Goal: Task Accomplishment & Management: Complete application form

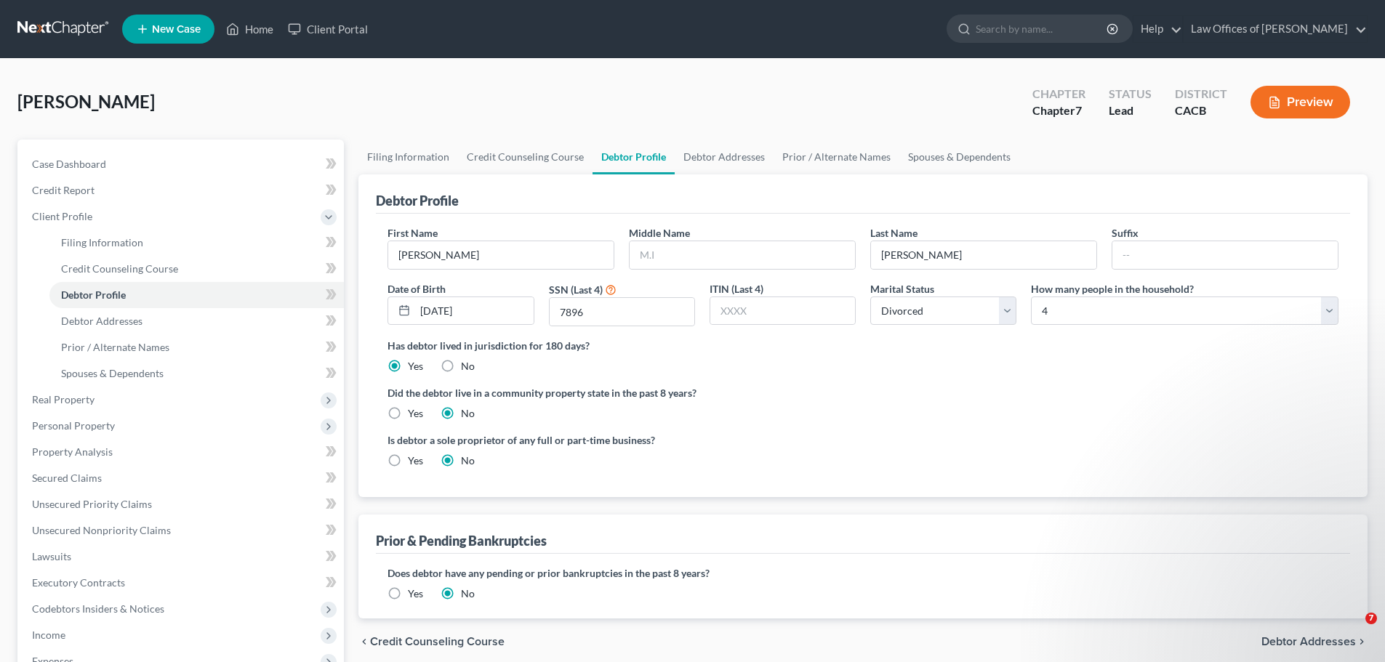
select select "3"
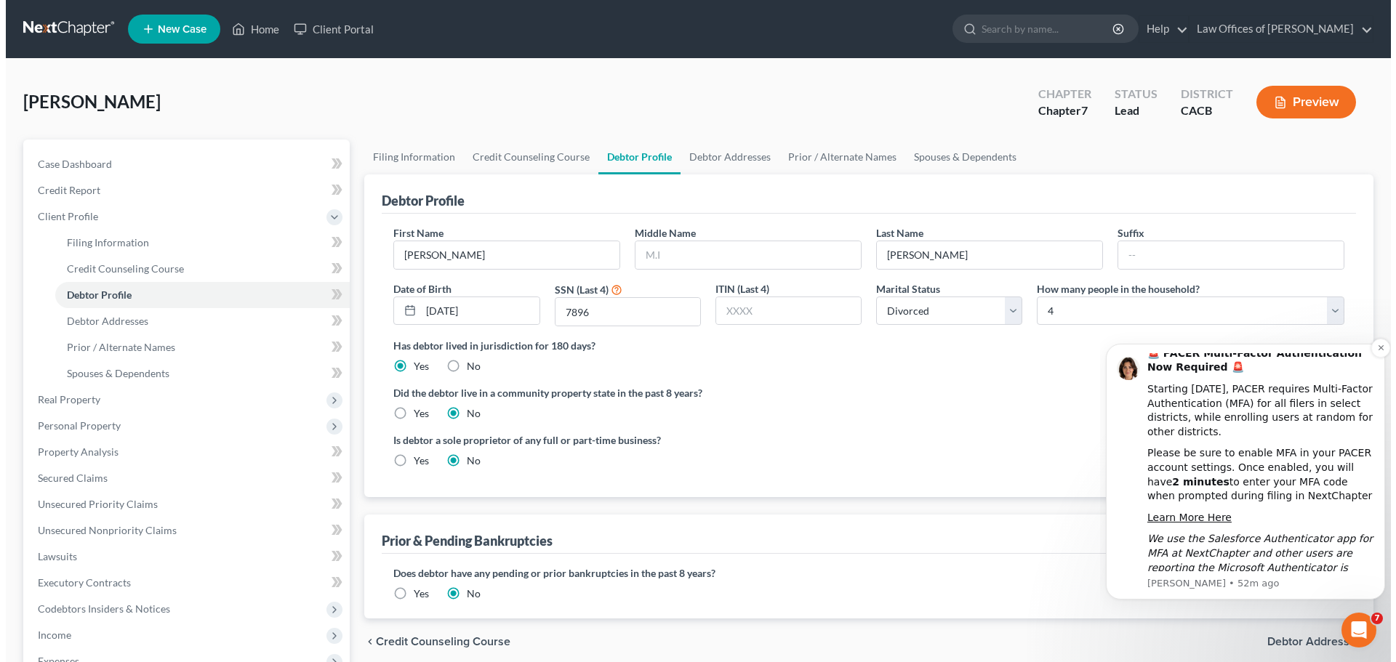
scroll to position [10, 0]
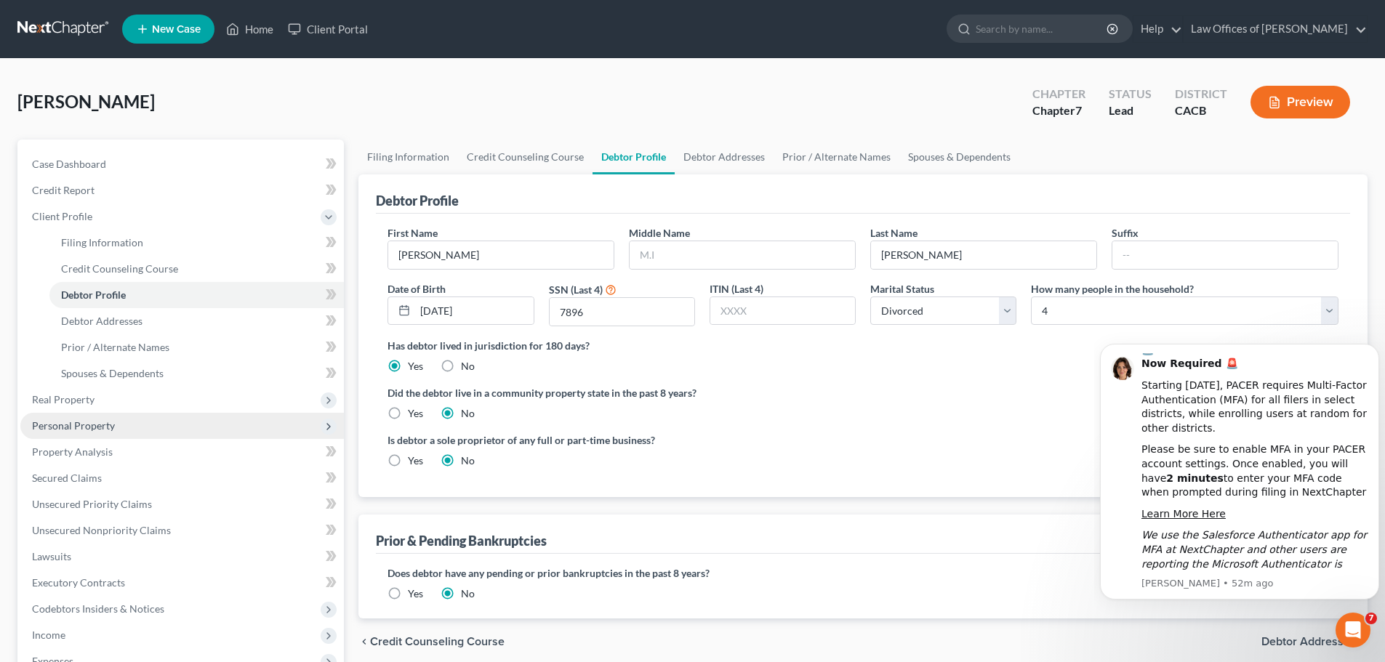
click at [103, 426] on span "Personal Property" at bounding box center [73, 426] width 83 height 12
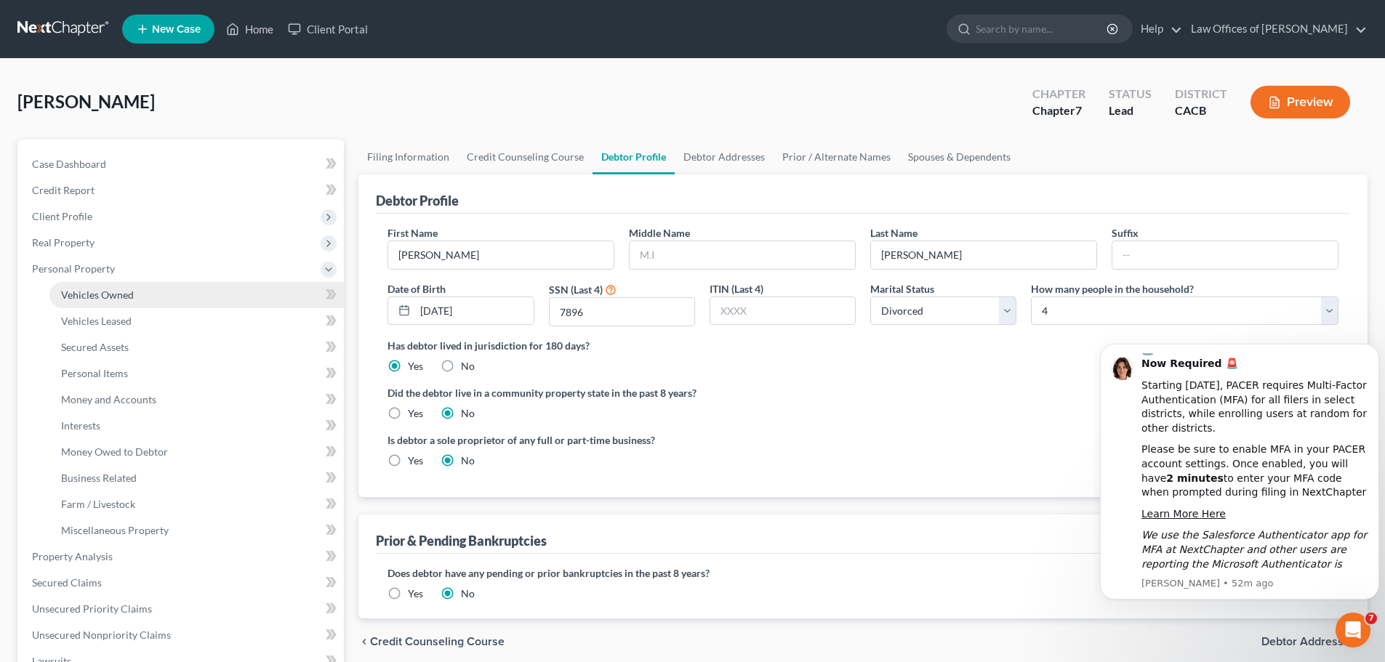
click at [151, 297] on link "Vehicles Owned" at bounding box center [196, 295] width 294 height 26
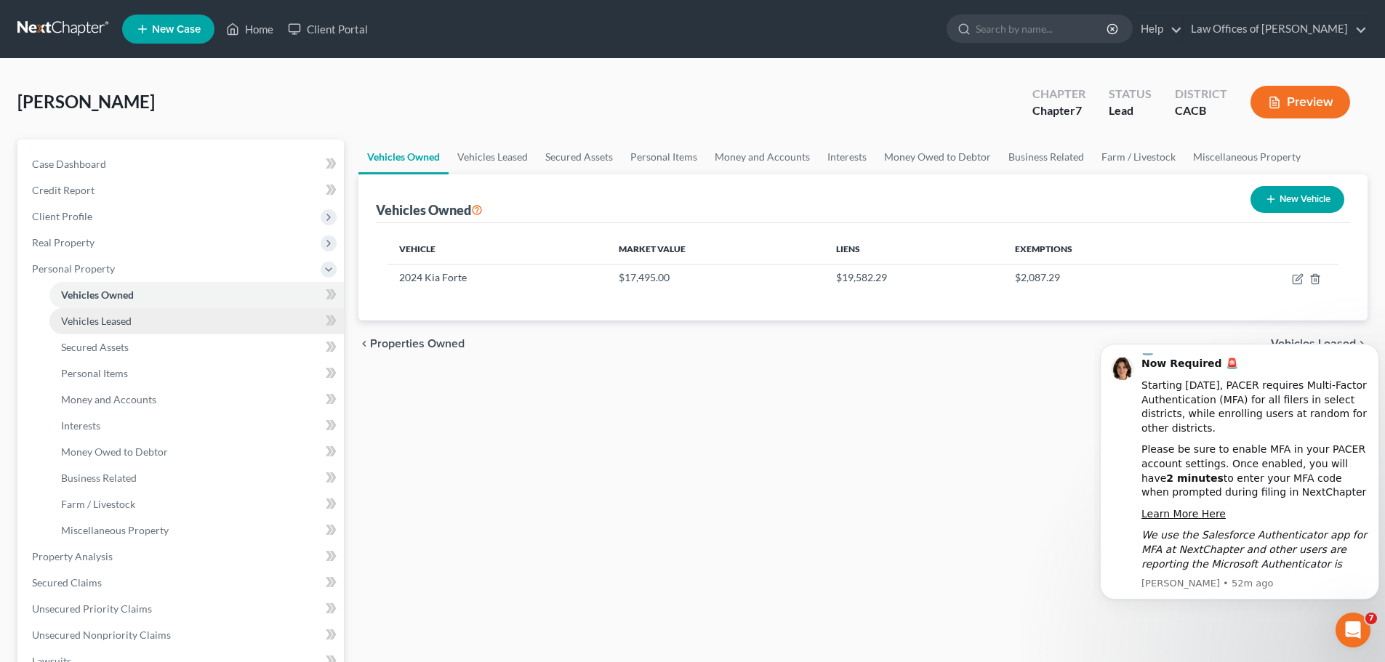
click at [130, 324] on span "Vehicles Leased" at bounding box center [96, 321] width 71 height 12
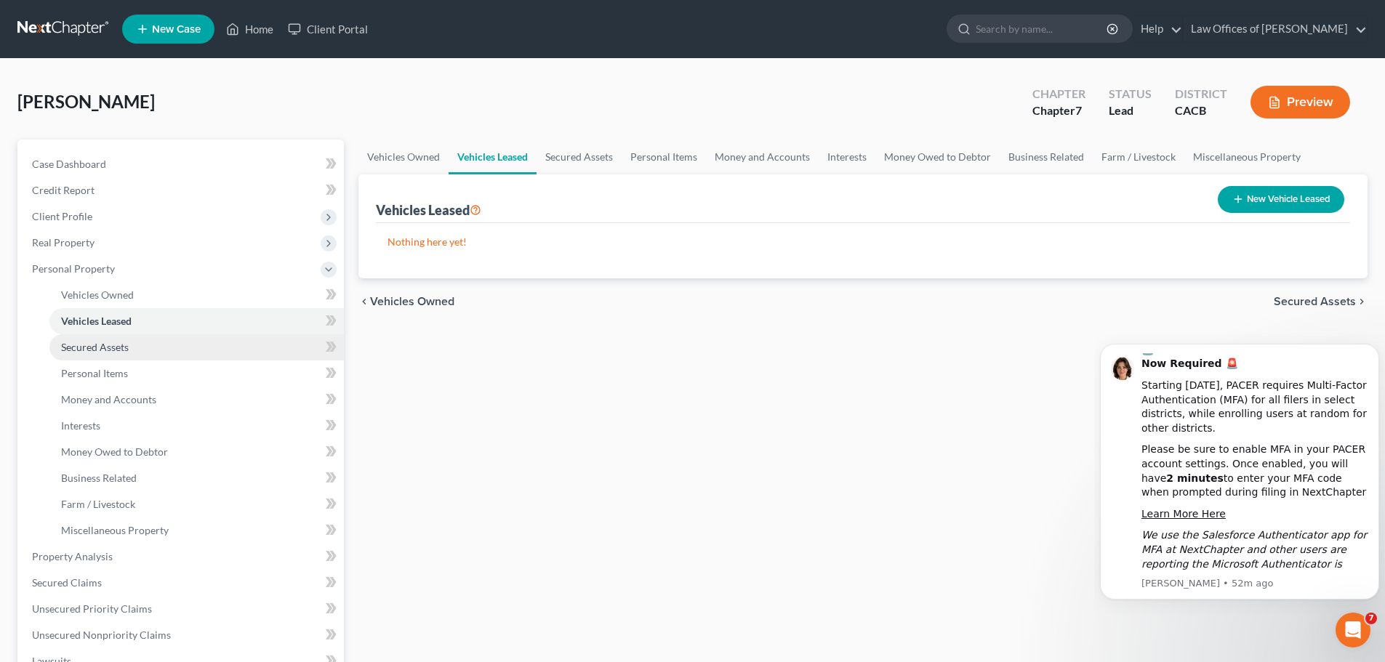
click at [124, 353] on span "Secured Assets" at bounding box center [95, 347] width 68 height 12
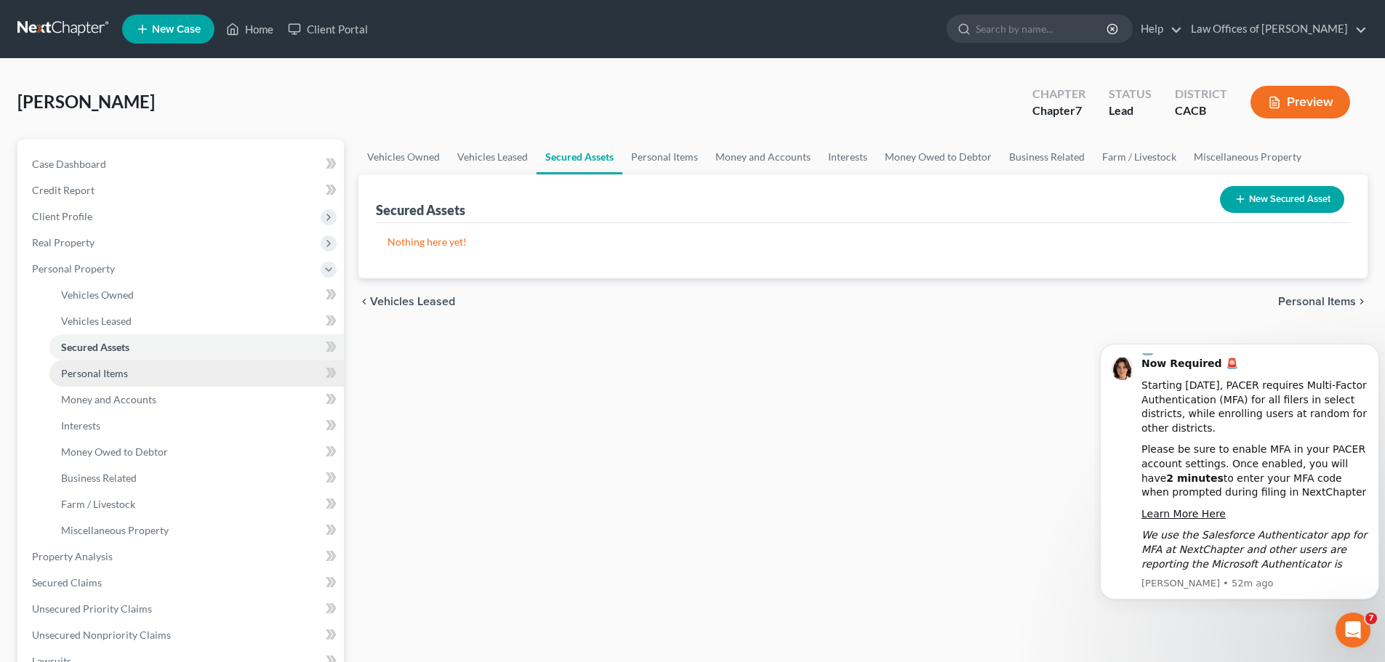
click at [127, 373] on link "Personal Items" at bounding box center [196, 374] width 294 height 26
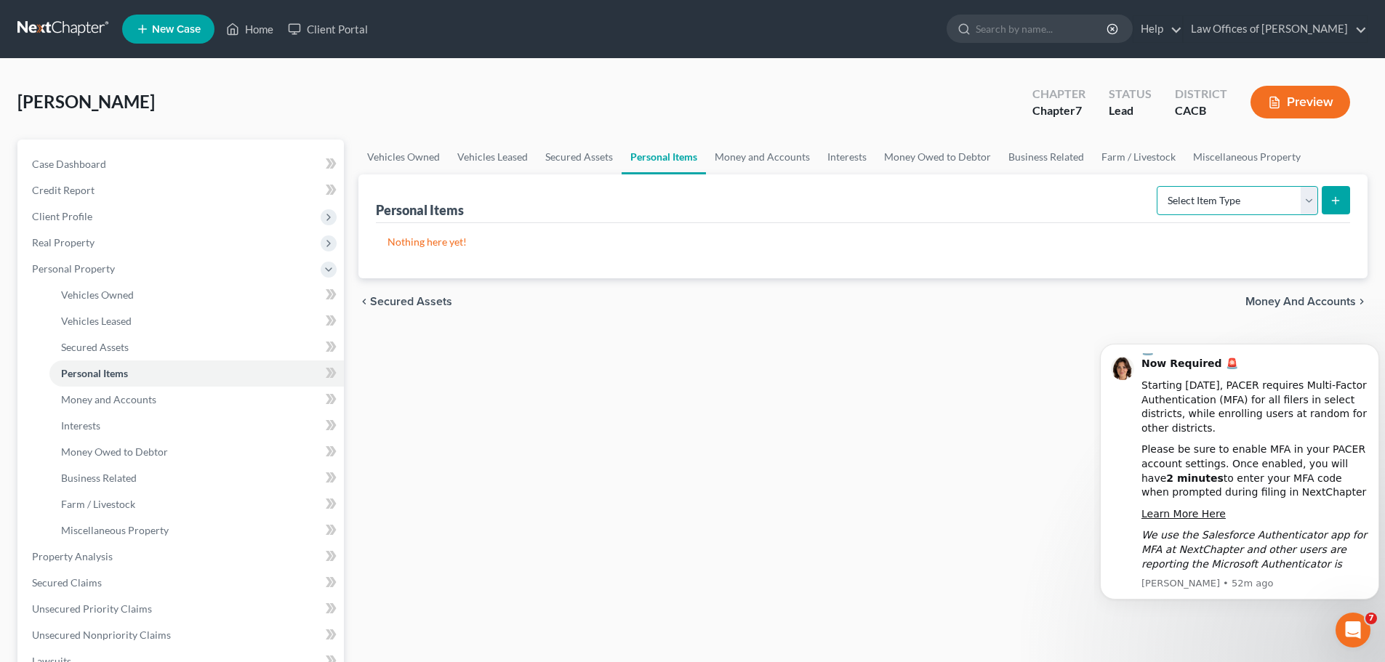
click at [1306, 202] on select "Select Item Type Clothing Collectibles Of Value Electronics Firearms Household …" at bounding box center [1237, 200] width 161 height 29
select select "clothing"
click at [1158, 186] on select "Select Item Type Clothing Collectibles Of Value Electronics Firearms Household …" at bounding box center [1237, 200] width 161 height 29
click at [1330, 196] on icon "submit" at bounding box center [1336, 201] width 12 height 12
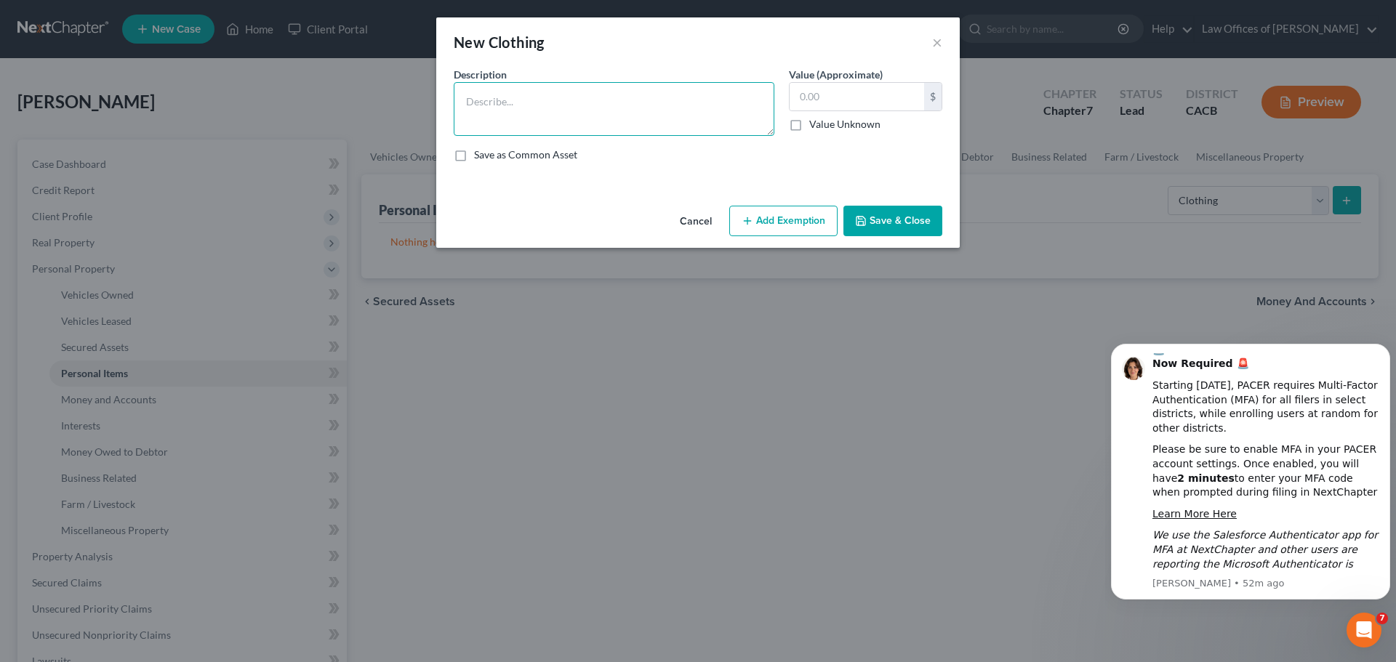
click at [588, 108] on textarea at bounding box center [614, 109] width 321 height 54
type textarea "Wearing Apparel"
type input "500"
click at [814, 214] on button "Add Exemption" at bounding box center [783, 221] width 108 height 31
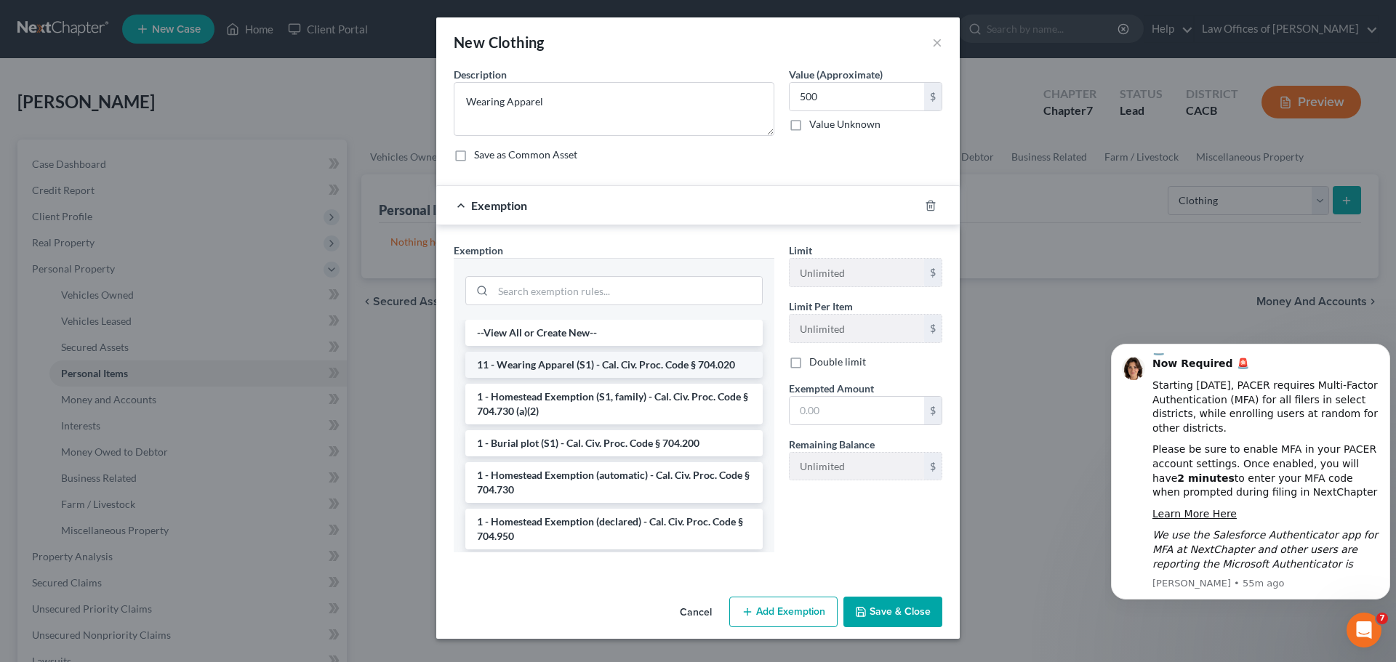
click at [616, 354] on li "11 - Wearing Apparel (S1) - Cal. Civ. Proc. Code § 704.020" at bounding box center [613, 365] width 297 height 26
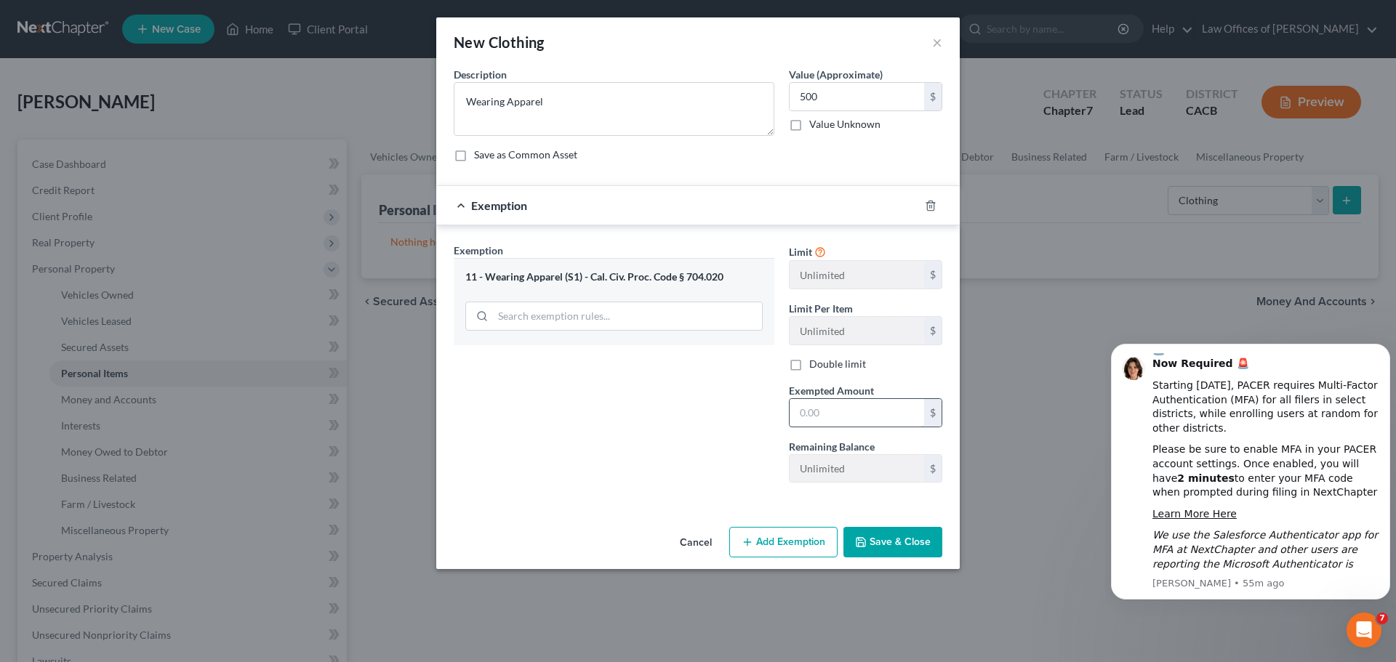
click at [883, 416] on input "text" at bounding box center [857, 413] width 135 height 28
type input "500.00"
click at [883, 547] on button "Save & Close" at bounding box center [892, 542] width 99 height 31
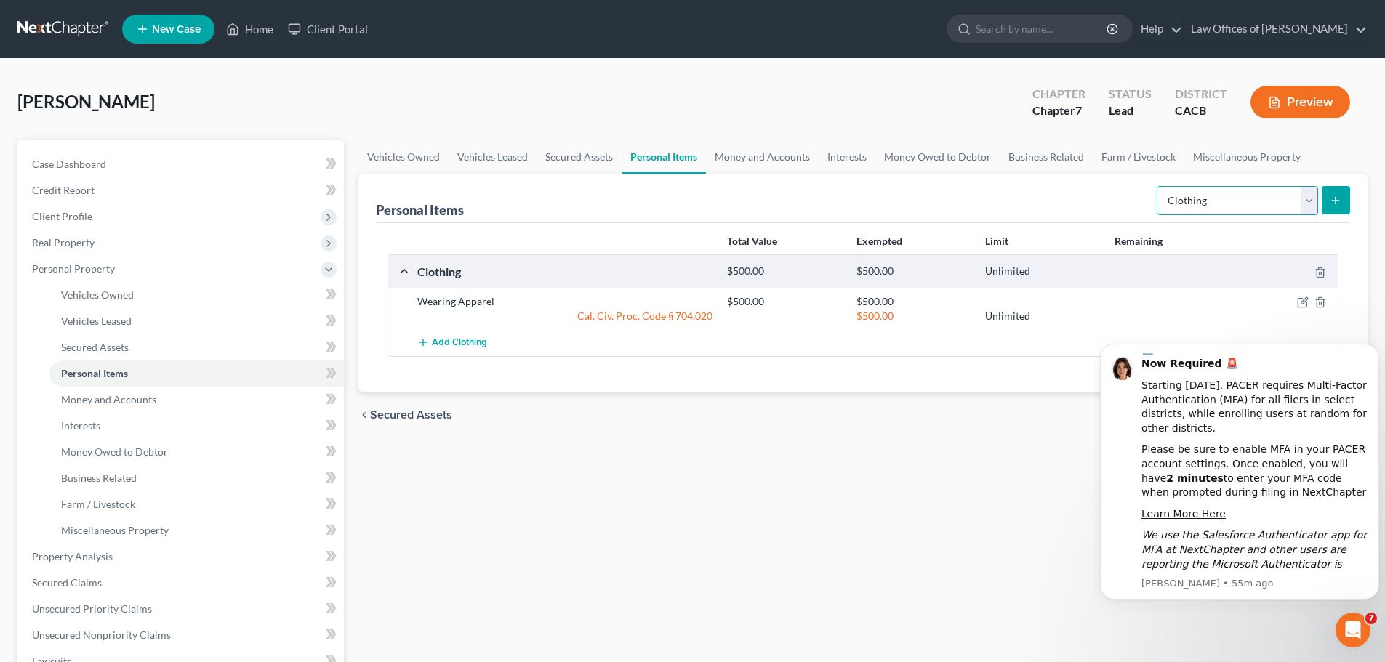
click at [1312, 203] on select "Select Item Type Clothing Collectibles Of Value Electronics Firearms Household …" at bounding box center [1237, 200] width 161 height 29
select select "household_goods"
click at [1158, 186] on select "Select Item Type Clothing Collectibles Of Value Electronics Firearms Household …" at bounding box center [1237, 200] width 161 height 29
click at [1337, 195] on icon "submit" at bounding box center [1336, 201] width 12 height 12
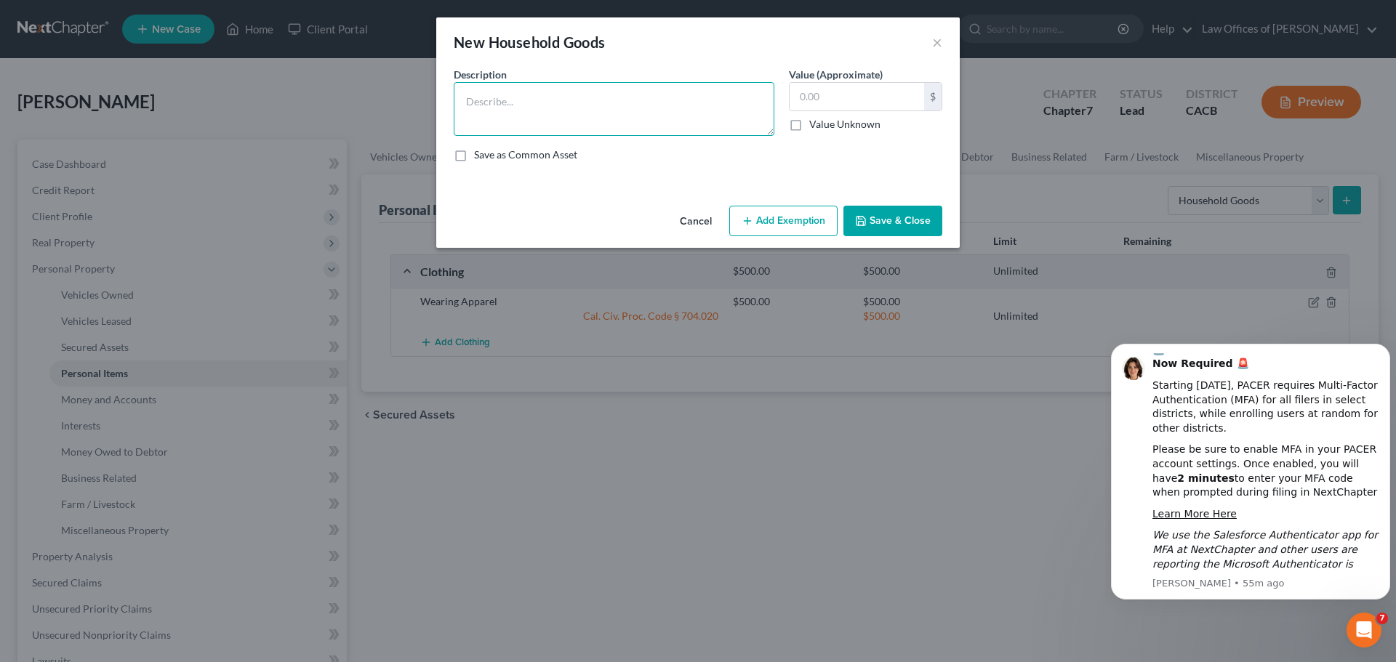
click at [495, 102] on textarea at bounding box center [614, 109] width 321 height 54
type textarea "Household Goods"
type input "2,500"
click at [769, 220] on button "Add Exemption" at bounding box center [783, 221] width 108 height 31
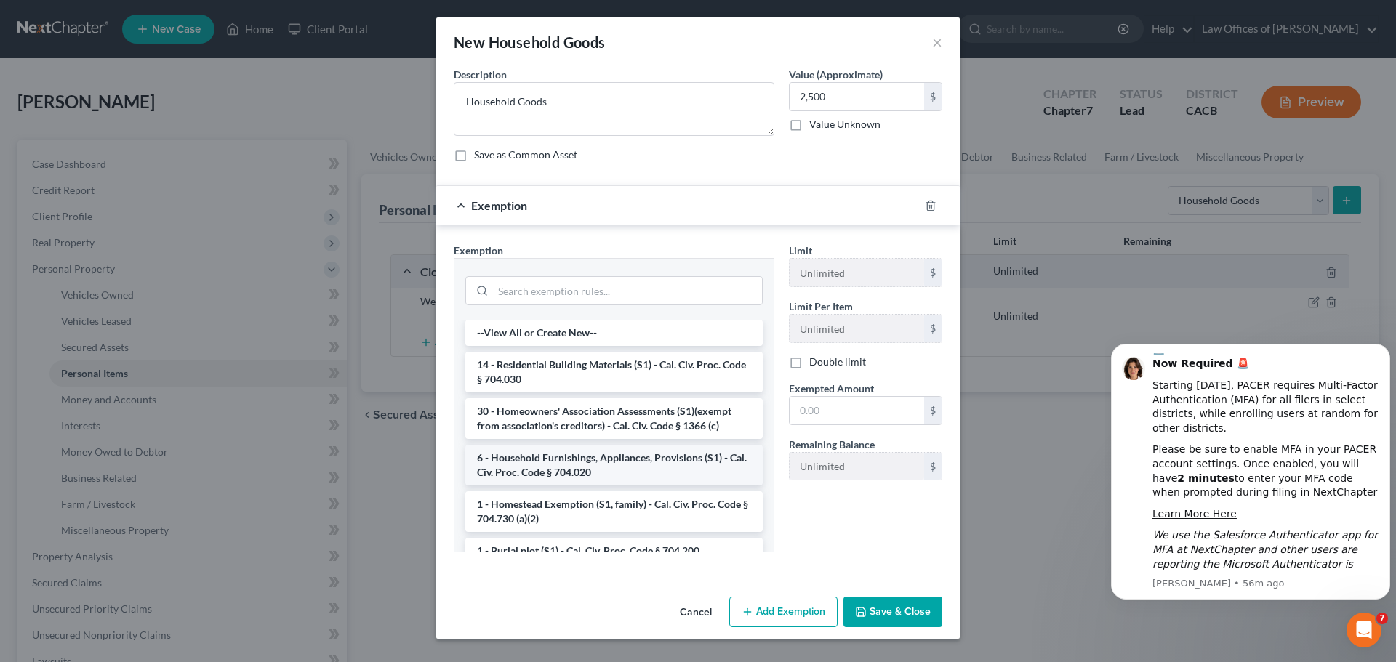
click at [635, 471] on li "6 - Household Furnishings, Appliances, Provisions (S1) - Cal. Civ. Proc. Code §…" at bounding box center [613, 465] width 297 height 41
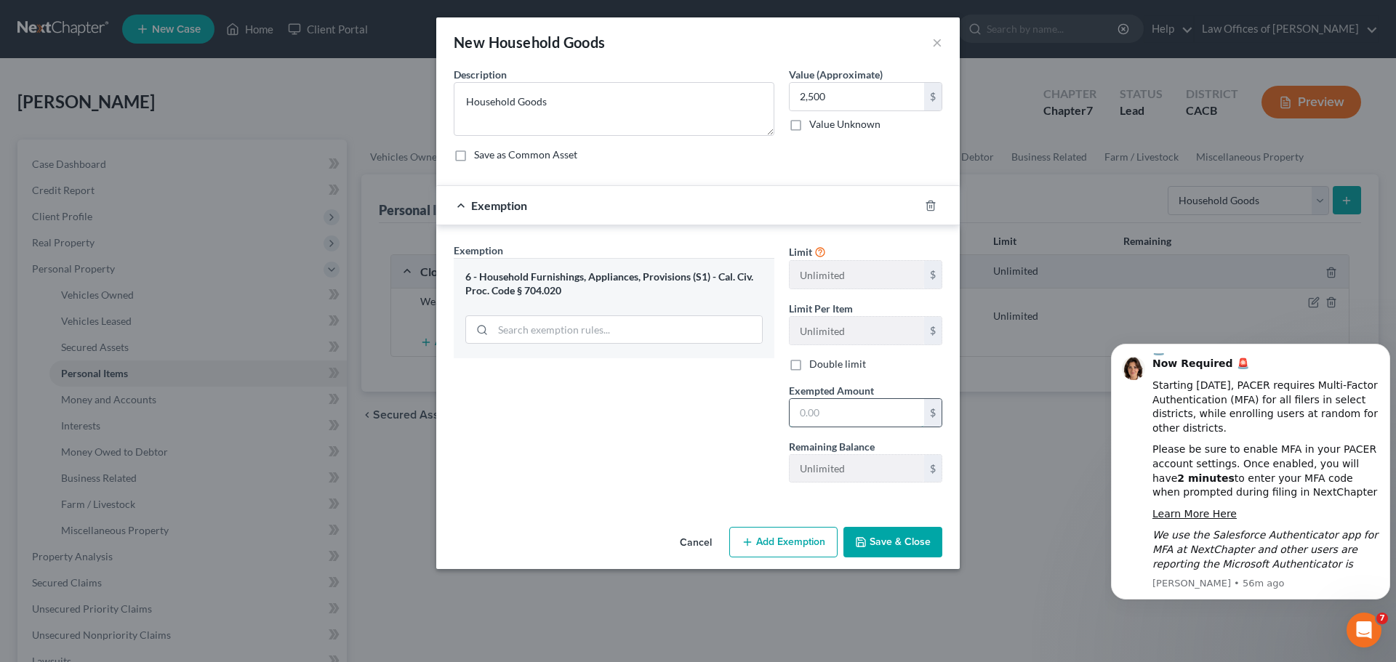
click at [850, 416] on input "text" at bounding box center [857, 413] width 135 height 28
type input "2,500"
click at [878, 533] on button "Save & Close" at bounding box center [892, 542] width 99 height 31
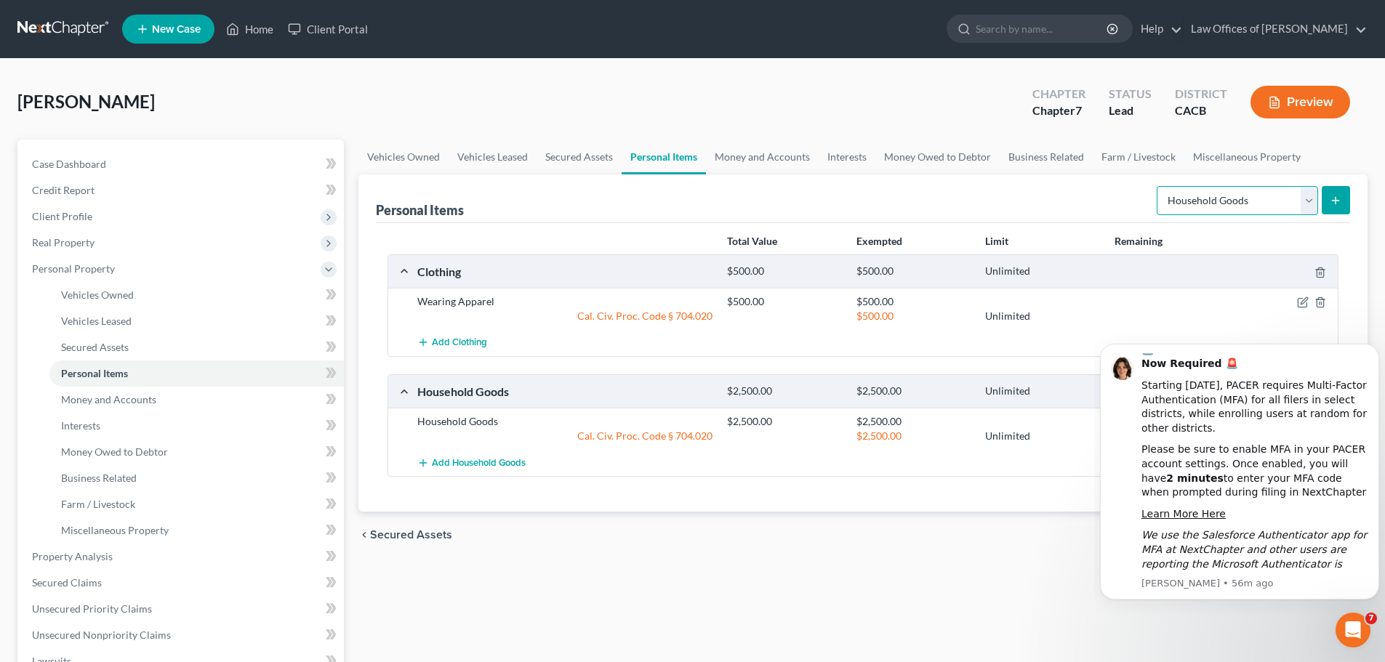
click at [1272, 202] on select "Select Item Type Clothing Collectibles Of Value Electronics Firearms Household …" at bounding box center [1237, 200] width 161 height 29
select select "jewelry"
click at [1158, 186] on select "Select Item Type Clothing Collectibles Of Value Electronics Firearms Household …" at bounding box center [1237, 200] width 161 height 29
click at [1339, 204] on icon "submit" at bounding box center [1336, 201] width 12 height 12
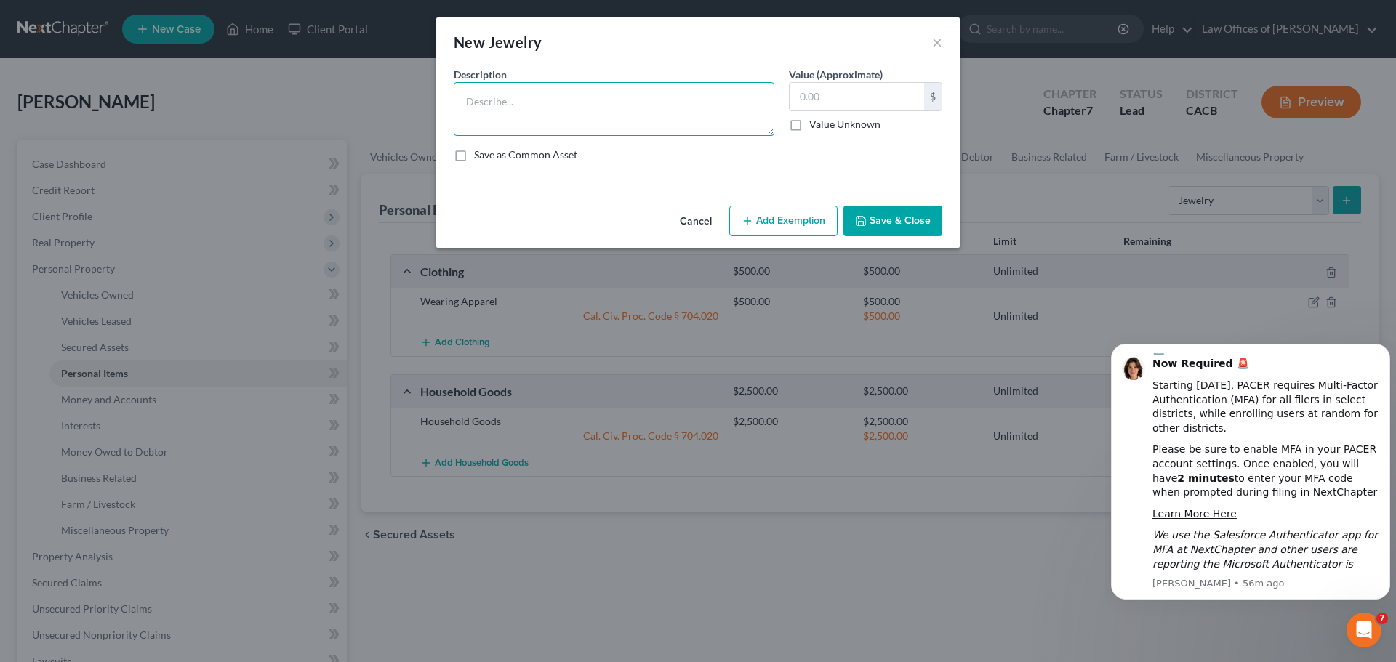
click at [499, 114] on textarea at bounding box center [614, 109] width 321 height 54
type textarea "Jewelry"
type input "150"
click at [766, 212] on button "Add Exemption" at bounding box center [783, 221] width 108 height 31
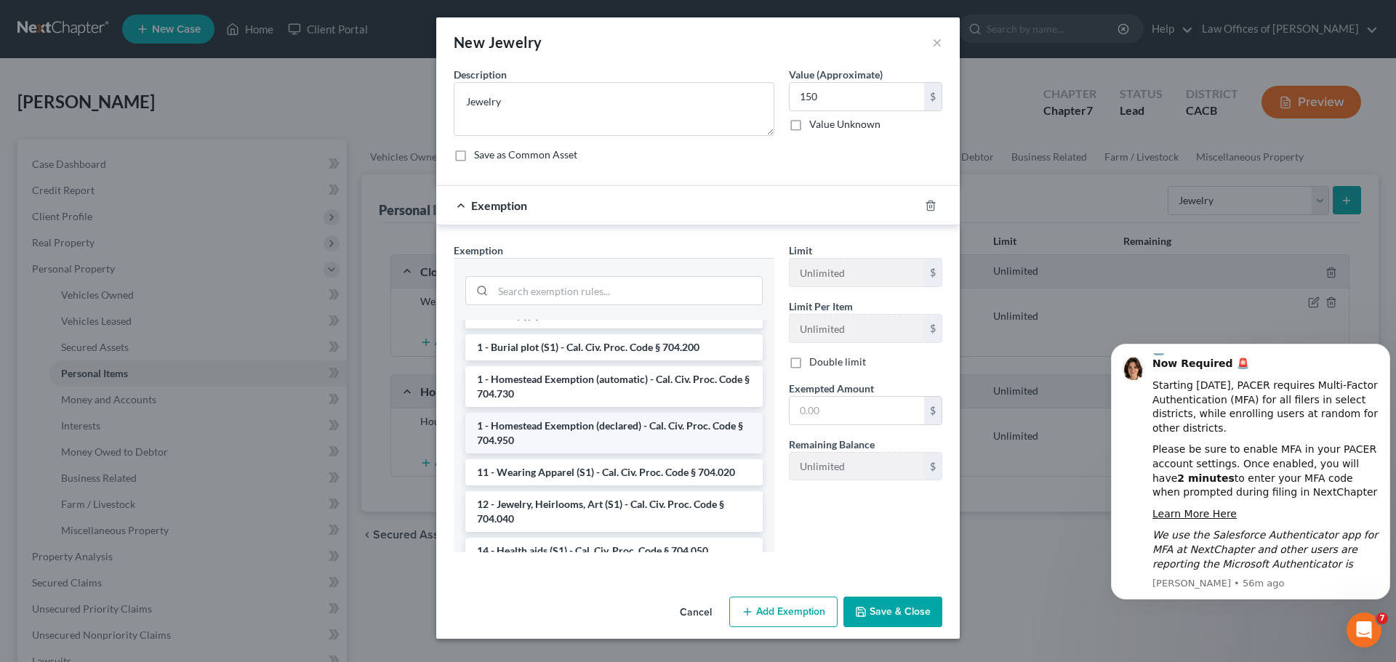
scroll to position [145, 0]
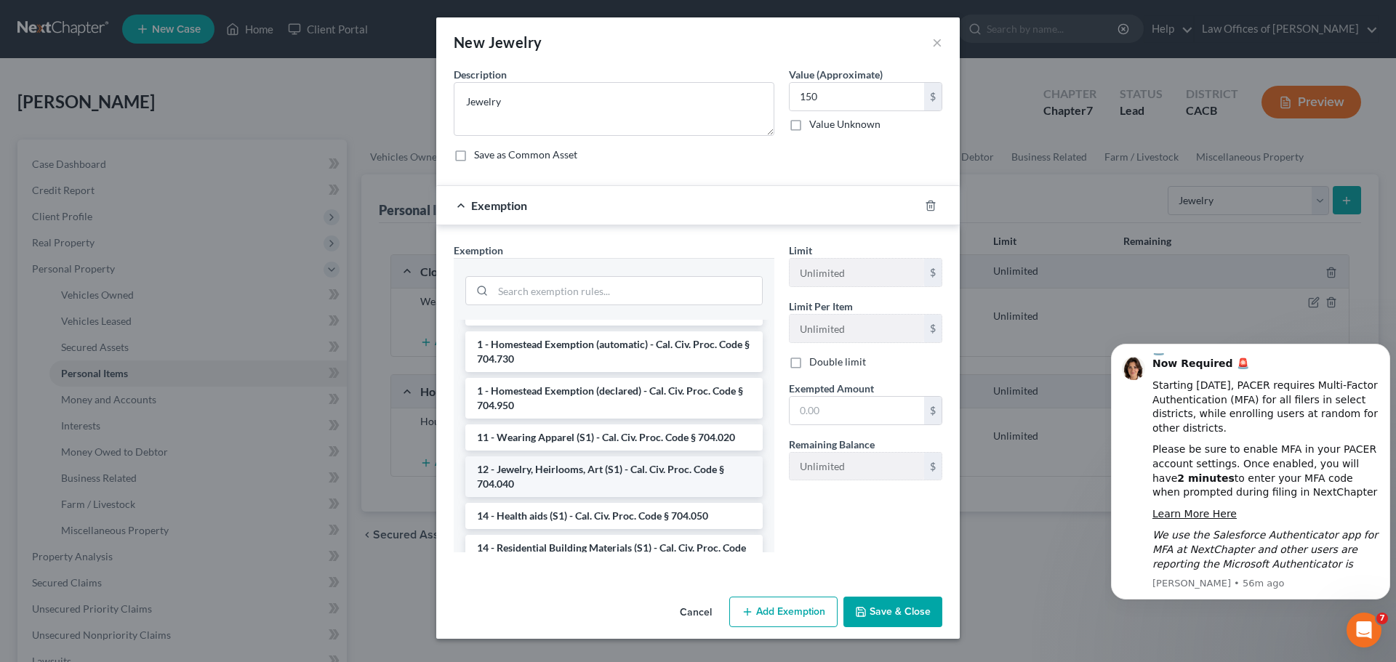
click at [578, 482] on li "12 - Jewelry, Heirlooms, Art (S1) - Cal. Civ. Proc. Code § 704.040" at bounding box center [613, 477] width 297 height 41
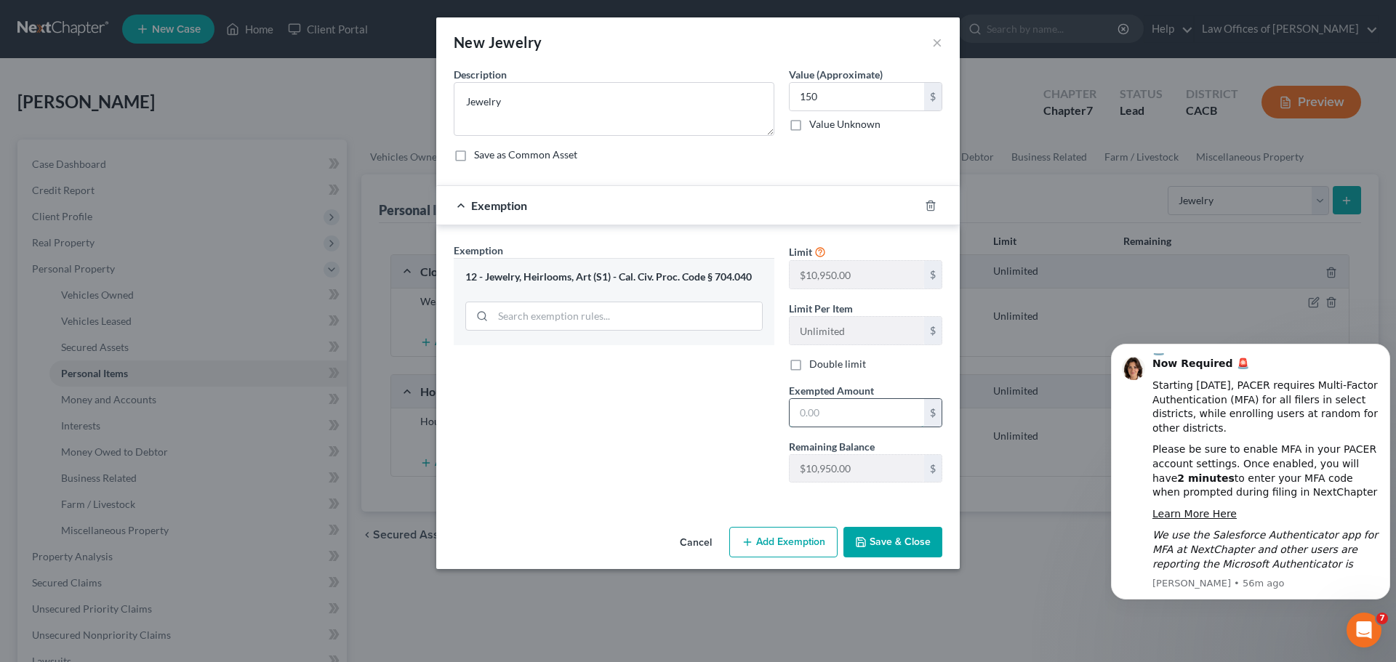
click at [830, 420] on input "text" at bounding box center [857, 413] width 135 height 28
type input "150"
click at [898, 534] on button "Save & Close" at bounding box center [892, 542] width 99 height 31
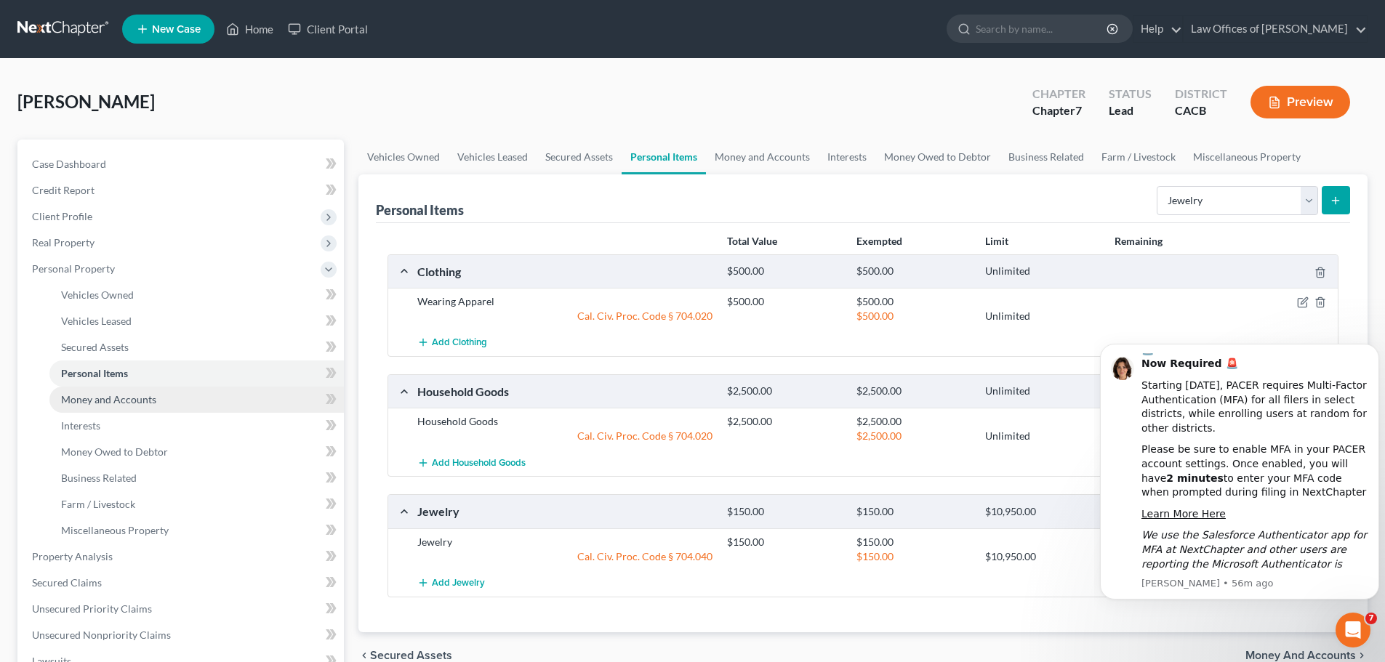
click at [134, 402] on span "Money and Accounts" at bounding box center [108, 399] width 95 height 12
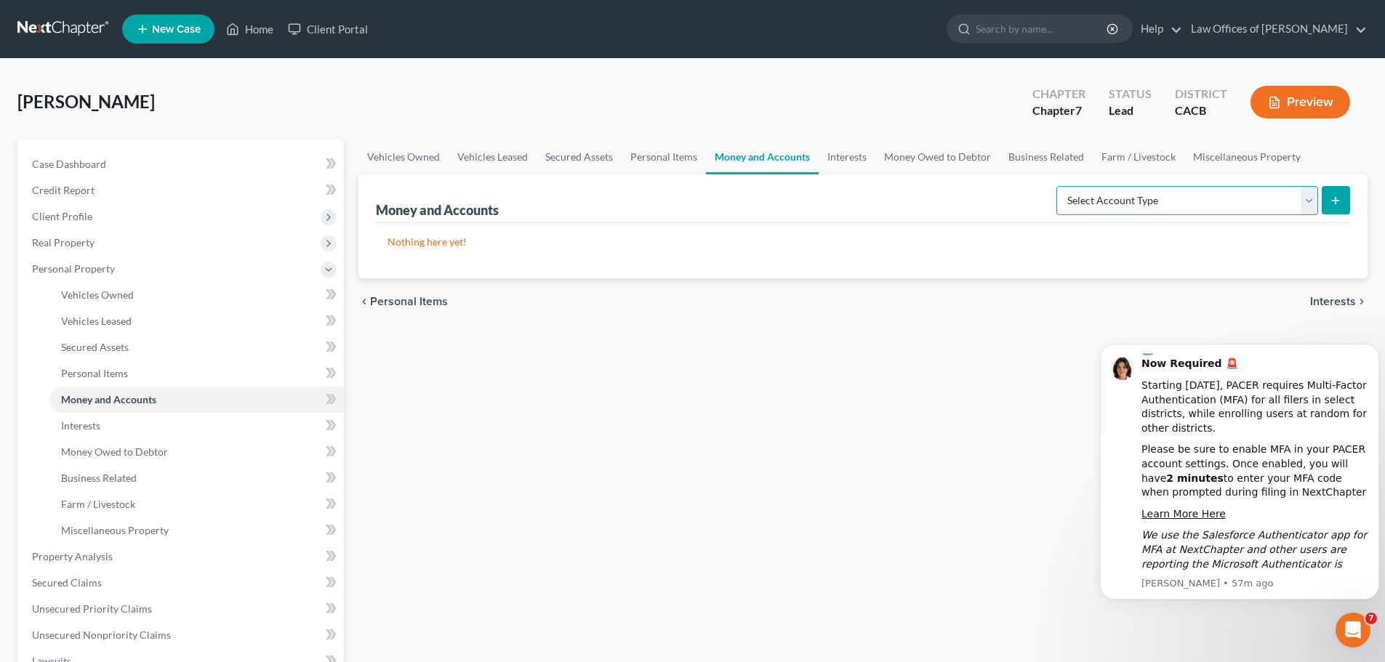
click at [1309, 199] on select "Select Account Type Brokerage Cash on Hand Certificates of Deposit Checking Acc…" at bounding box center [1188, 200] width 262 height 29
select select "checking"
click at [1059, 186] on select "Select Account Type Brokerage Cash on Hand Certificates of Deposit Checking Acc…" at bounding box center [1188, 200] width 262 height 29
click at [1343, 201] on button "submit" at bounding box center [1336, 200] width 28 height 28
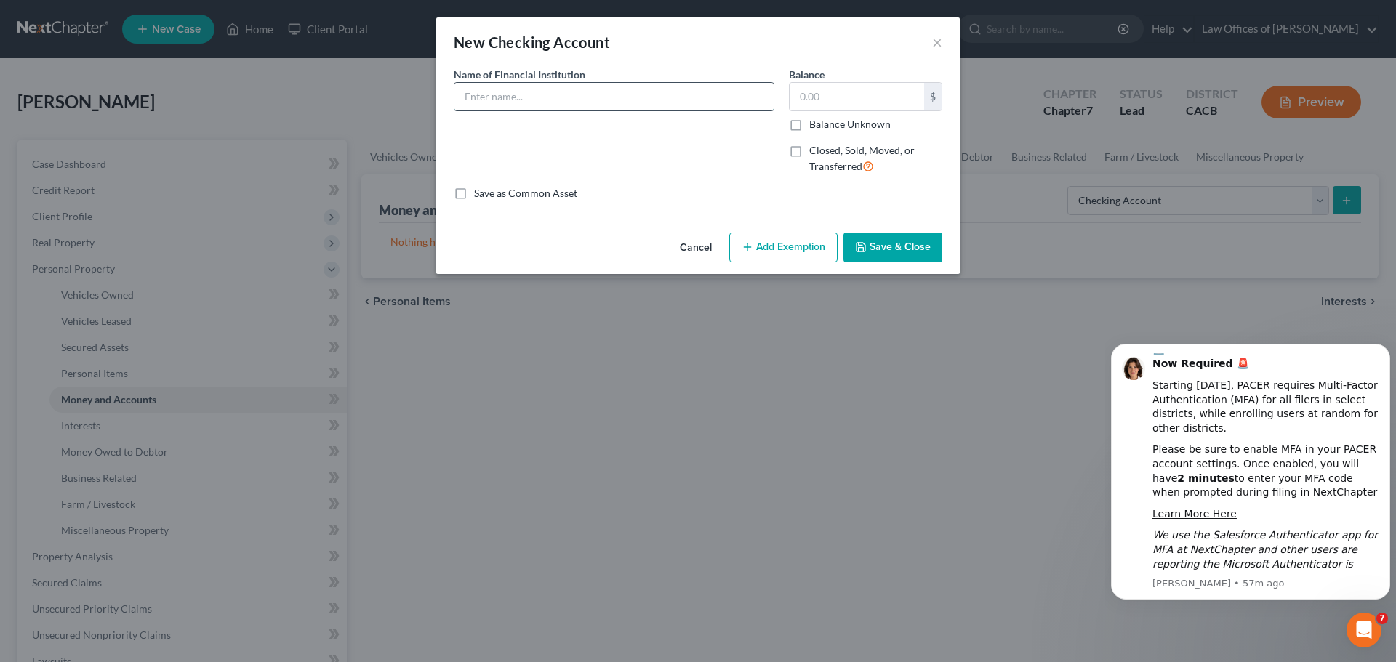
click at [552, 95] on input "text" at bounding box center [613, 97] width 319 height 28
drag, startPoint x: 644, startPoint y: 97, endPoint x: 521, endPoint y: 112, distance: 123.0
click at [521, 112] on div "Name of Financial Institution * [PERSON_NAME] Fargo Everyday Checking" at bounding box center [613, 126] width 335 height 119
type input "[PERSON_NAME] Fargo"
click at [823, 87] on input "text" at bounding box center [857, 97] width 135 height 28
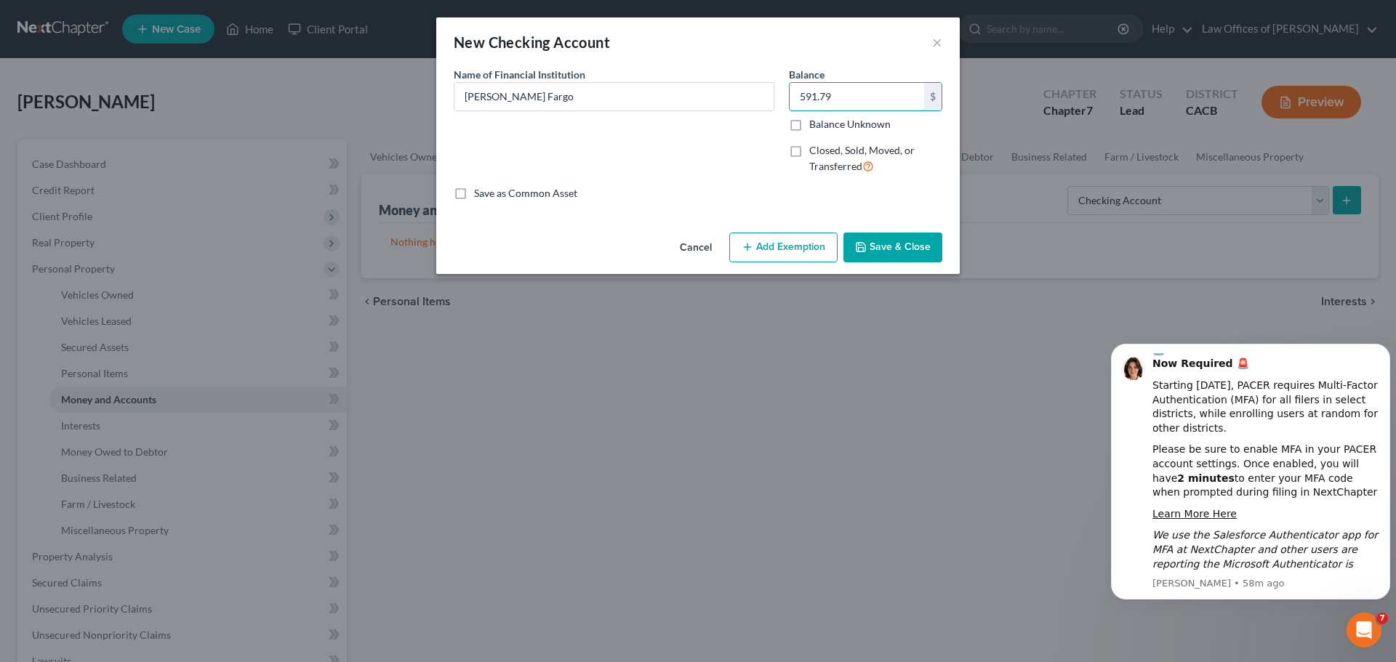
type input "591.79"
click at [769, 236] on button "Add Exemption" at bounding box center [783, 248] width 108 height 31
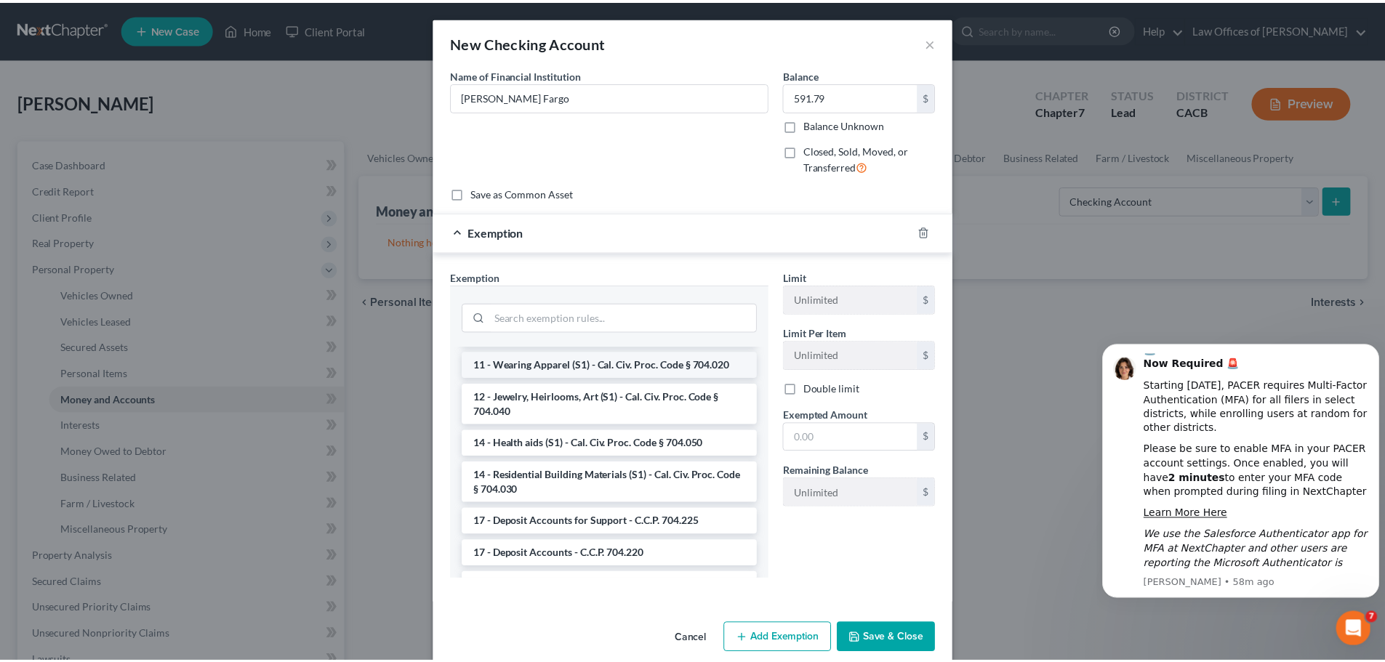
scroll to position [364, 0]
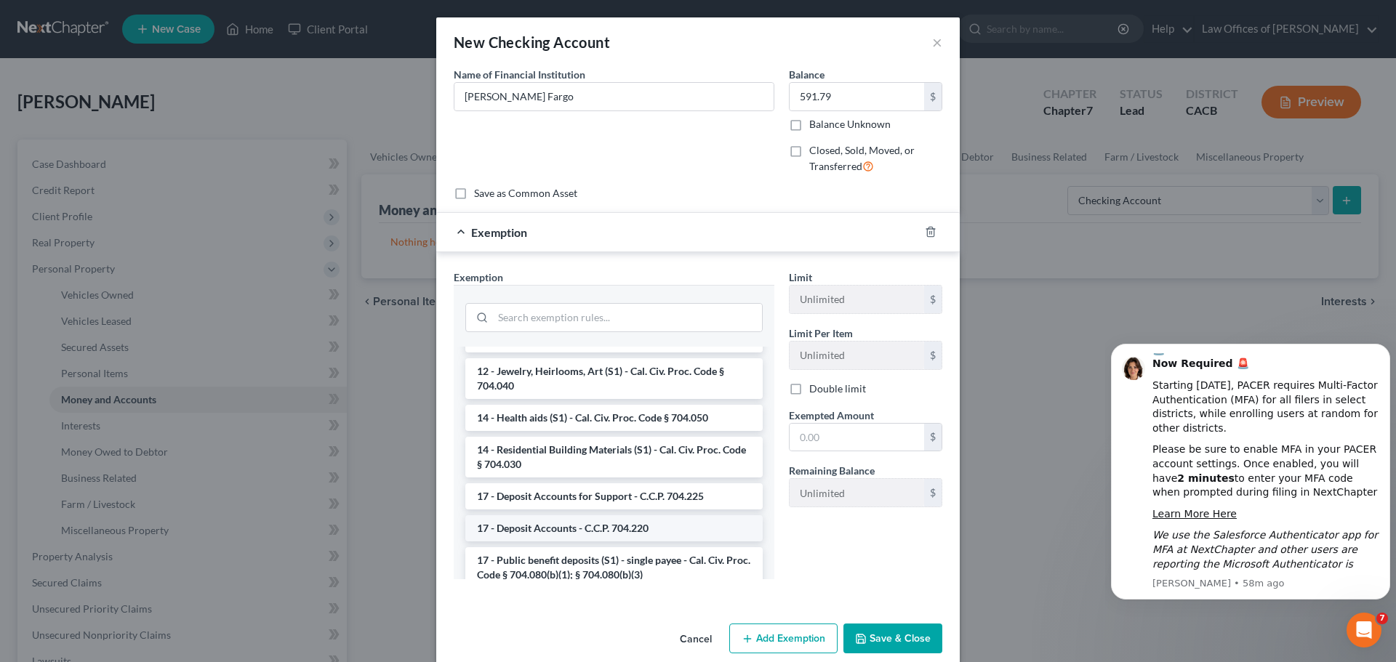
click at [647, 526] on li "17 - Deposit Accounts - C.C.P. 704.220" at bounding box center [613, 529] width 297 height 26
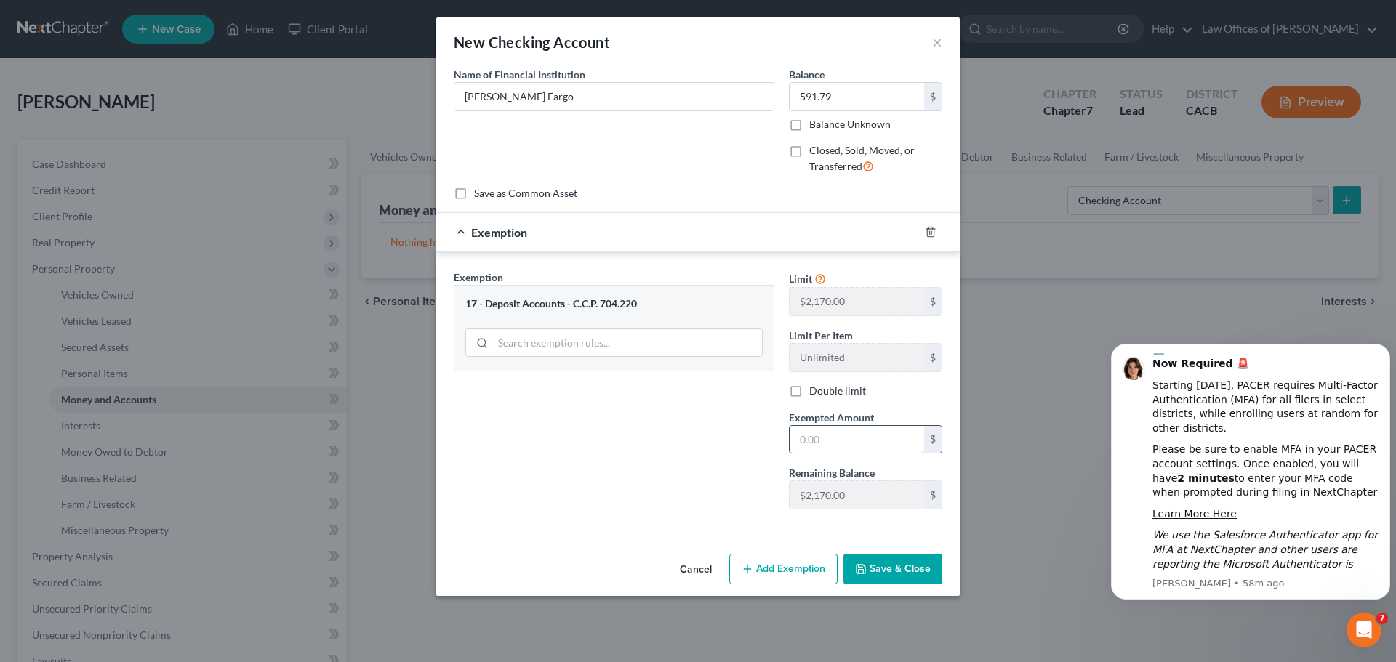
click at [843, 438] on input "text" at bounding box center [857, 440] width 135 height 28
click at [808, 438] on input "291.79" at bounding box center [857, 440] width 135 height 28
type input "591.79"
click at [913, 561] on button "Save & Close" at bounding box center [892, 569] width 99 height 31
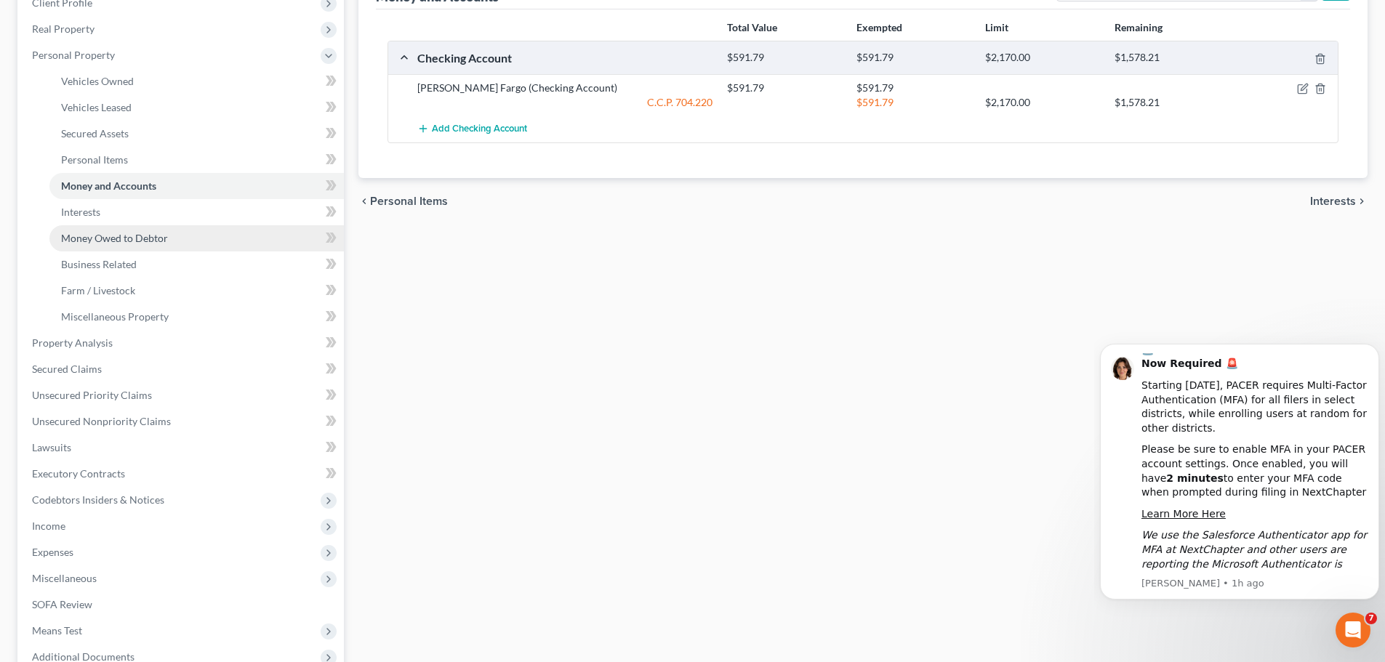
scroll to position [218, 0]
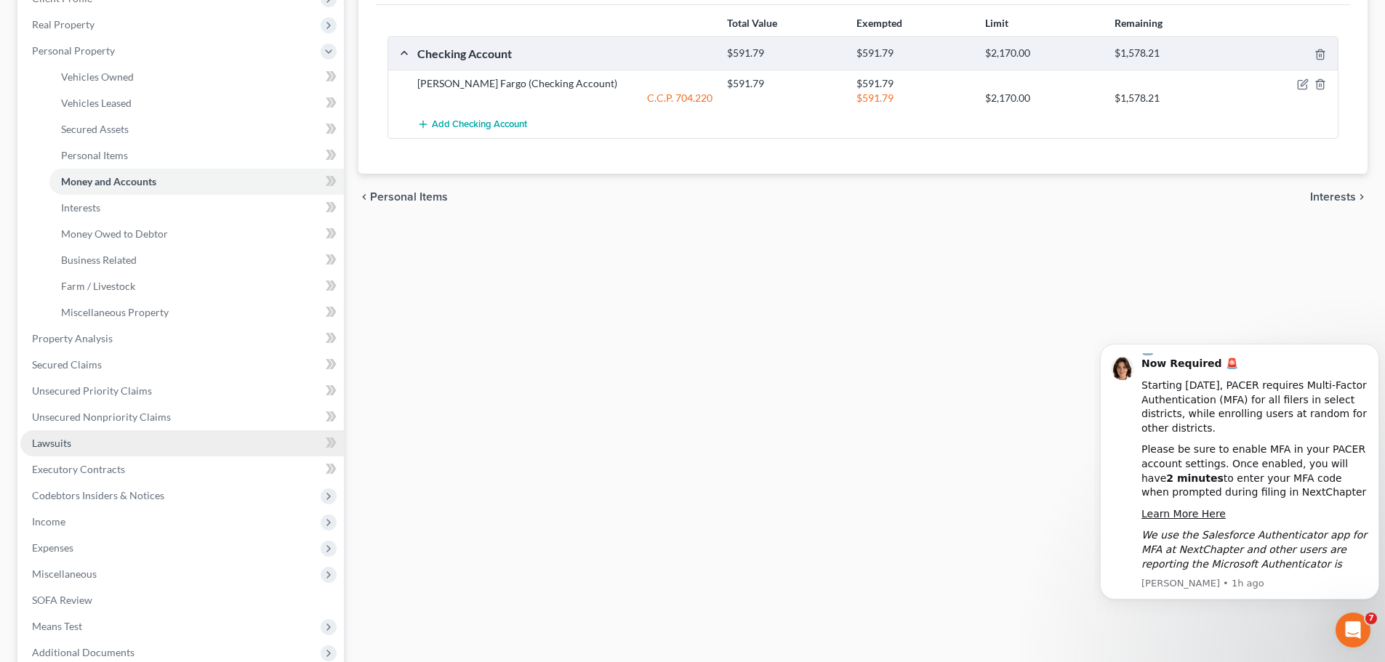
click at [73, 441] on link "Lawsuits" at bounding box center [182, 443] width 324 height 26
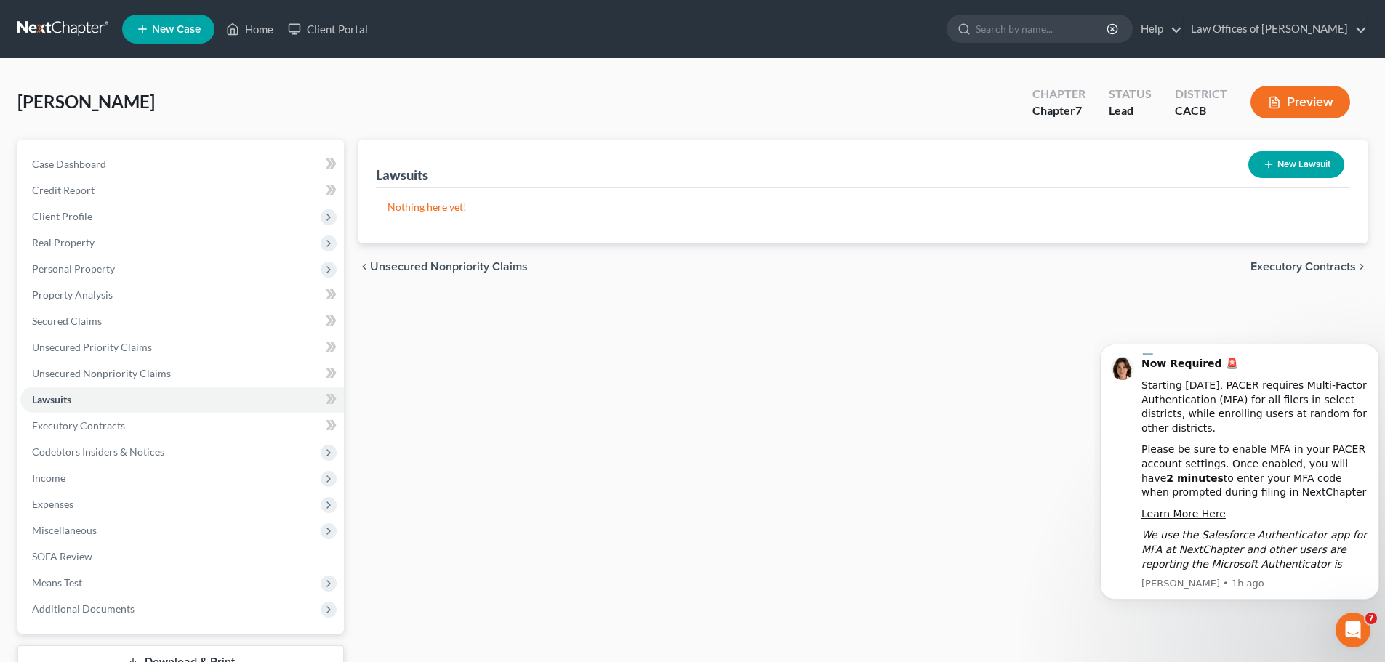
click at [1303, 158] on button "New Lawsuit" at bounding box center [1296, 164] width 96 height 27
select select "0"
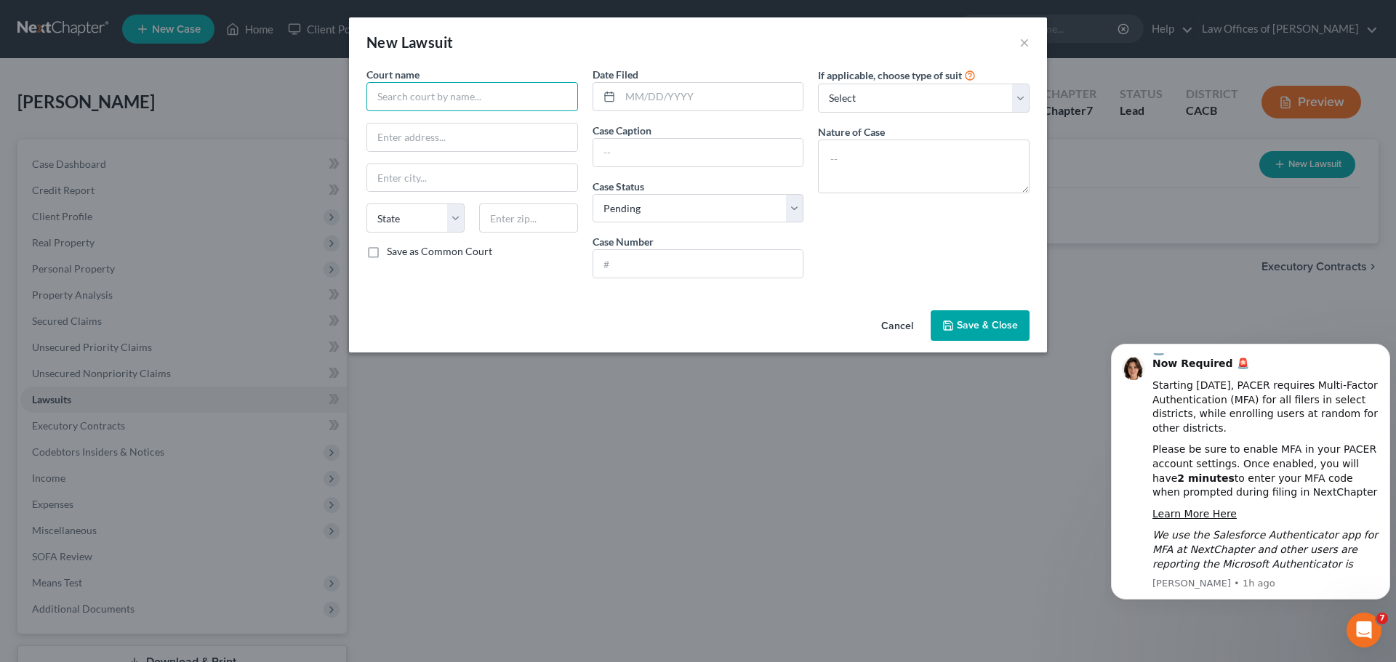
click at [403, 92] on input "text" at bounding box center [472, 96] width 212 height 29
type input "Superior Court of [US_STATE], County of [GEOGRAPHIC_DATA]"
type input "[STREET_ADDRESS]"
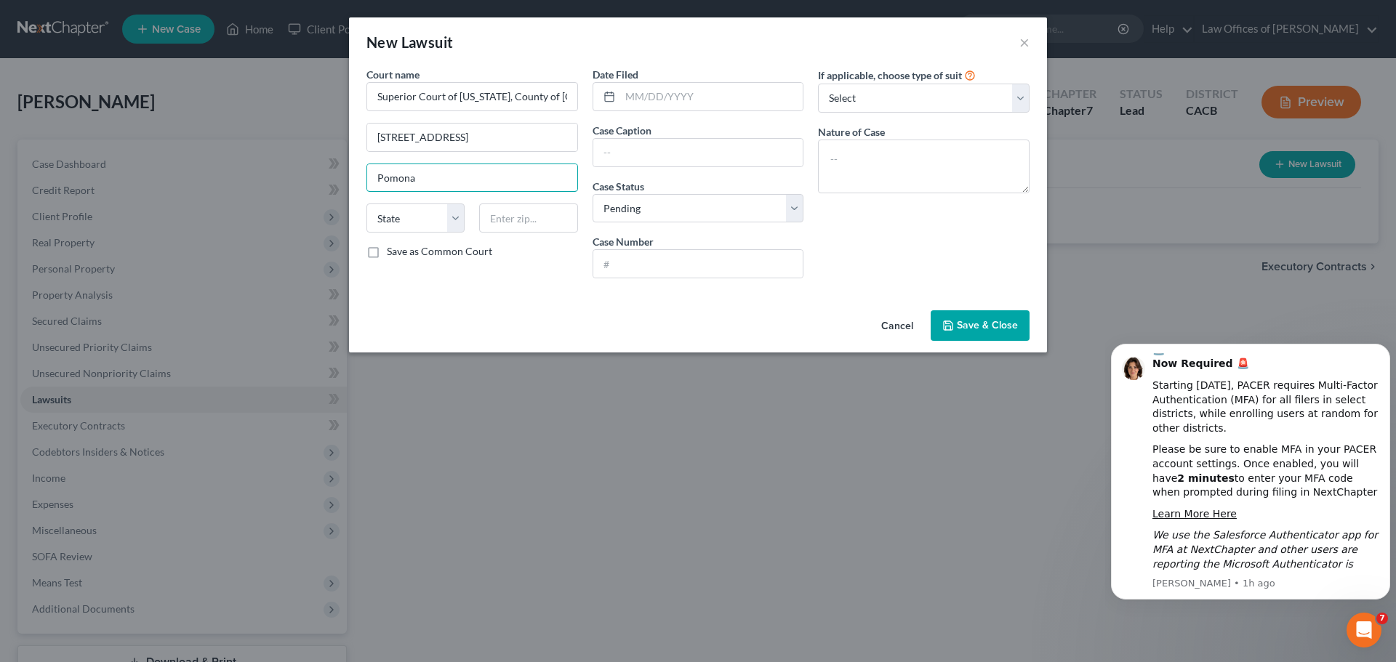
type input "Pomona"
select select "4"
type input "91766"
click at [393, 244] on input "Save as Common Court" at bounding box center [397, 248] width 9 height 9
checkbox input "true"
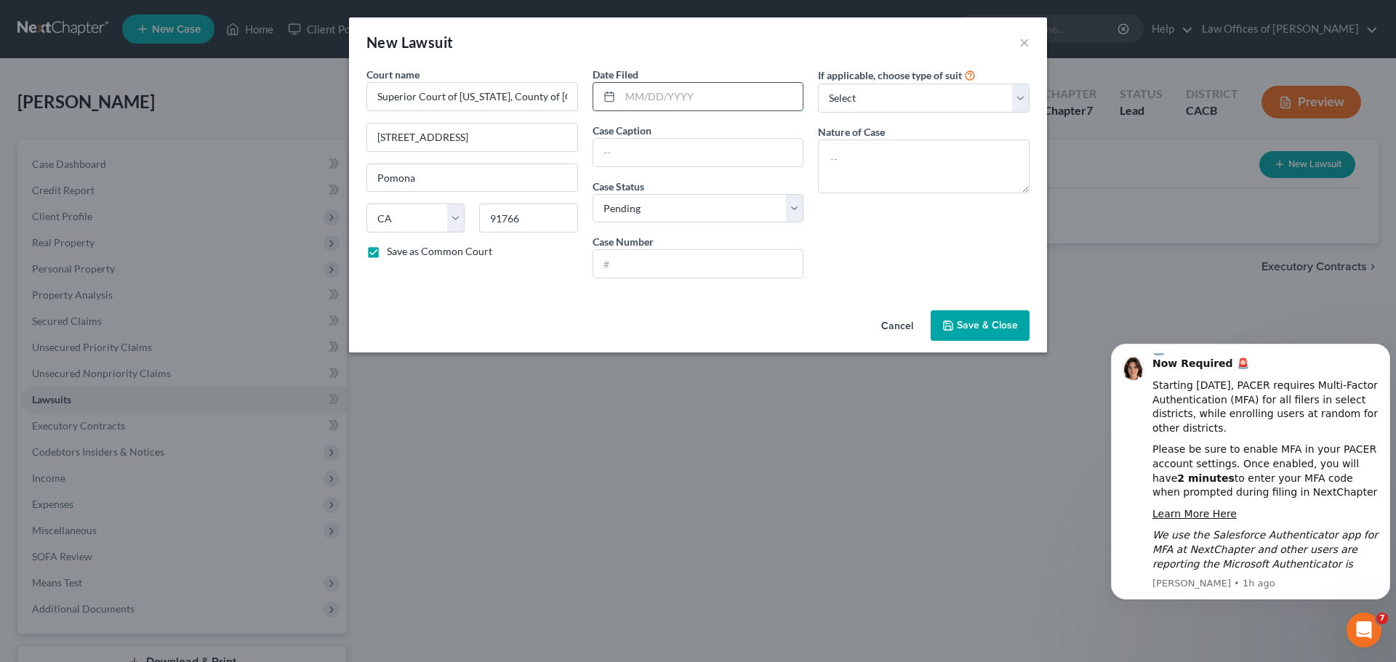
click at [645, 93] on input "text" at bounding box center [711, 97] width 183 height 28
type input "[DATE]"
click at [889, 91] on select "Select Repossession Garnishment Foreclosure Attached, Seized, Or Levied Other" at bounding box center [924, 98] width 212 height 29
click at [631, 151] on input "text" at bounding box center [698, 153] width 210 height 28
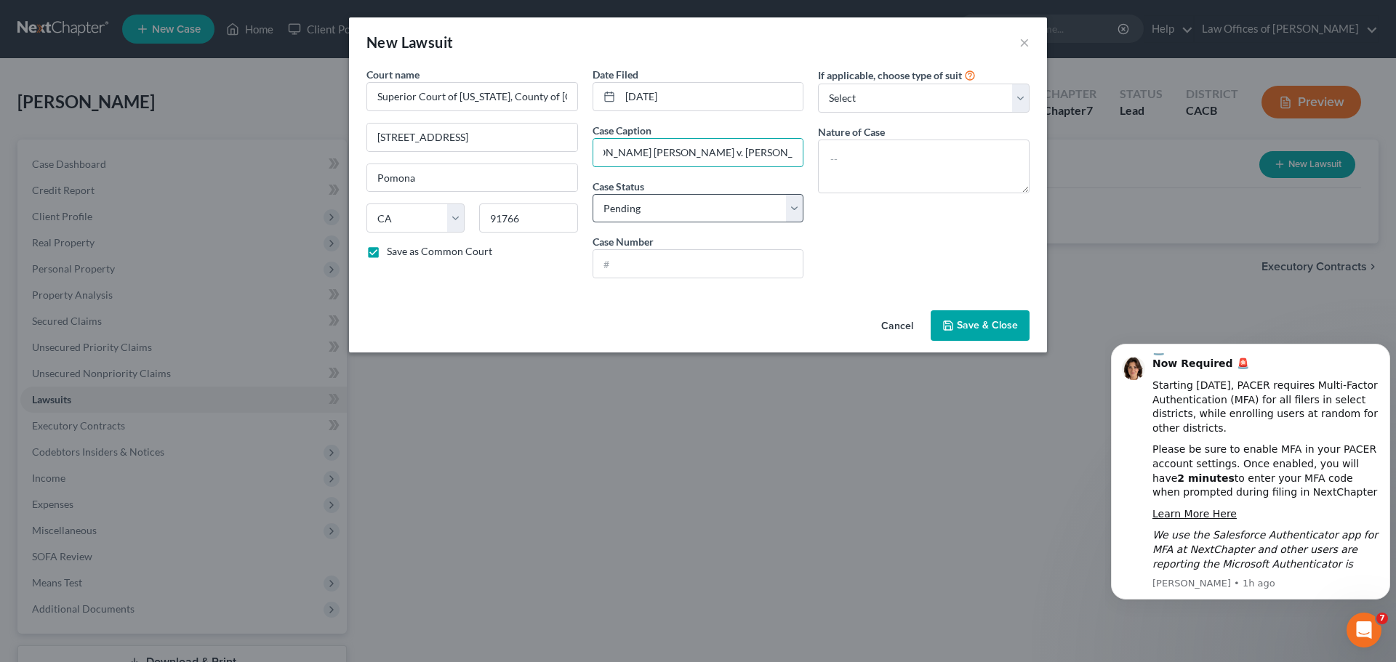
type input "[PERSON_NAME] [PERSON_NAME] v. [PERSON_NAME]"
click at [708, 206] on select "Select Pending On Appeal Concluded" at bounding box center [699, 208] width 212 height 29
select select "2"
click at [593, 194] on select "Select Pending On Appeal Concluded" at bounding box center [699, 208] width 212 height 29
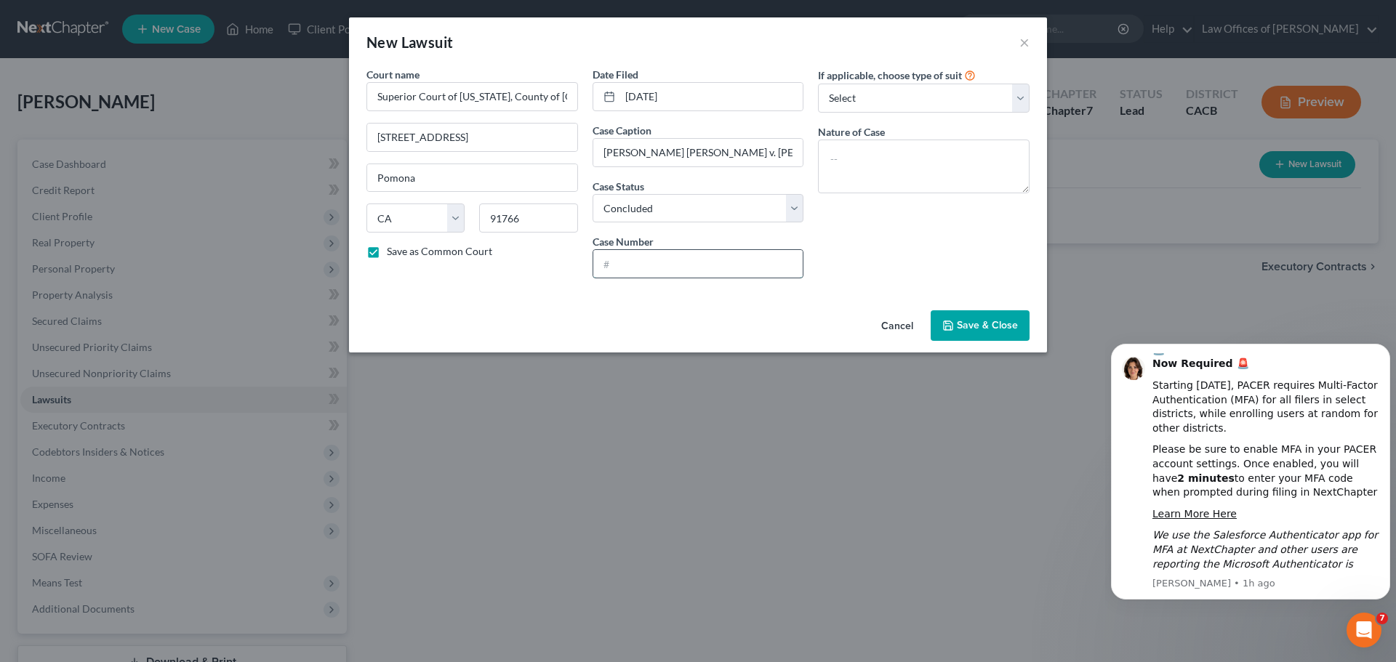
click at [671, 271] on input "text" at bounding box center [698, 264] width 210 height 28
type input "23PSFL01937"
click at [929, 164] on textarea at bounding box center [924, 167] width 212 height 54
type textarea "d"
type textarea "Dissolution"
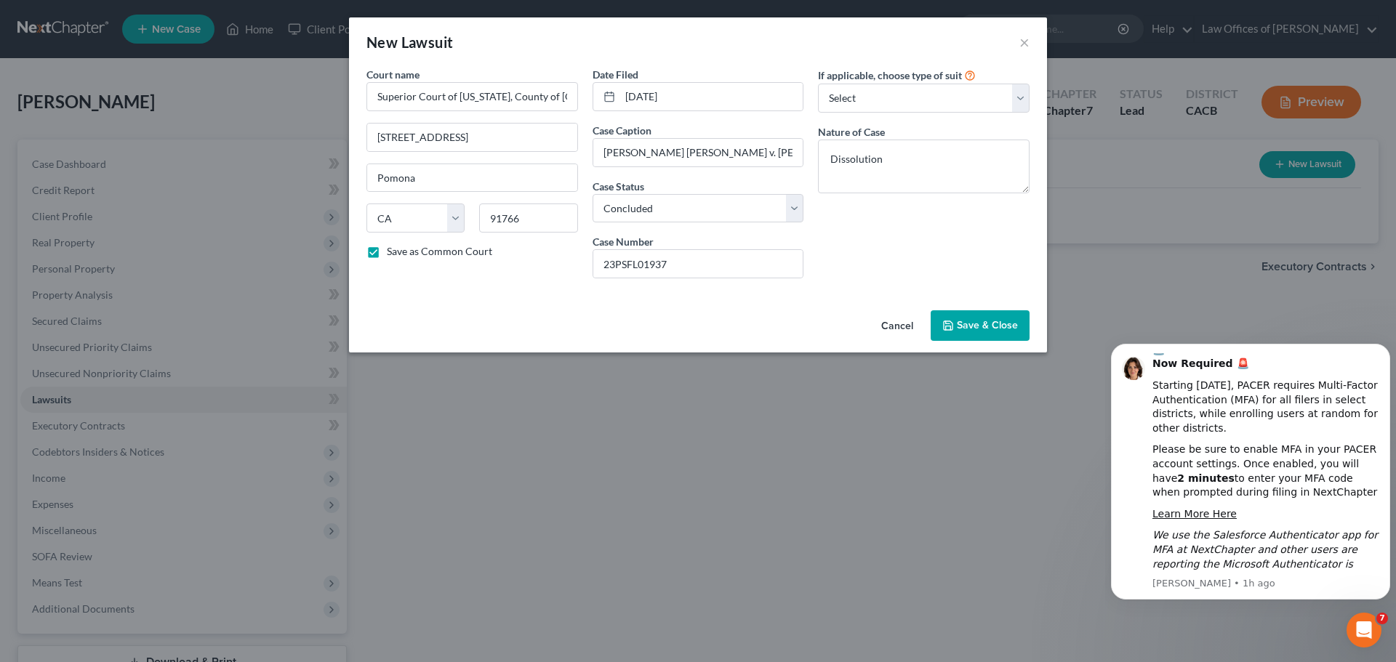
click at [1000, 323] on span "Save & Close" at bounding box center [987, 325] width 61 height 12
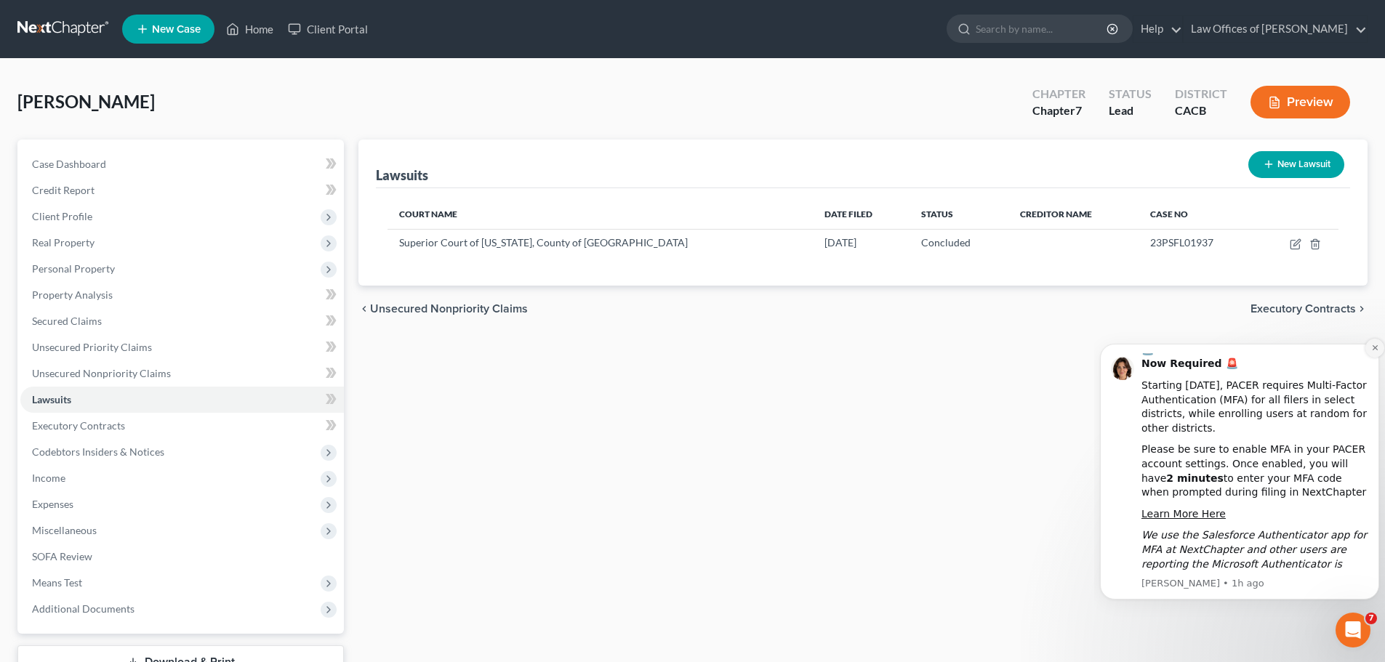
click at [1376, 347] on icon "Dismiss notification" at bounding box center [1374, 347] width 5 height 5
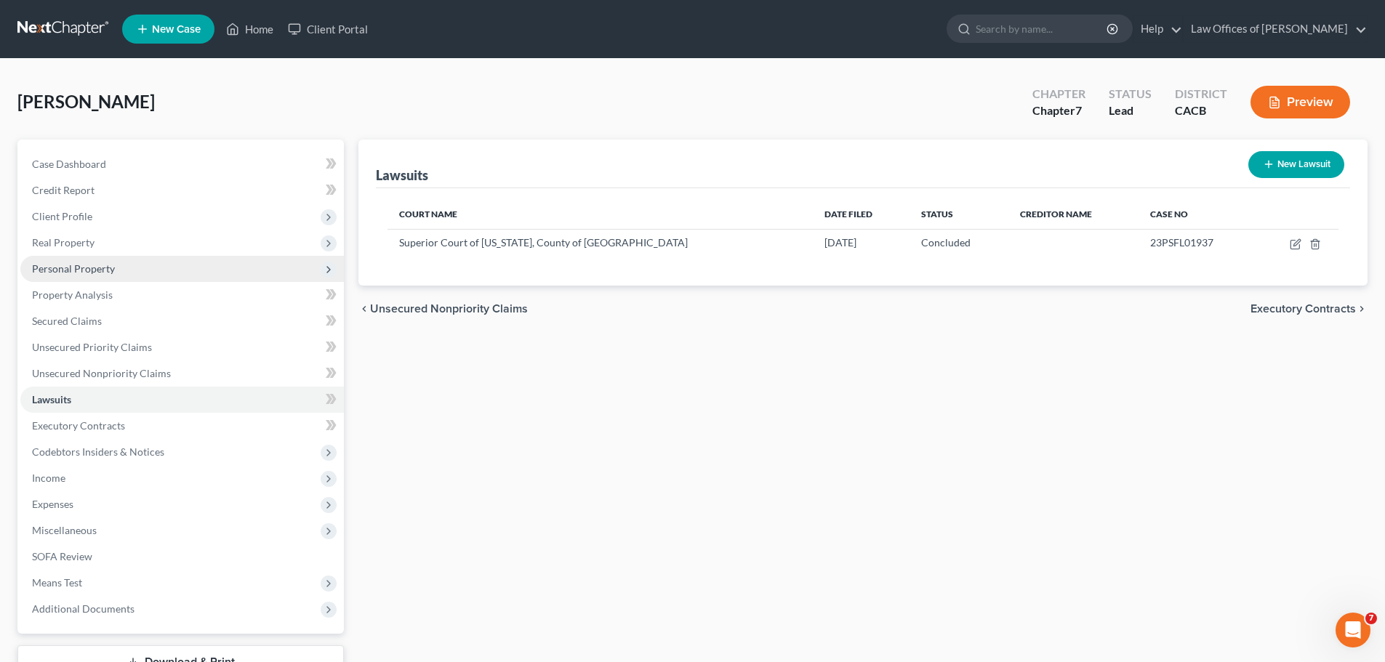
click at [199, 262] on span "Personal Property" at bounding box center [182, 269] width 324 height 26
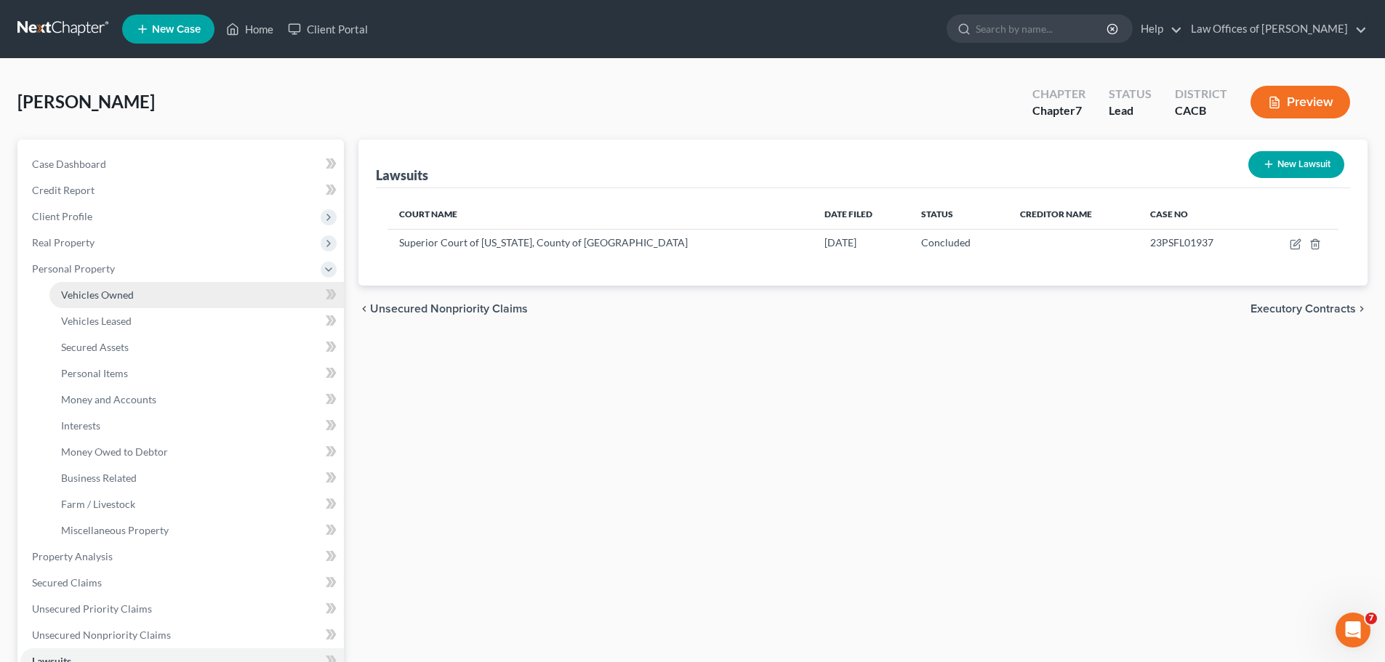
click at [181, 292] on link "Vehicles Owned" at bounding box center [196, 295] width 294 height 26
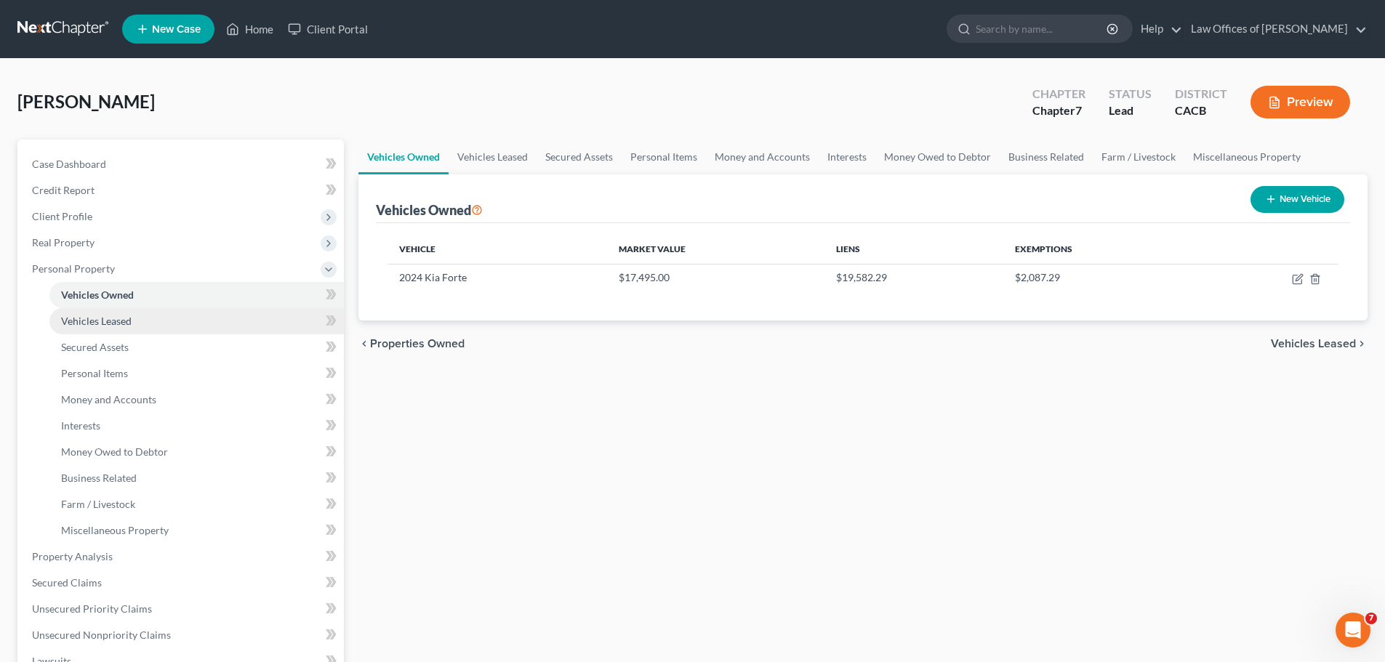
click at [175, 319] on link "Vehicles Leased" at bounding box center [196, 321] width 294 height 26
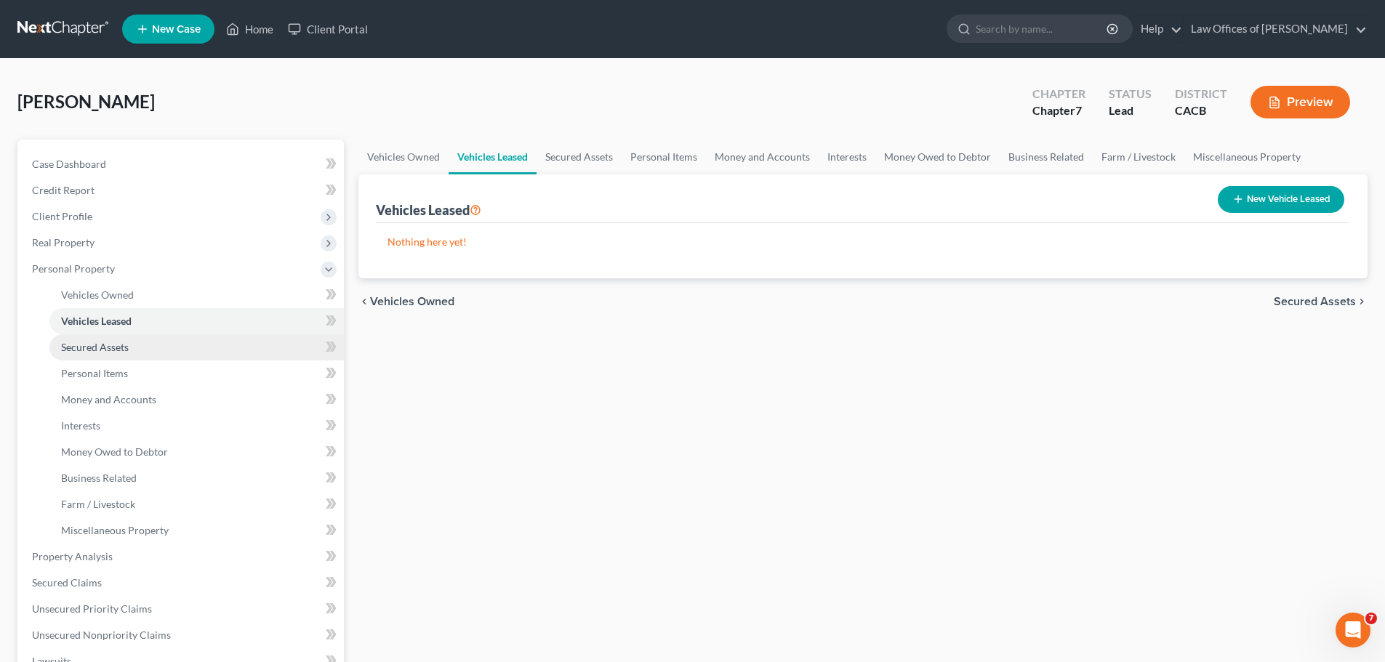
click at [157, 338] on link "Secured Assets" at bounding box center [196, 347] width 294 height 26
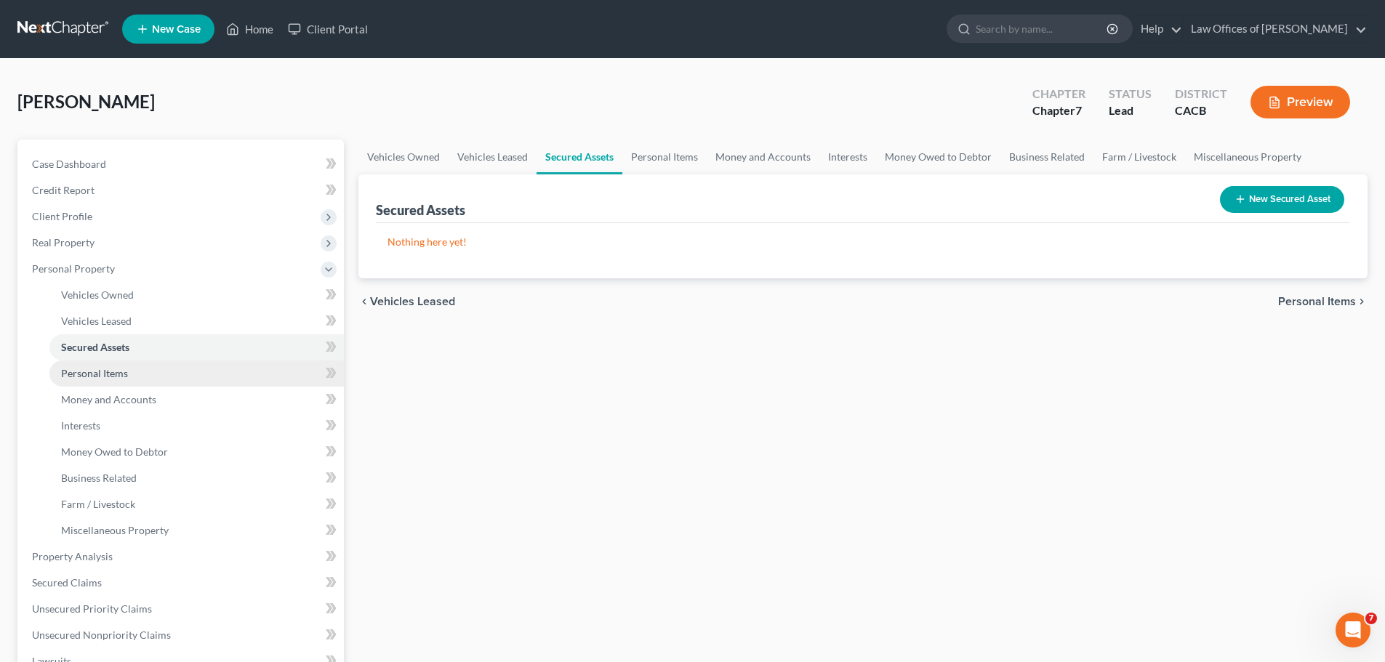
click at [137, 380] on link "Personal Items" at bounding box center [196, 374] width 294 height 26
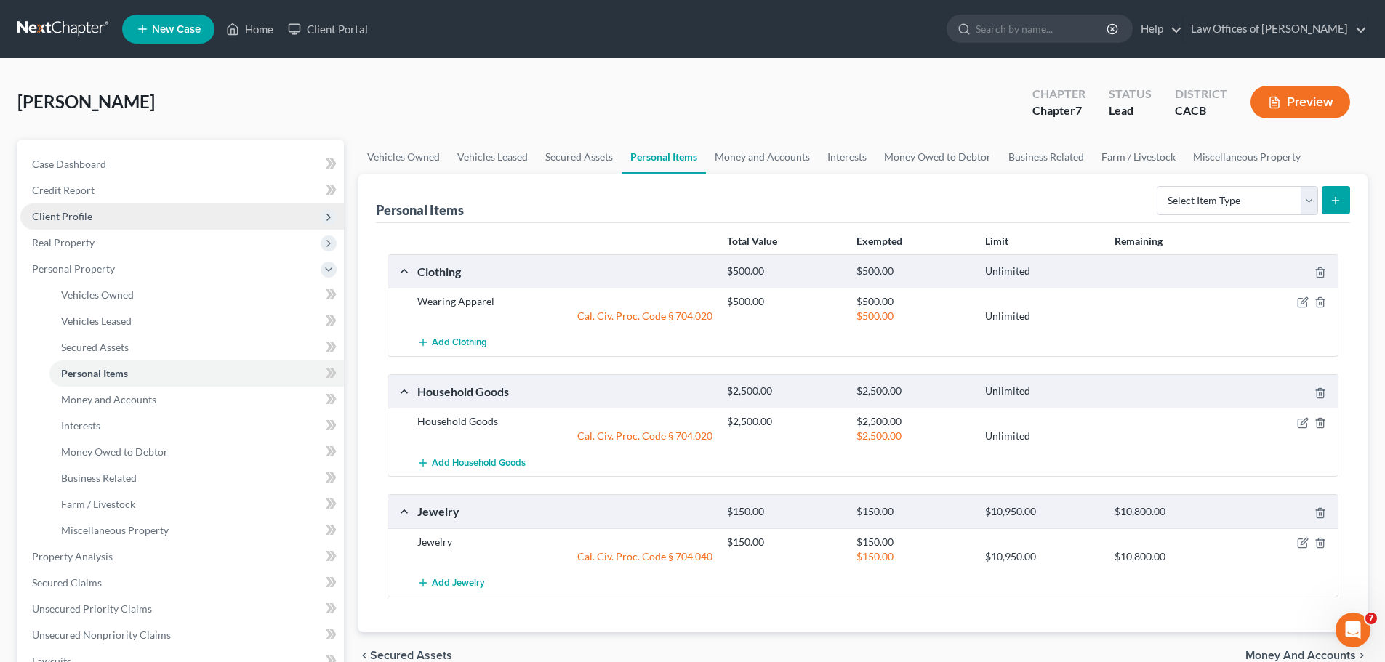
click at [91, 221] on span "Client Profile" at bounding box center [182, 217] width 324 height 26
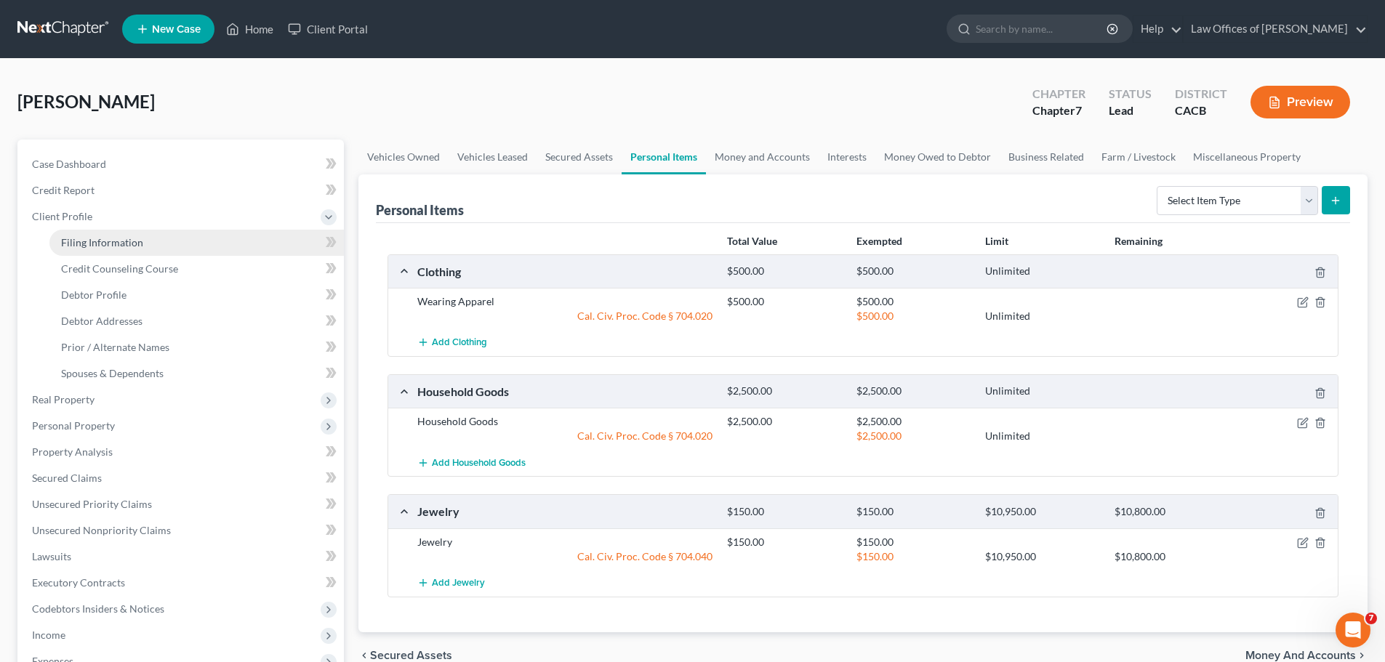
click at [98, 249] on link "Filing Information" at bounding box center [196, 243] width 294 height 26
select select "1"
select select "0"
select select "7"
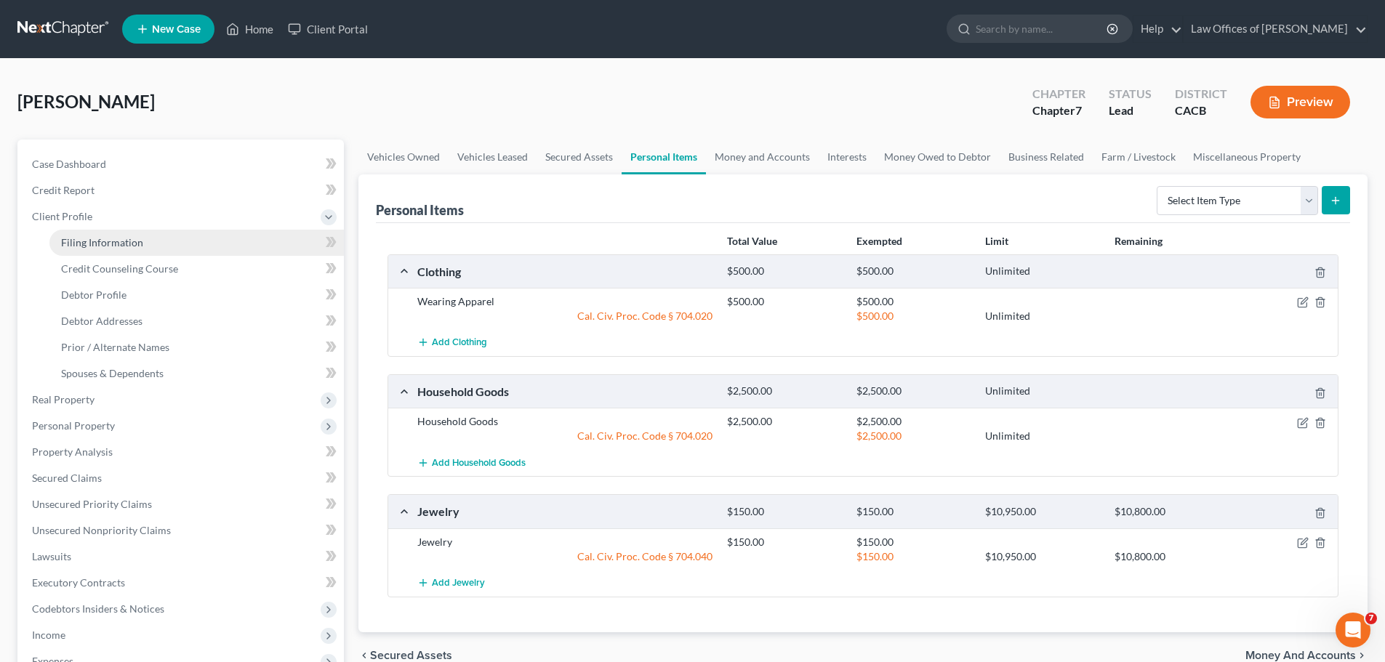
select select "0"
select select "4"
select select "1"
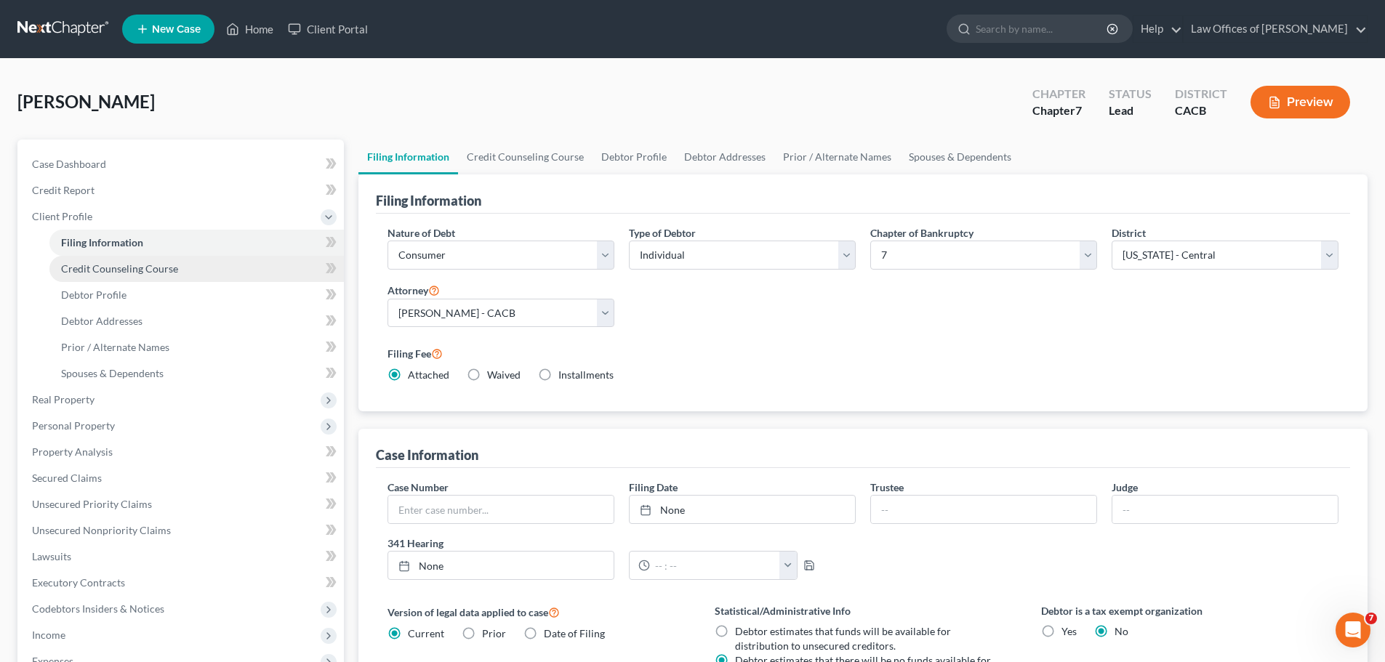
click at [103, 269] on span "Credit Counseling Course" at bounding box center [119, 268] width 117 height 12
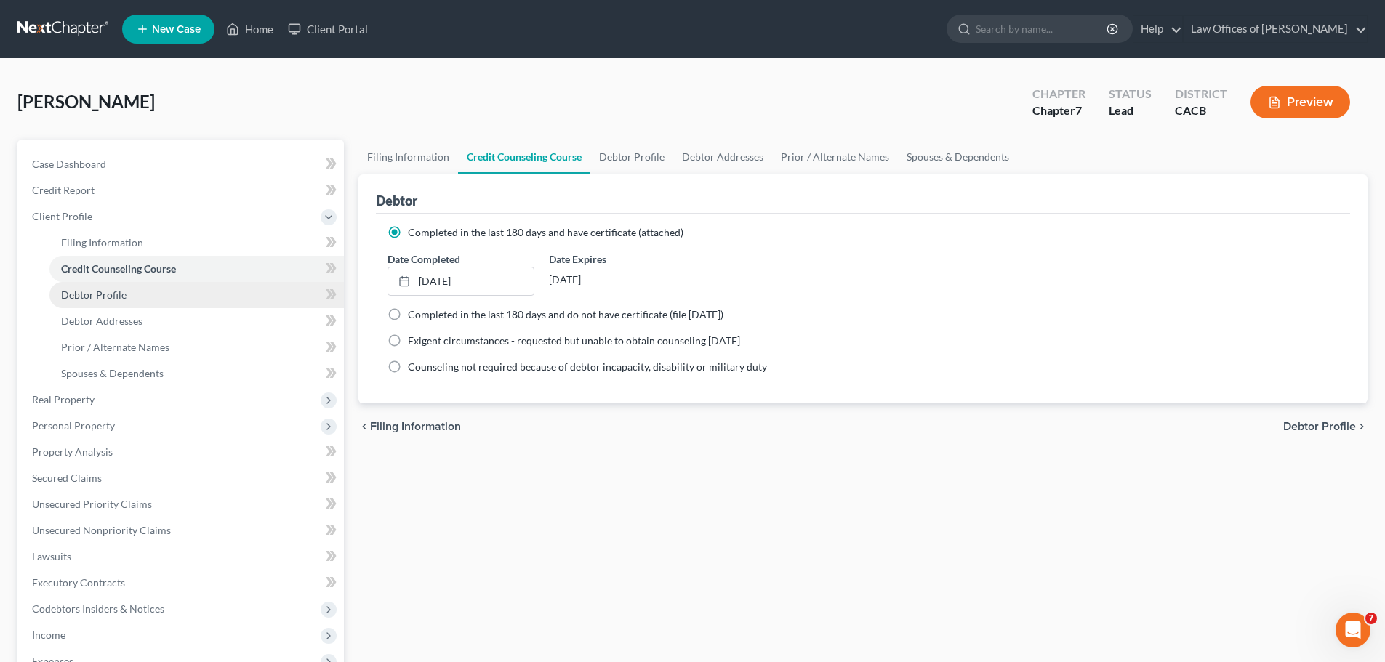
click at [99, 293] on span "Debtor Profile" at bounding box center [93, 295] width 65 height 12
select select "3"
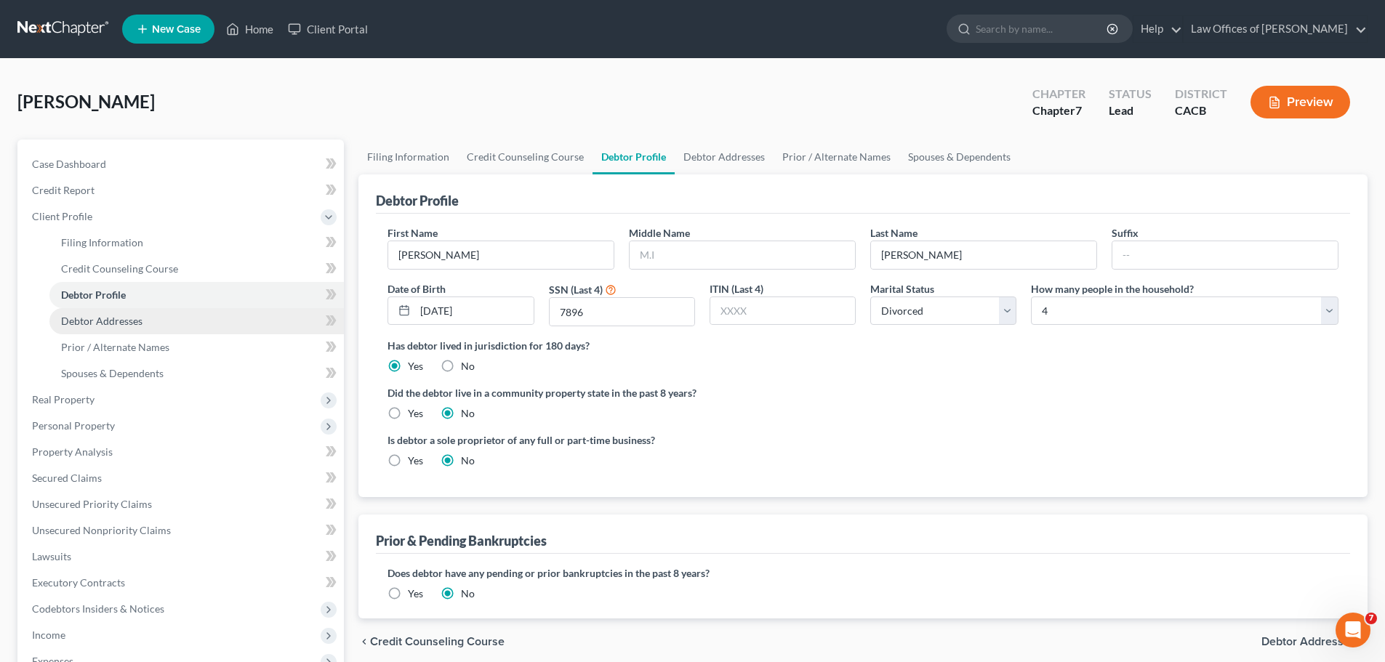
click at [128, 318] on span "Debtor Addresses" at bounding box center [101, 321] width 81 height 12
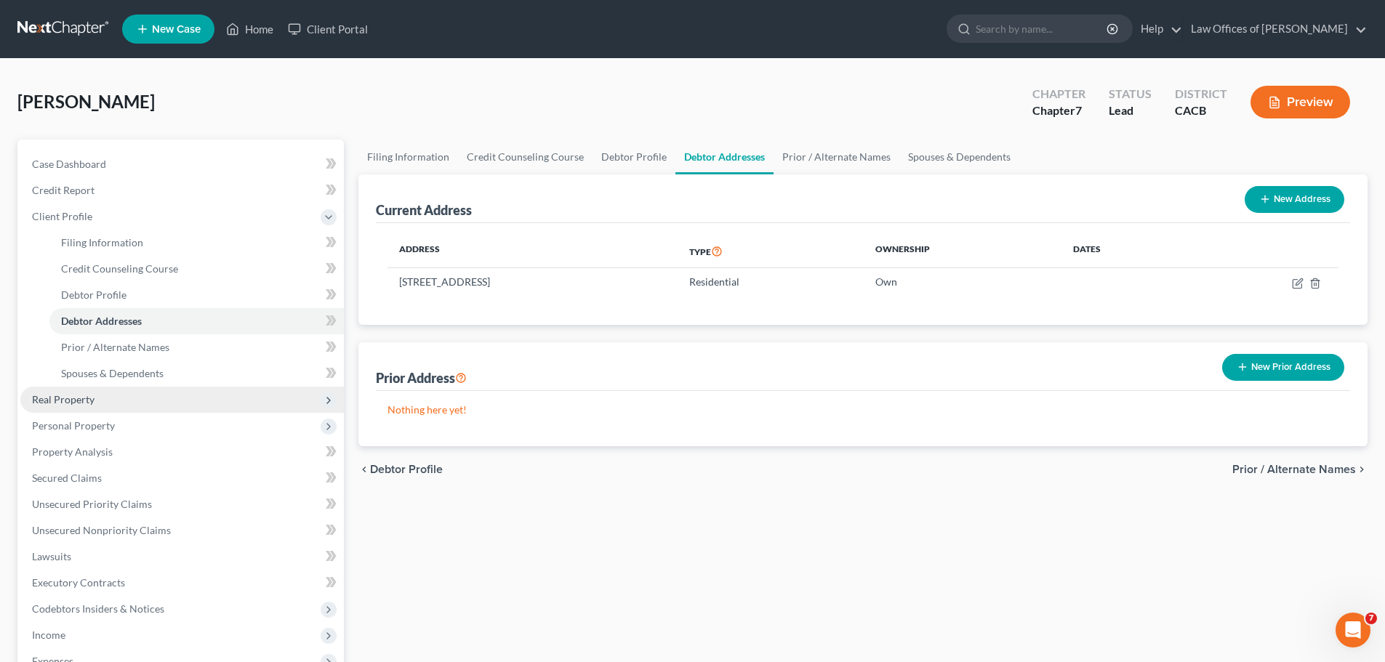
click at [147, 406] on span "Real Property" at bounding box center [182, 400] width 324 height 26
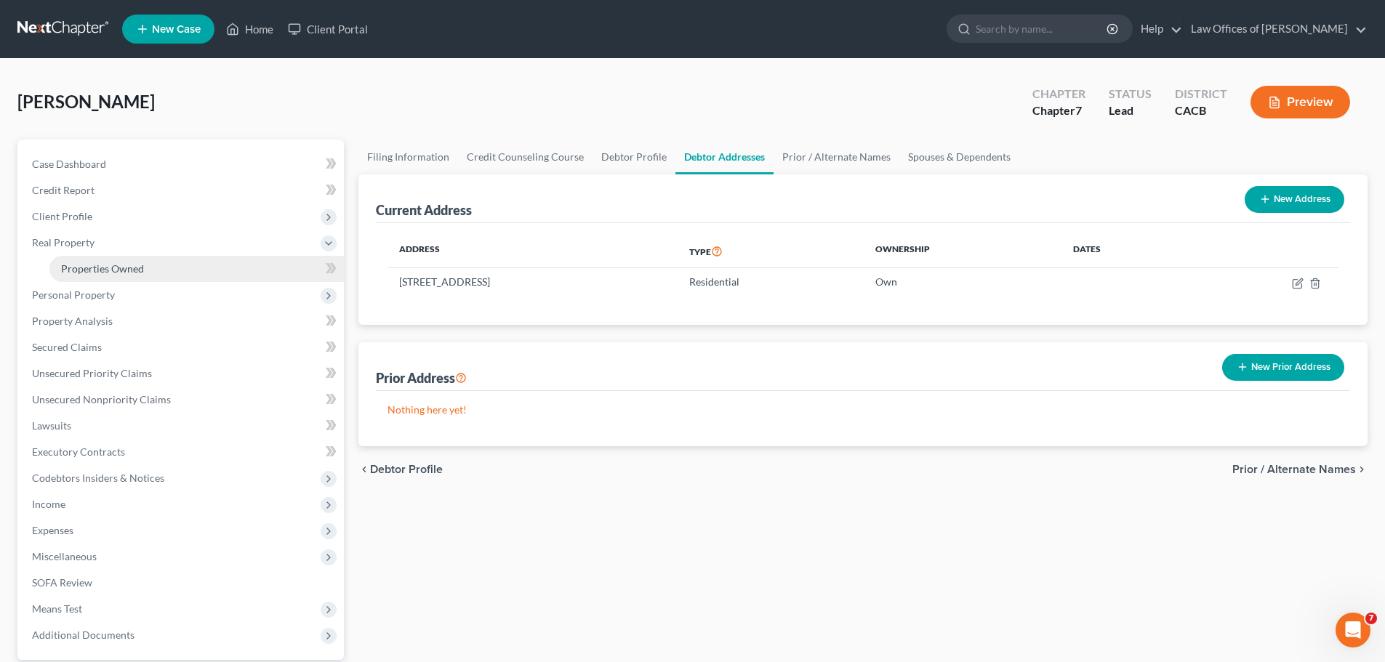
click at [143, 265] on span "Properties Owned" at bounding box center [102, 268] width 83 height 12
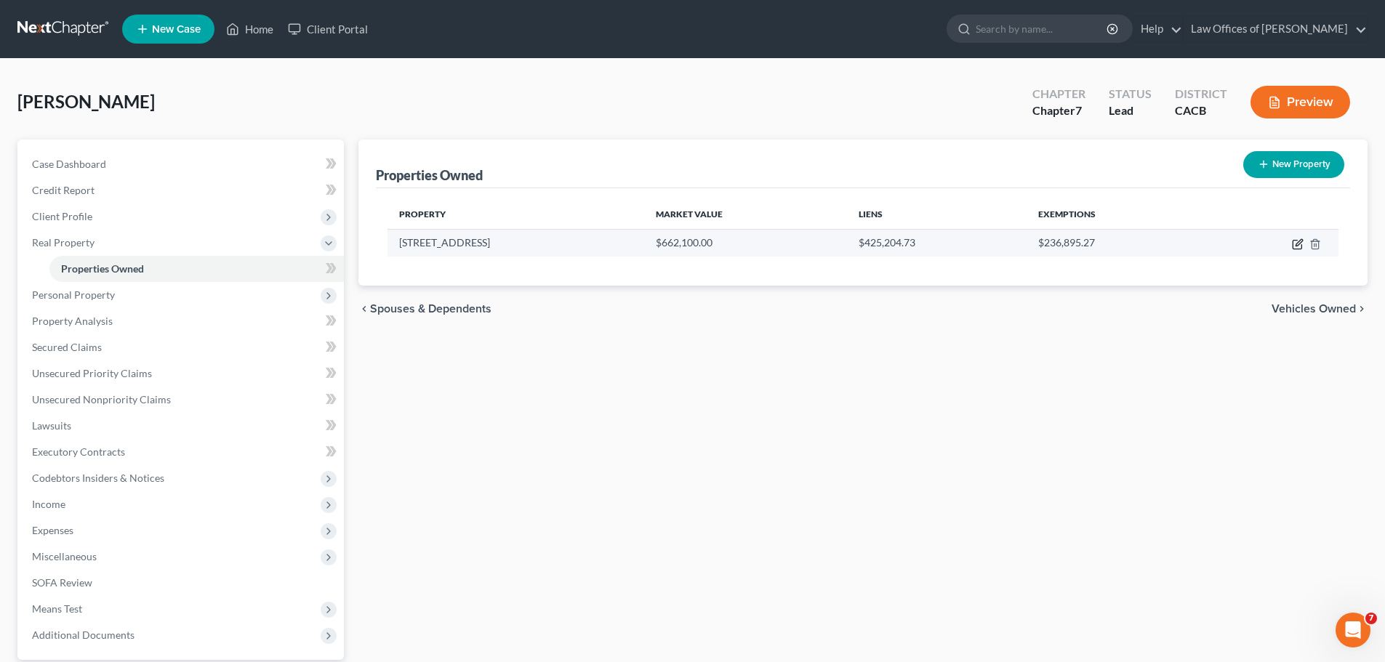
click at [1296, 246] on icon "button" at bounding box center [1299, 242] width 7 height 7
select select "4"
select select "0"
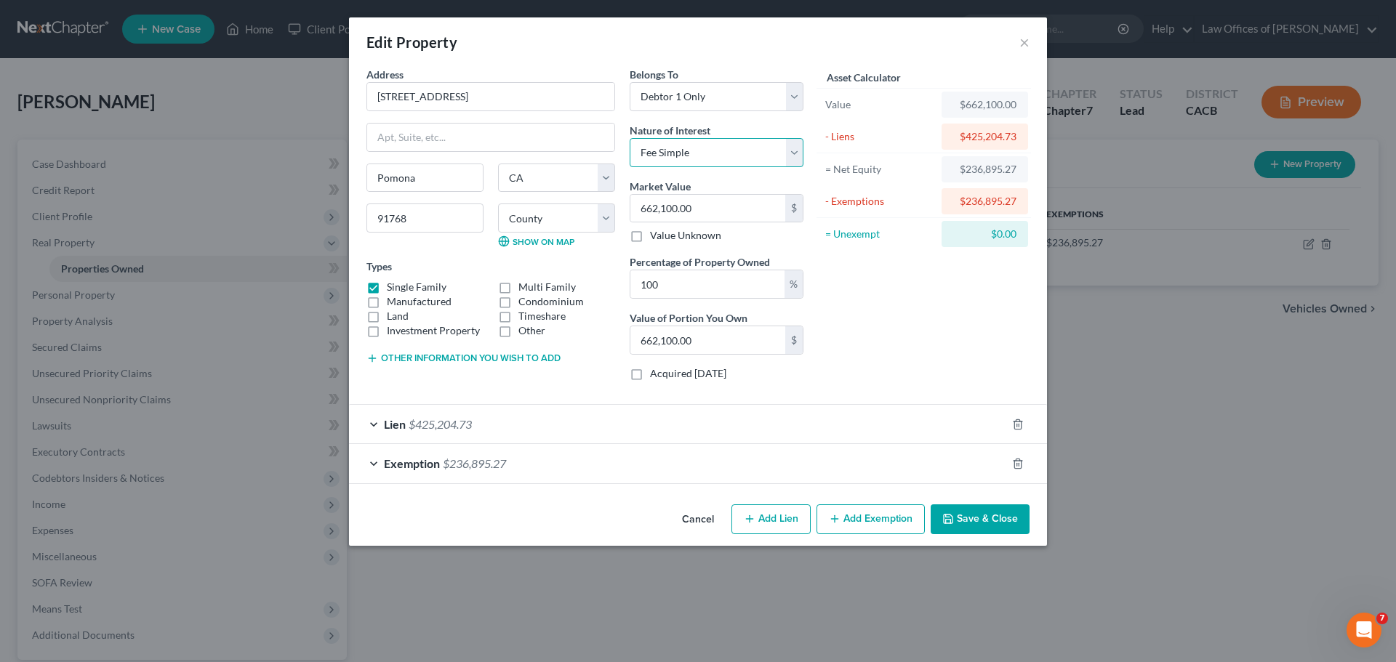
click at [715, 153] on select "Select Fee Simple Joint Tenant Life Estate Equitable Interest Future Interest T…" at bounding box center [717, 152] width 174 height 29
select select "1"
click at [630, 138] on select "Select Fee Simple Joint Tenant Life Estate Equitable Interest Future Interest T…" at bounding box center [717, 152] width 174 height 29
click at [789, 99] on select "Select Debtor 1 Only Debtor 2 Only Debtor 1 And Debtor 2 Only At Least One Of T…" at bounding box center [717, 96] width 174 height 29
select select "3"
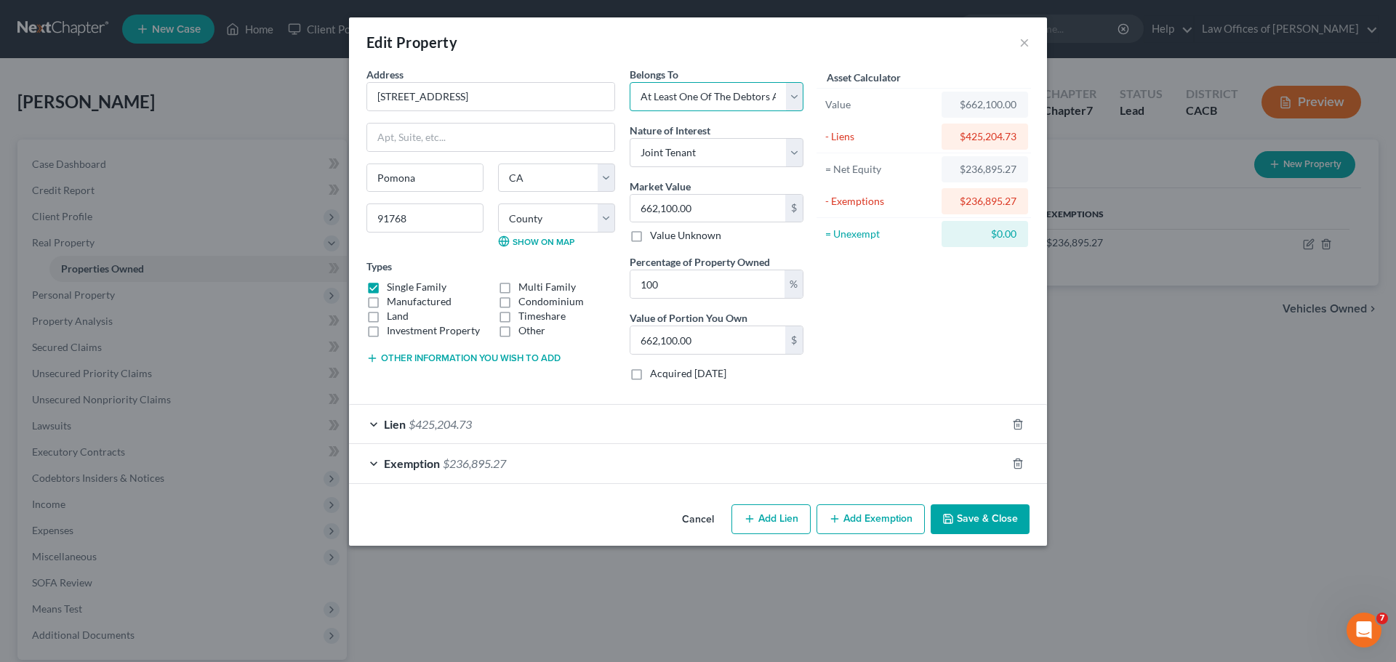
click at [630, 82] on select "Select Debtor 1 Only Debtor 2 Only Debtor 1 And Debtor 2 Only At Least One Of T…" at bounding box center [717, 96] width 174 height 29
click at [984, 517] on button "Save & Close" at bounding box center [980, 520] width 99 height 31
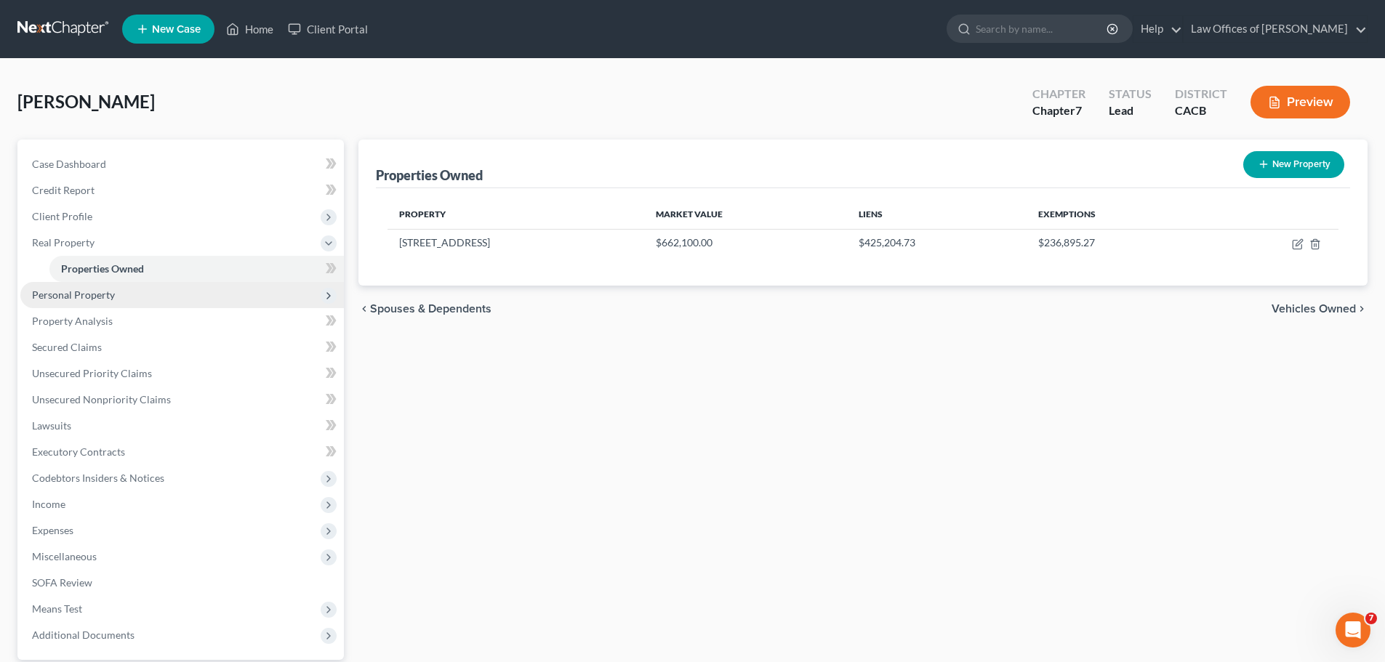
click at [44, 296] on span "Personal Property" at bounding box center [73, 295] width 83 height 12
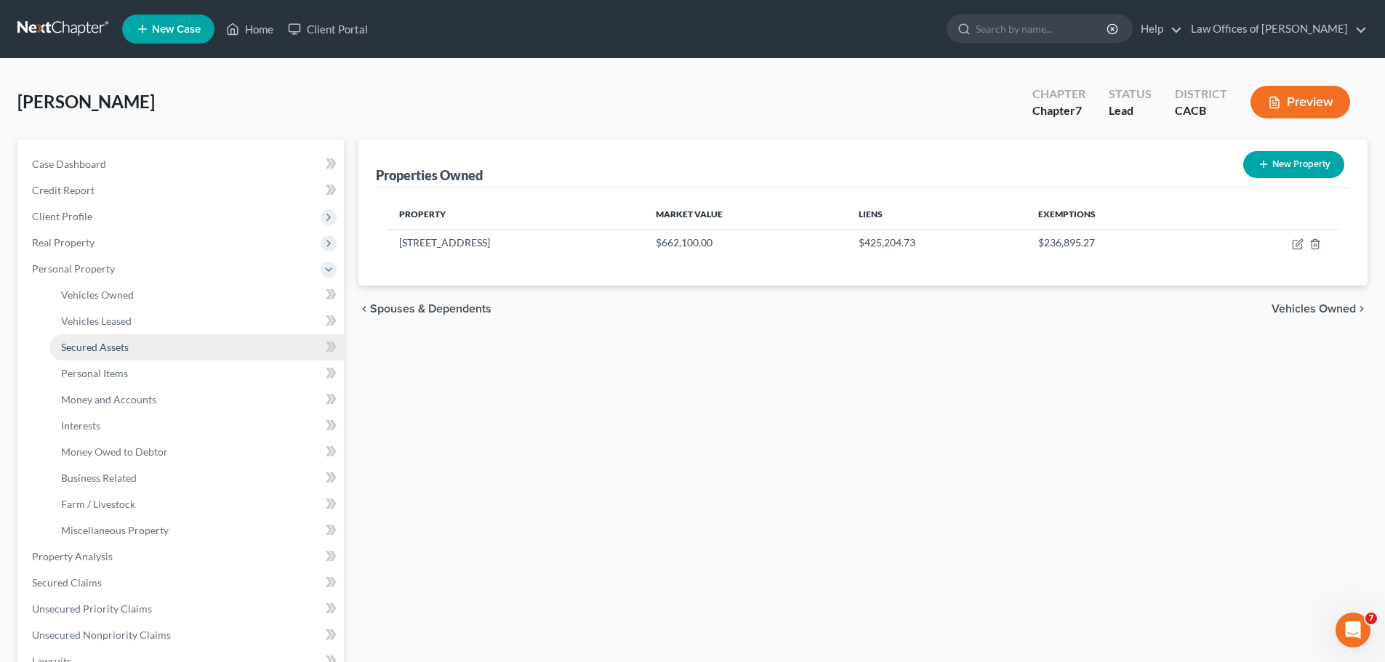
click at [148, 345] on link "Secured Assets" at bounding box center [196, 347] width 294 height 26
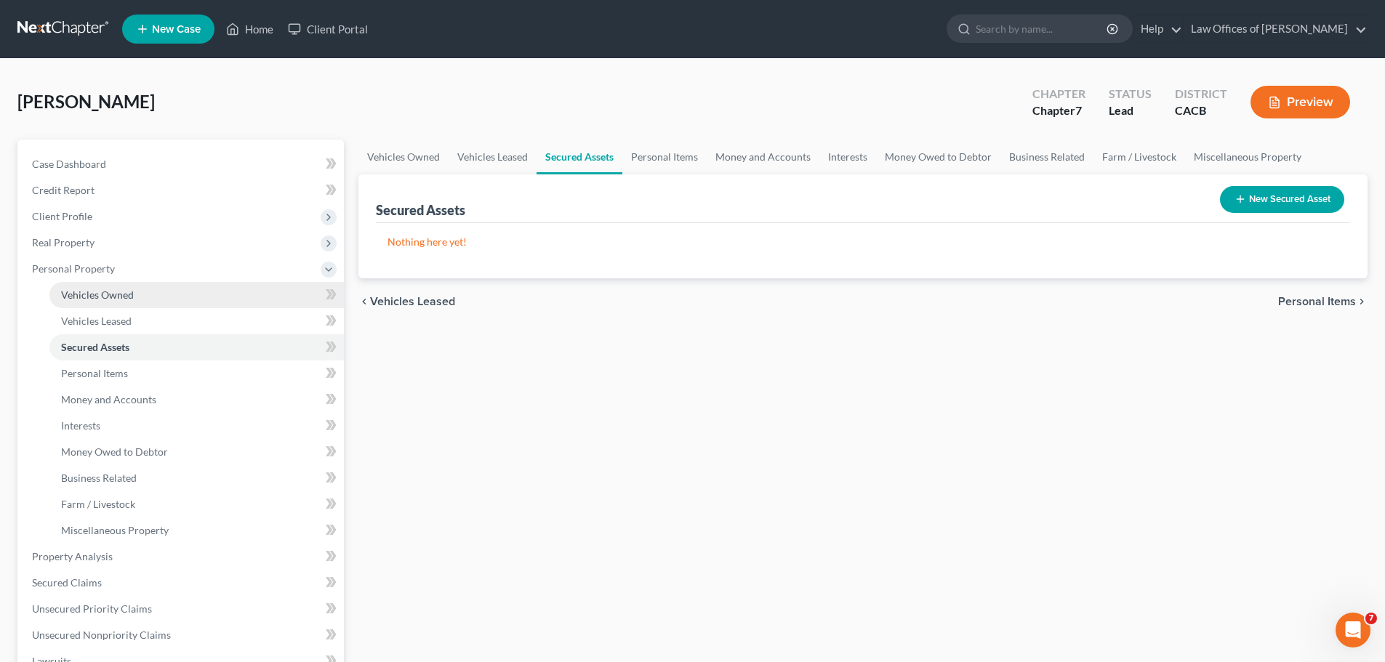
click at [135, 295] on link "Vehicles Owned" at bounding box center [196, 295] width 294 height 26
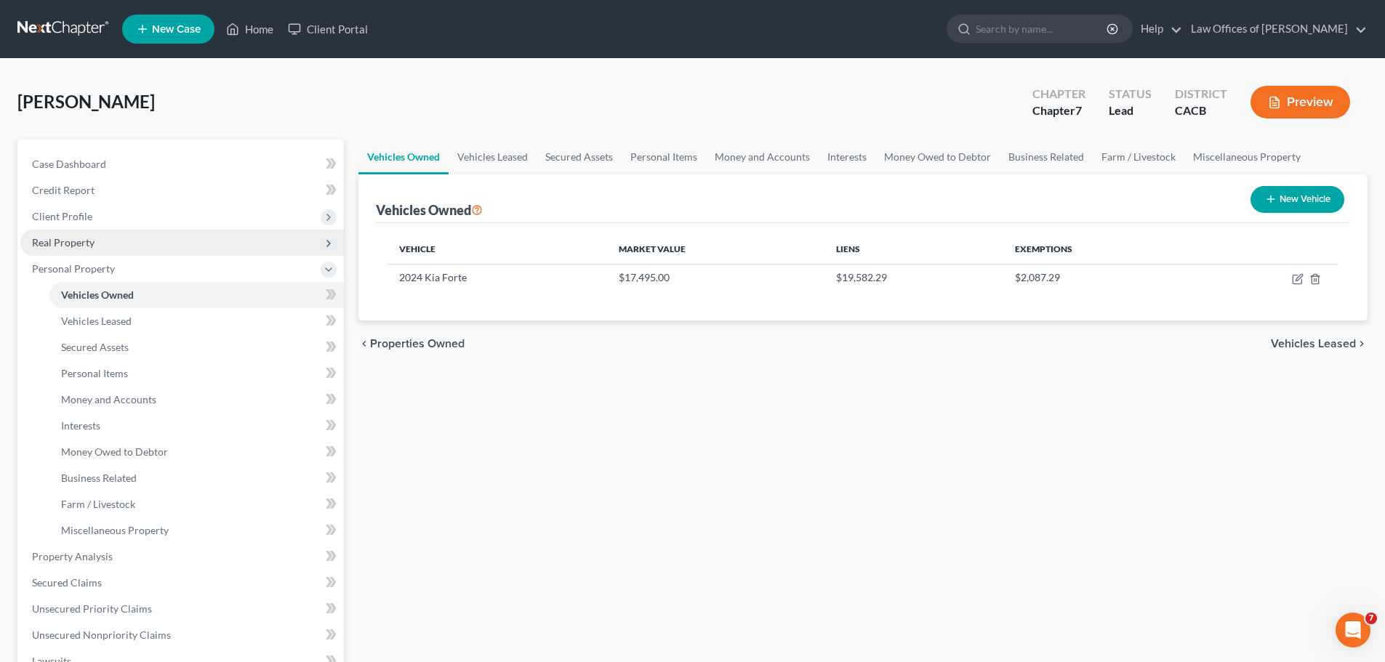
click at [127, 242] on span "Real Property" at bounding box center [182, 243] width 324 height 26
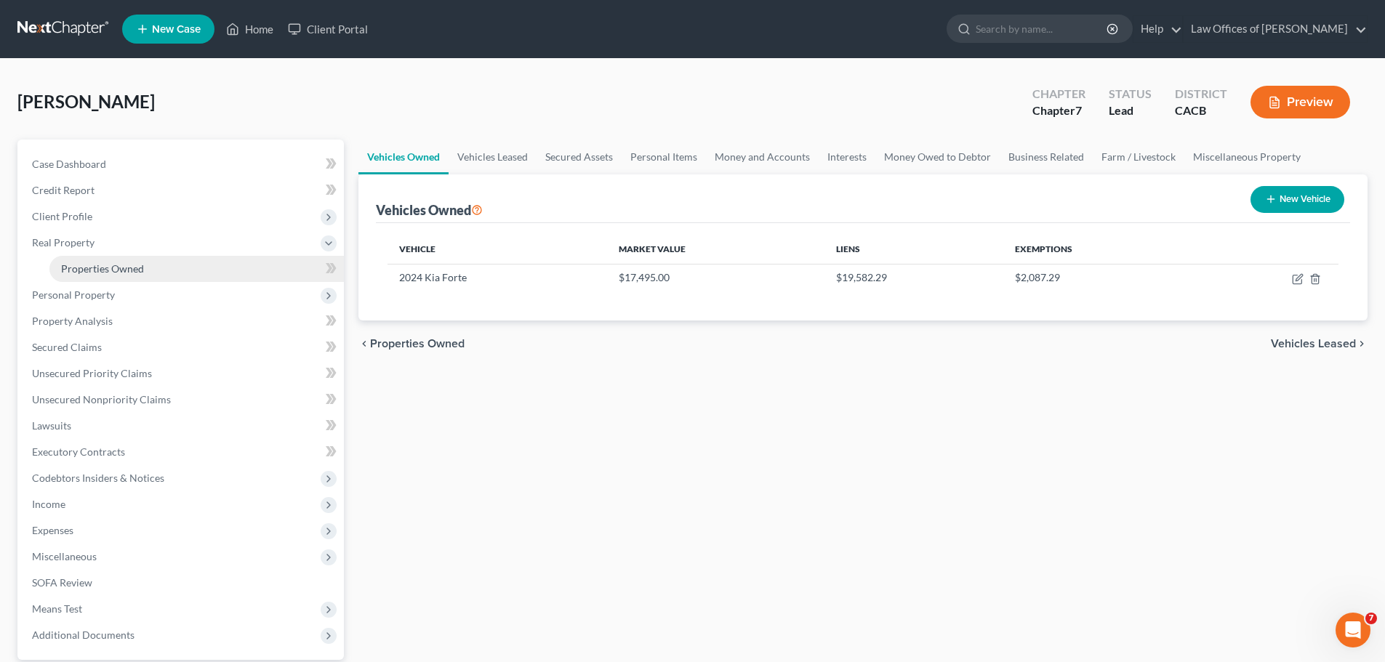
click at [129, 272] on span "Properties Owned" at bounding box center [102, 268] width 83 height 12
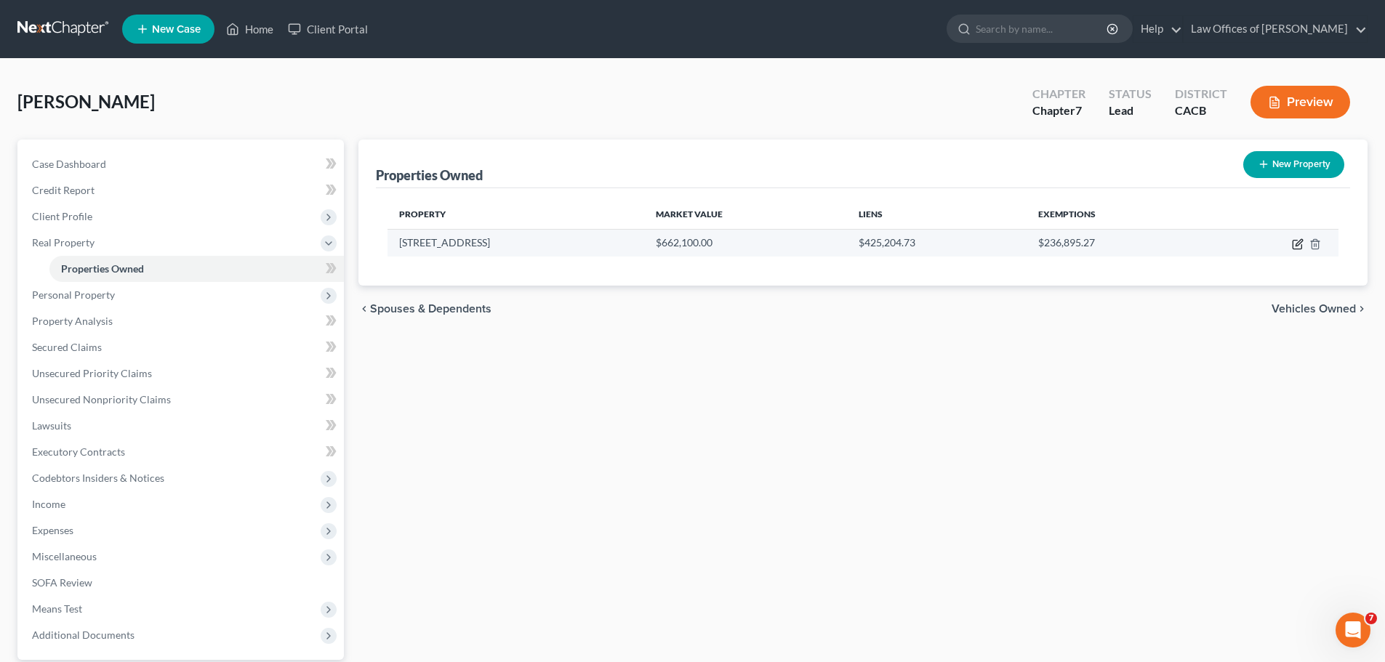
click at [1295, 246] on icon "button" at bounding box center [1298, 244] width 12 height 12
select select "4"
select select "18"
select select "3"
select select "1"
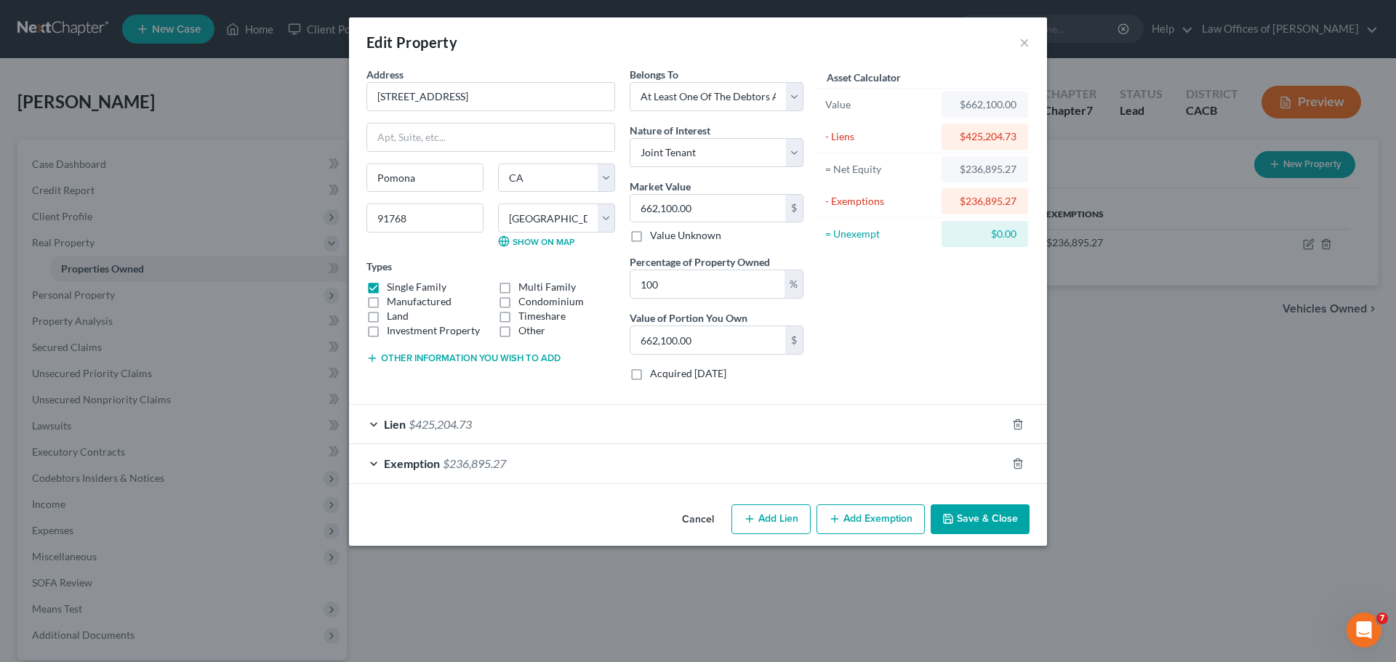
click at [569, 428] on div "Lien $425,204.73" at bounding box center [677, 424] width 657 height 39
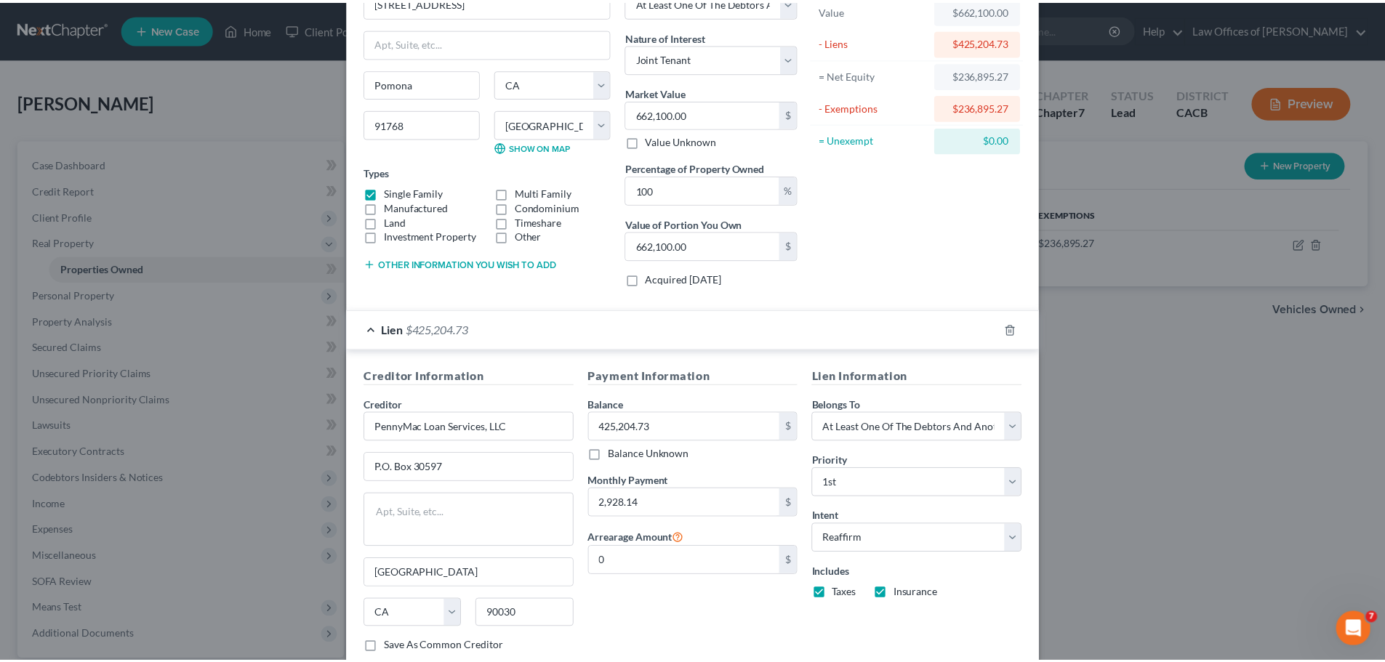
scroll to position [230, 0]
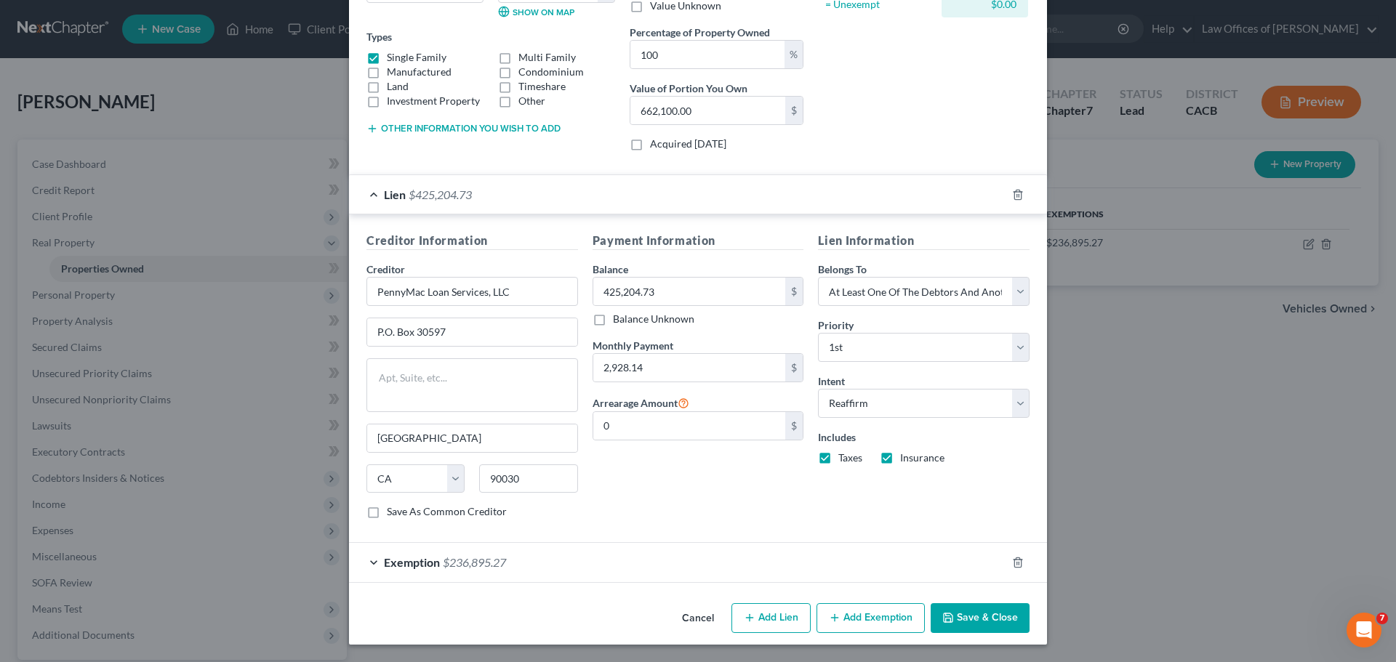
click at [689, 621] on button "Cancel" at bounding box center [697, 619] width 55 height 29
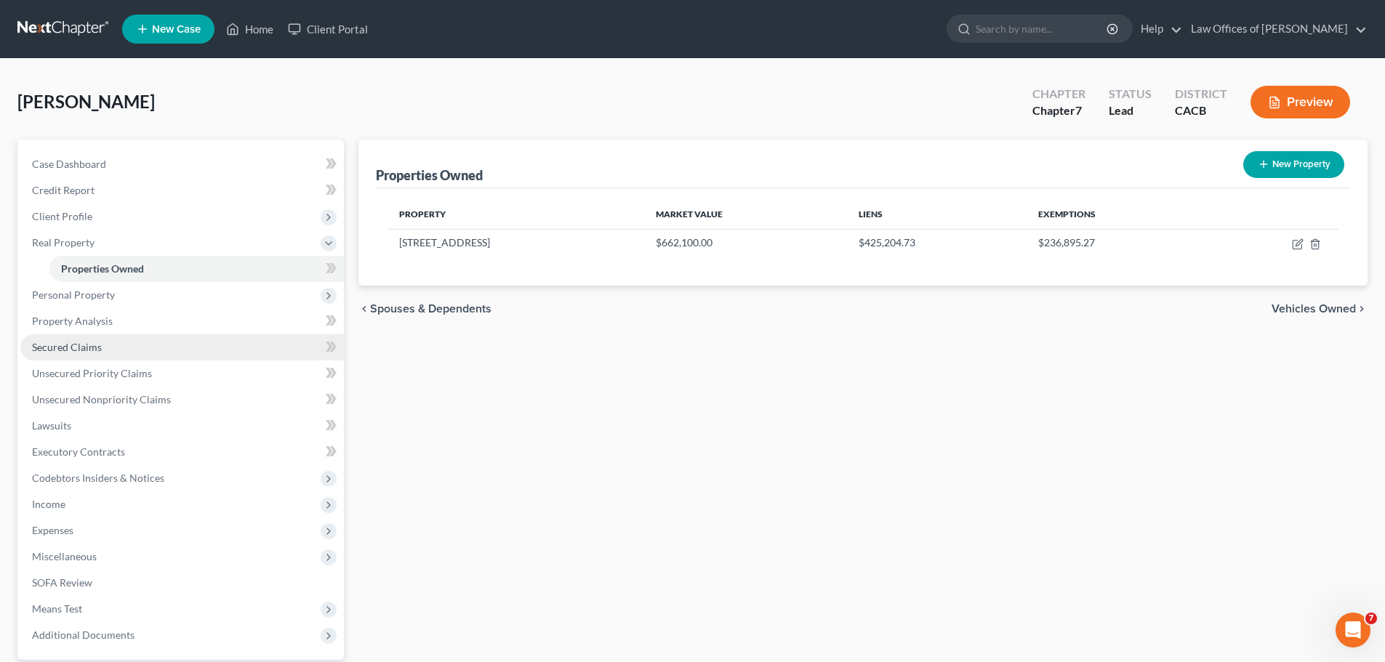
click at [165, 342] on link "Secured Claims" at bounding box center [182, 347] width 324 height 26
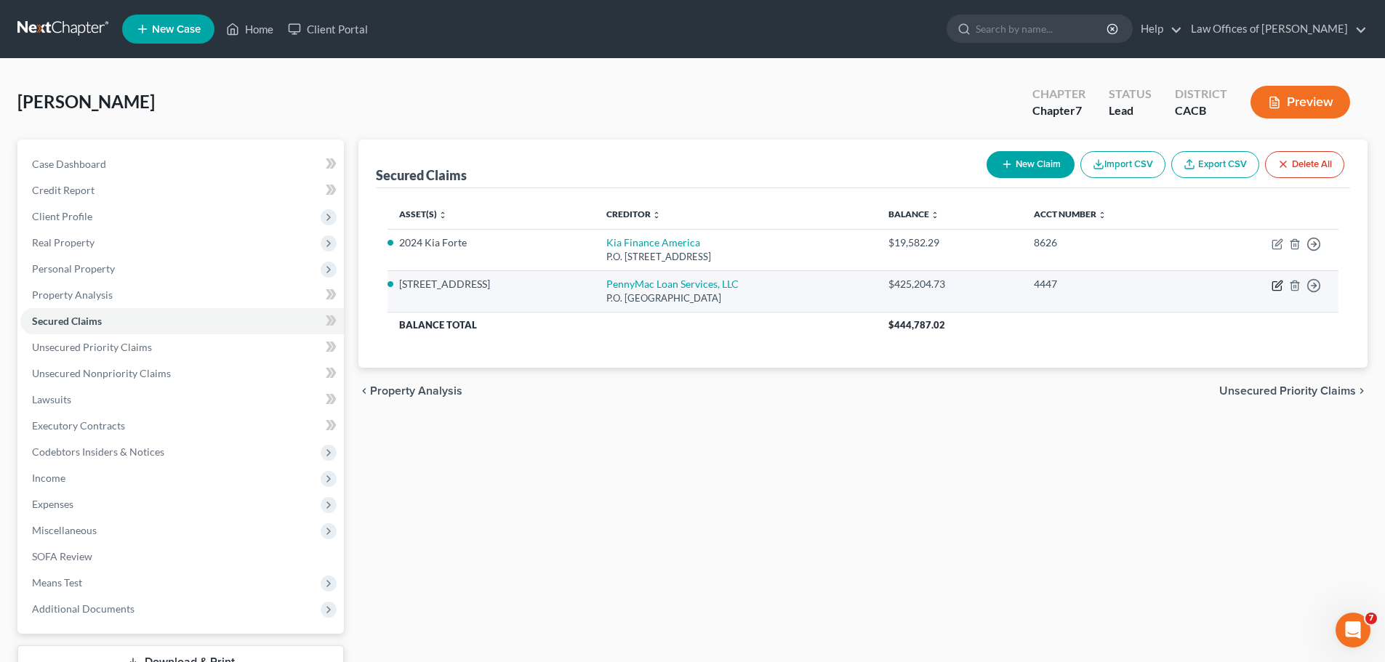
click at [1277, 285] on icon "button" at bounding box center [1278, 284] width 7 height 7
select select "4"
select select "2"
select select "3"
select select "0"
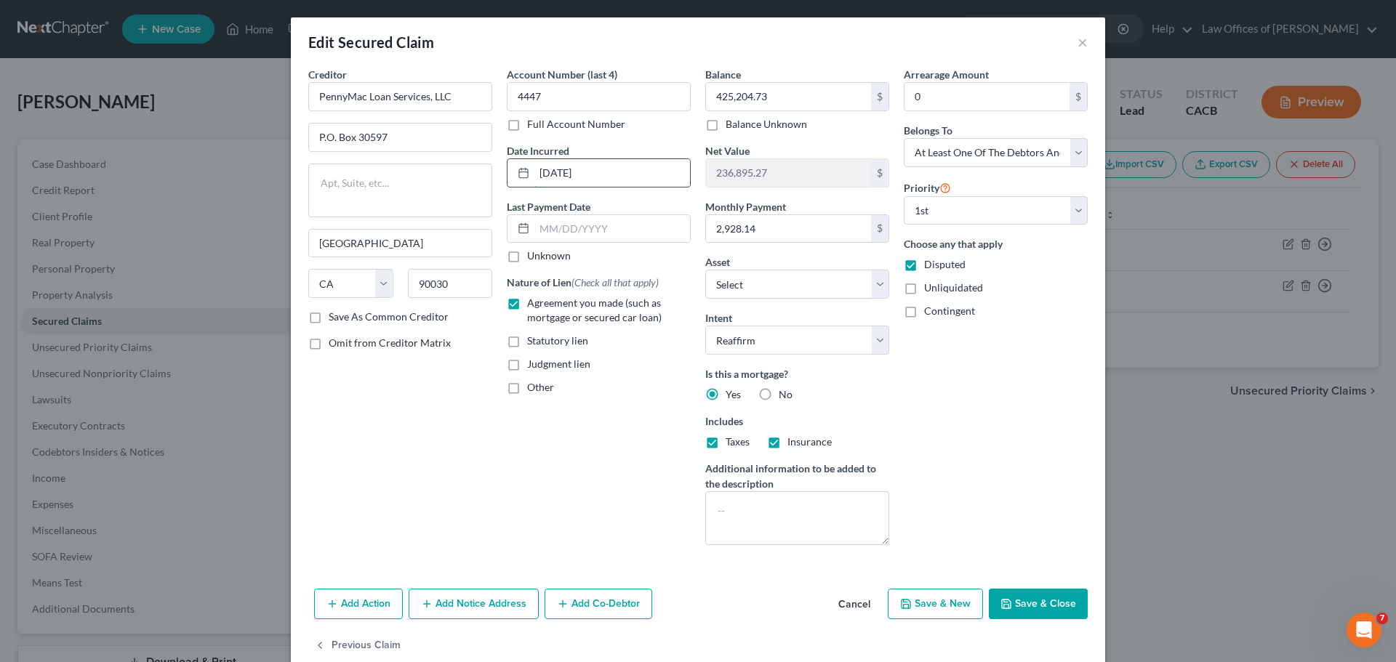
drag, startPoint x: 620, startPoint y: 173, endPoint x: 524, endPoint y: 164, distance: 95.7
click at [524, 164] on div "[DATE]" at bounding box center [599, 173] width 184 height 29
type input "[DATE]"
click at [825, 262] on div "Asset * Select Other Multiple Assets [STREET_ADDRESS] - $662100.0 2024 Kia Fort…" at bounding box center [797, 276] width 184 height 44
click at [1045, 609] on button "Save & Close" at bounding box center [1038, 604] width 99 height 31
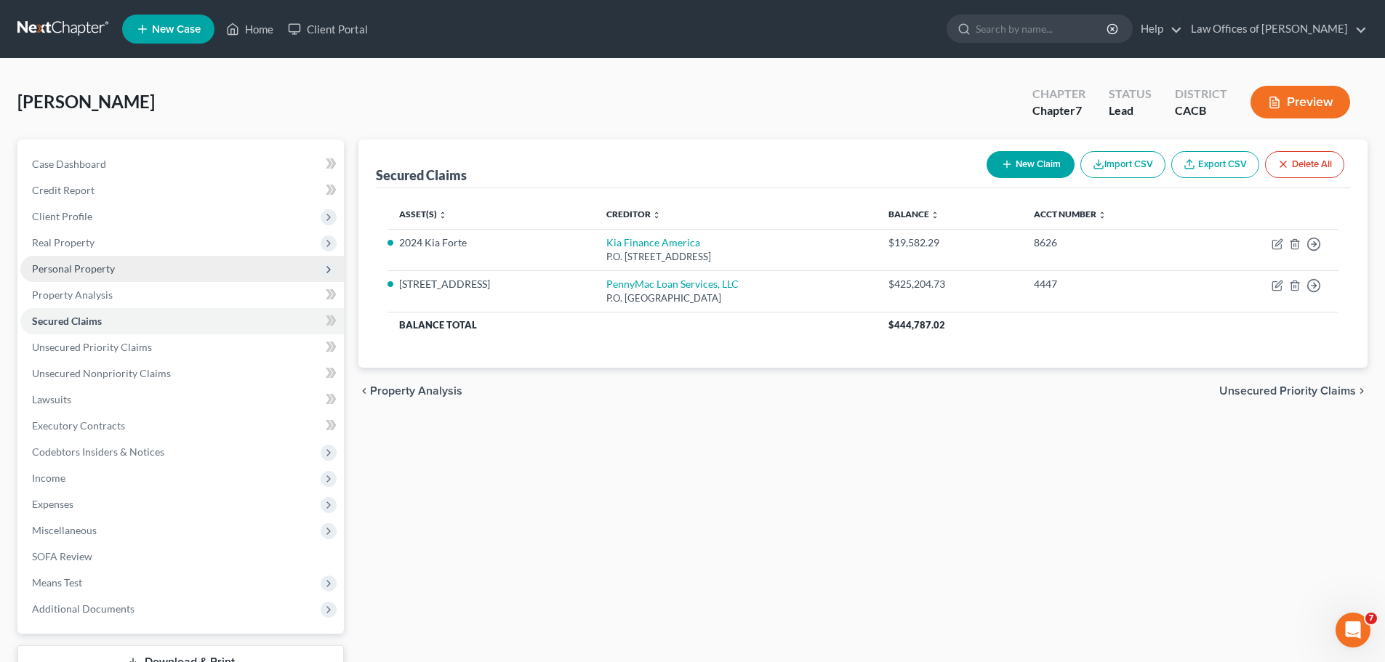
click at [103, 274] on span "Personal Property" at bounding box center [73, 268] width 83 height 12
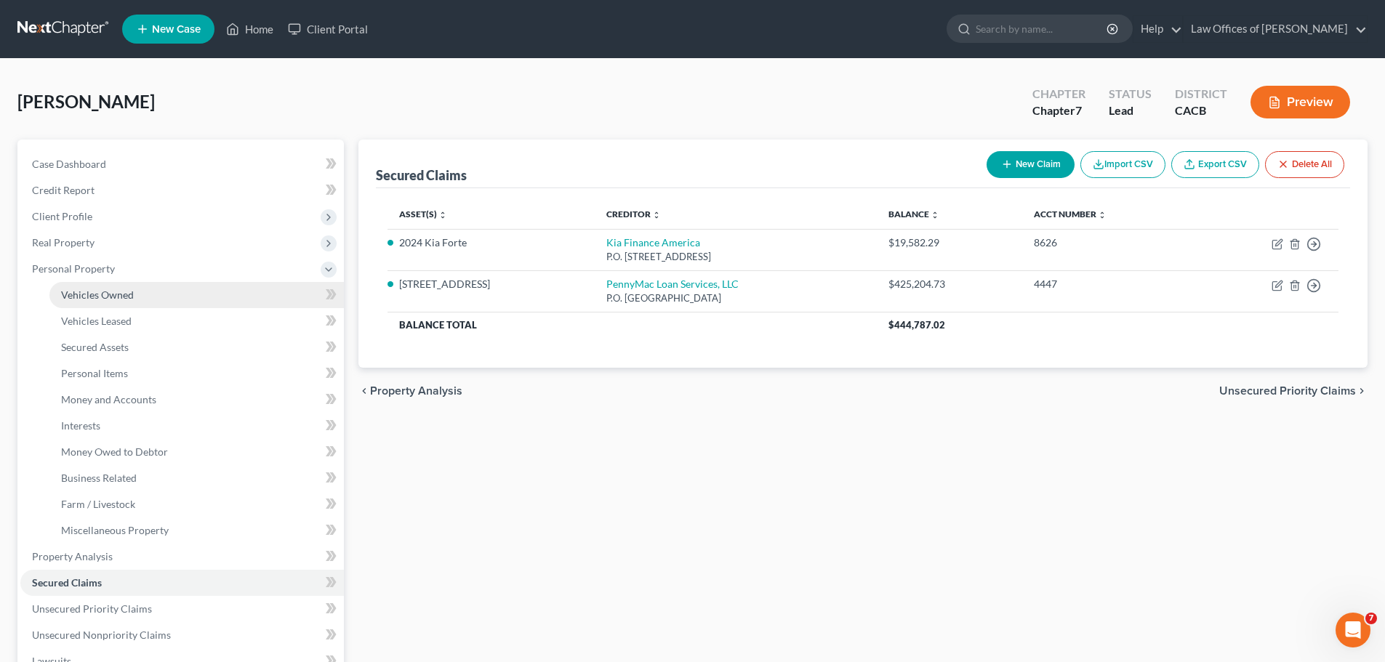
click at [103, 296] on span "Vehicles Owned" at bounding box center [97, 295] width 73 height 12
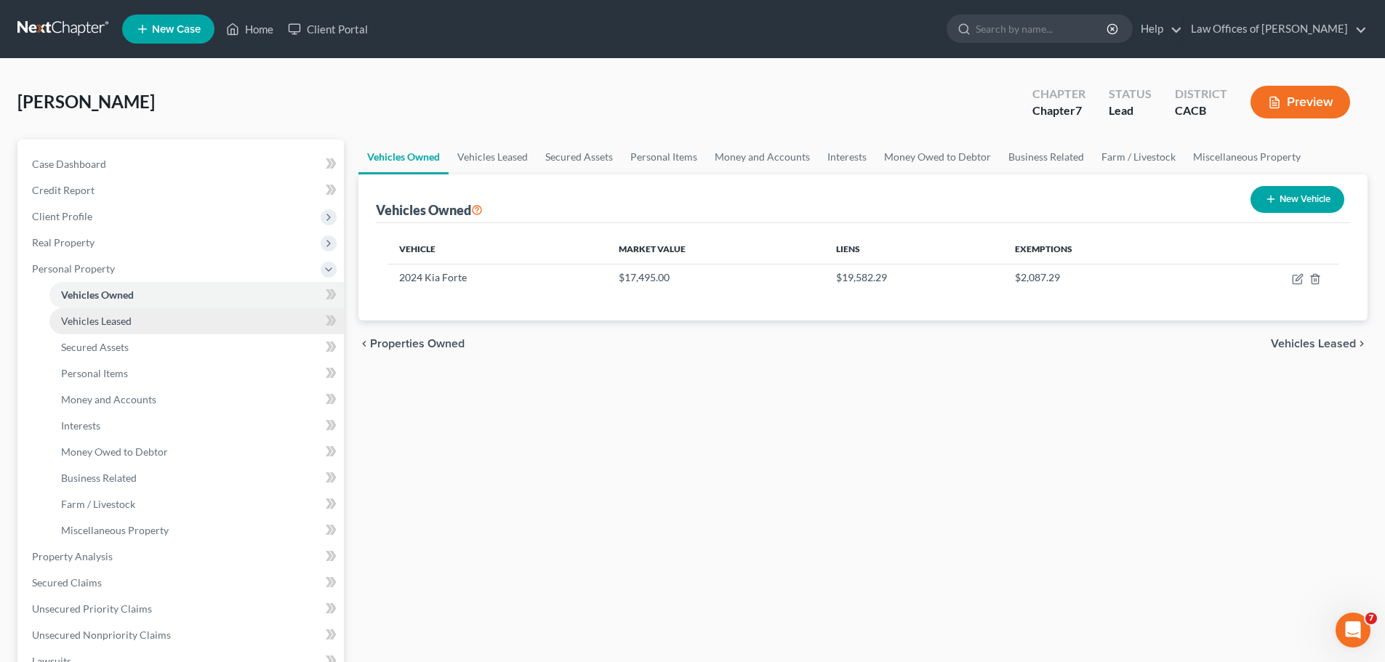
click at [97, 323] on span "Vehicles Leased" at bounding box center [96, 321] width 71 height 12
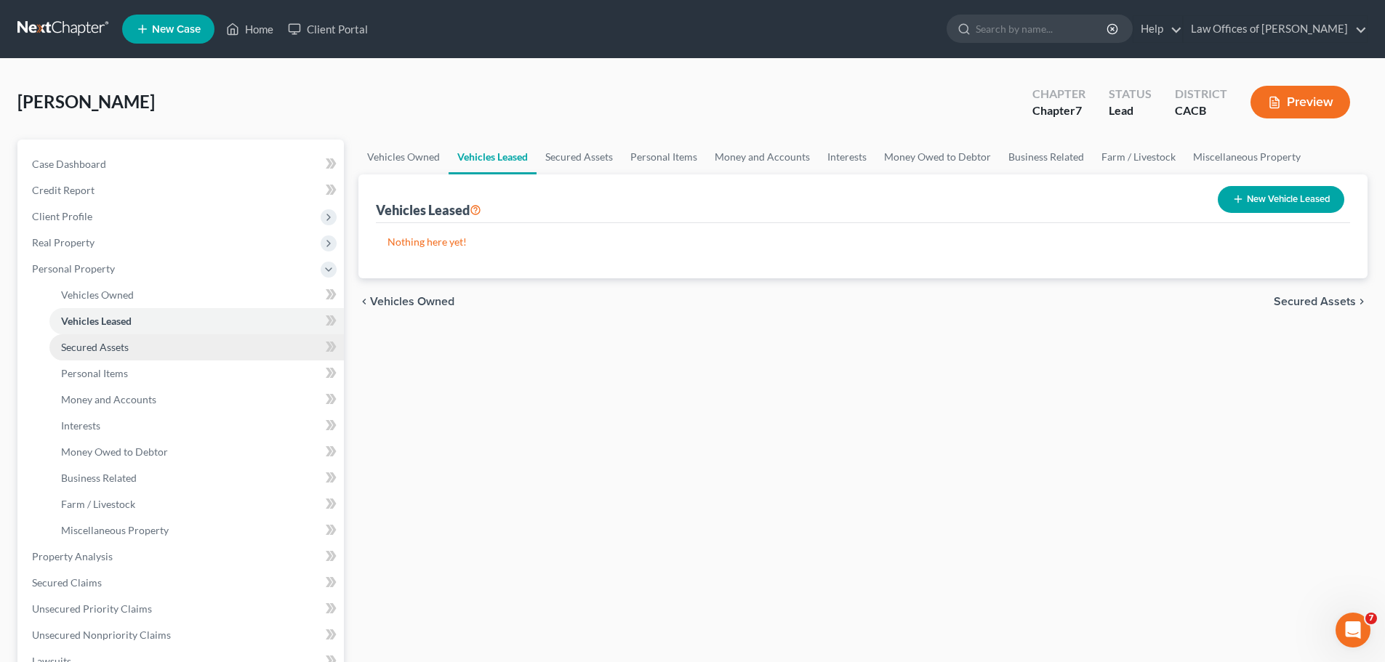
click at [92, 349] on span "Secured Assets" at bounding box center [95, 347] width 68 height 12
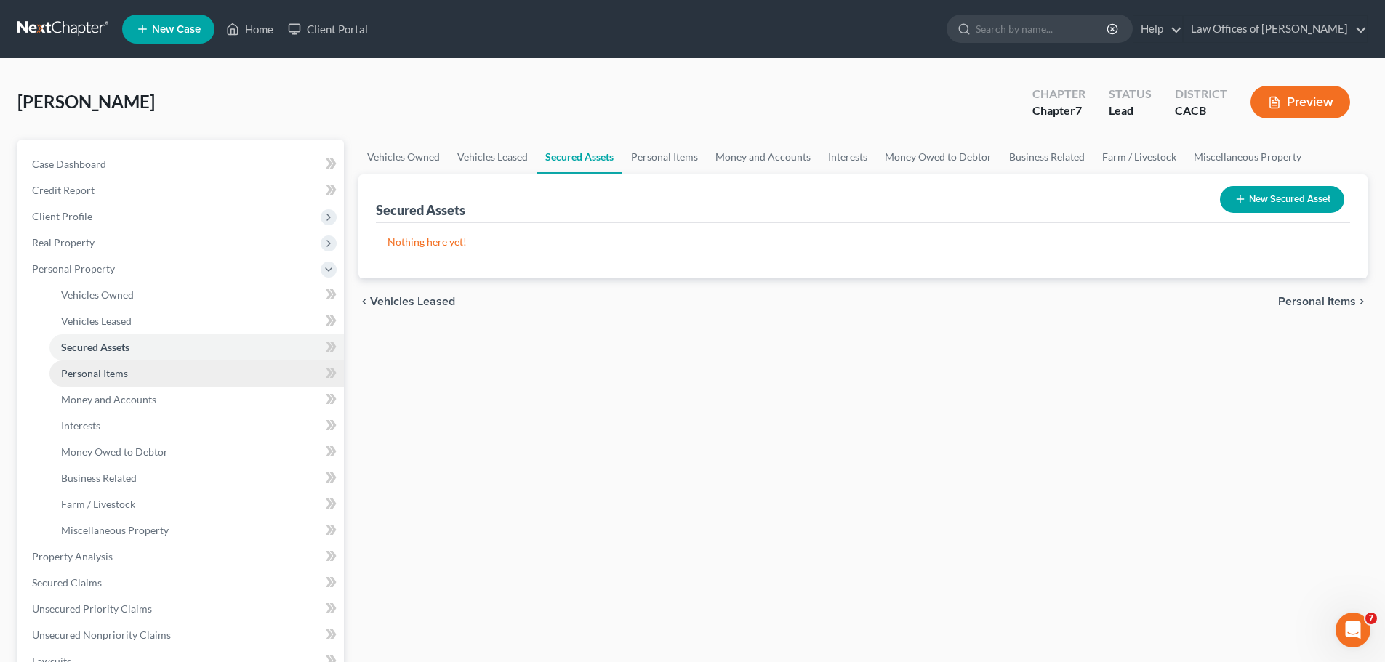
click at [93, 375] on span "Personal Items" at bounding box center [94, 373] width 67 height 12
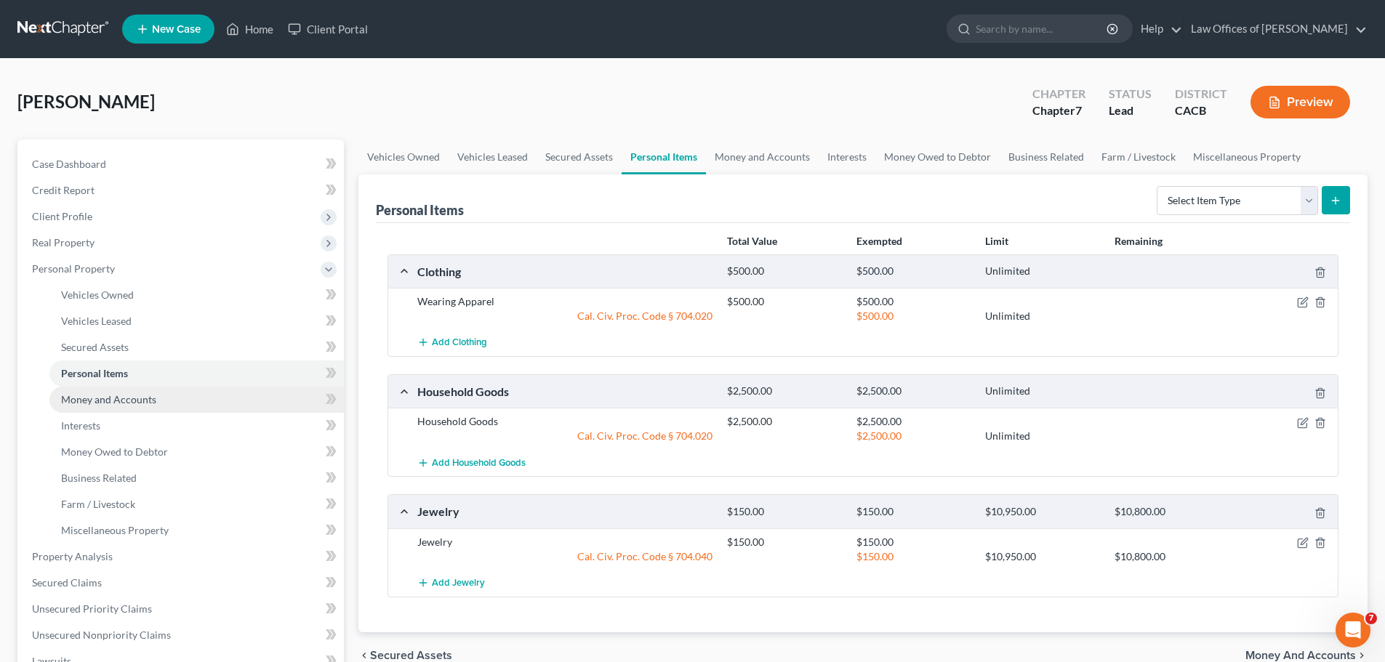
click at [99, 405] on span "Money and Accounts" at bounding box center [108, 399] width 95 height 12
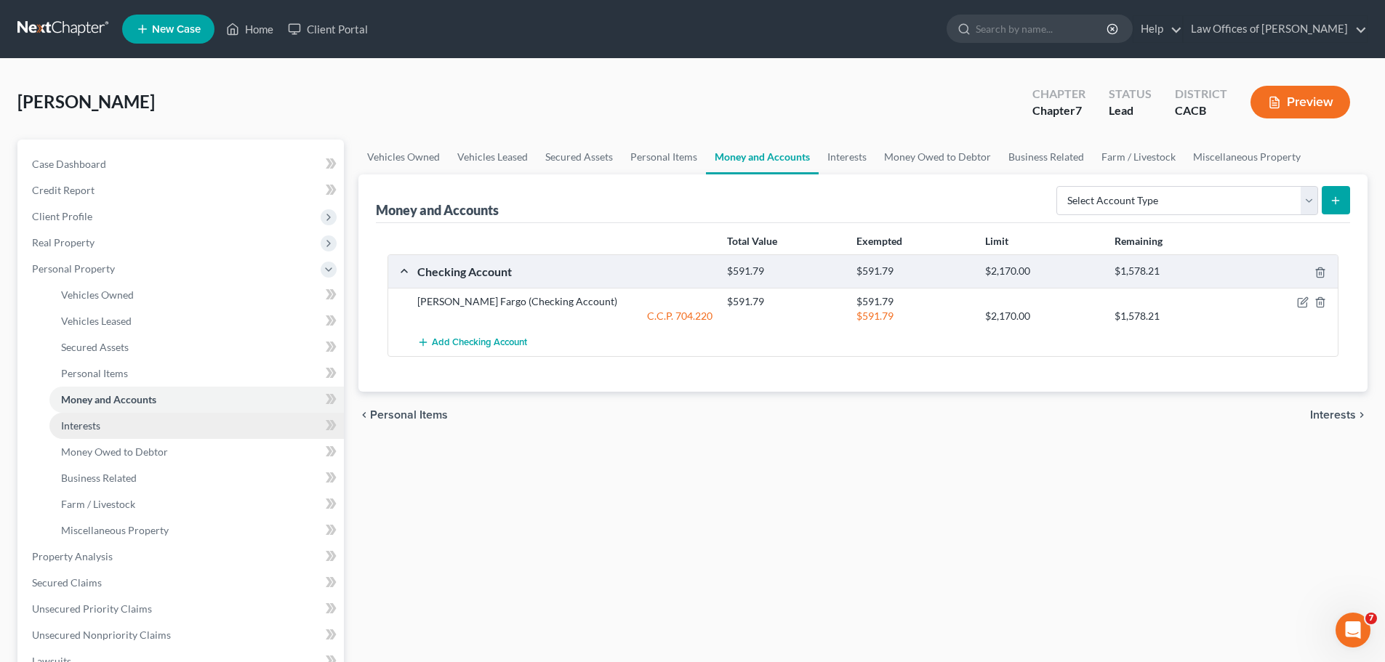
click at [68, 432] on link "Interests" at bounding box center [196, 426] width 294 height 26
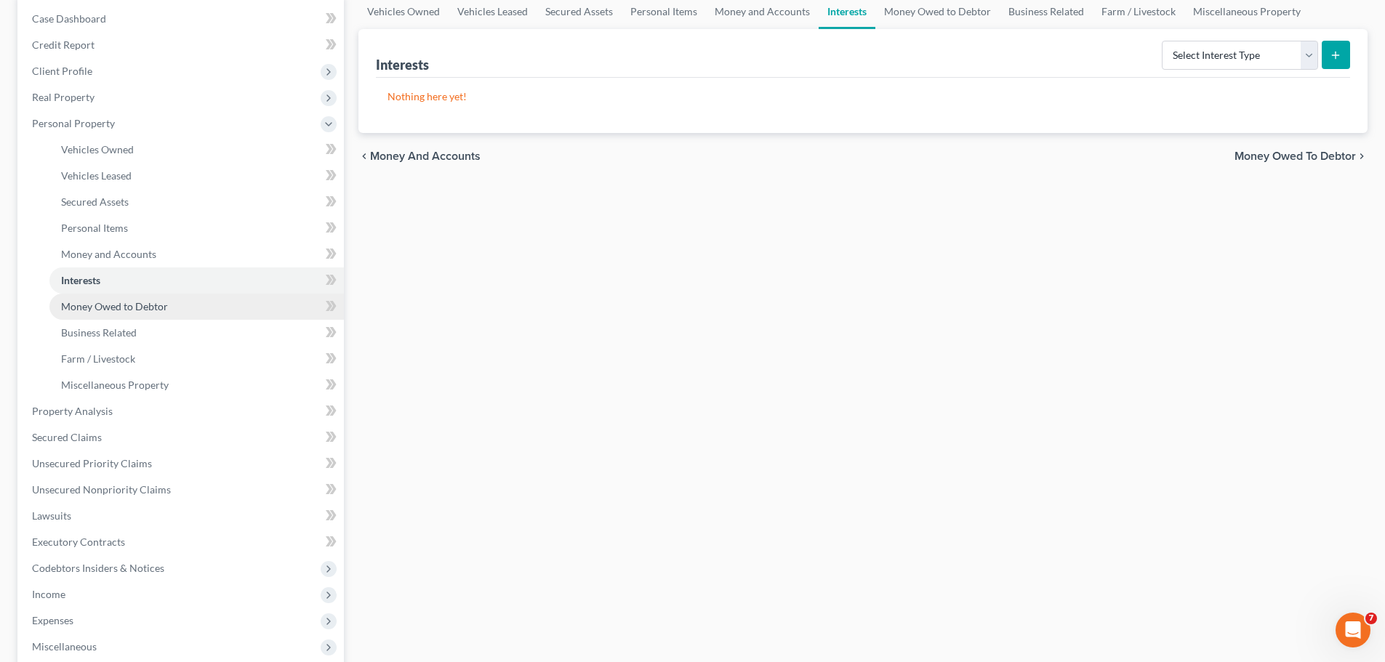
click at [142, 308] on span "Money Owed to Debtor" at bounding box center [114, 306] width 107 height 12
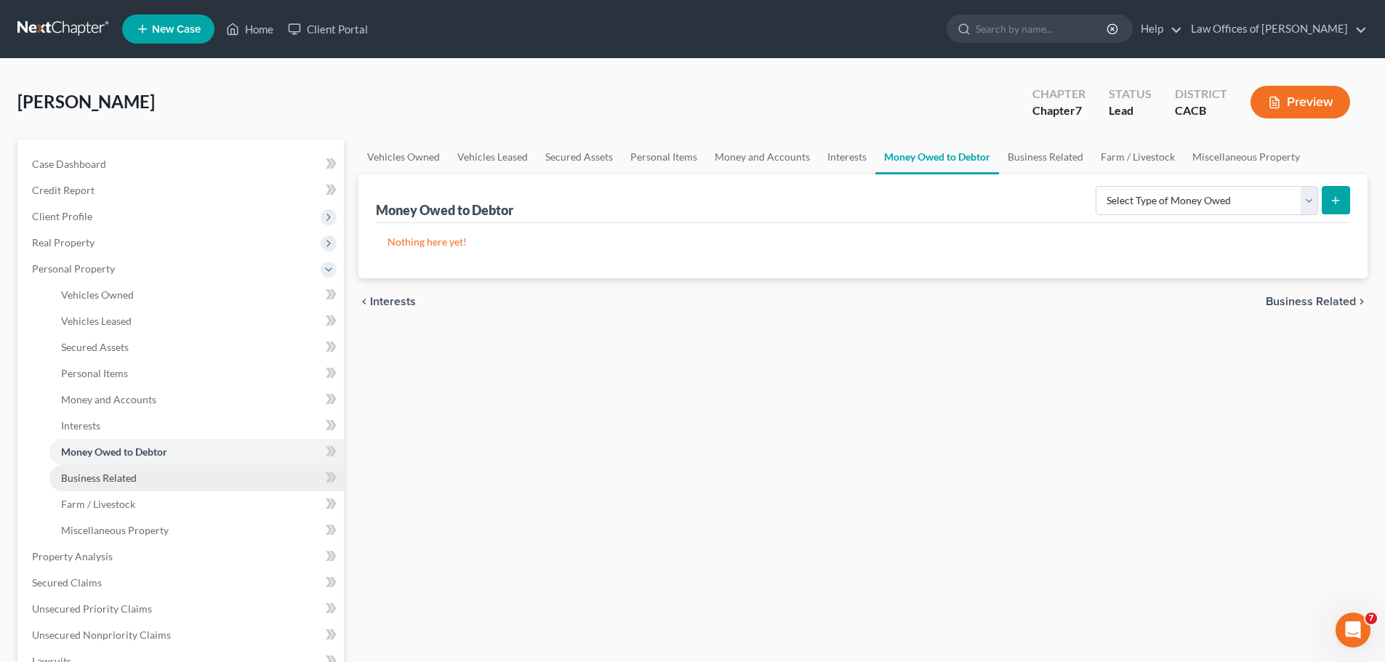
click at [116, 479] on span "Business Related" at bounding box center [99, 478] width 76 height 12
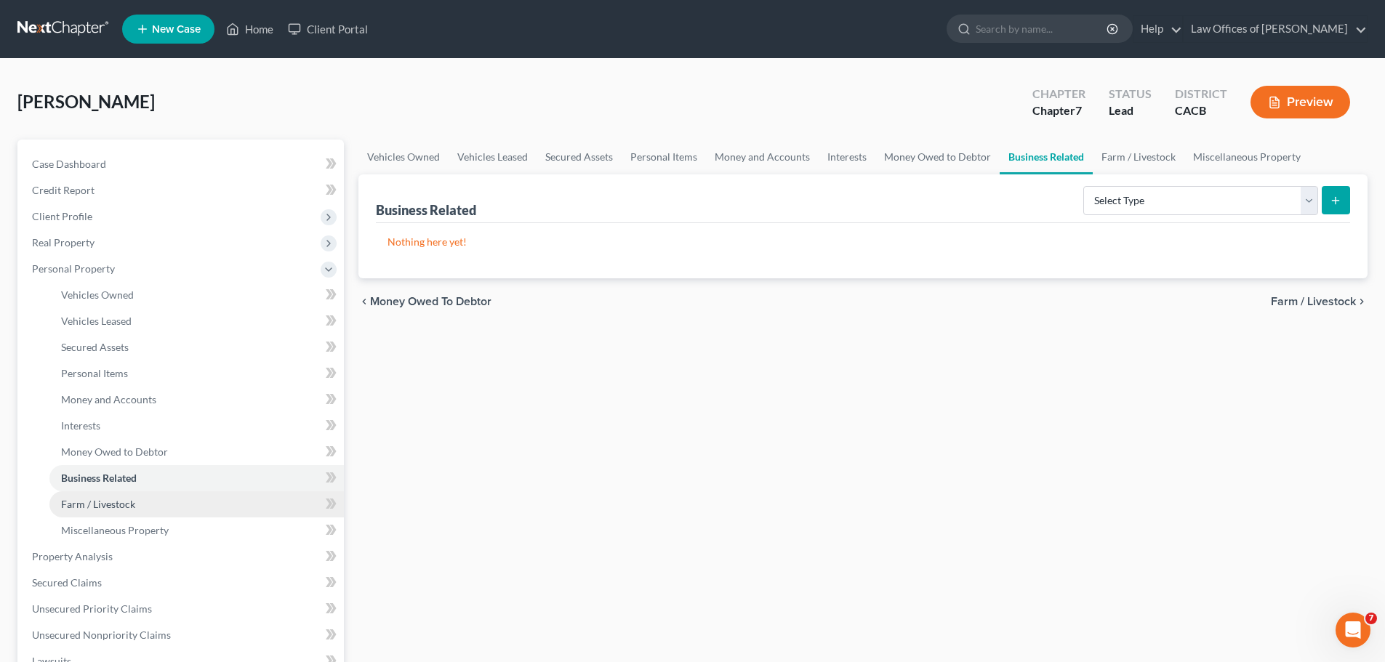
click at [121, 505] on span "Farm / Livestock" at bounding box center [98, 504] width 74 height 12
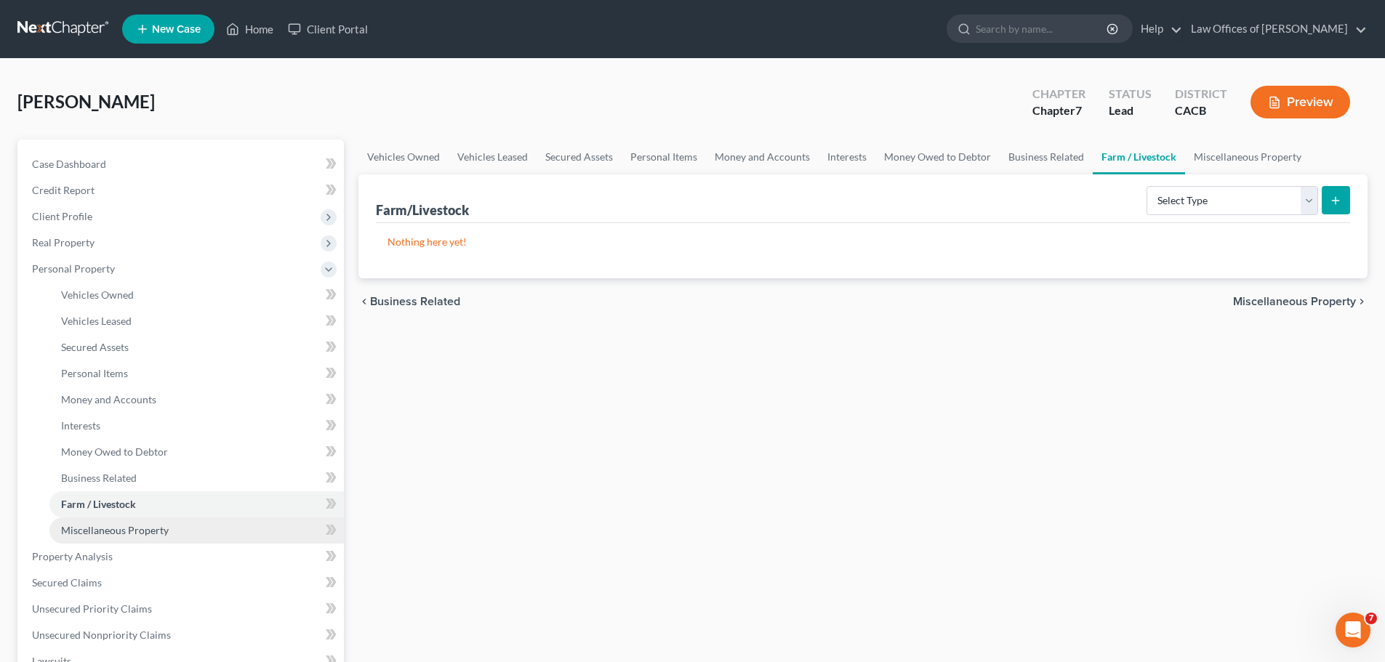
click at [121, 526] on span "Miscellaneous Property" at bounding box center [115, 530] width 108 height 12
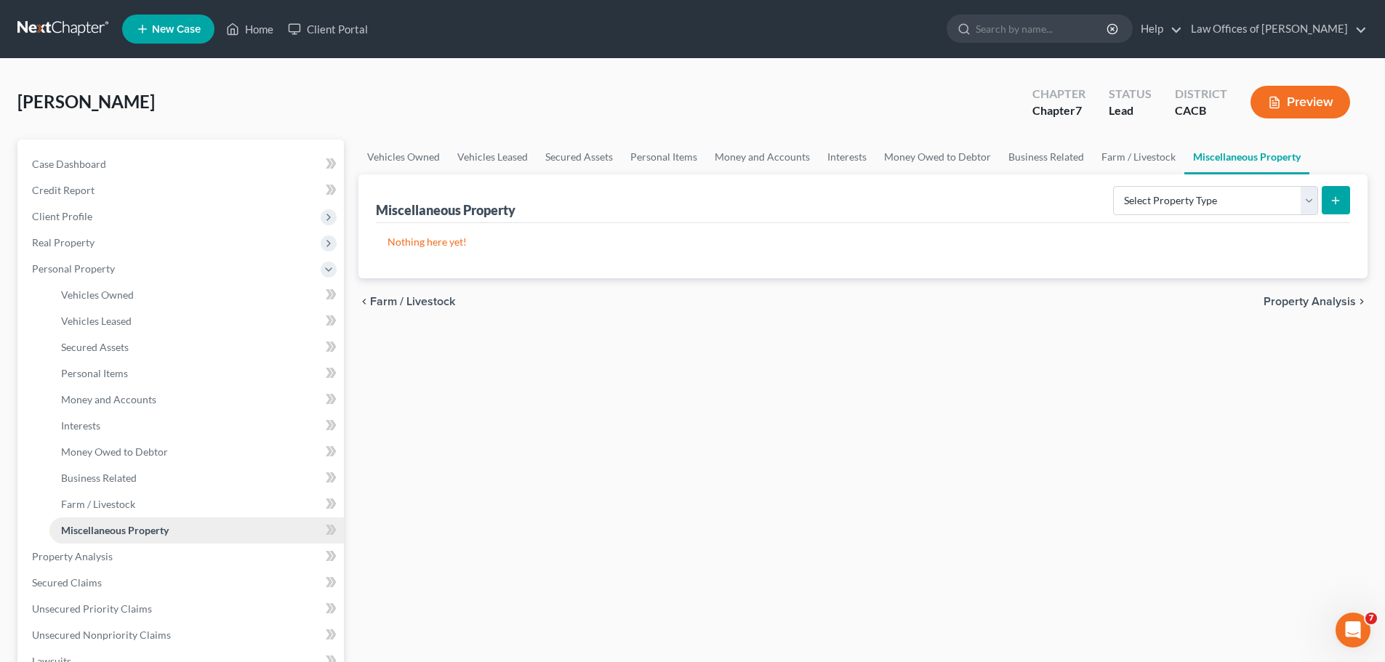
scroll to position [73, 0]
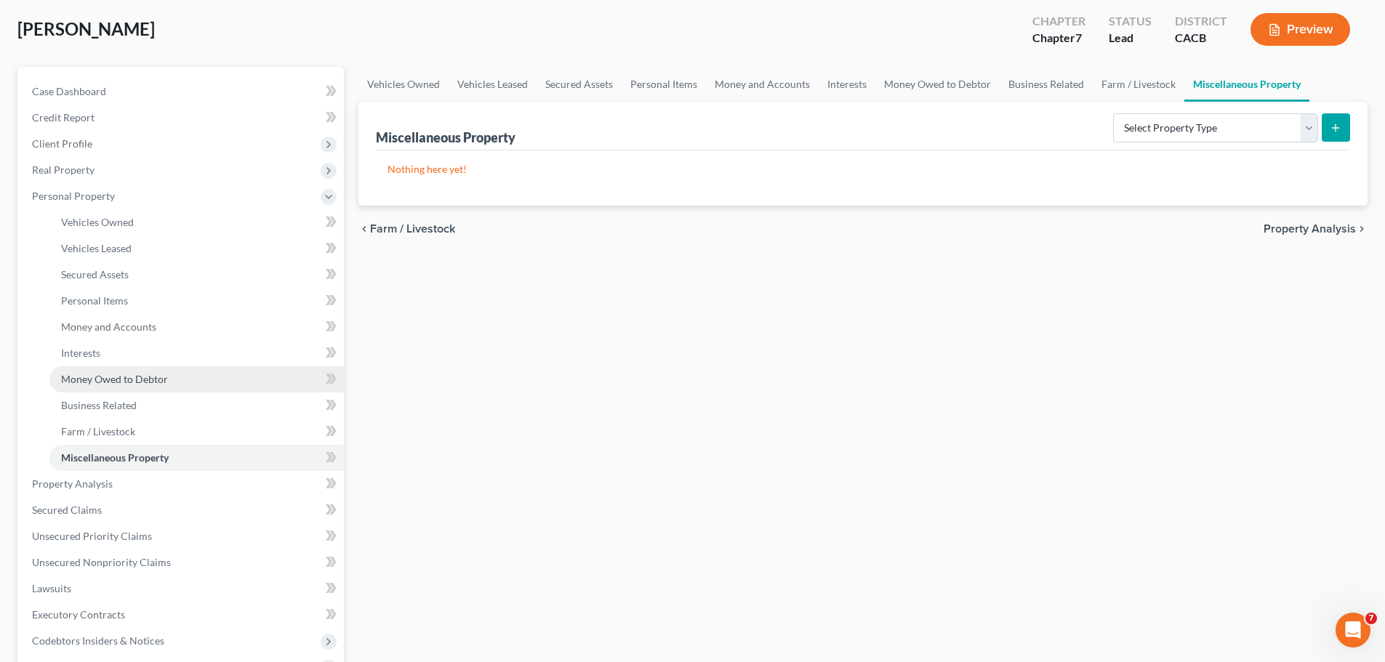
click at [114, 386] on link "Money Owed to Debtor" at bounding box center [196, 379] width 294 height 26
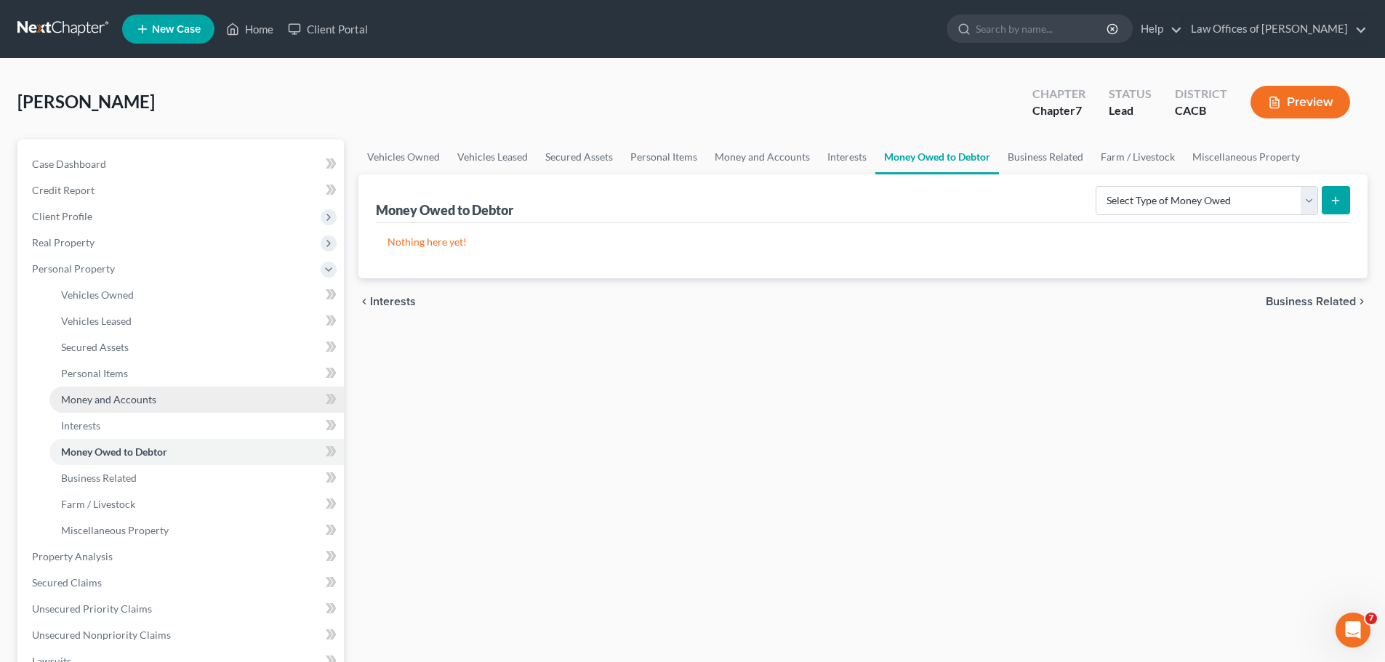
click at [129, 403] on span "Money and Accounts" at bounding box center [108, 399] width 95 height 12
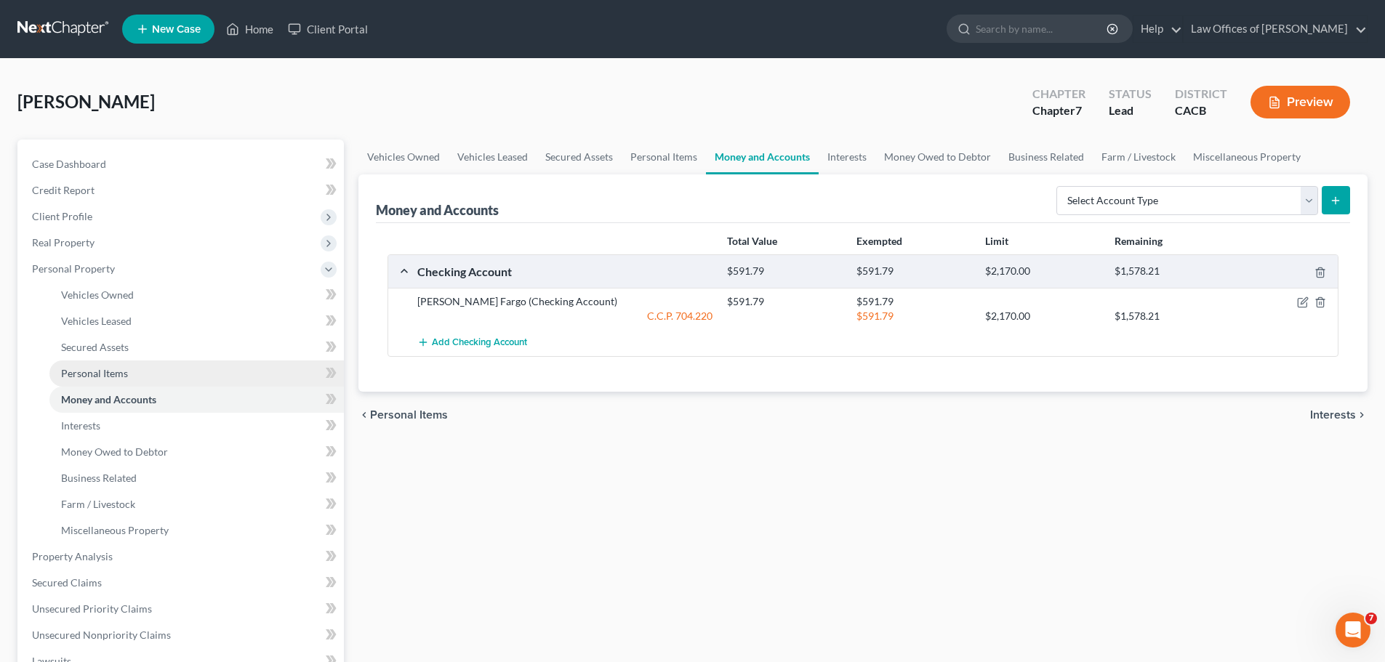
click at [155, 380] on link "Personal Items" at bounding box center [196, 374] width 294 height 26
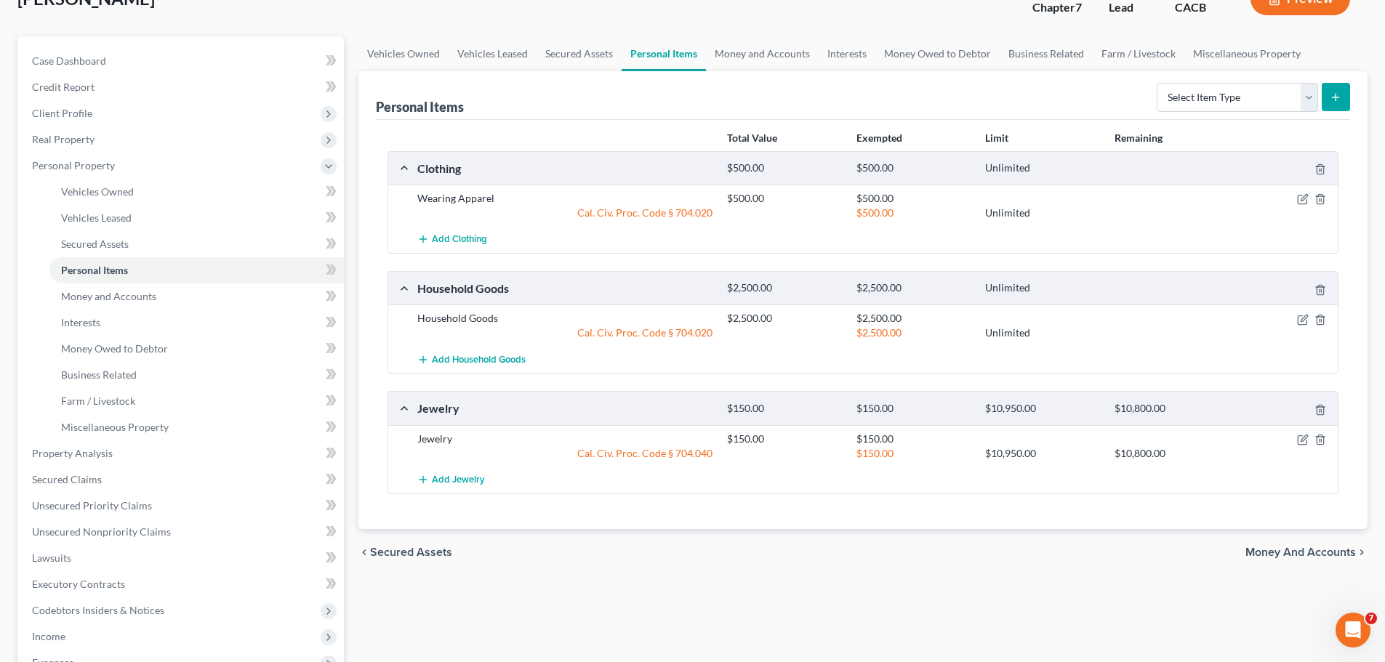
scroll to position [145, 0]
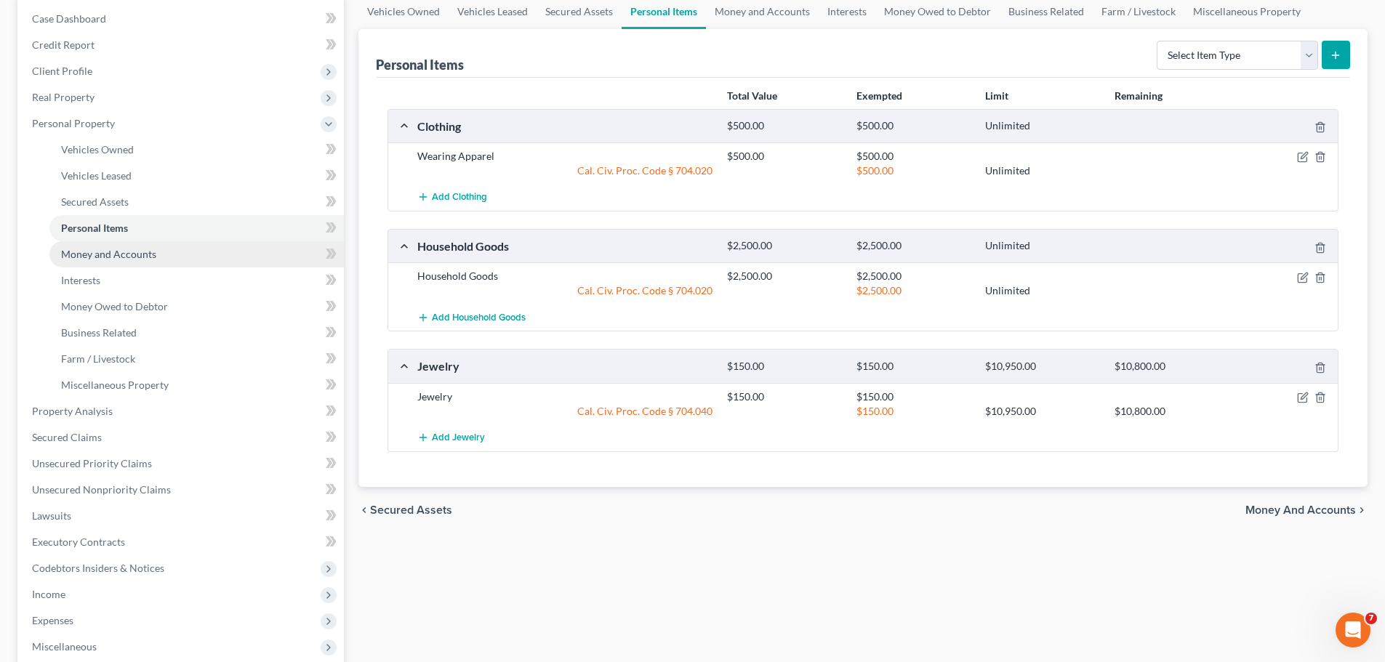
click at [117, 258] on span "Money and Accounts" at bounding box center [108, 254] width 95 height 12
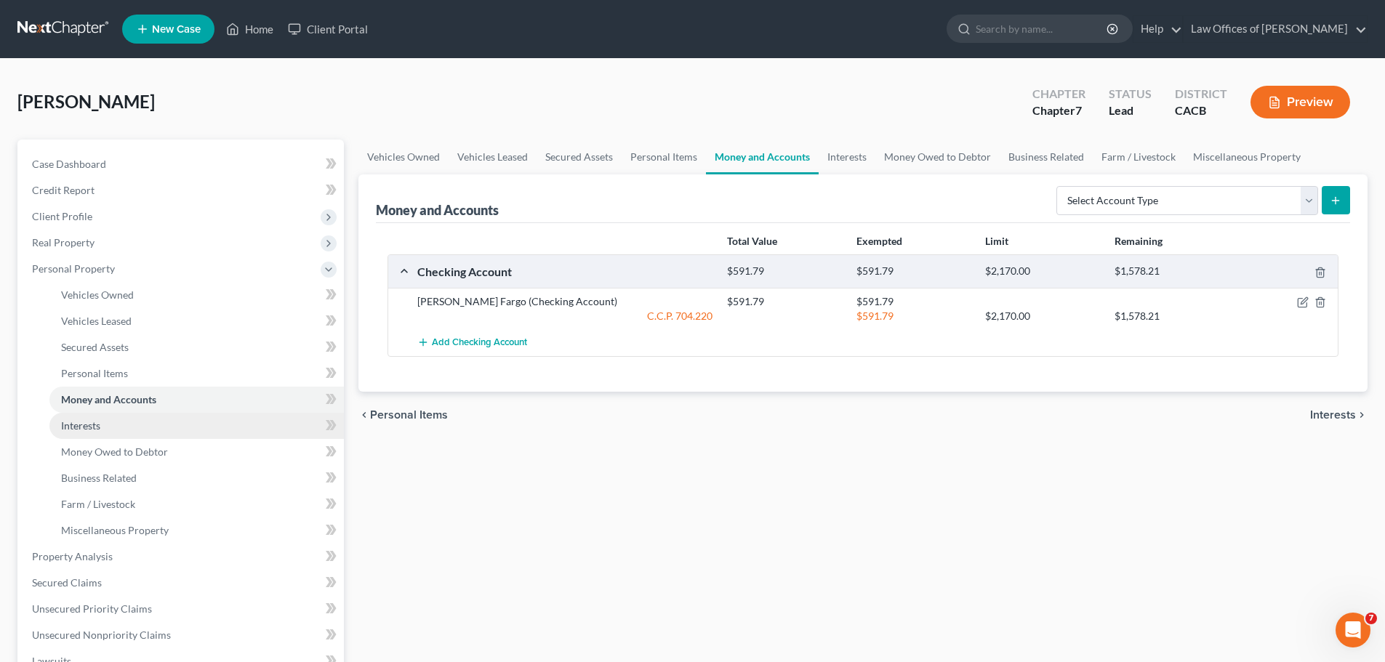
click at [81, 425] on span "Interests" at bounding box center [80, 426] width 39 height 12
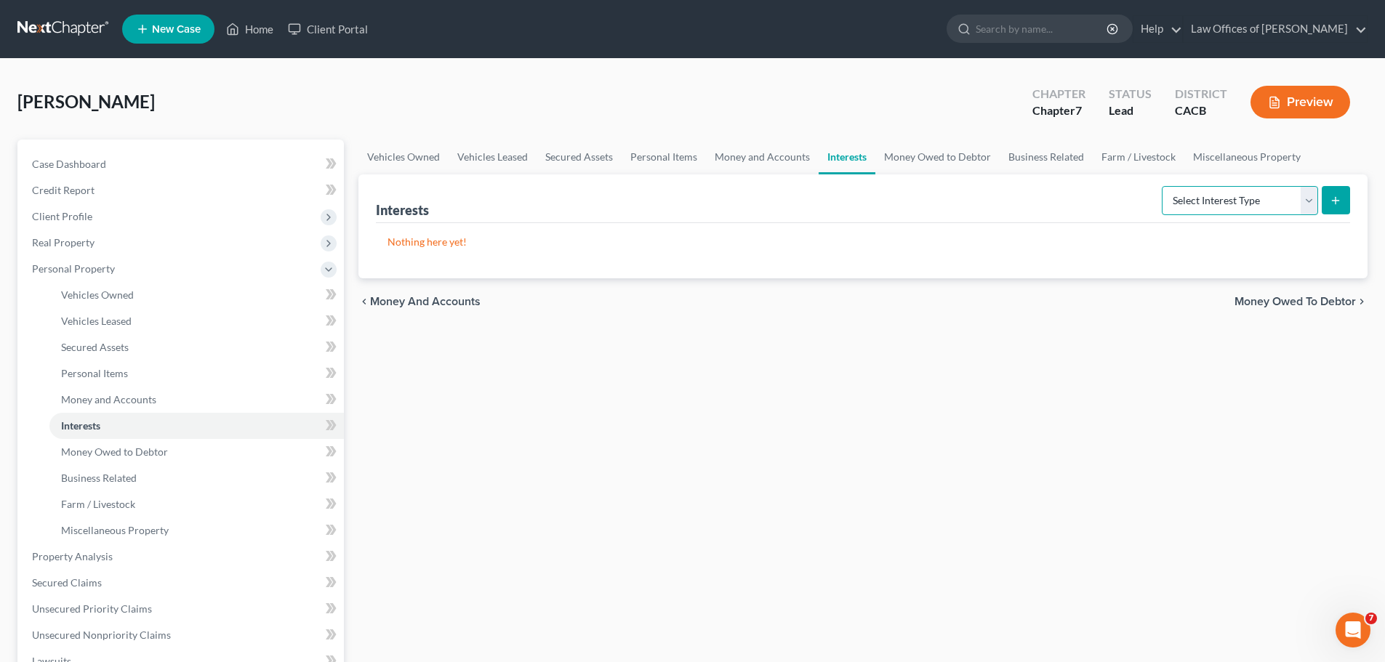
click at [1306, 197] on select "Select Interest Type 401K Annuity Bond Education IRA Government Bond Government…" at bounding box center [1240, 200] width 156 height 29
select select "401k"
click at [1163, 186] on select "Select Interest Type 401K Annuity Bond Education IRA Government Bond Government…" at bounding box center [1240, 200] width 156 height 29
click at [1344, 207] on button "submit" at bounding box center [1336, 200] width 28 height 28
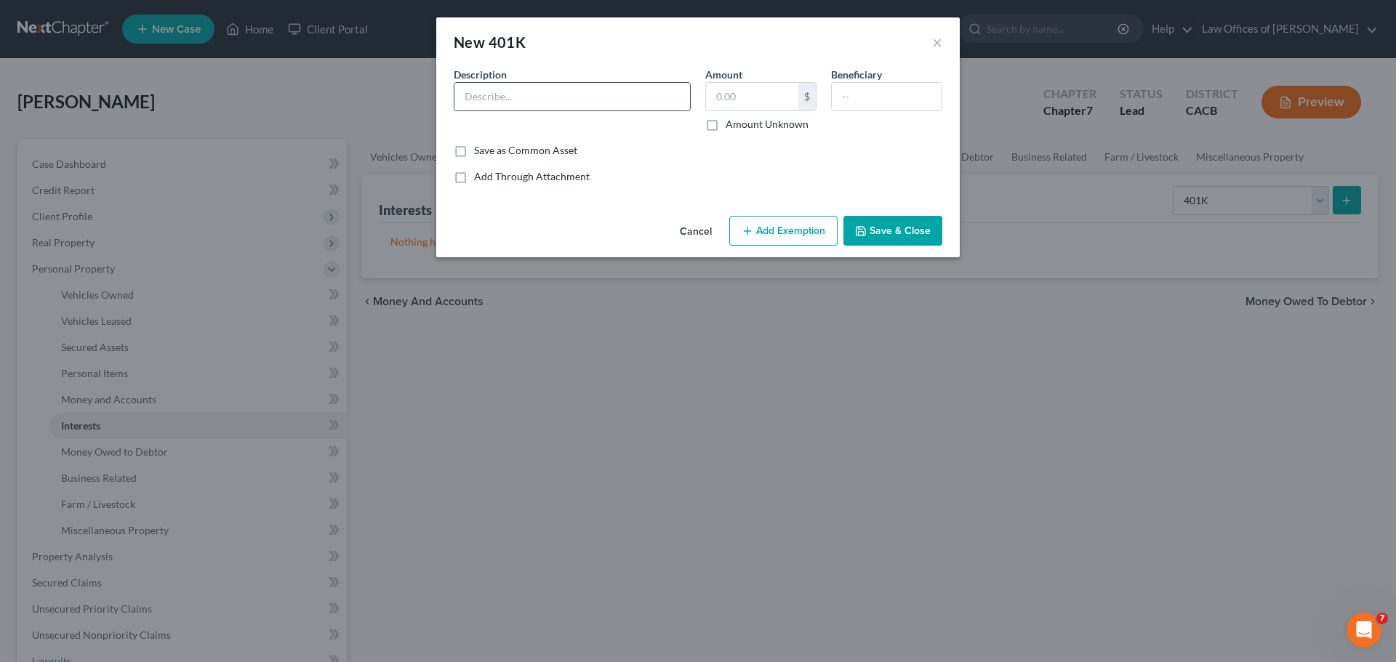
click at [504, 93] on input "text" at bounding box center [572, 97] width 236 height 28
type input "KKW Trucking, Inc. 401(k) Profit Sharing and Retirement Trust"
type input "4,170.02"
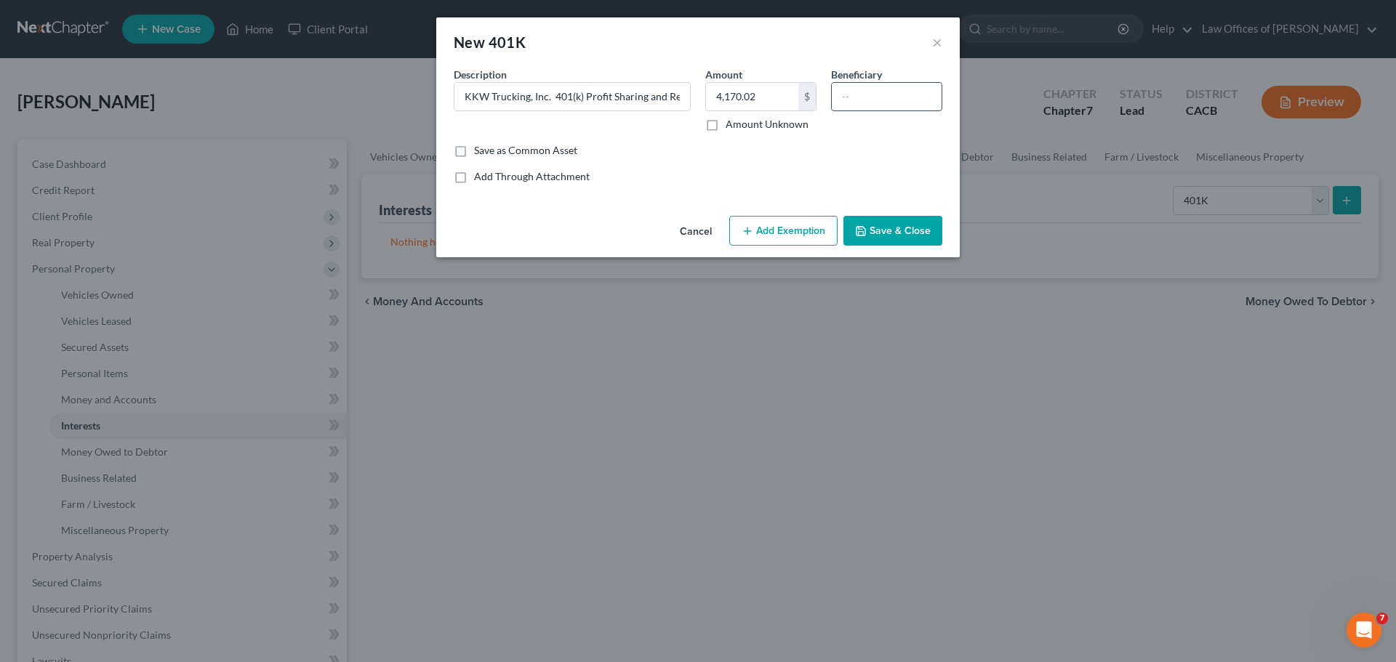
click at [863, 95] on input "text" at bounding box center [887, 97] width 110 height 28
click at [839, 100] on input "3 Children" at bounding box center [887, 97] width 110 height 28
type input "Her three children"
click at [928, 151] on div "Save as Common Asset" at bounding box center [698, 150] width 489 height 15
click at [791, 224] on button "Add Exemption" at bounding box center [783, 231] width 108 height 31
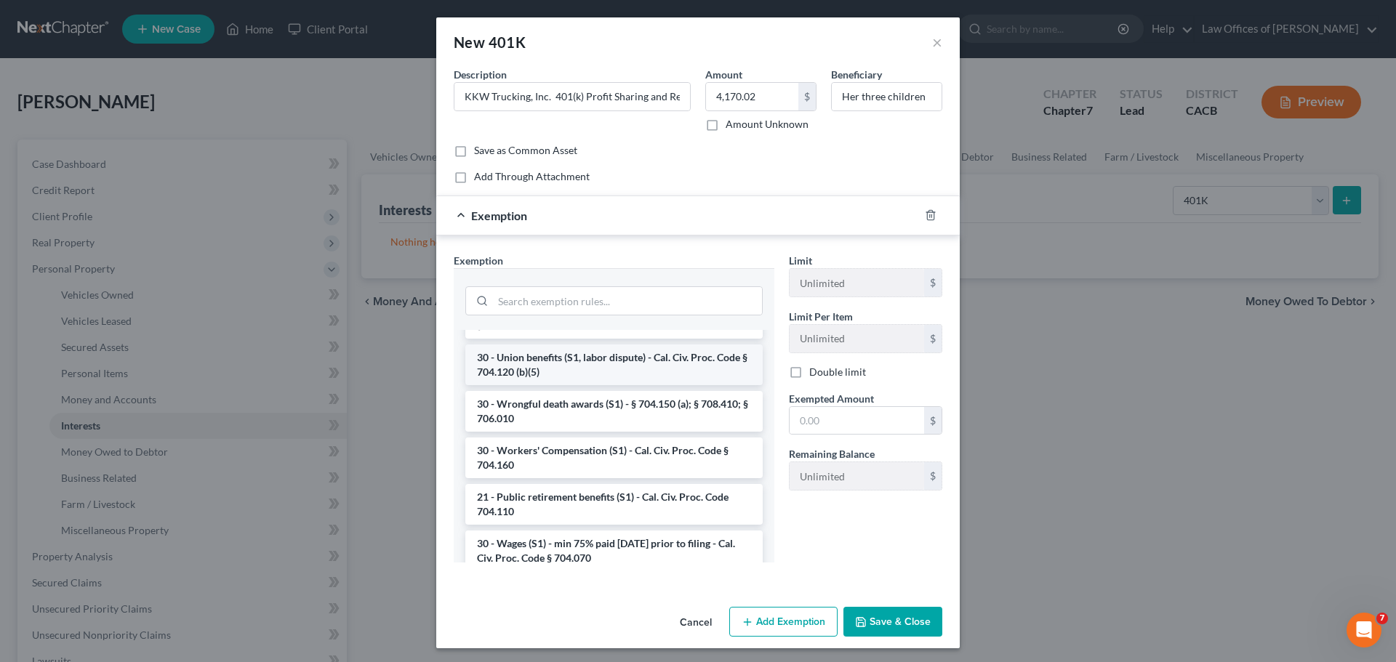
scroll to position [1309, 0]
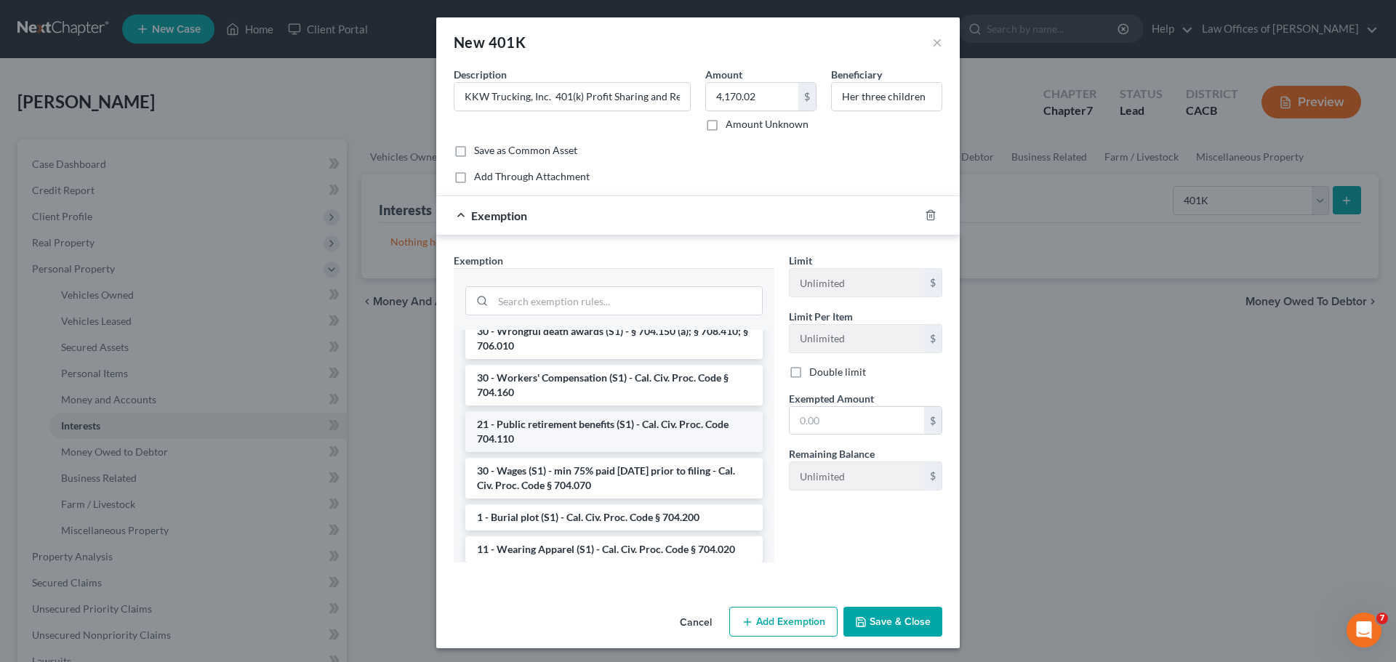
click at [701, 445] on li "21 - Public retirement benefits (S1) - Cal. Civ. Proc. Code 704.110" at bounding box center [613, 432] width 297 height 41
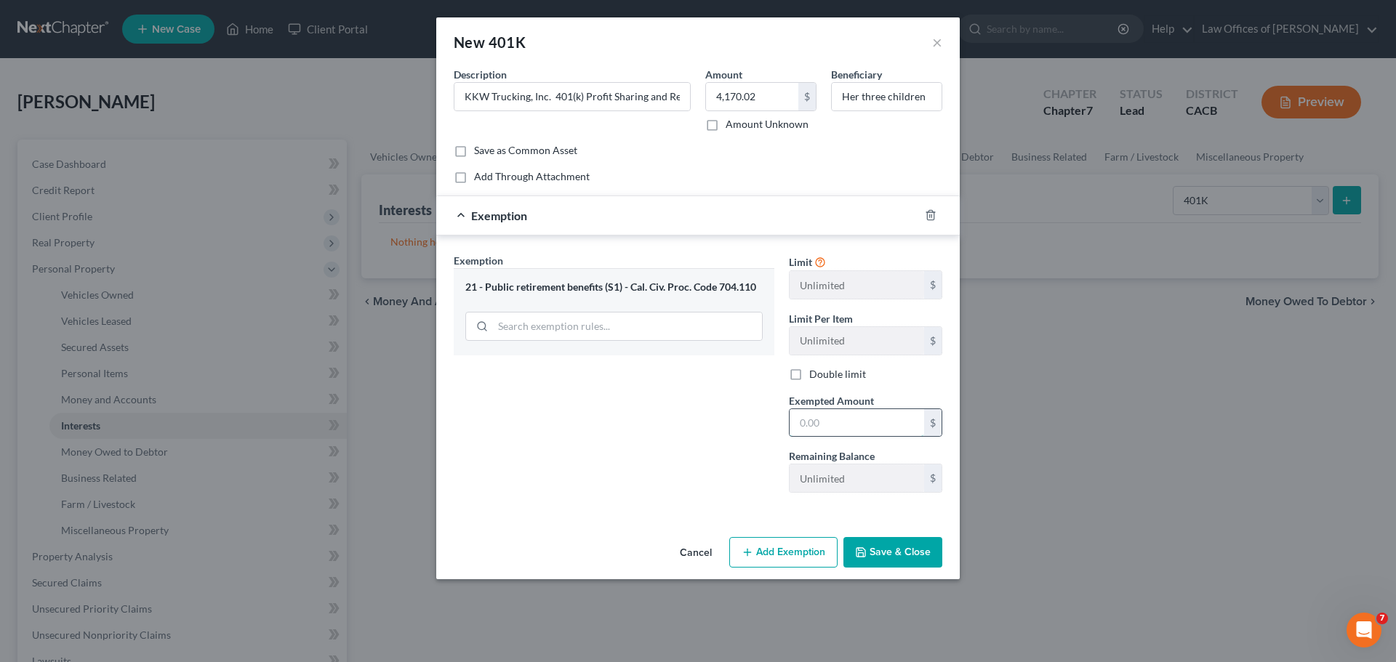
click at [818, 430] on input "text" at bounding box center [857, 423] width 135 height 28
type input "4,170.02"
click at [879, 551] on button "Save & Close" at bounding box center [892, 552] width 99 height 31
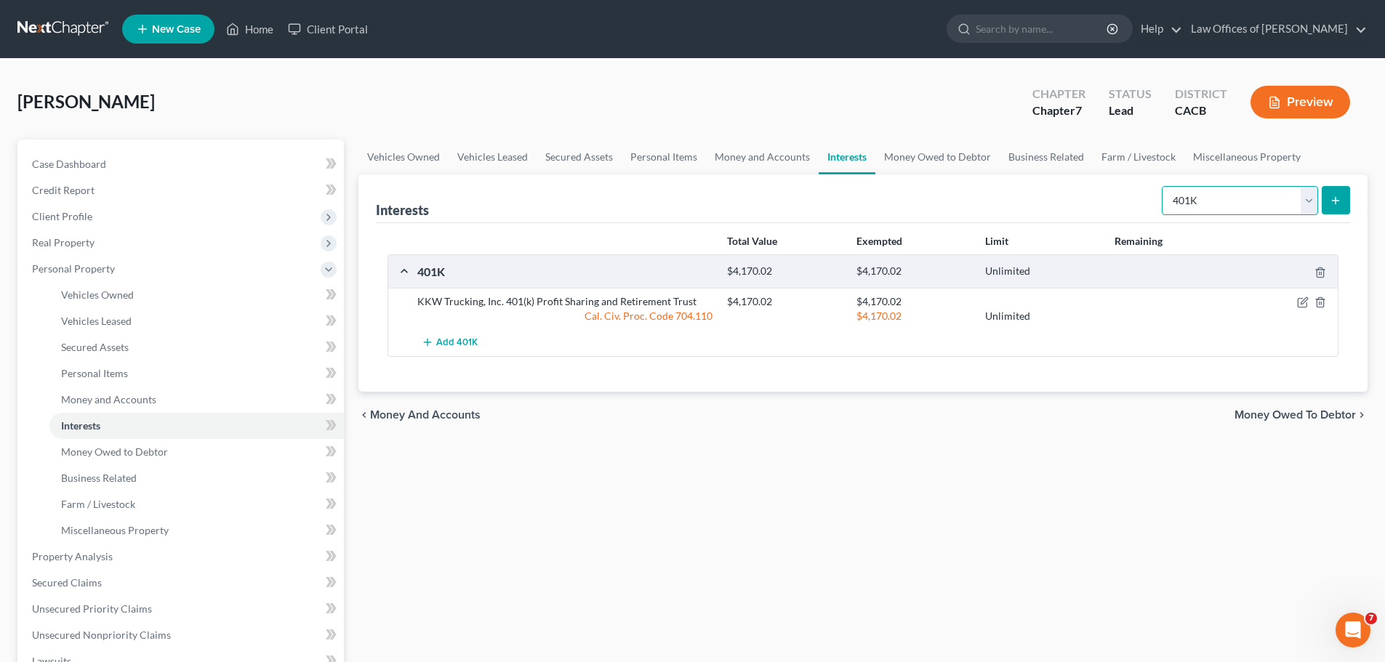
click at [1308, 197] on select "Select Interest Type 401K Annuity Bond Education IRA Government Bond Government…" at bounding box center [1240, 200] width 156 height 29
click at [1373, 468] on div "Vehicles Owned Vehicles Leased Secured Assets Personal Items Money and Accounts…" at bounding box center [863, 560] width 1024 height 840
click at [140, 452] on span "Money Owed to Debtor" at bounding box center [114, 452] width 107 height 12
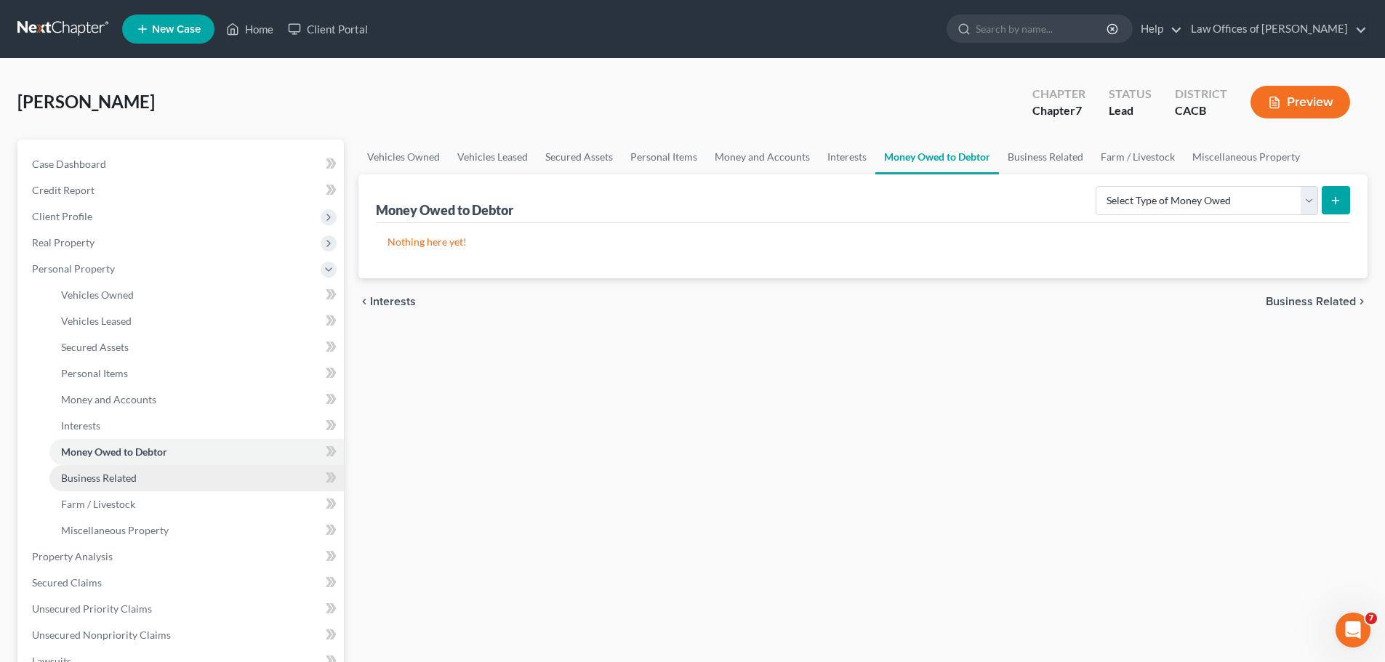
click at [100, 478] on span "Business Related" at bounding box center [99, 478] width 76 height 12
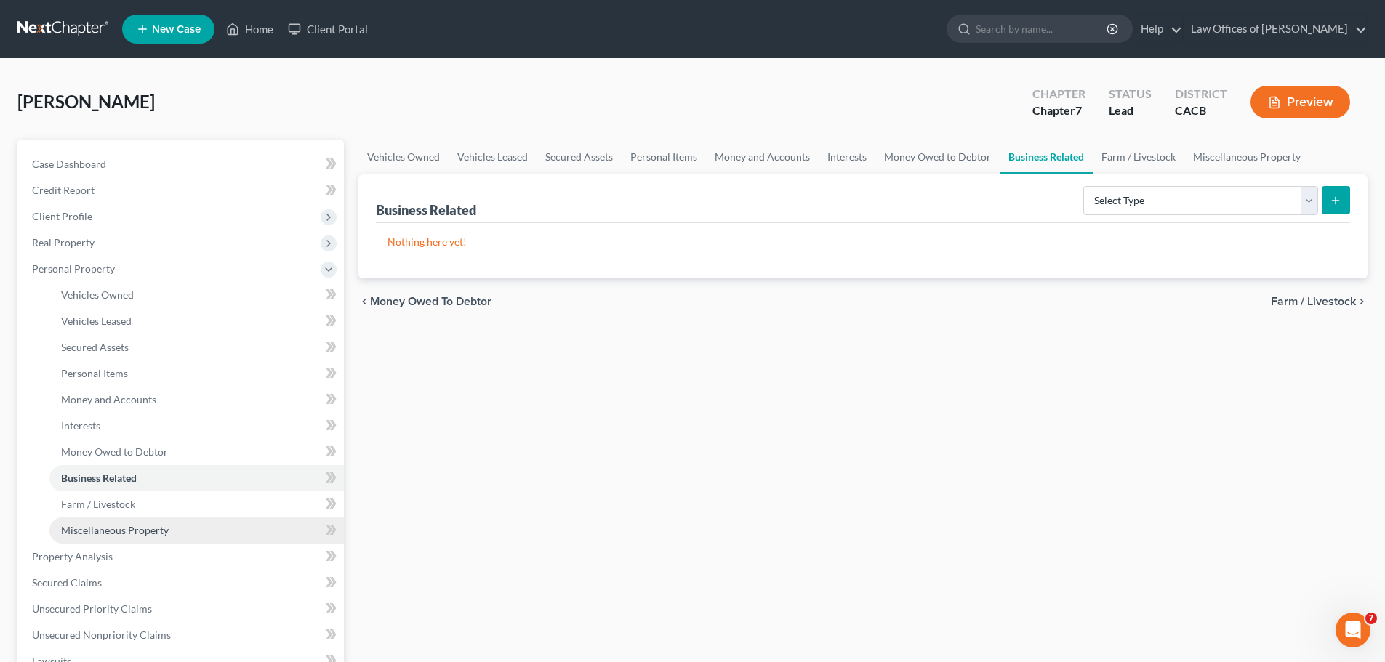
click at [116, 522] on link "Miscellaneous Property" at bounding box center [196, 531] width 294 height 26
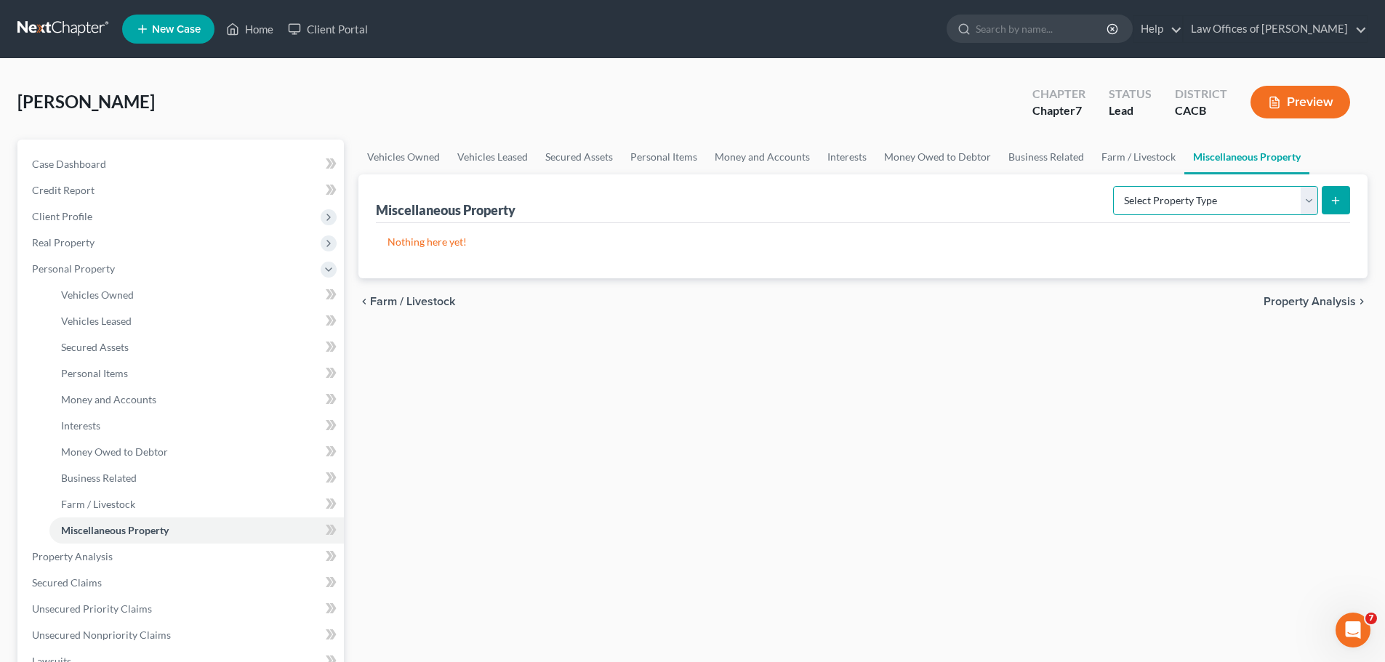
click at [1312, 204] on select "Select Property Type Assigned for Creditor Benefit [DATE] Holding for Another N…" at bounding box center [1215, 200] width 205 height 29
click at [122, 398] on span "Money and Accounts" at bounding box center [108, 399] width 95 height 12
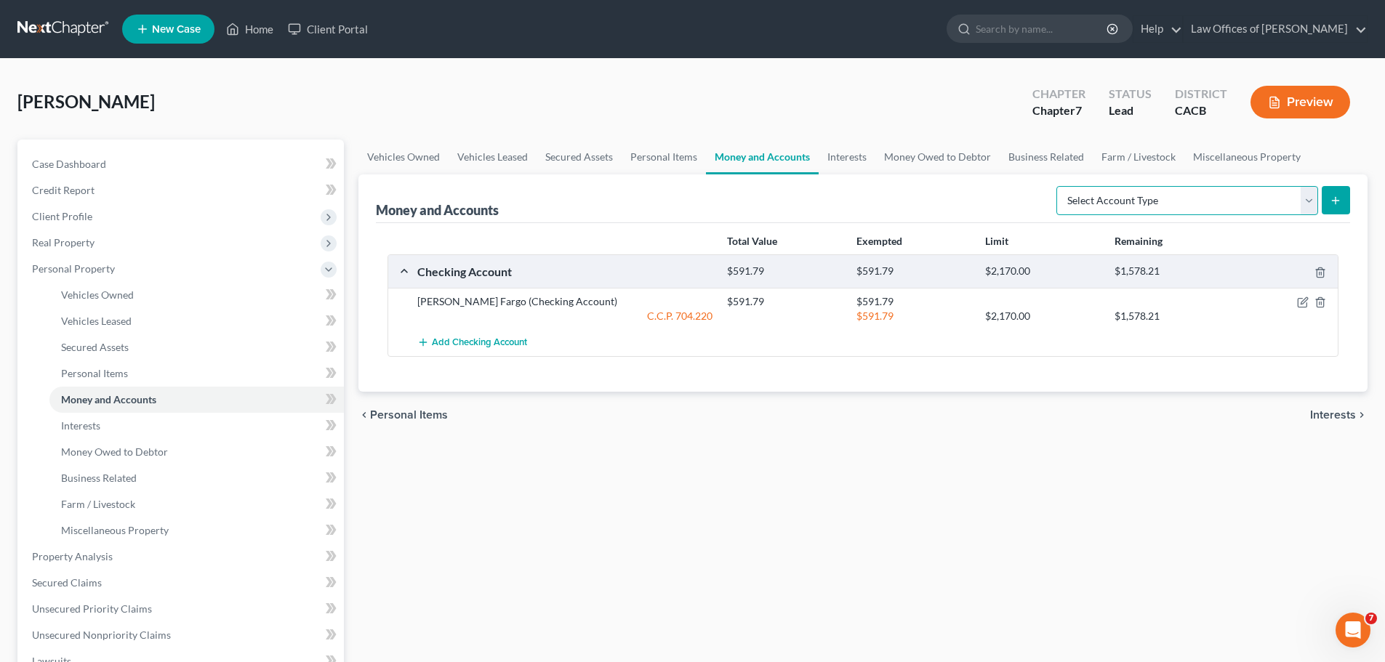
click at [1304, 204] on select "Select Account Type Brokerage Cash on Hand Certificates of Deposit Checking Acc…" at bounding box center [1188, 200] width 262 height 29
click at [131, 454] on span "Money Owed to Debtor" at bounding box center [114, 452] width 107 height 12
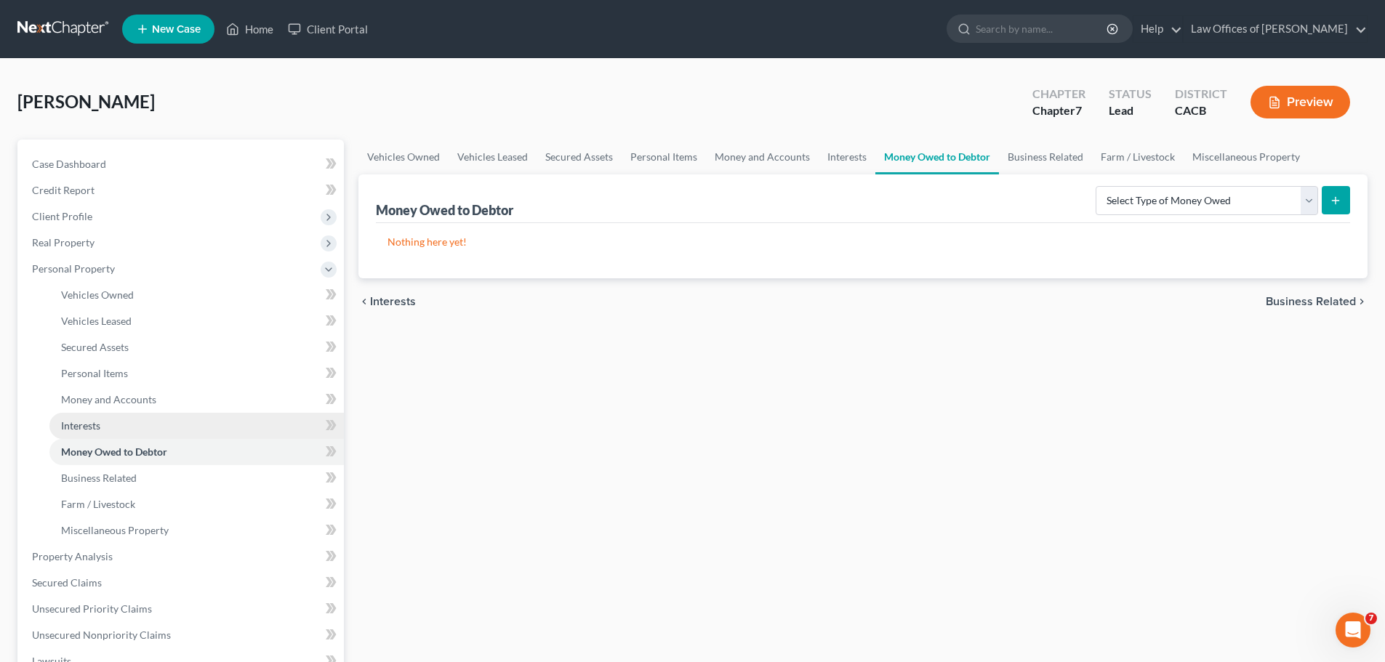
click at [100, 430] on span "Interests" at bounding box center [80, 426] width 39 height 12
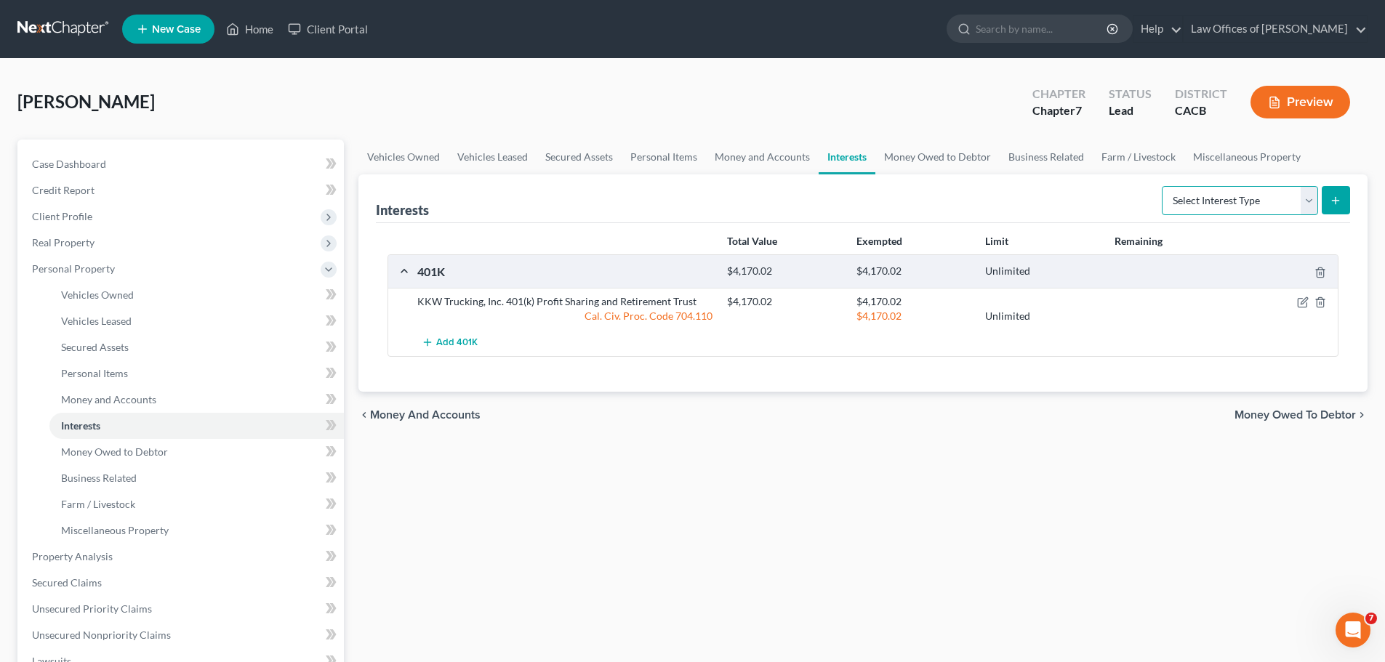
click at [1310, 200] on select "Select Interest Type 401K Annuity Bond Education IRA Government Bond Government…" at bounding box center [1240, 200] width 156 height 29
click at [1309, 202] on select "Select Interest Type 401K Annuity Bond Education IRA Government Bond Government…" at bounding box center [1240, 200] width 156 height 29
click at [1307, 197] on select "Select Interest Type 401K Annuity Bond Education IRA Government Bond Government…" at bounding box center [1240, 200] width 156 height 29
select select "whole_life_insurance"
click at [1163, 186] on select "Select Interest Type 401K Annuity Bond Education IRA Government Bond Government…" at bounding box center [1240, 200] width 156 height 29
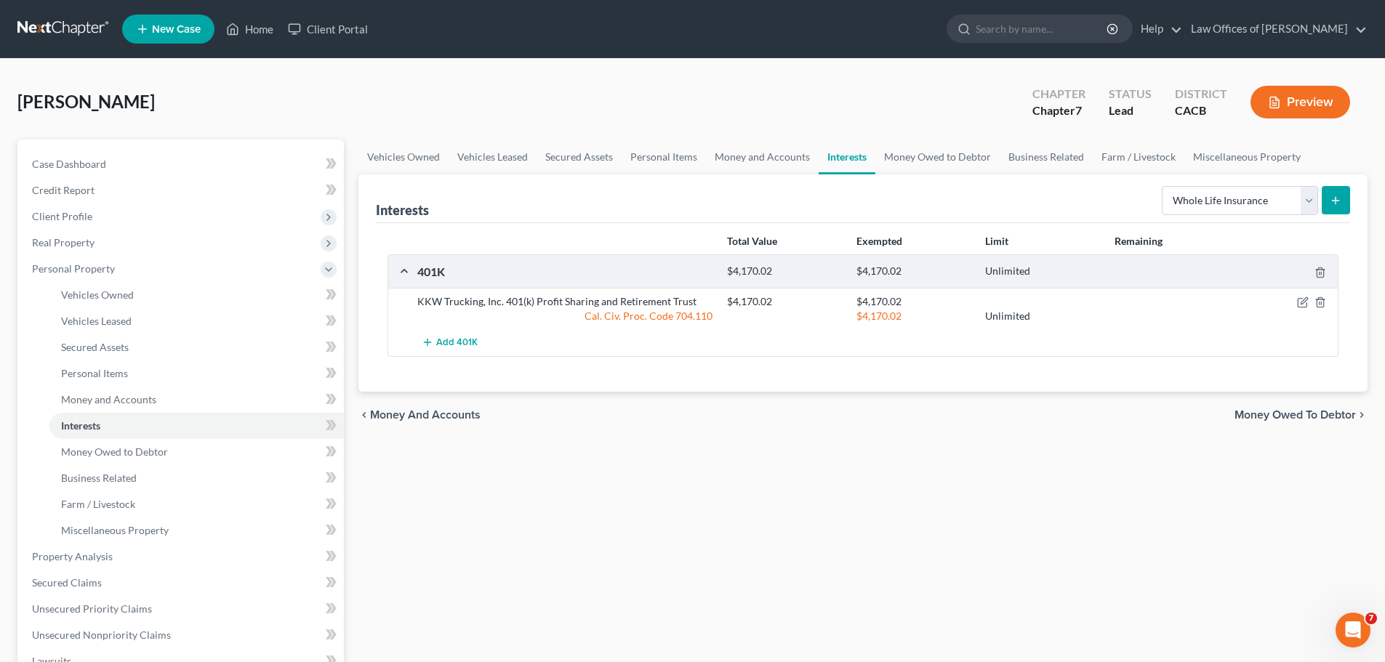
click at [1347, 196] on button "submit" at bounding box center [1336, 200] width 28 height 28
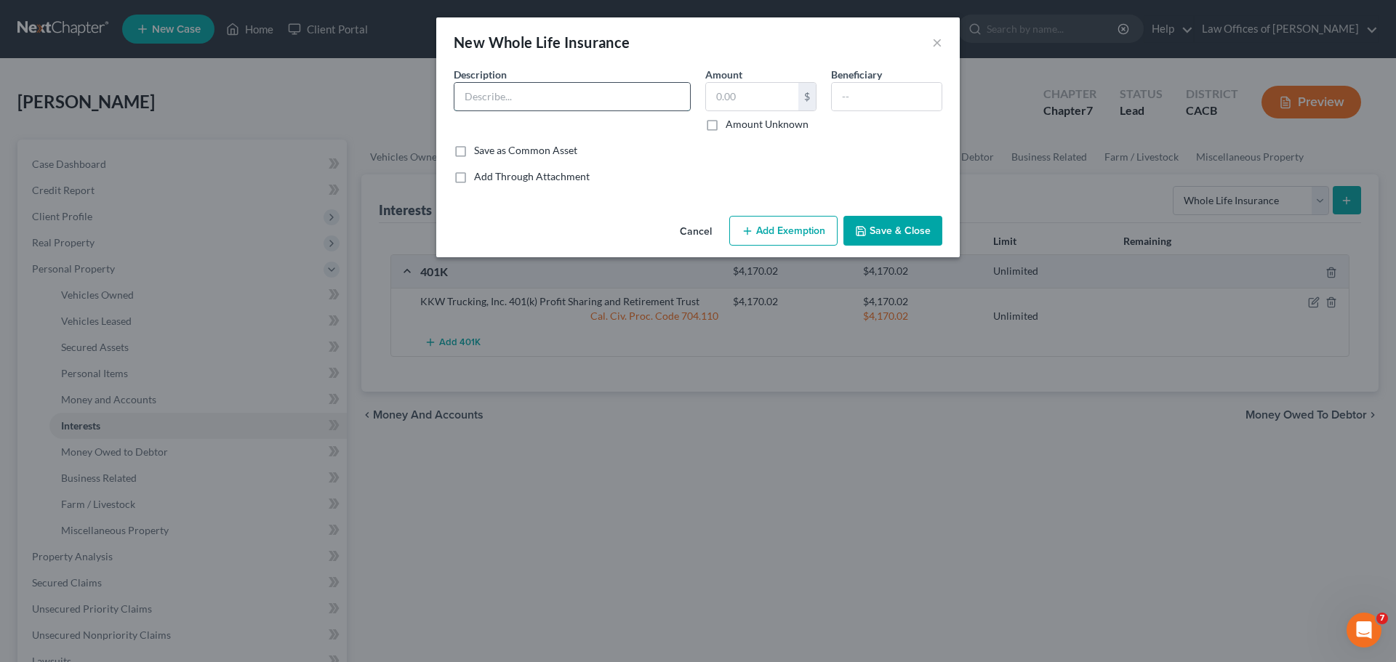
click at [535, 108] on input "text" at bounding box center [572, 97] width 236 height 28
type input "Mutual of Omaha 2024 Basic Life/AD&D"
type input "0.00"
click at [864, 96] on input "text" at bounding box center [887, 97] width 110 height 28
type input "Self"
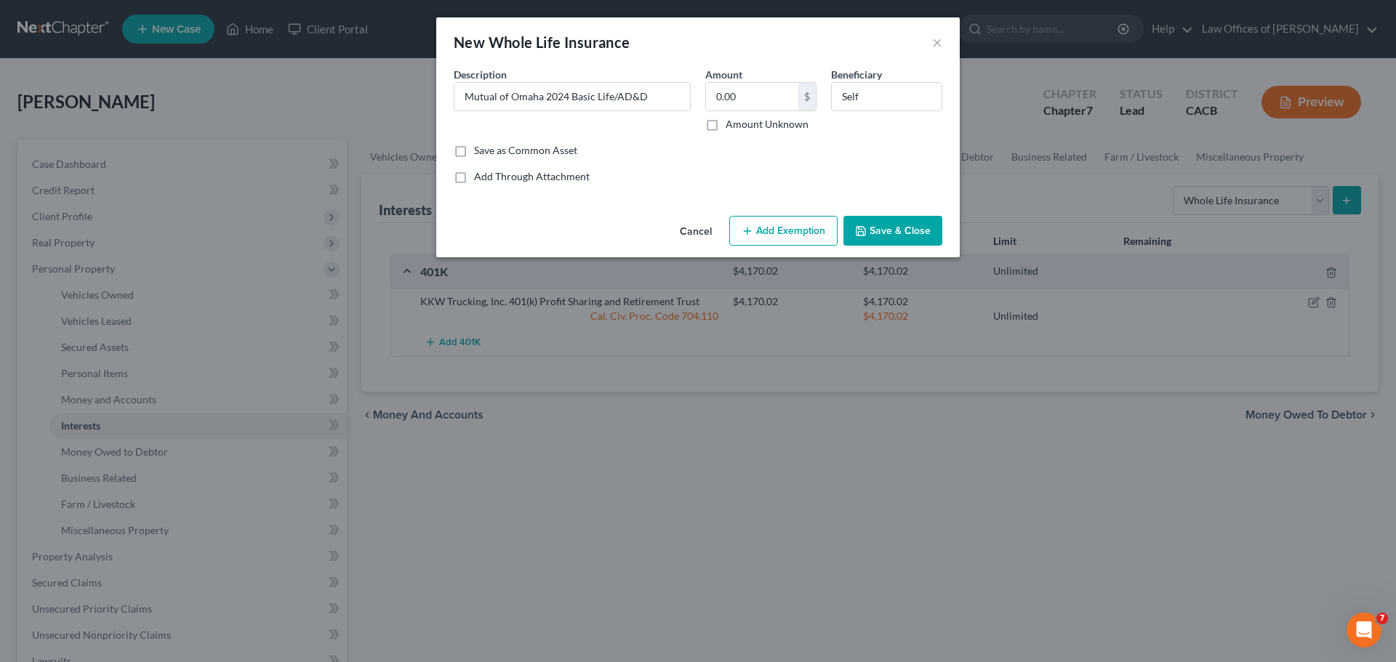
click at [750, 228] on icon "button" at bounding box center [748, 231] width 12 height 12
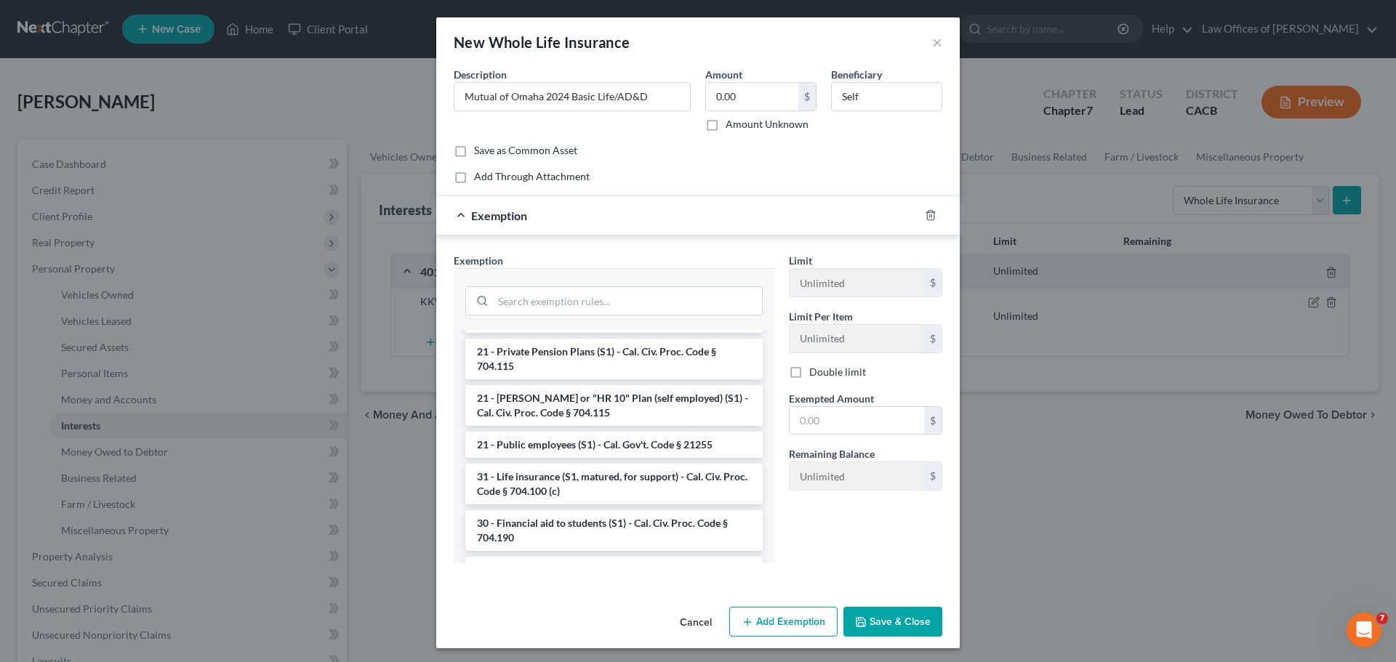
scroll to position [218, 0]
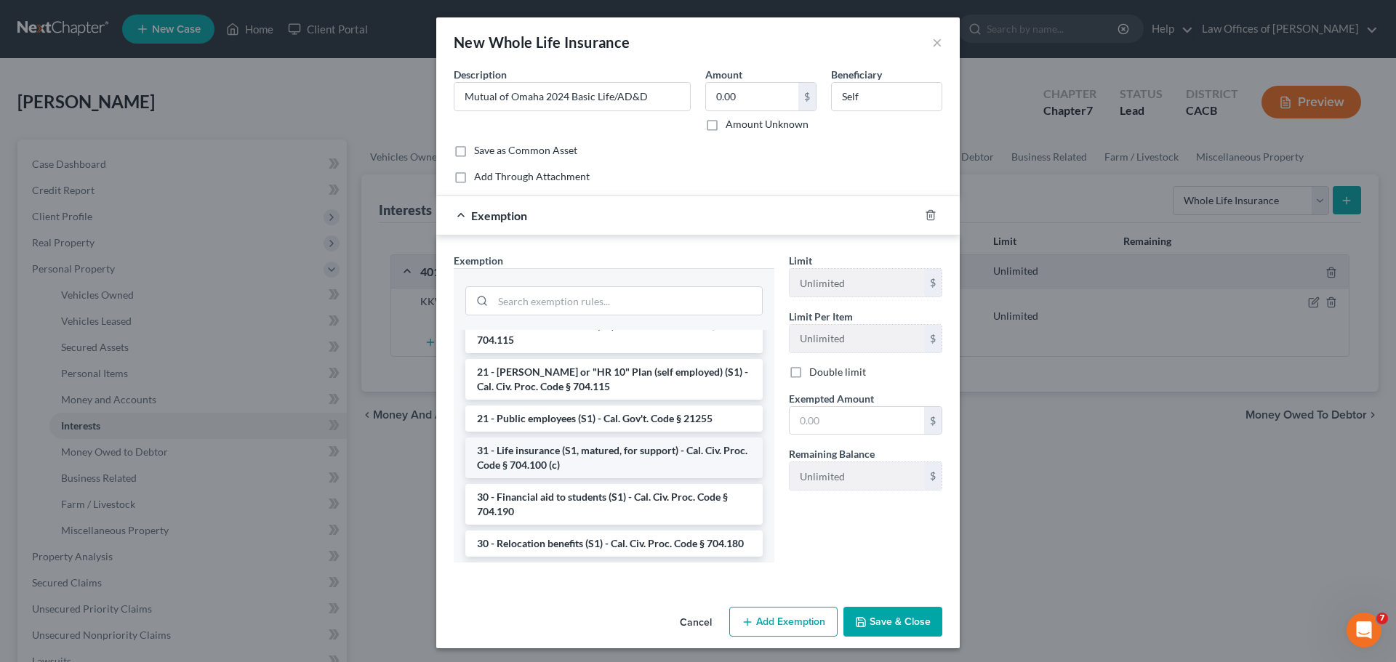
click at [665, 463] on li "31 - Life insurance (S1, matured, for support) - Cal. Civ. Proc. Code § 704.100…" at bounding box center [613, 458] width 297 height 41
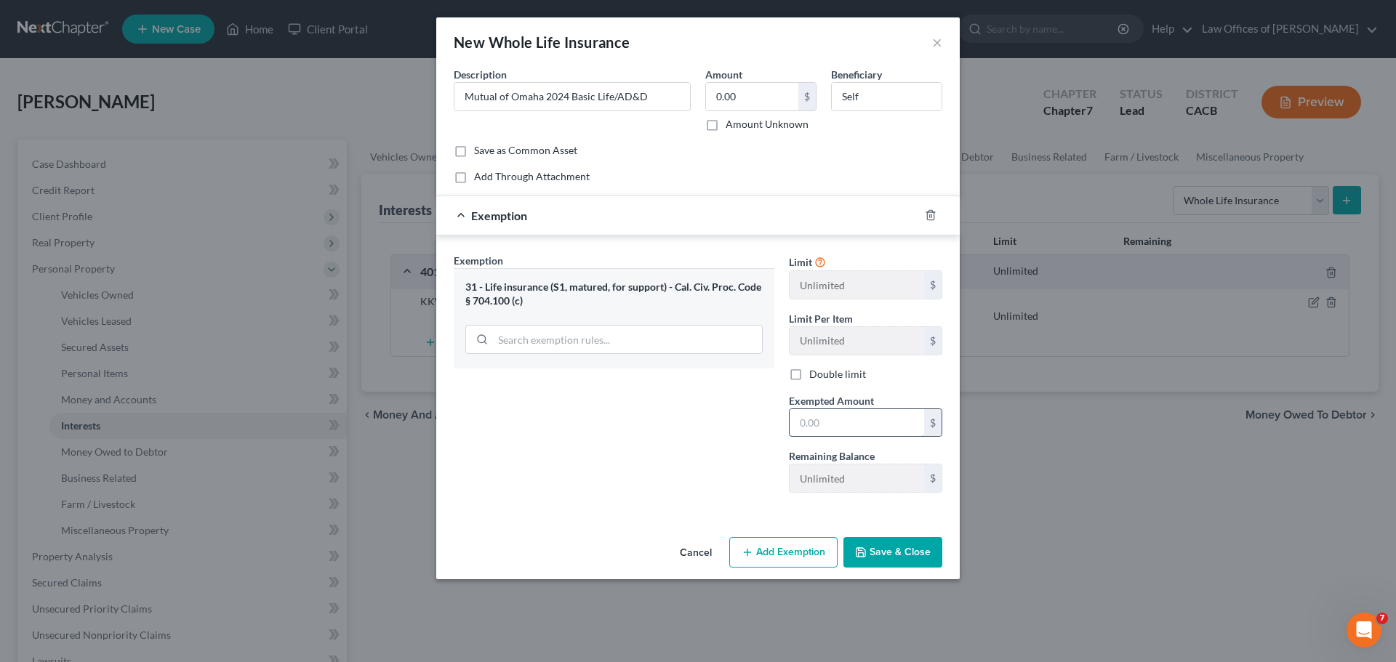
click at [814, 422] on input "text" at bounding box center [857, 423] width 135 height 28
type input "0.00"
click at [905, 550] on button "Save & Close" at bounding box center [892, 552] width 99 height 31
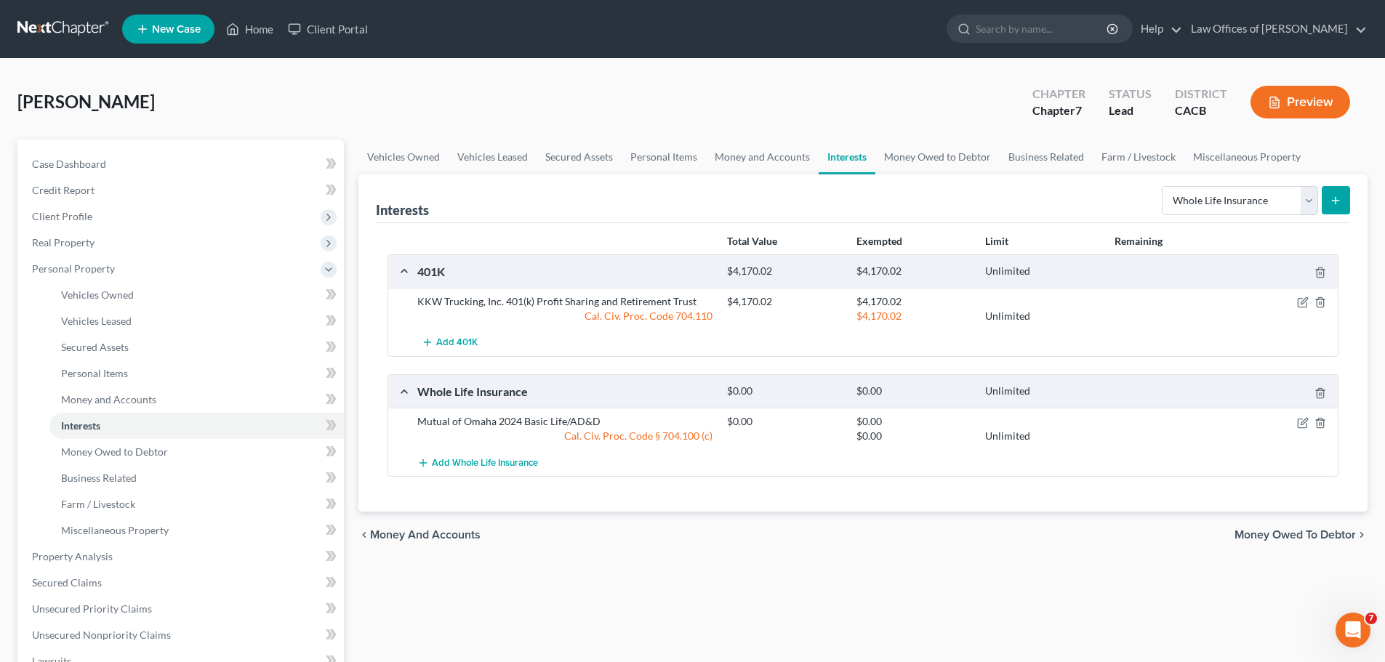
click at [1334, 204] on icon "submit" at bounding box center [1336, 201] width 12 height 12
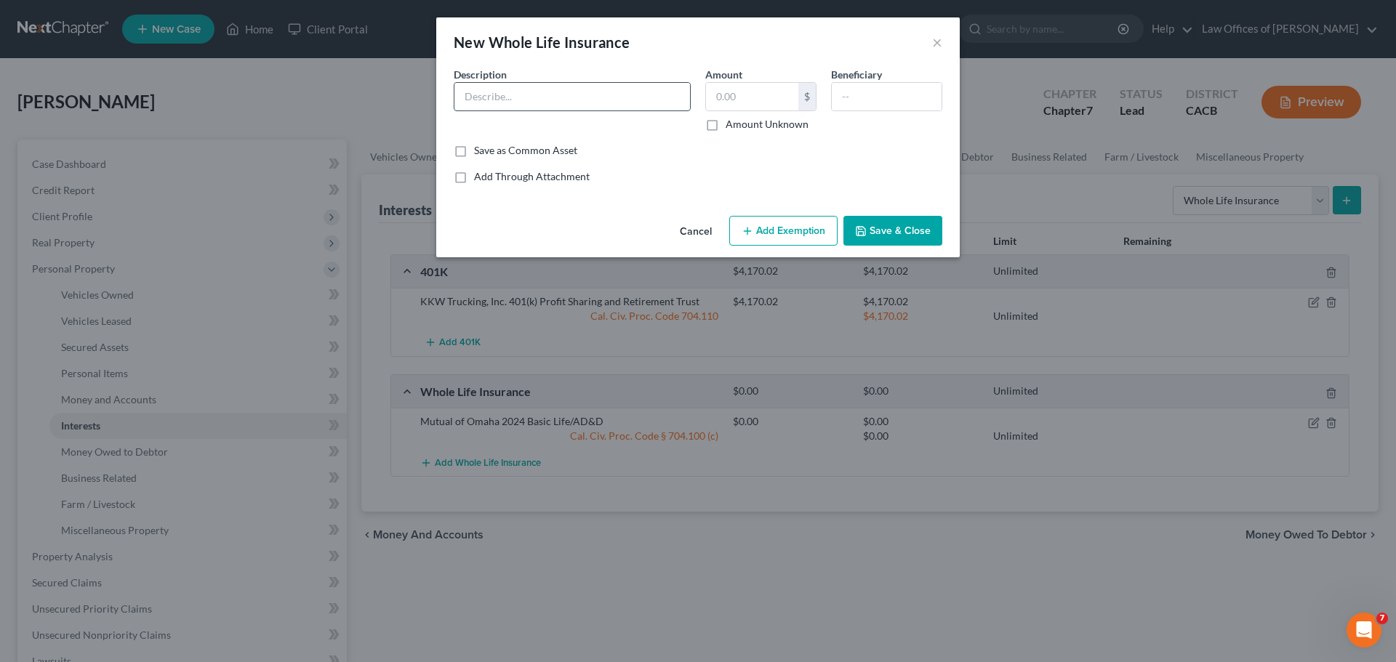
click at [494, 92] on input "text" at bounding box center [572, 97] width 236 height 28
type input "2024 Voluntary Critical Illness"
type input "0.00"
click at [885, 98] on input "text" at bounding box center [887, 97] width 110 height 28
type input "Children"
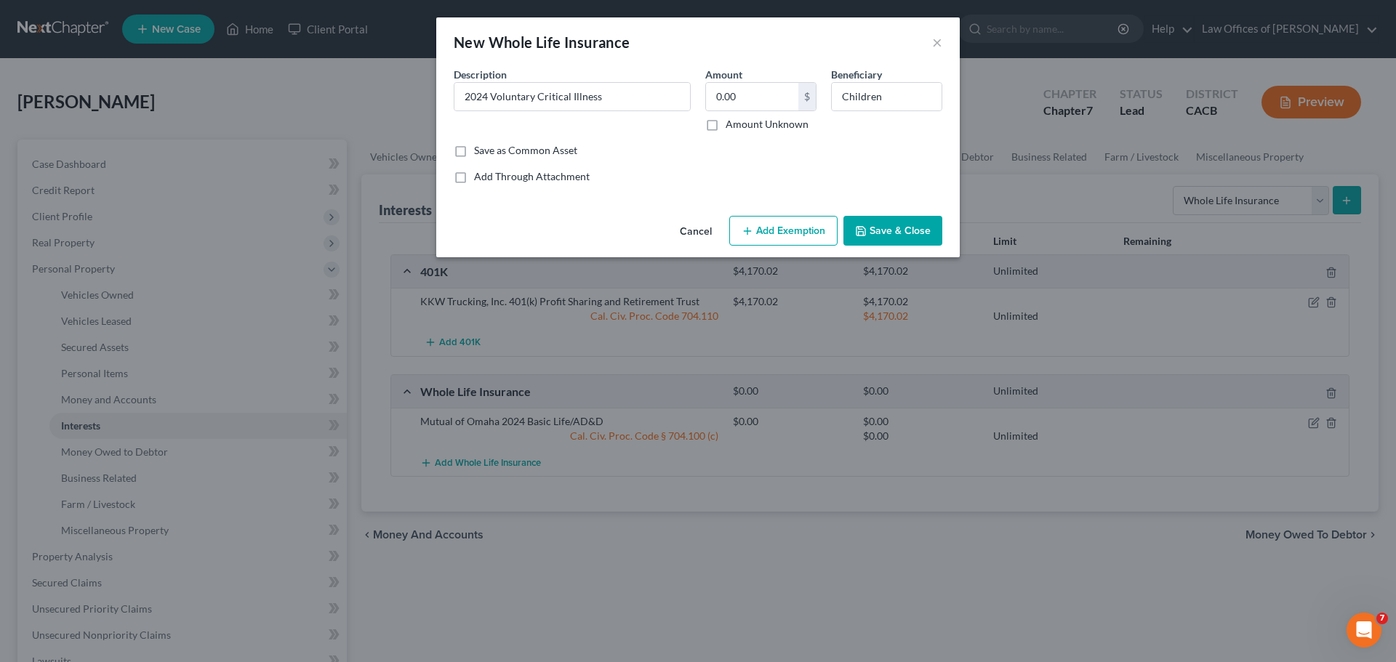
click at [777, 224] on button "Add Exemption" at bounding box center [783, 231] width 108 height 31
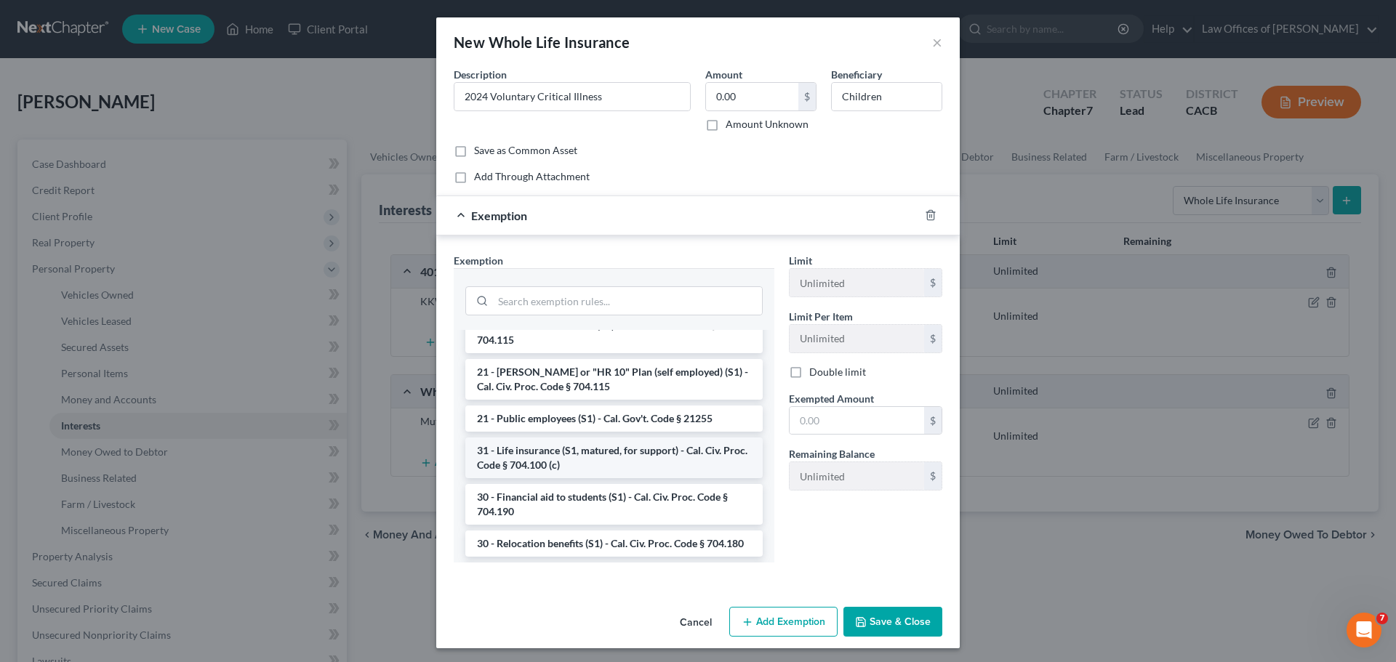
click at [612, 468] on li "31 - Life insurance (S1, matured, for support) - Cal. Civ. Proc. Code § 704.100…" at bounding box center [613, 458] width 297 height 41
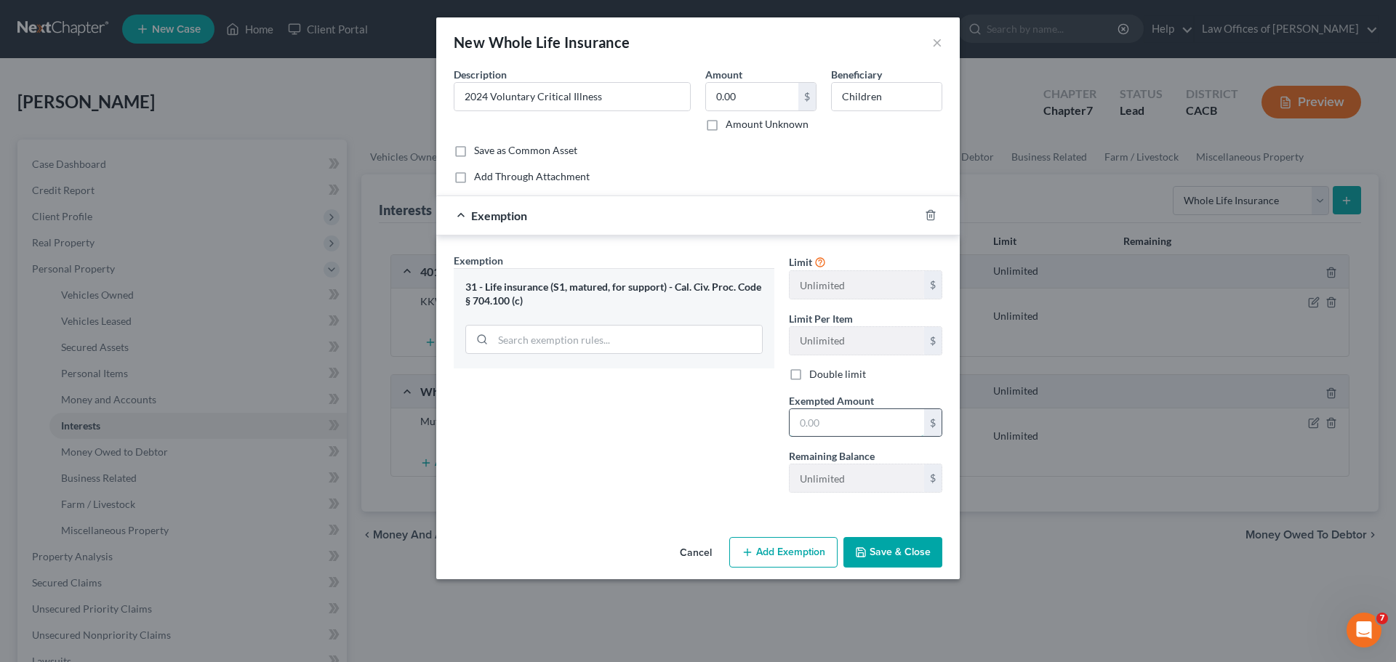
click at [793, 429] on input "text" at bounding box center [857, 423] width 135 height 28
type input "0.00"
click at [878, 556] on button "Save & Close" at bounding box center [892, 552] width 99 height 31
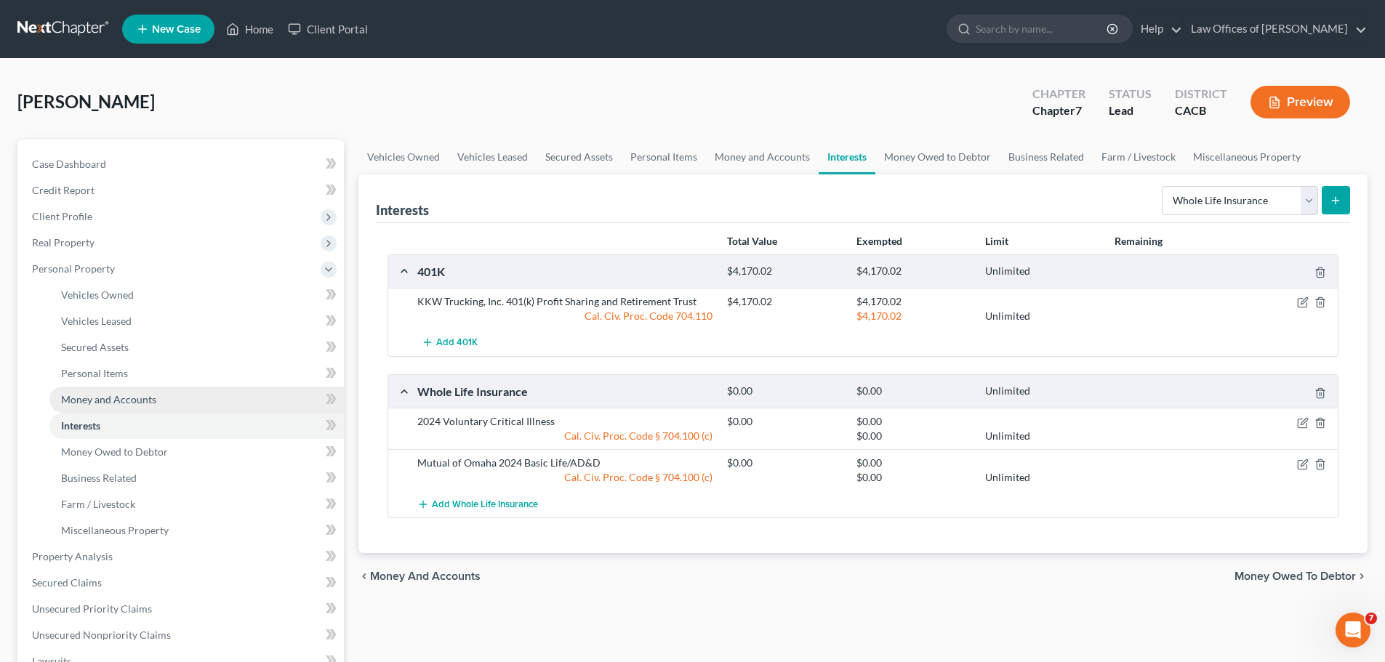
click at [151, 395] on span "Money and Accounts" at bounding box center [108, 399] width 95 height 12
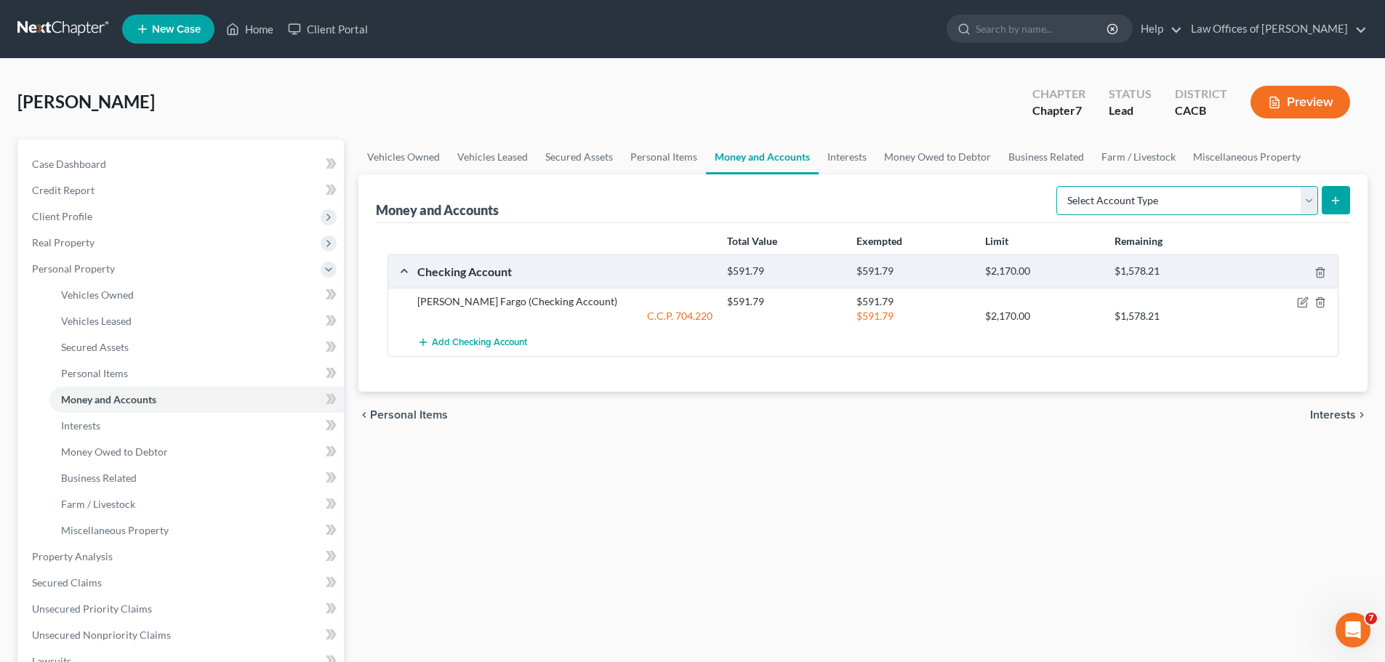
click at [1300, 201] on select "Select Account Type Brokerage Cash on Hand Certificates of Deposit Checking Acc…" at bounding box center [1188, 200] width 262 height 29
select select "money_market"
click at [1059, 186] on select "Select Account Type Brokerage Cash on Hand Certificates of Deposit Checking Acc…" at bounding box center [1188, 200] width 262 height 29
click at [1339, 202] on icon "submit" at bounding box center [1336, 201] width 12 height 12
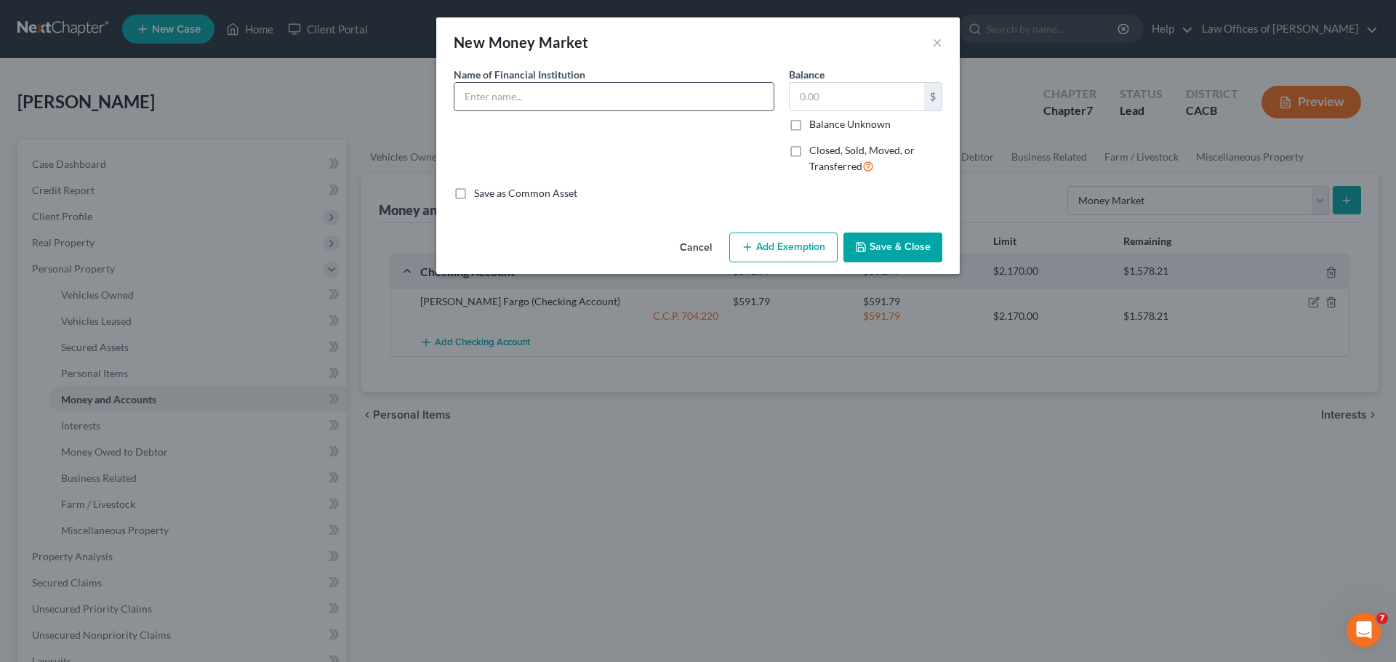
click at [573, 103] on input "text" at bounding box center [613, 97] width 319 height 28
type input "Chase JPMorgan Chase Bank, N.A."
click at [882, 106] on input "text" at bounding box center [857, 97] width 135 height 28
type input "19.54"
click at [780, 254] on button "Add Exemption" at bounding box center [783, 248] width 108 height 31
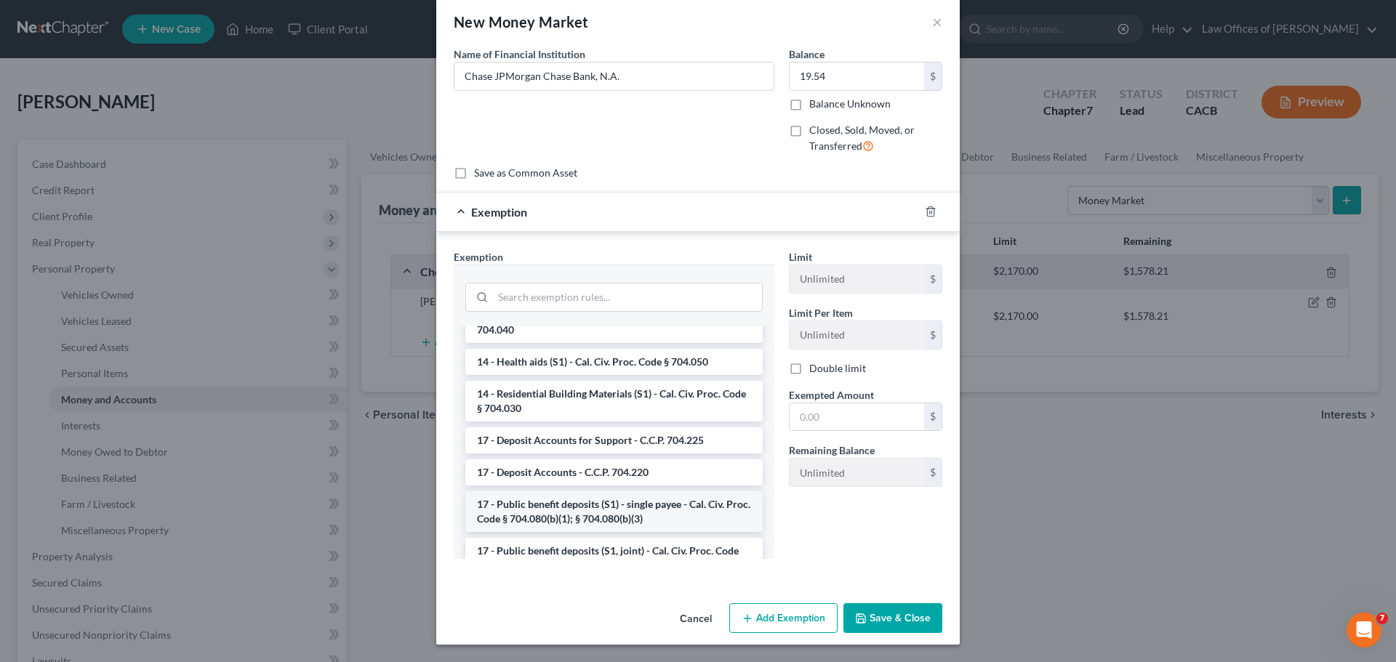
scroll to position [291, 0]
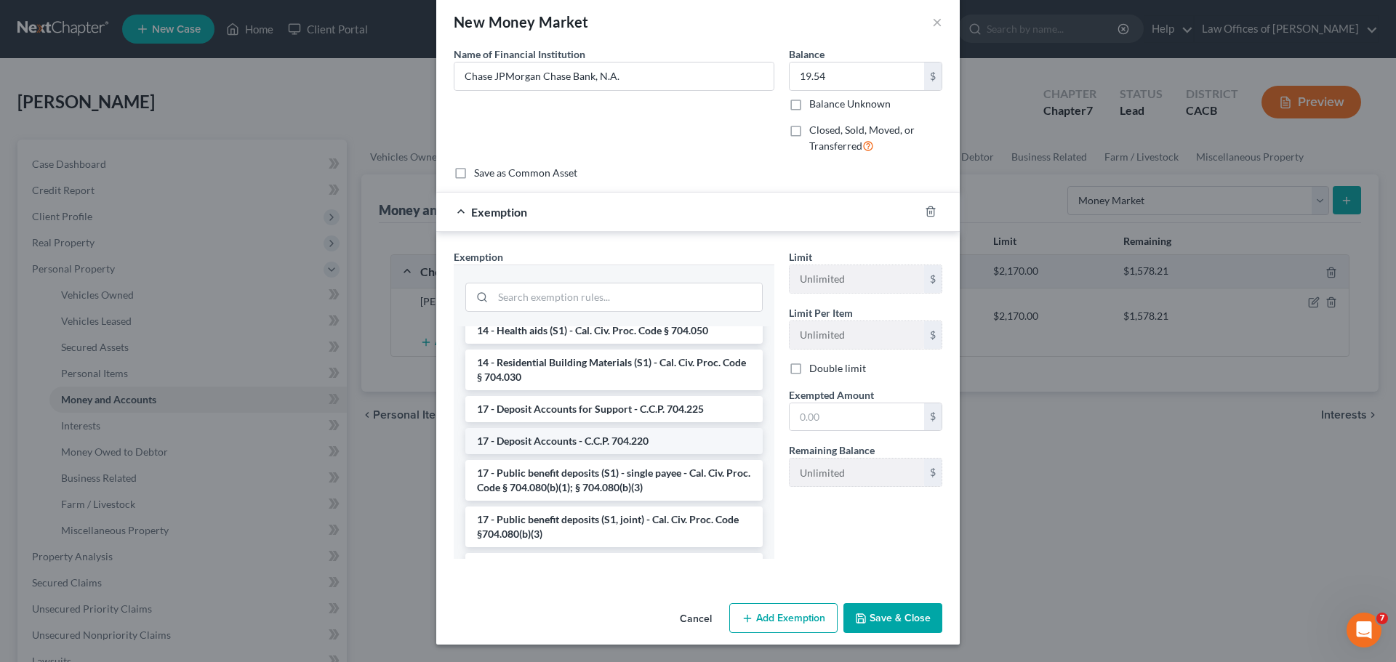
click at [691, 448] on li "17 - Deposit Accounts - C.C.P. 704.220" at bounding box center [613, 441] width 297 height 26
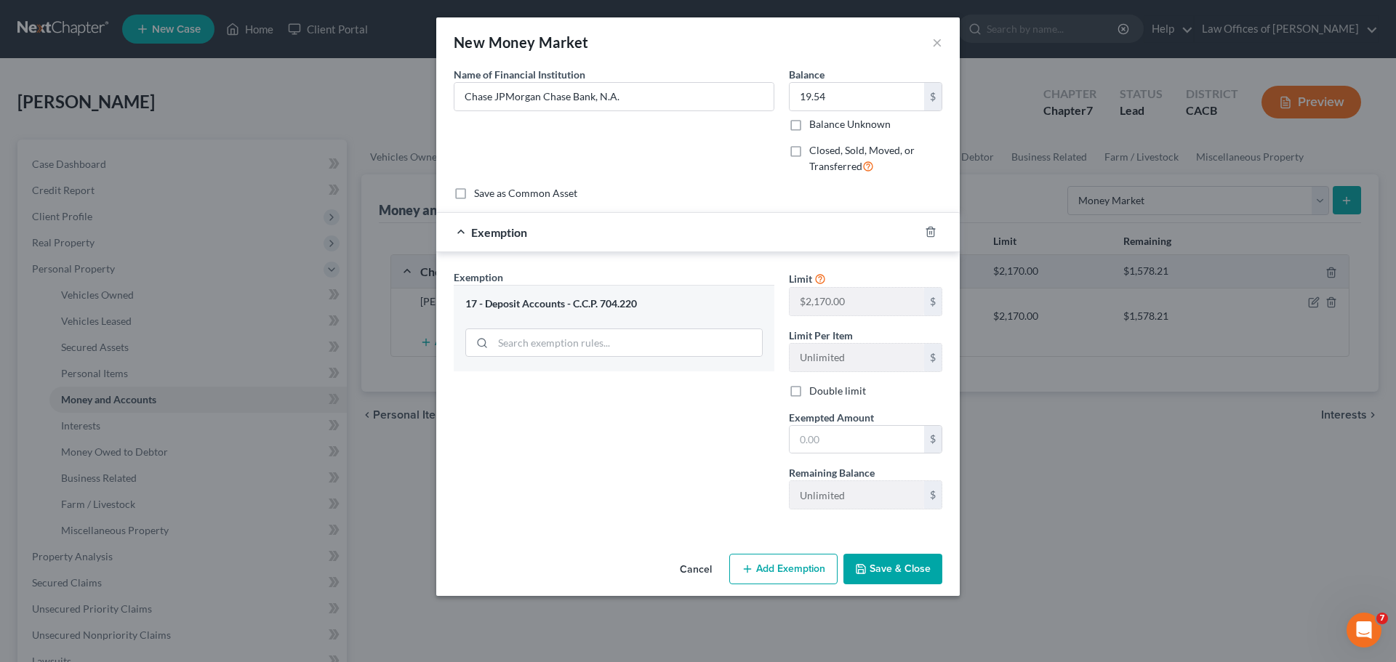
scroll to position [0, 0]
click at [845, 441] on input "text" at bounding box center [857, 440] width 135 height 28
type input "19.54"
click at [891, 571] on button "Save & Close" at bounding box center [892, 569] width 99 height 31
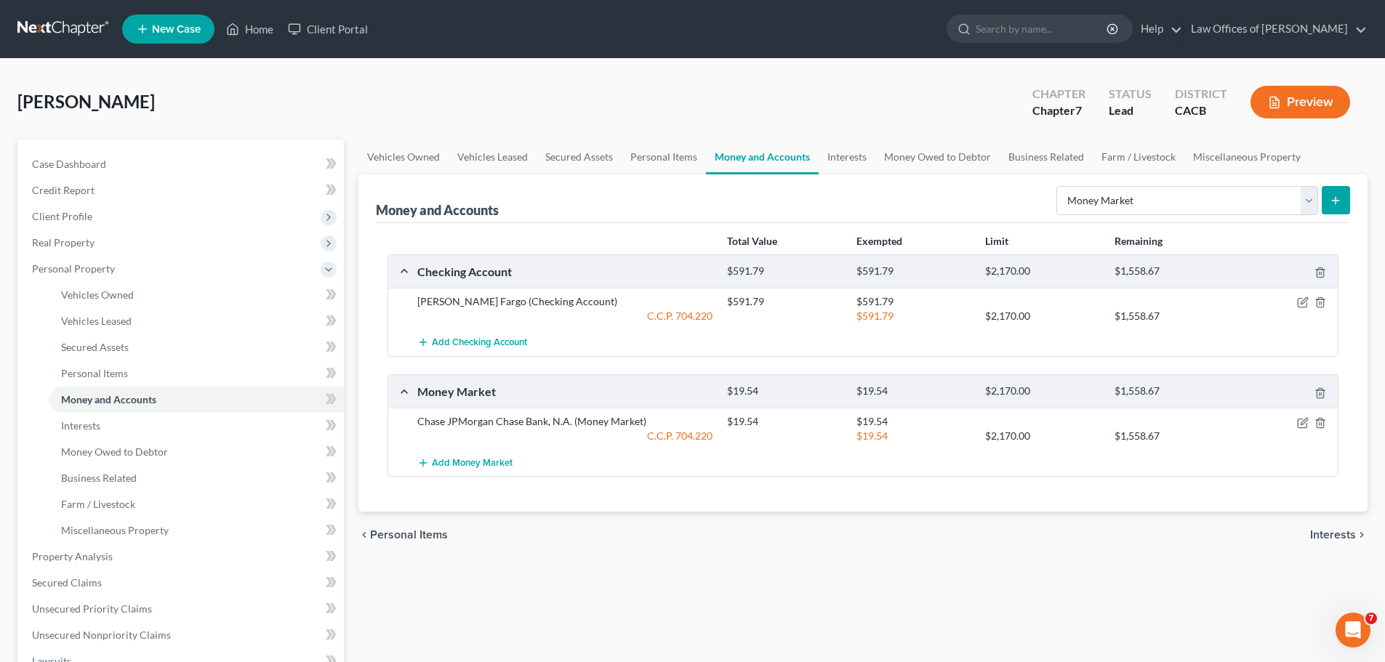
click at [1331, 200] on icon "submit" at bounding box center [1336, 201] width 12 height 12
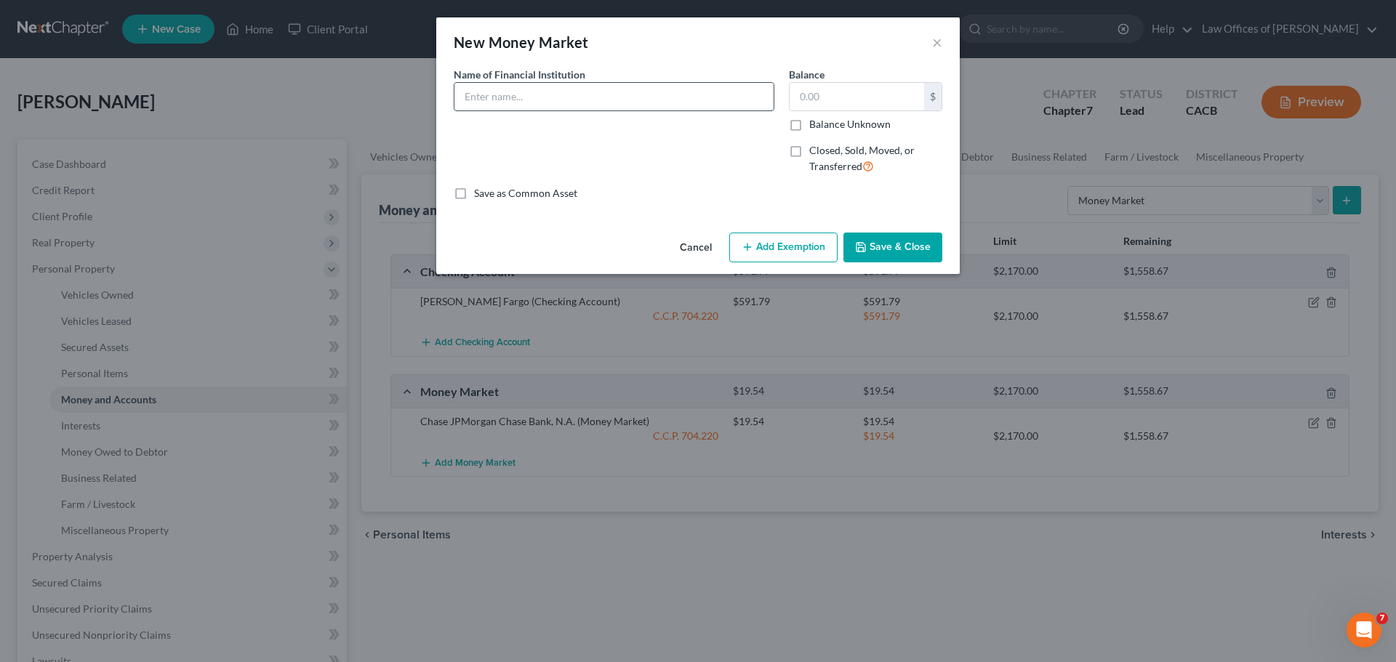
click at [556, 105] on input "text" at bounding box center [613, 97] width 319 height 28
type input "Chase JPMorgan Chase Bank, N.A."
click at [827, 103] on input "text" at bounding box center [857, 97] width 135 height 28
type input "57.24"
click at [803, 254] on button "Add Exemption" at bounding box center [783, 248] width 108 height 31
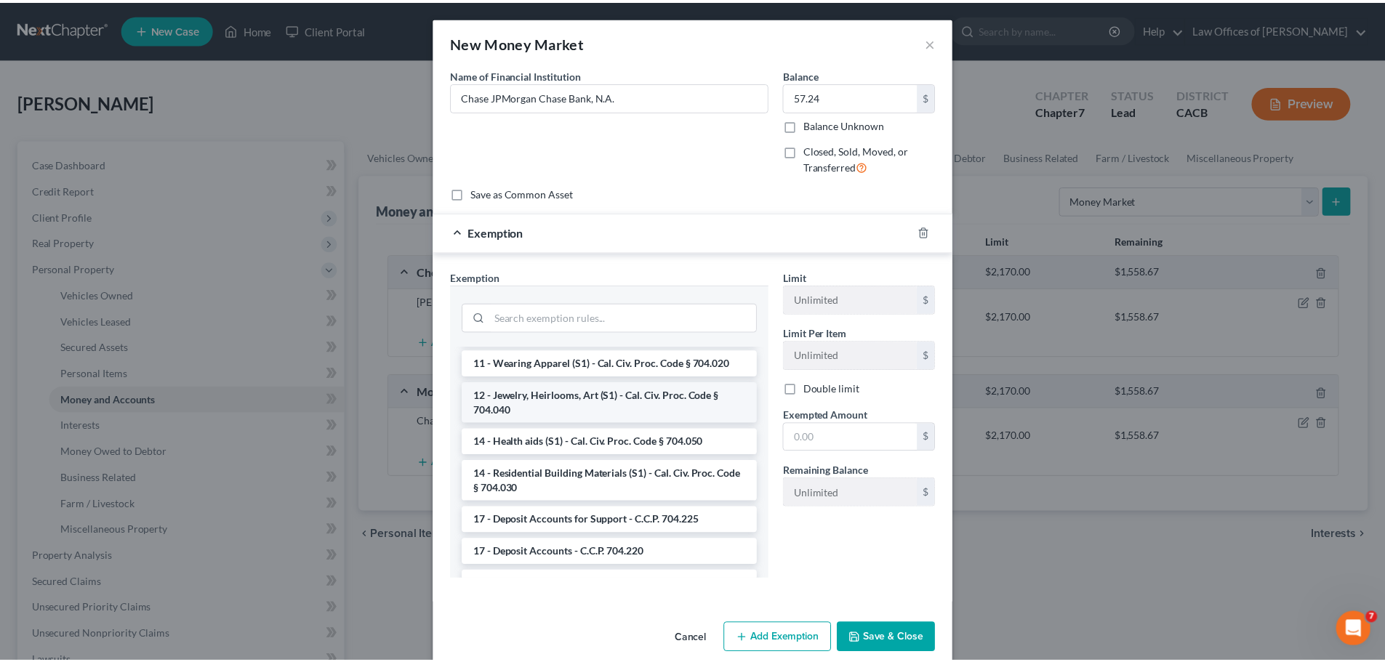
scroll to position [218, 0]
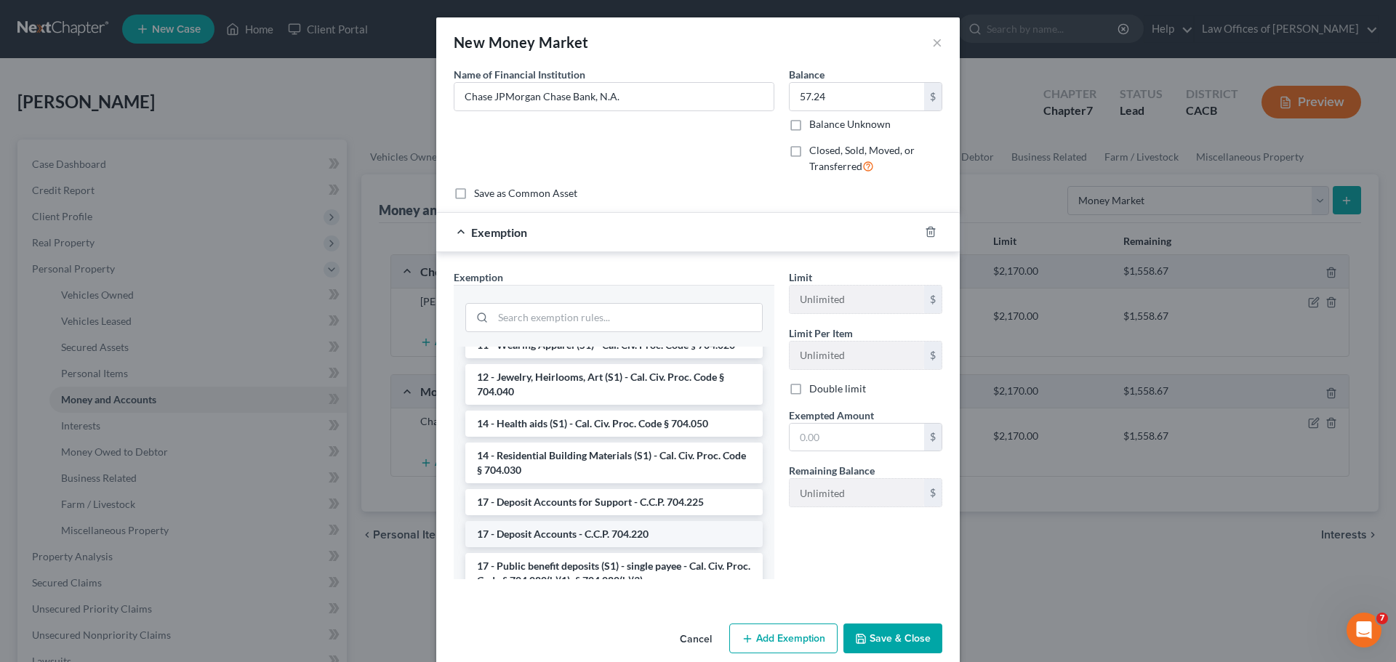
click at [661, 531] on li "17 - Deposit Accounts - C.C.P. 704.220" at bounding box center [613, 534] width 297 height 26
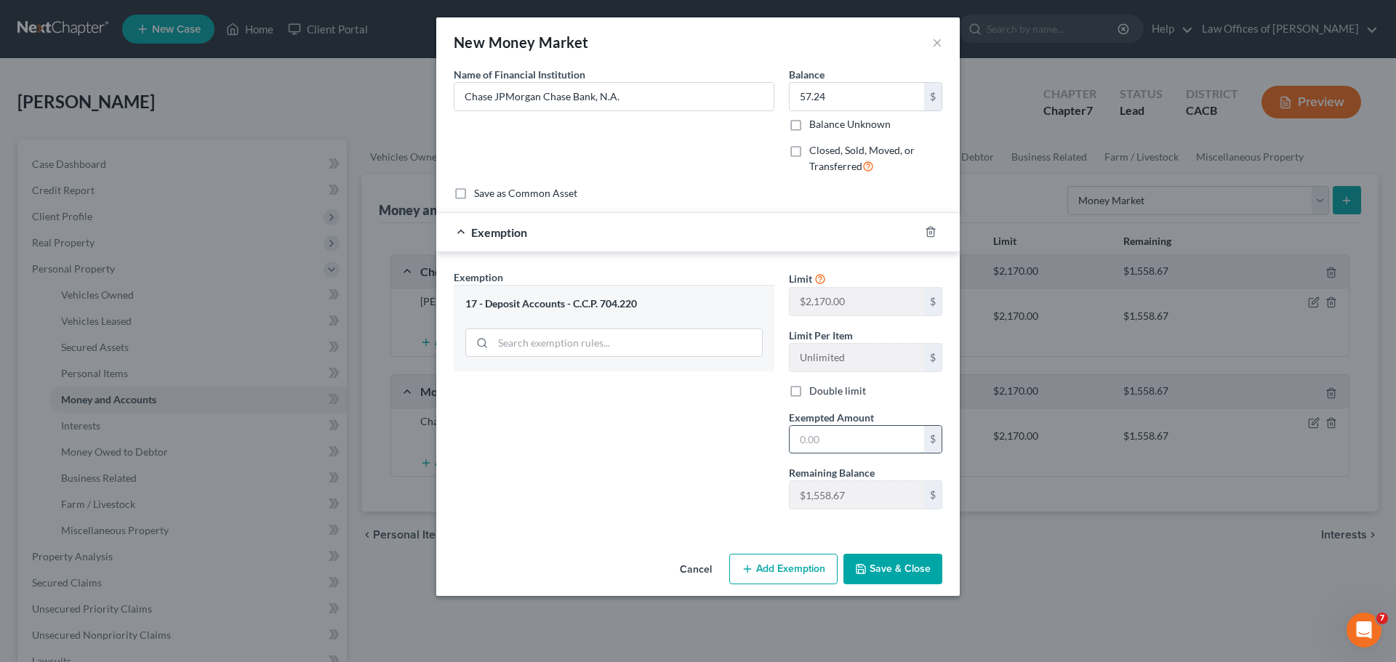
click at [810, 441] on input "text" at bounding box center [857, 440] width 135 height 28
type input "57.24"
click at [888, 572] on button "Save & Close" at bounding box center [892, 569] width 99 height 31
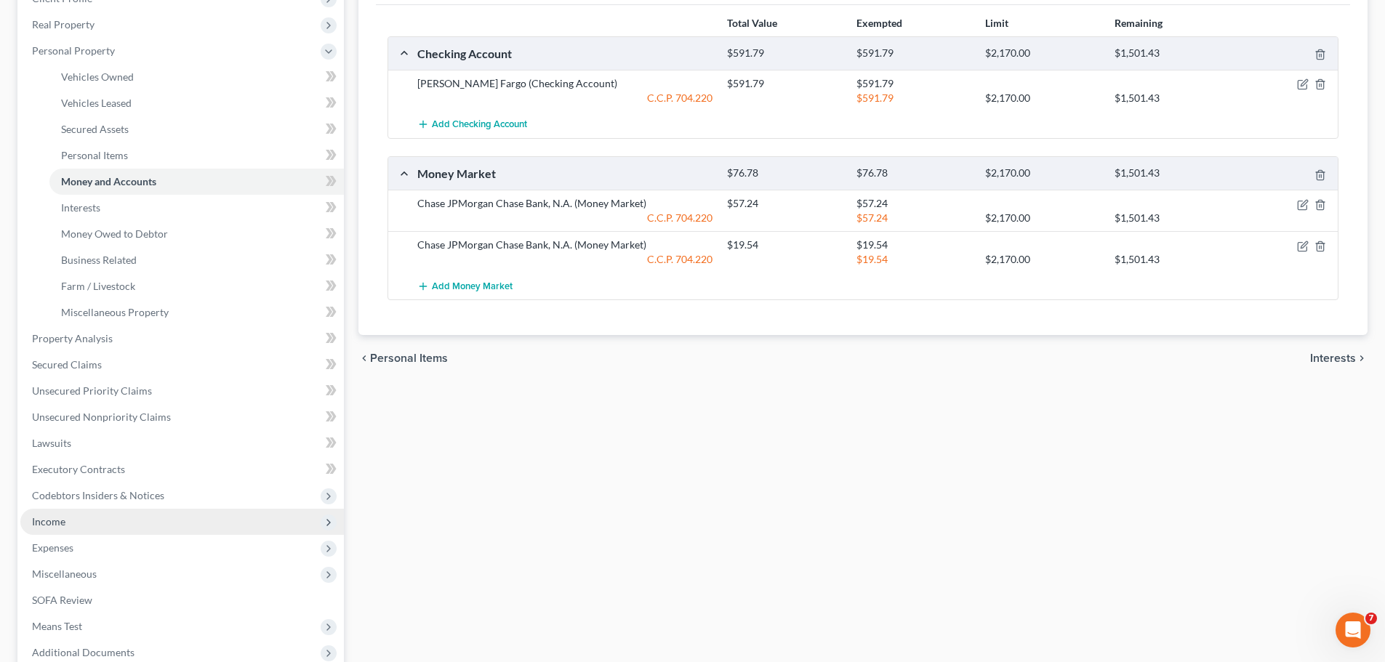
click at [93, 517] on span "Income" at bounding box center [182, 522] width 324 height 26
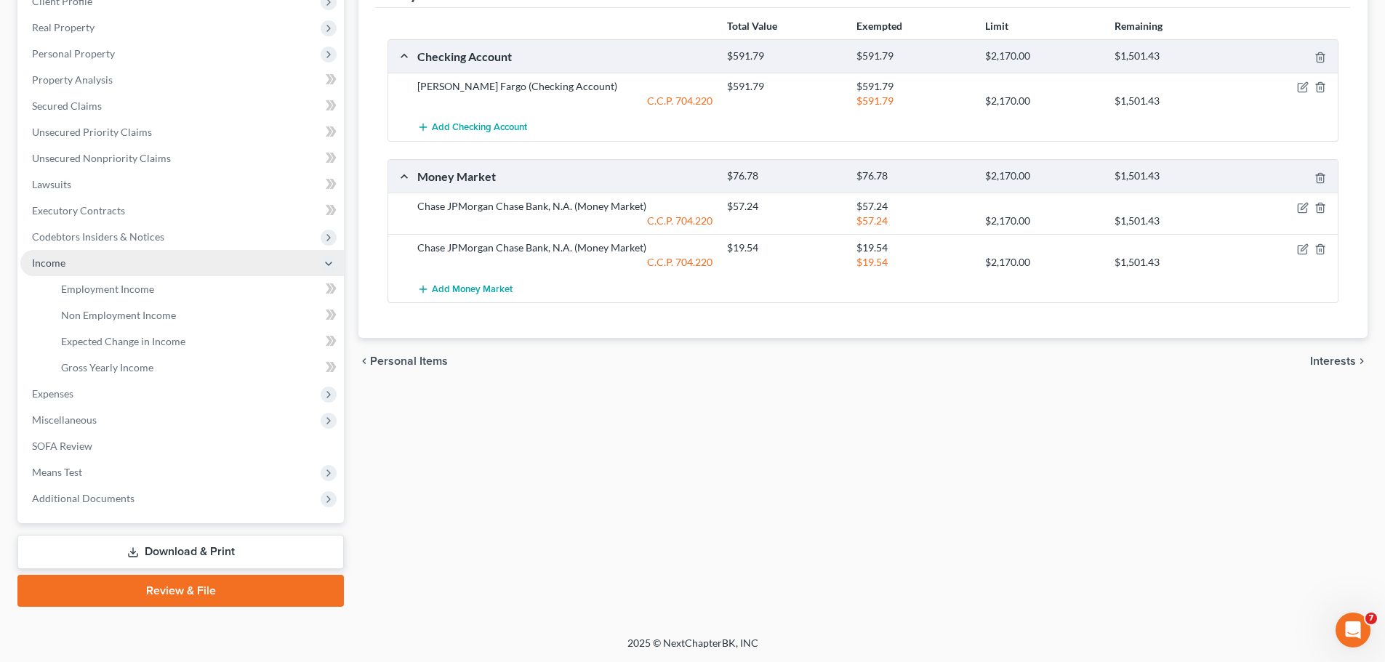
scroll to position [215, 0]
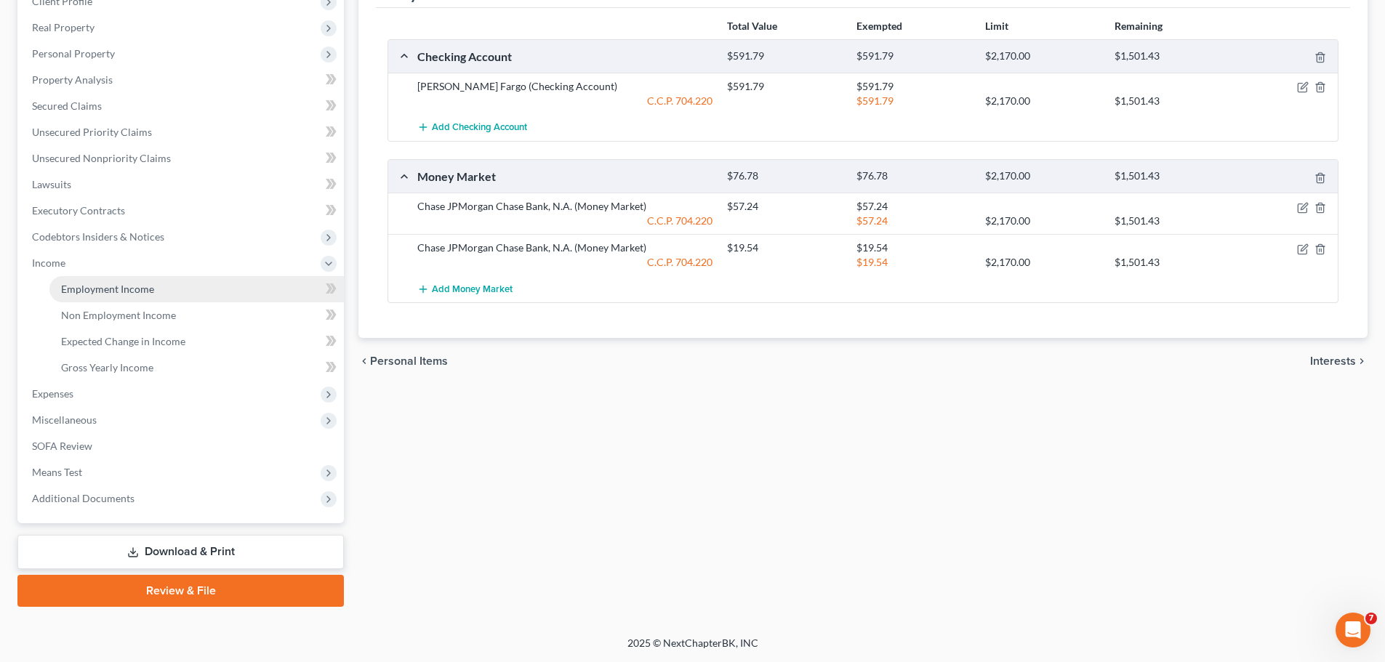
click at [140, 297] on link "Employment Income" at bounding box center [196, 289] width 294 height 26
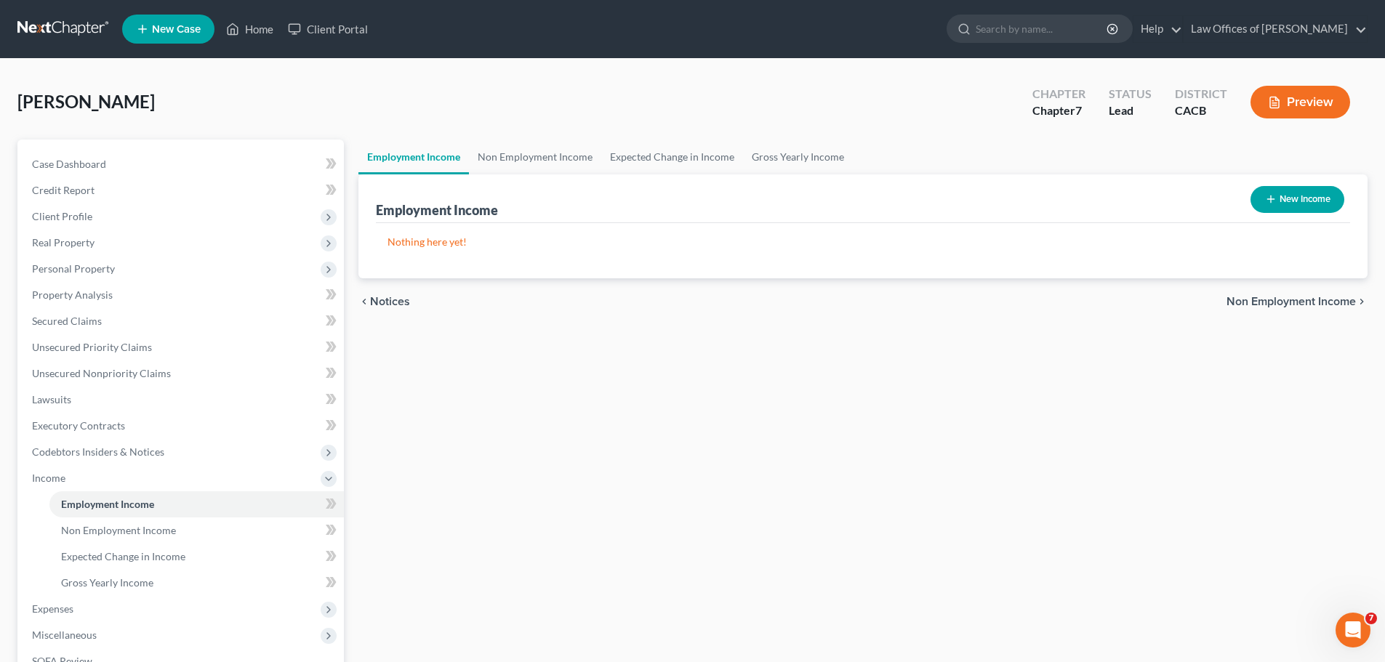
click at [1275, 203] on button "New Income" at bounding box center [1298, 199] width 94 height 27
select select "0"
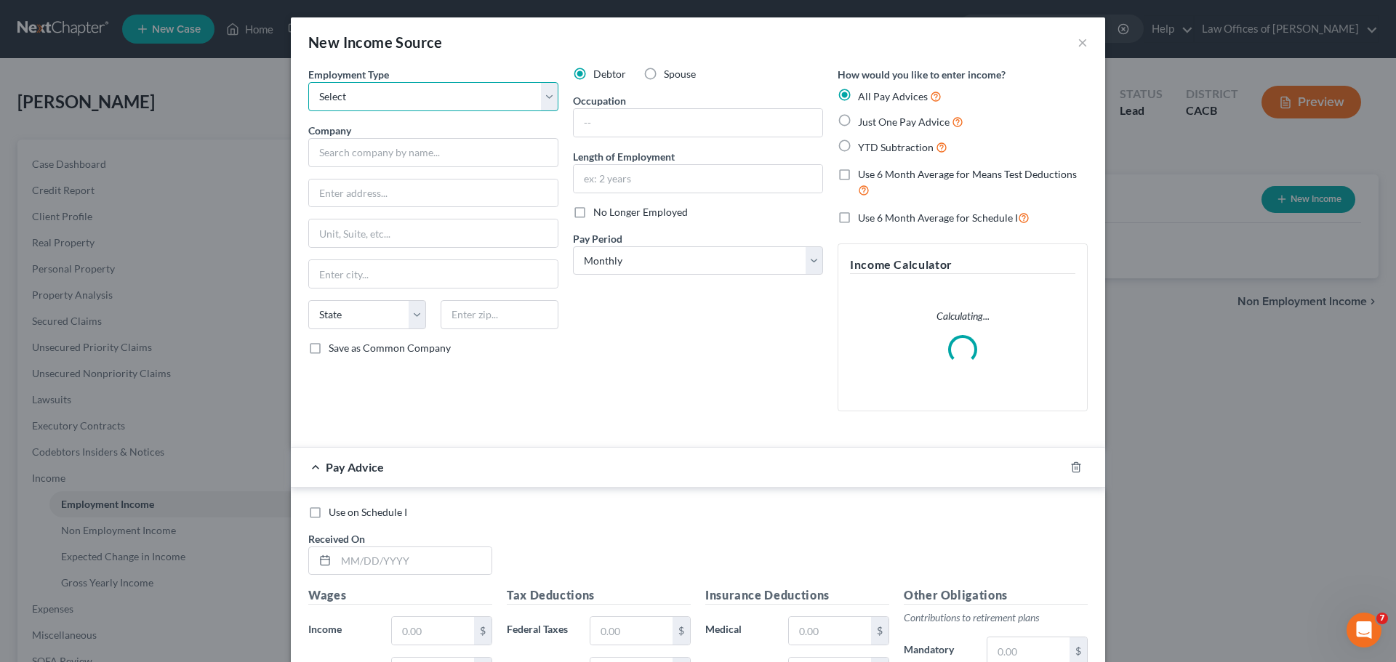
click at [430, 97] on select "Select Full or [DEMOGRAPHIC_DATA] Employment Self Employment" at bounding box center [433, 96] width 250 height 29
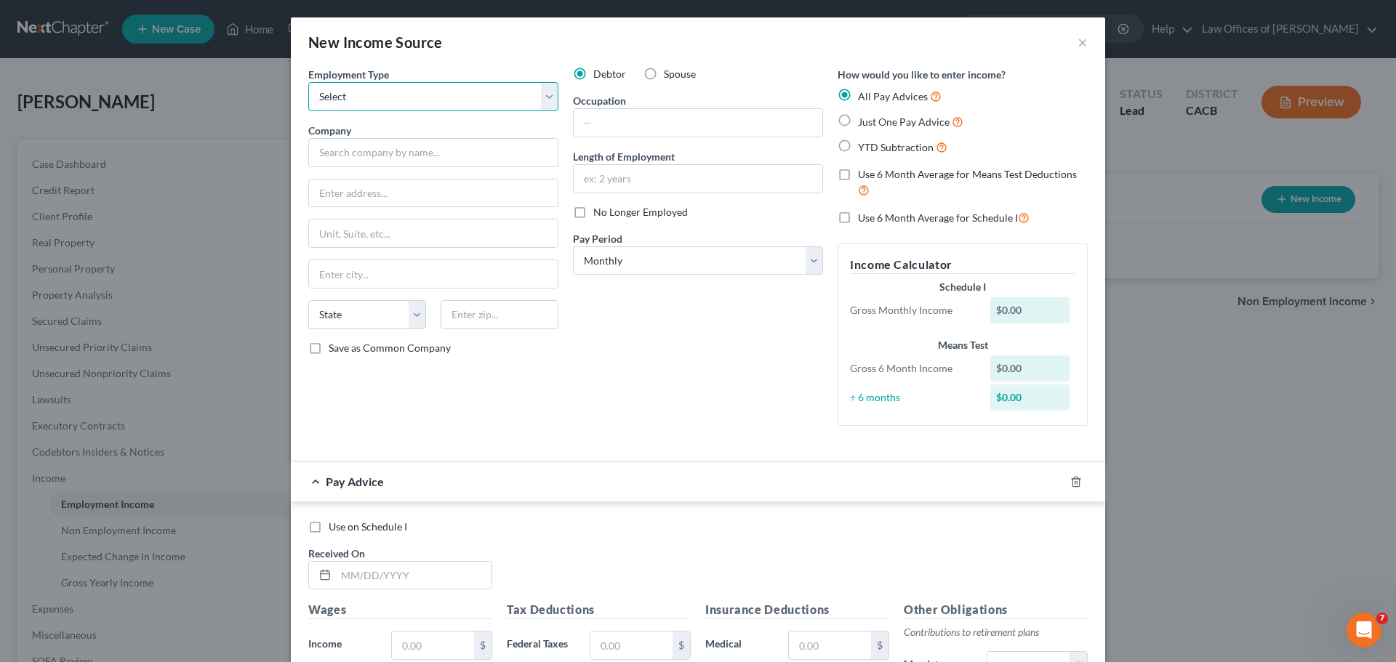
select select "1"
click at [308, 82] on select "Select Full or [DEMOGRAPHIC_DATA] Employment Self Employment" at bounding box center [433, 96] width 250 height 29
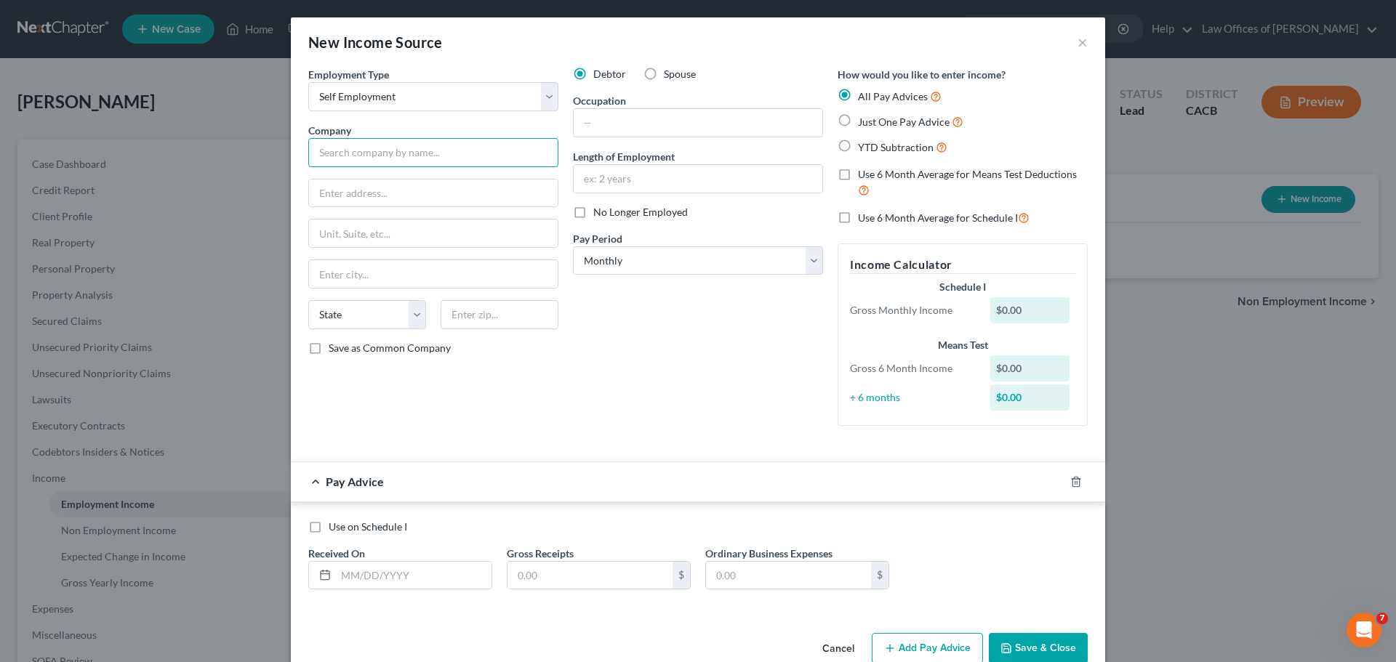
click at [468, 158] on input "text" at bounding box center [433, 152] width 250 height 29
drag, startPoint x: 409, startPoint y: 185, endPoint x: 406, endPoint y: 175, distance: 10.4
click at [409, 185] on input "text" at bounding box center [433, 194] width 249 height 28
type input "KKW Trucking Inc."
type input "[STREET_ADDRESS]"
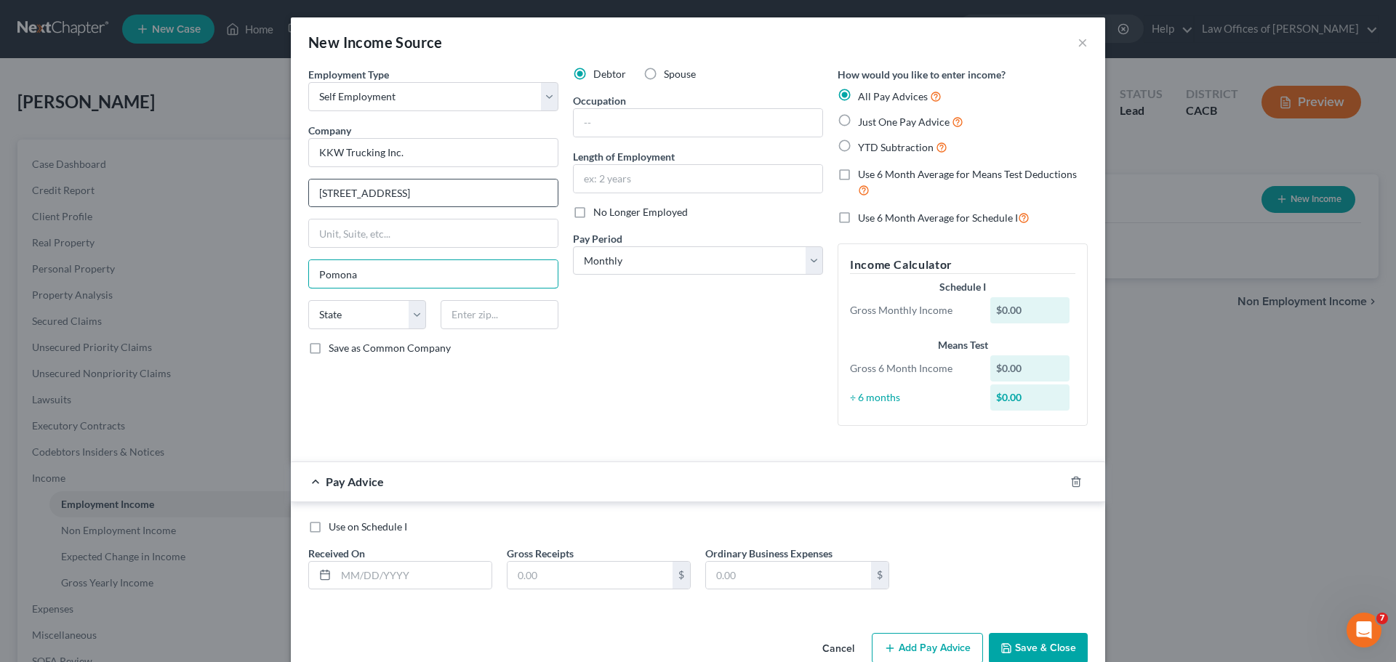
type input "Pomona"
select select "4"
type input "91768"
click at [329, 344] on label "Save as Common Company" at bounding box center [390, 348] width 122 height 15
click at [334, 344] on input "Save as Common Company" at bounding box center [338, 345] width 9 height 9
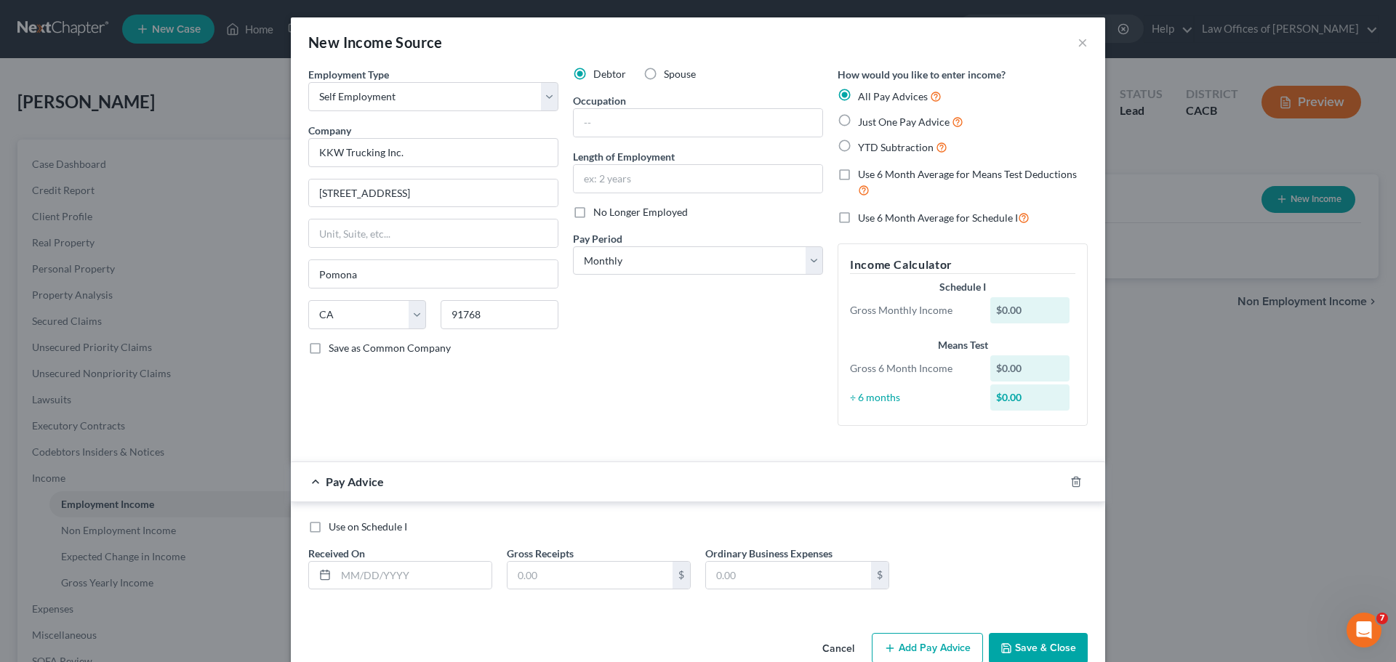
checkbox input "true"
click at [625, 121] on input "text" at bounding box center [698, 123] width 249 height 28
type input "Safety-Internal Claim Adjuster"
click at [620, 181] on input "text" at bounding box center [698, 179] width 249 height 28
type input "3 years"
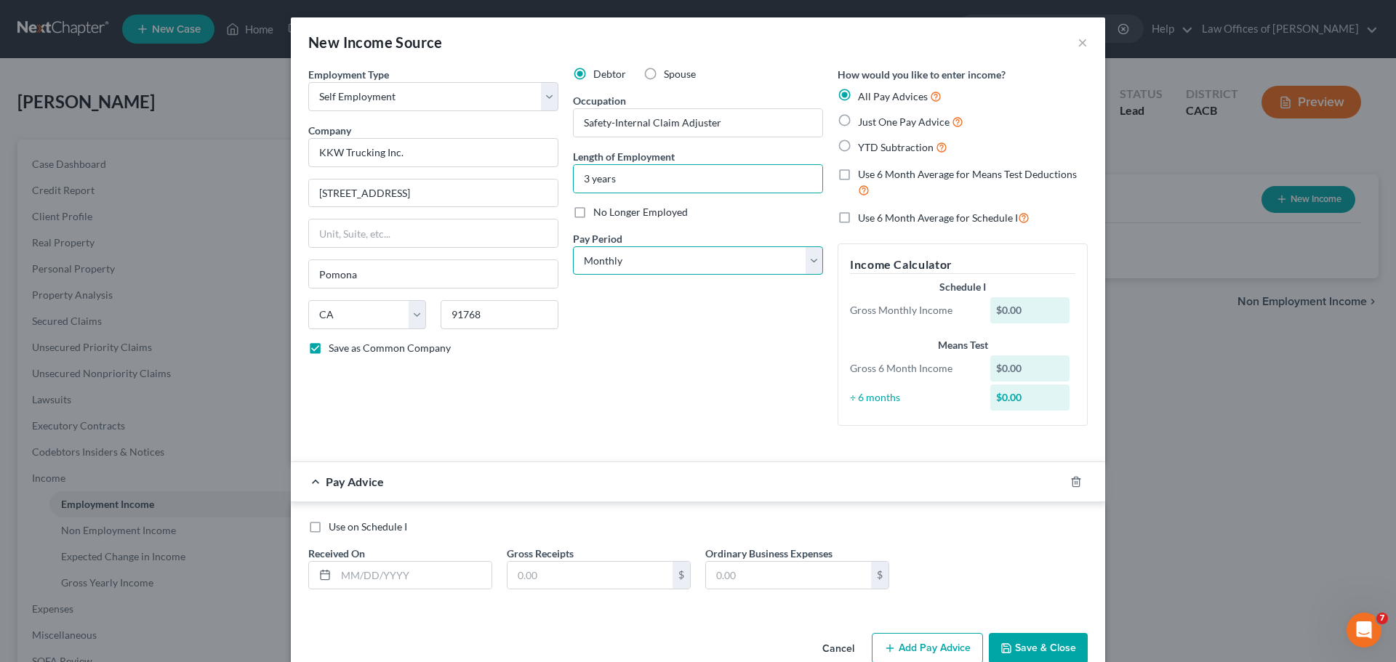
click at [715, 267] on select "Select Monthly Twice Monthly Every Other Week Weekly" at bounding box center [698, 260] width 250 height 29
click at [858, 121] on label "Just One Pay Advice" at bounding box center [910, 121] width 105 height 17
click at [864, 121] on input "Just One Pay Advice" at bounding box center [868, 117] width 9 height 9
radio input "true"
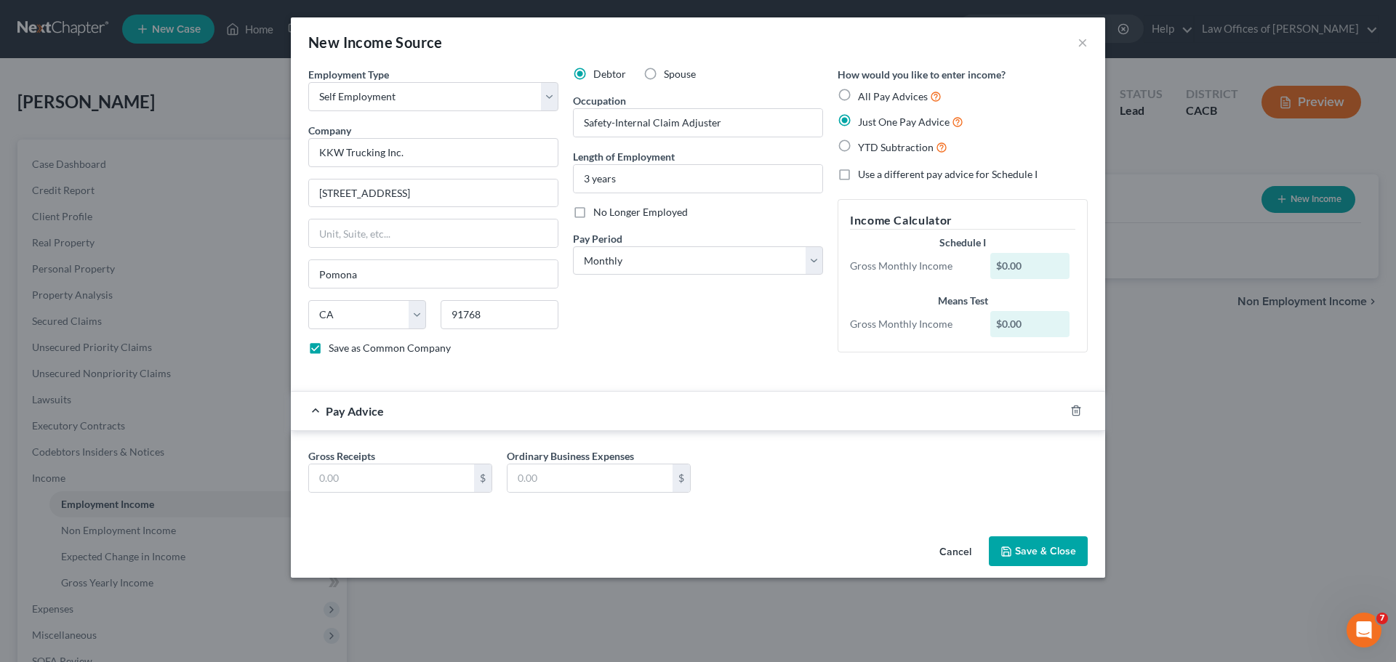
click at [858, 92] on label "All Pay Advices" at bounding box center [900, 96] width 84 height 17
click at [864, 92] on input "All Pay Advices" at bounding box center [868, 92] width 9 height 9
radio input "true"
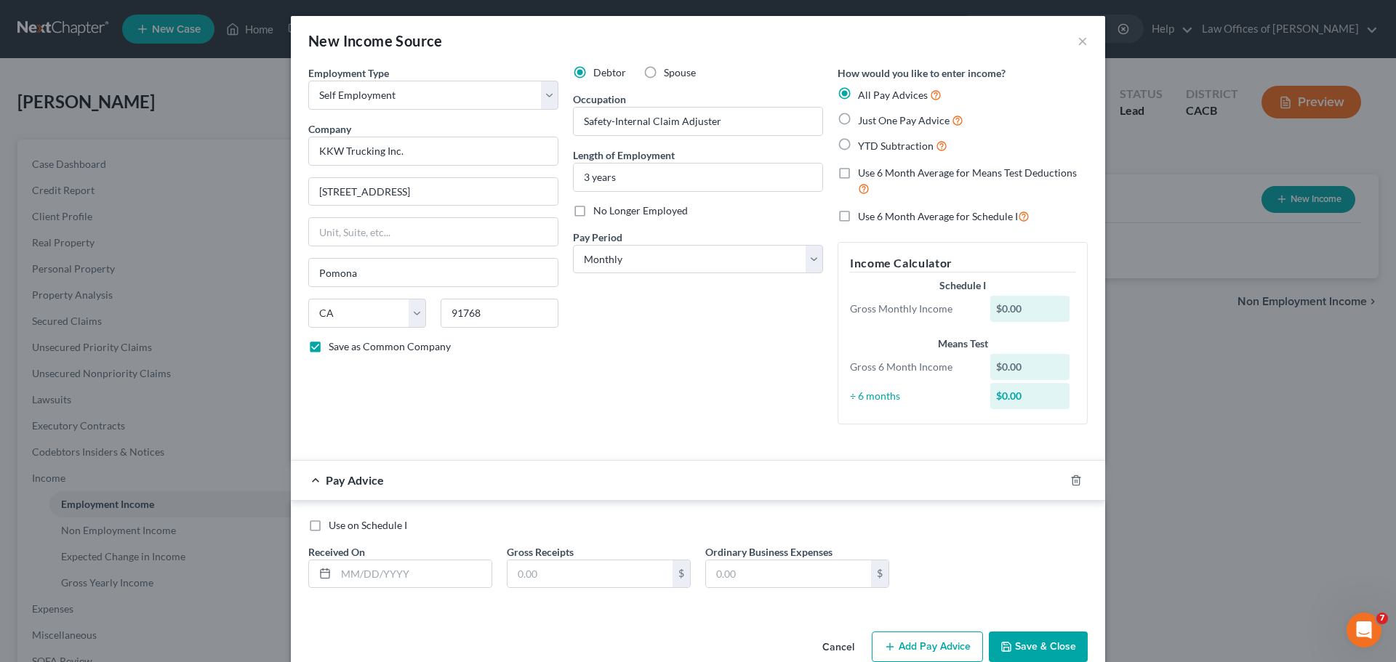
scroll to position [31, 0]
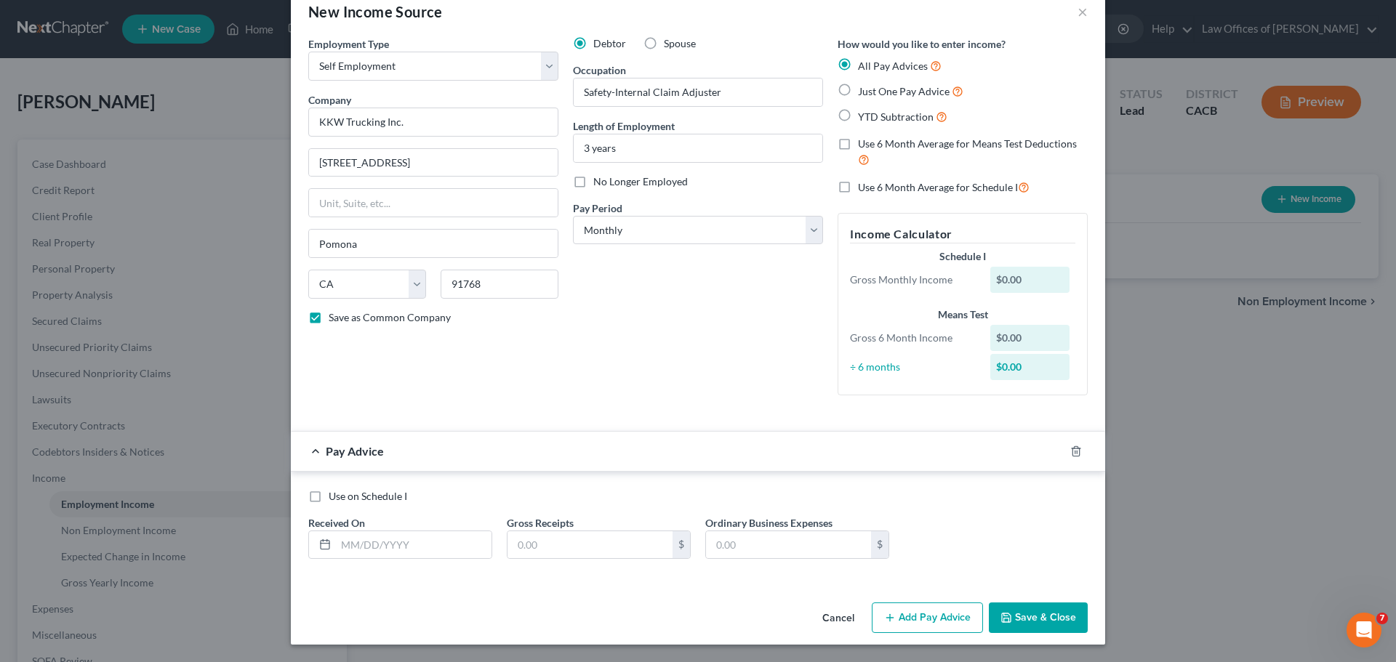
click at [858, 117] on label "YTD Subtraction" at bounding box center [902, 116] width 89 height 17
click at [864, 117] on input "YTD Subtraction" at bounding box center [868, 112] width 9 height 9
radio input "true"
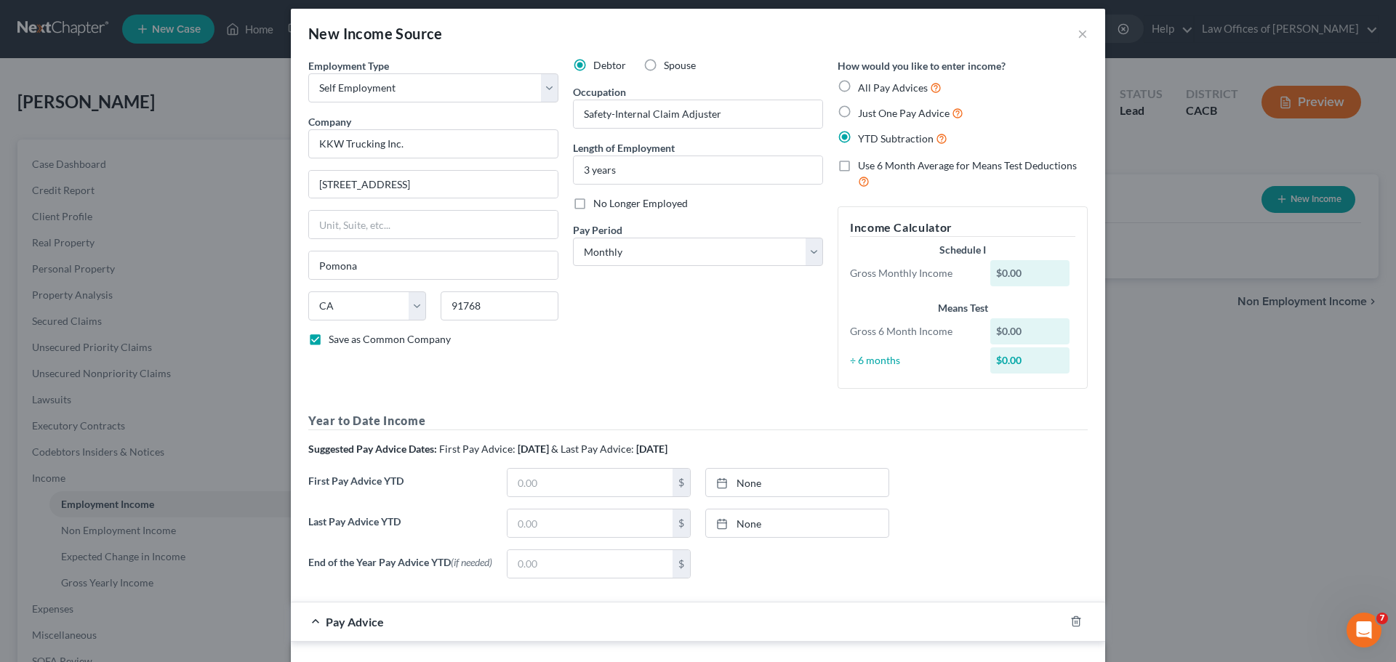
scroll to position [0, 0]
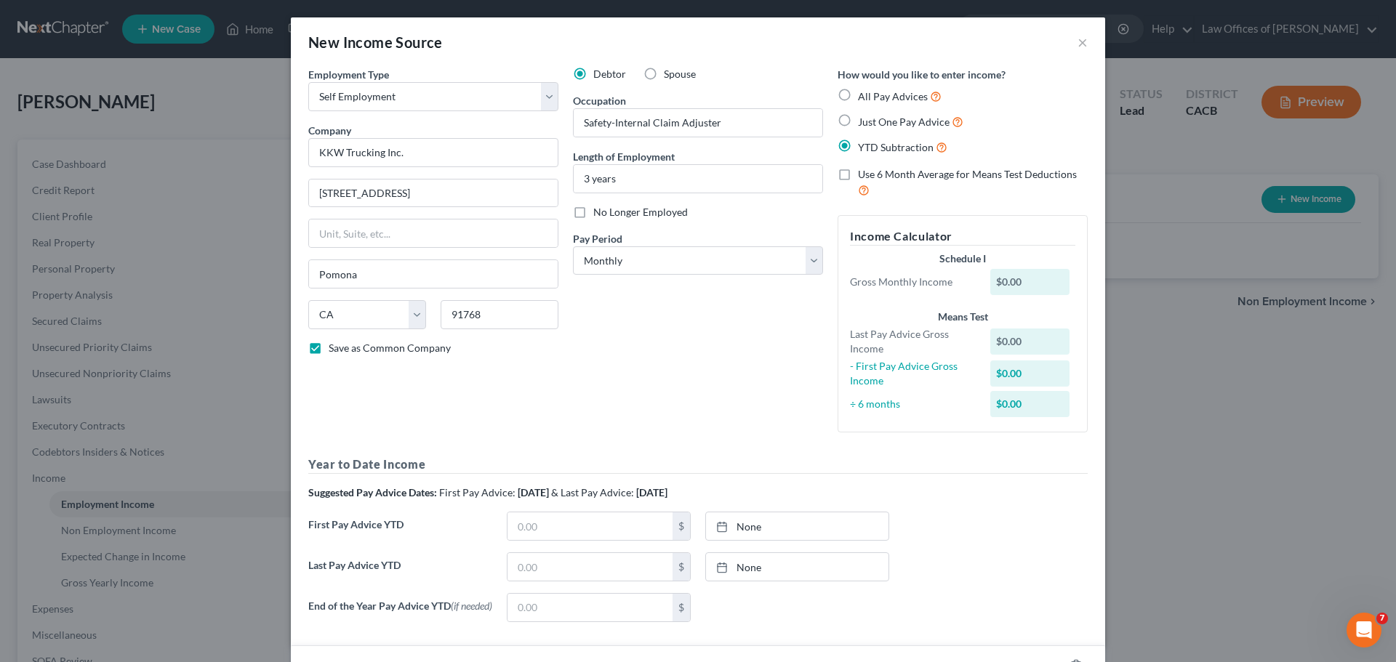
click at [858, 116] on label "Just One Pay Advice" at bounding box center [910, 121] width 105 height 17
click at [864, 116] on input "Just One Pay Advice" at bounding box center [868, 117] width 9 height 9
radio input "true"
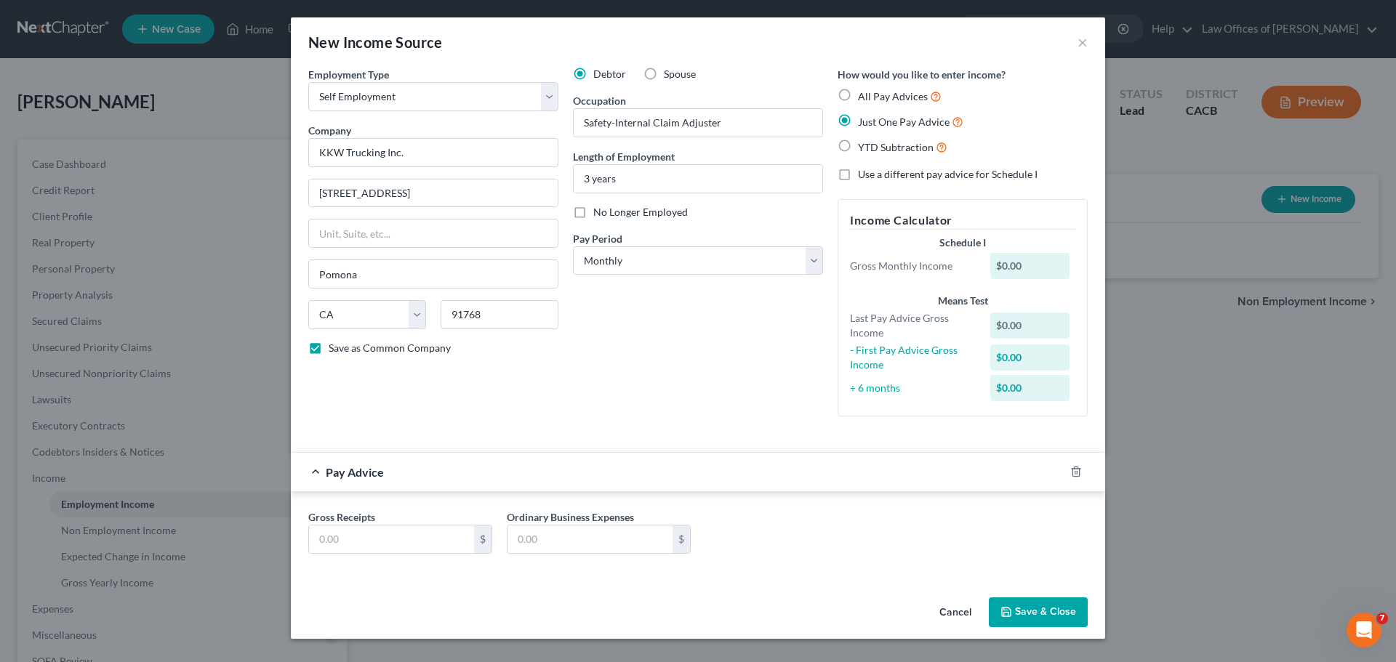
click at [858, 95] on label "All Pay Advices" at bounding box center [900, 96] width 84 height 17
click at [864, 95] on input "All Pay Advices" at bounding box center [868, 92] width 9 height 9
radio input "true"
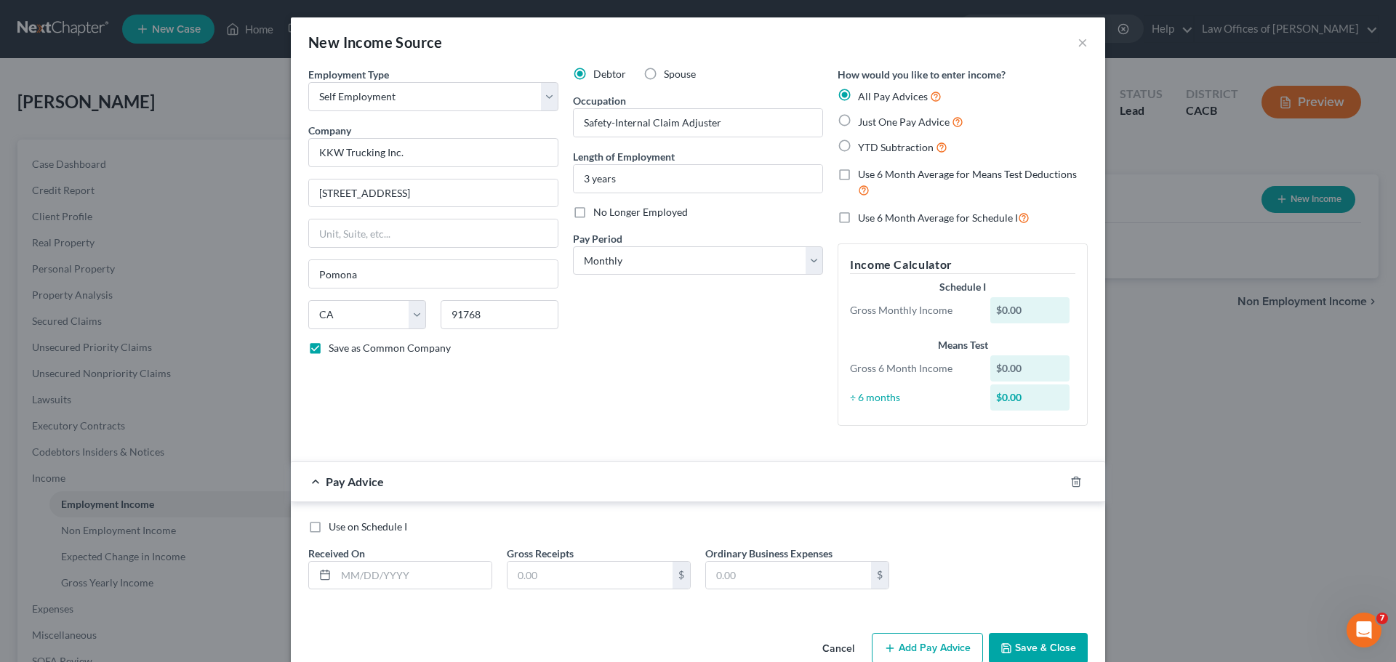
click at [858, 118] on label "Just One Pay Advice" at bounding box center [910, 121] width 105 height 17
click at [864, 118] on input "Just One Pay Advice" at bounding box center [868, 117] width 9 height 9
radio input "true"
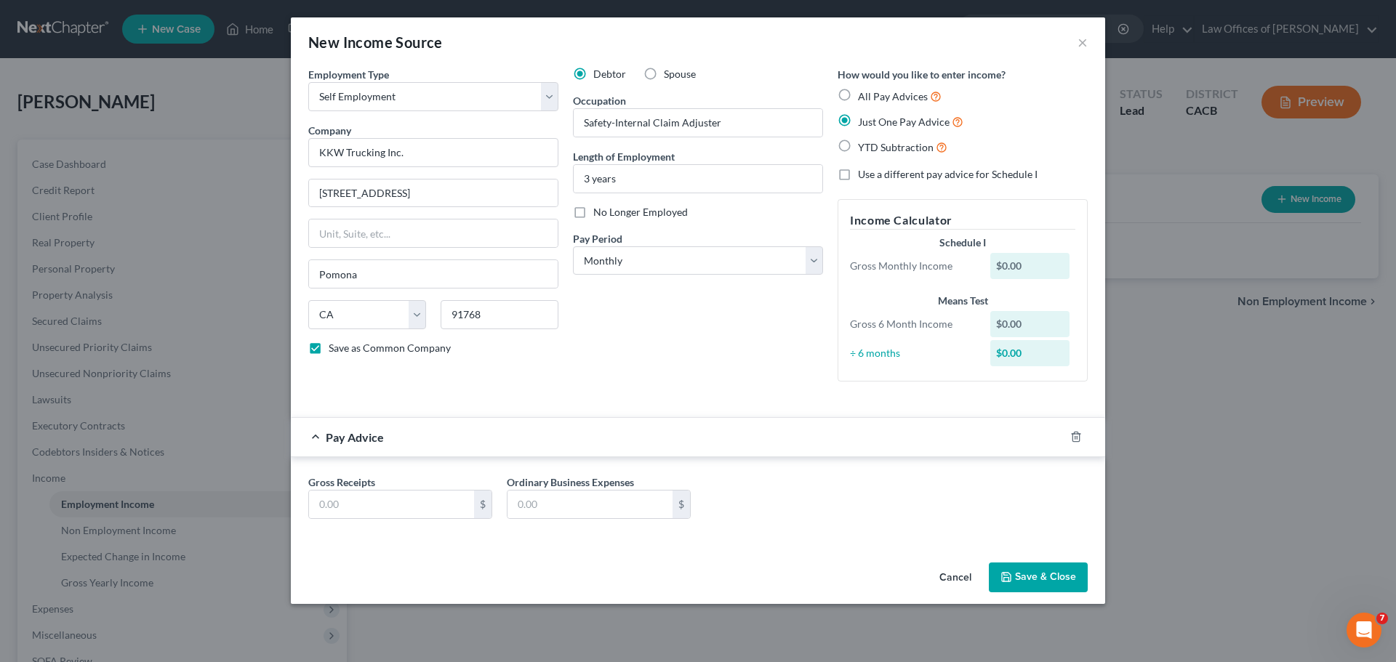
click at [1019, 582] on button "Save & Close" at bounding box center [1038, 578] width 99 height 31
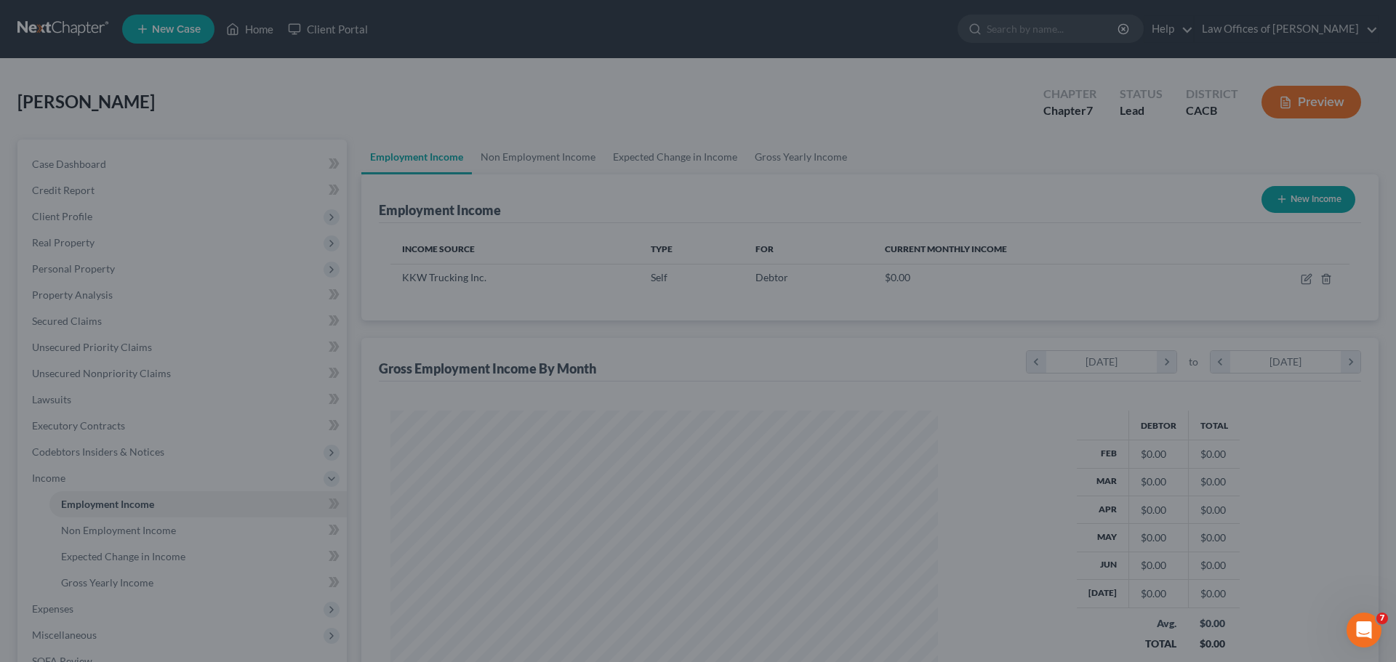
scroll to position [271, 572]
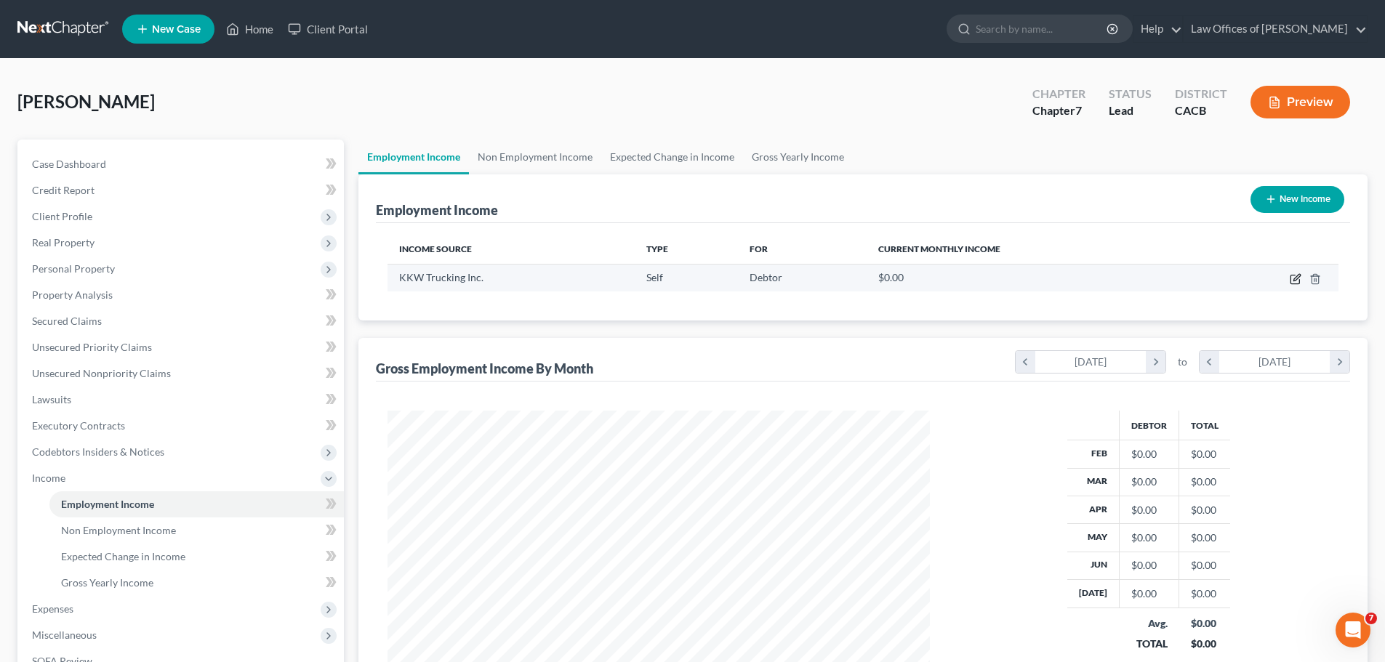
click at [1292, 274] on icon "button" at bounding box center [1296, 279] width 12 height 12
select select "1"
select select "4"
select select "0"
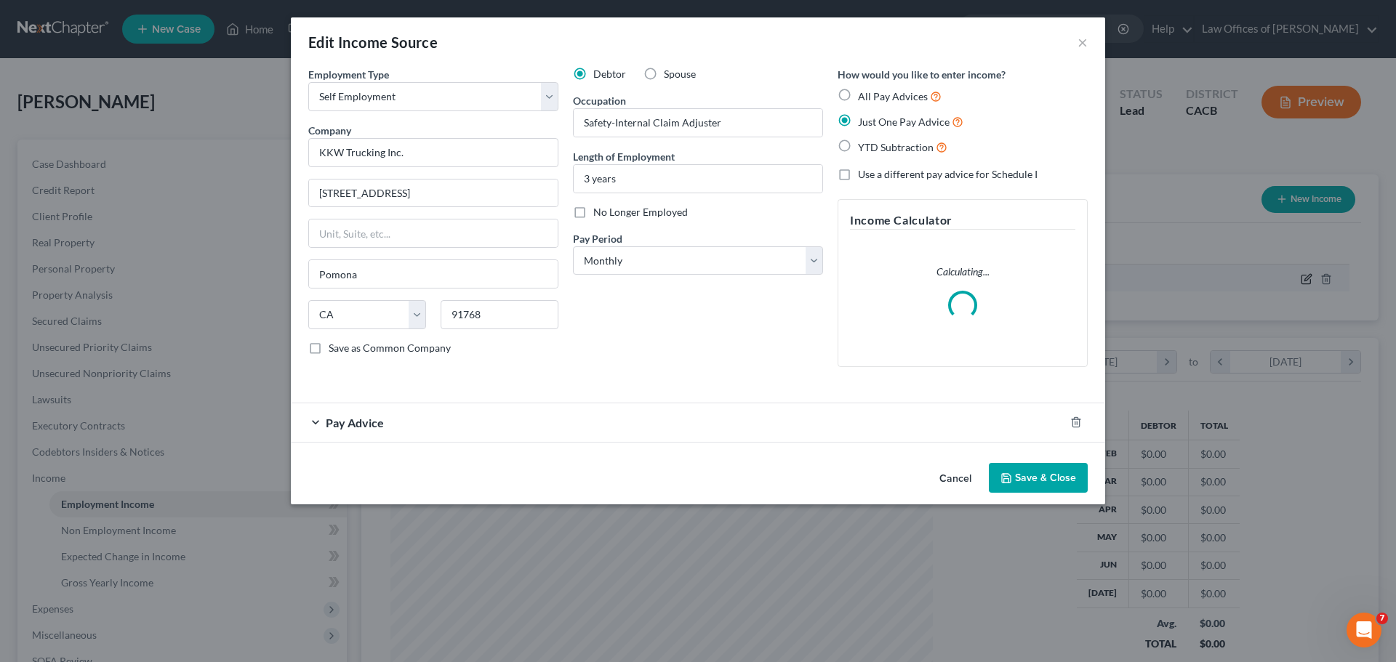
scroll to position [273, 577]
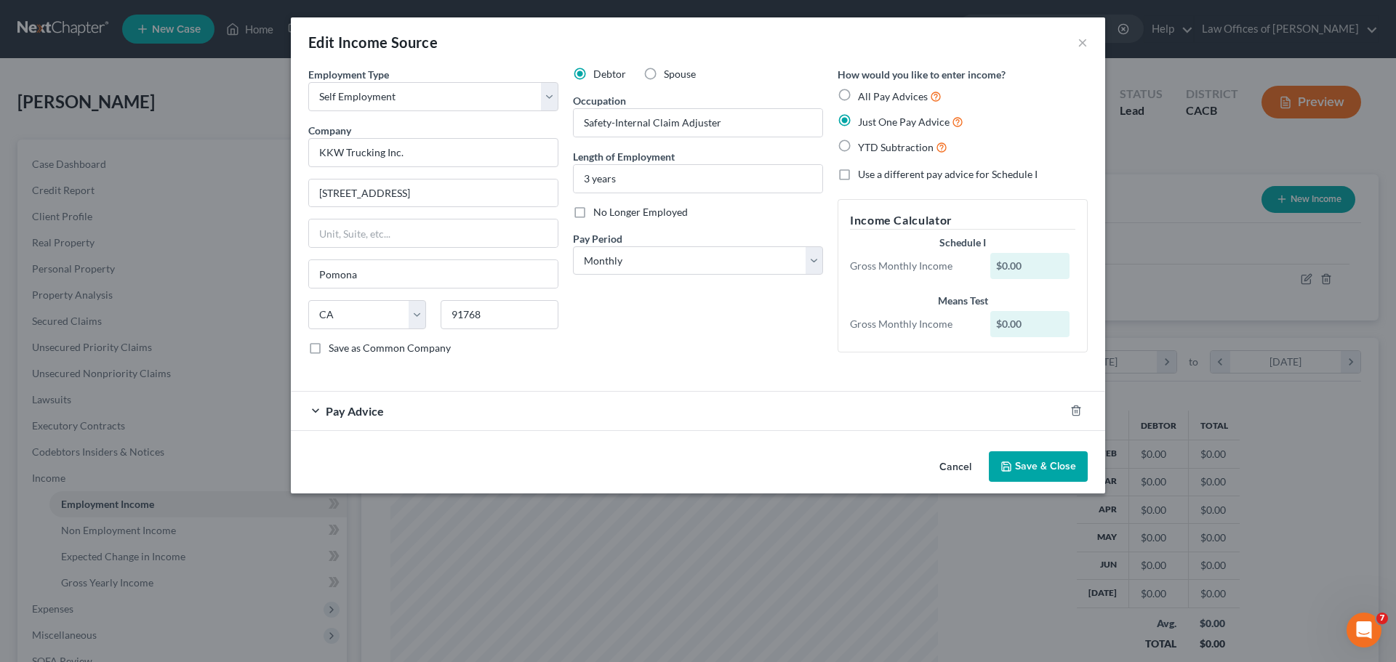
click at [432, 411] on div "Pay Advice" at bounding box center [678, 411] width 774 height 39
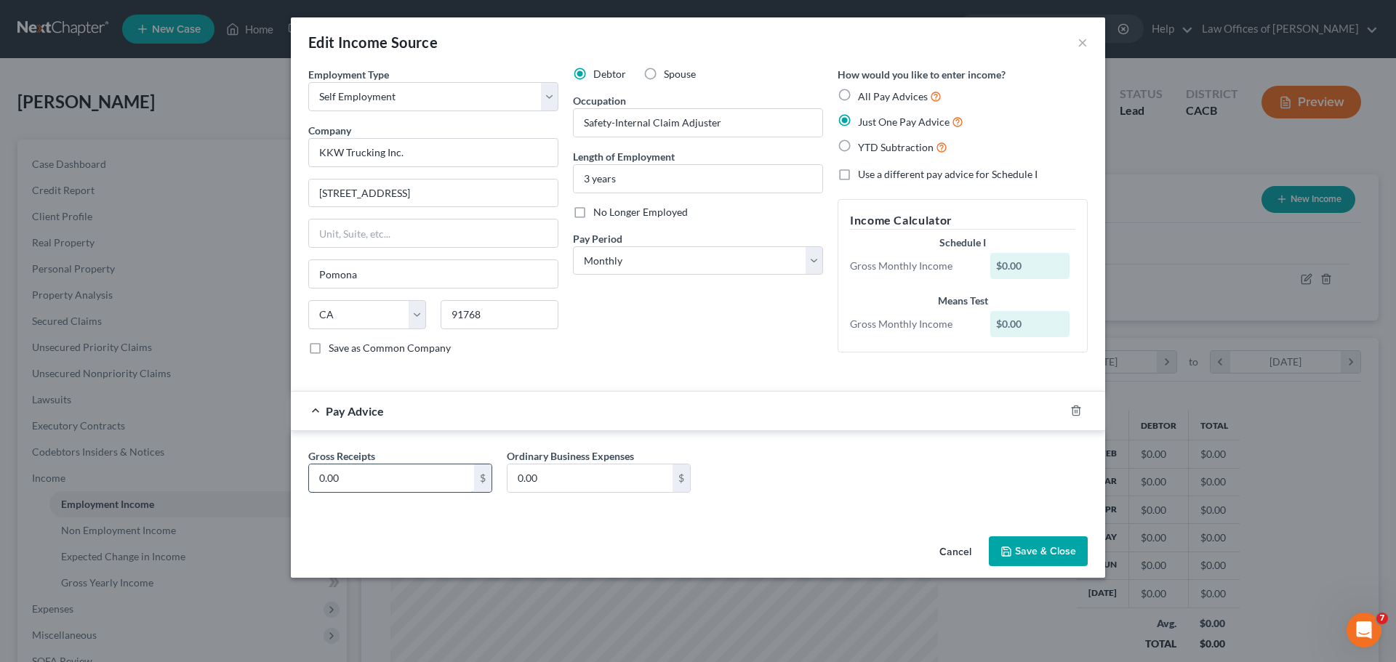
click at [401, 473] on input "0.00" at bounding box center [391, 479] width 165 height 28
click at [510, 100] on select "Select Full or [DEMOGRAPHIC_DATA] Employment Self Employment" at bounding box center [433, 96] width 250 height 29
select select "0"
click at [308, 82] on select "Select Full or [DEMOGRAPHIC_DATA] Employment Self Employment" at bounding box center [433, 96] width 250 height 29
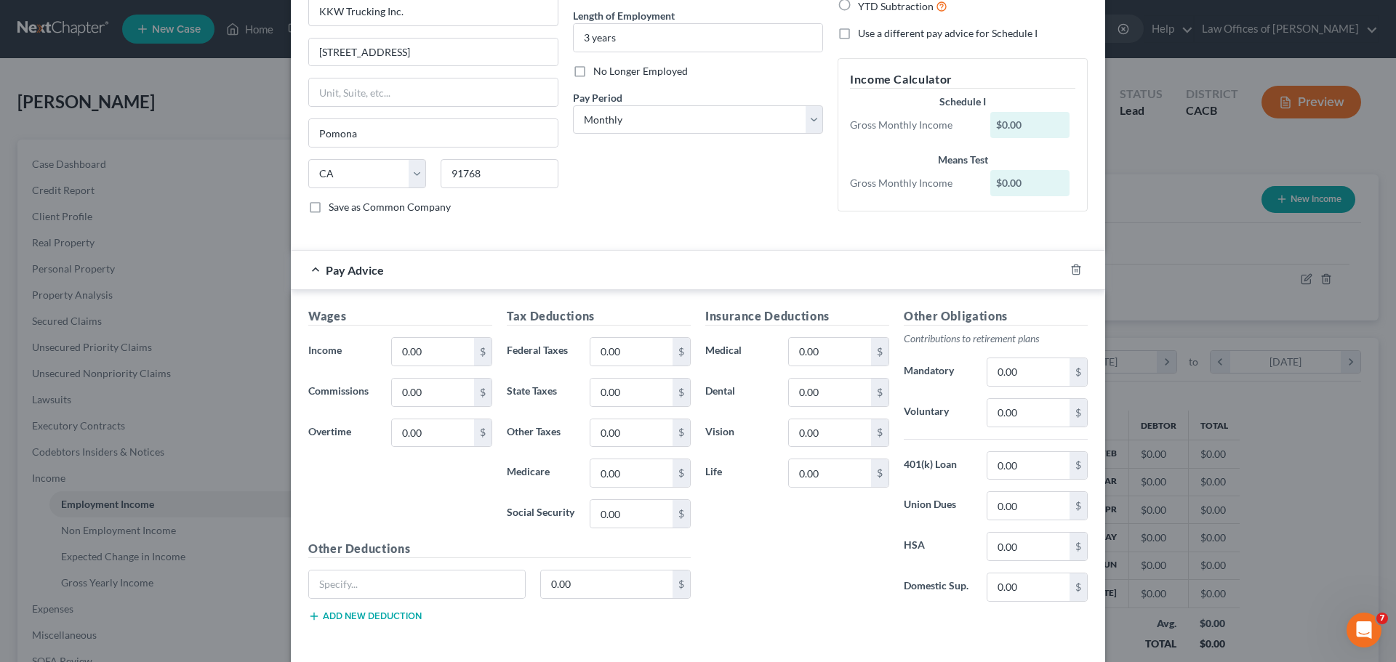
scroll to position [145, 0]
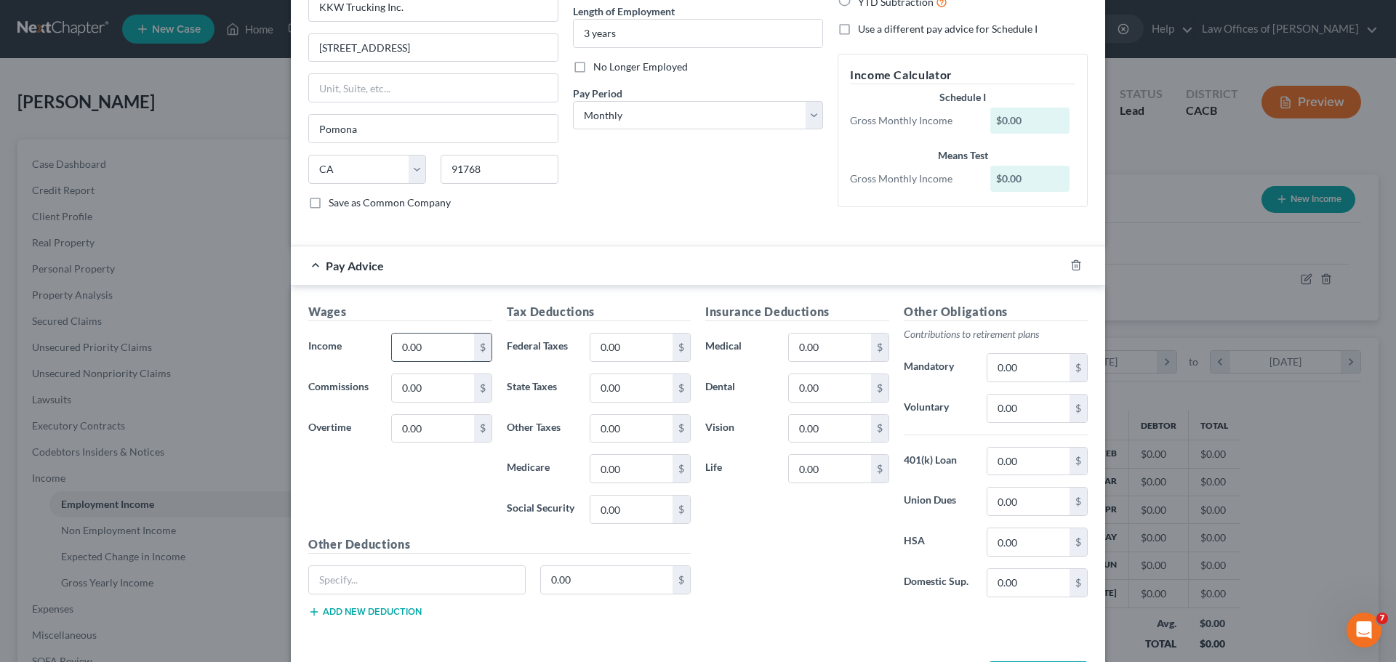
click at [448, 334] on input "0.00" at bounding box center [433, 348] width 82 height 28
click at [442, 352] on input "0.00" at bounding box center [433, 348] width 82 height 28
drag, startPoint x: 442, startPoint y: 352, endPoint x: 352, endPoint y: 338, distance: 91.2
click at [351, 338] on div "Income * 0.00 $" at bounding box center [400, 347] width 199 height 29
click at [454, 349] on input "5,367." at bounding box center [433, 348] width 82 height 28
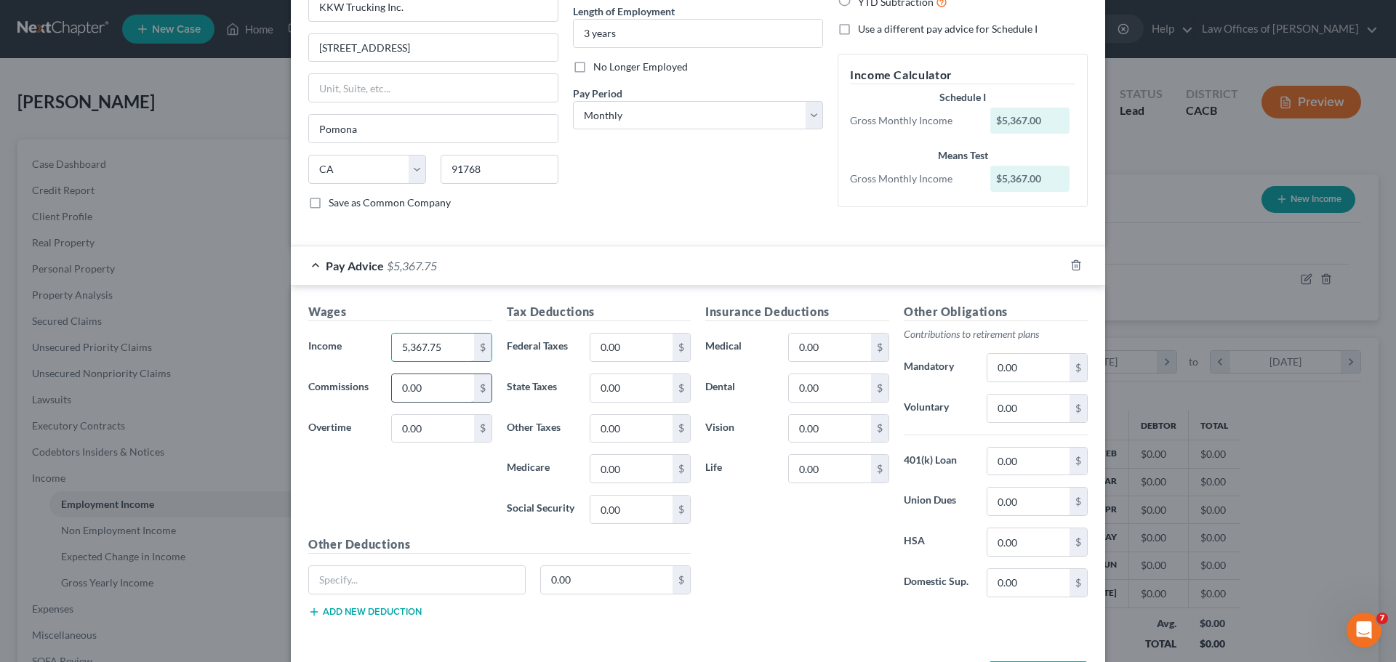
type input "5,367.75"
click at [443, 388] on input "0.00" at bounding box center [433, 388] width 82 height 28
click at [762, 518] on div "Insurance Deductions Medical 0.00 $ Dental 0.00 $ Vision 0.00 $ Life 0.00 $" at bounding box center [797, 456] width 199 height 306
click at [592, 391] on input "0.00" at bounding box center [631, 388] width 82 height 28
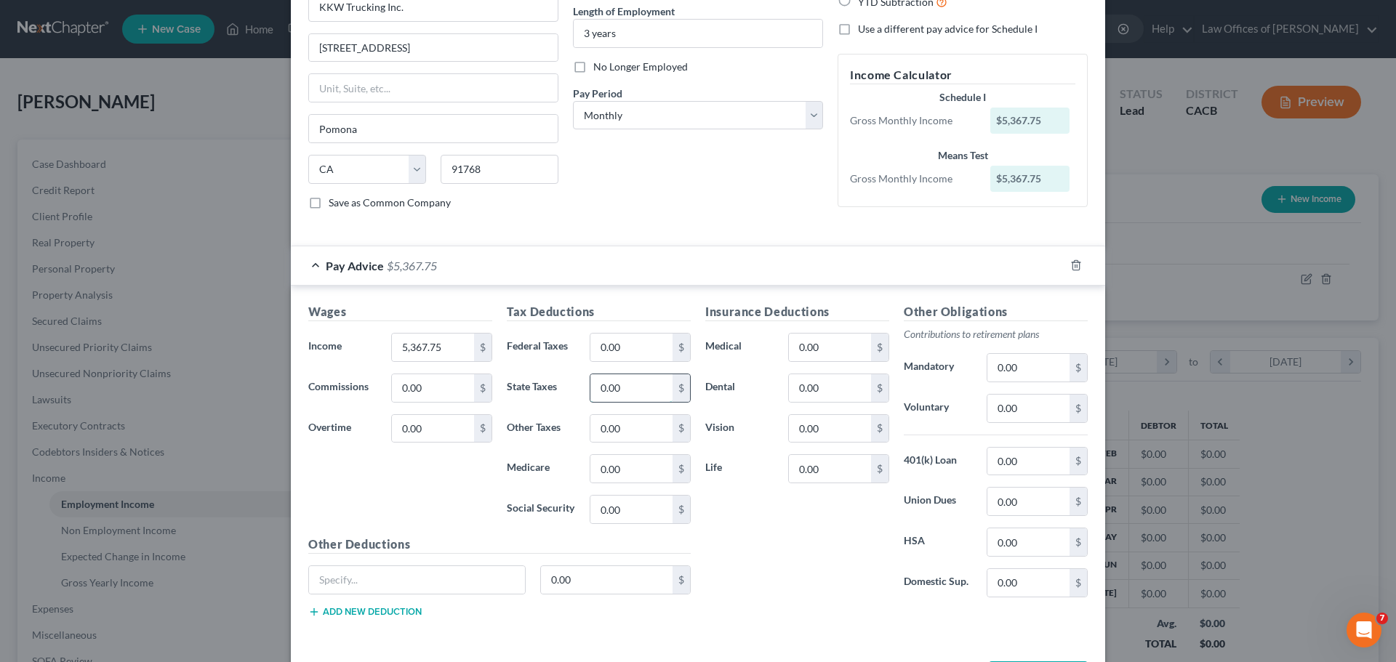
click at [623, 390] on input "0.00" at bounding box center [631, 388] width 82 height 28
drag, startPoint x: 636, startPoint y: 390, endPoint x: 540, endPoint y: 395, distance: 96.8
click at [540, 395] on div "State Taxes 0.00 $" at bounding box center [599, 388] width 199 height 29
type input "43.37"
click at [654, 435] on input "0.00" at bounding box center [631, 429] width 82 height 28
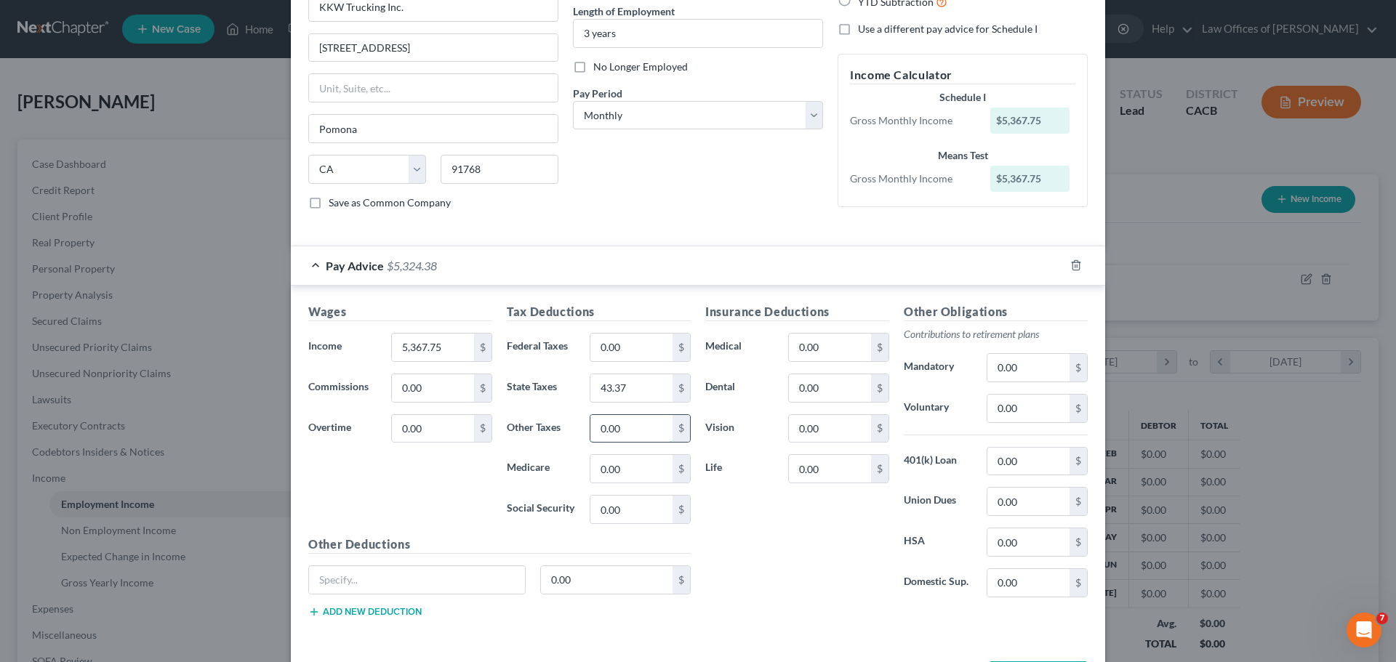
click at [629, 437] on input "0.00" at bounding box center [631, 429] width 82 height 28
type input "0.00"
click at [623, 347] on input "0.00" at bounding box center [631, 348] width 82 height 28
type input "83.66"
click at [648, 435] on input "0.00" at bounding box center [631, 429] width 82 height 28
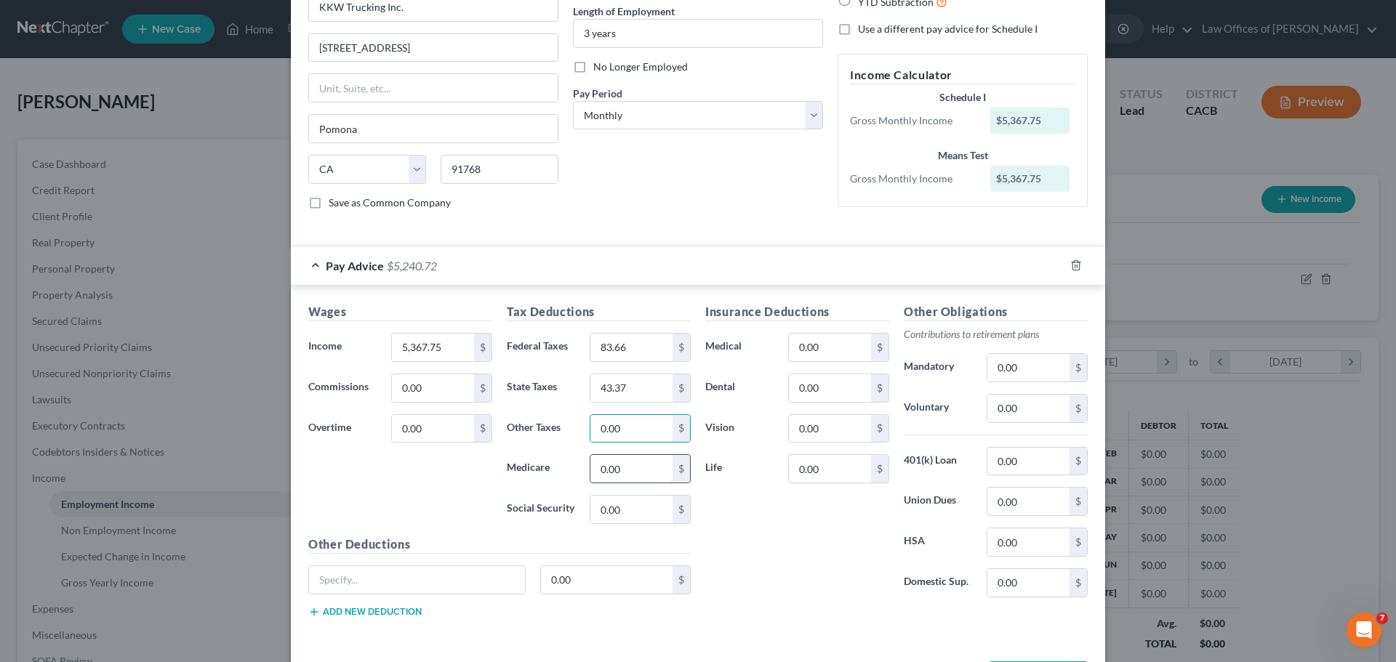
click at [624, 469] on input "0.00" at bounding box center [631, 469] width 82 height 28
click at [639, 470] on input "0.00" at bounding box center [631, 469] width 82 height 28
type input "0"
type input "52.41"
click at [652, 501] on input "0.00" at bounding box center [631, 510] width 82 height 28
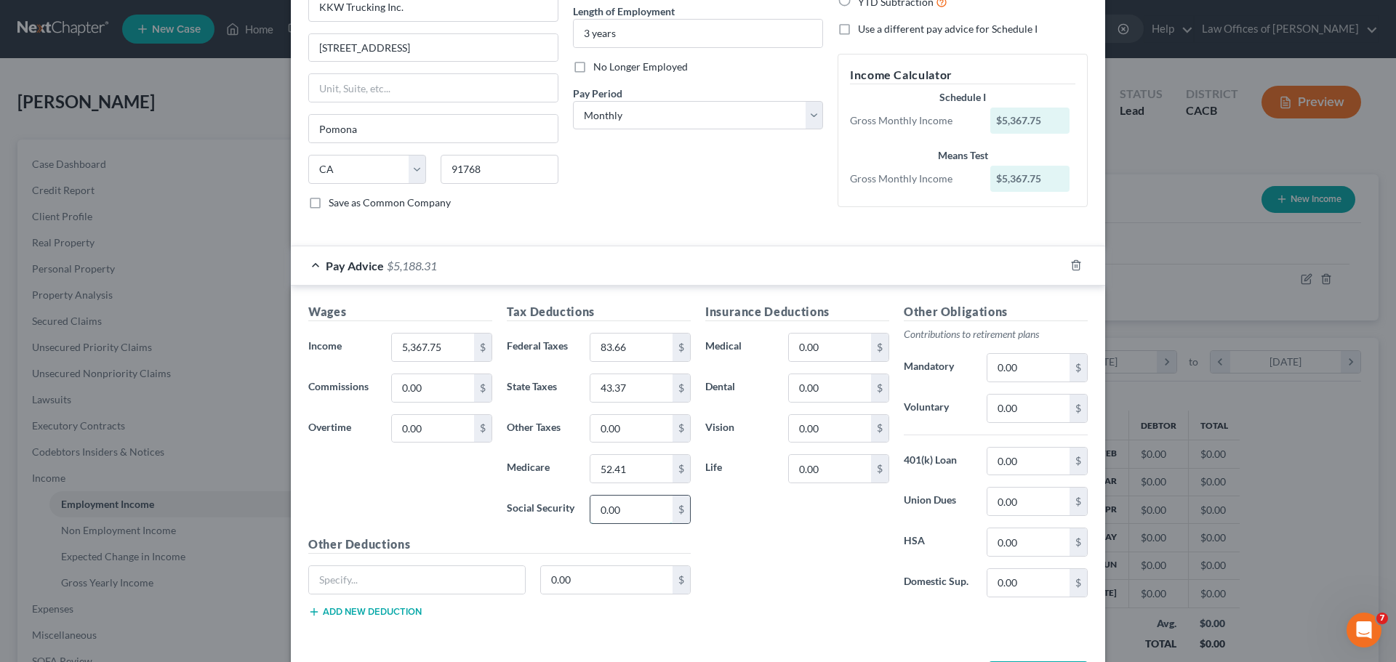
click at [631, 517] on input "0.00" at bounding box center [631, 510] width 82 height 28
drag, startPoint x: 631, startPoint y: 517, endPoint x: 485, endPoint y: 494, distance: 148.0
click at [485, 494] on div "Wages Income * 5,367.75 $ Commissions 0.00 $ Overtime 0.00 $ Tax Deductions Fed…" at bounding box center [499, 466] width 397 height 326
type input "224.09"
click at [830, 346] on input "0.00" at bounding box center [830, 348] width 82 height 28
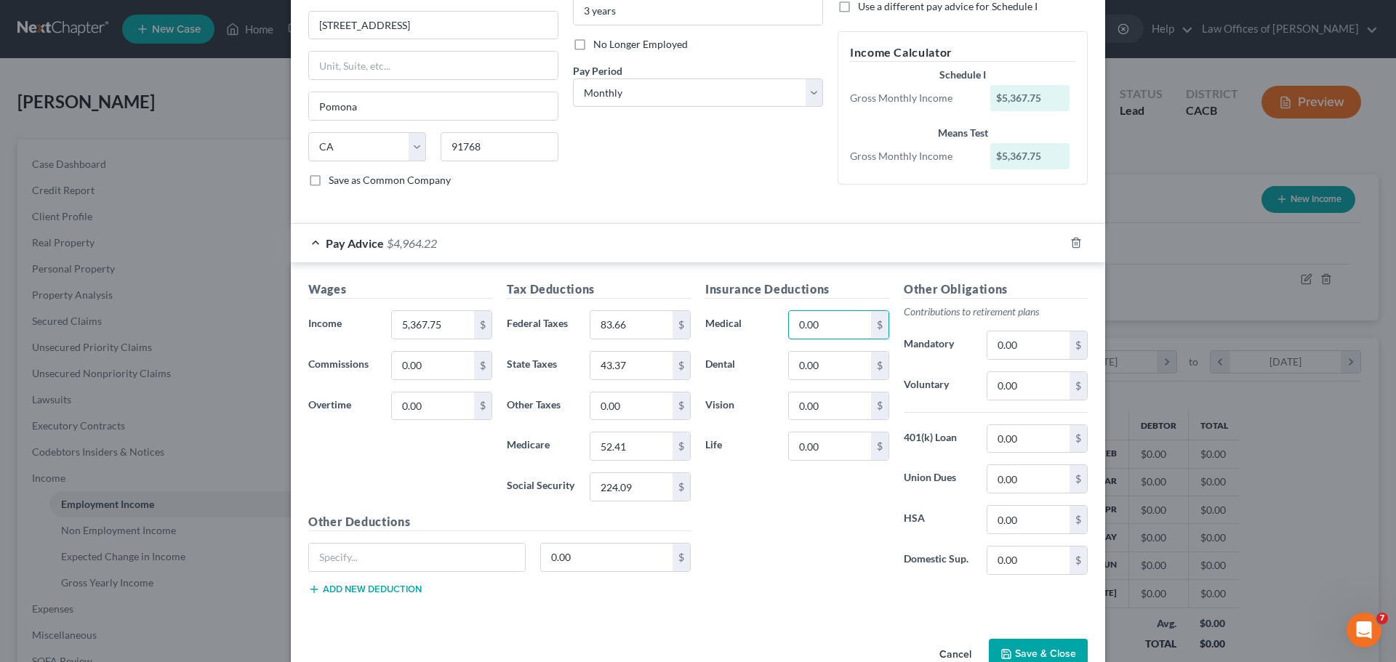
scroll to position [204, 0]
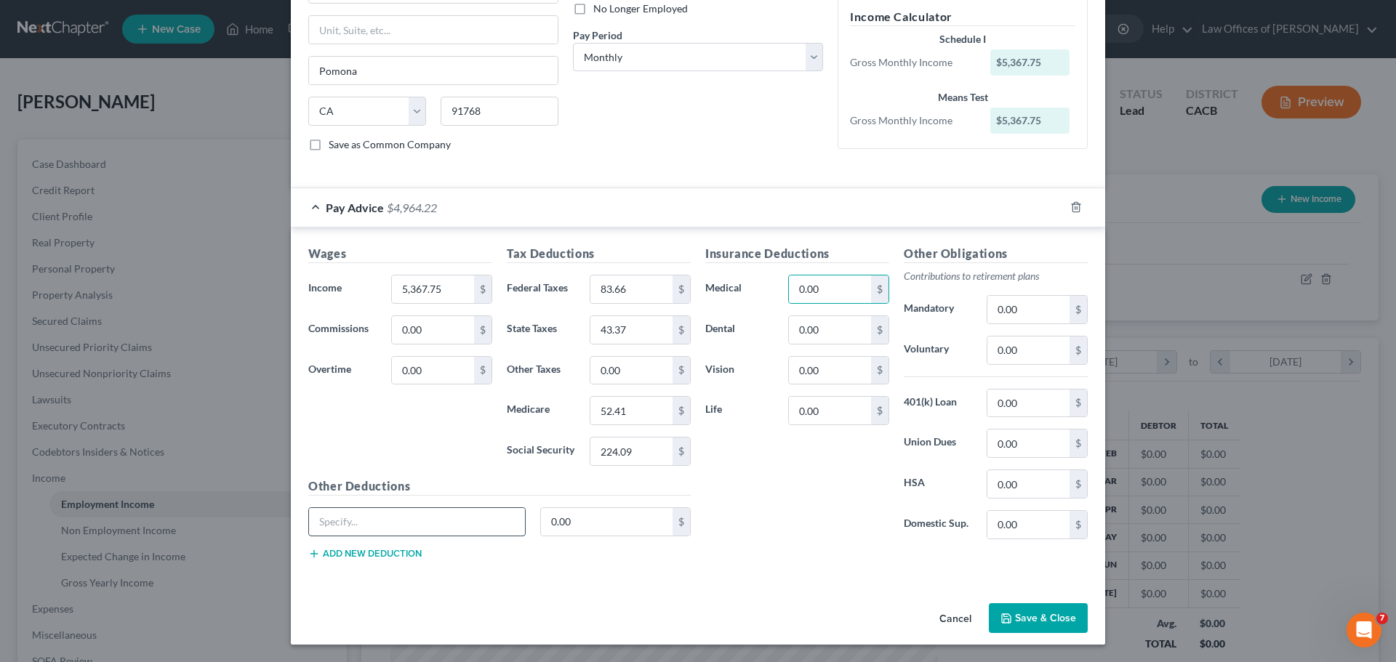
click at [424, 529] on input "text" at bounding box center [417, 522] width 216 height 28
type input "LLH125"
click at [583, 524] on input "0.00" at bounding box center [607, 522] width 132 height 28
click at [598, 524] on input "0.00" at bounding box center [607, 522] width 132 height 28
drag, startPoint x: 603, startPoint y: 521, endPoint x: 470, endPoint y: 518, distance: 132.4
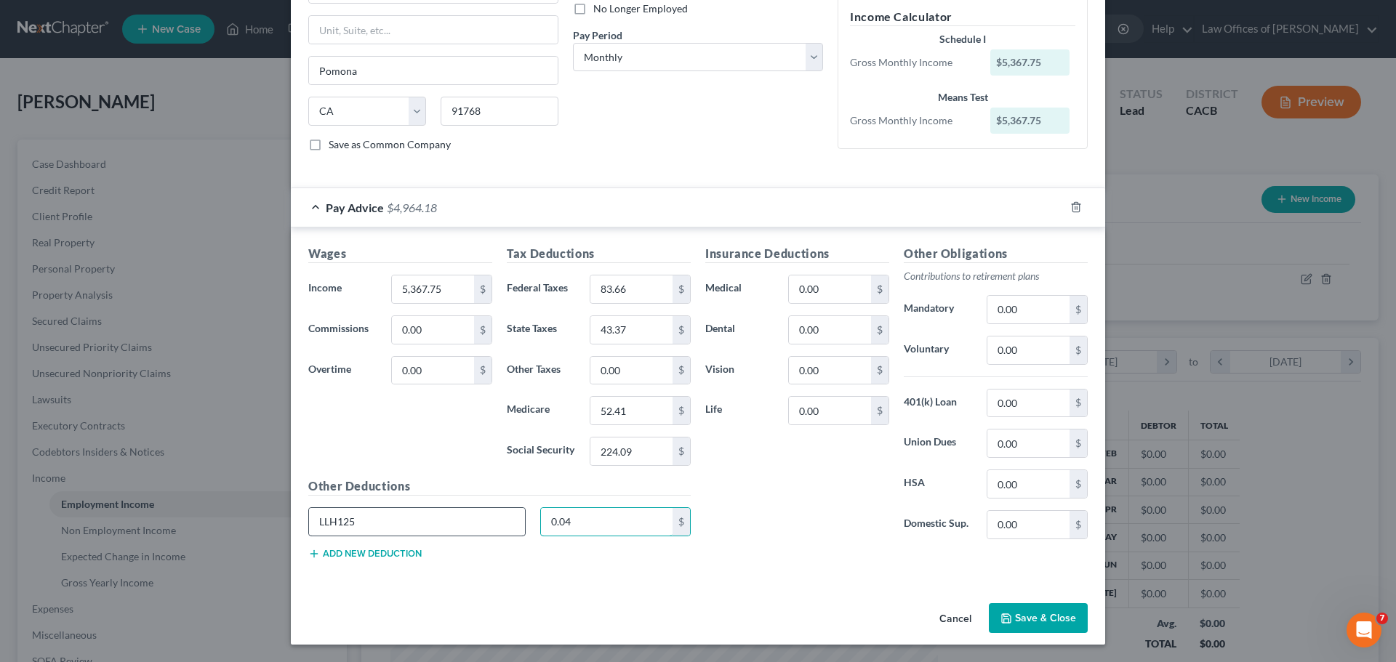
click at [470, 518] on div "LLH125 0.04 $" at bounding box center [499, 528] width 397 height 41
click at [614, 526] on input "1,476." at bounding box center [607, 522] width 132 height 28
type input "1,476.92"
click at [731, 516] on div "Insurance Deductions Medical 0.00 $ Dental 0.00 $ Vision 0.00 $ Life 0.00 $" at bounding box center [797, 398] width 199 height 306
click at [831, 564] on div "Insurance Deductions Medical 0.00 $ Dental 0.00 $ Vision 0.00 $ Life 0.00 $ Oth…" at bounding box center [896, 408] width 397 height 326
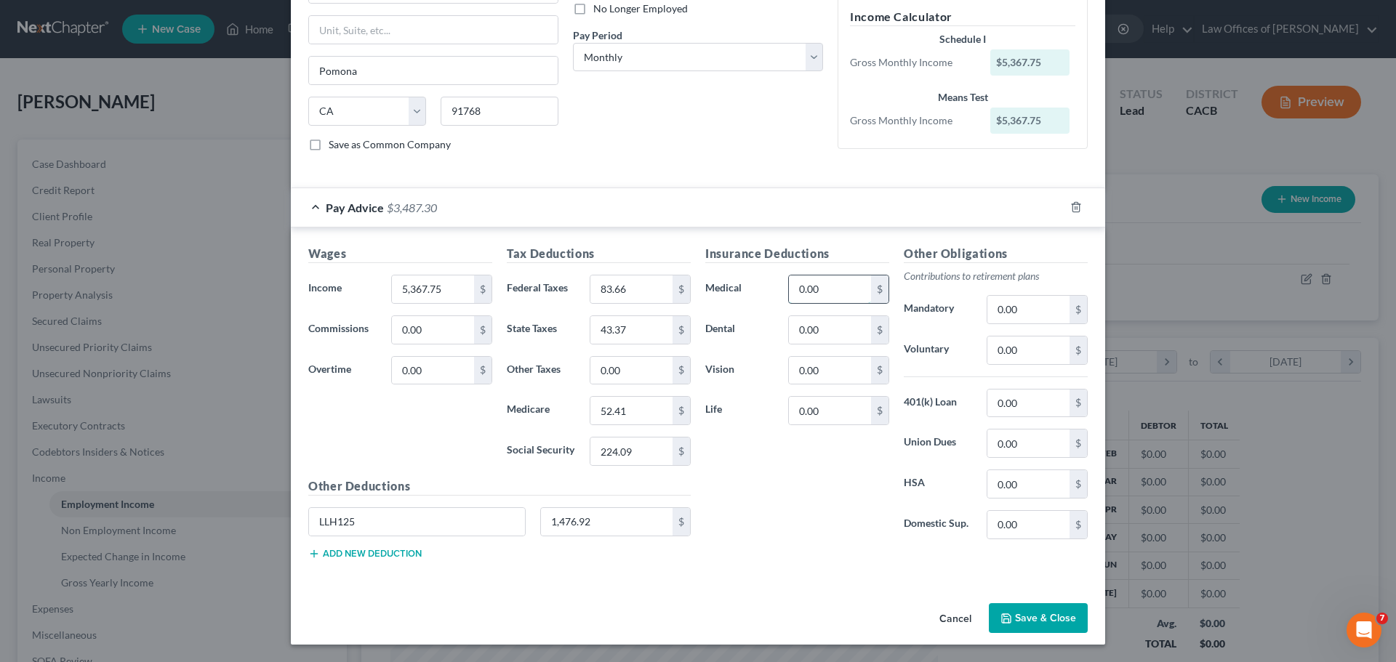
click at [812, 294] on input "0.00" at bounding box center [830, 290] width 82 height 28
click at [815, 292] on input "0.00" at bounding box center [830, 290] width 82 height 28
drag, startPoint x: 821, startPoint y: 293, endPoint x: 767, endPoint y: 292, distance: 53.8
click at [767, 292] on div "Medical 0.00 $" at bounding box center [797, 289] width 199 height 29
type input "233.67"
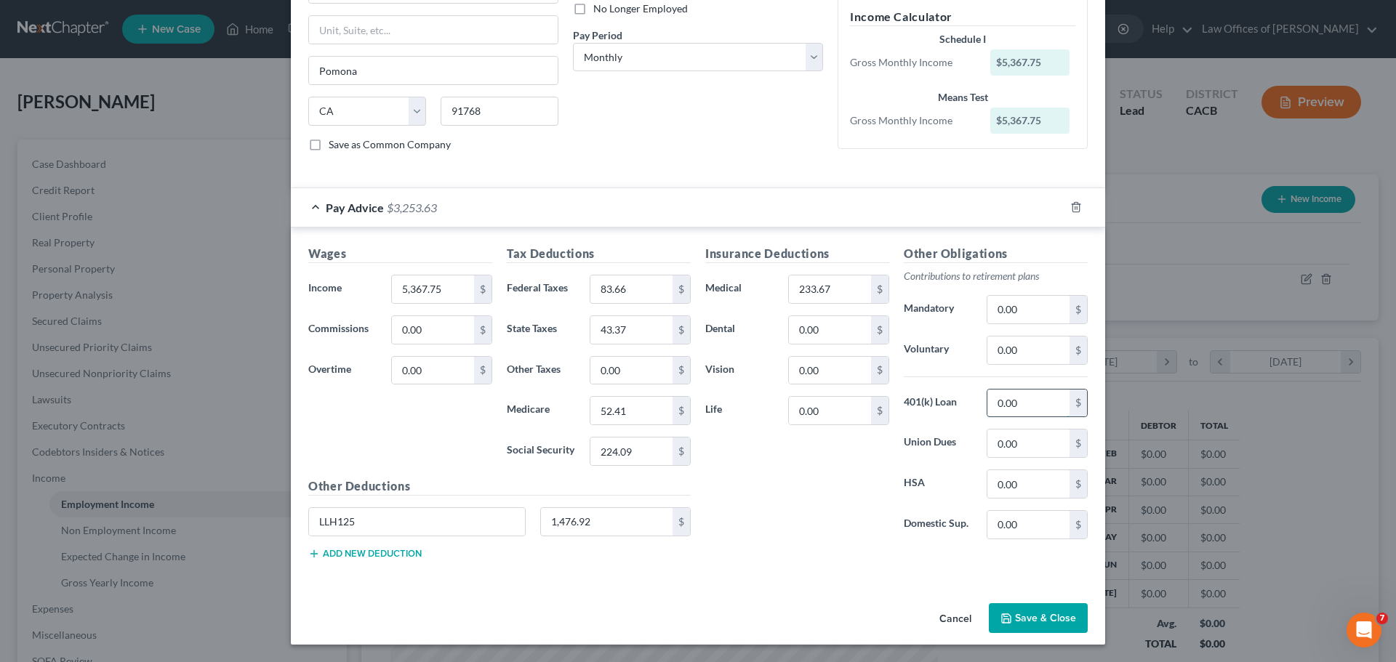
click at [1006, 406] on input "0.00" at bounding box center [1028, 404] width 82 height 28
click at [1048, 404] on input "0.00" at bounding box center [1028, 404] width 82 height 28
drag, startPoint x: 1048, startPoint y: 404, endPoint x: 931, endPoint y: 392, distance: 117.0
click at [931, 392] on div "401(k) Loan 0.00 $" at bounding box center [996, 403] width 199 height 29
type input "171.70"
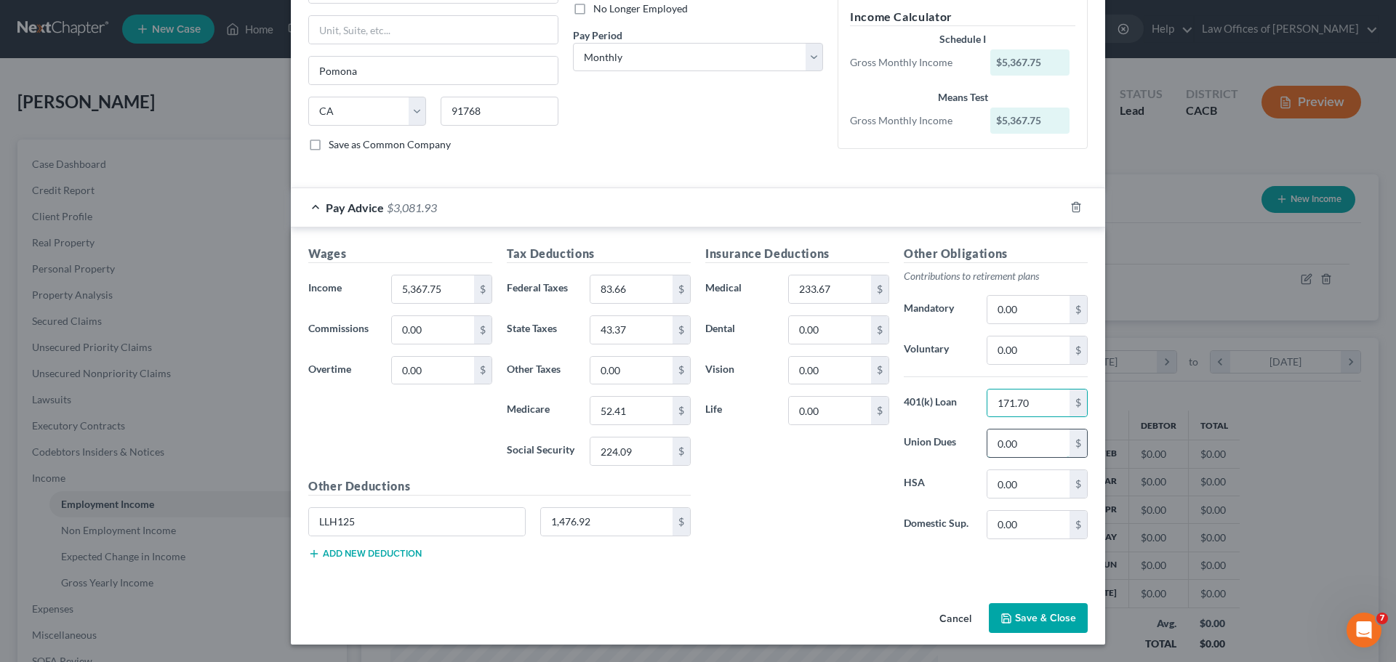
click at [1022, 450] on input "0.00" at bounding box center [1028, 444] width 82 height 28
click at [396, 556] on button "Add new deduction" at bounding box center [364, 554] width 113 height 12
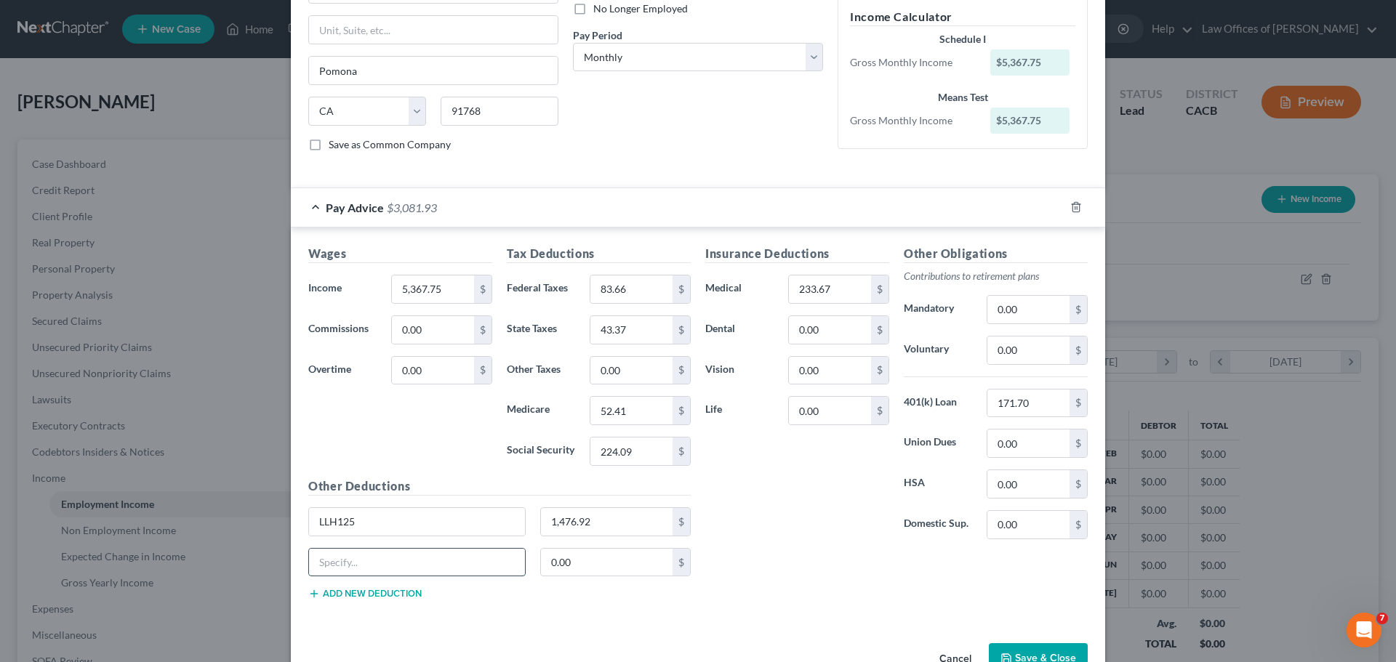
click at [340, 568] on input "text" at bounding box center [417, 563] width 216 height 28
type input "401(k)"
click at [544, 567] on input "0.00" at bounding box center [607, 563] width 132 height 28
type input "171.70"
click at [1044, 409] on input "text" at bounding box center [1028, 404] width 82 height 28
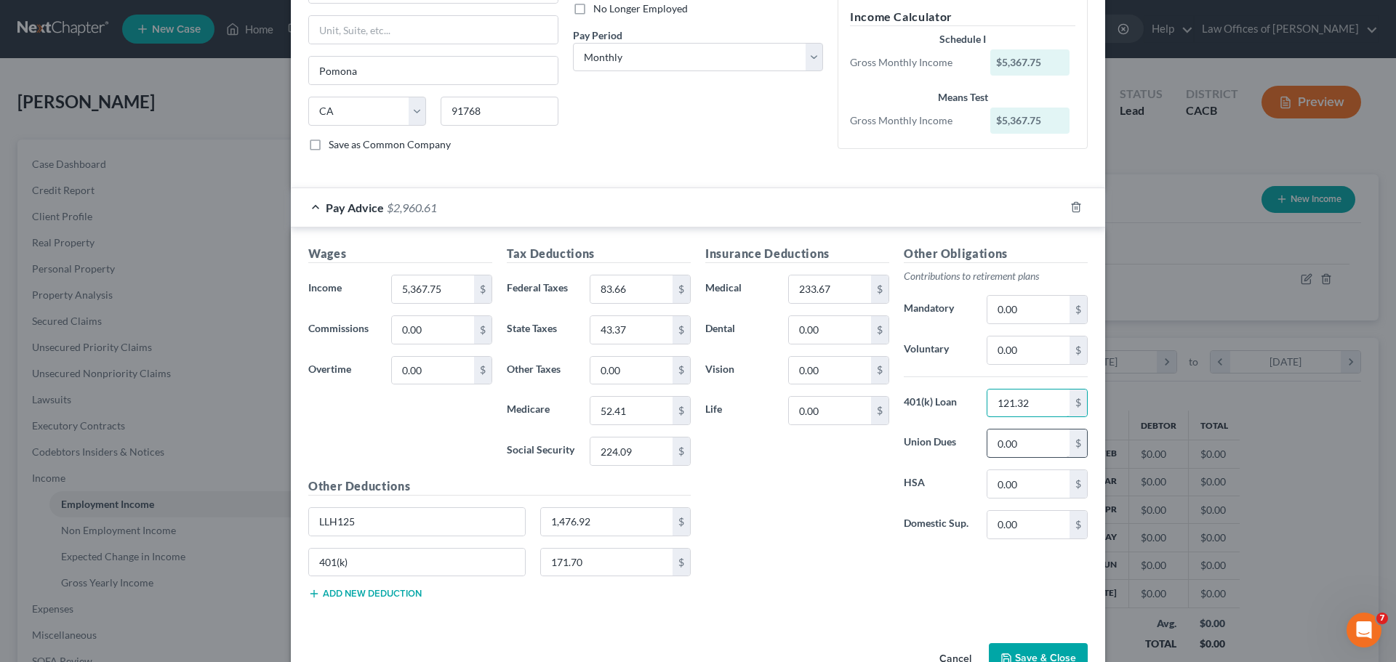
type input "121.32"
click at [1038, 434] on input "0.00" at bounding box center [1028, 444] width 82 height 28
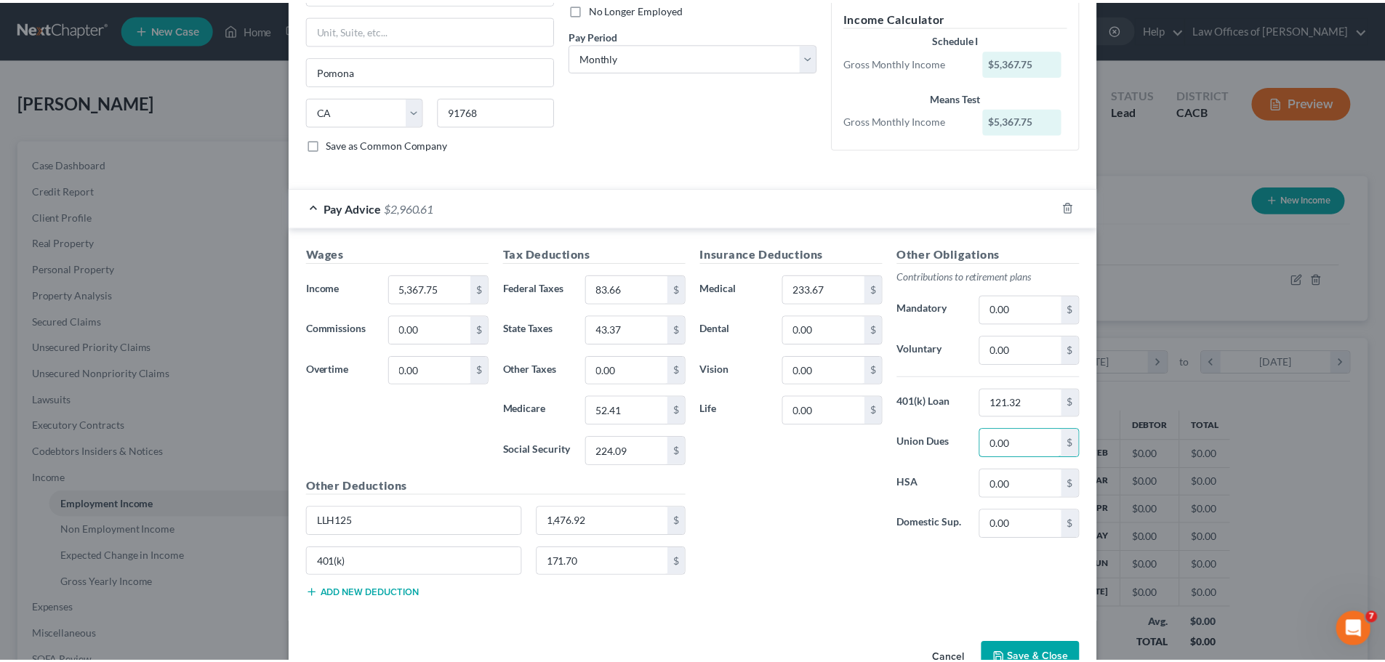
scroll to position [244, 0]
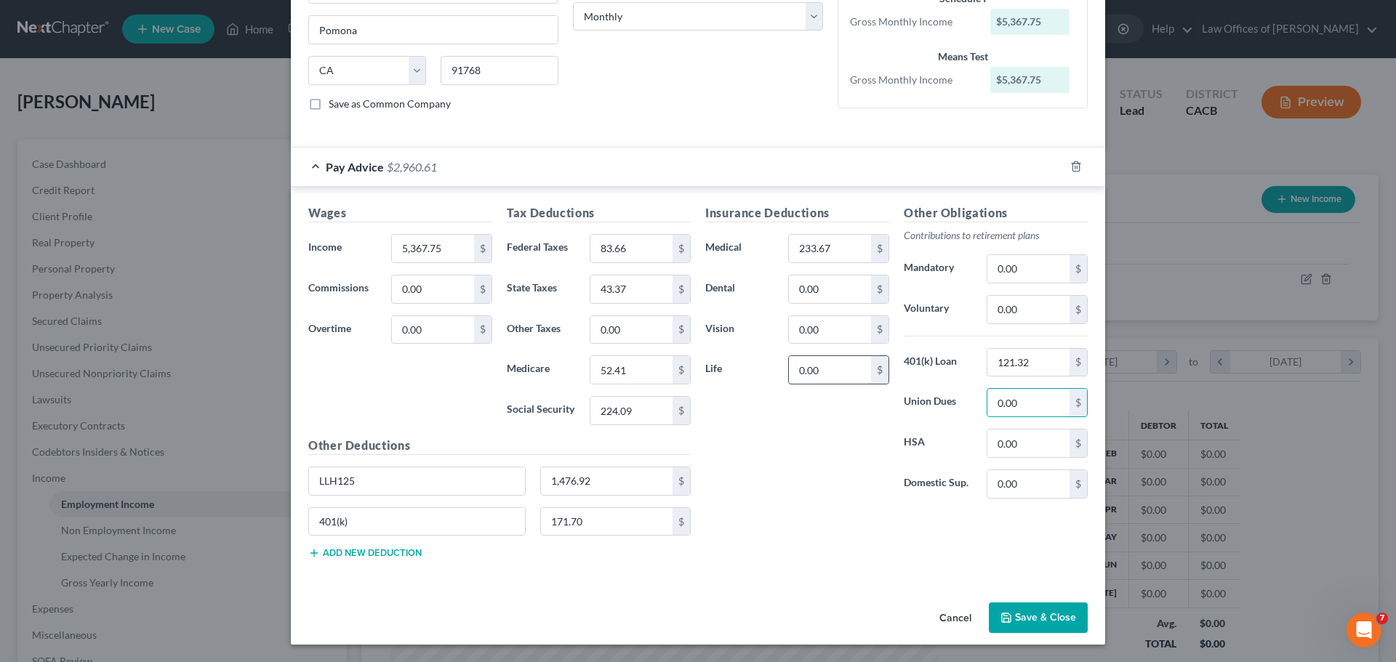
click at [836, 369] on input "0.00" at bounding box center [830, 370] width 82 height 28
type input "34.64"
click at [1041, 412] on input "0.00" at bounding box center [1028, 403] width 82 height 28
click at [847, 290] on input "0.00" at bounding box center [830, 290] width 82 height 28
click at [829, 289] on input "0.00" at bounding box center [830, 290] width 82 height 28
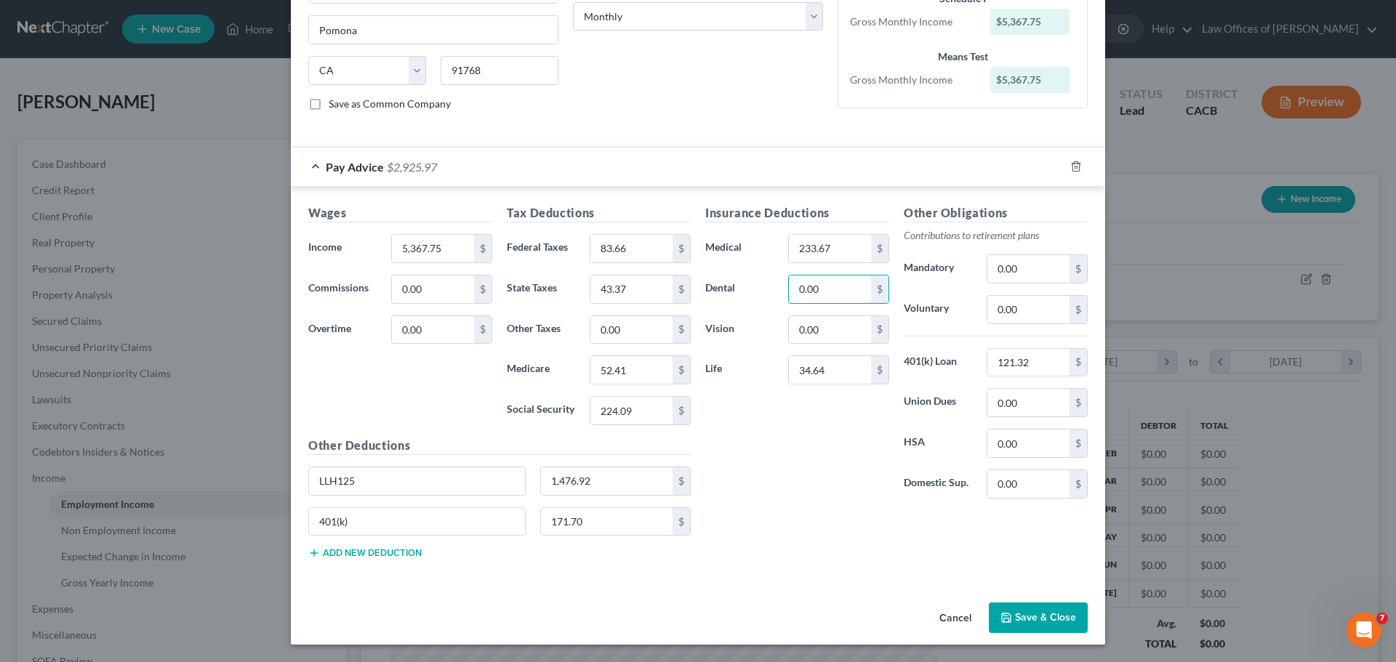
drag, startPoint x: 829, startPoint y: 289, endPoint x: 720, endPoint y: 284, distance: 109.2
click at [720, 284] on div "Dental 0.00 $" at bounding box center [797, 289] width 199 height 29
type input "31.84"
click at [848, 339] on input "0.00" at bounding box center [830, 330] width 82 height 28
click at [843, 332] on input "0.00" at bounding box center [830, 330] width 82 height 28
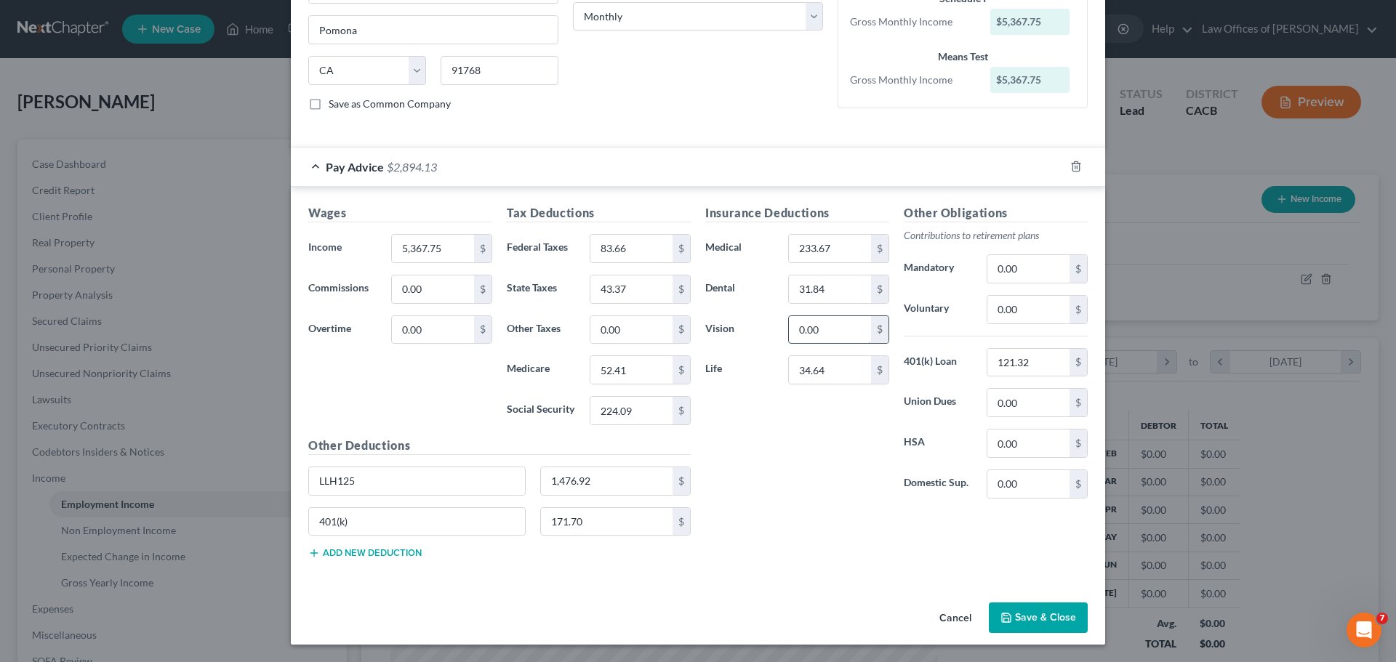
click at [840, 332] on input "0.00" at bounding box center [830, 330] width 82 height 28
type input "10.86"
click at [821, 409] on div "Insurance Deductions Medical 233.67 $ Dental 31.84 $ Vision 10.86 $ Life 34.64 $" at bounding box center [797, 357] width 199 height 306
click at [1047, 612] on button "Save & Close" at bounding box center [1038, 618] width 99 height 31
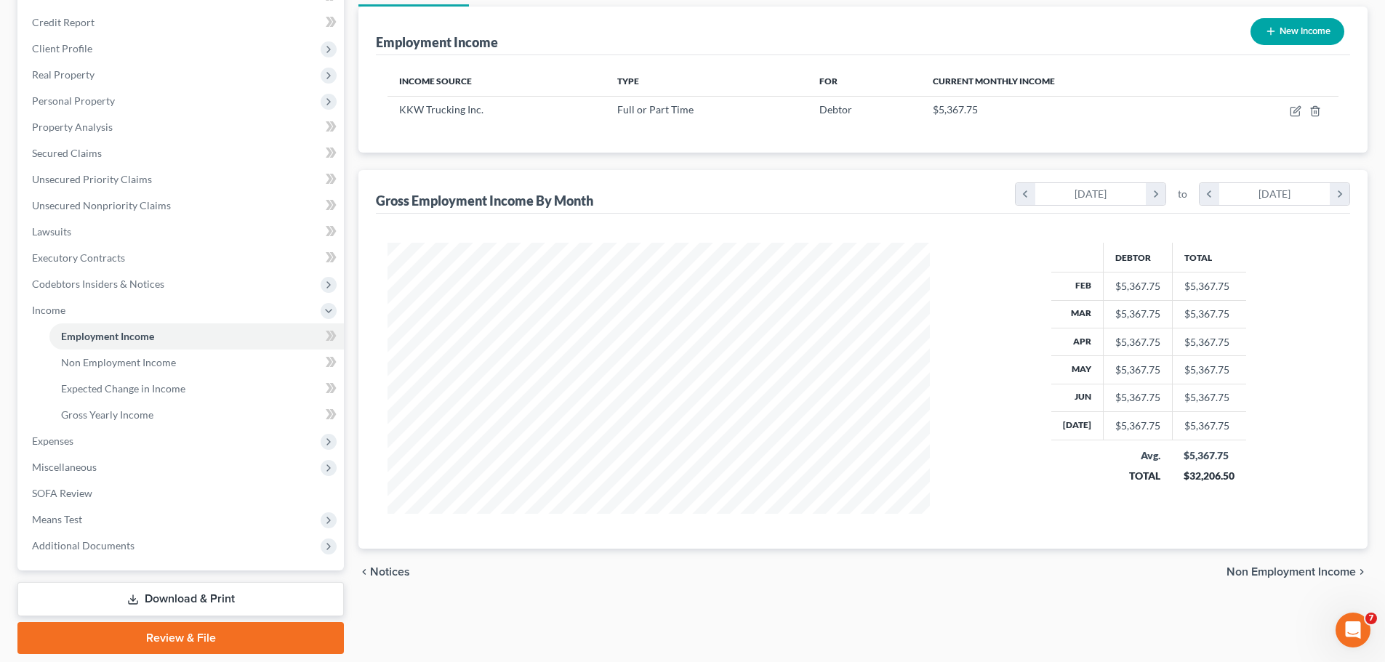
scroll to position [215, 0]
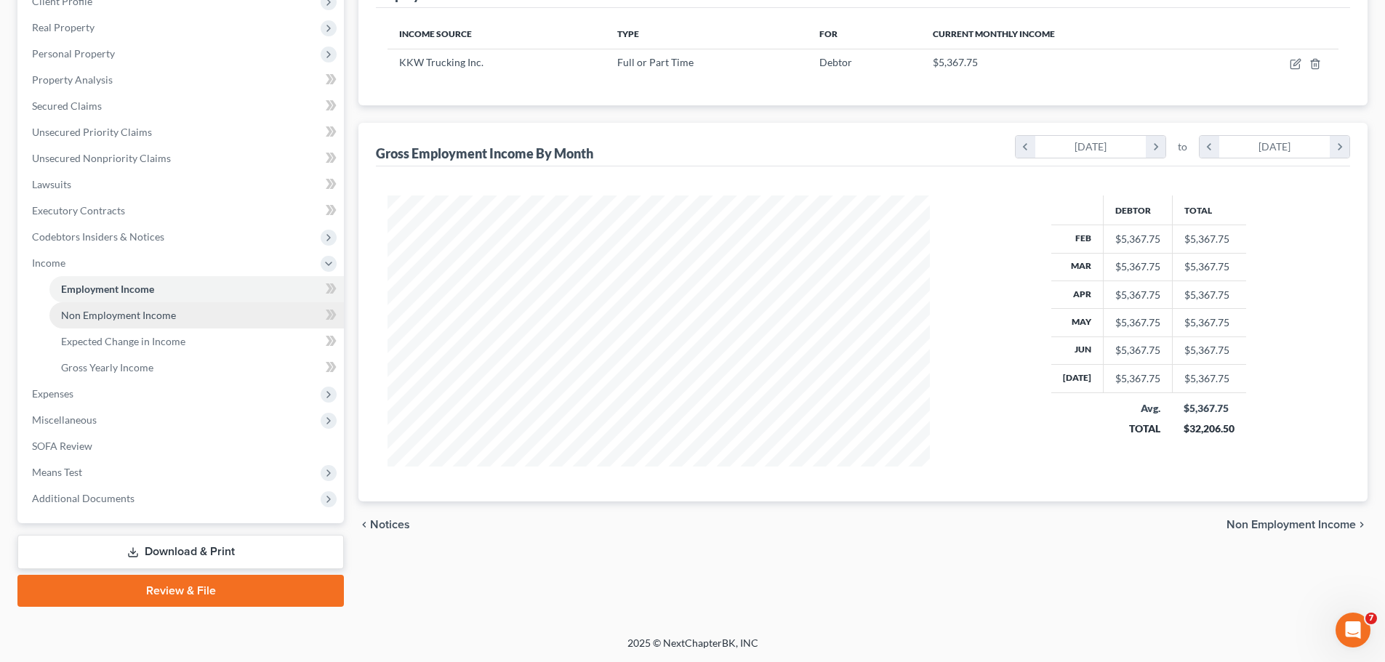
click at [119, 322] on link "Non Employment Income" at bounding box center [196, 315] width 294 height 26
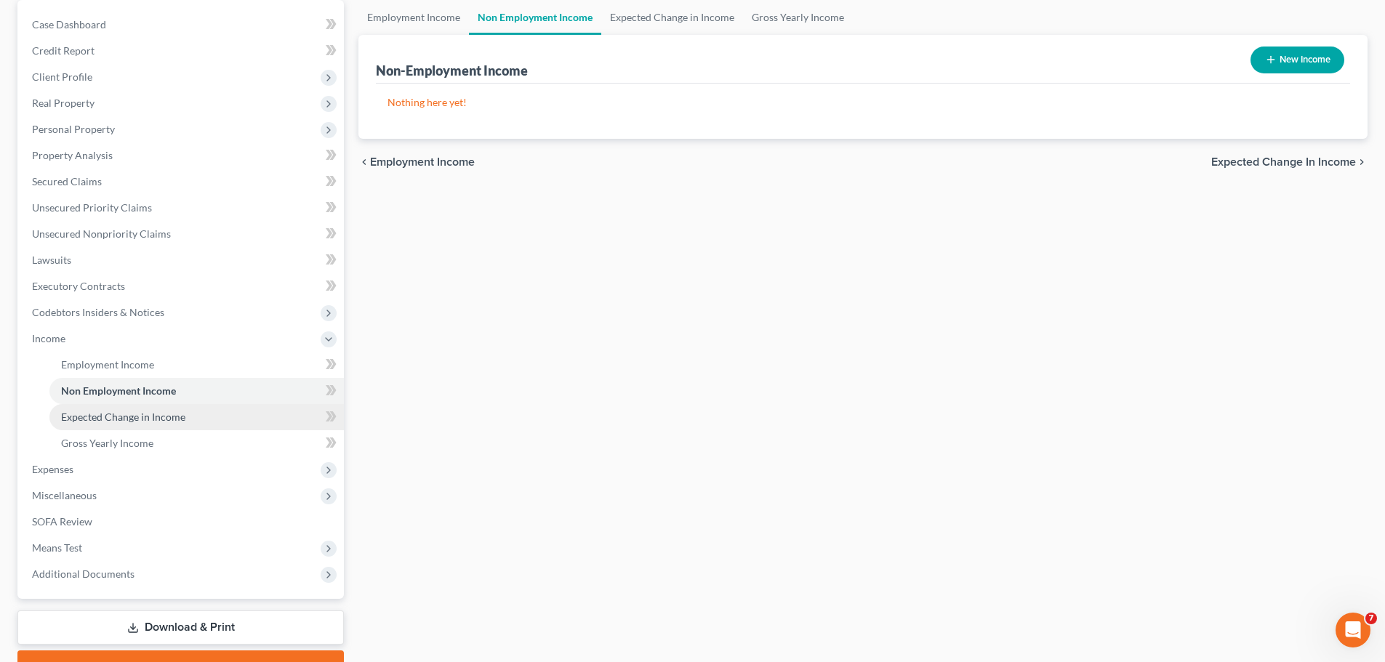
scroll to position [145, 0]
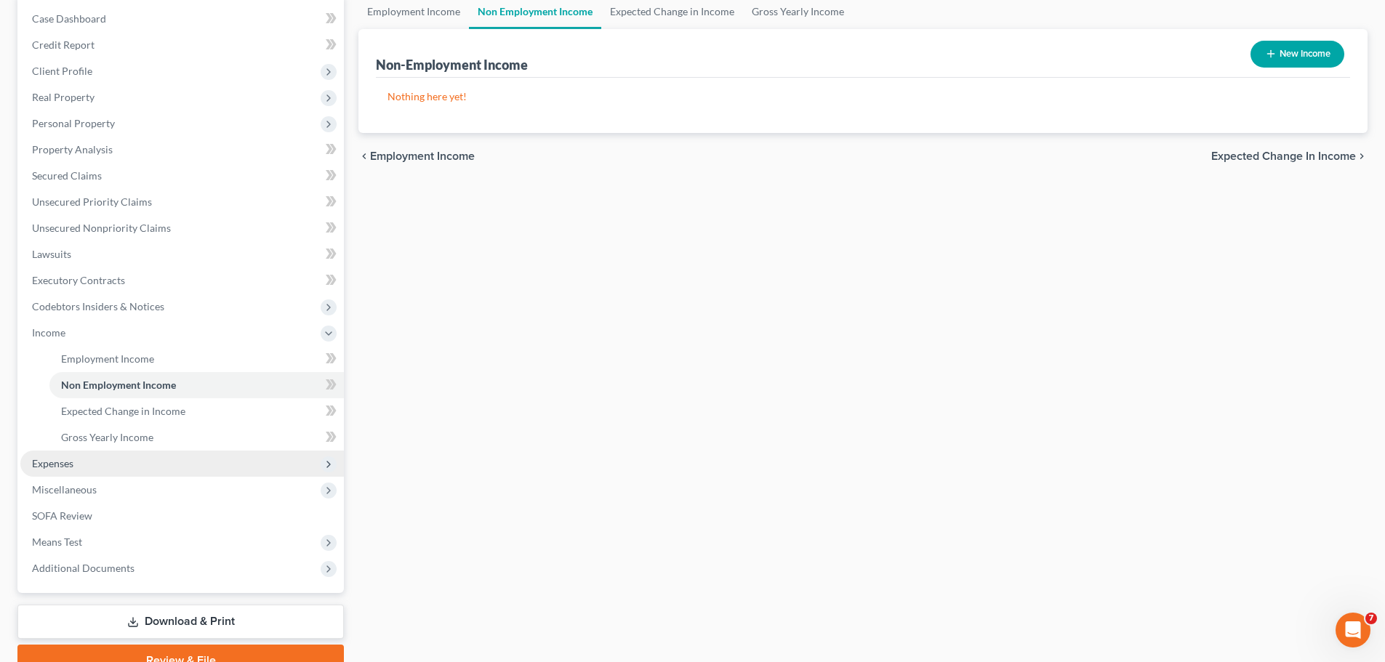
click at [76, 465] on span "Expenses" at bounding box center [182, 464] width 324 height 26
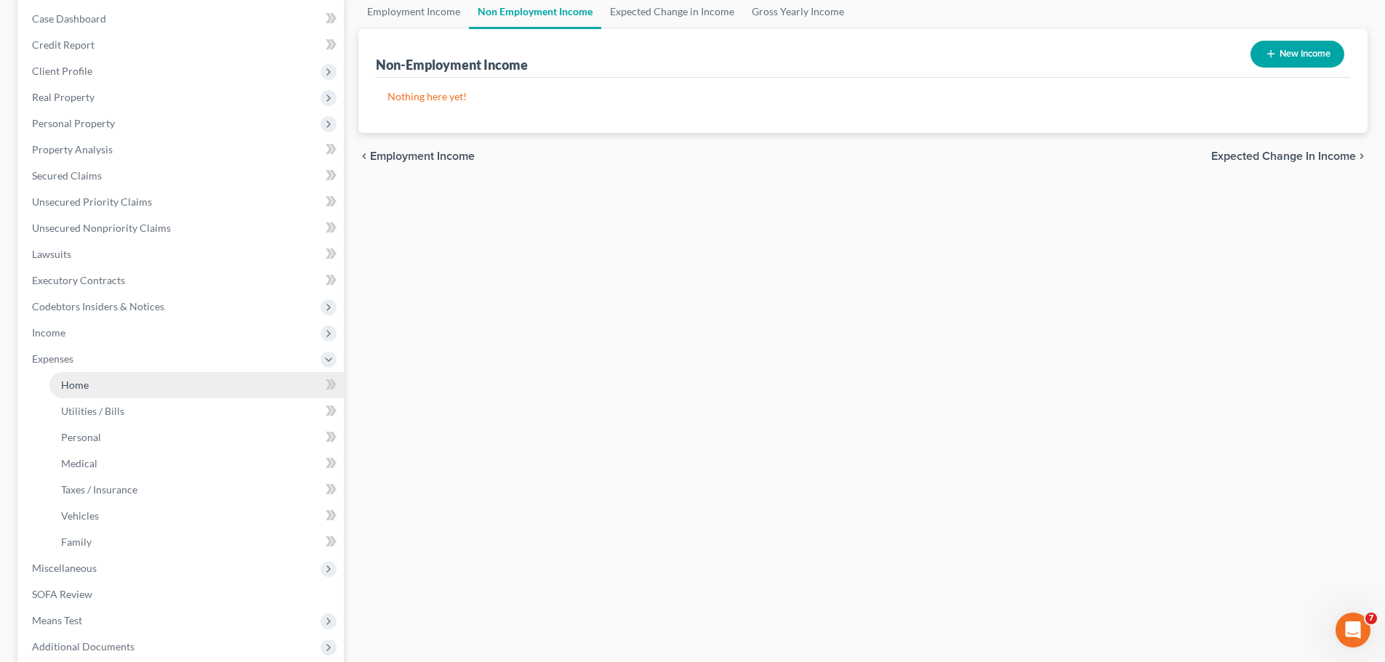
click at [138, 384] on link "Home" at bounding box center [196, 385] width 294 height 26
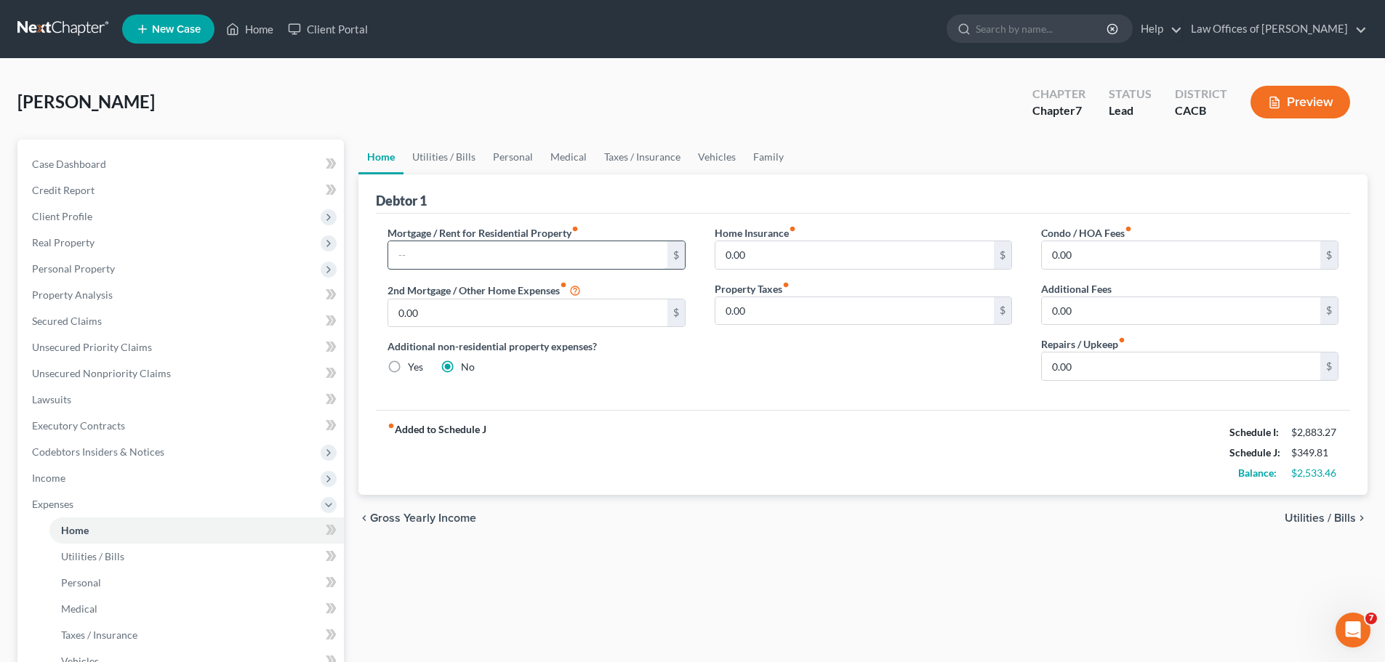
click at [419, 256] on input "text" at bounding box center [527, 255] width 278 height 28
type input "2,928.14"
click at [783, 253] on input "0.00" at bounding box center [854, 255] width 278 height 28
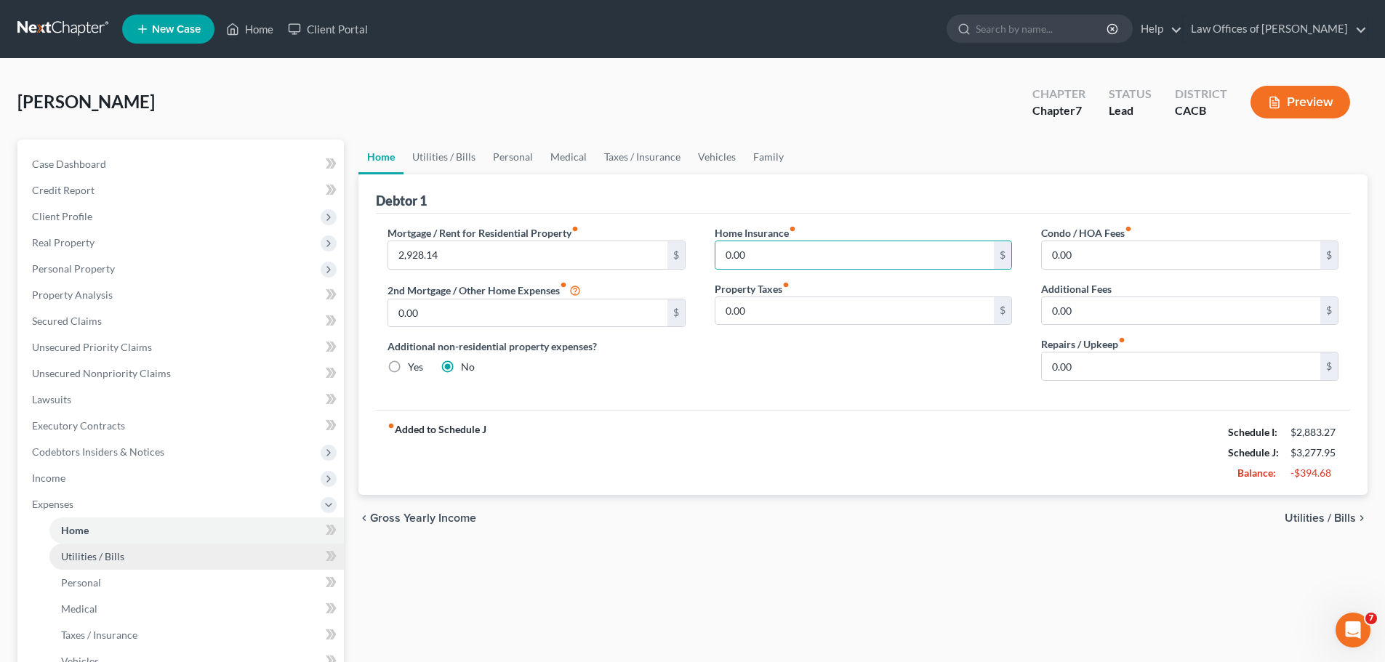
click at [85, 558] on span "Utilities / Bills" at bounding box center [92, 556] width 63 height 12
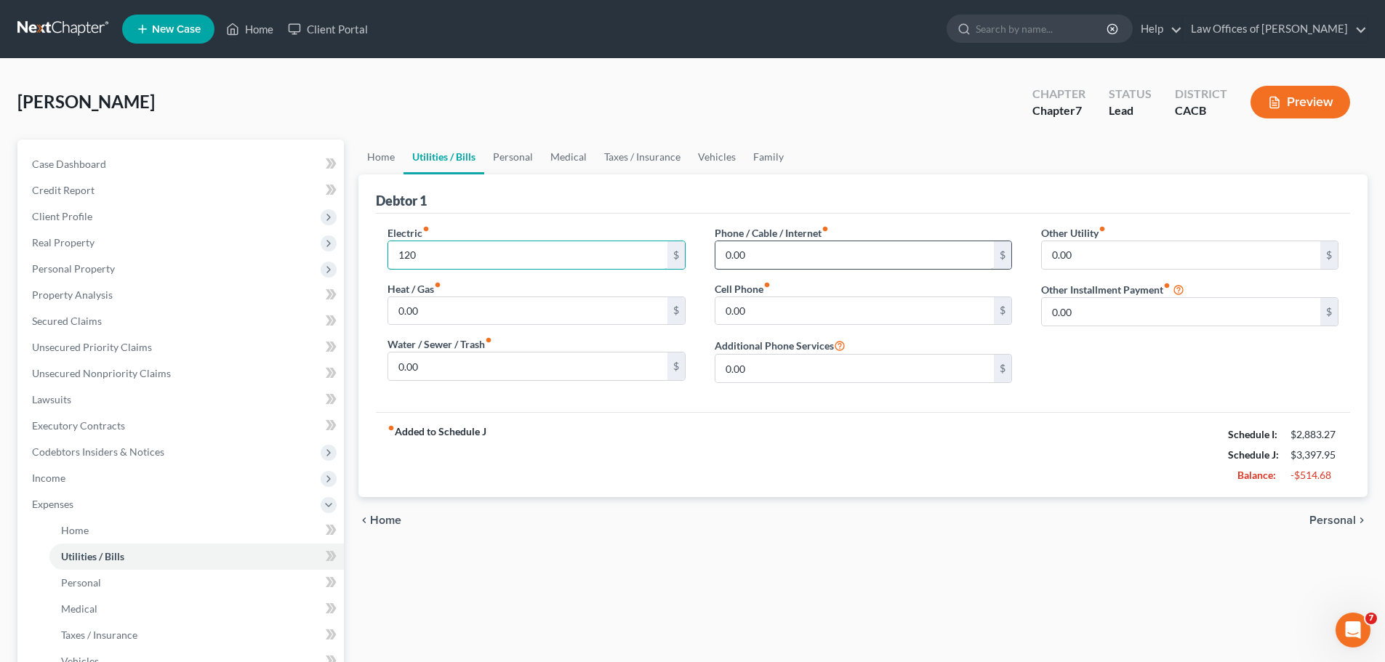
type input "120"
click at [822, 257] on input "0.00" at bounding box center [854, 255] width 278 height 28
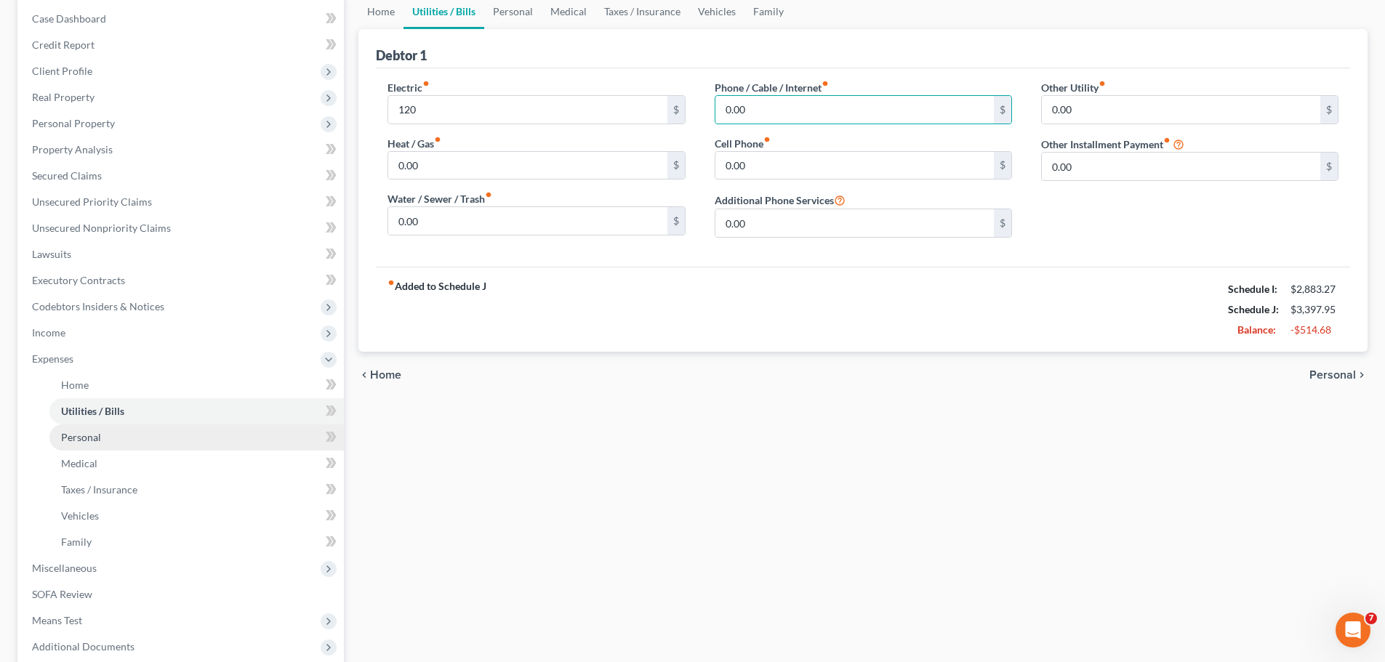
click at [87, 431] on span "Personal" at bounding box center [81, 437] width 40 height 12
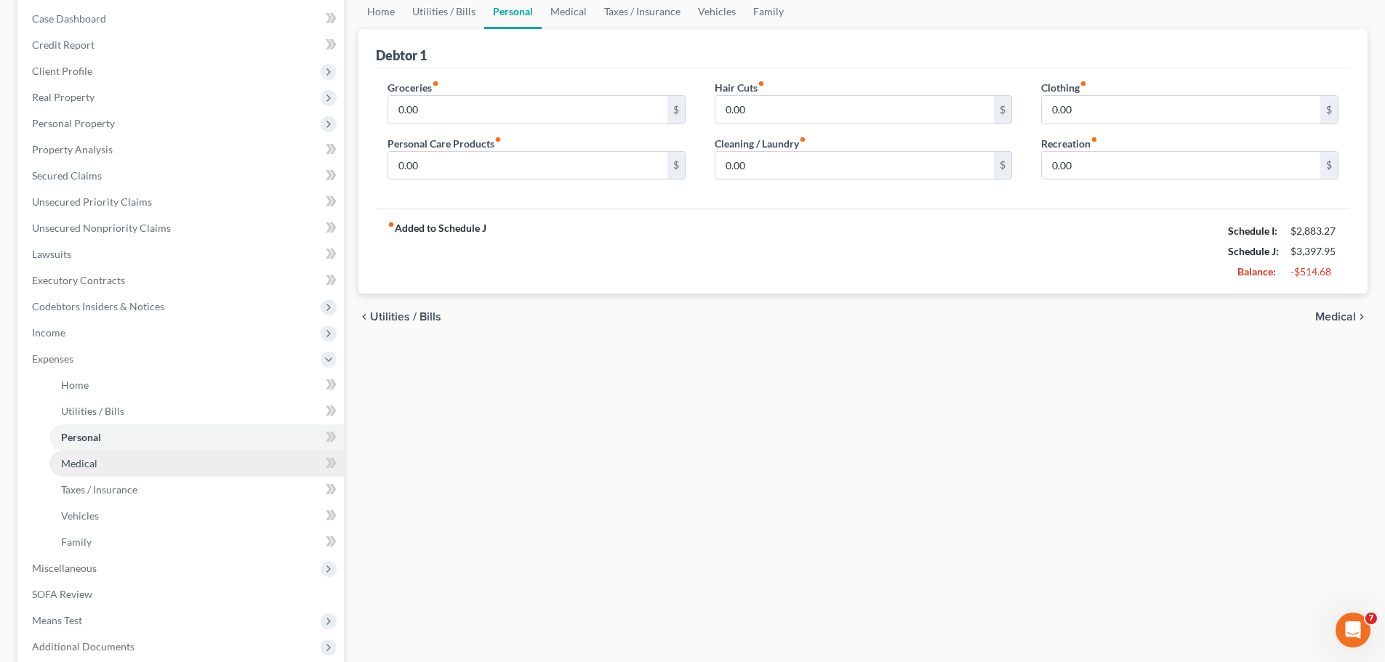
click at [87, 467] on span "Medical" at bounding box center [79, 463] width 36 height 12
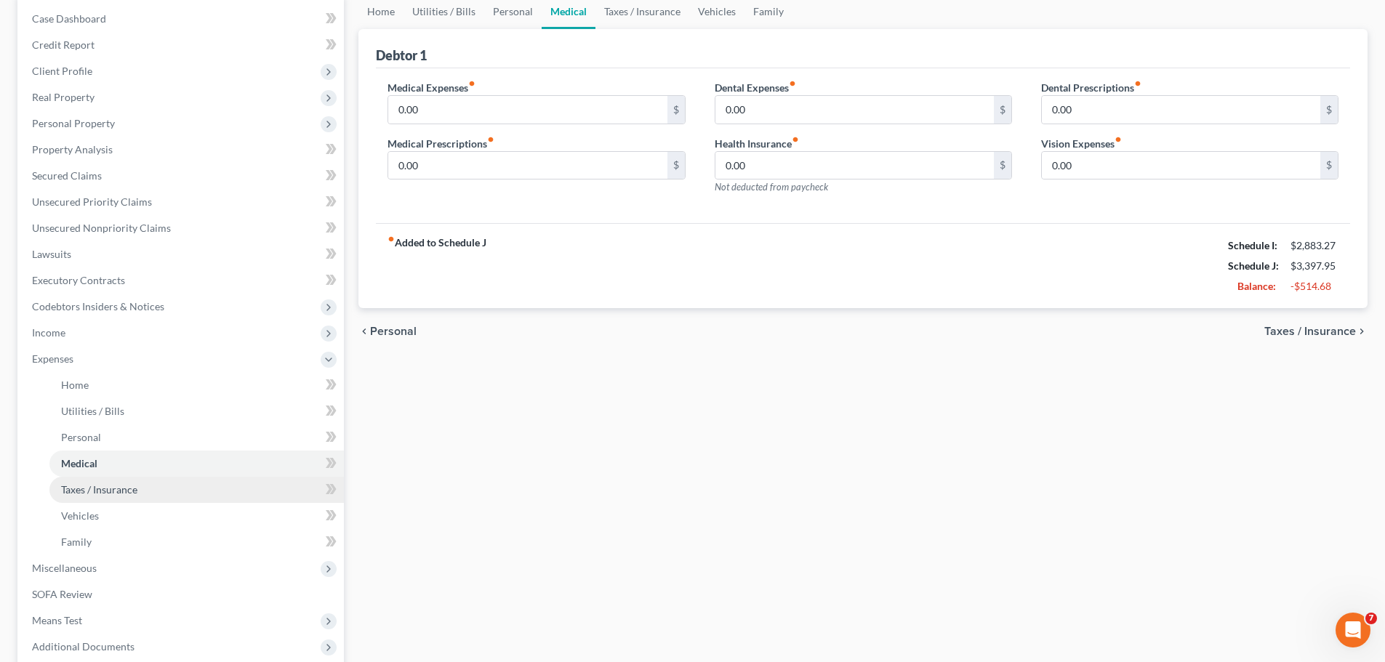
click at [103, 497] on link "Taxes / Insurance" at bounding box center [196, 490] width 294 height 26
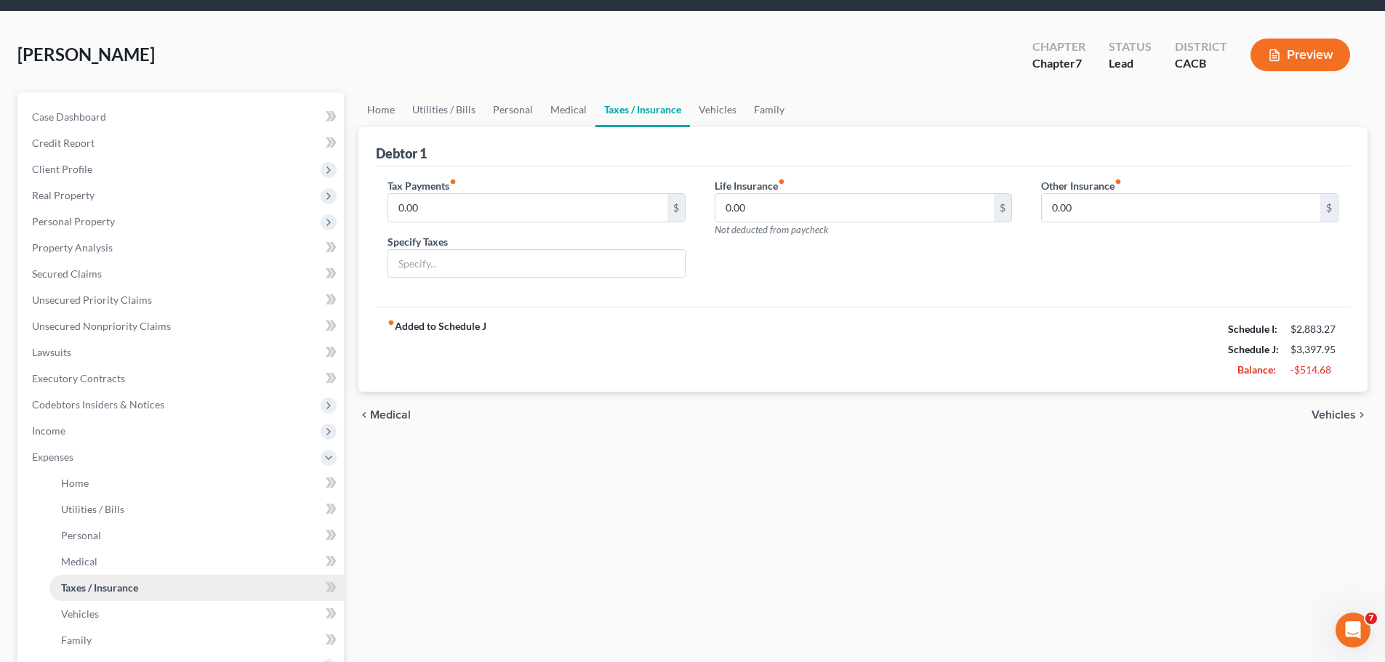
scroll to position [73, 0]
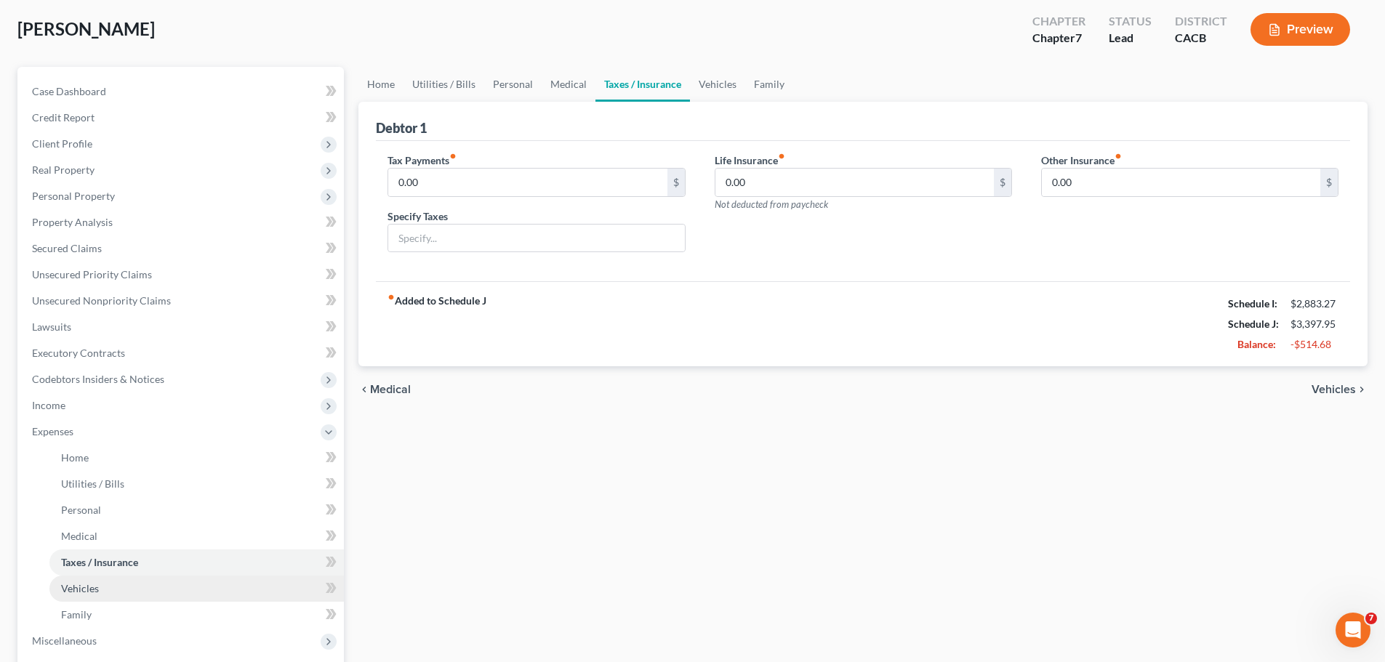
click at [129, 591] on link "Vehicles" at bounding box center [196, 589] width 294 height 26
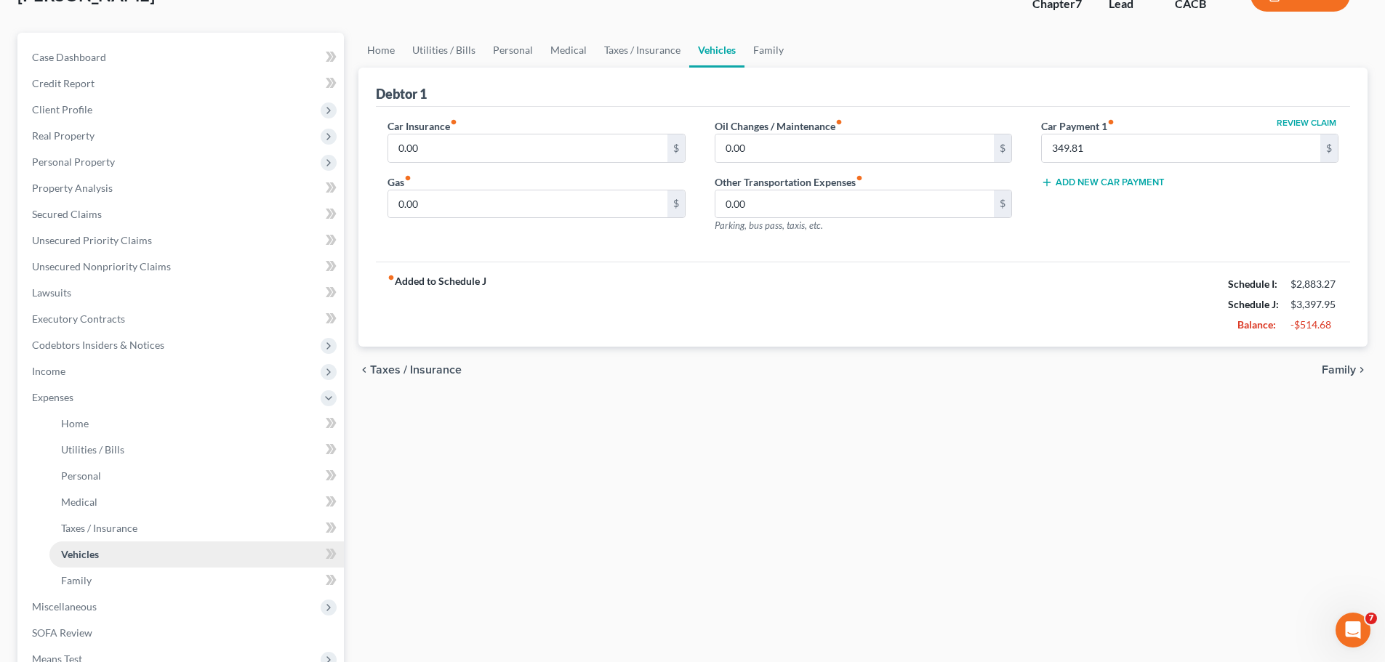
scroll to position [145, 0]
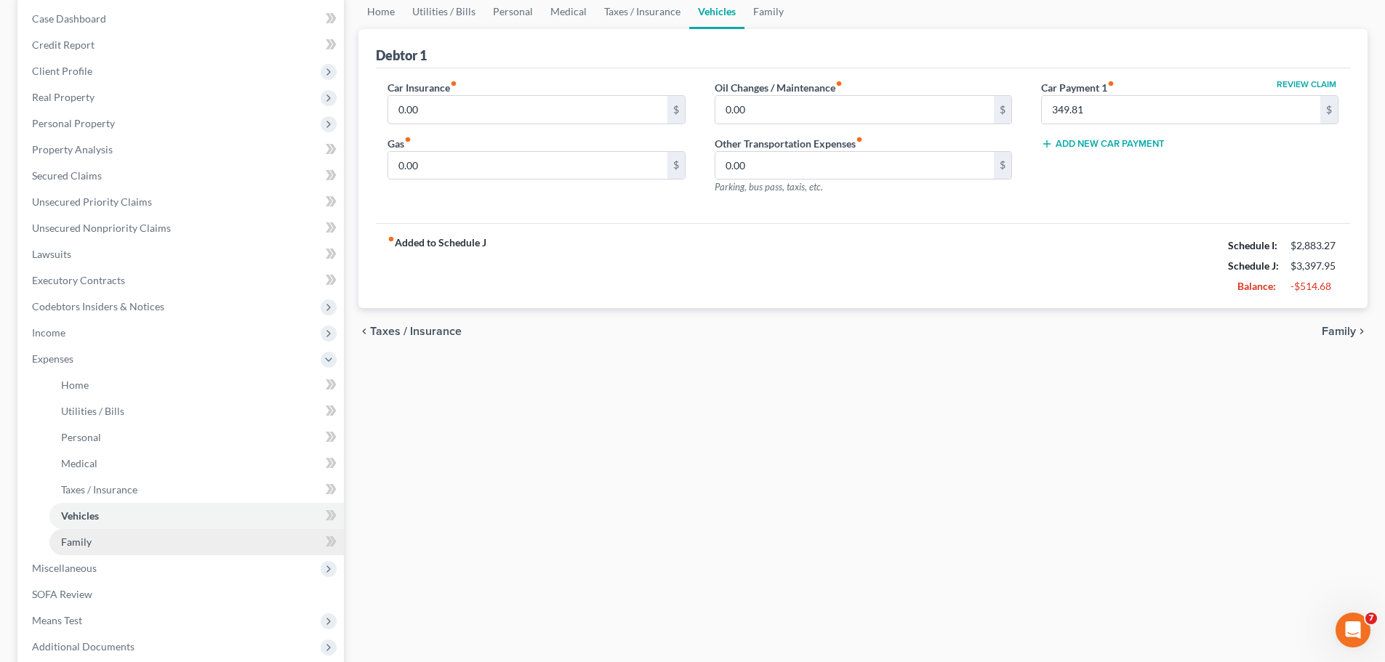
click at [133, 537] on link "Family" at bounding box center [196, 542] width 294 height 26
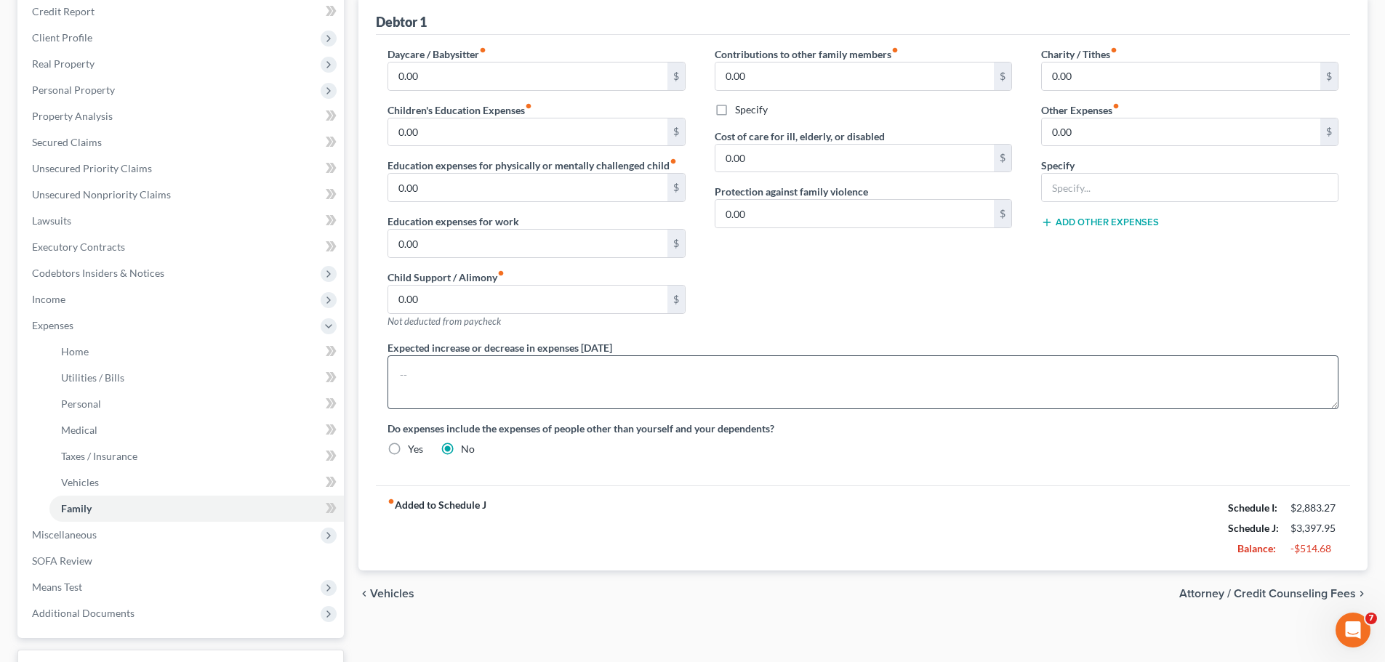
scroll to position [145, 0]
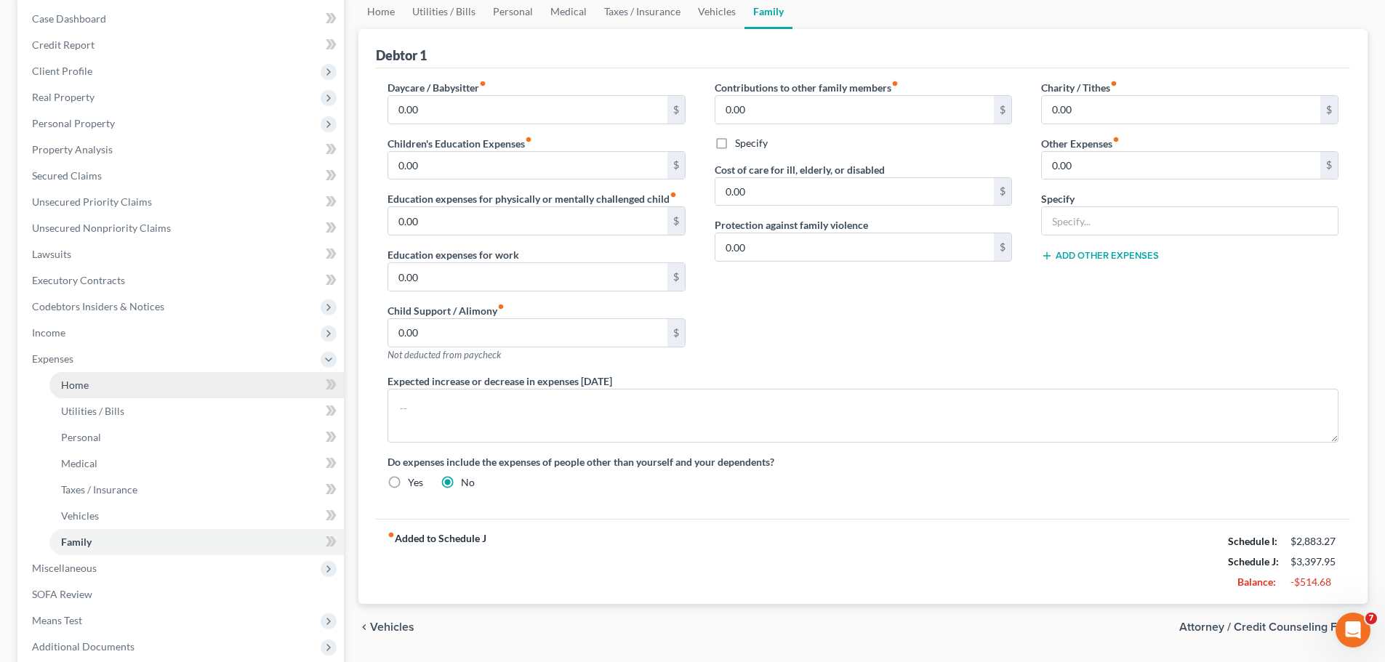
click at [112, 390] on link "Home" at bounding box center [196, 385] width 294 height 26
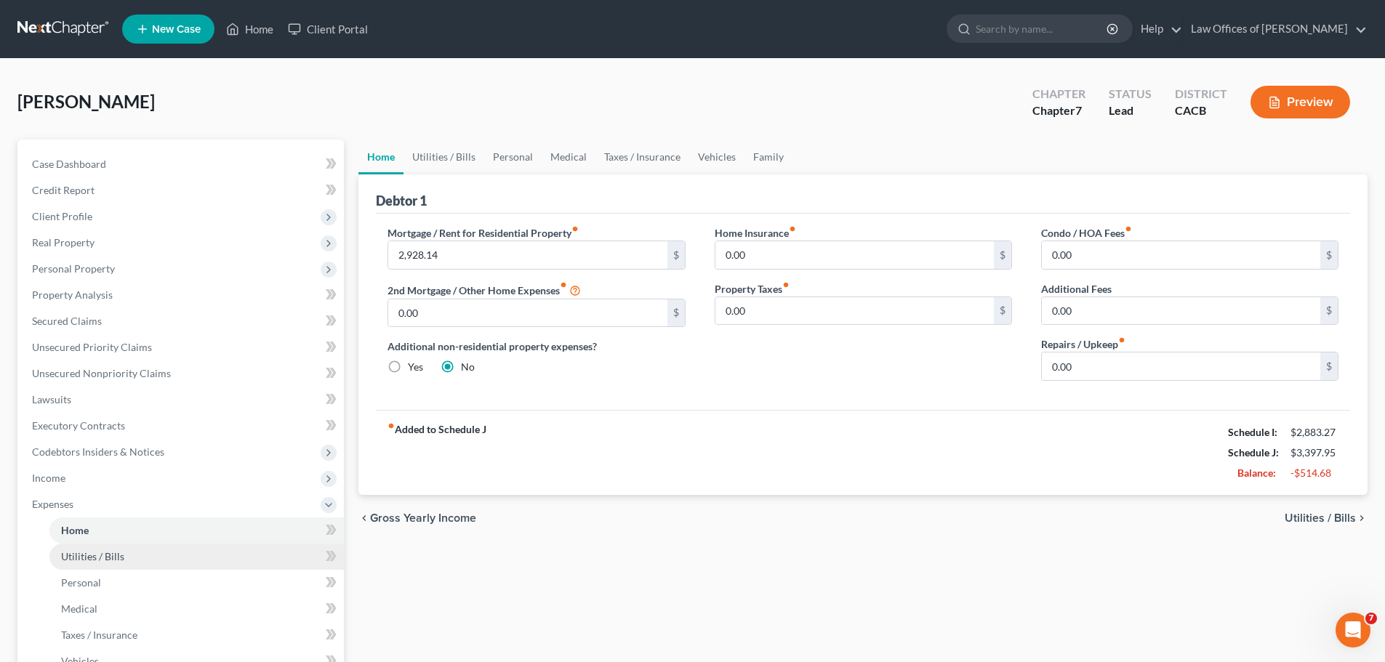
click at [111, 550] on span "Utilities / Bills" at bounding box center [92, 556] width 63 height 12
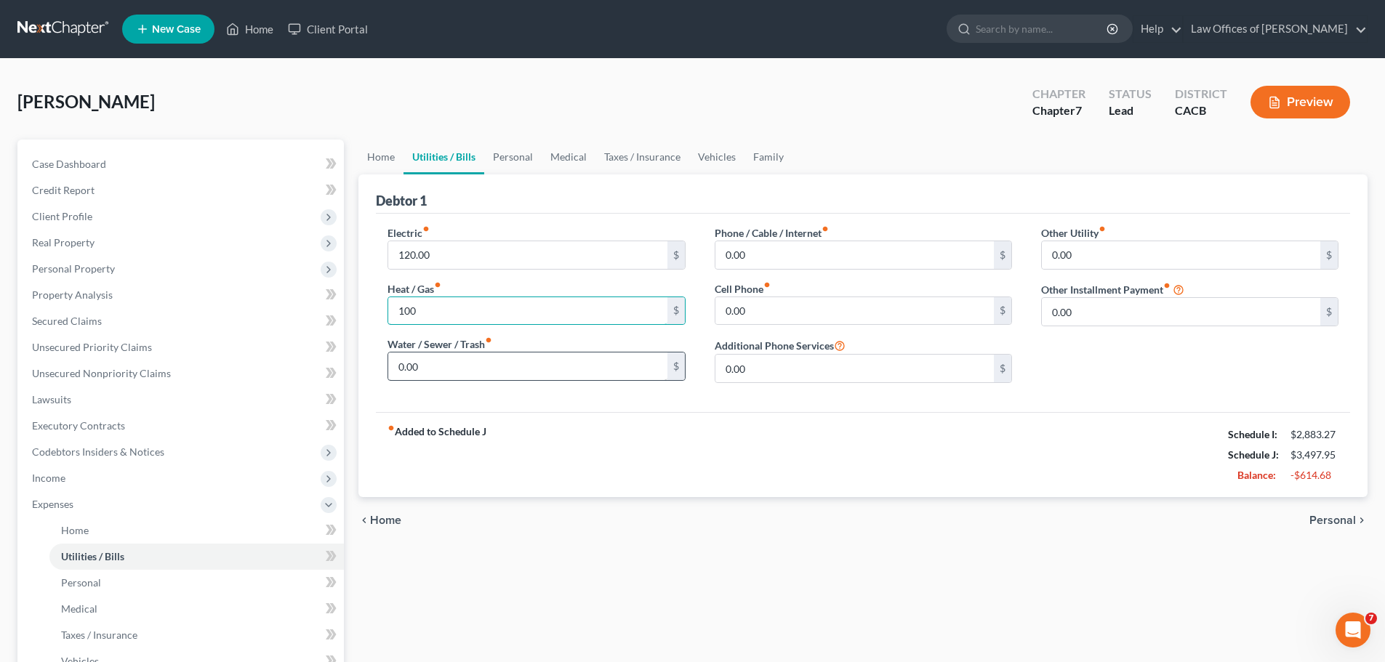
type input "100"
click at [464, 371] on input "0.00" at bounding box center [527, 367] width 278 height 28
type input "245"
click at [894, 379] on input "0.00" at bounding box center [854, 369] width 278 height 28
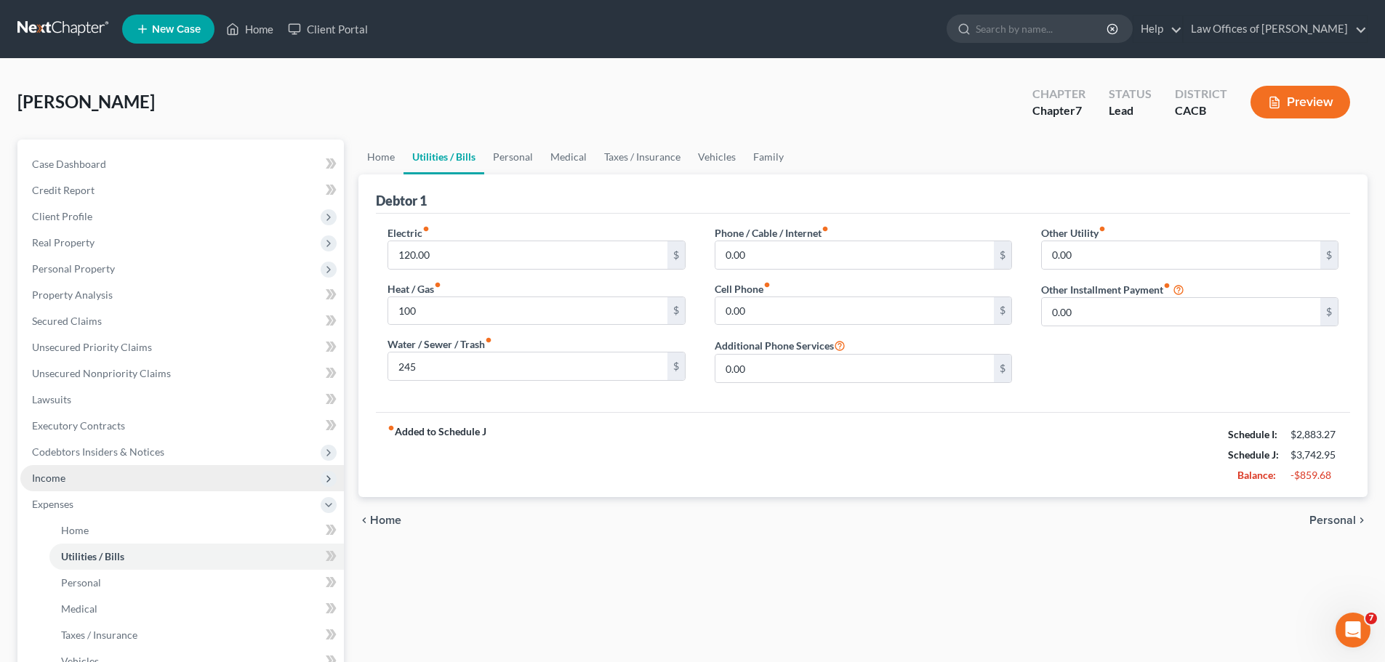
click at [142, 479] on span "Income" at bounding box center [182, 478] width 324 height 26
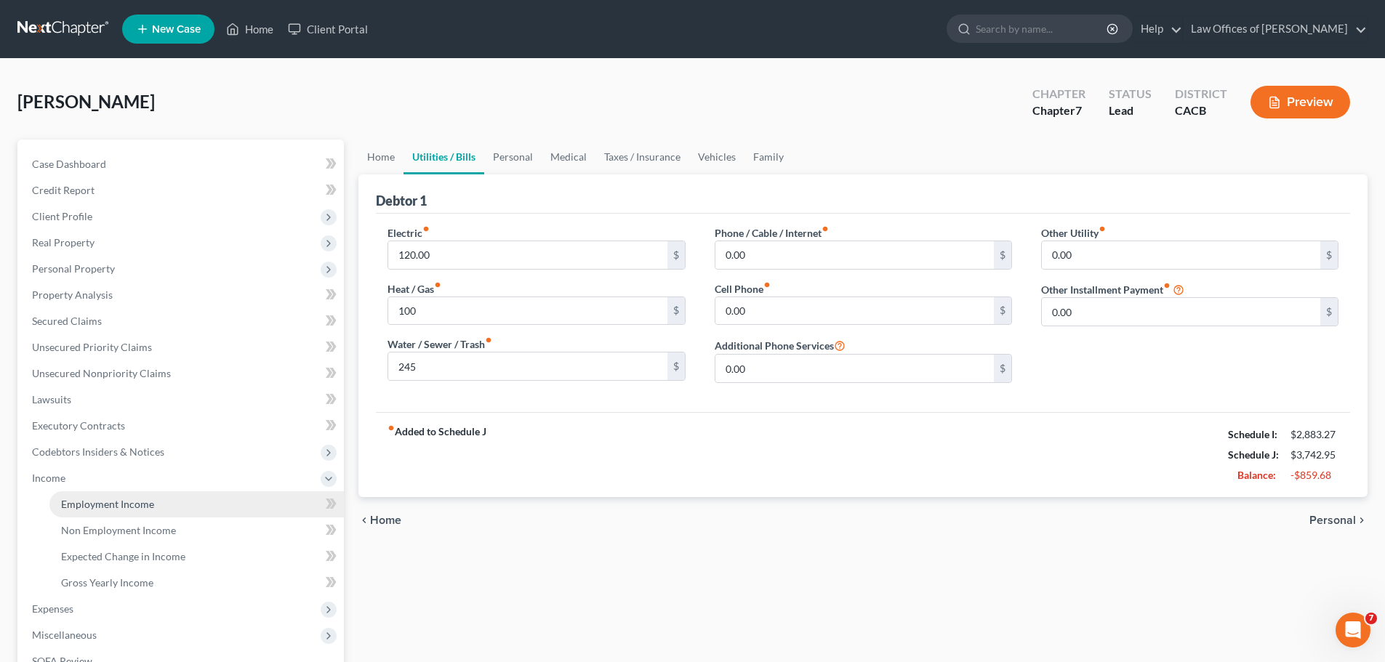
click at [135, 498] on span "Employment Income" at bounding box center [107, 504] width 93 height 12
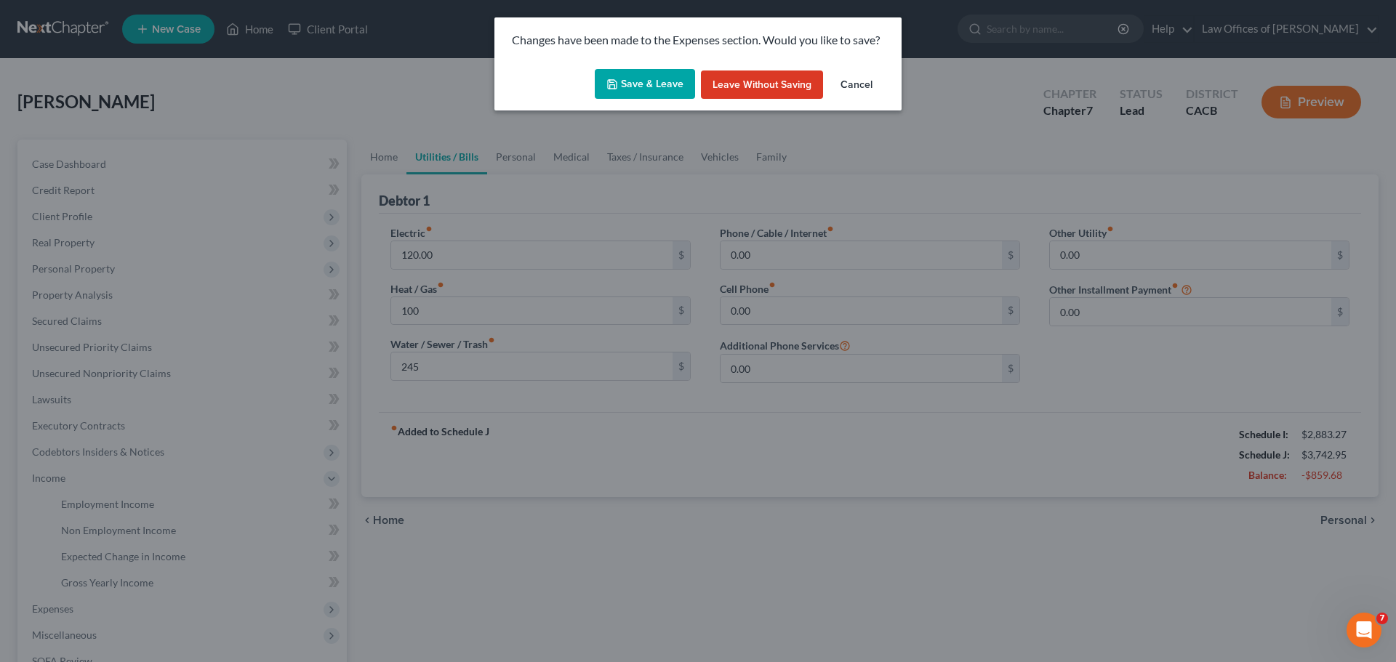
click at [660, 85] on button "Save & Leave" at bounding box center [645, 84] width 100 height 31
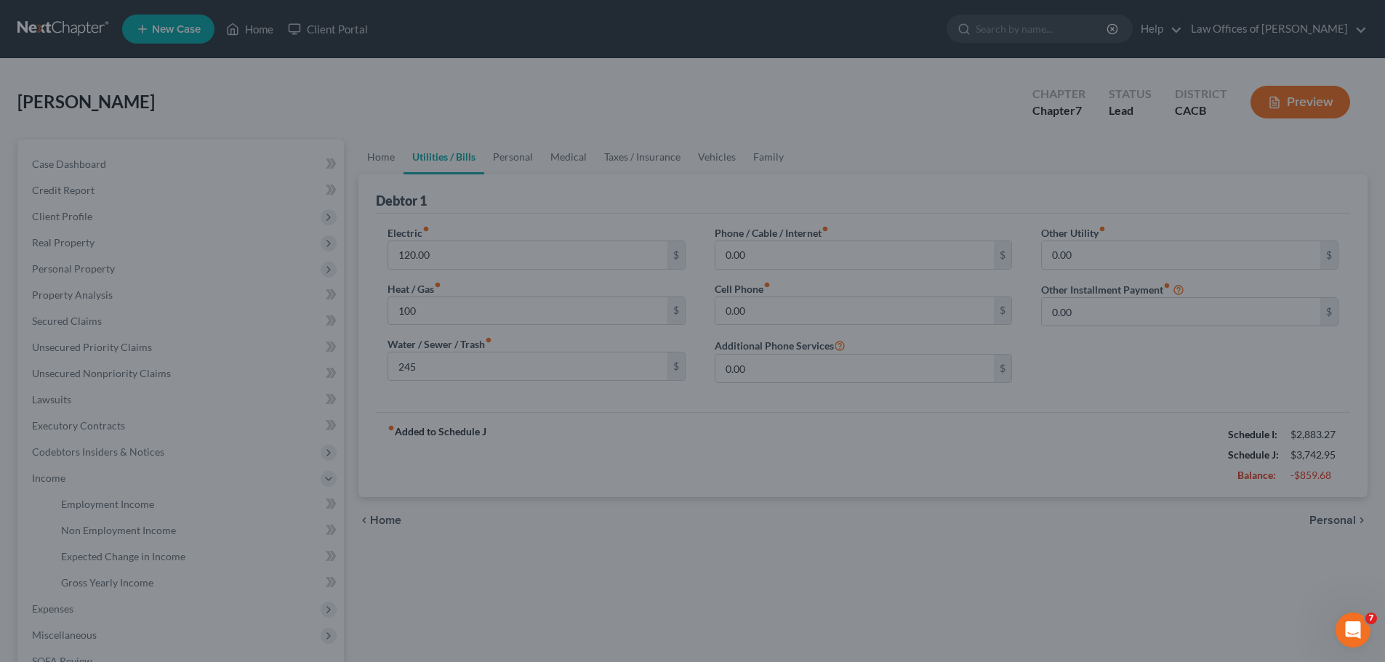
type input "100.00"
type input "245.00"
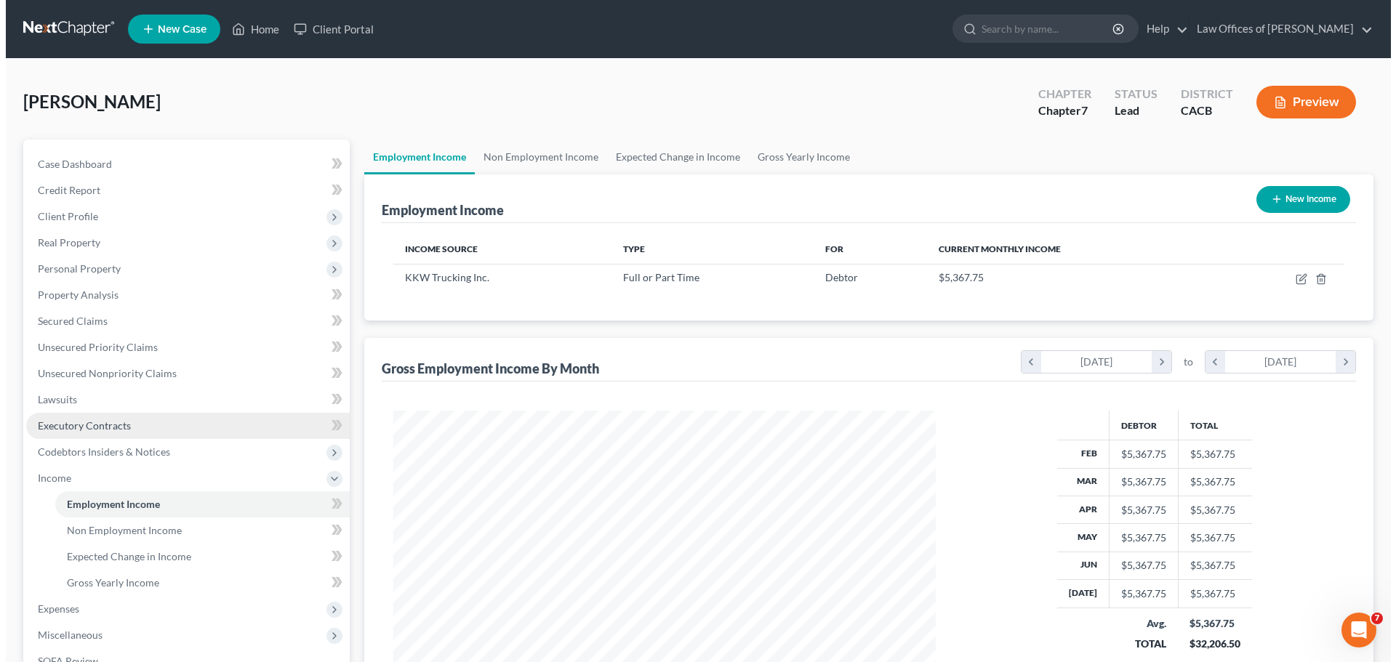
scroll to position [271, 572]
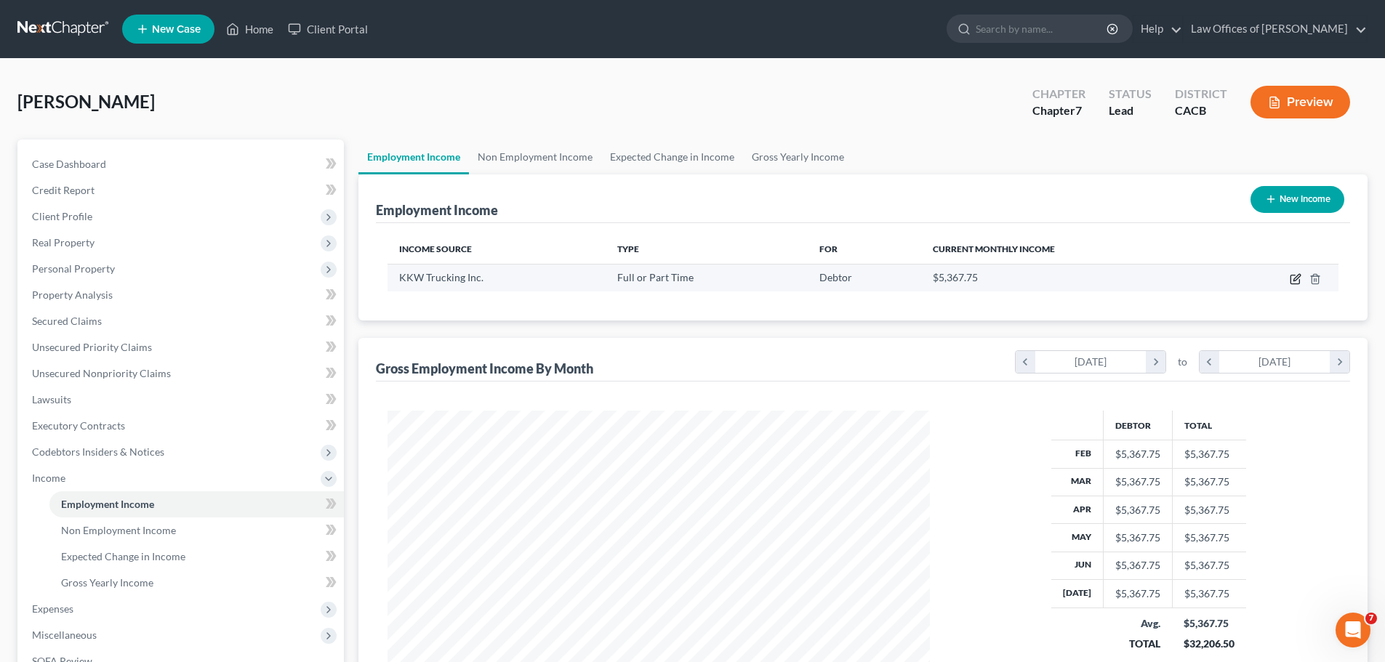
click at [1296, 281] on icon "button" at bounding box center [1296, 279] width 12 height 12
select select "0"
select select "4"
select select "0"
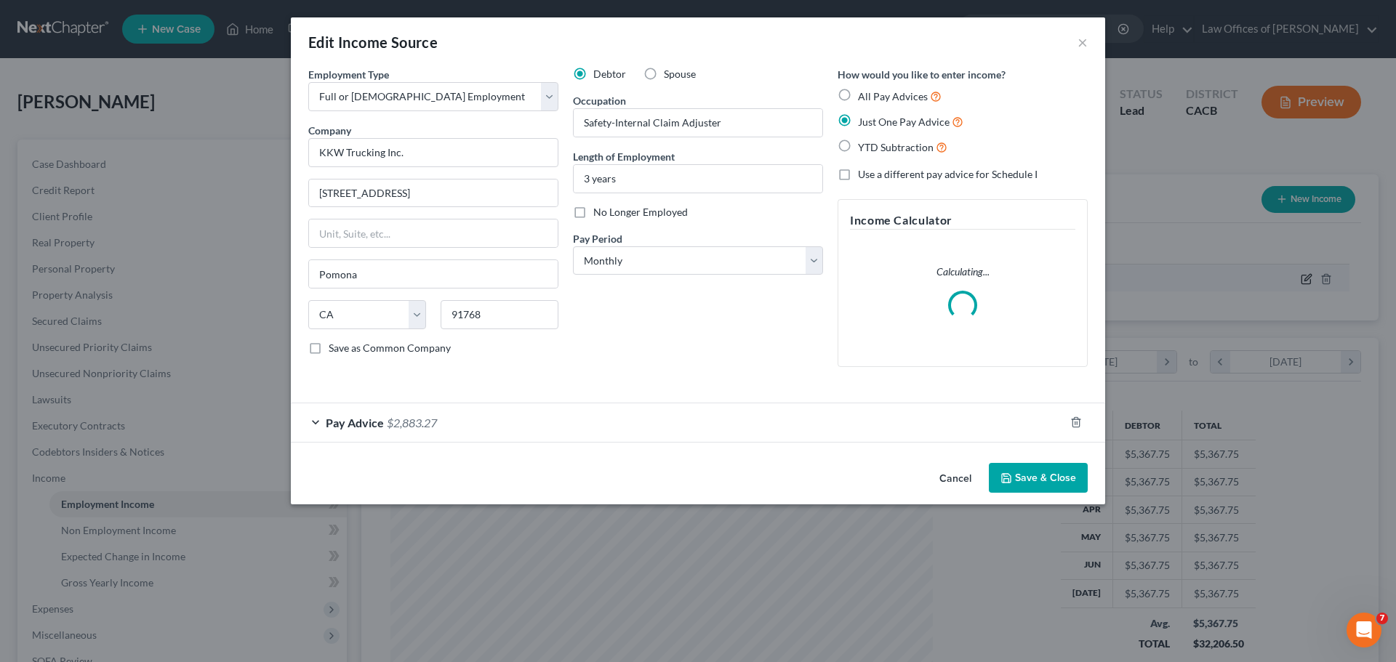
scroll to position [273, 577]
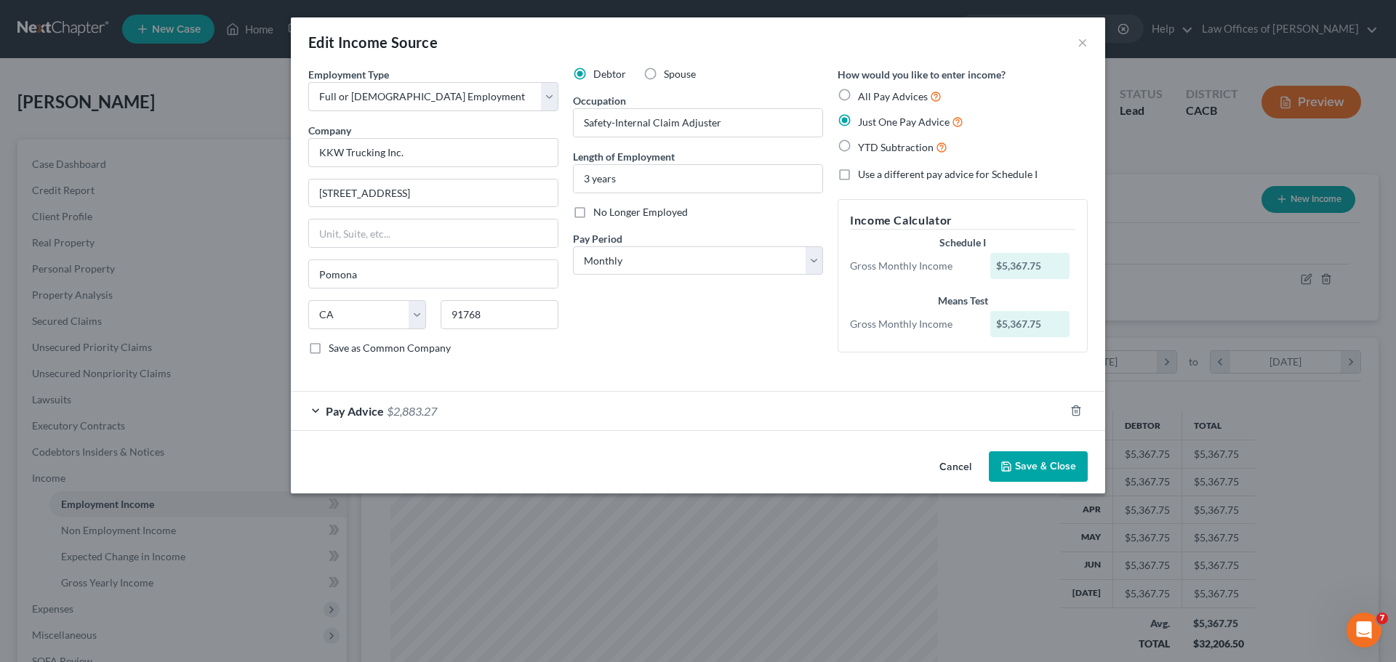
click at [472, 409] on div "Pay Advice $2,883.27" at bounding box center [678, 411] width 774 height 39
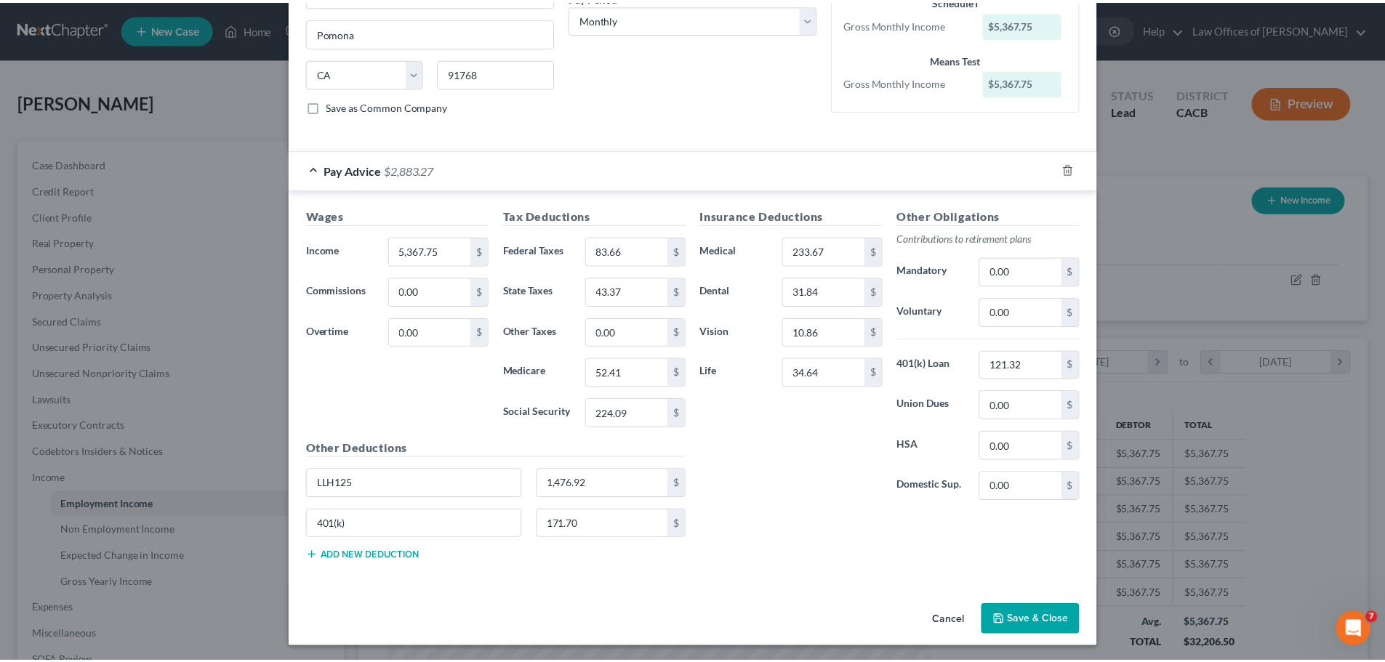
scroll to position [244, 0]
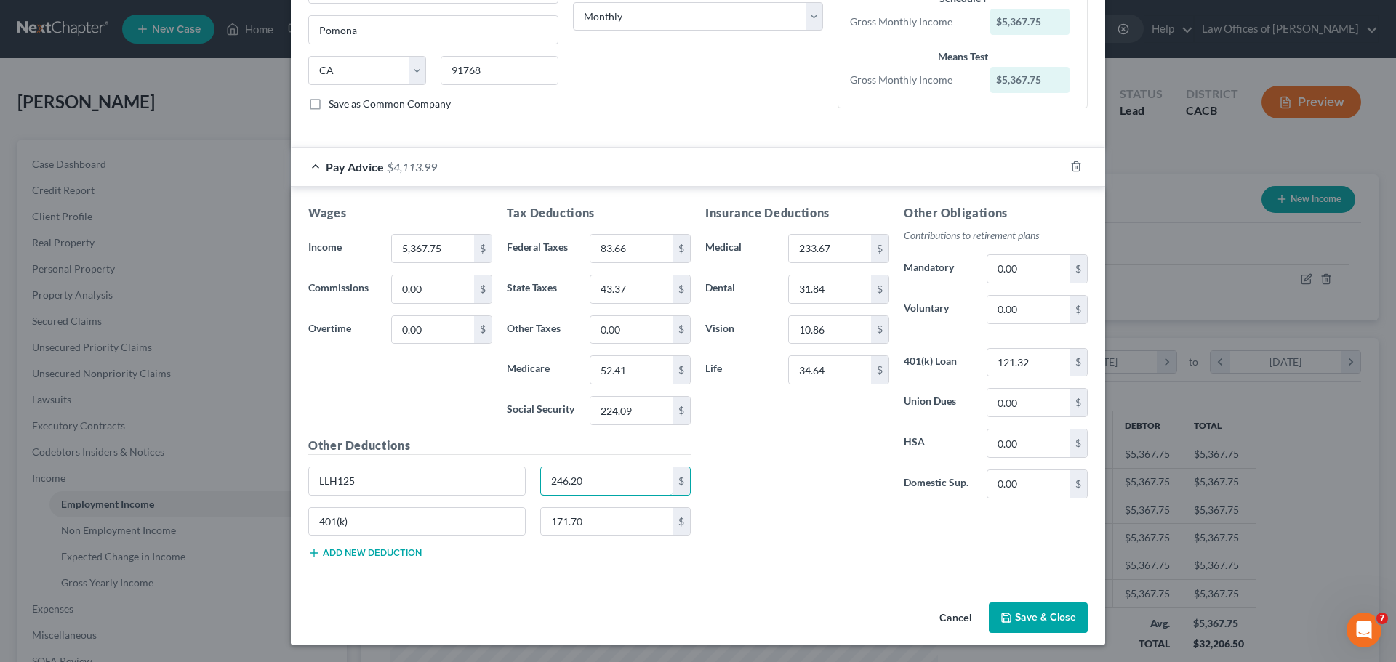
type input "246.20"
click at [828, 472] on div "Insurance Deductions Medical 233.67 $ Dental 31.84 $ Vision 10.86 $ Life 34.64 $" at bounding box center [797, 357] width 199 height 306
click at [1035, 619] on button "Save & Close" at bounding box center [1038, 618] width 99 height 31
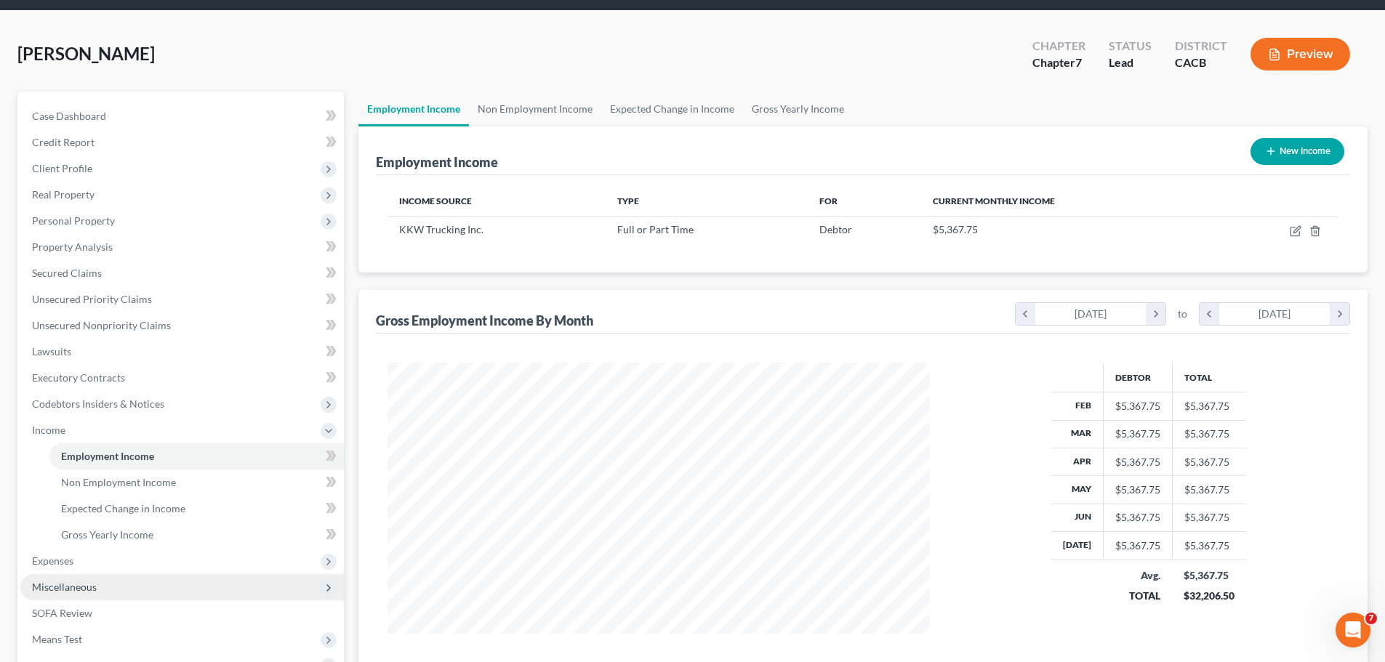
scroll to position [73, 0]
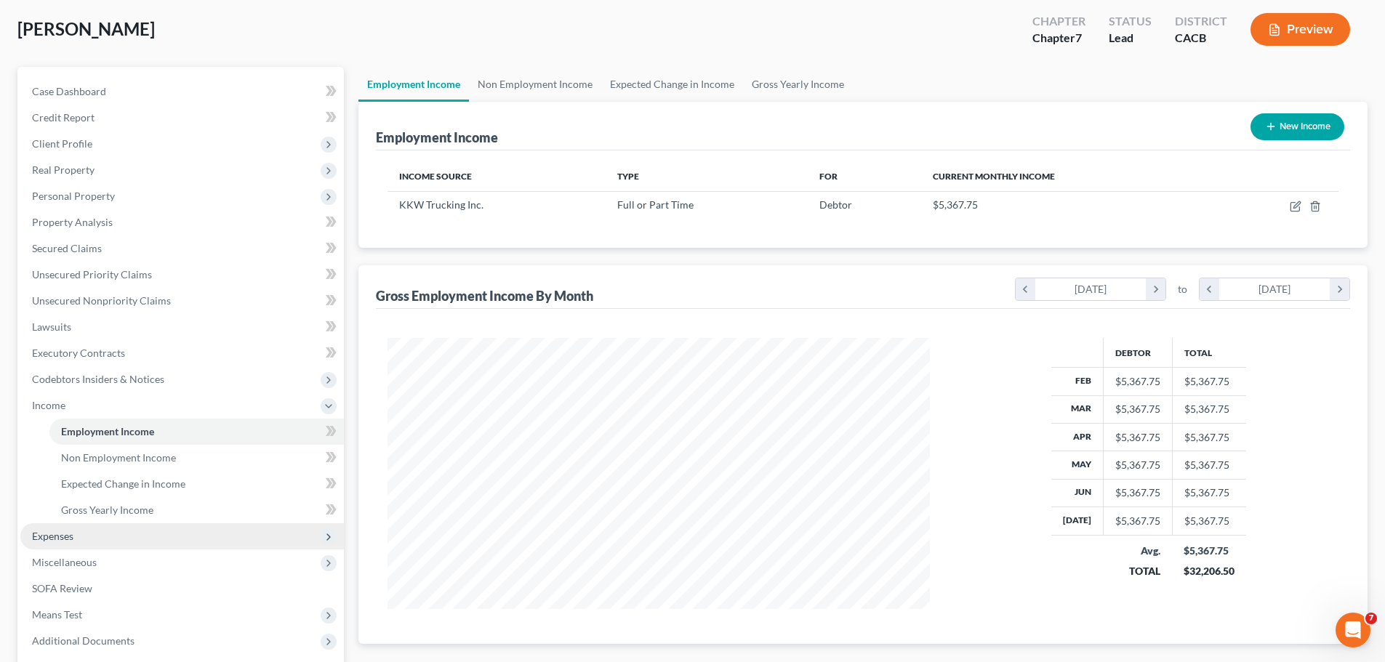
click at [76, 537] on span "Expenses" at bounding box center [182, 537] width 324 height 26
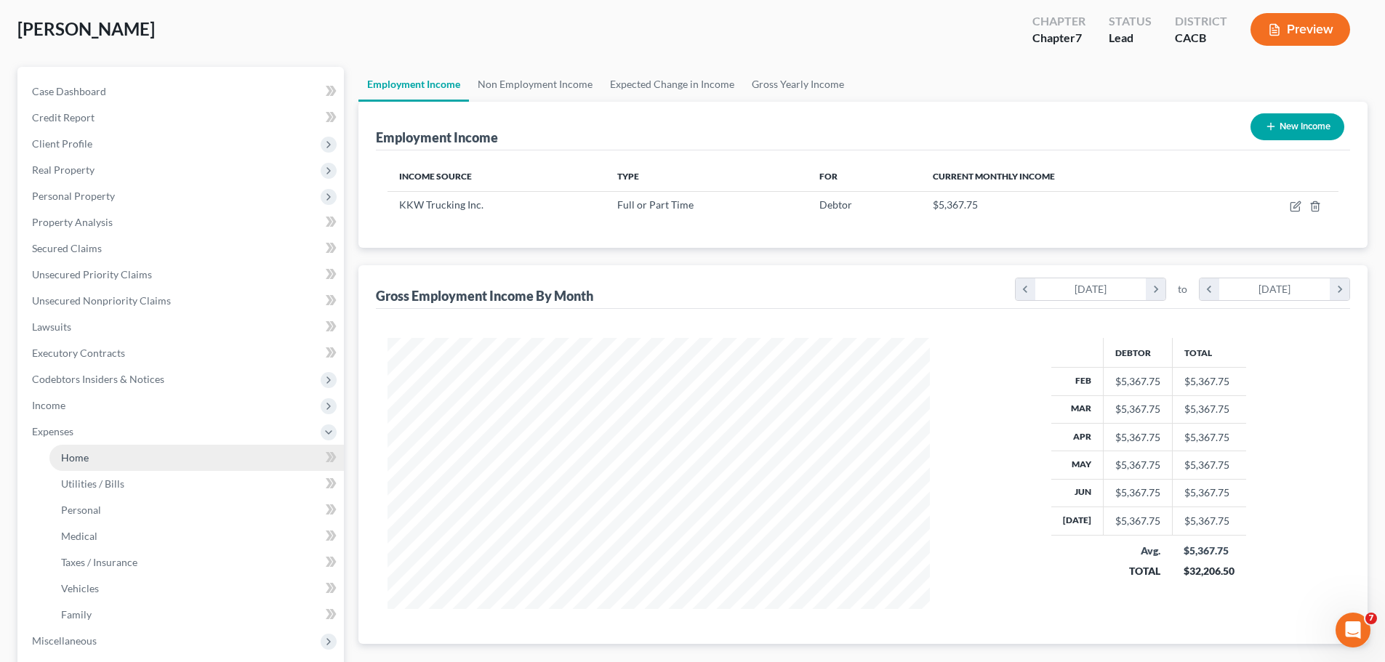
click at [105, 457] on link "Home" at bounding box center [196, 458] width 294 height 26
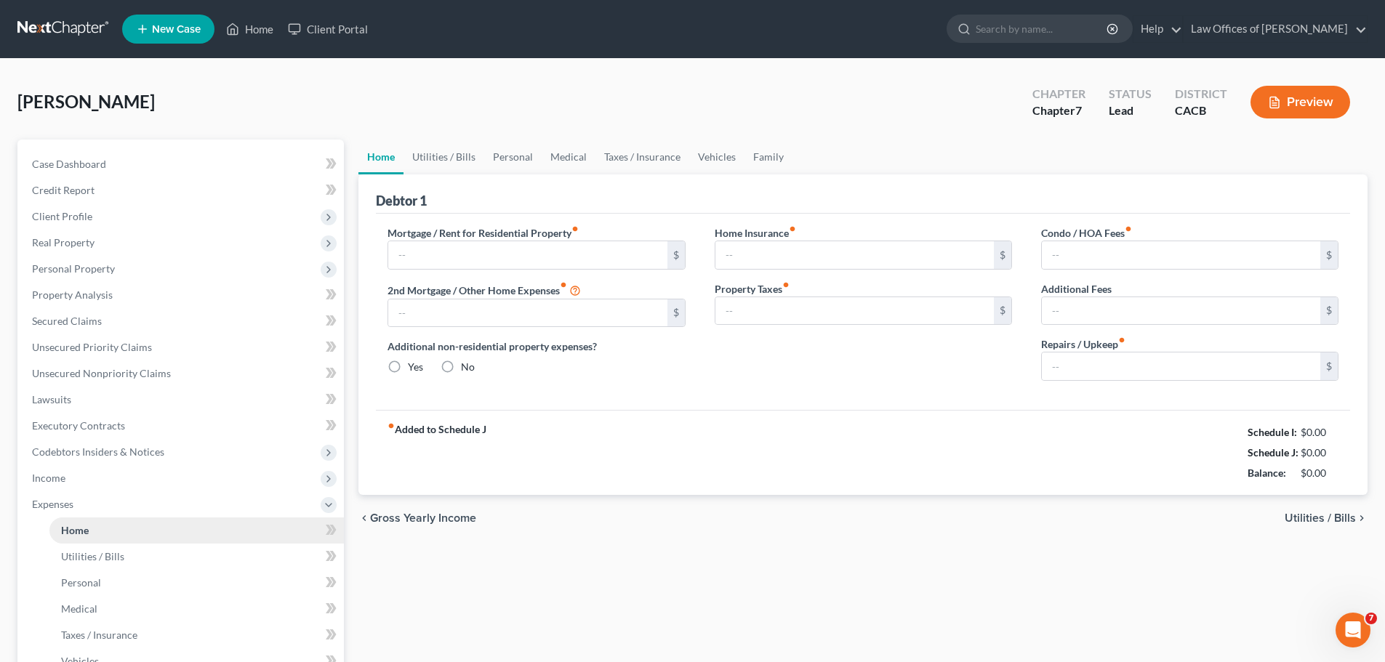
type input "2,928.14"
type input "0.00"
radio input "true"
type input "0.00"
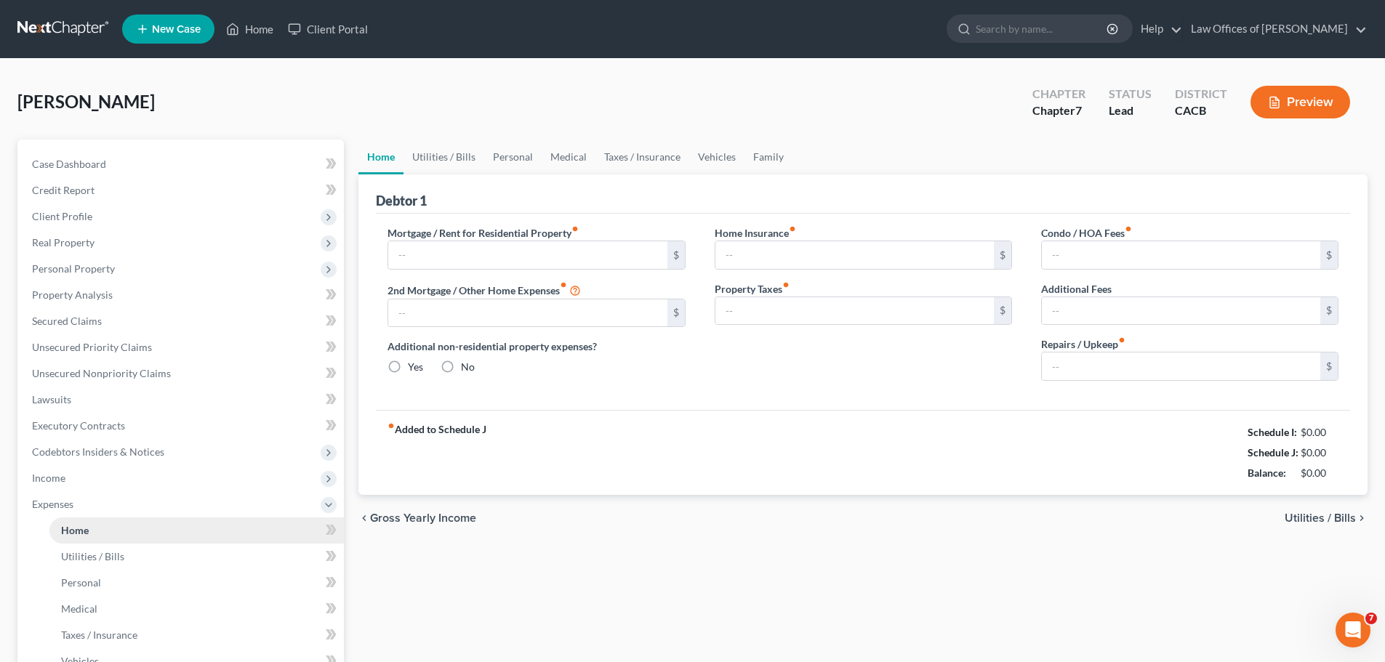
type input "0.00"
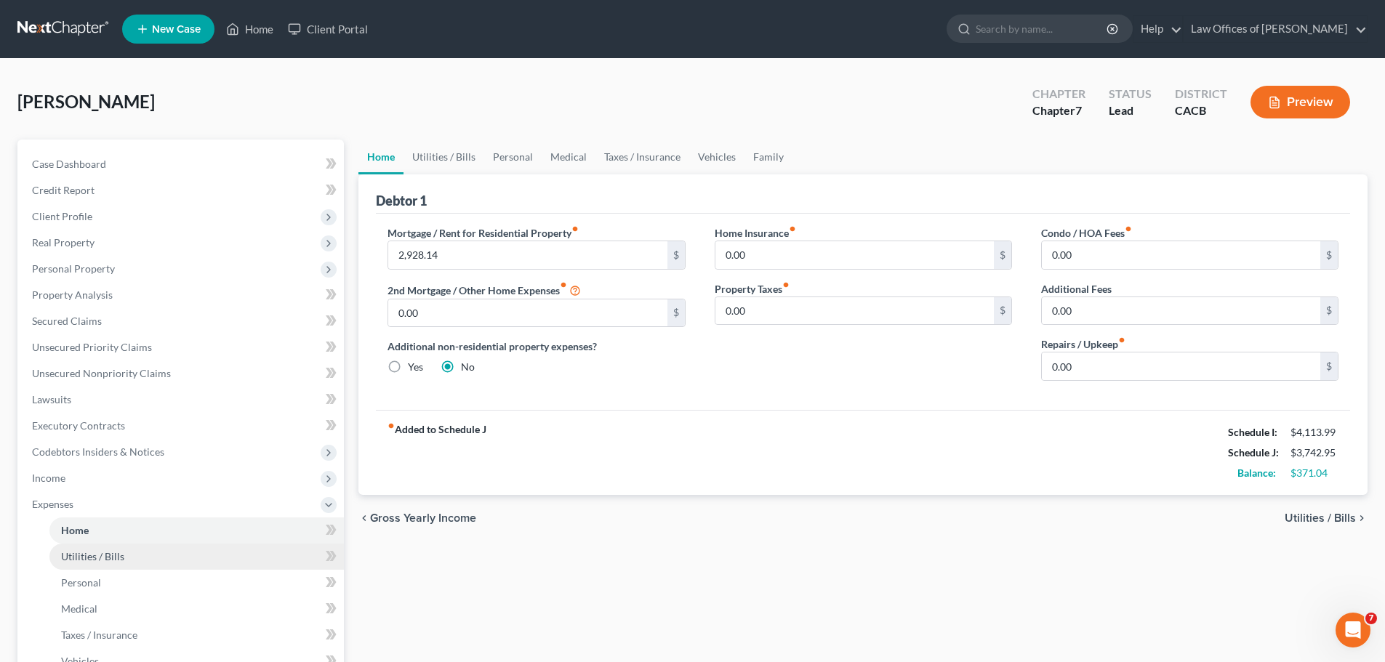
click at [144, 557] on link "Utilities / Bills" at bounding box center [196, 557] width 294 height 26
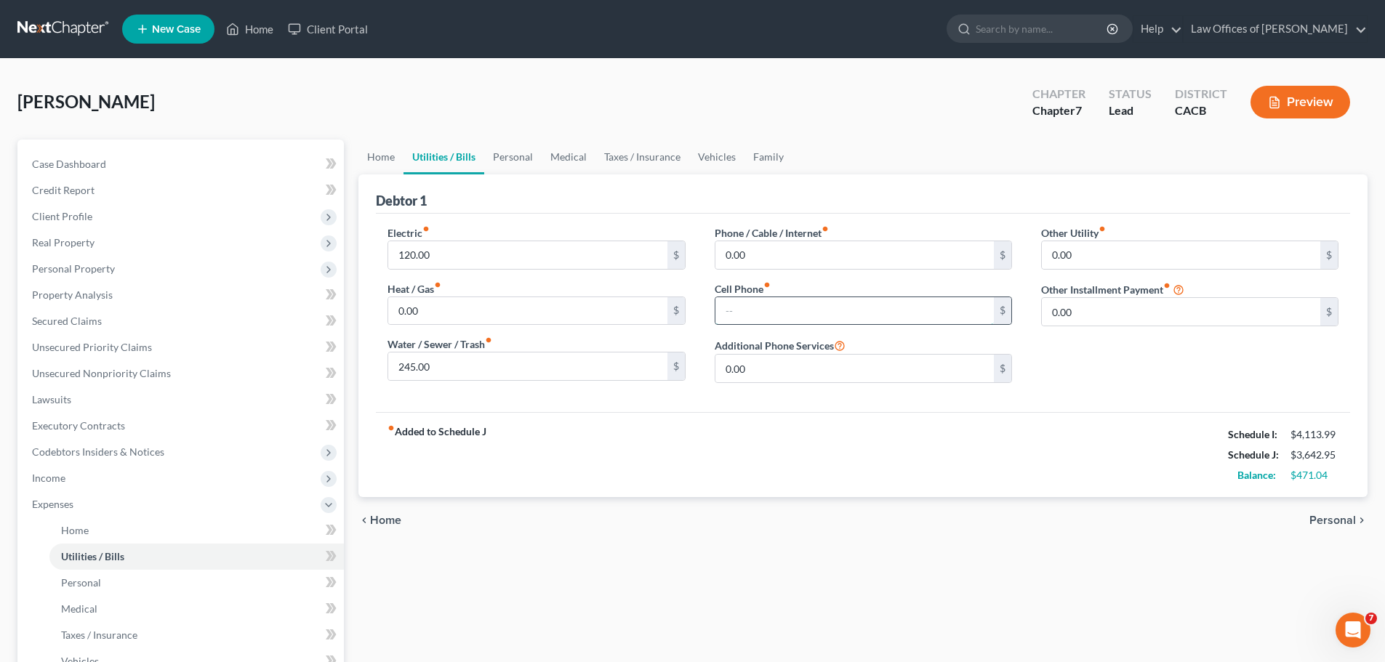
click at [882, 323] on input "text" at bounding box center [854, 311] width 278 height 28
click at [548, 316] on input "0.00" at bounding box center [527, 311] width 278 height 28
type input "100"
click at [778, 306] on input "text" at bounding box center [854, 311] width 278 height 28
type input "200"
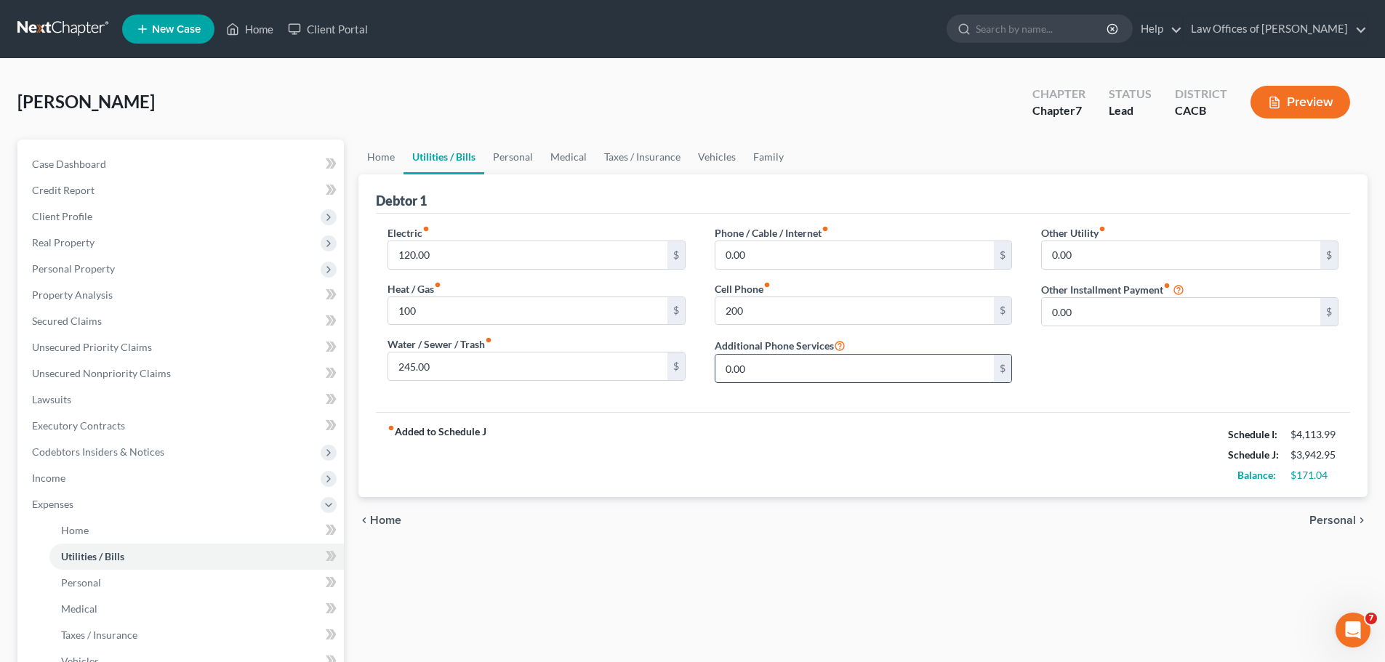
click at [806, 358] on input "0.00" at bounding box center [854, 369] width 278 height 28
click at [124, 585] on link "Personal" at bounding box center [196, 583] width 294 height 26
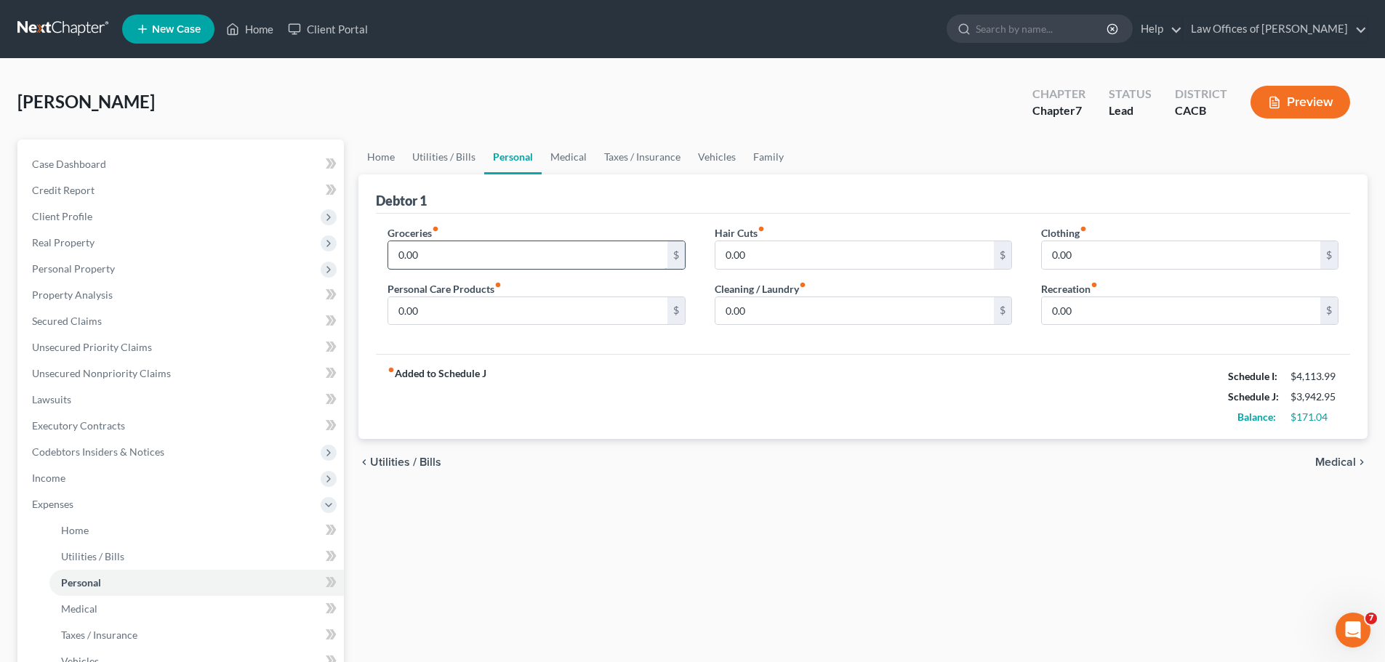
click at [429, 255] on input "0.00" at bounding box center [527, 255] width 278 height 28
type input "600"
click at [767, 369] on div "fiber_manual_record Added to Schedule J Schedule I: $4,113.99 Schedule J: $4,54…" at bounding box center [863, 396] width 974 height 85
type input "60"
click at [1162, 316] on input "0.00" at bounding box center [1181, 311] width 278 height 28
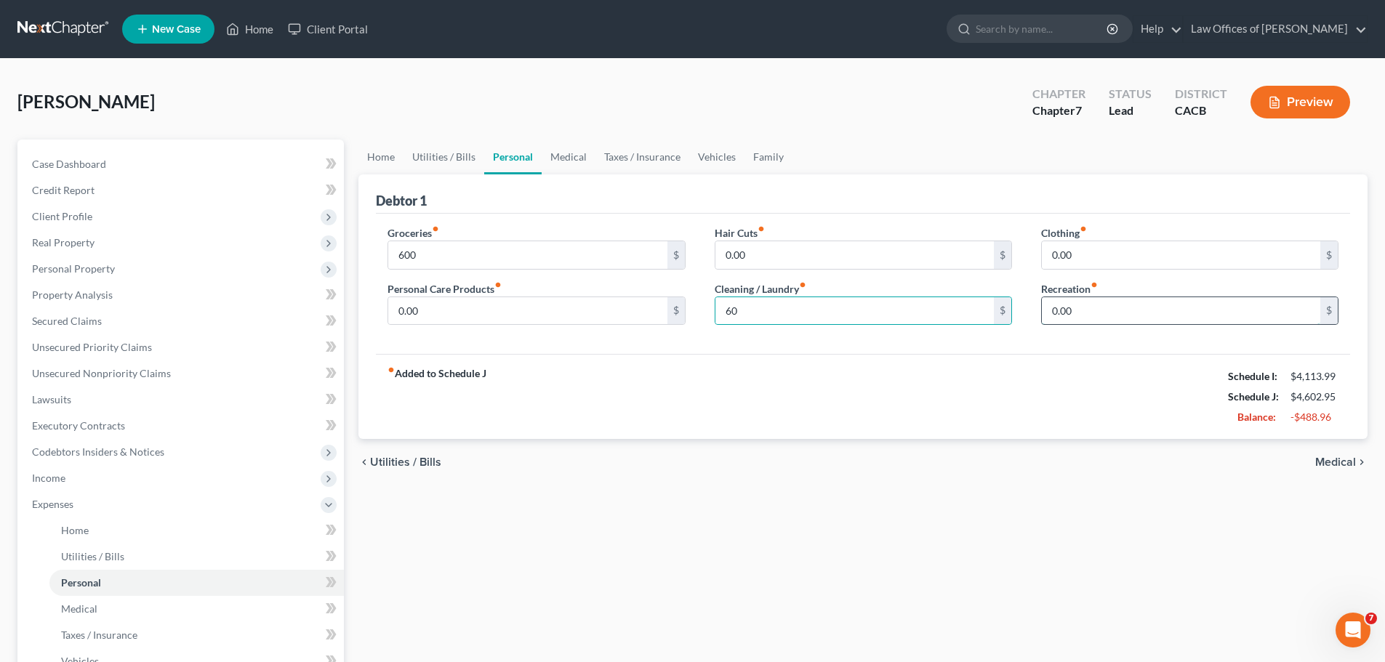
drag, startPoint x: 1162, startPoint y: 316, endPoint x: 1171, endPoint y: 326, distance: 12.9
click at [1162, 316] on input "0.00" at bounding box center [1181, 311] width 278 height 28
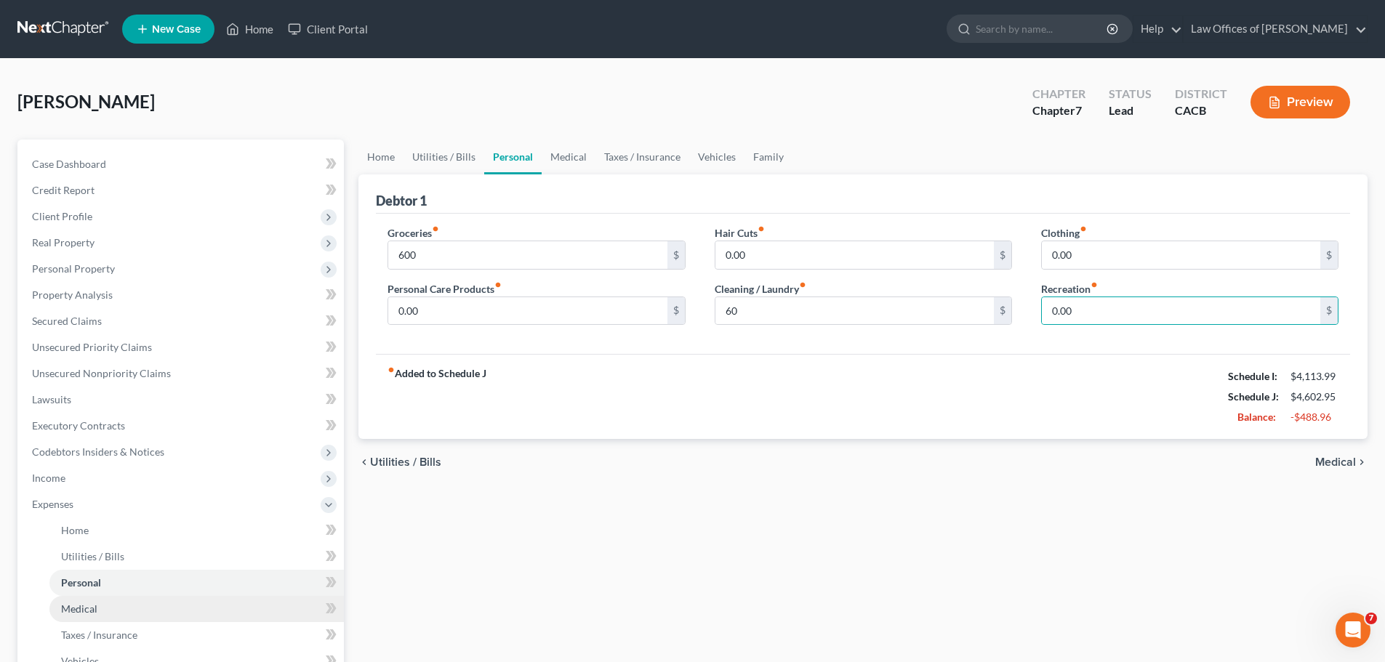
click at [96, 612] on span "Medical" at bounding box center [79, 609] width 36 height 12
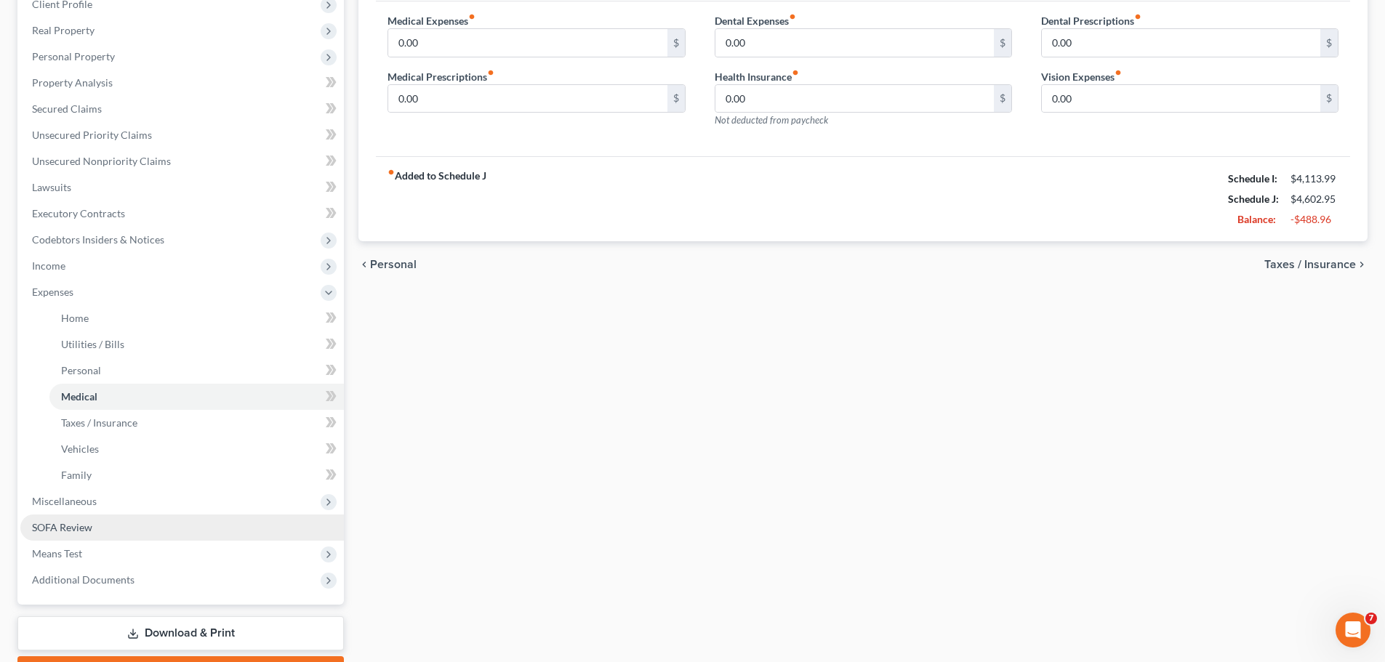
scroll to position [218, 0]
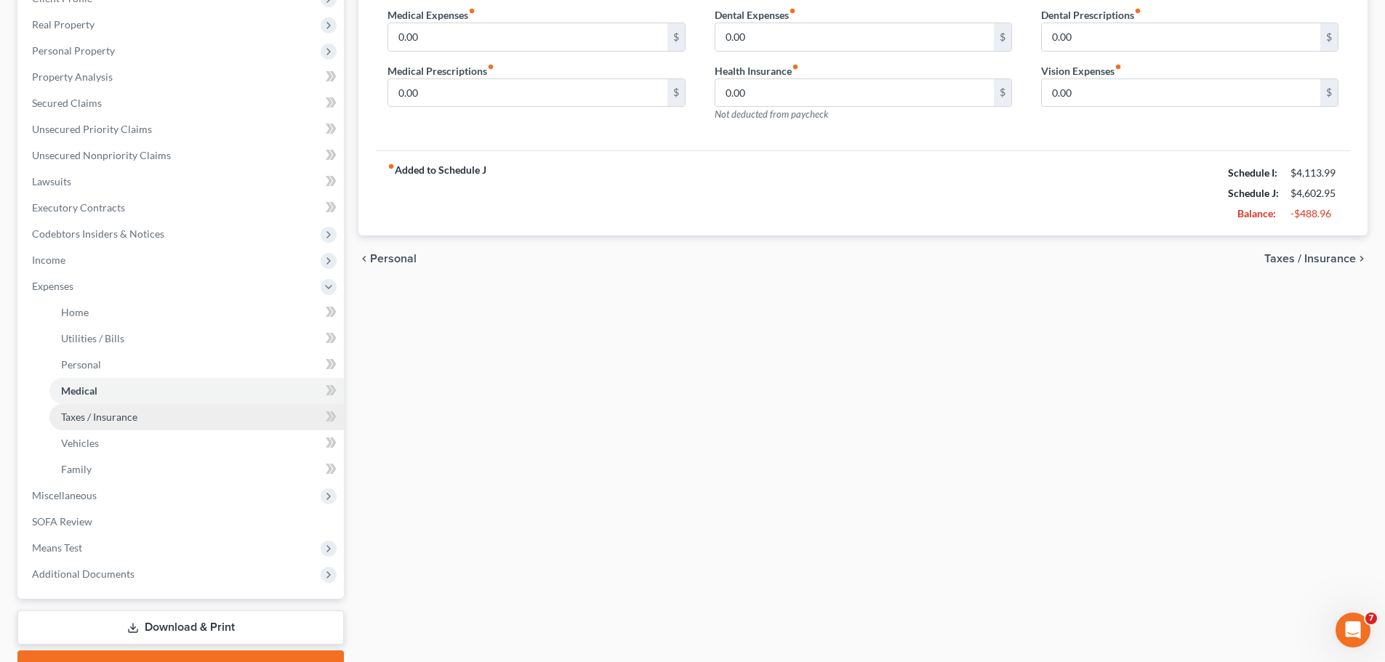
click at [159, 422] on link "Taxes / Insurance" at bounding box center [196, 417] width 294 height 26
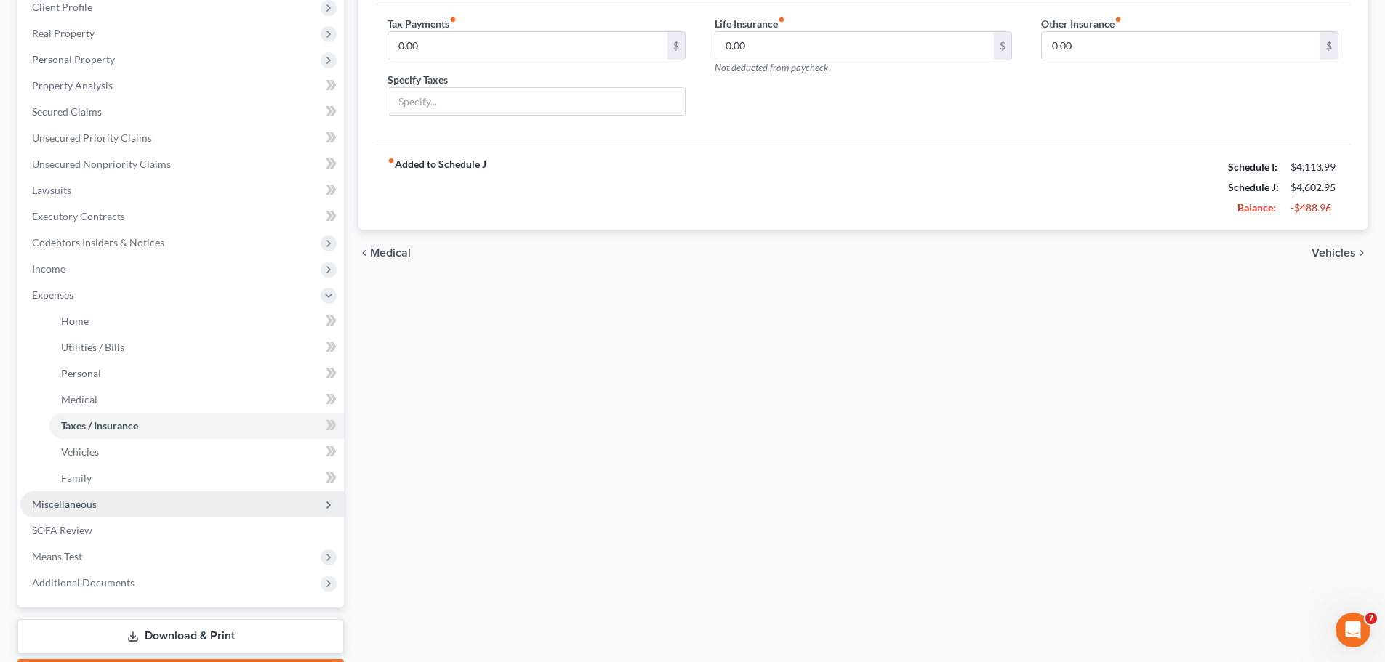
scroll to position [218, 0]
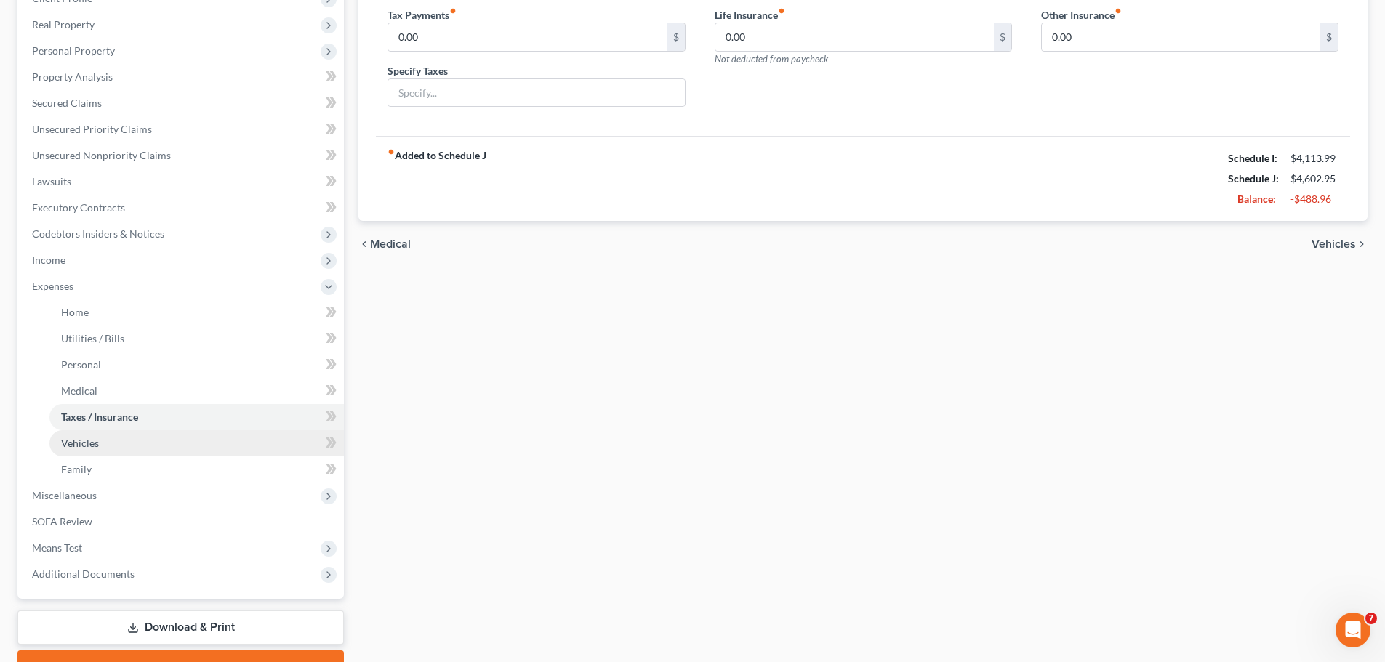
click at [175, 451] on link "Vehicles" at bounding box center [196, 443] width 294 height 26
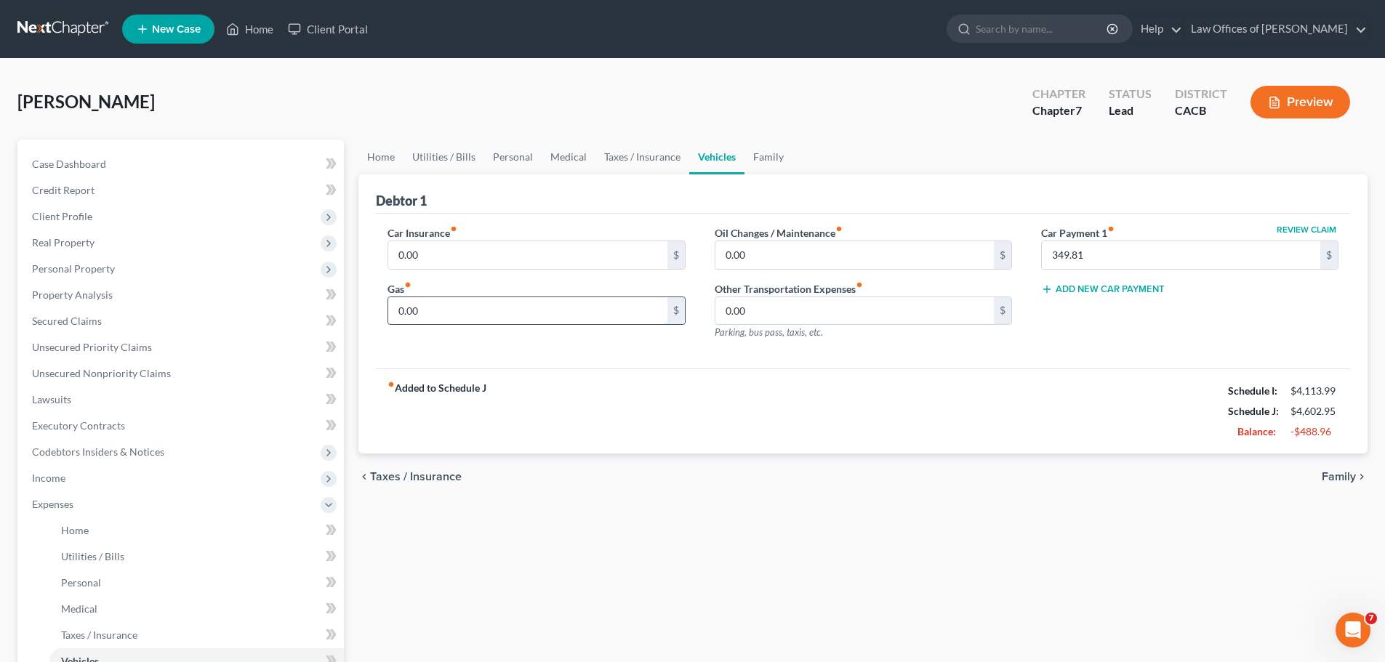
click at [517, 317] on input "0.00" at bounding box center [527, 311] width 278 height 28
type input "240"
click at [798, 316] on input "0.00" at bounding box center [854, 311] width 278 height 28
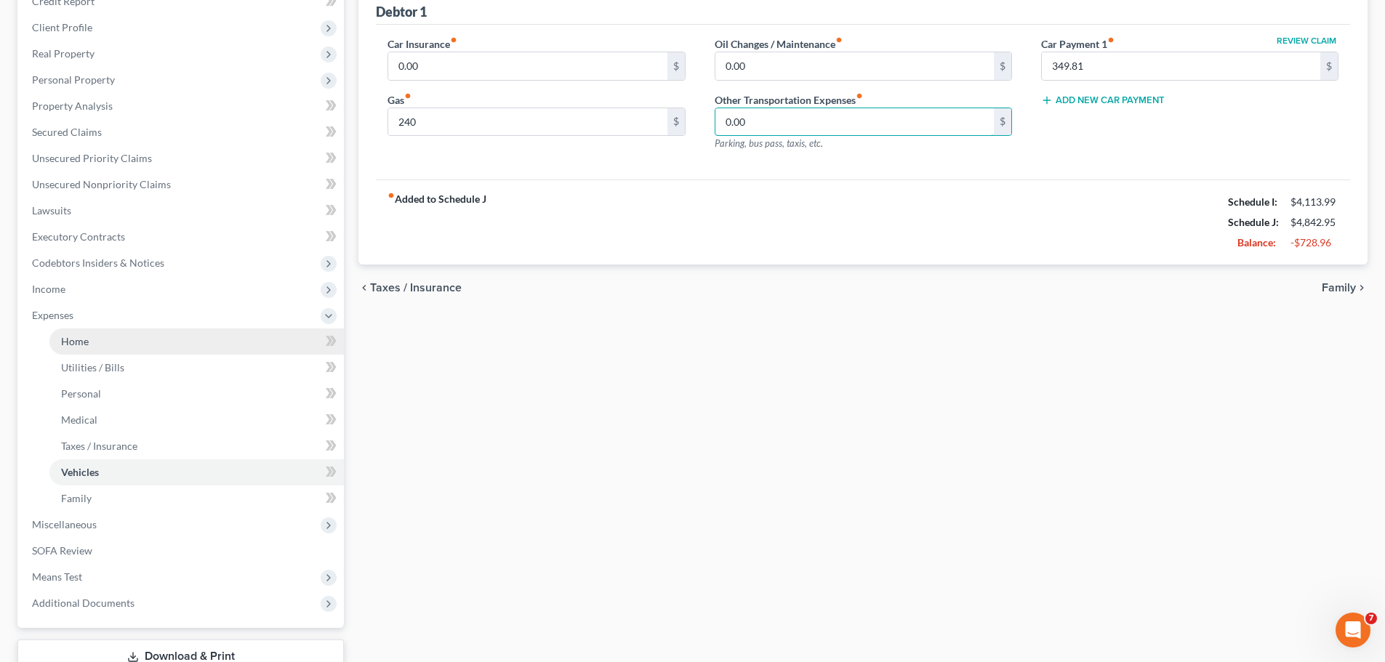
scroll to position [218, 0]
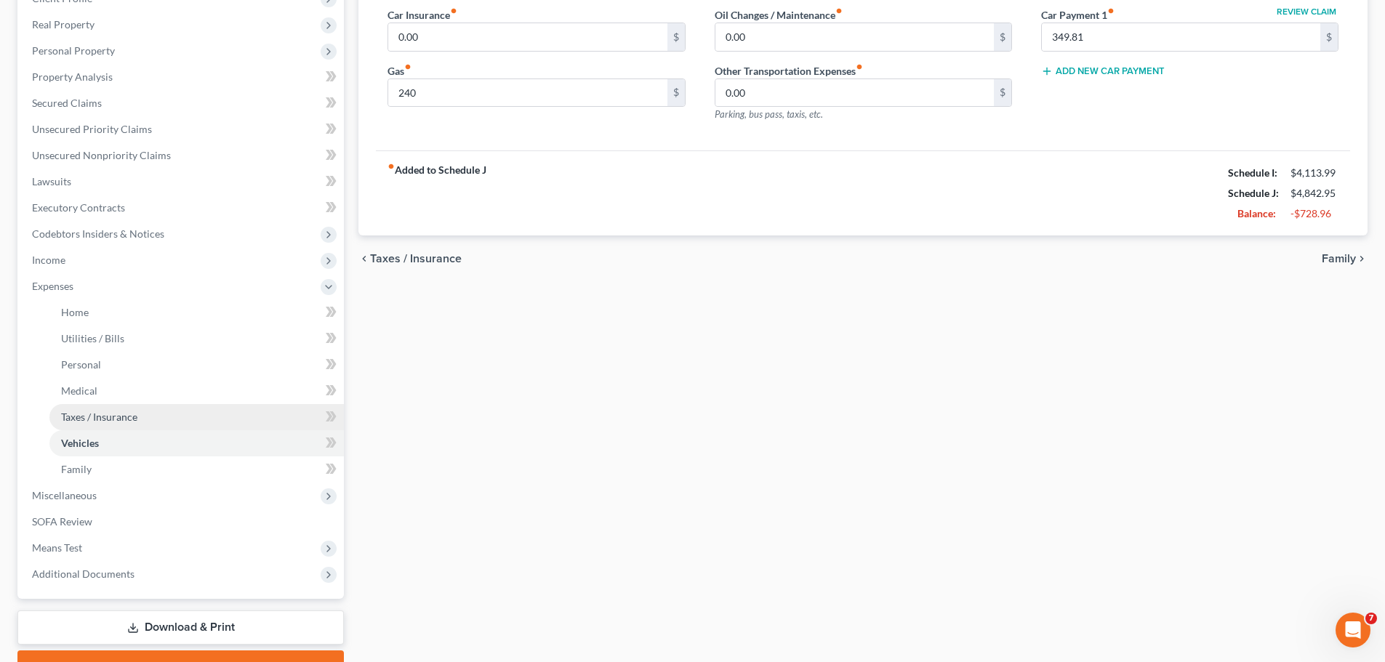
click at [207, 417] on link "Taxes / Insurance" at bounding box center [196, 417] width 294 height 26
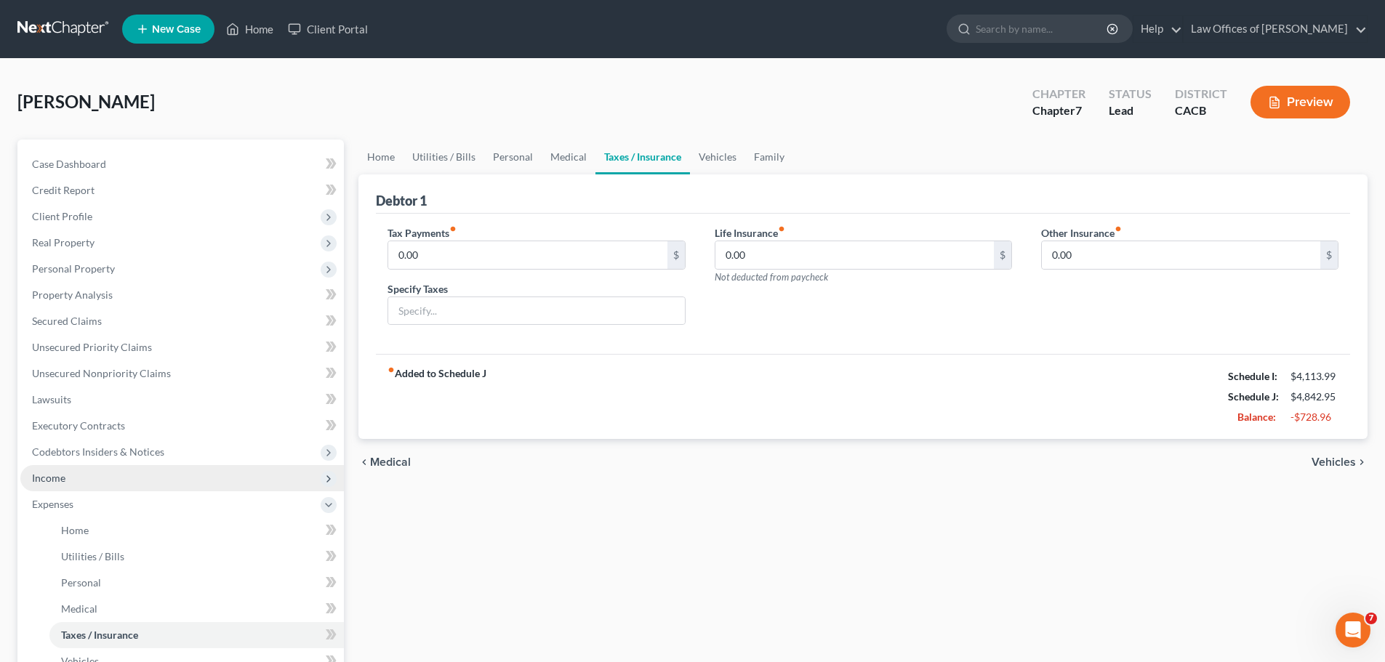
click at [106, 478] on span "Income" at bounding box center [182, 478] width 324 height 26
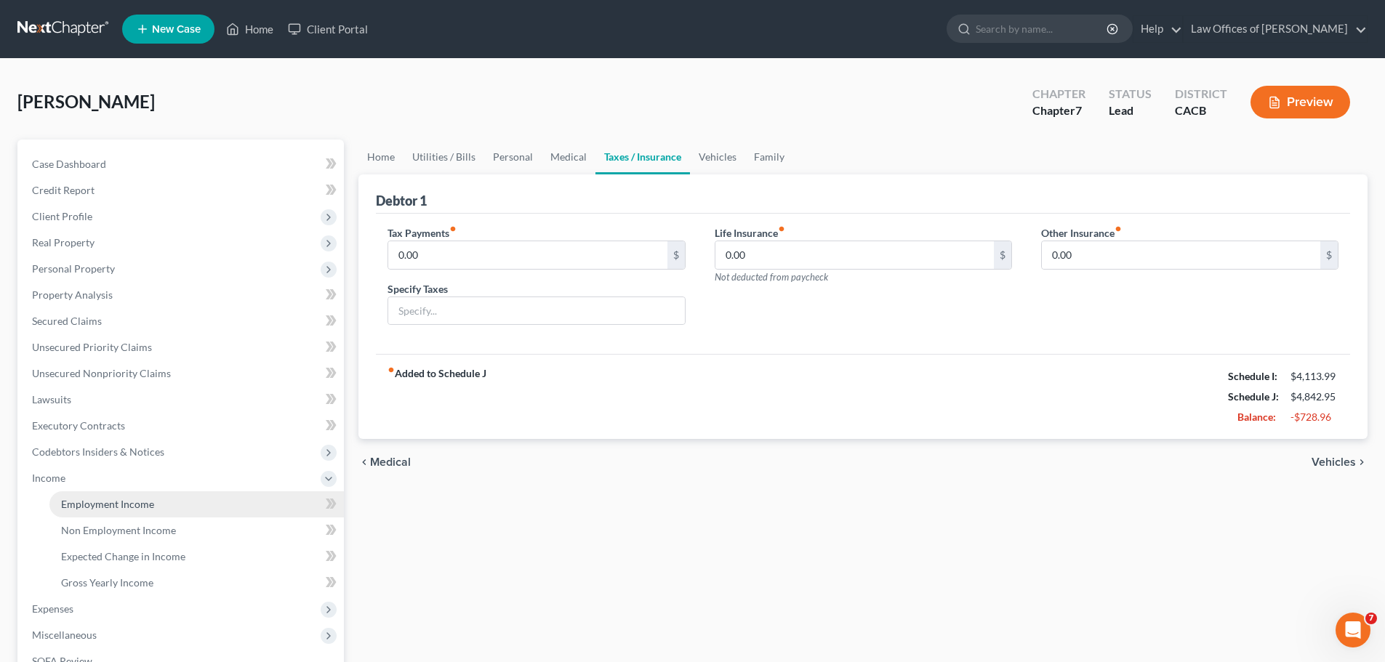
click at [117, 501] on span "Employment Income" at bounding box center [107, 504] width 93 height 12
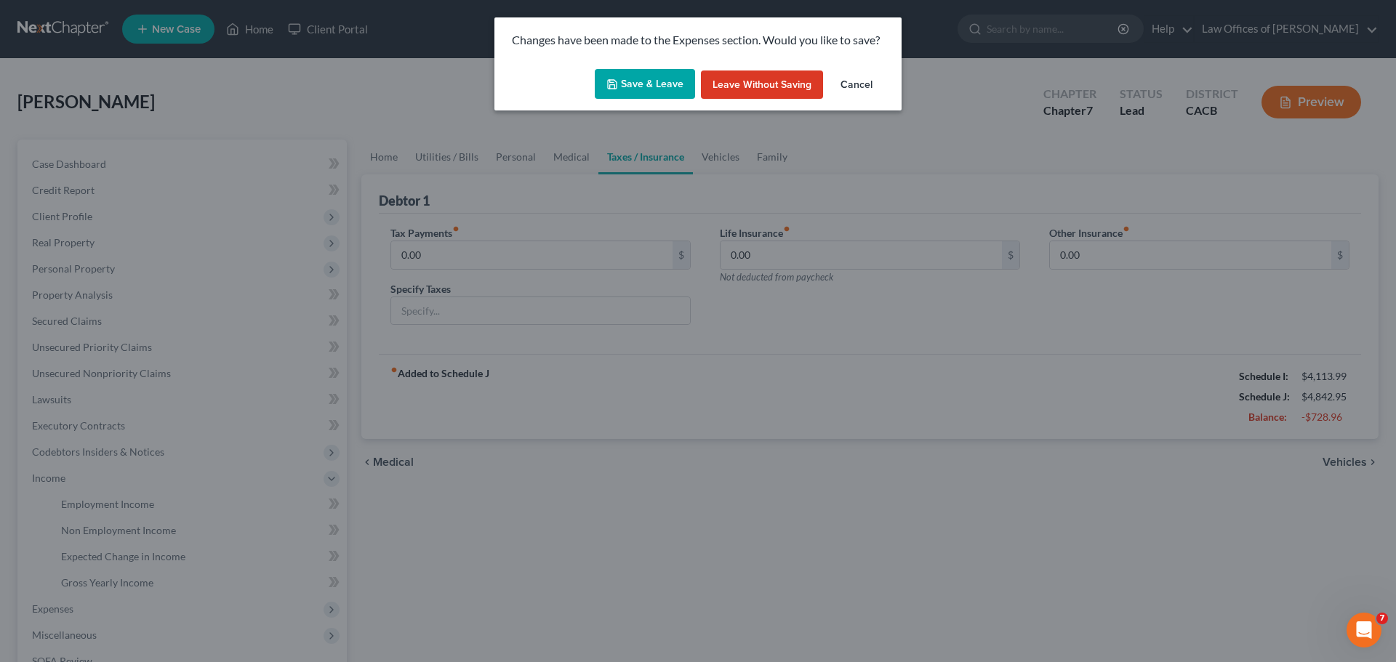
click at [681, 90] on button "Save & Leave" at bounding box center [645, 84] width 100 height 31
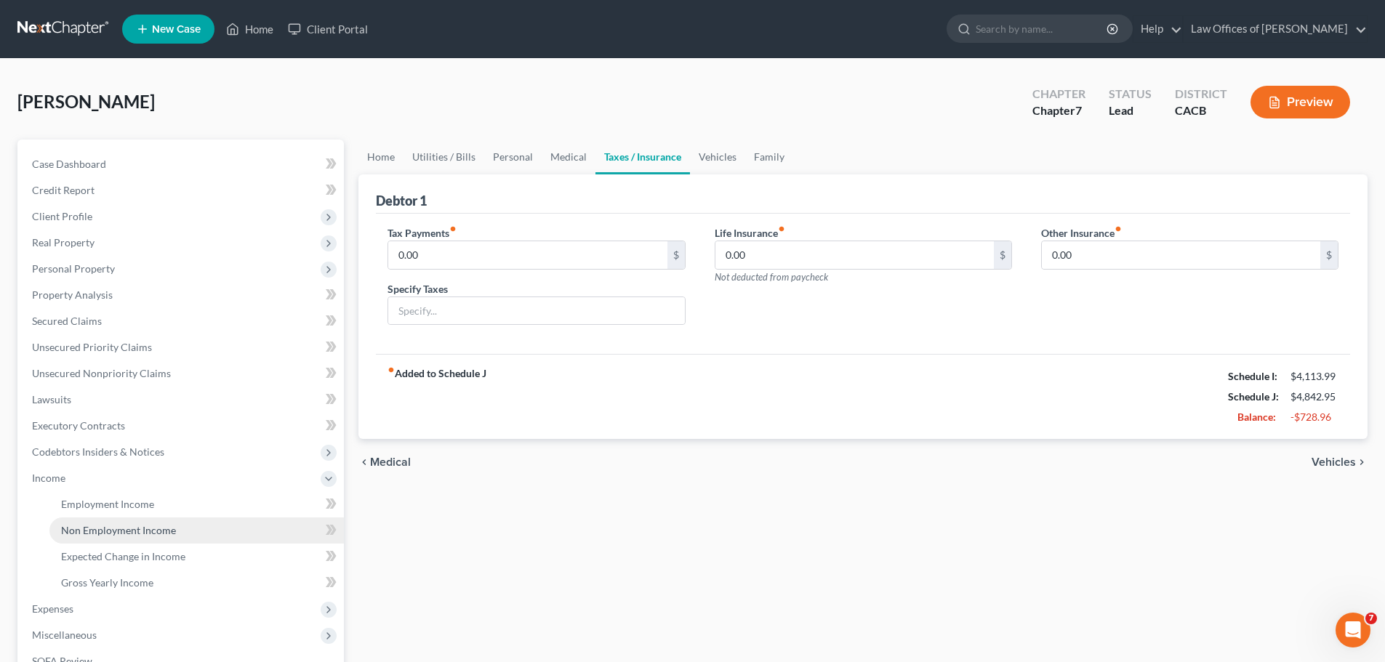
click at [105, 528] on span "Non Employment Income" at bounding box center [118, 530] width 115 height 12
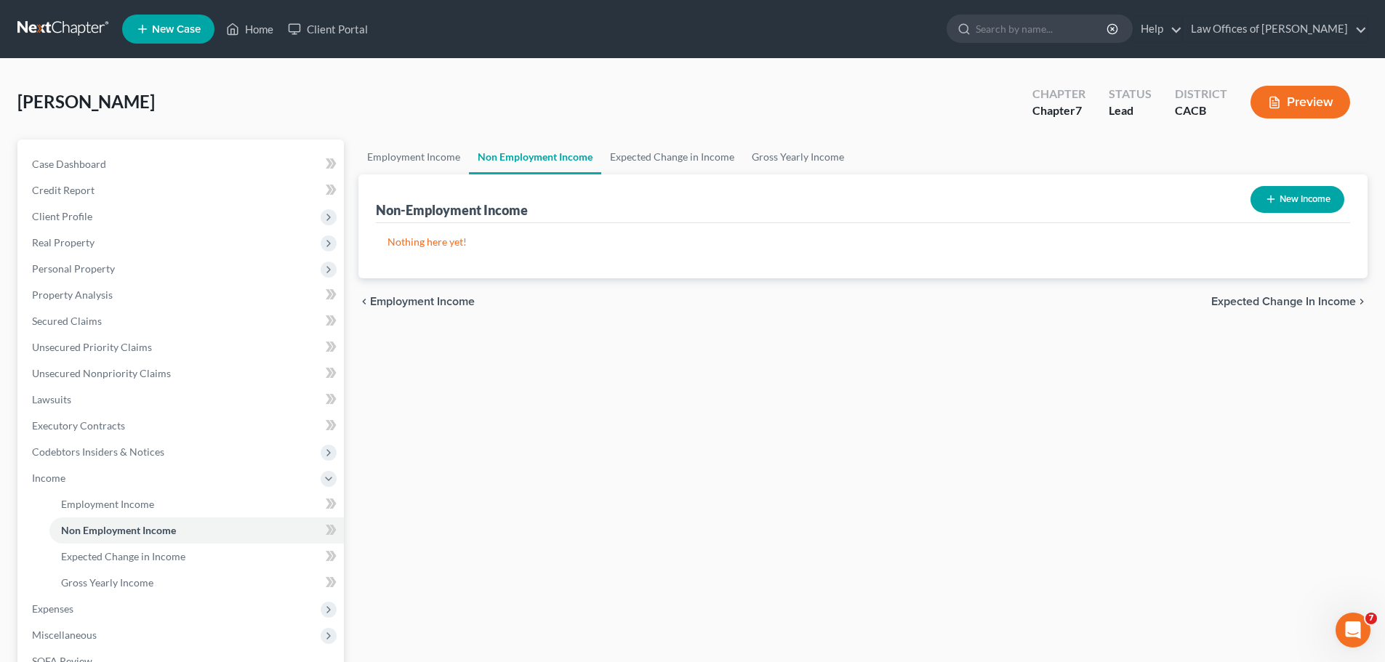
click at [1280, 193] on button "New Income" at bounding box center [1298, 199] width 94 height 27
select select "0"
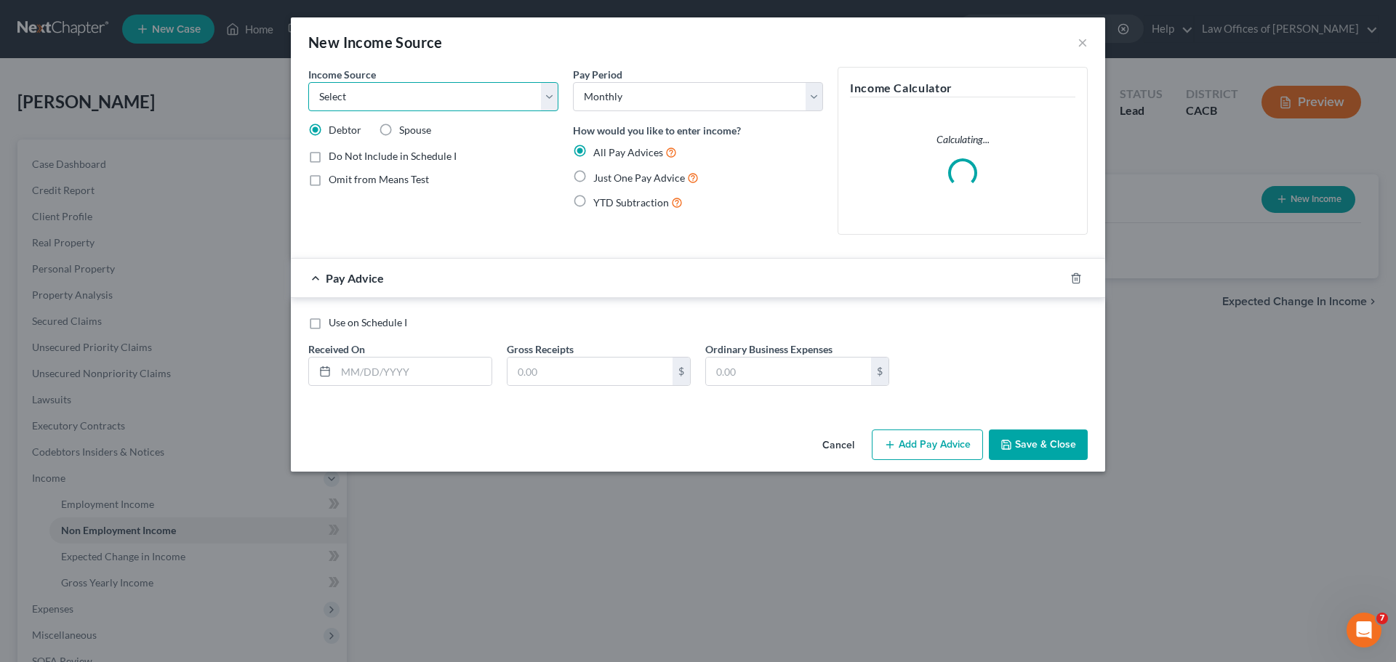
click at [553, 103] on select "Select Unemployment Disability (from employer) Pension Retirement Social Securi…" at bounding box center [433, 96] width 250 height 29
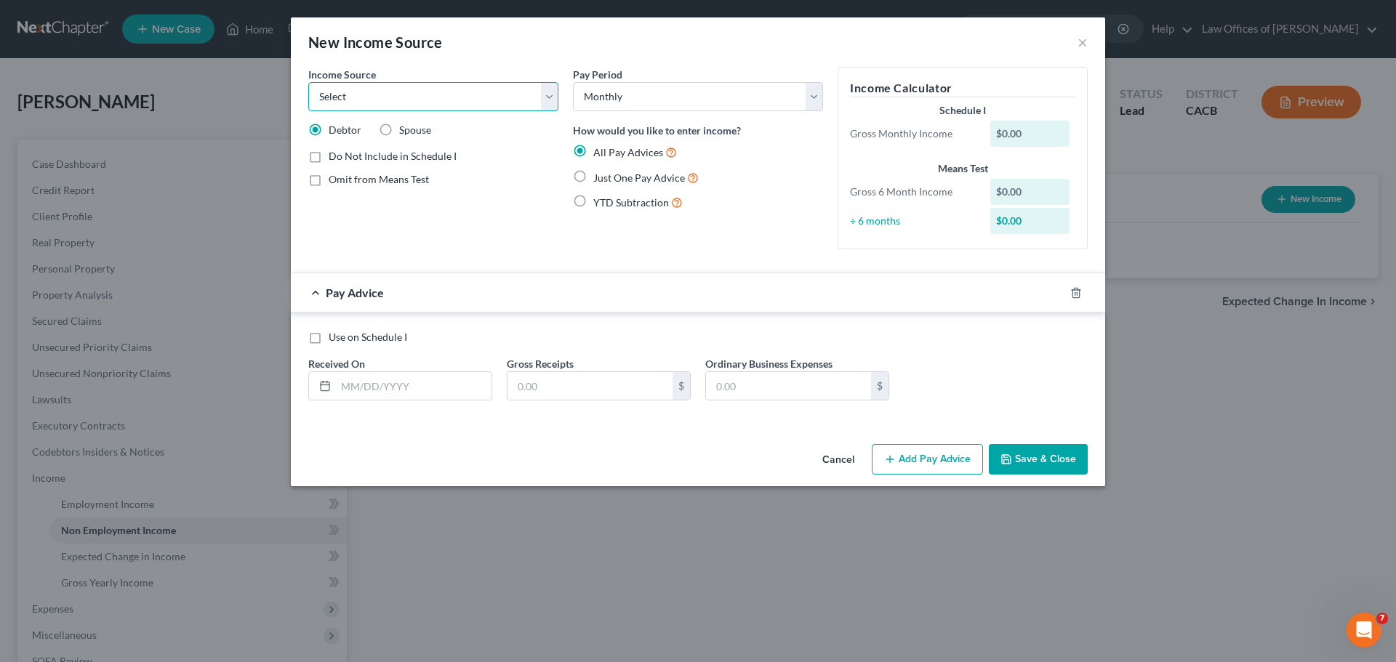
select select "9"
click at [308, 82] on select "Select Unemployment Disability (from employer) Pension Retirement Social Securi…" at bounding box center [433, 96] width 250 height 29
click at [329, 337] on label "Use on Schedule I" at bounding box center [368, 337] width 79 height 15
click at [334, 337] on input "Use on Schedule I" at bounding box center [338, 334] width 9 height 9
checkbox input "true"
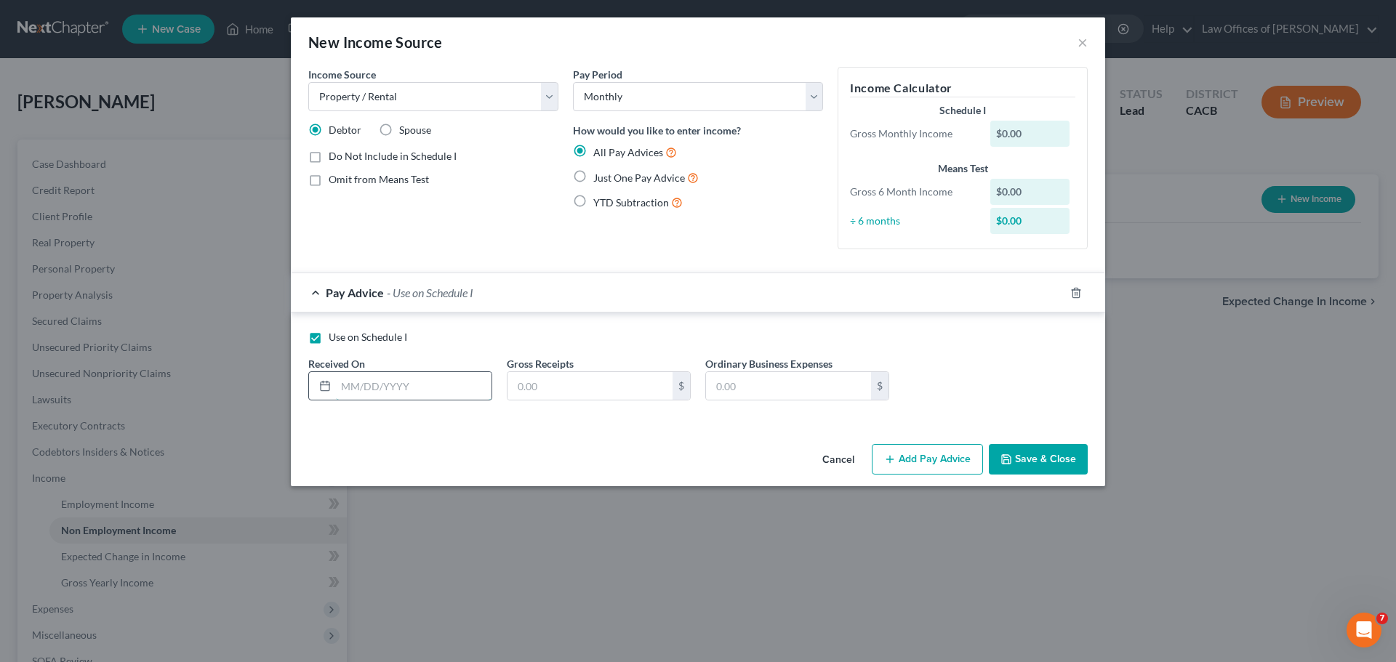
click at [374, 391] on input "text" at bounding box center [414, 386] width 156 height 28
type input "[DATE]"
click at [558, 391] on input "text" at bounding box center [590, 386] width 165 height 28
type input "800"
click at [1042, 461] on button "Save & Close" at bounding box center [1038, 459] width 99 height 31
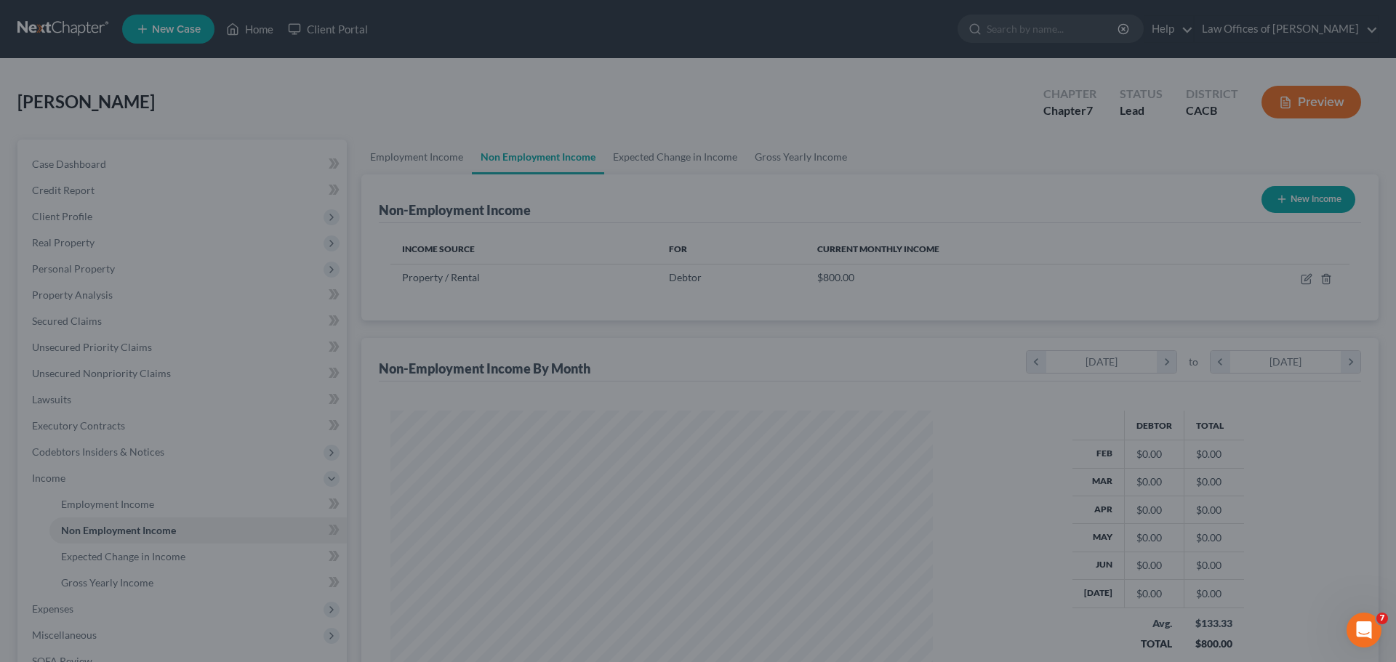
scroll to position [726851, 726551]
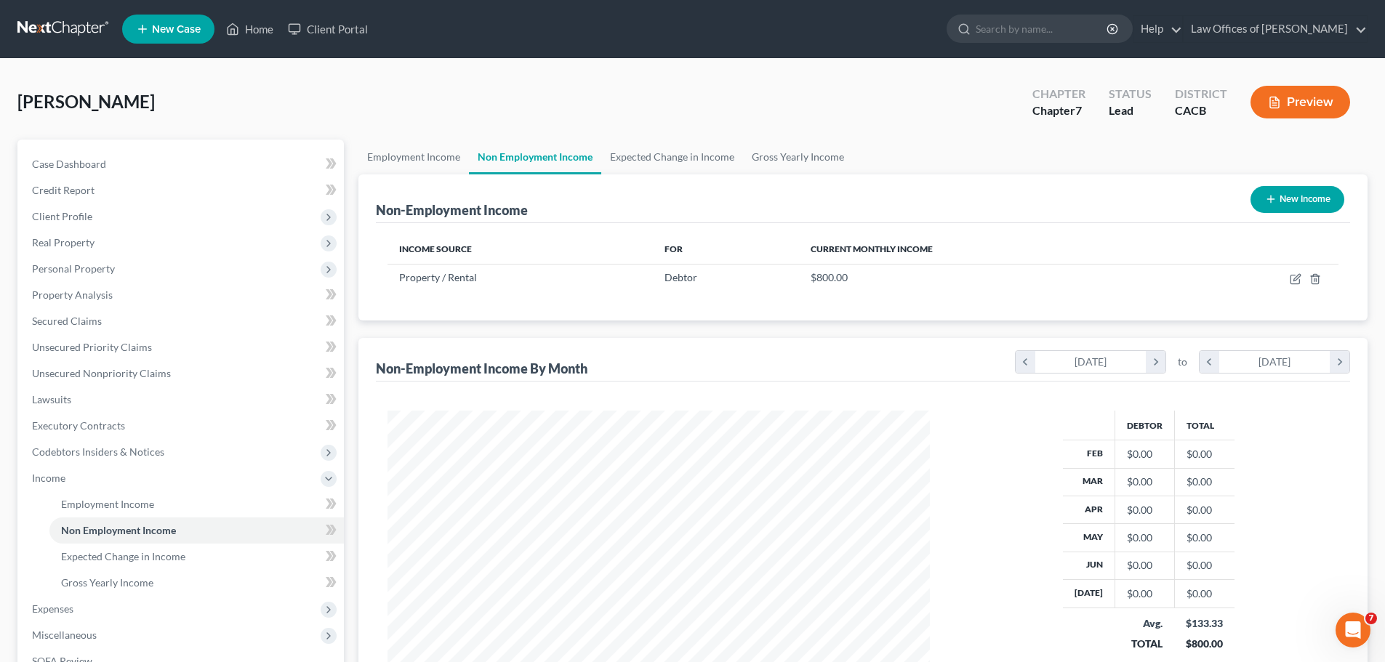
click at [1296, 201] on button "New Income" at bounding box center [1298, 199] width 94 height 27
select select "0"
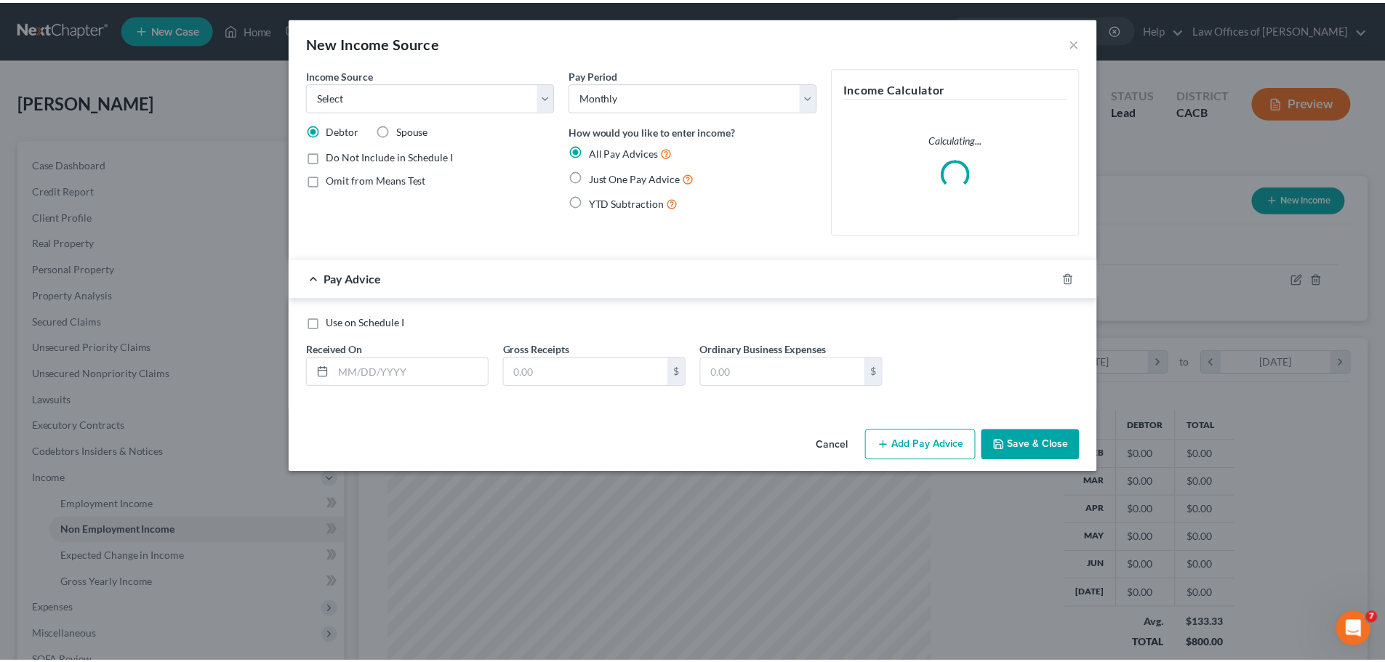
scroll to position [273, 577]
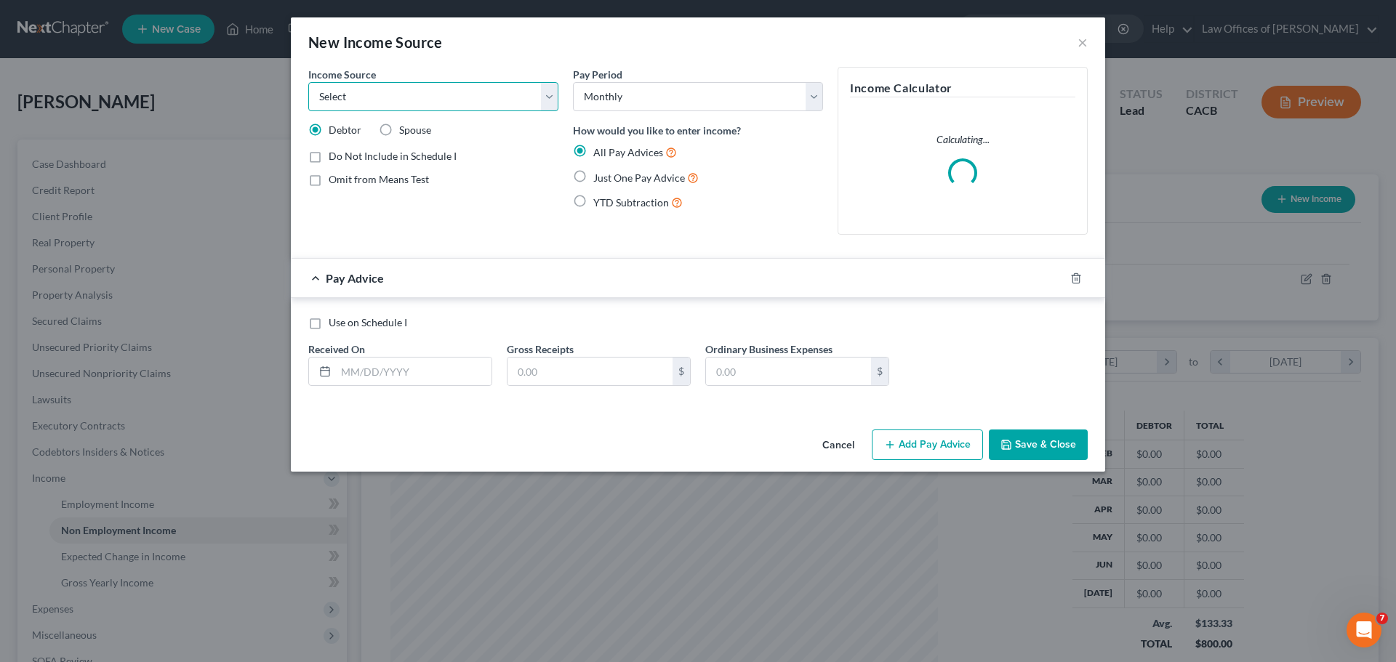
click at [366, 93] on select "Select Unemployment Disability (from employer) Pension Retirement Social Securi…" at bounding box center [433, 96] width 250 height 29
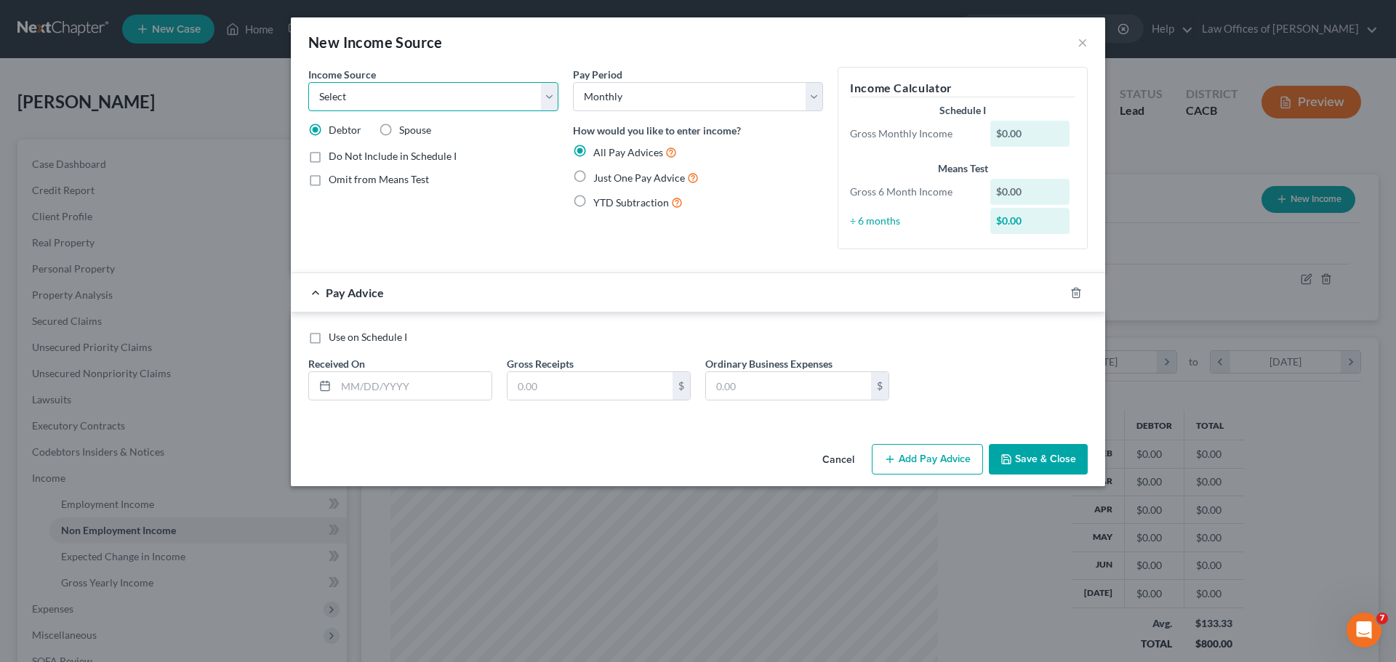
select select "7"
click at [308, 82] on select "Select Unemployment Disability (from employer) Pension Retirement Social Securi…" at bounding box center [433, 96] width 250 height 29
click at [329, 330] on label "Use on Schedule I" at bounding box center [368, 337] width 79 height 15
click at [334, 330] on input "Use on Schedule I" at bounding box center [338, 334] width 9 height 9
checkbox input "true"
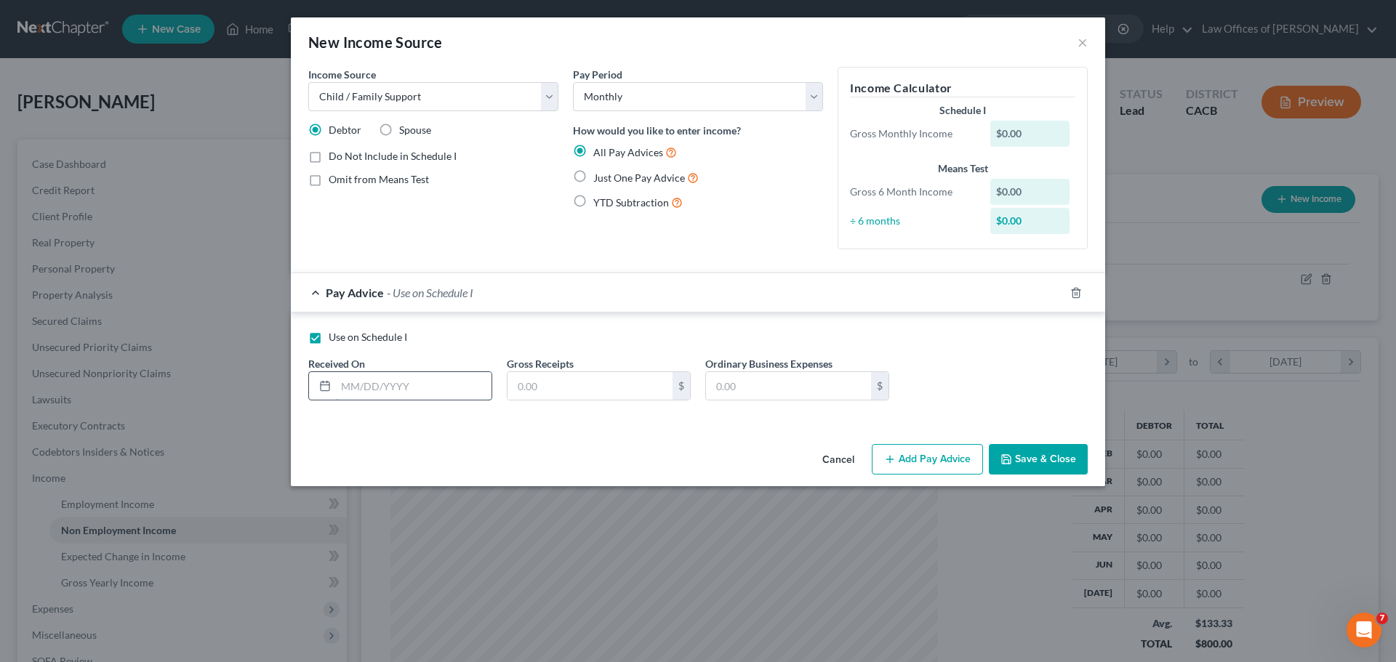
click at [340, 383] on input "text" at bounding box center [414, 386] width 156 height 28
type input "[DATE]"
click at [553, 387] on input "text" at bounding box center [590, 386] width 165 height 28
type input "192.00"
click at [1014, 467] on button "Save & Close" at bounding box center [1038, 459] width 99 height 31
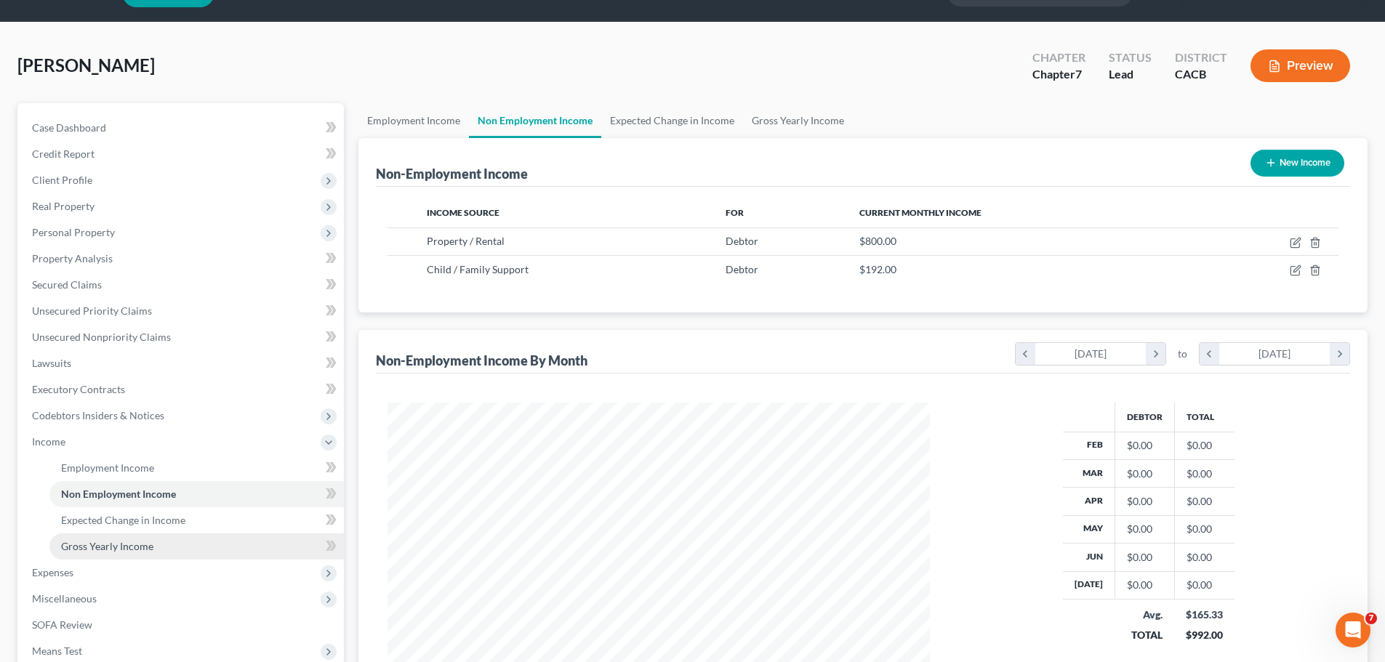
scroll to position [73, 0]
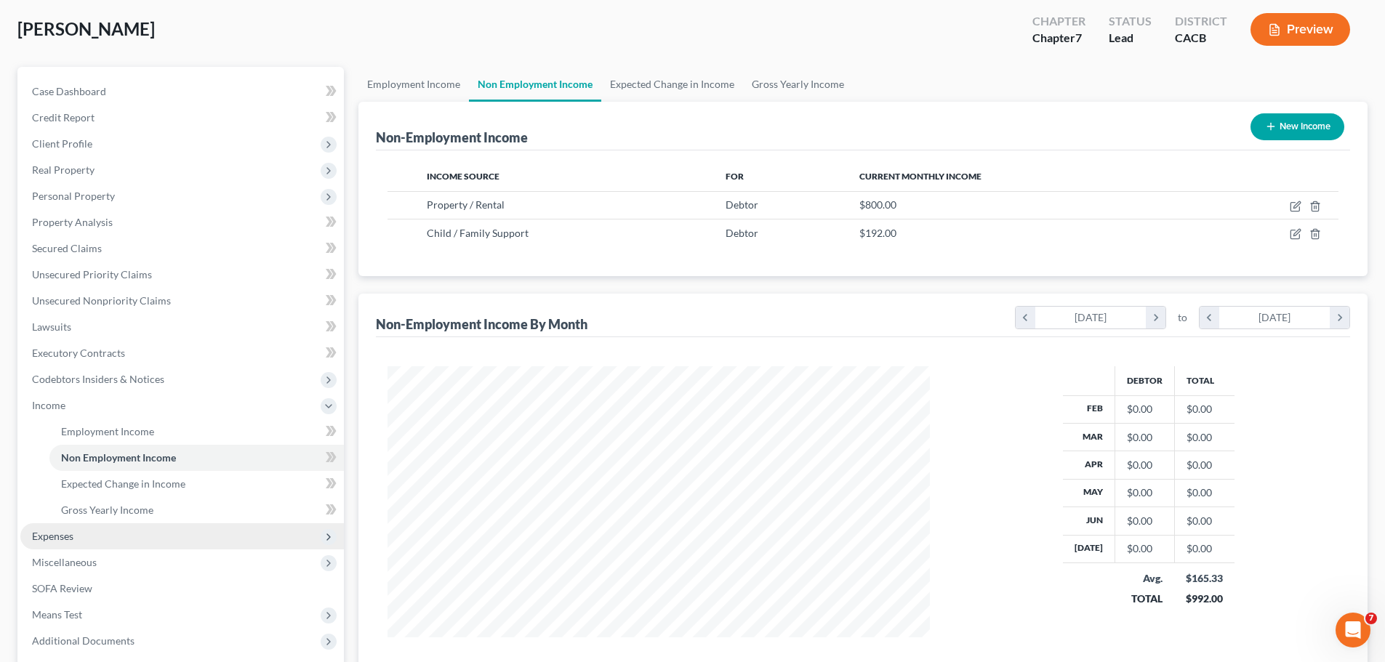
click at [139, 546] on span "Expenses" at bounding box center [182, 537] width 324 height 26
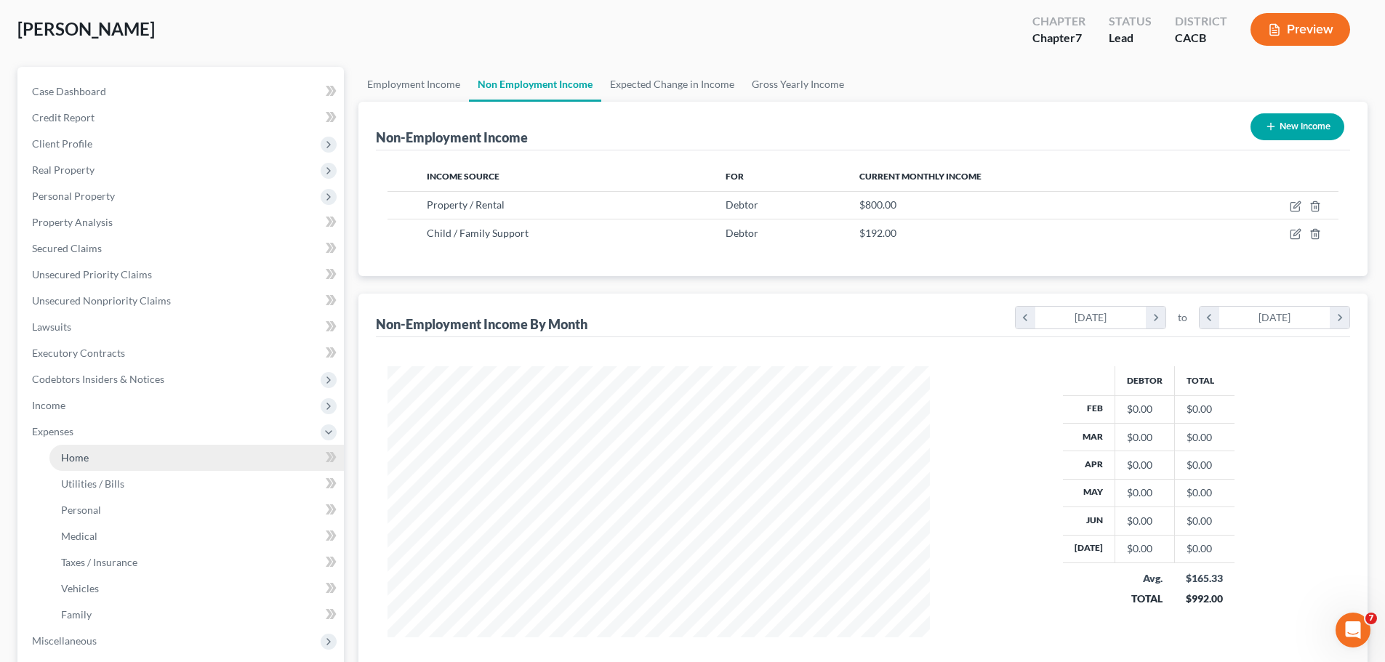
click at [111, 452] on link "Home" at bounding box center [196, 458] width 294 height 26
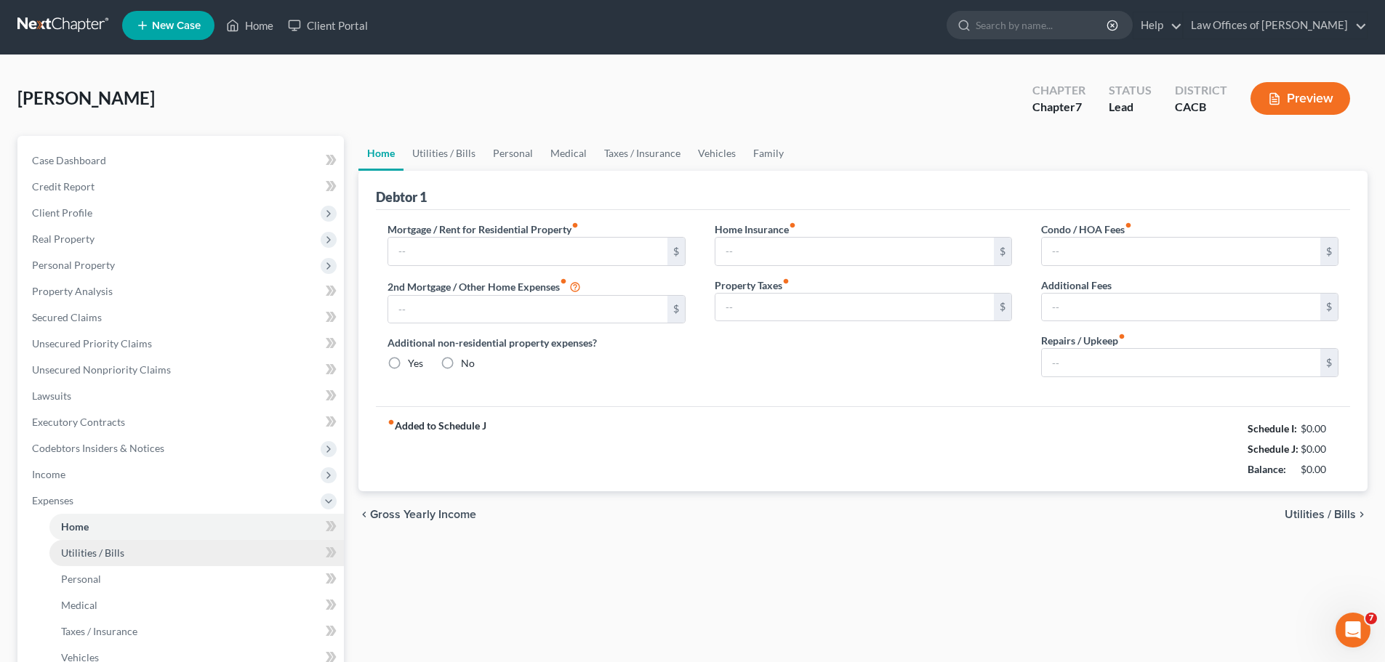
type input "2,928.14"
type input "0.00"
radio input "true"
type input "0.00"
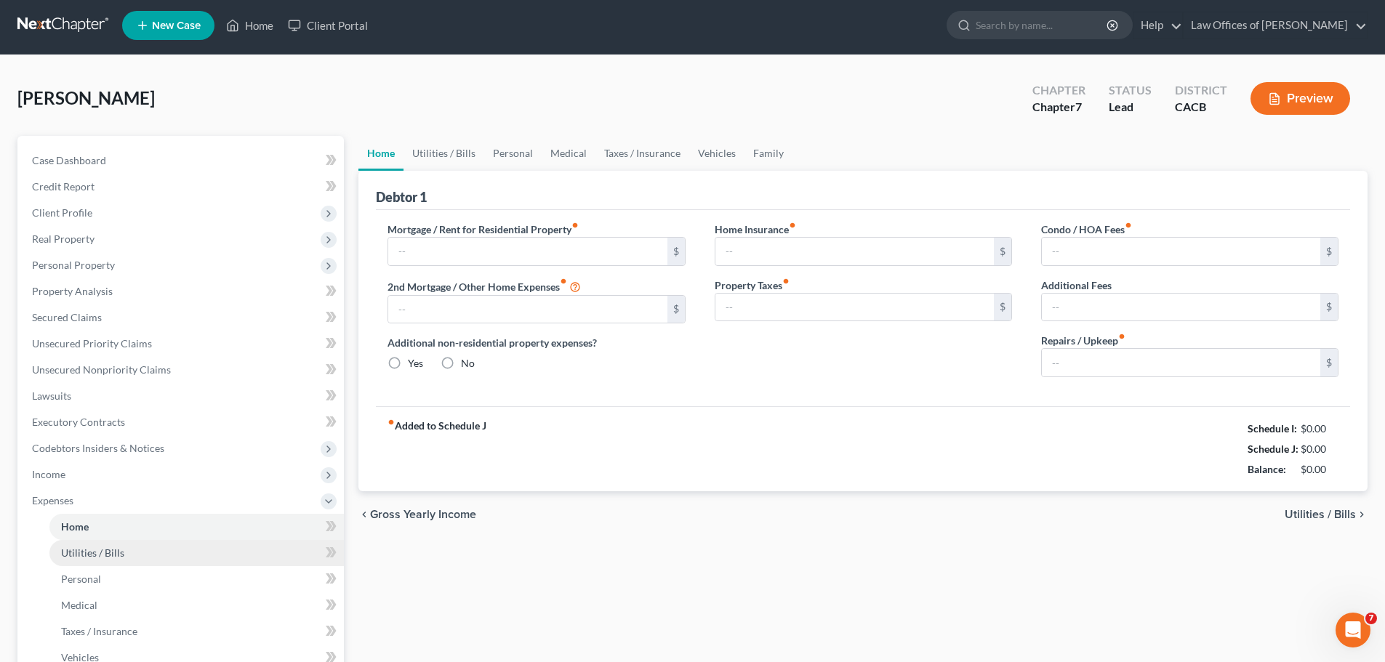
type input "0.00"
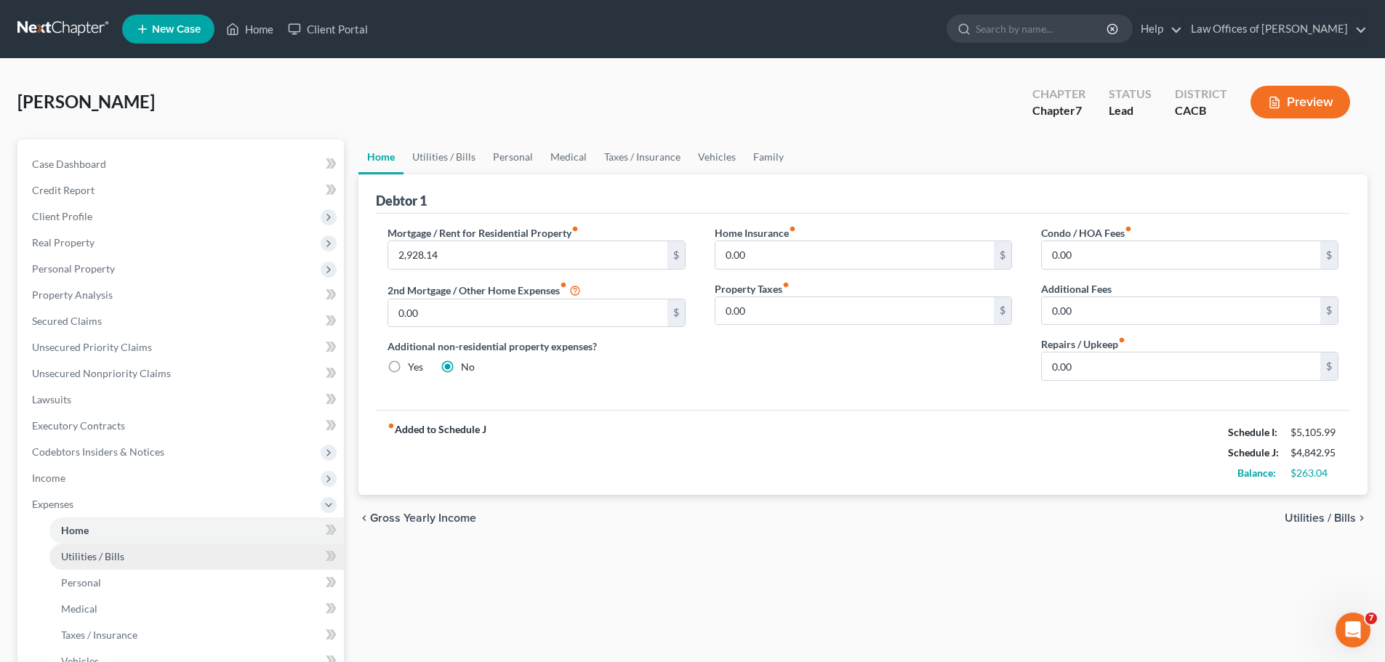
click at [167, 560] on link "Utilities / Bills" at bounding box center [196, 557] width 294 height 26
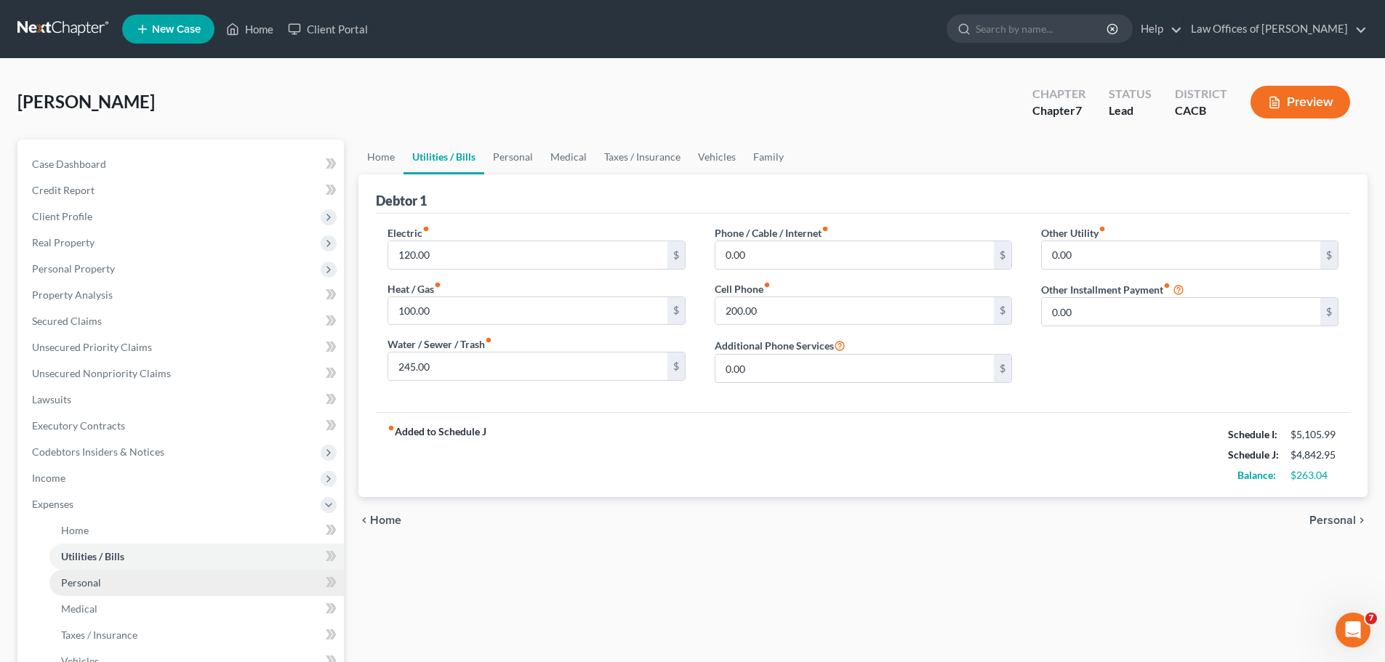
click at [170, 582] on link "Personal" at bounding box center [196, 583] width 294 height 26
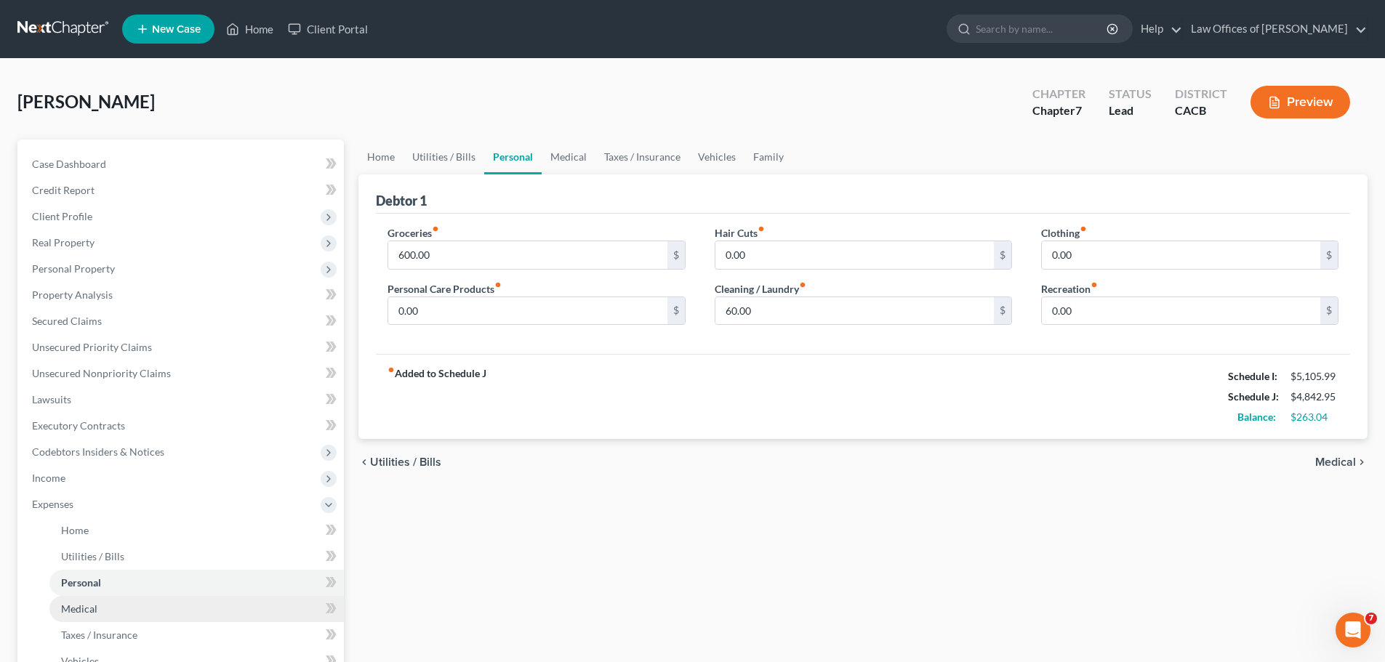
click at [173, 612] on link "Medical" at bounding box center [196, 609] width 294 height 26
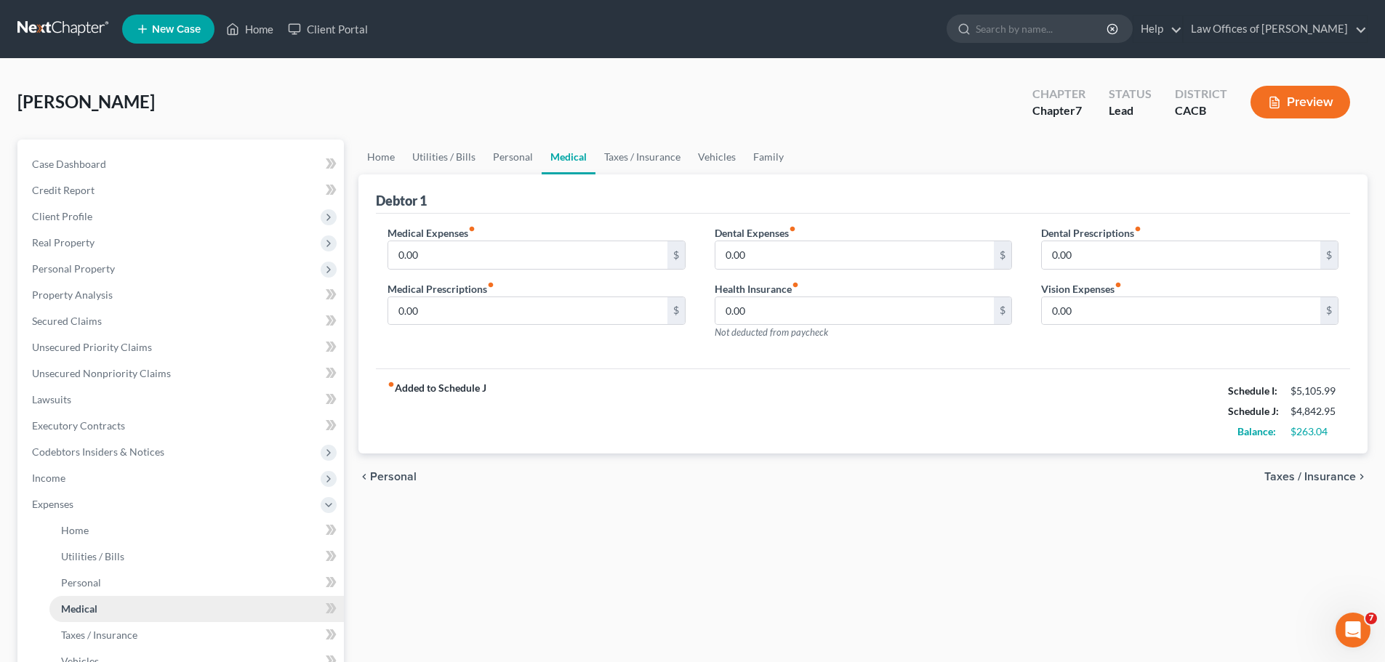
scroll to position [145, 0]
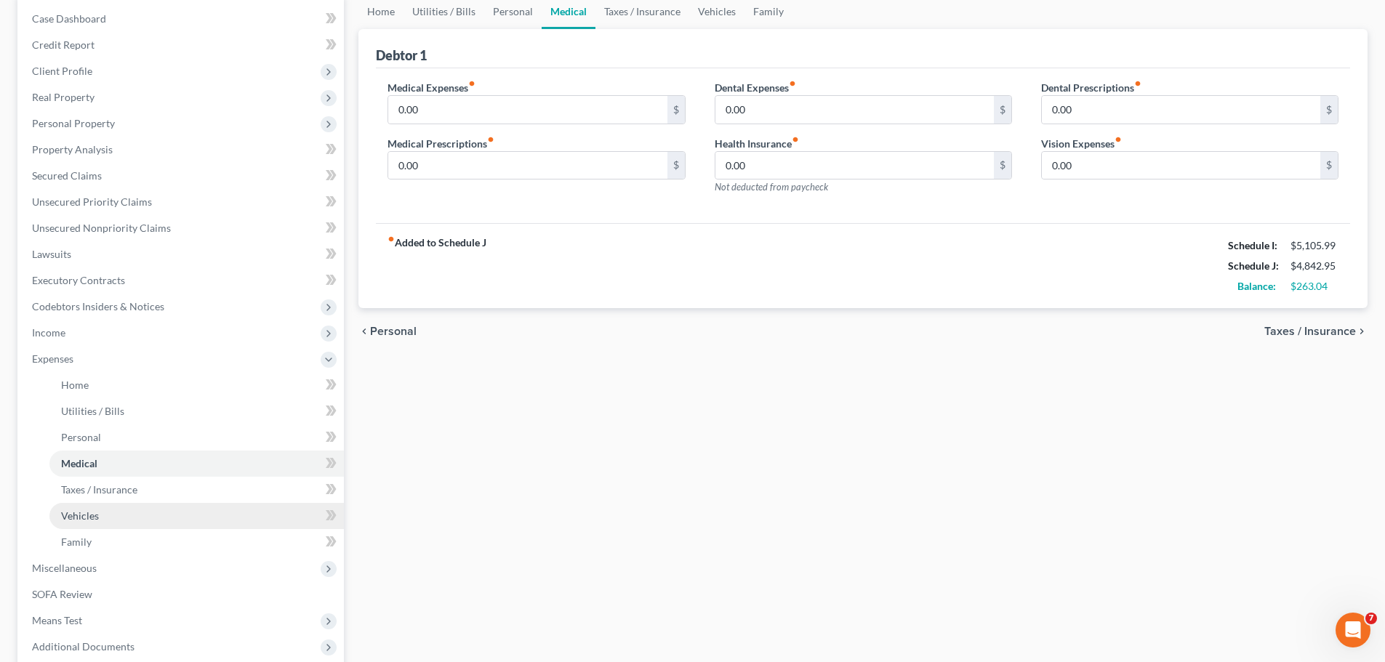
click at [111, 517] on link "Vehicles" at bounding box center [196, 516] width 294 height 26
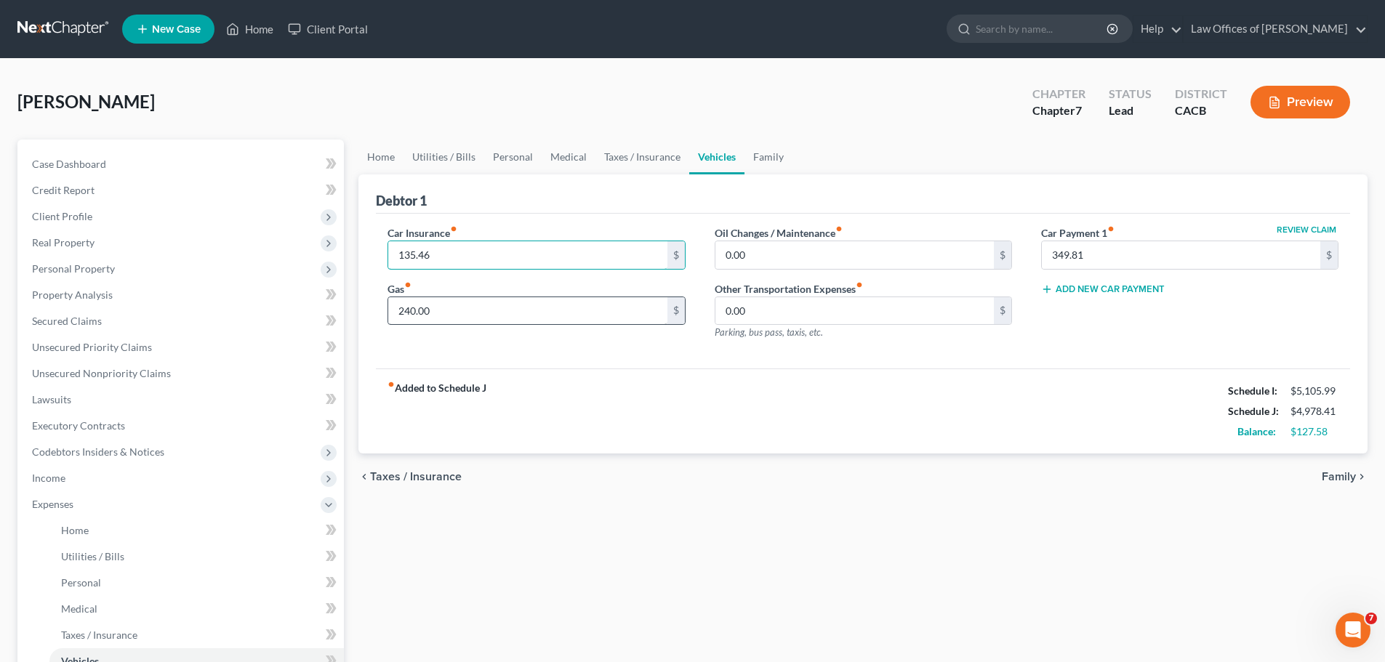
type input "135.46"
click at [609, 304] on input "240.00" at bounding box center [527, 311] width 278 height 28
click at [404, 313] on input "240.00" at bounding box center [527, 311] width 278 height 28
type input "340.00"
click at [907, 320] on input "0.00" at bounding box center [854, 311] width 278 height 28
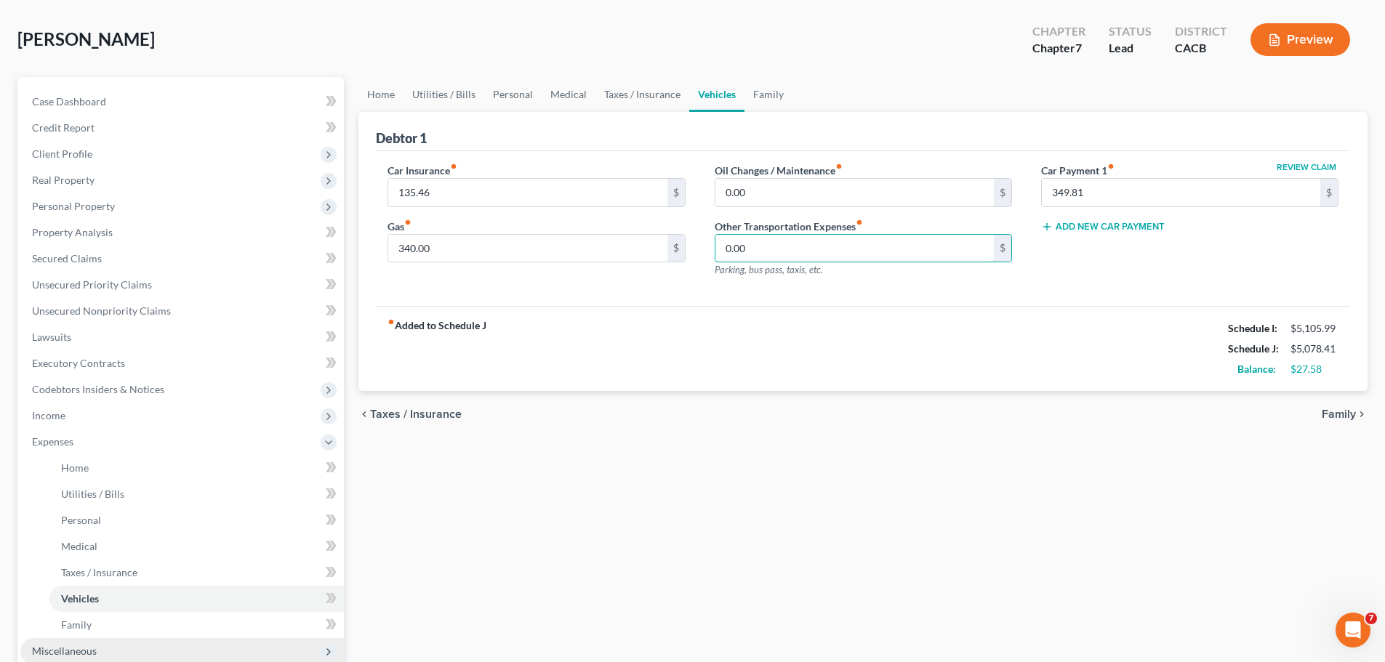
scroll to position [145, 0]
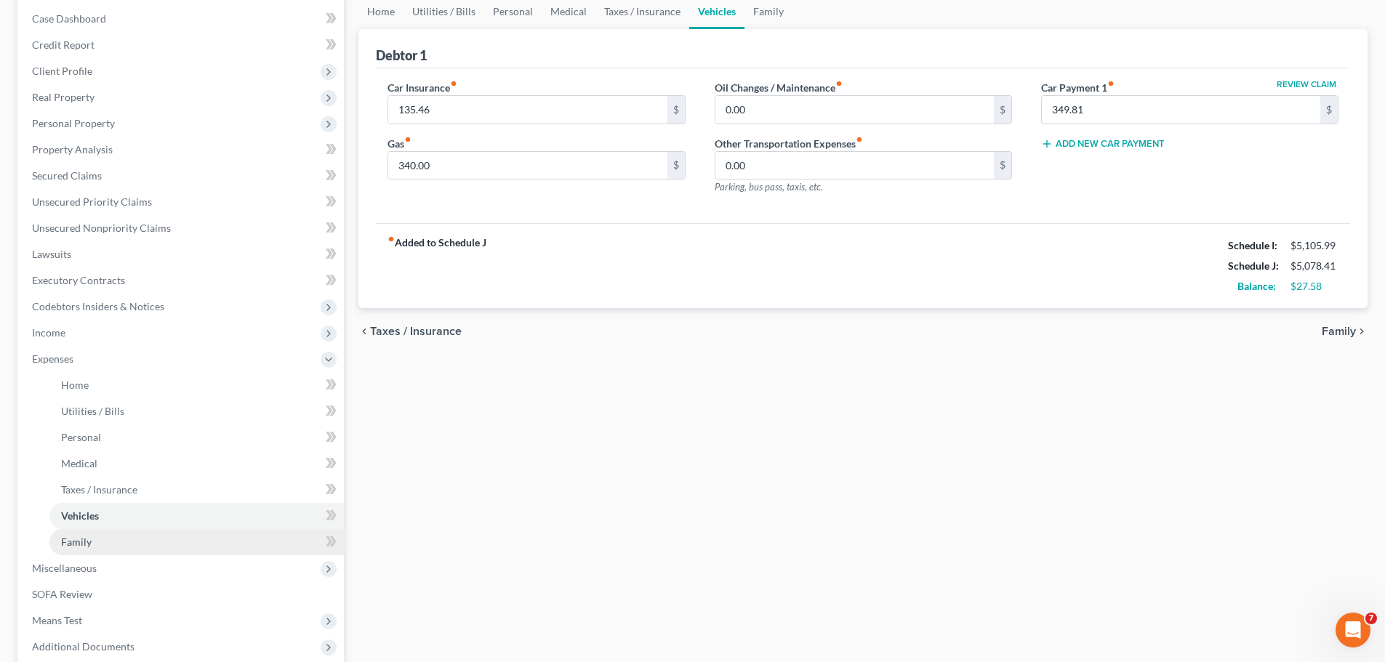
click at [115, 538] on link "Family" at bounding box center [196, 542] width 294 height 26
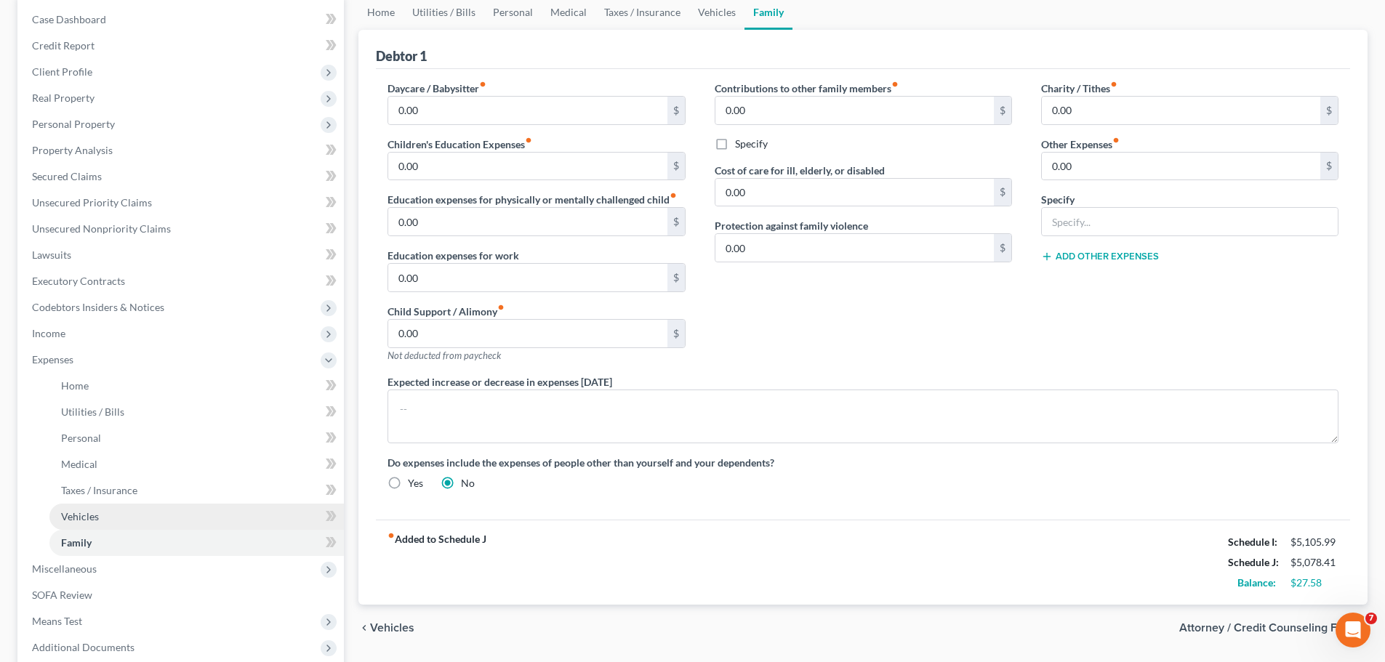
scroll to position [145, 0]
click at [84, 520] on span "Vehicles" at bounding box center [80, 516] width 38 height 12
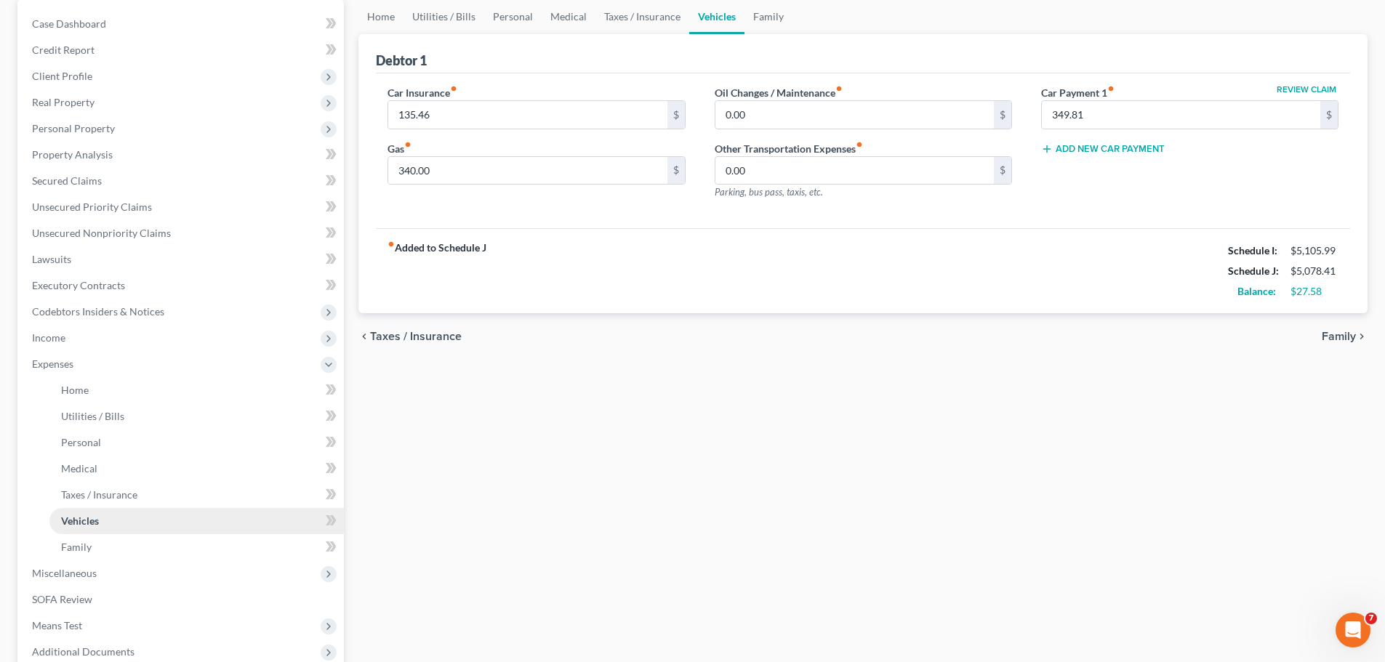
scroll to position [145, 0]
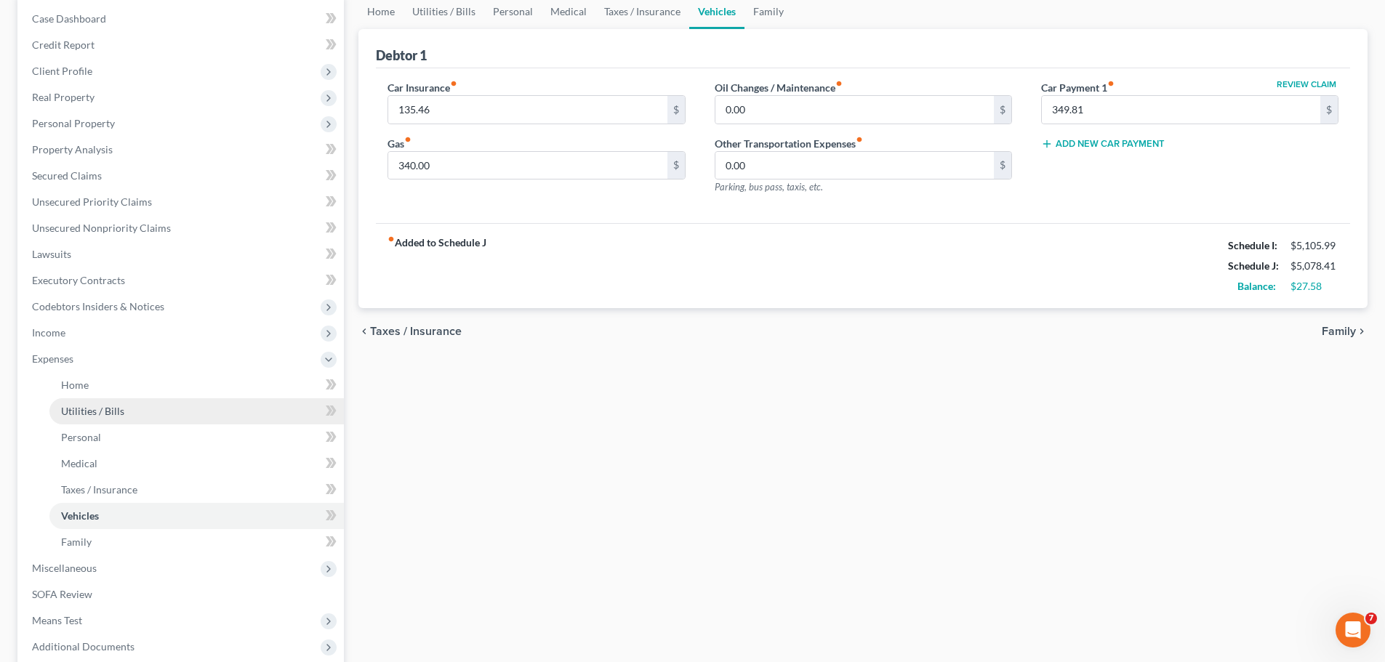
click at [129, 406] on link "Utilities / Bills" at bounding box center [196, 411] width 294 height 26
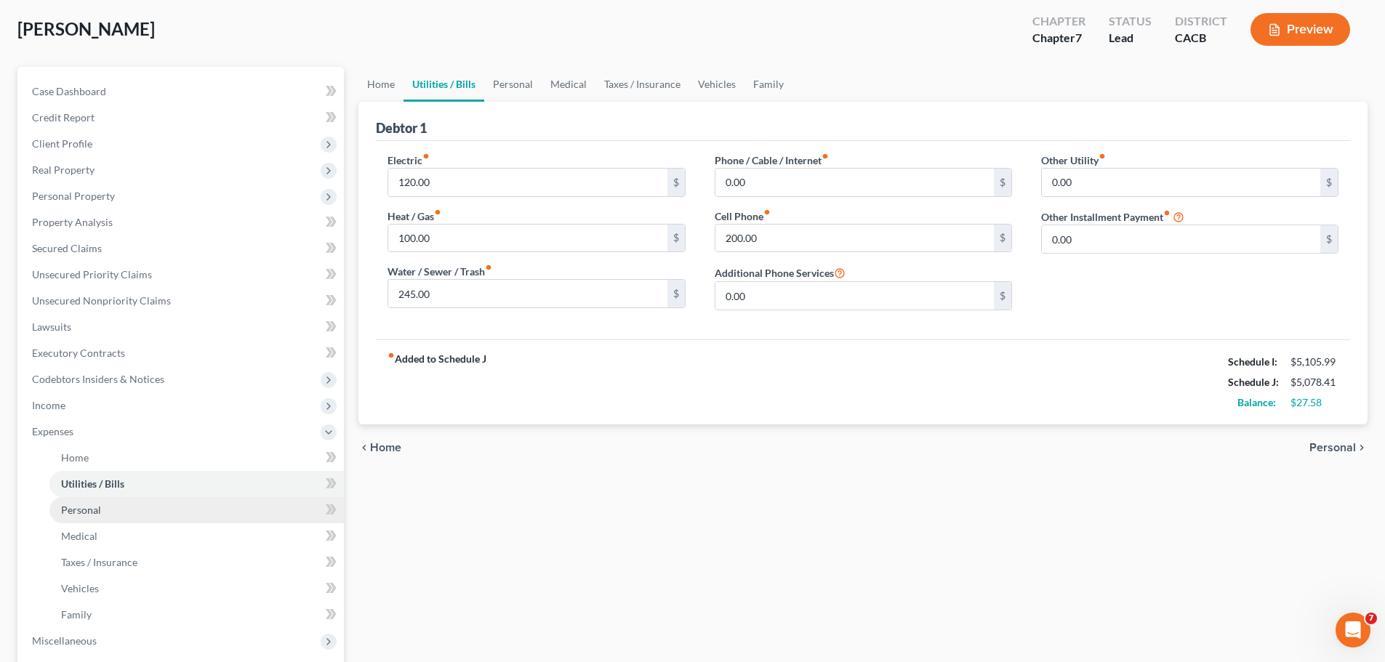
click at [124, 505] on link "Personal" at bounding box center [196, 510] width 294 height 26
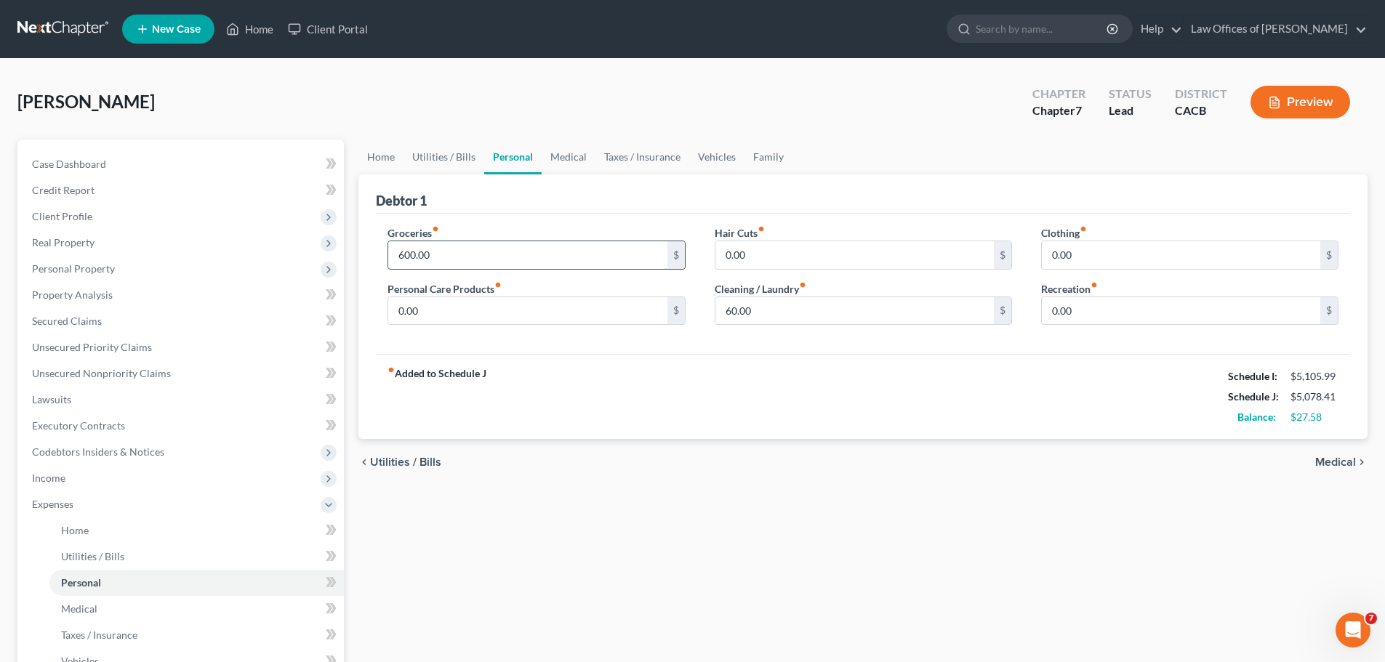
click at [404, 256] on input "600.00" at bounding box center [527, 255] width 278 height 28
click at [406, 257] on input "600.00" at bounding box center [527, 255] width 278 height 28
type input "700.00"
click at [625, 314] on input "0.00" at bounding box center [527, 311] width 278 height 28
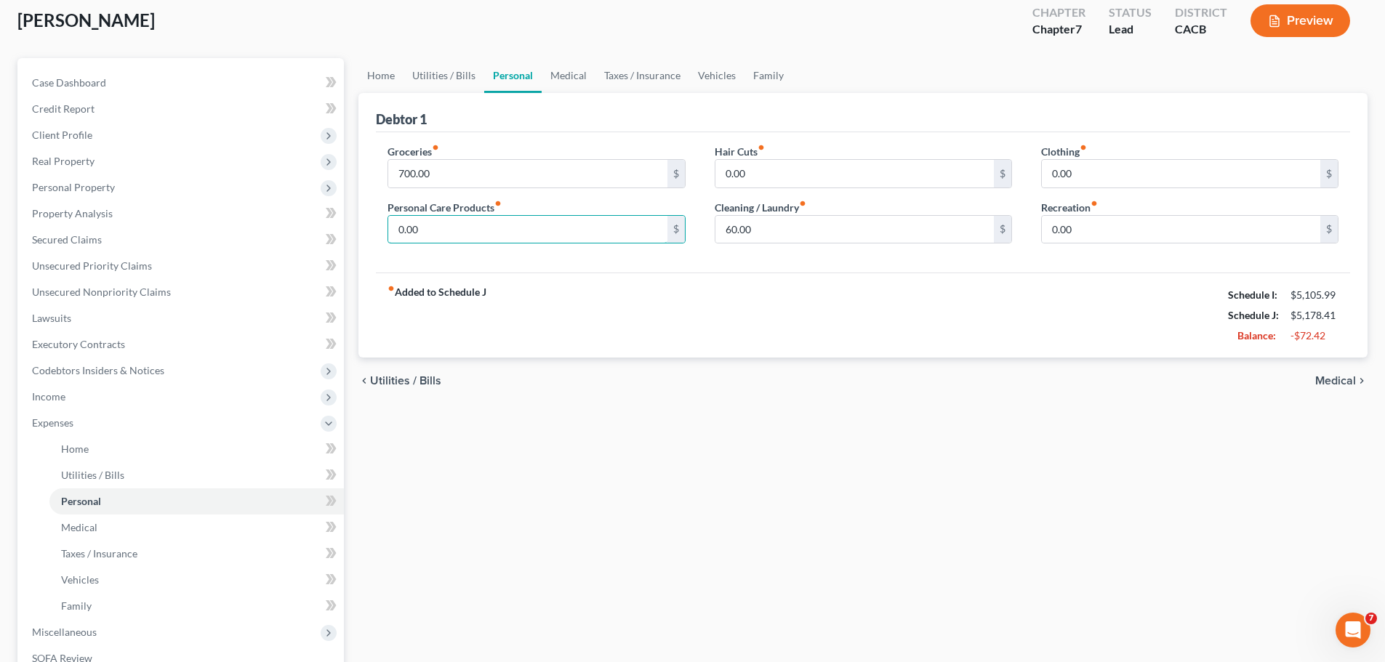
scroll to position [145, 0]
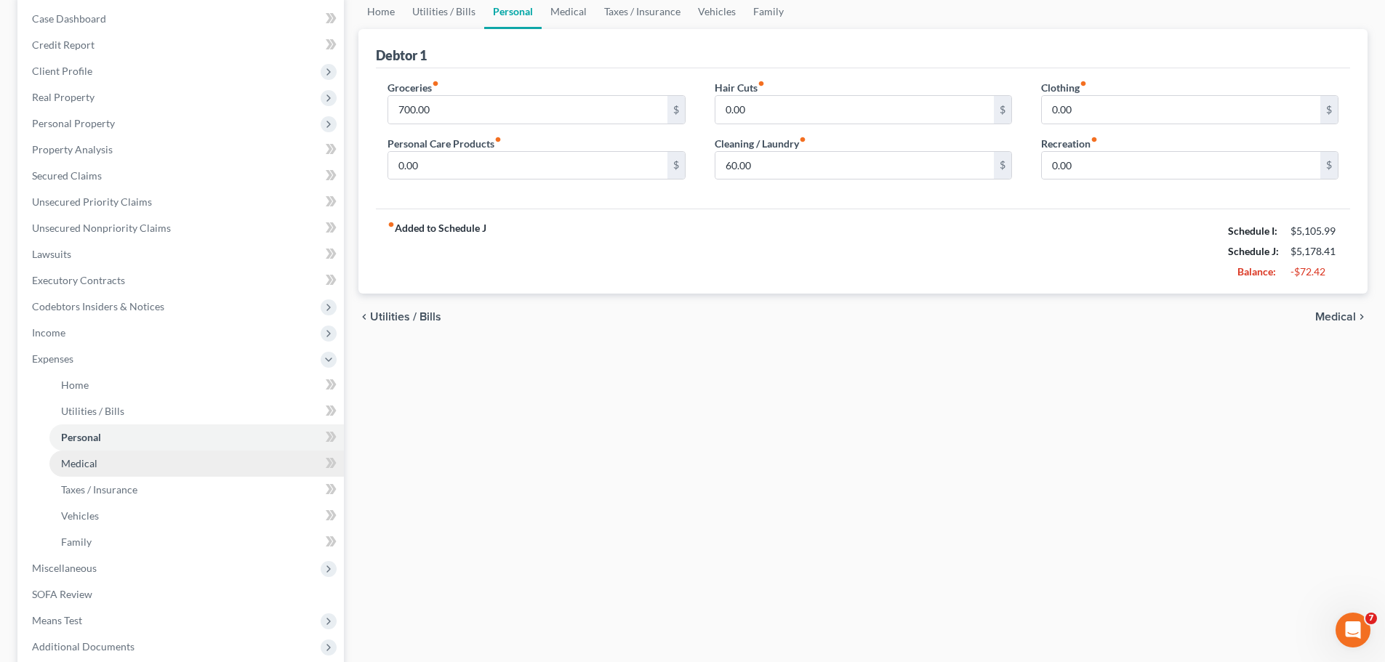
click at [145, 467] on link "Medical" at bounding box center [196, 464] width 294 height 26
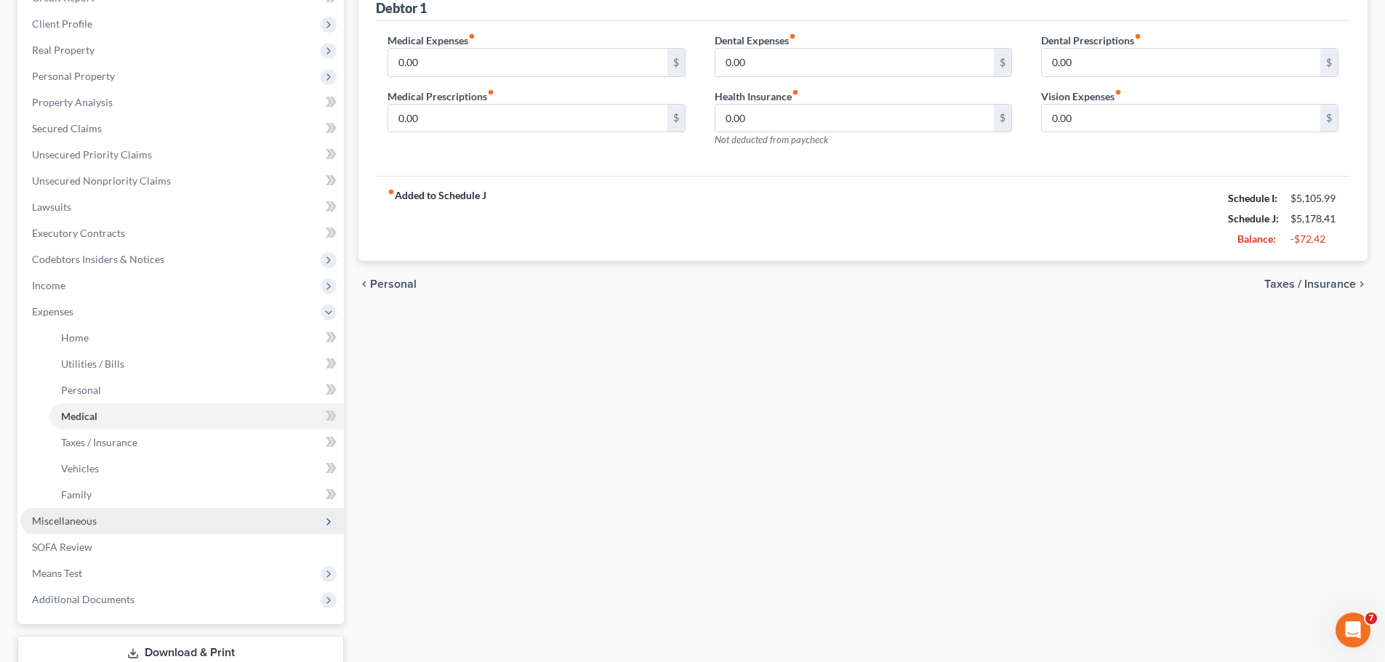
scroll to position [218, 0]
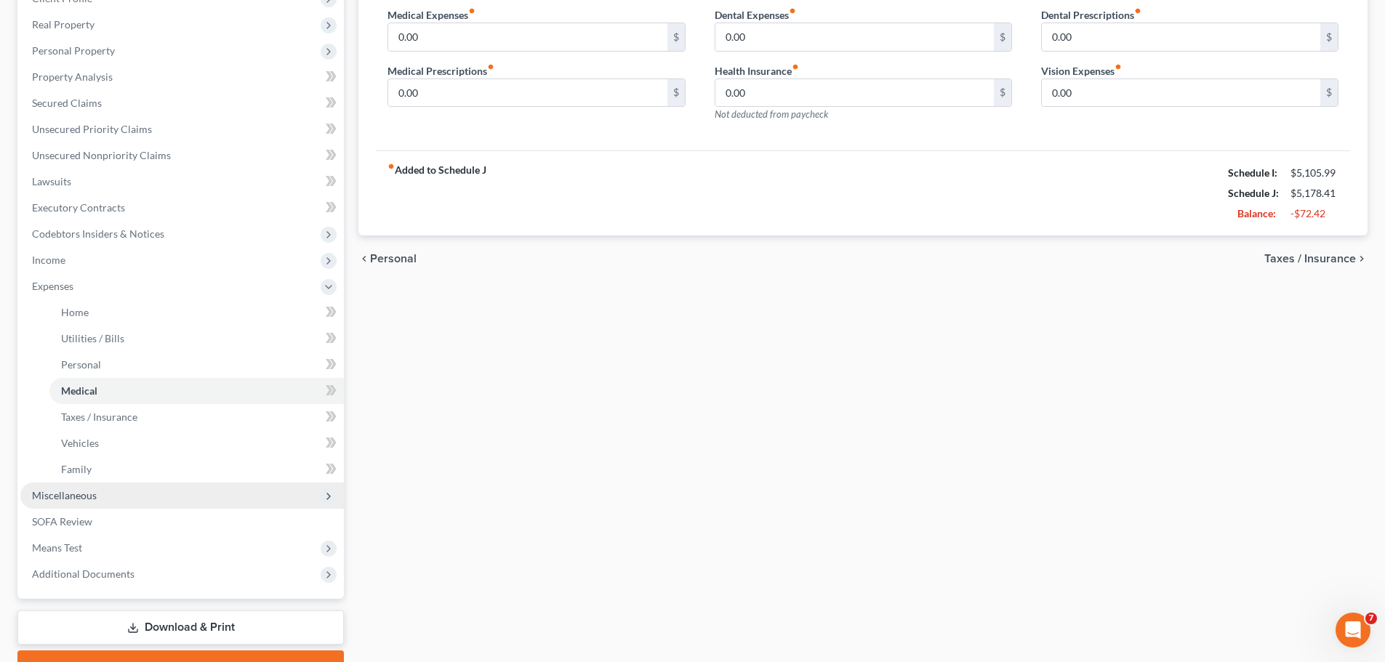
click at [170, 497] on span "Miscellaneous" at bounding box center [182, 496] width 324 height 26
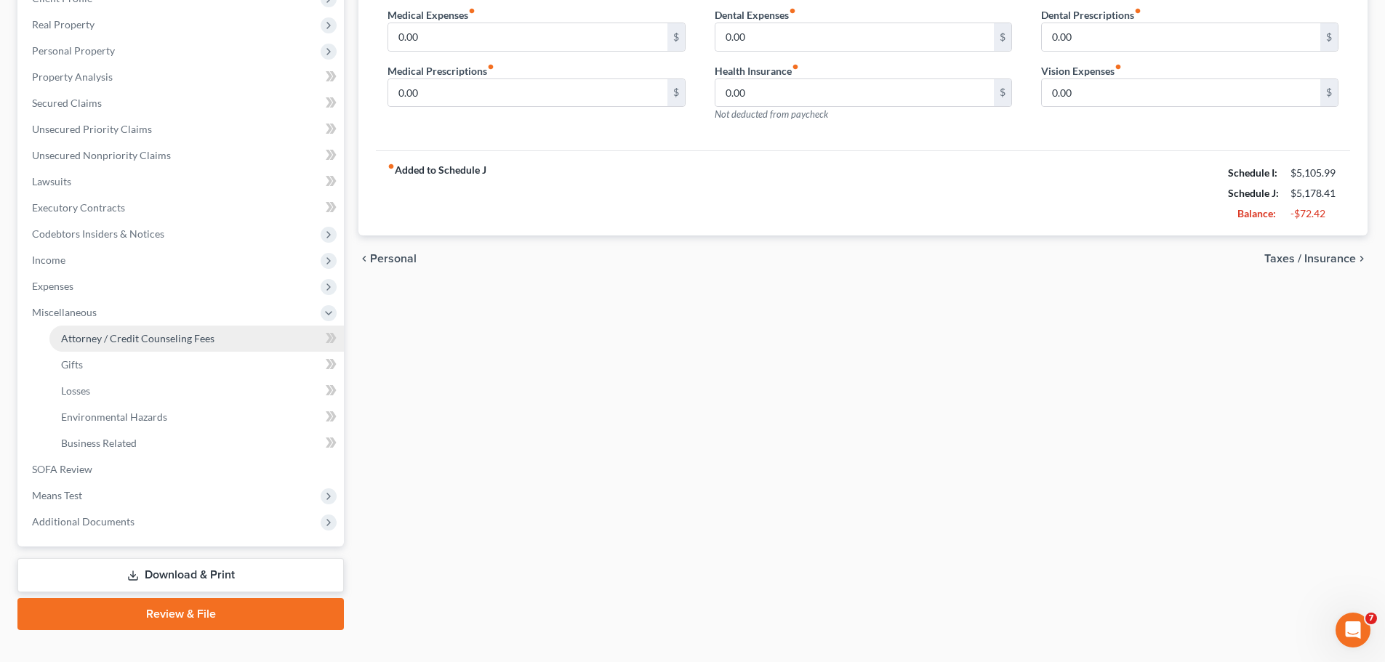
click at [186, 339] on span "Attorney / Credit Counseling Fees" at bounding box center [137, 338] width 153 height 12
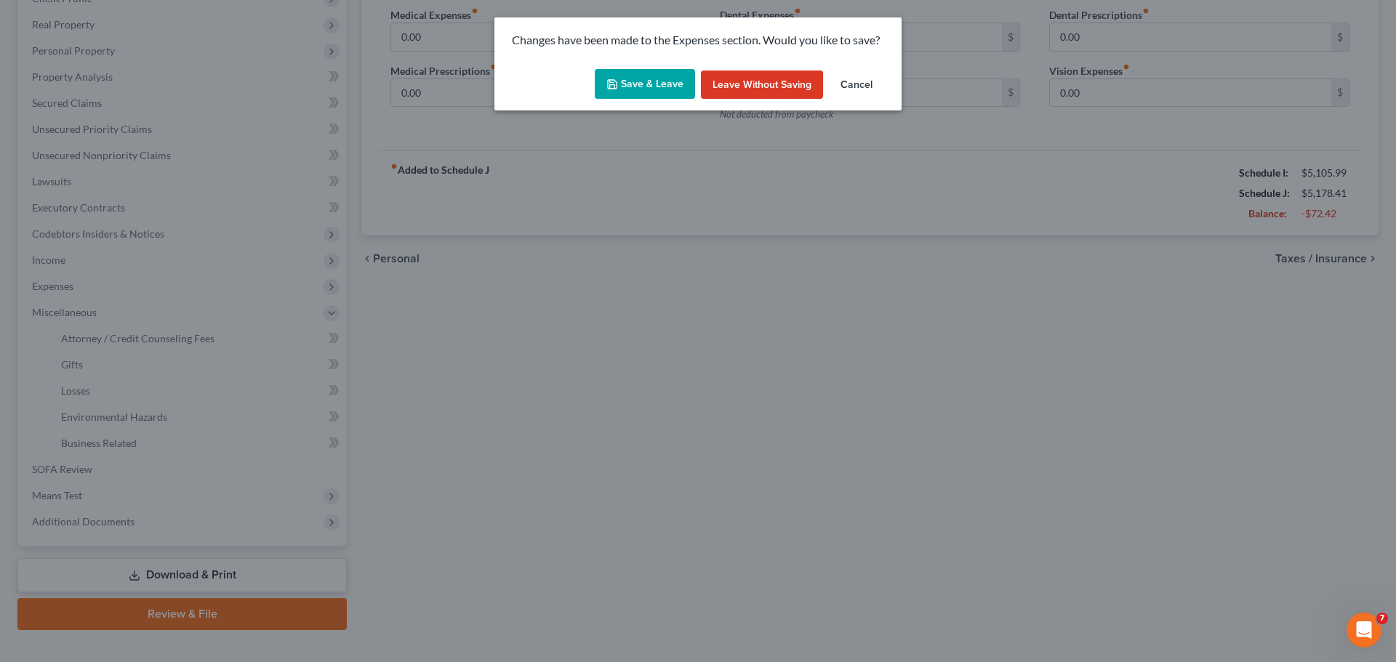
click at [652, 95] on button "Save & Leave" at bounding box center [645, 84] width 100 height 31
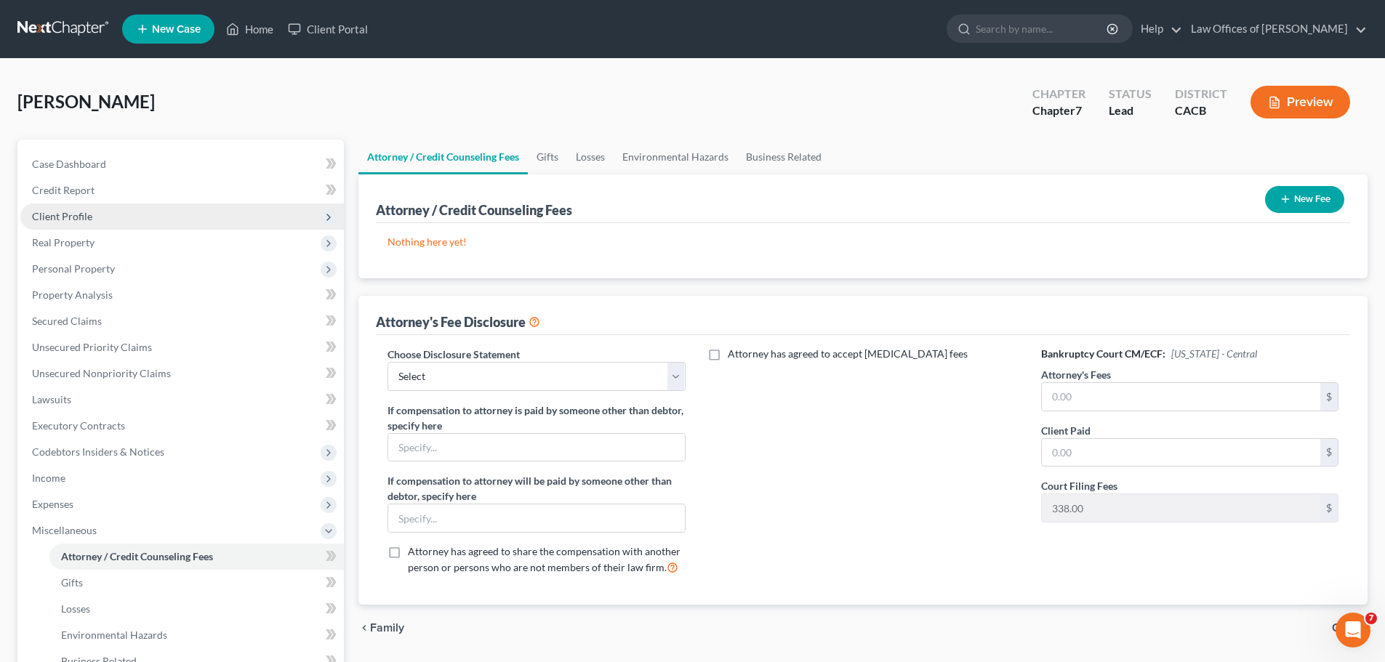
click at [106, 214] on span "Client Profile" at bounding box center [182, 217] width 324 height 26
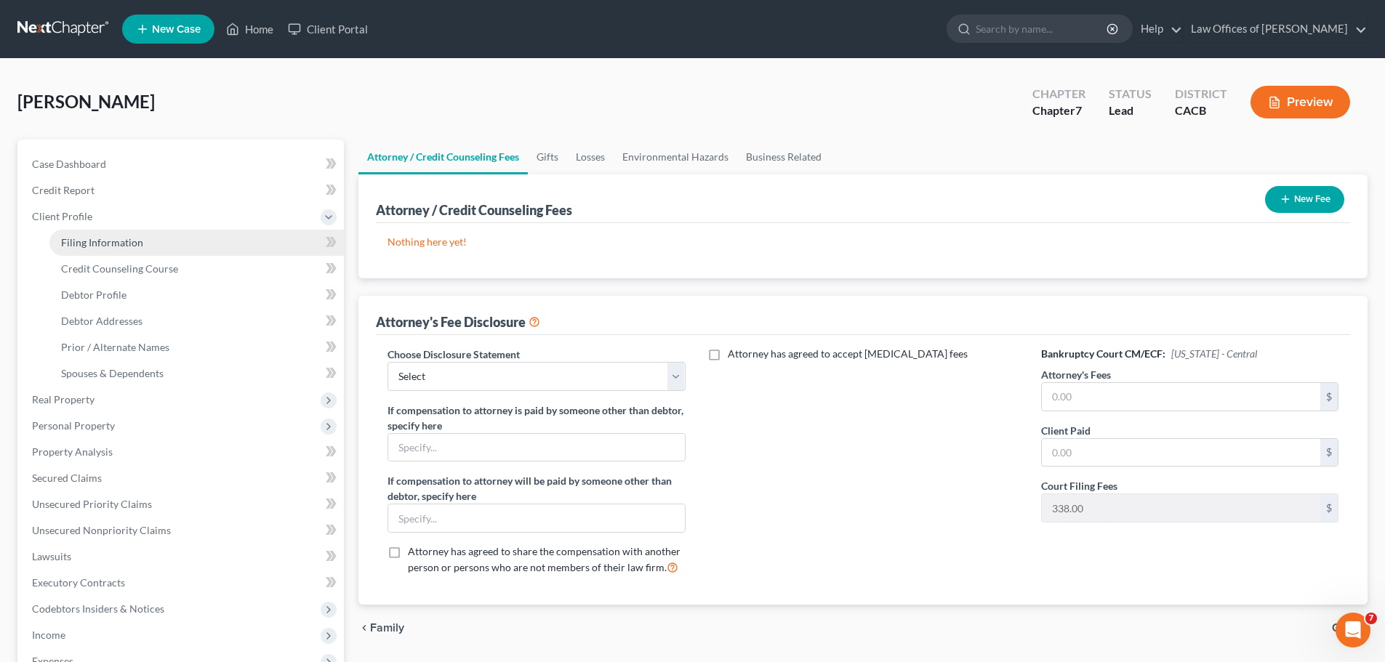
click at [151, 240] on link "Filing Information" at bounding box center [196, 243] width 294 height 26
select select "1"
select select "0"
select select "7"
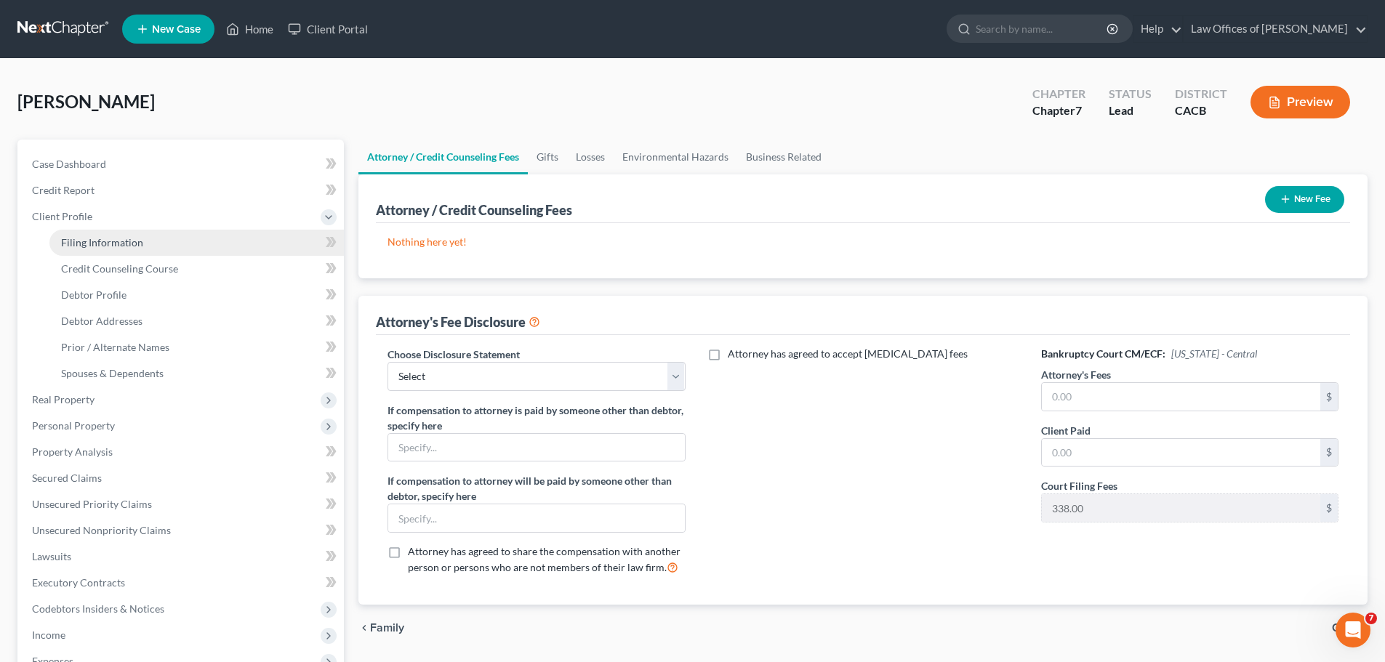
select select "0"
select select "4"
select select "1"
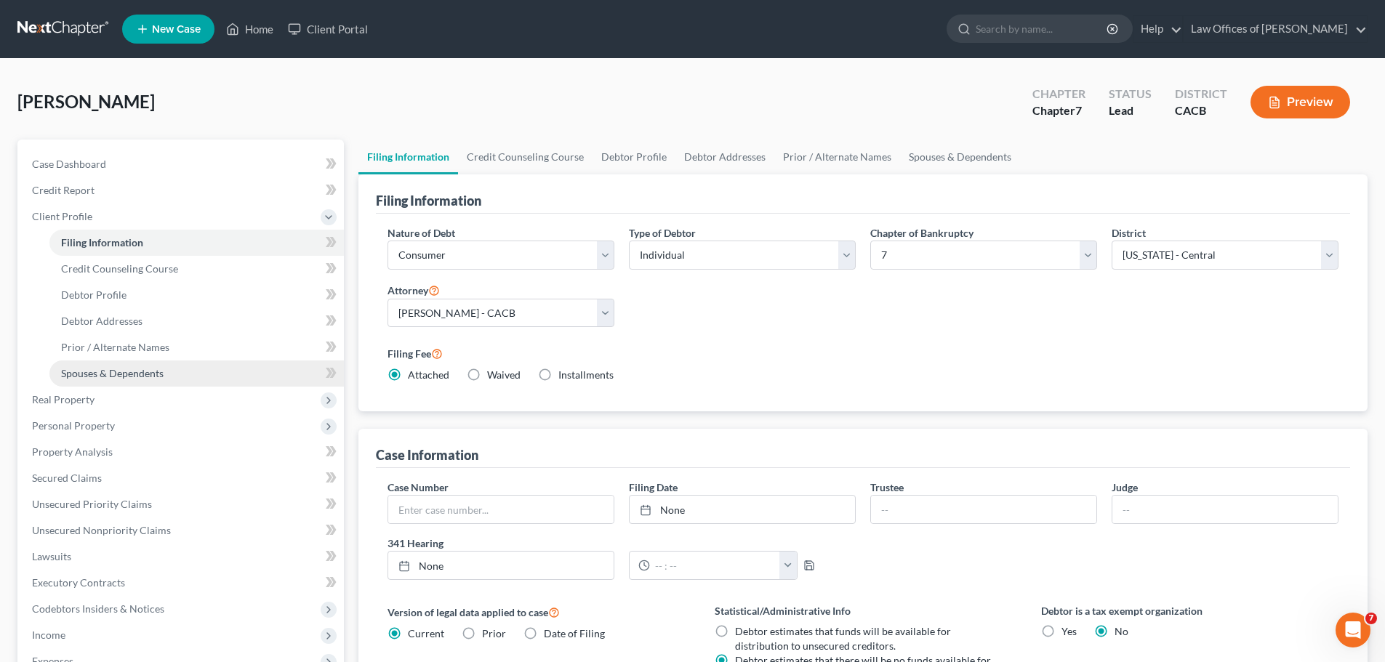
click at [148, 370] on span "Spouses & Dependents" at bounding box center [112, 373] width 103 height 12
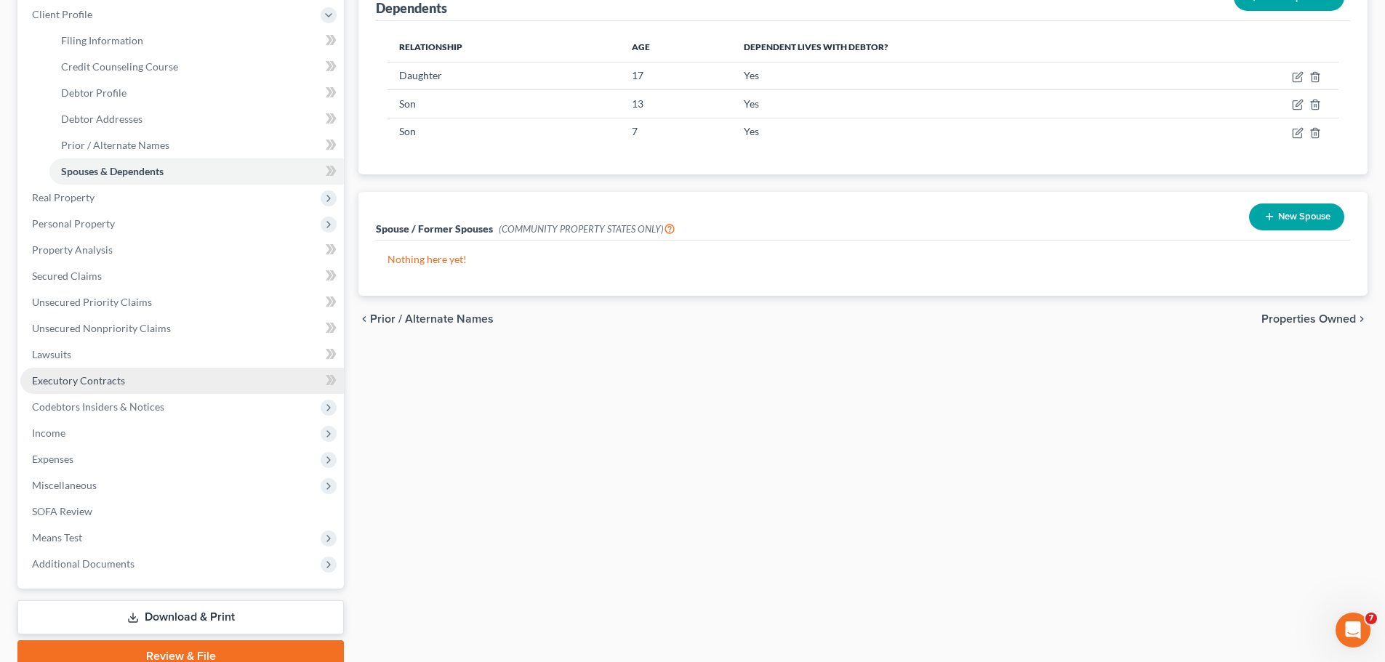
scroll to position [218, 0]
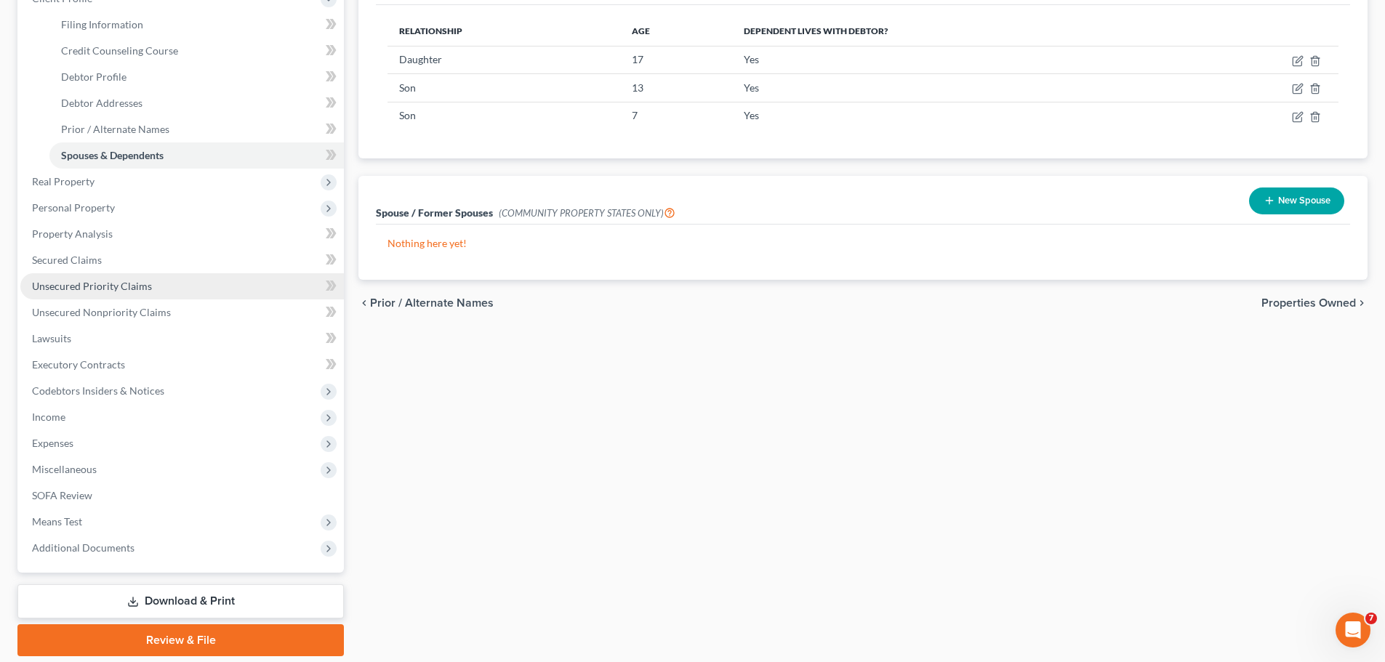
click at [108, 284] on span "Unsecured Priority Claims" at bounding box center [92, 286] width 120 height 12
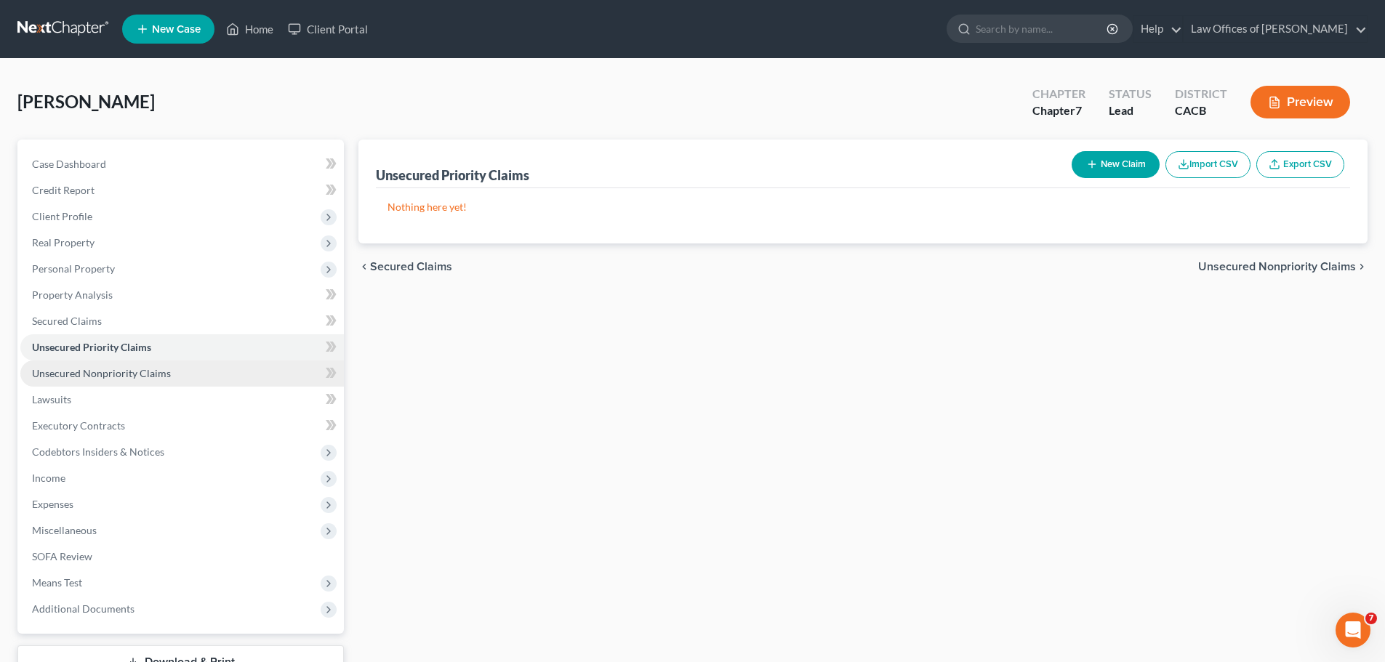
click at [65, 377] on span "Unsecured Nonpriority Claims" at bounding box center [101, 373] width 139 height 12
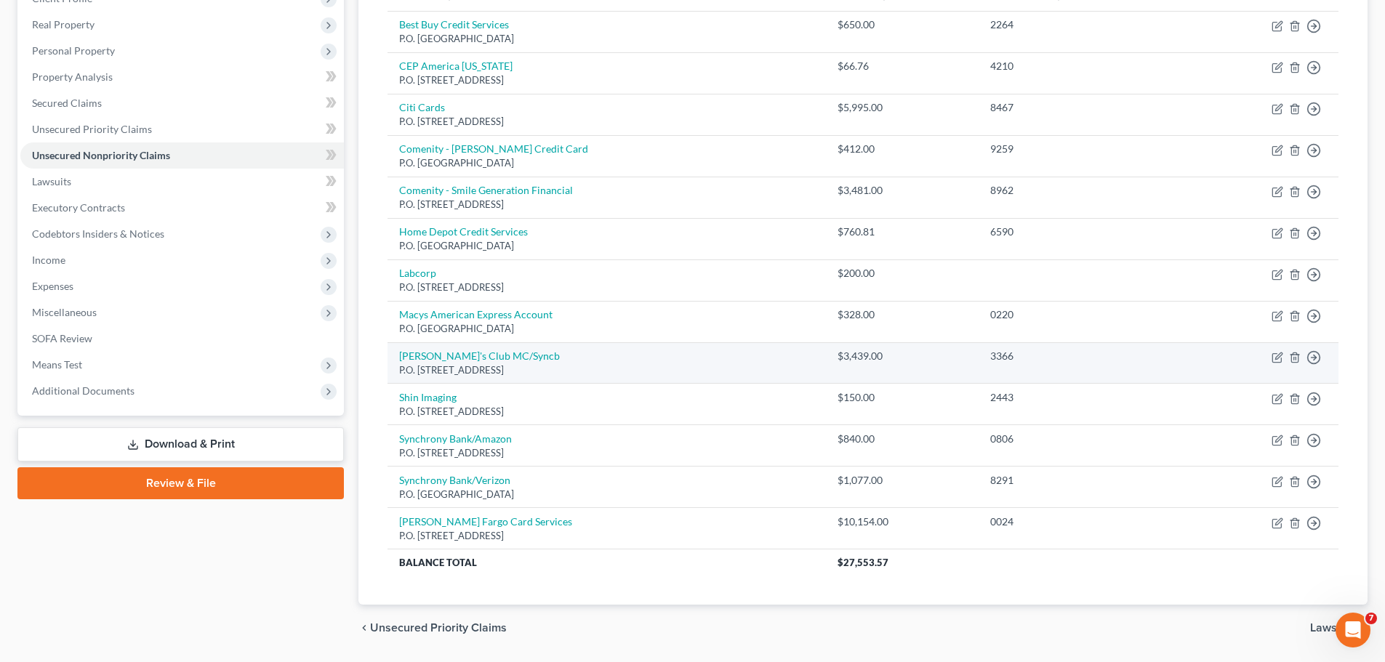
scroll to position [145, 0]
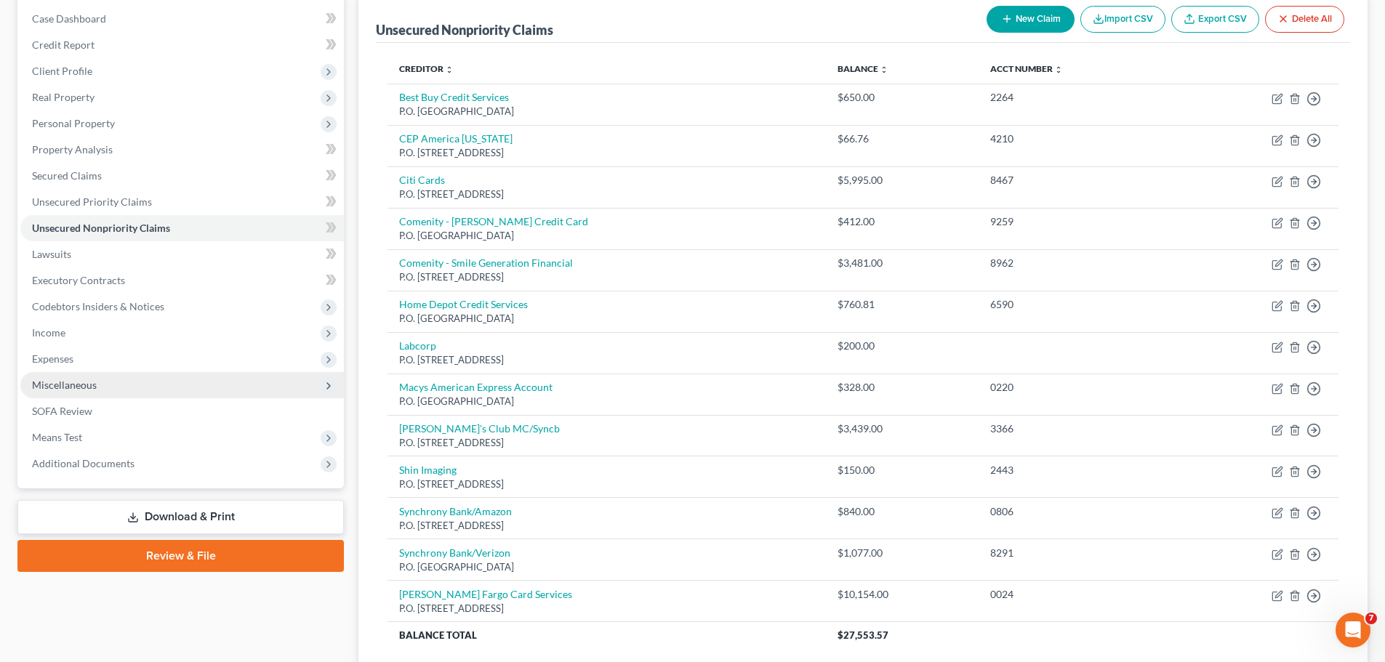
click at [79, 387] on span "Miscellaneous" at bounding box center [64, 385] width 65 height 12
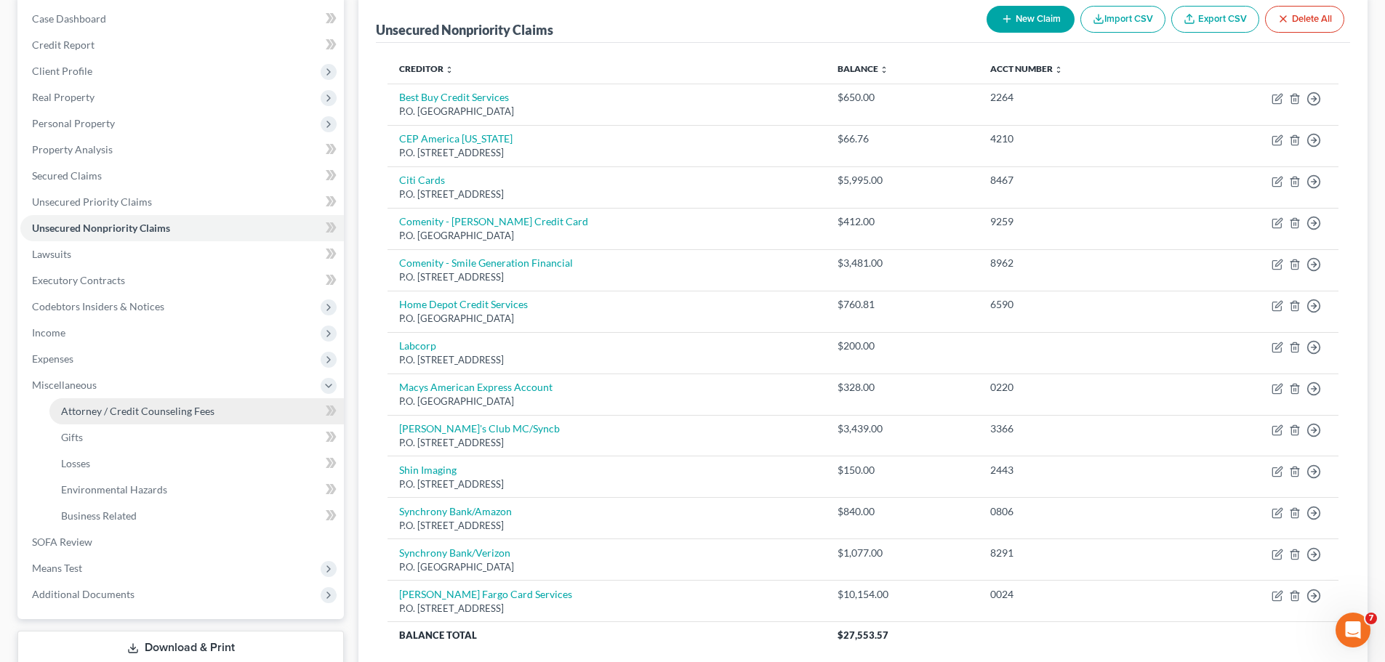
click at [81, 402] on link "Attorney / Credit Counseling Fees" at bounding box center [196, 411] width 294 height 26
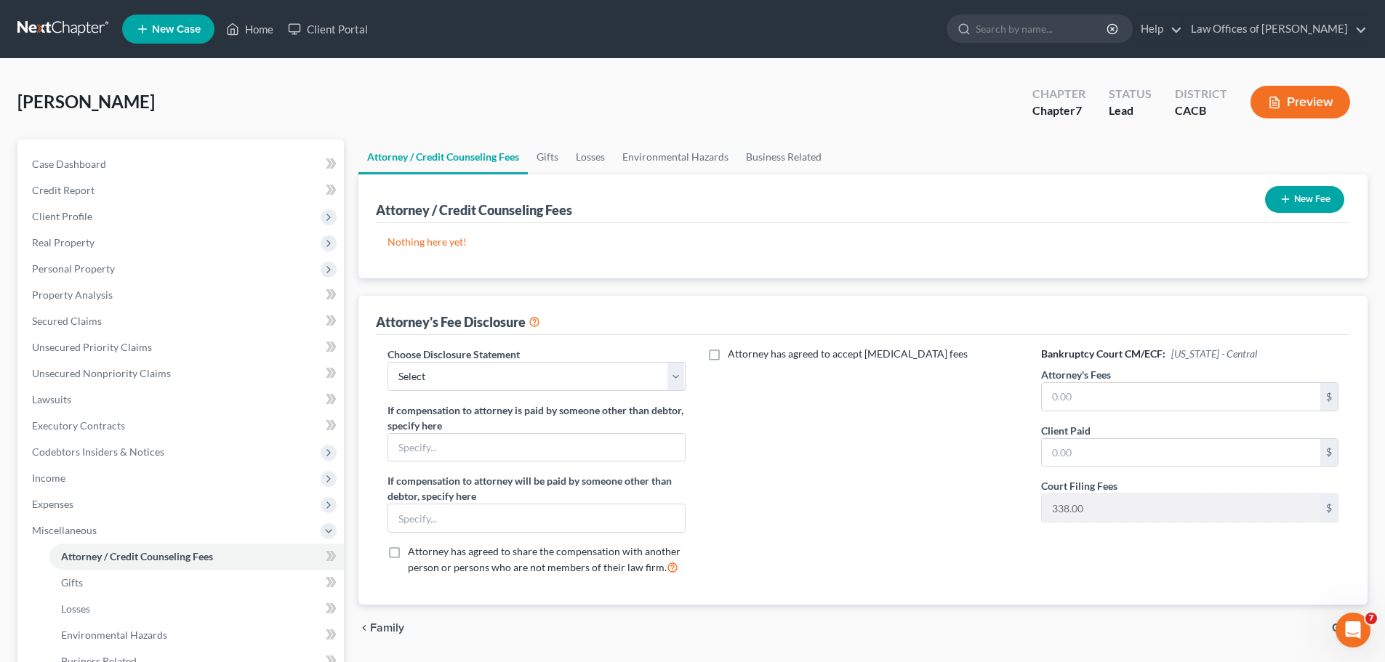
click at [1283, 200] on icon "button" at bounding box center [1286, 199] width 12 height 12
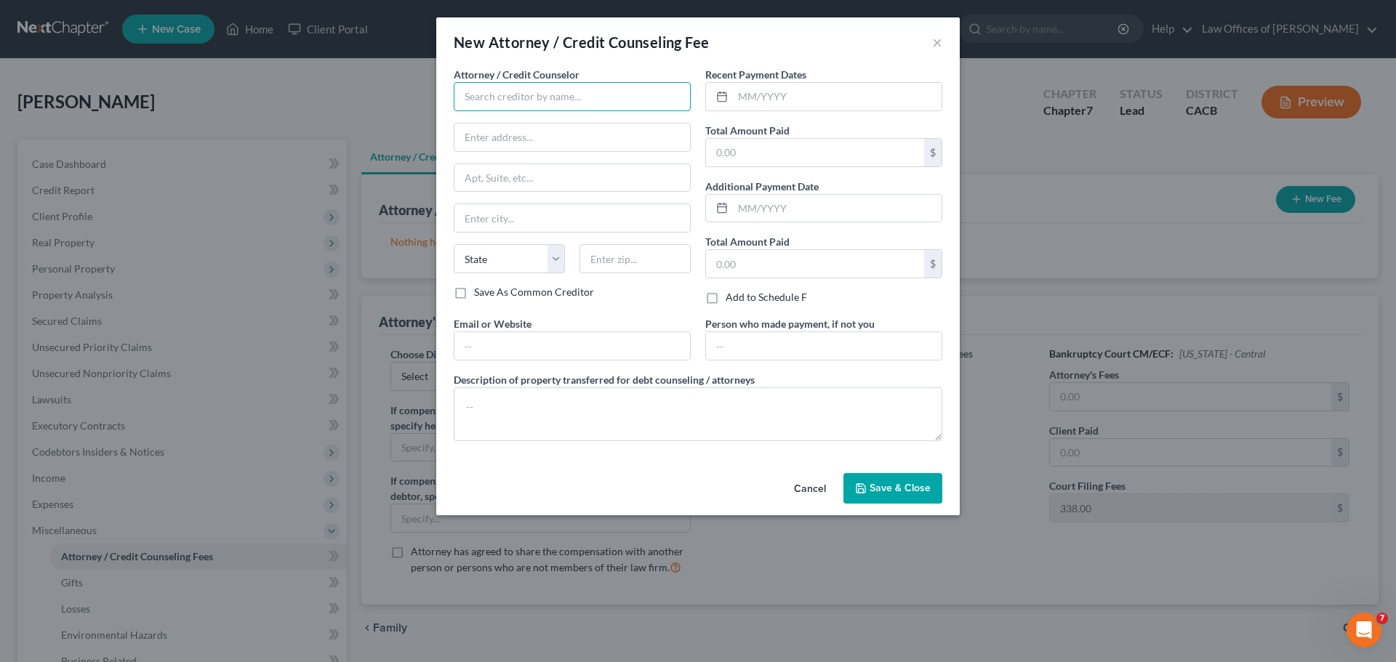
click at [585, 98] on input "text" at bounding box center [572, 96] width 237 height 29
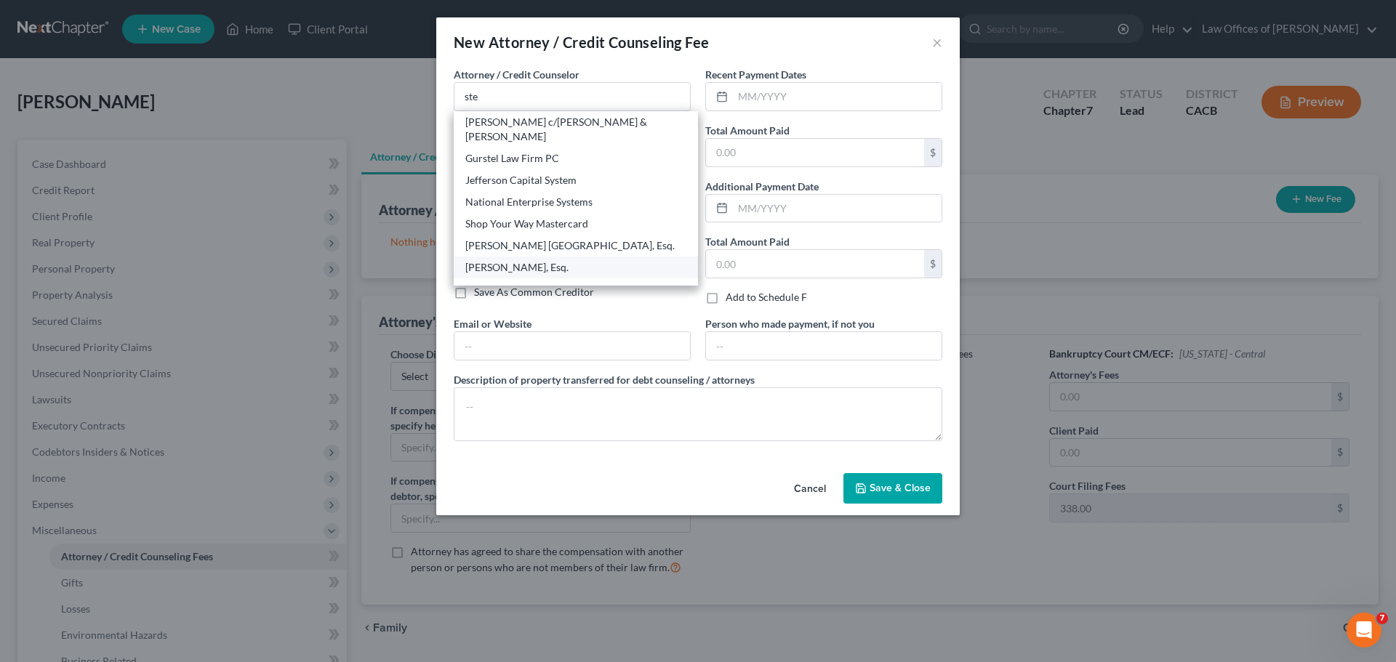
click at [535, 262] on div "[PERSON_NAME], Esq." at bounding box center [576, 268] width 244 height 22
type input "[PERSON_NAME], Esq."
type input "[STREET_ADDRESS]"
type input "Santa [PERSON_NAME]"
select select "4"
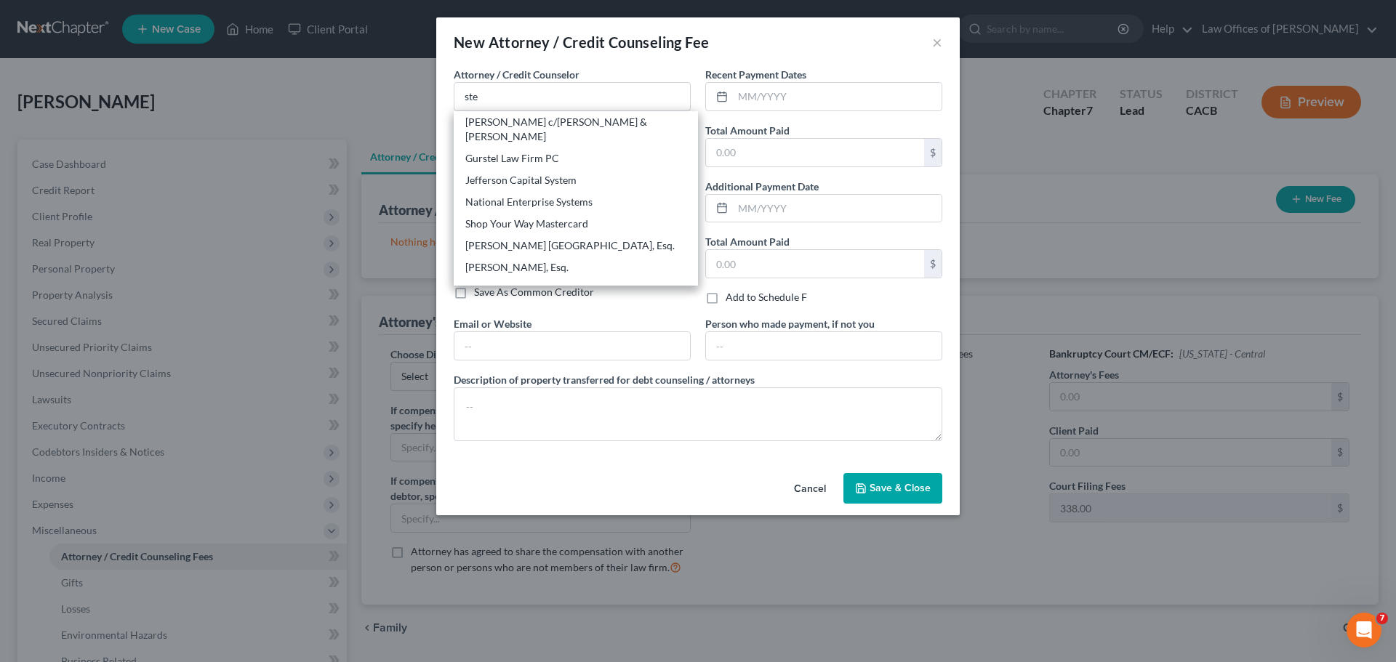
type input "92706"
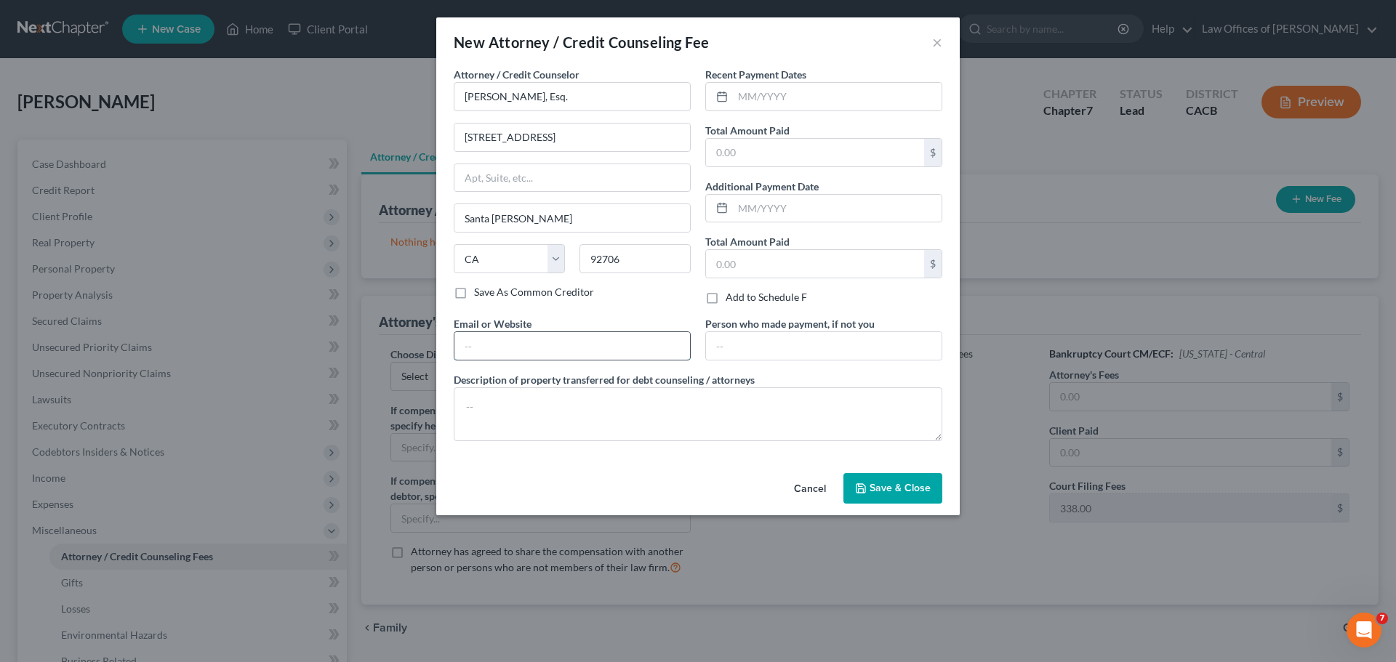
drag, startPoint x: 483, startPoint y: 351, endPoint x: 510, endPoint y: 349, distance: 27.7
click at [483, 351] on input "text" at bounding box center [572, 346] width 236 height 28
type input "d"
type input "[EMAIL_ADDRESS][DOMAIN_NAME]"
type input "92706-2605"
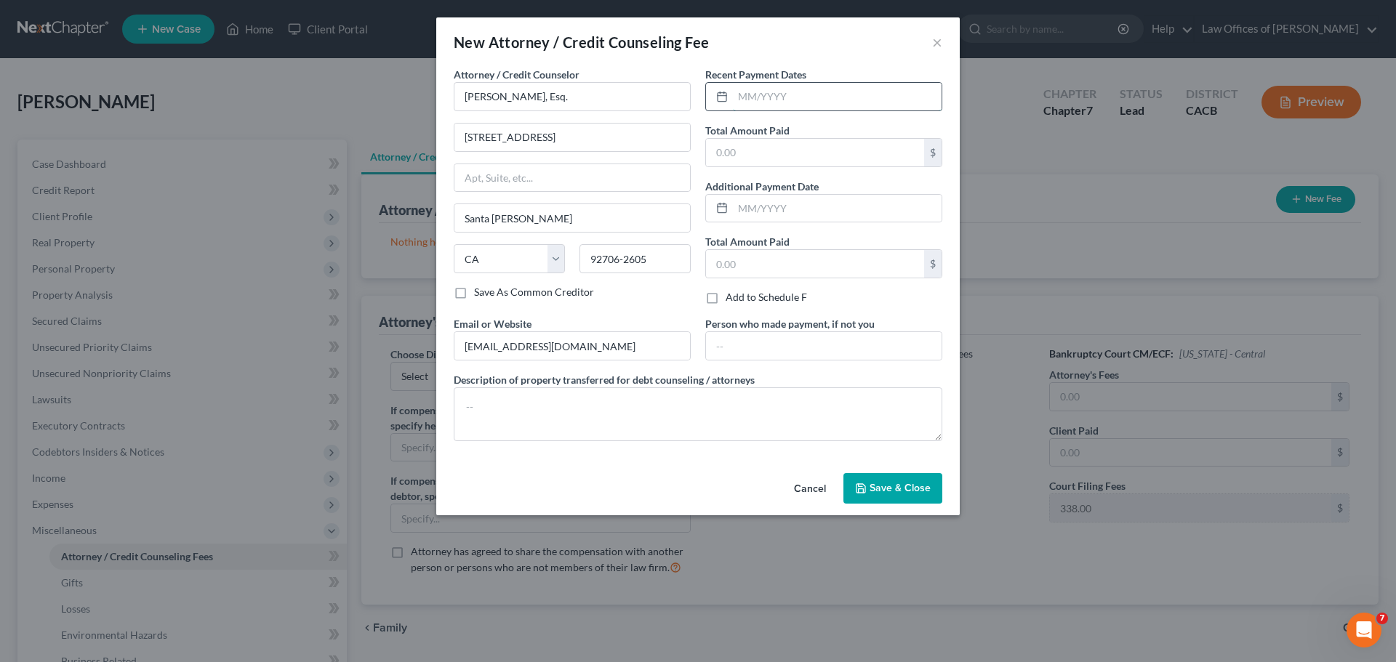
click at [755, 97] on input "text" at bounding box center [837, 97] width 209 height 28
click at [742, 93] on input "text" at bounding box center [837, 97] width 209 height 28
type input "[DATE]"
click at [755, 158] on input "text" at bounding box center [815, 153] width 218 height 28
type input "2,000"
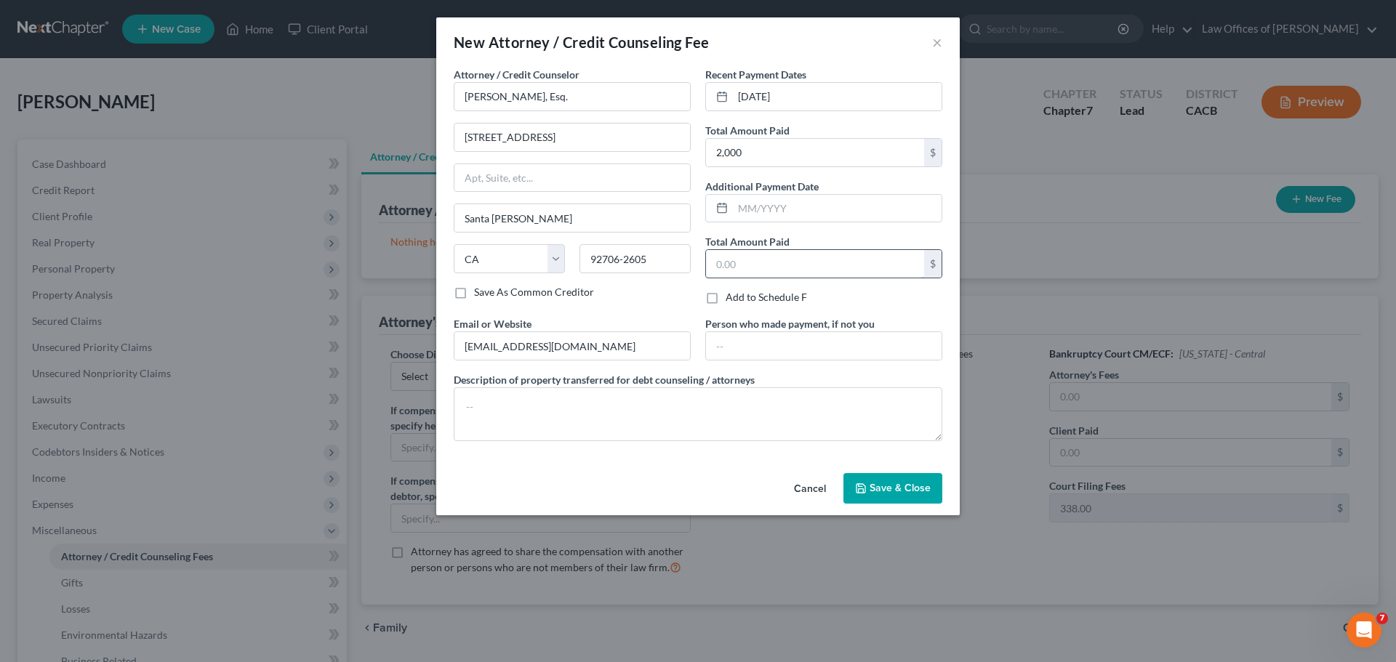
click at [784, 274] on input "text" at bounding box center [815, 264] width 218 height 28
click at [740, 480] on div "Cancel Save & Close" at bounding box center [698, 492] width 524 height 48
click at [918, 494] on button "Save & Close" at bounding box center [892, 488] width 99 height 31
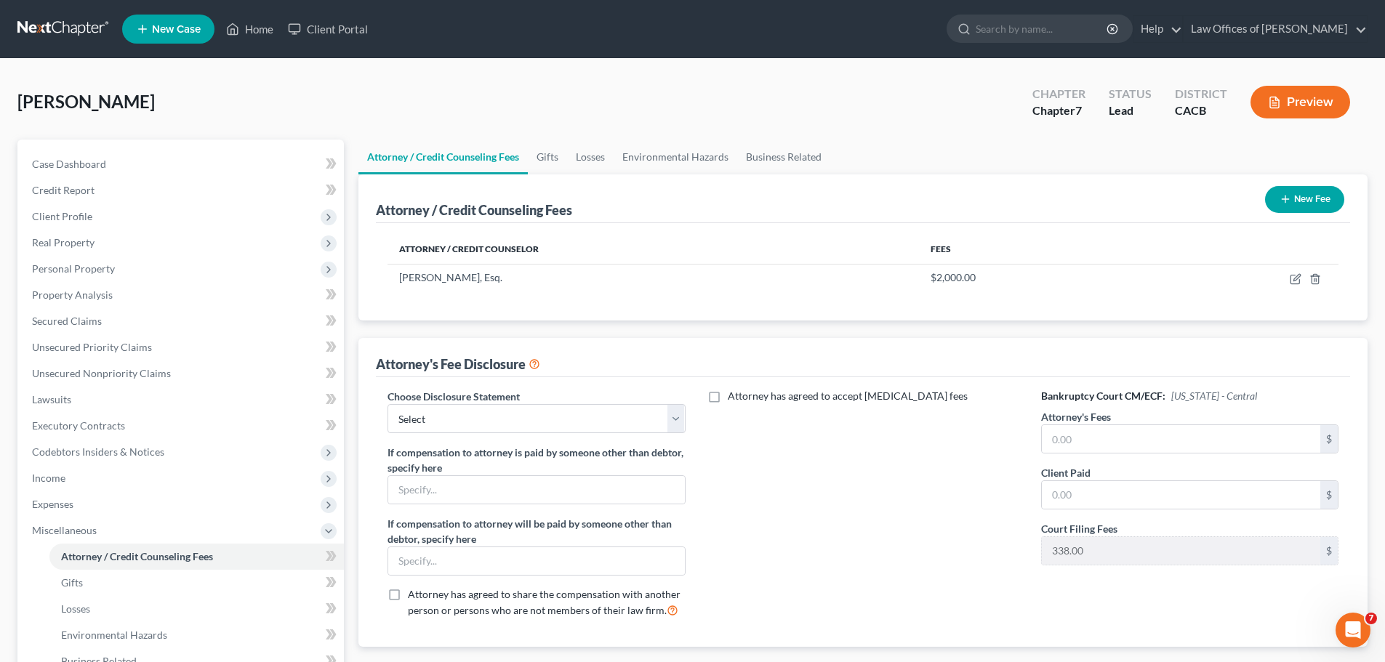
click at [1324, 190] on button "New Fee" at bounding box center [1304, 199] width 79 height 27
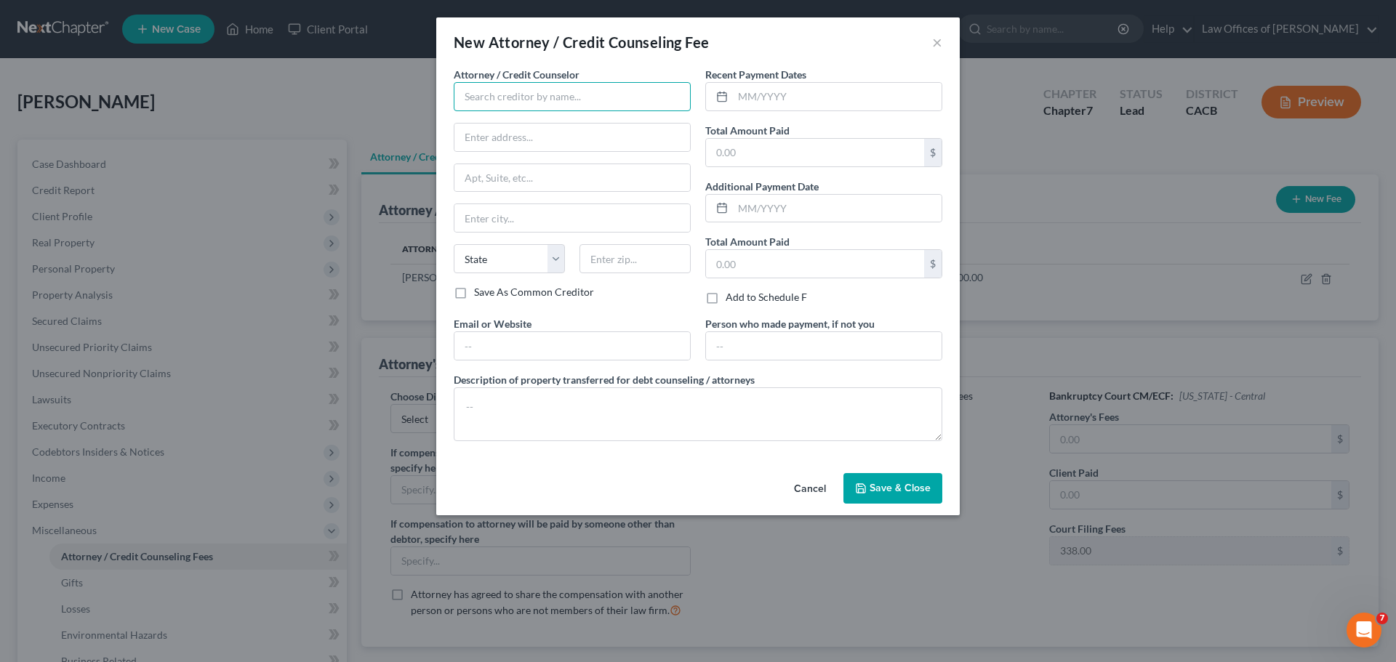
click at [541, 95] on input "text" at bounding box center [572, 96] width 237 height 29
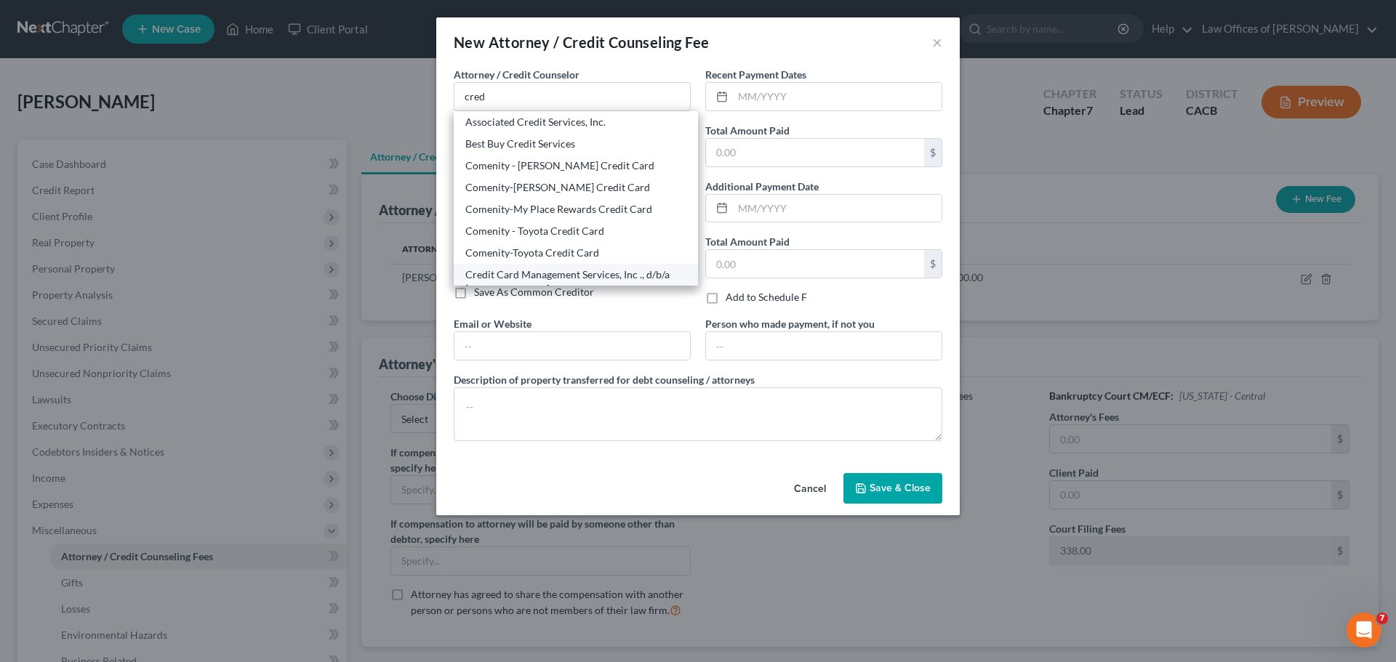
click at [638, 281] on div "Credit Card Management Services, Inc ., d/b/a [DOMAIN_NAME]" at bounding box center [575, 282] width 221 height 29
type input "Credit Card Management Services, Inc ., d/b/a [DOMAIN_NAME]"
type input "[STREET_ADDRESS]"
type input "Suite 114"
type input "[GEOGRAPHIC_DATA]"
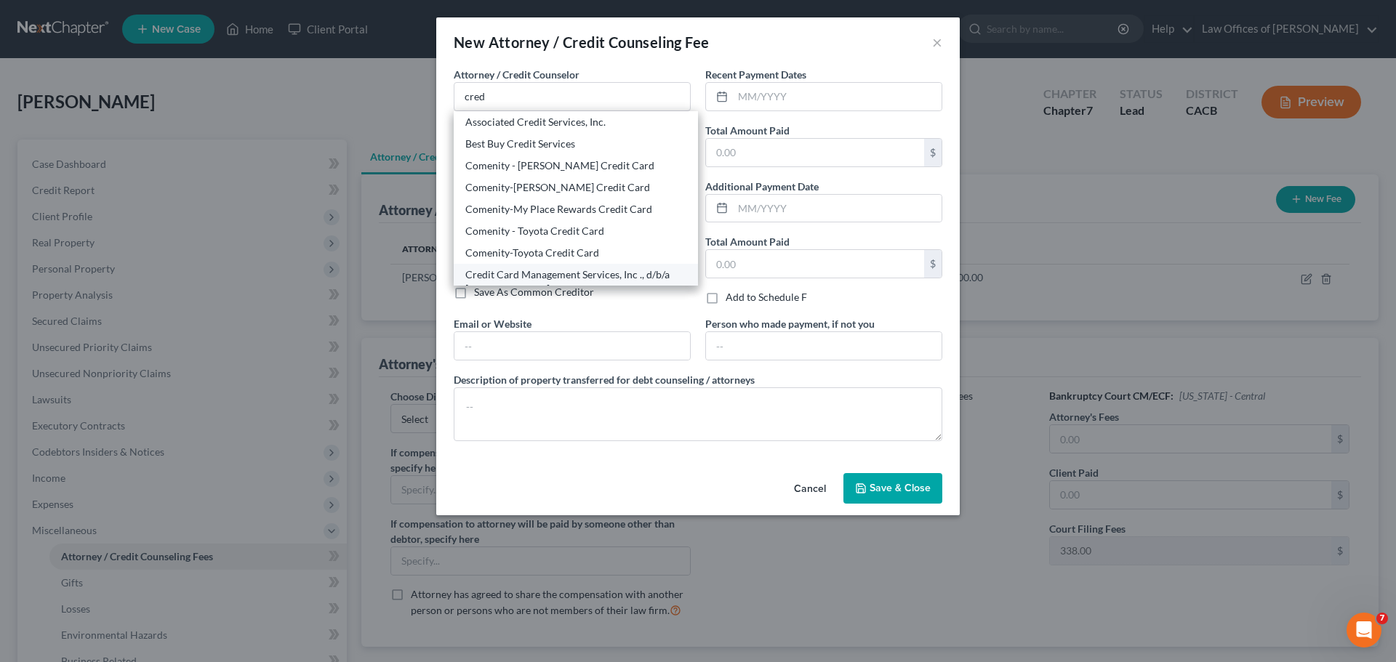
select select "9"
type input "33417"
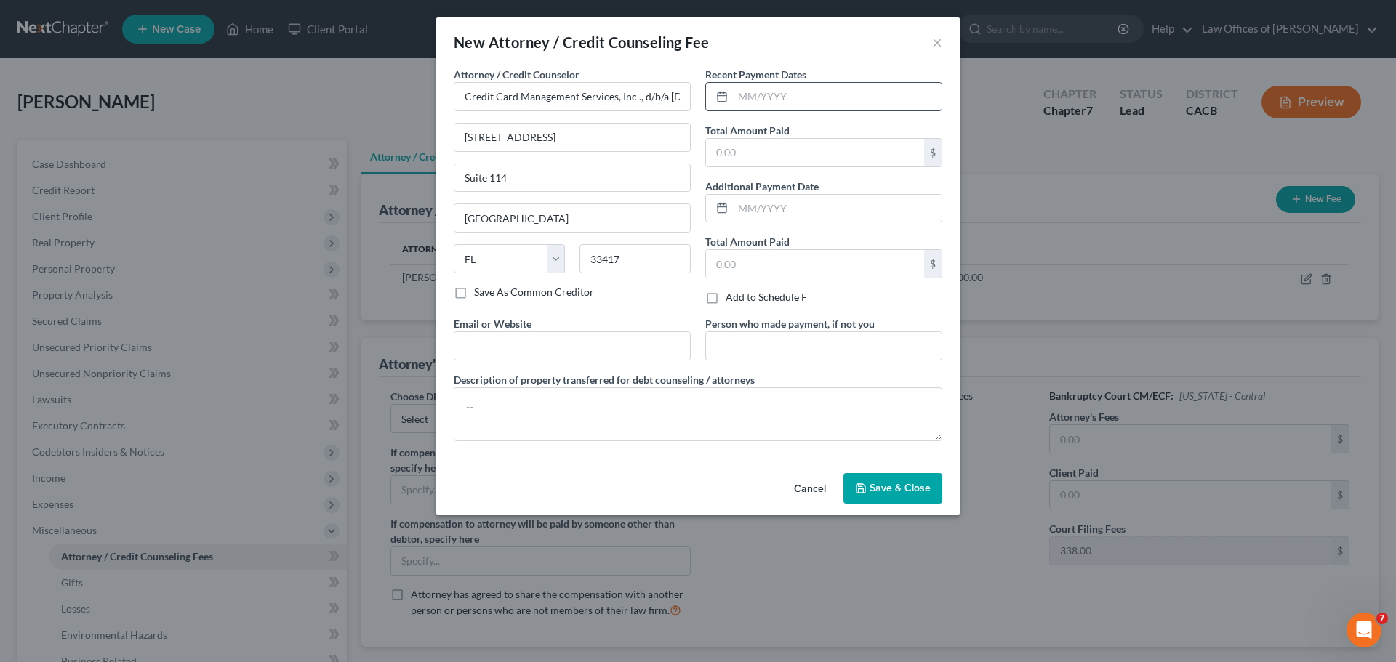
click at [795, 100] on input "text" at bounding box center [837, 97] width 209 height 28
type input "[DATE]"
click at [774, 135] on label "Total Amount Paid" at bounding box center [747, 130] width 84 height 15
click at [764, 153] on input "text" at bounding box center [815, 153] width 218 height 28
type input "50.00"
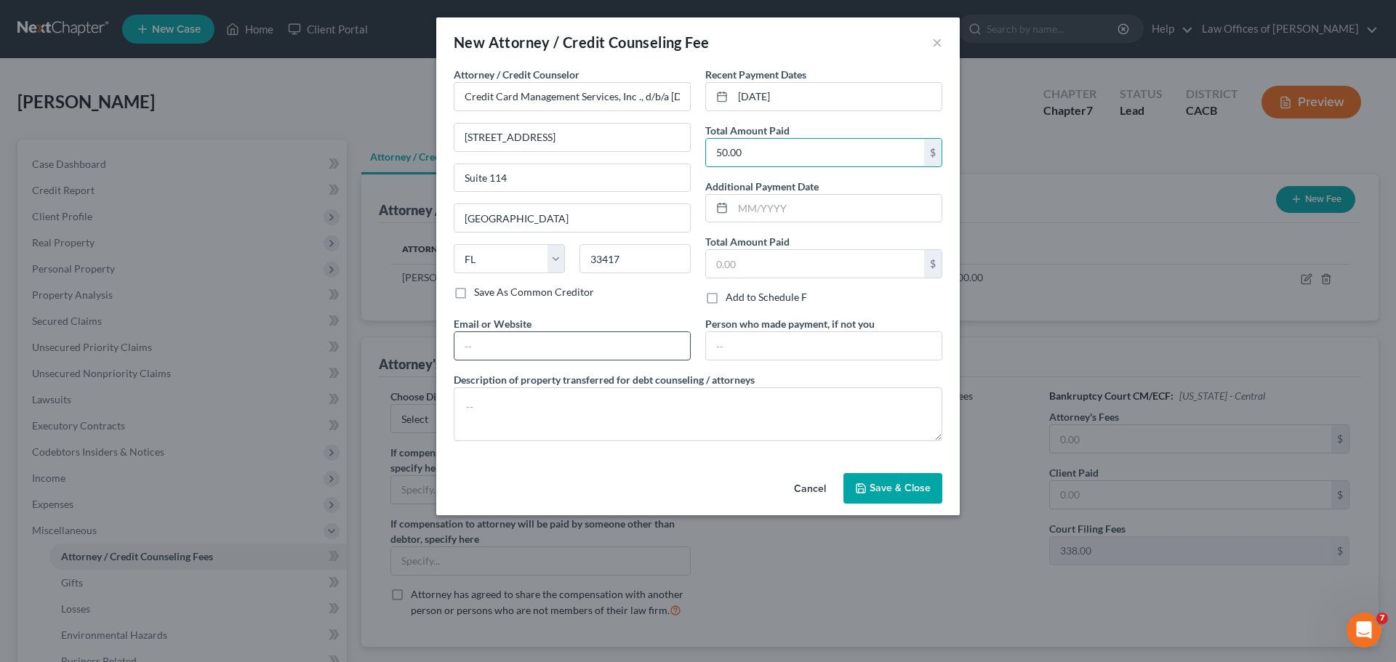
click at [505, 345] on input "text" at bounding box center [572, 346] width 236 height 28
type input "[DOMAIN_NAME]"
click at [892, 487] on span "Save & Close" at bounding box center [900, 488] width 61 height 12
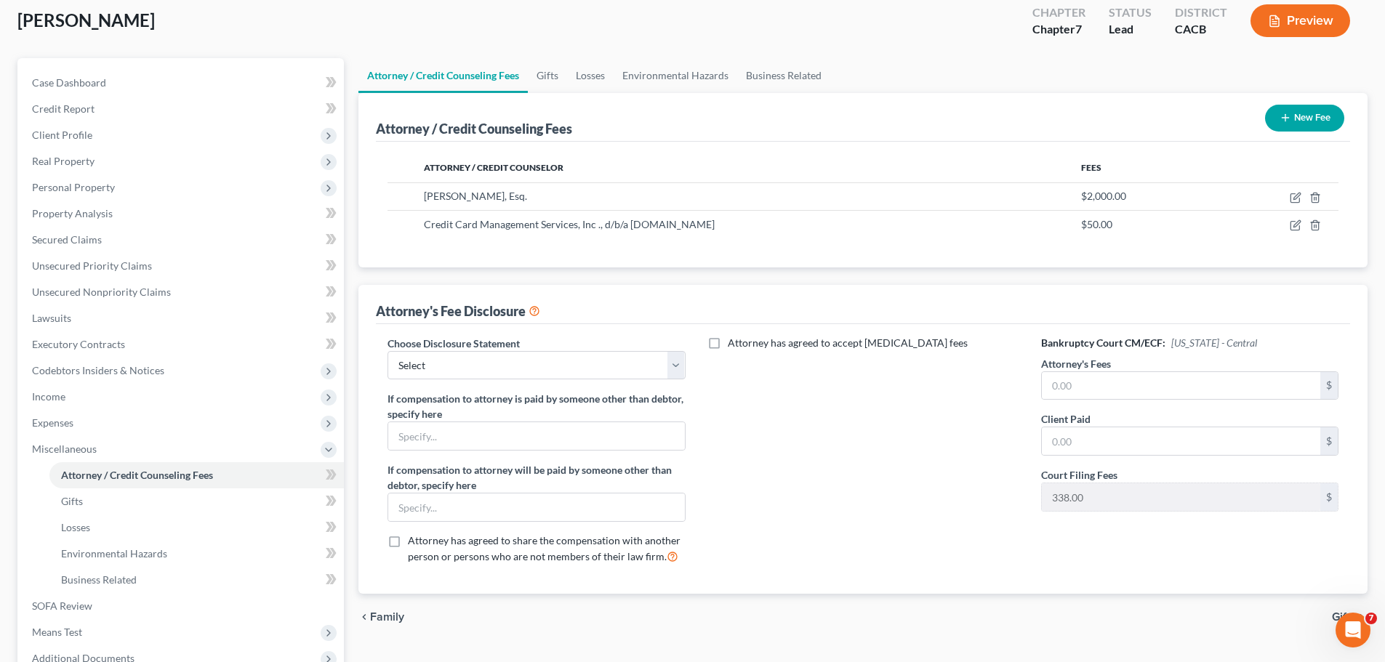
scroll to position [145, 0]
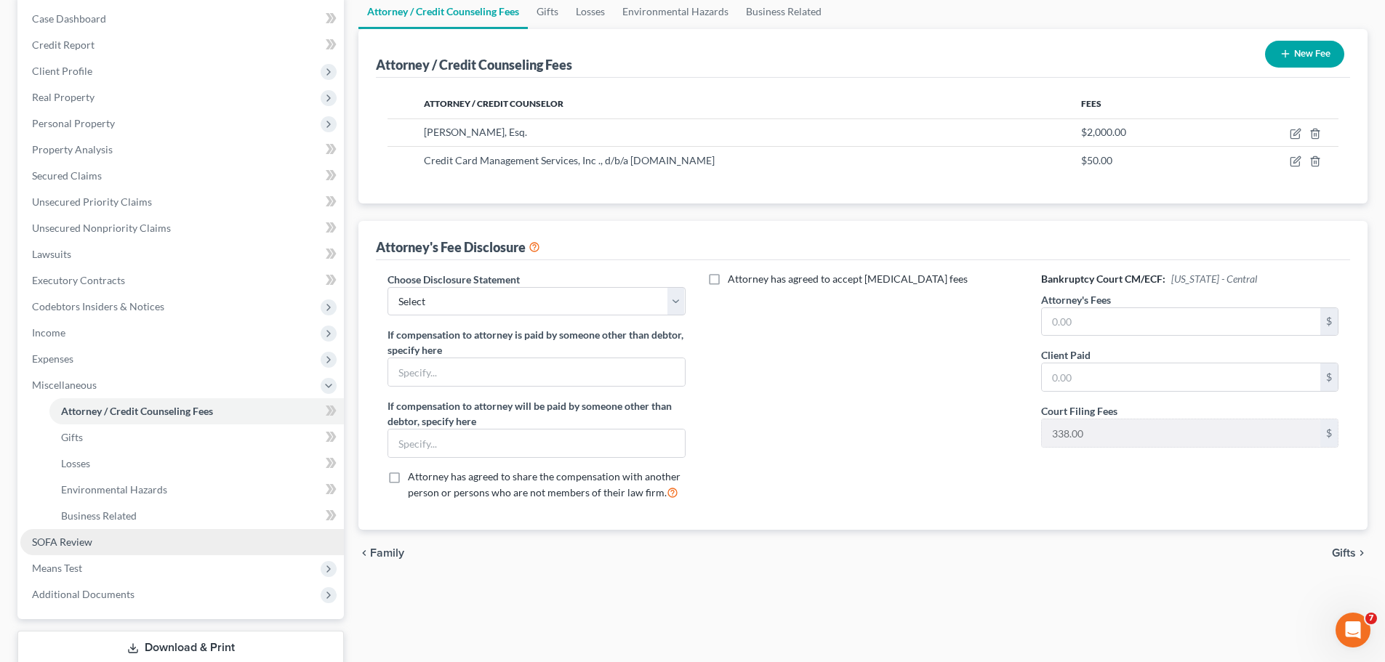
click at [93, 540] on link "SOFA Review" at bounding box center [182, 542] width 324 height 26
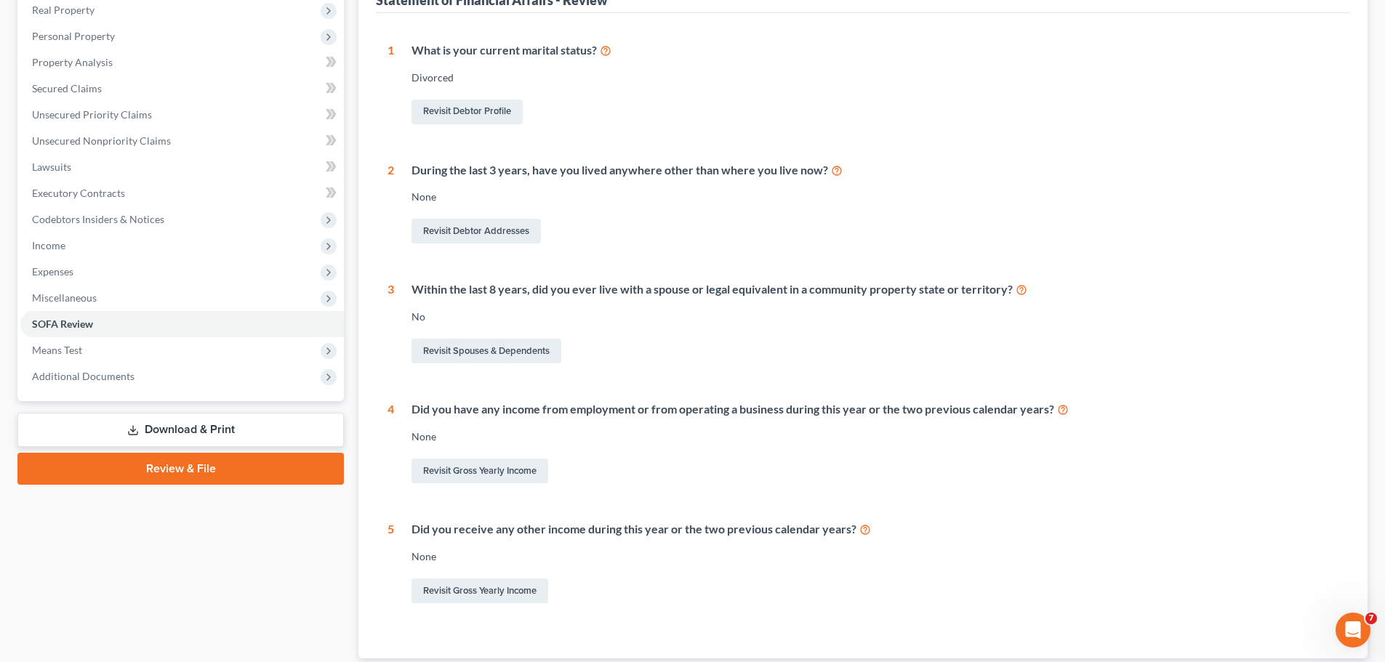
scroll to position [258, 0]
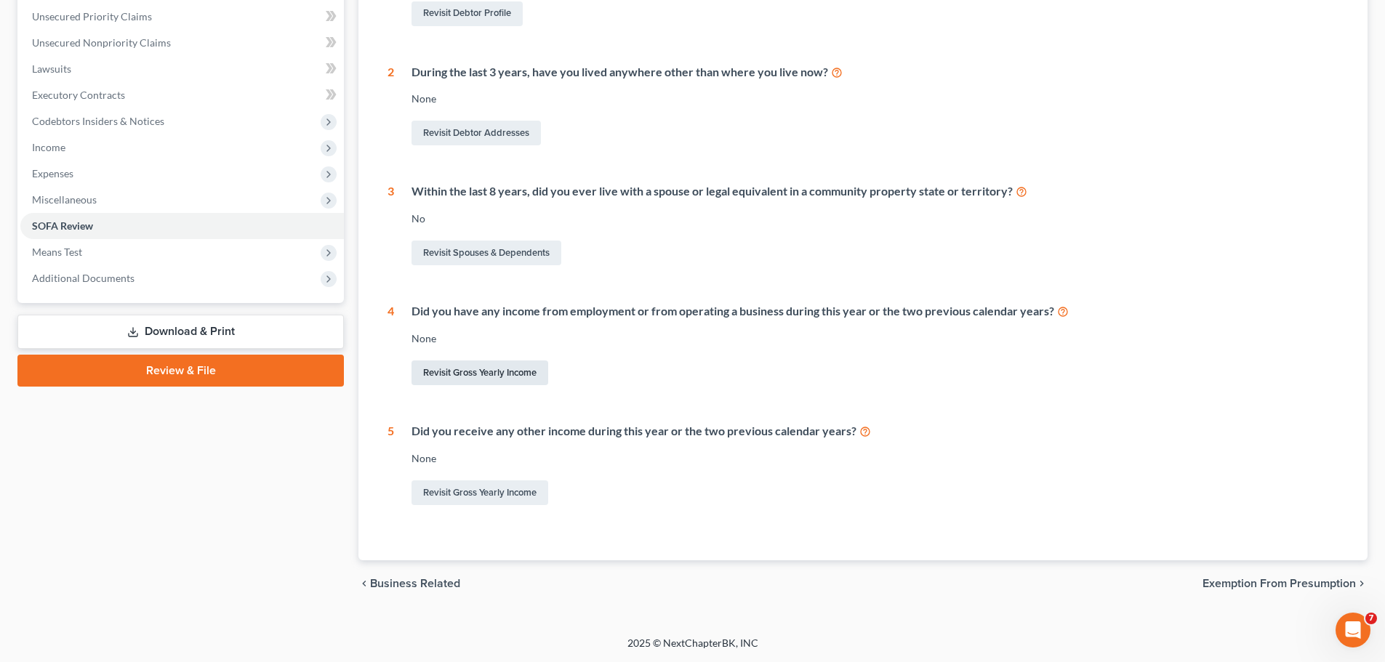
click at [500, 381] on link "Revisit Gross Yearly Income" at bounding box center [480, 373] width 137 height 25
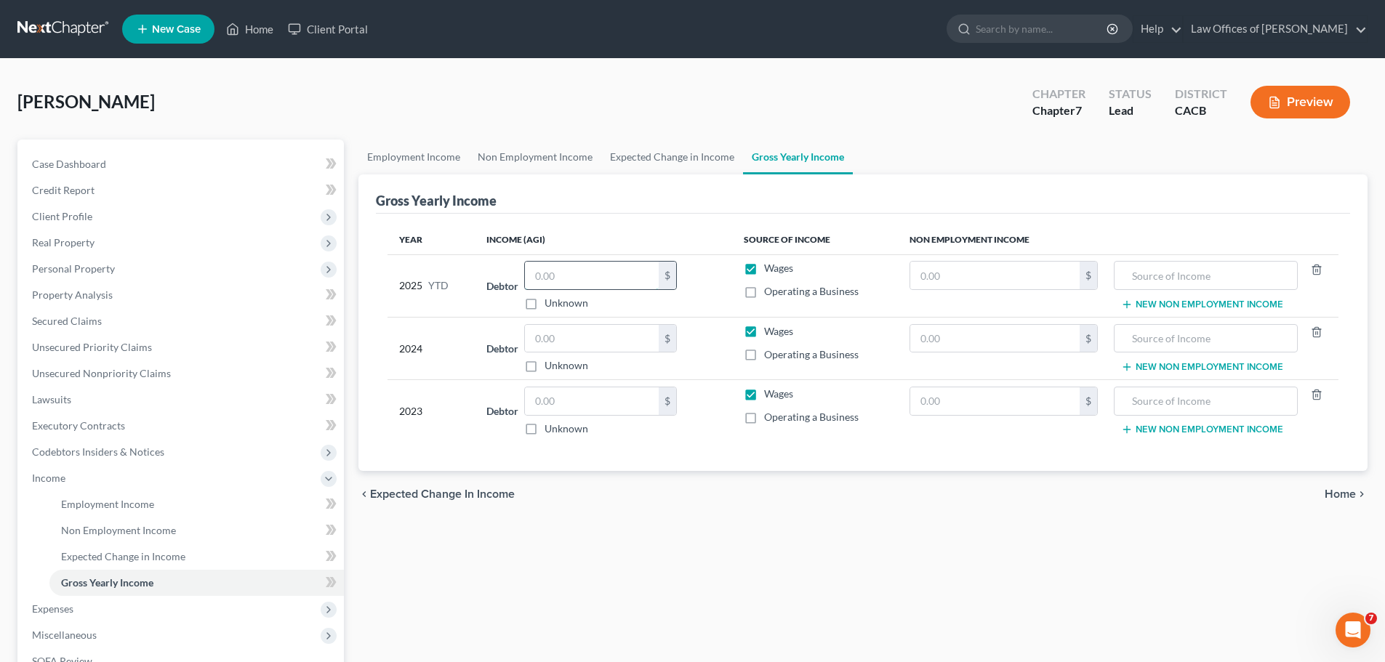
click at [576, 273] on input "text" at bounding box center [592, 276] width 134 height 28
type input "71,611"
click at [593, 346] on input "text" at bounding box center [592, 339] width 134 height 28
type input "69,154"
click at [593, 412] on input "text" at bounding box center [592, 402] width 134 height 28
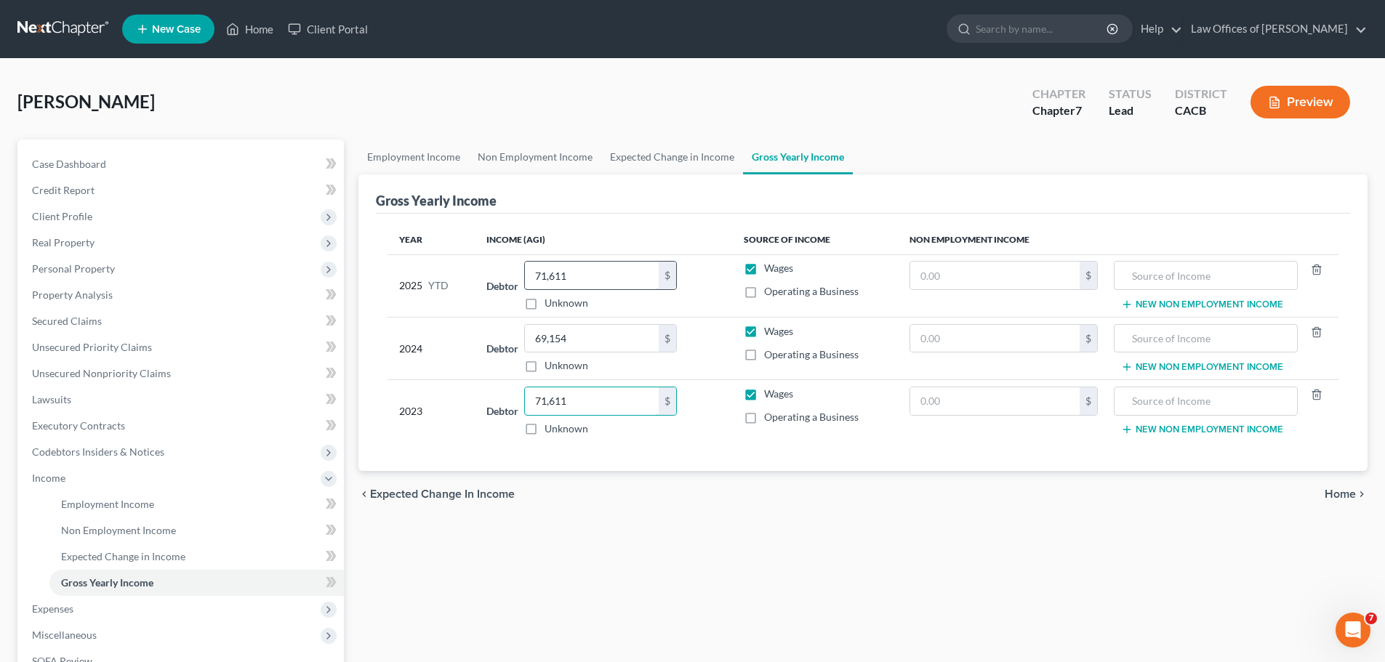
type input "71,611"
type input "37,640.14"
click at [862, 261] on div "Wages" at bounding box center [815, 268] width 143 height 15
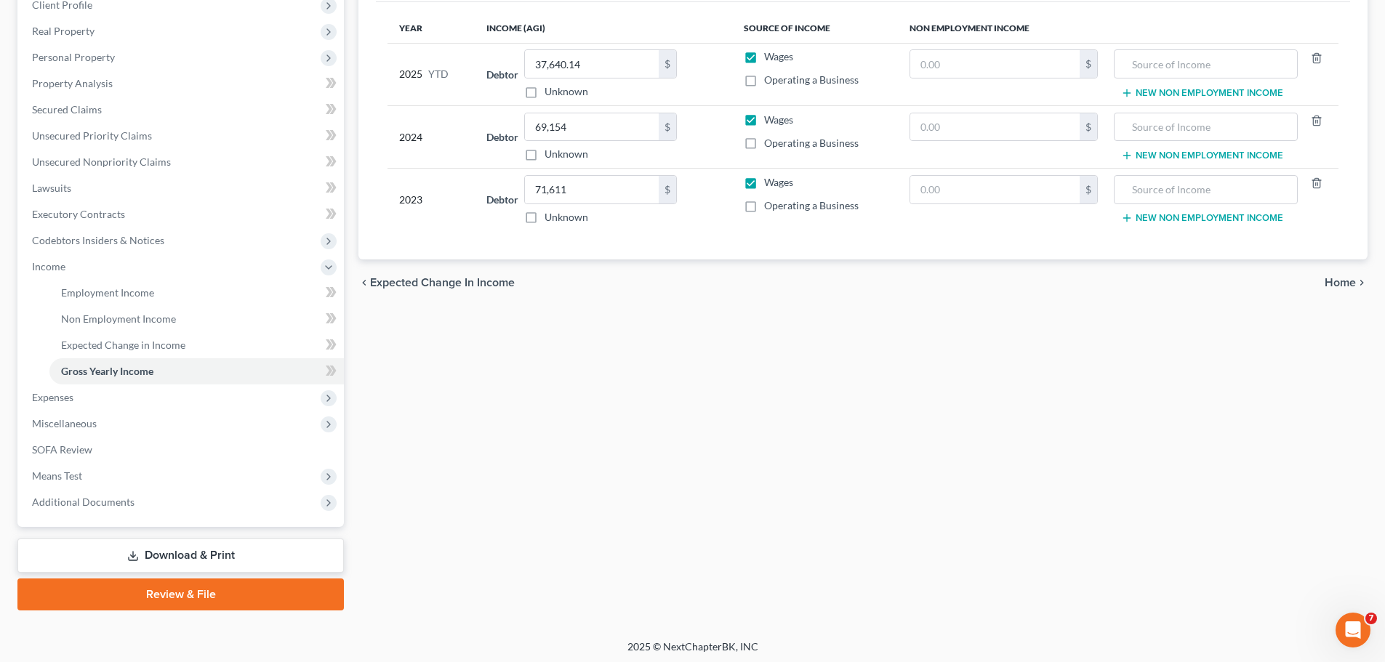
scroll to position [215, 0]
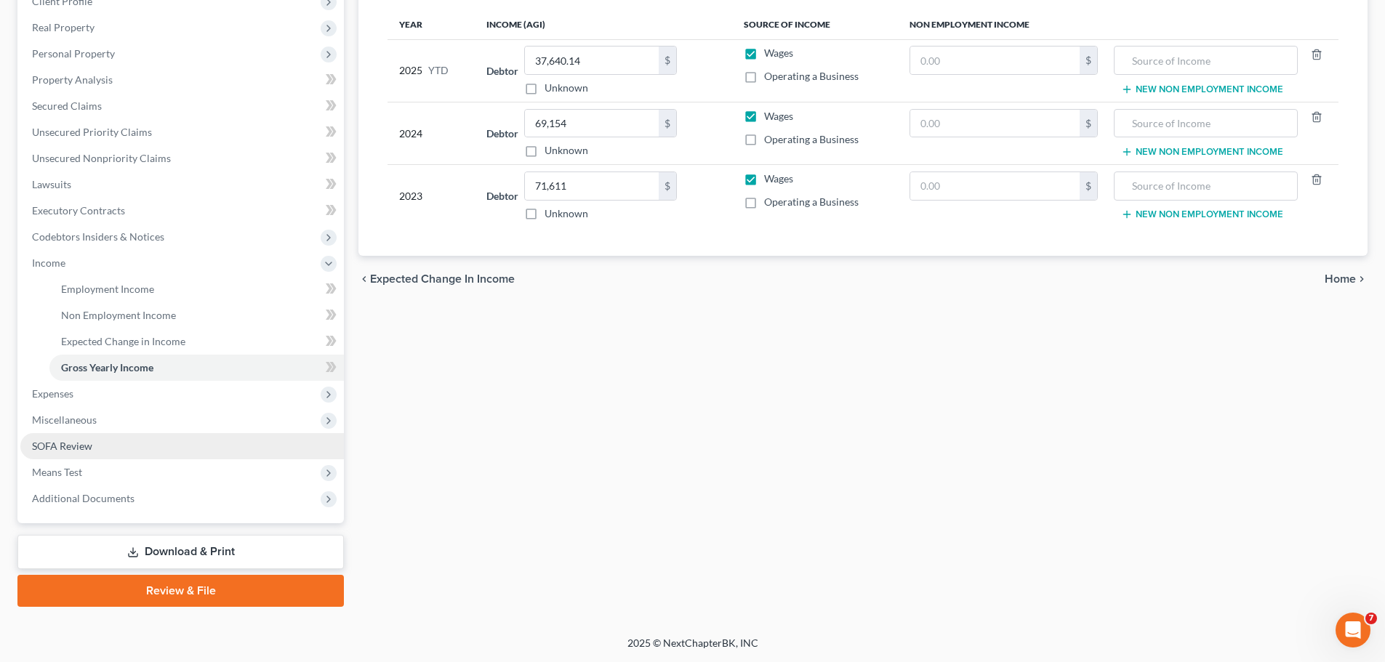
click at [106, 441] on link "SOFA Review" at bounding box center [182, 446] width 324 height 26
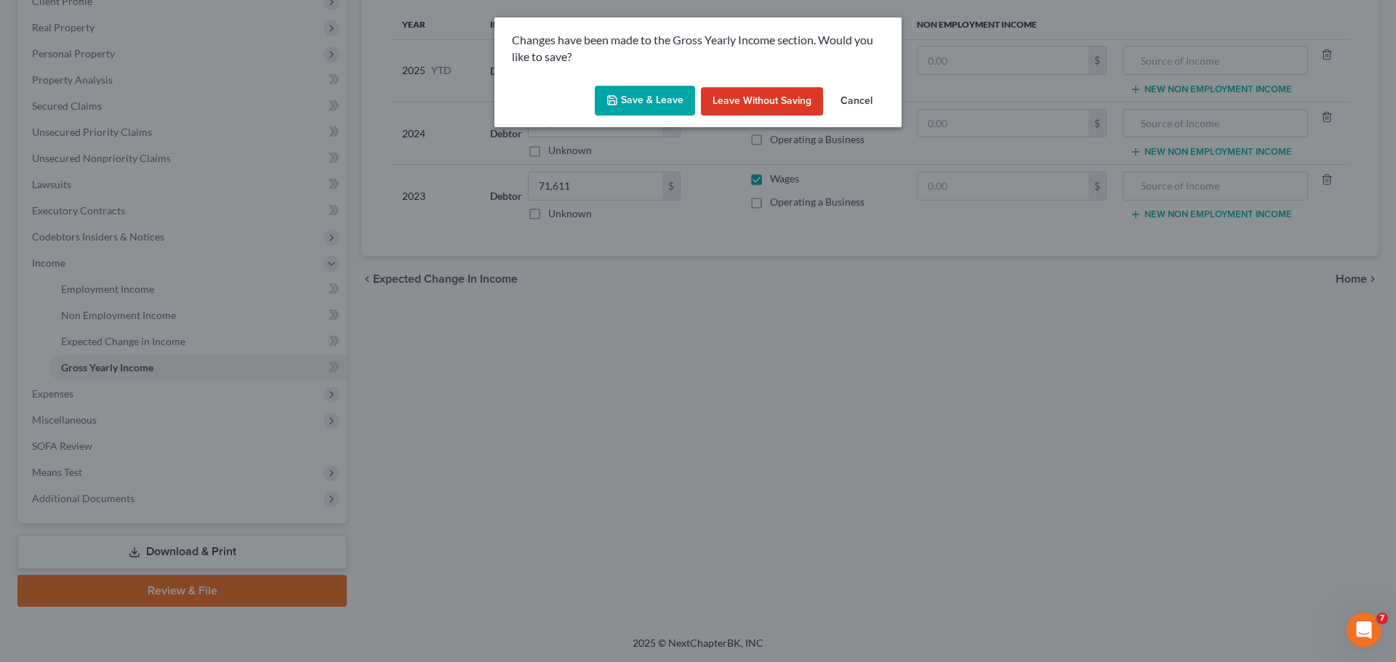
click at [641, 97] on button "Save & Leave" at bounding box center [645, 101] width 100 height 31
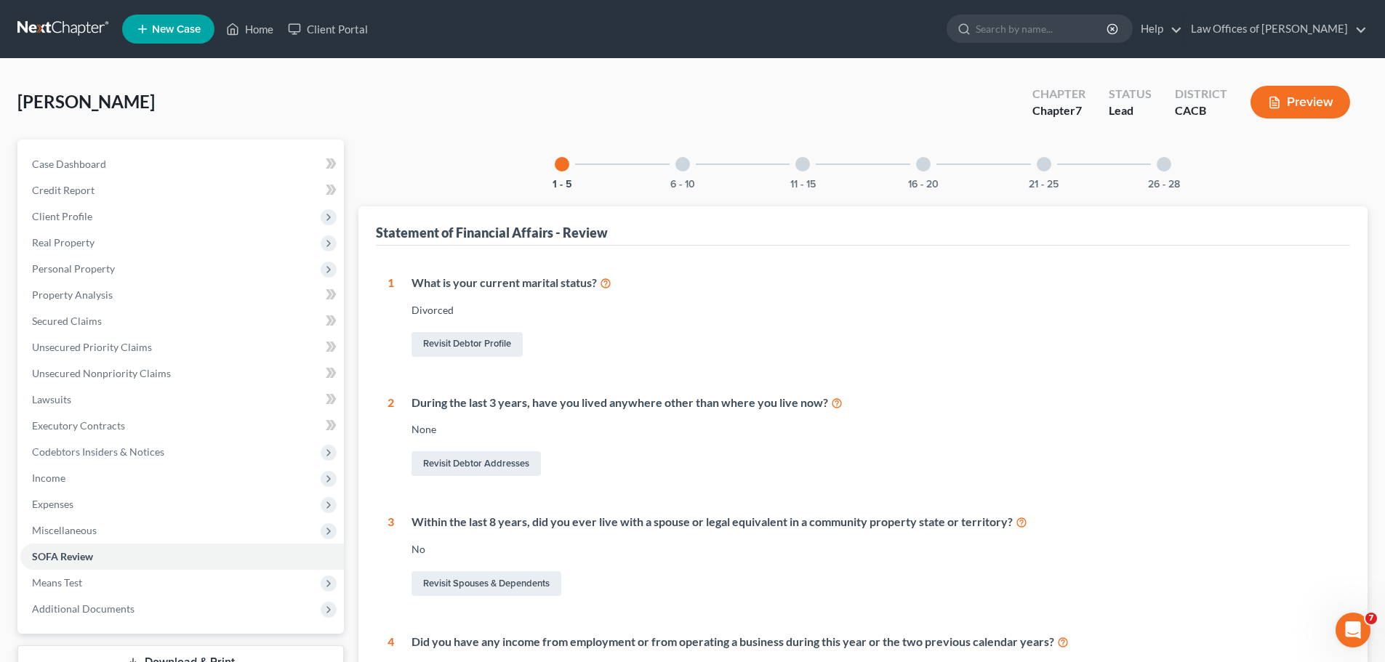
click at [687, 166] on div at bounding box center [682, 164] width 15 height 15
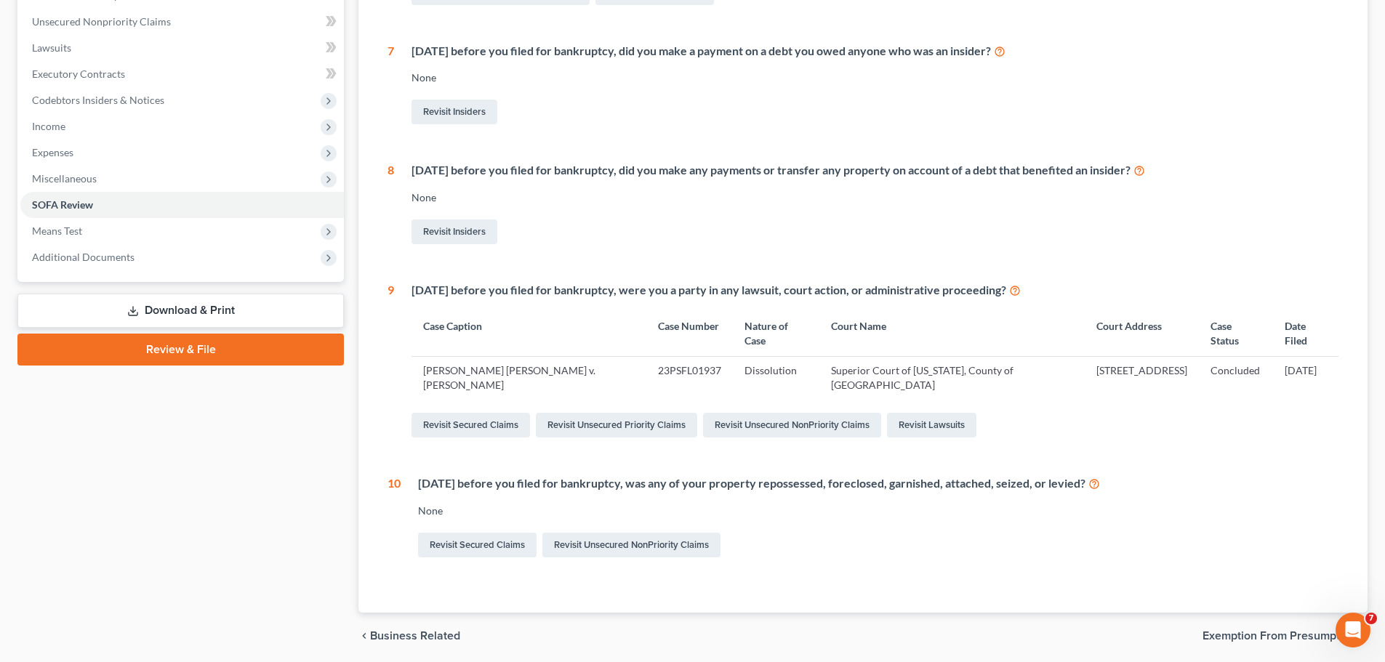
scroll to position [113, 0]
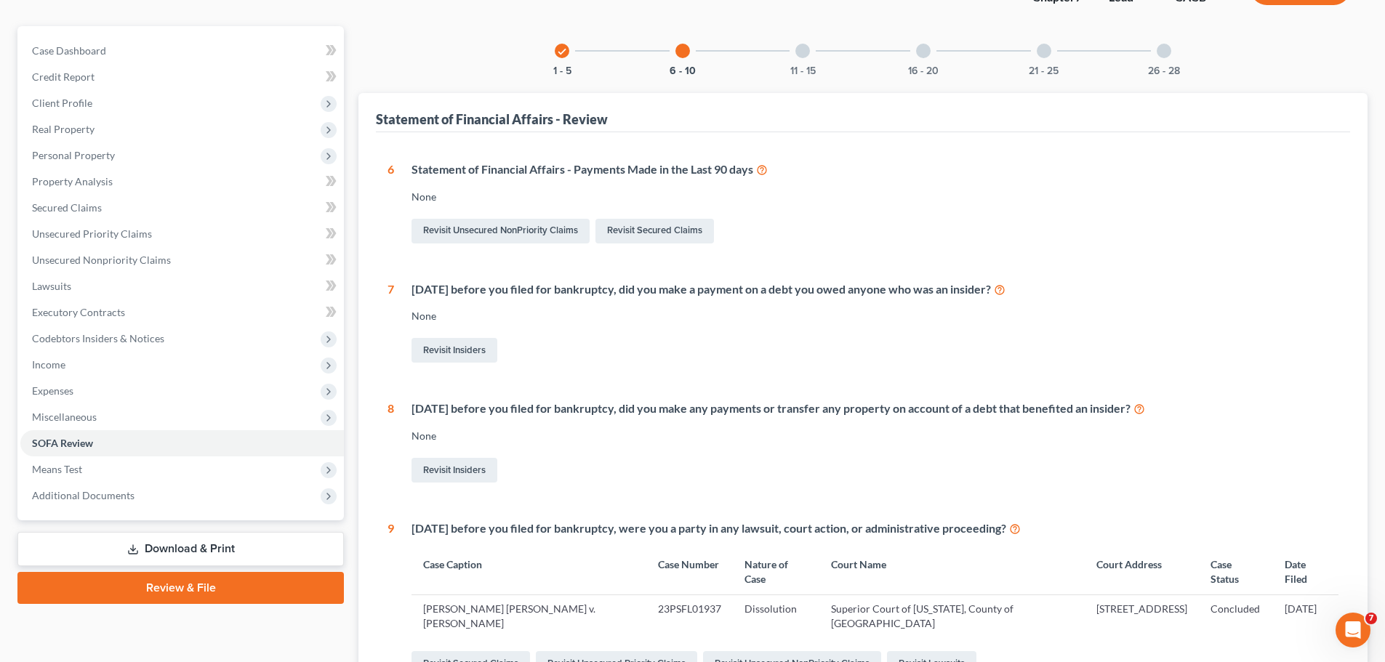
click at [802, 55] on div at bounding box center [802, 51] width 15 height 15
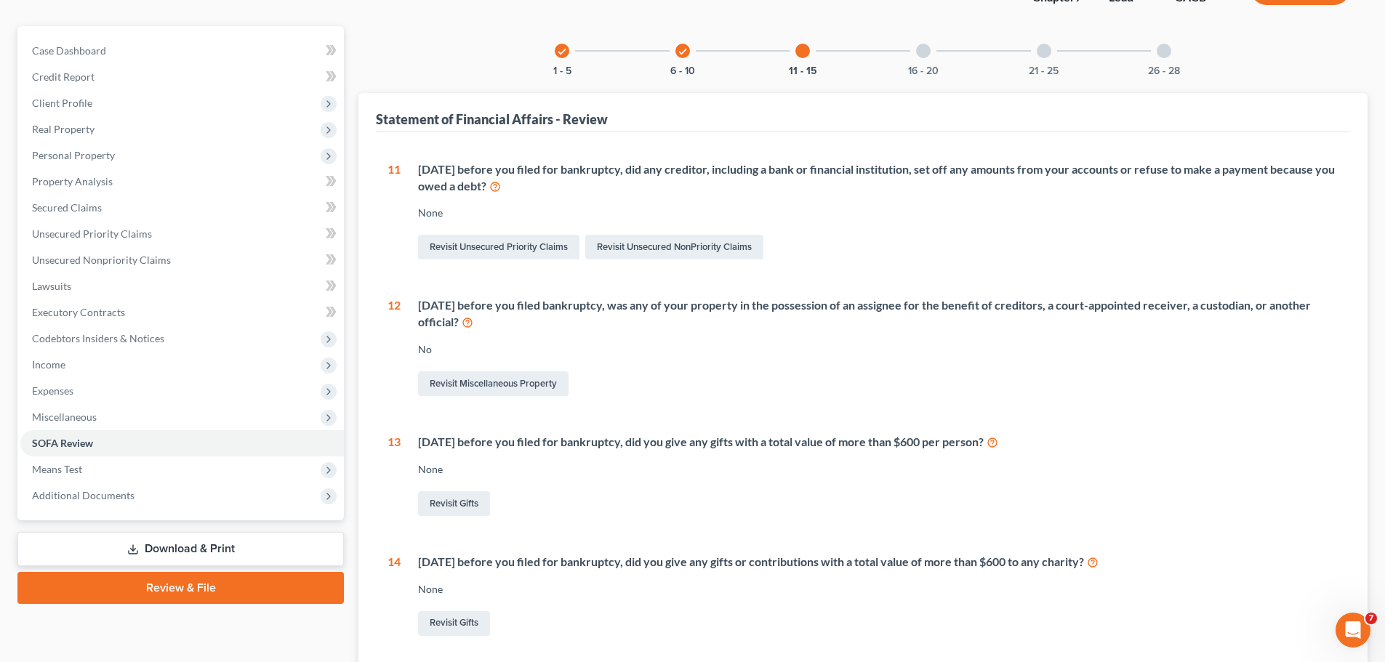
click at [924, 47] on div at bounding box center [923, 51] width 15 height 15
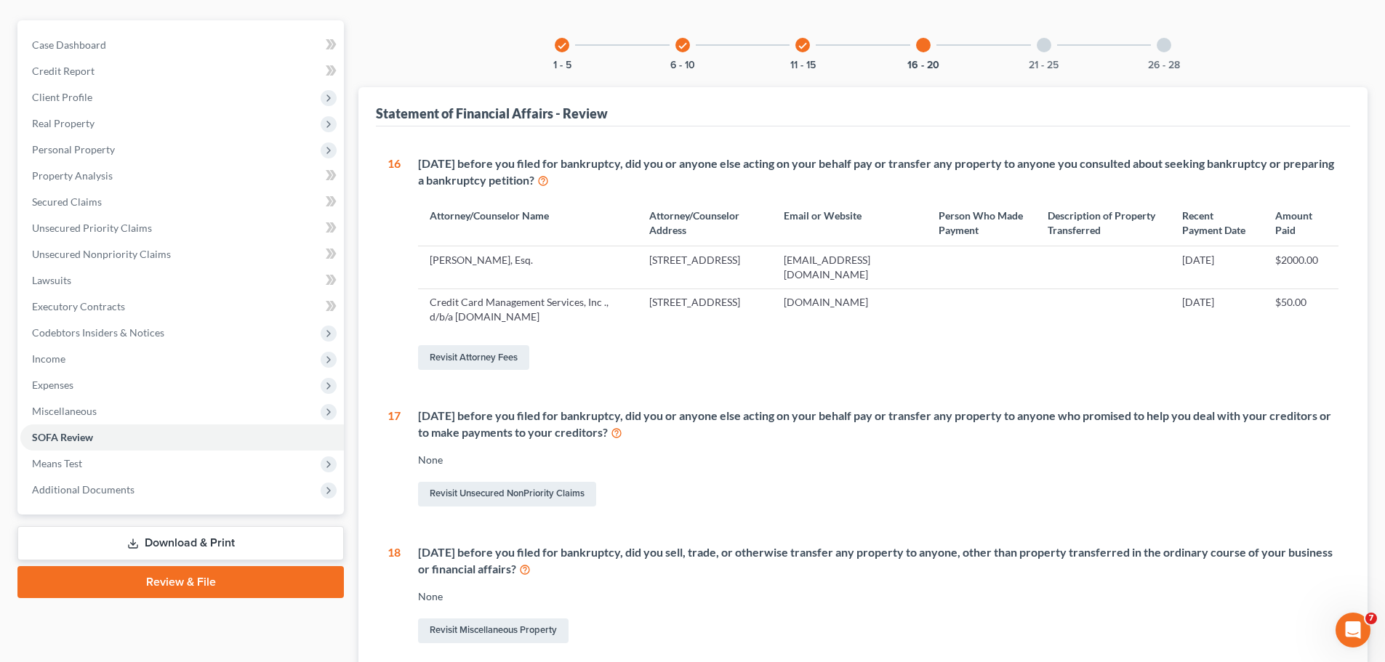
scroll to position [0, 0]
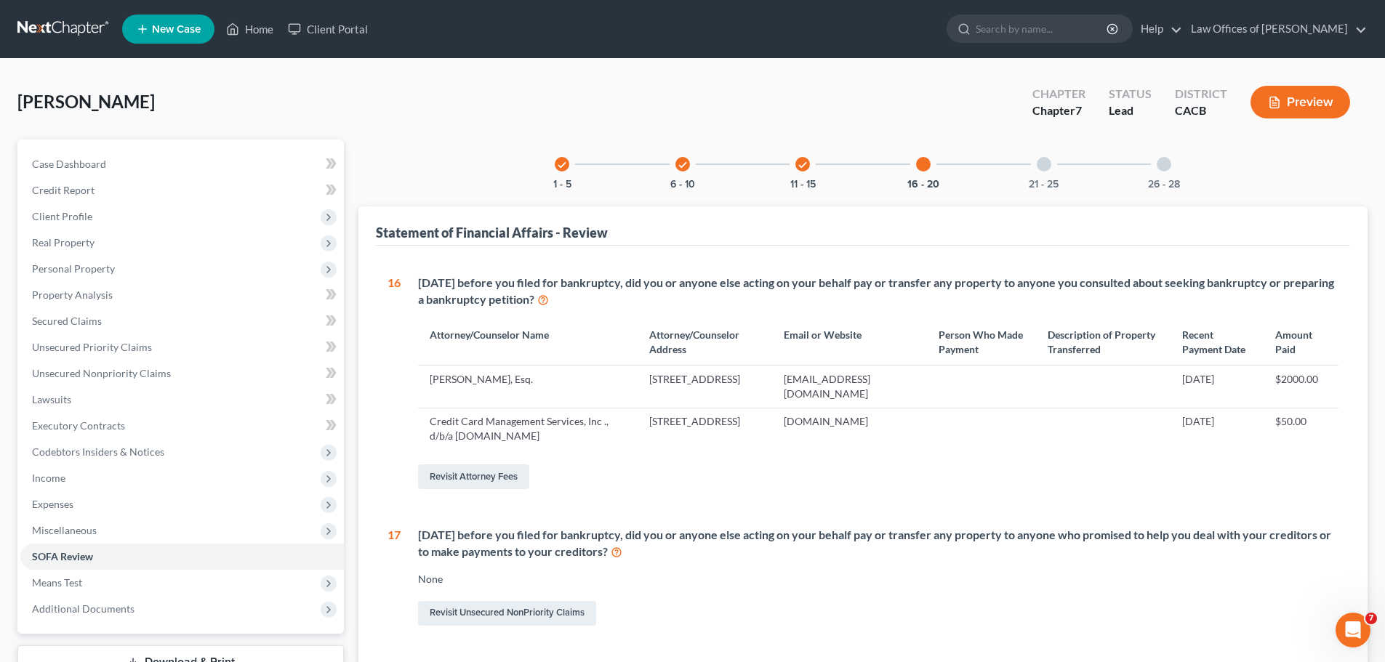
click at [1043, 164] on div at bounding box center [1044, 164] width 15 height 15
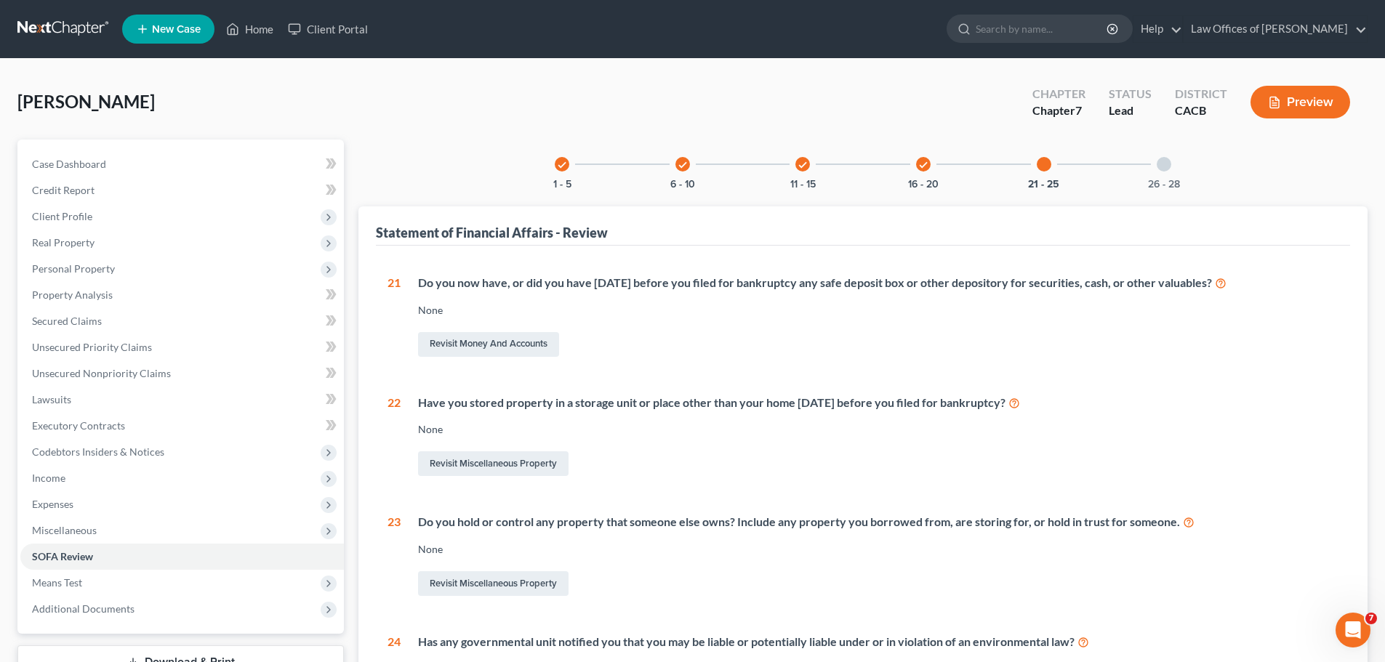
click at [1164, 157] on div at bounding box center [1164, 164] width 15 height 15
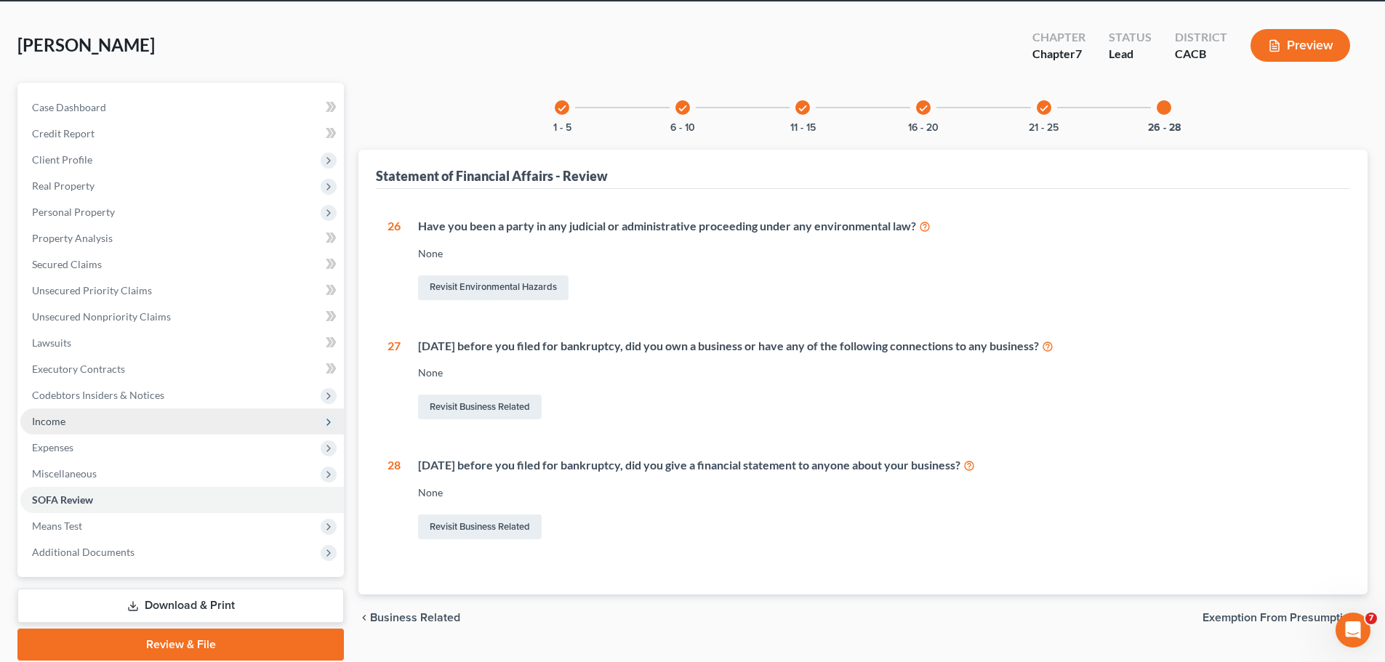
scroll to position [73, 0]
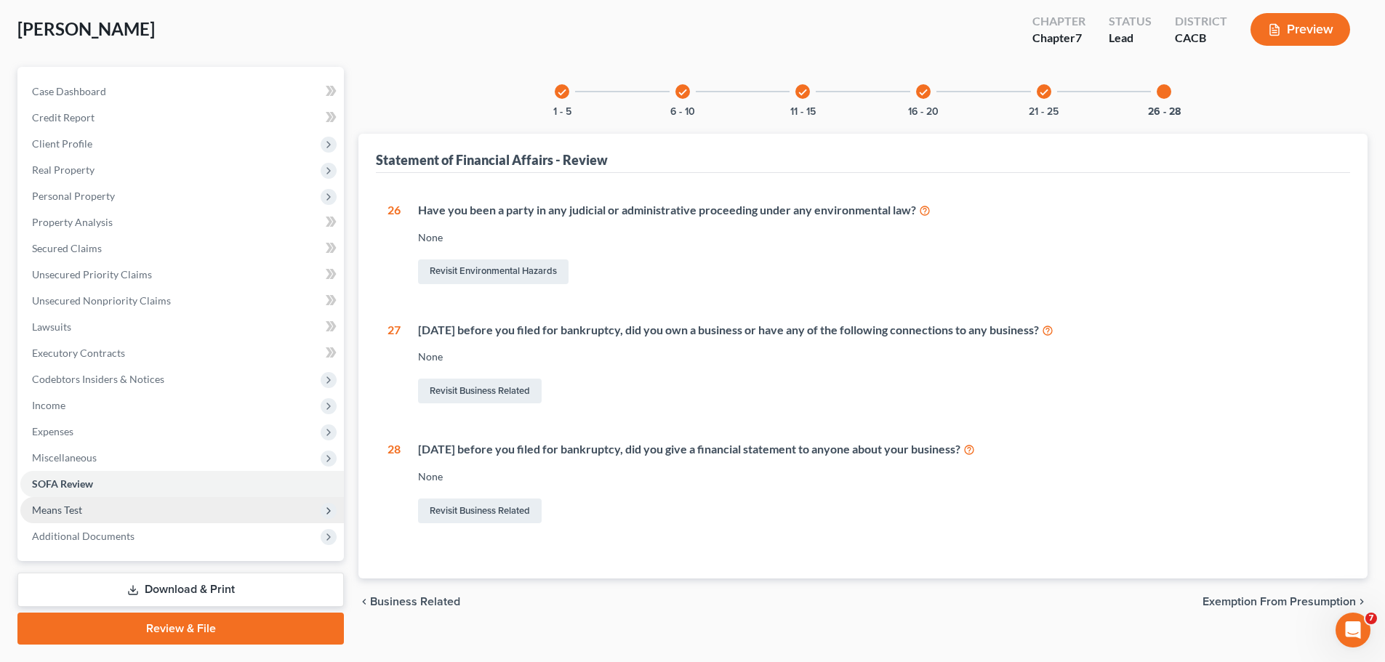
click at [58, 508] on span "Means Test" at bounding box center [57, 510] width 50 height 12
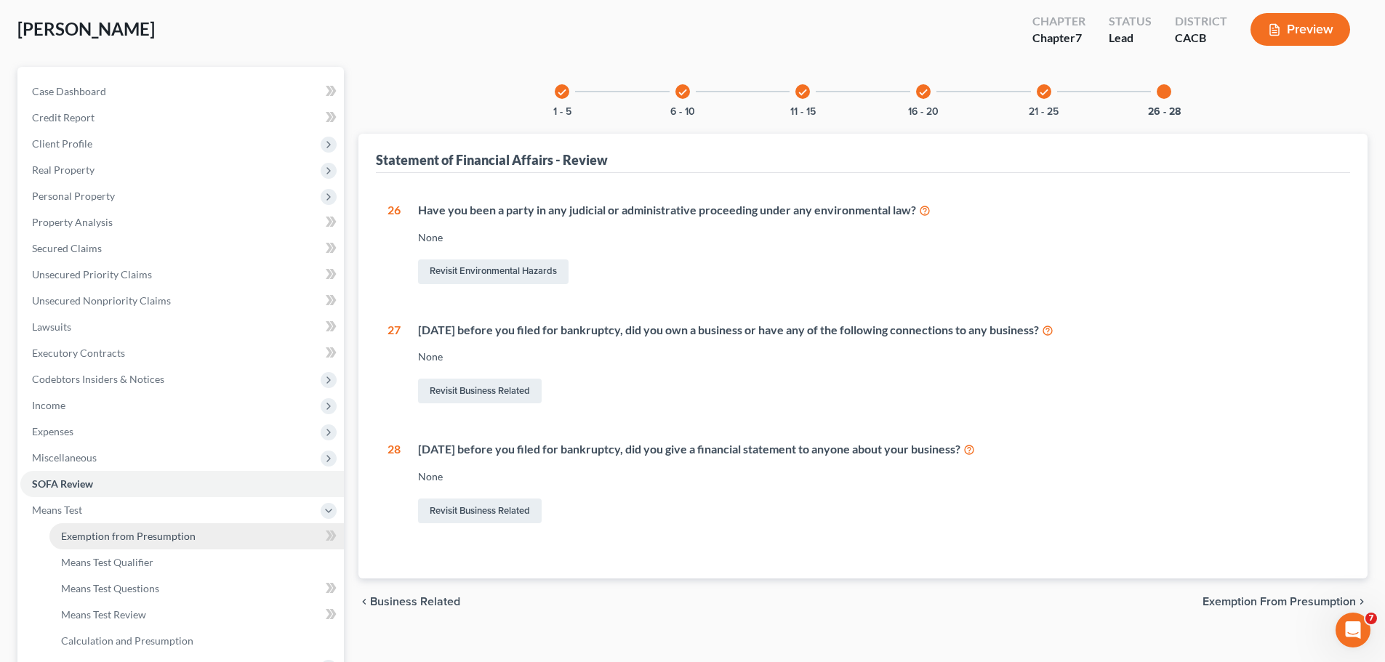
click at [79, 528] on link "Exemption from Presumption" at bounding box center [196, 537] width 294 height 26
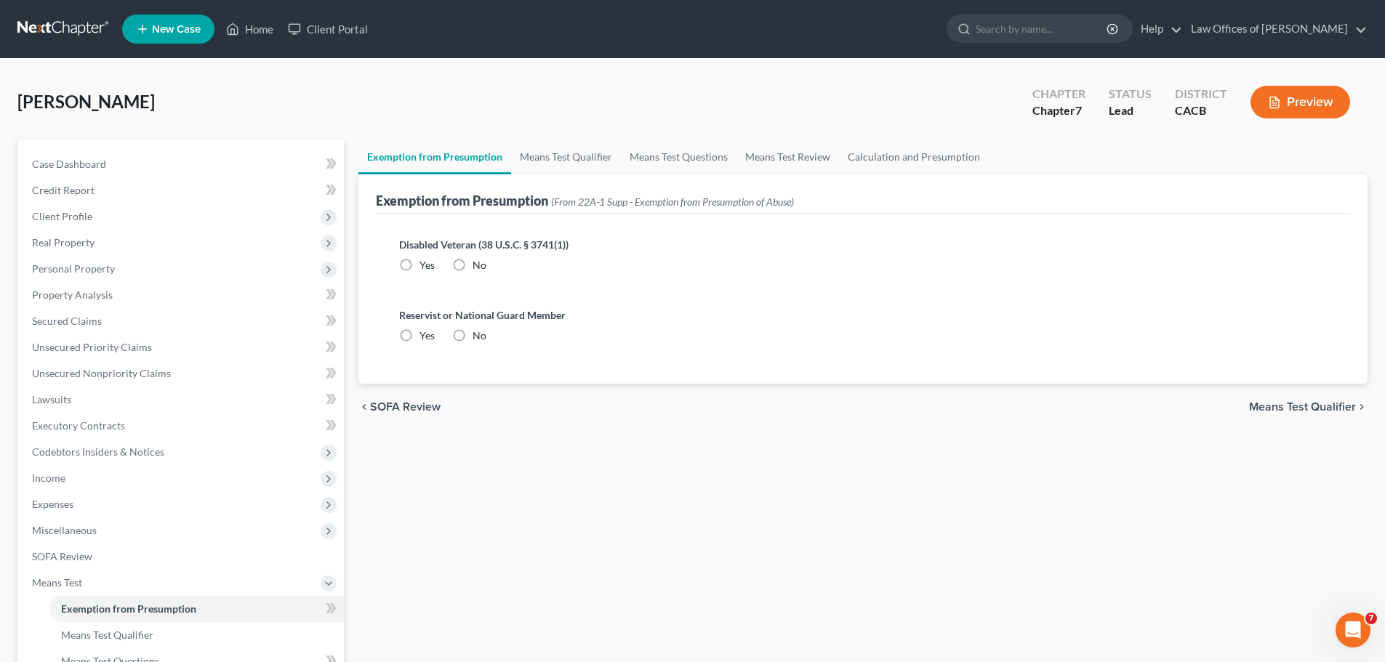
click at [473, 262] on label "No" at bounding box center [480, 265] width 14 height 15
click at [478, 262] on input "No" at bounding box center [482, 262] width 9 height 9
radio input "true"
click at [473, 334] on label "No" at bounding box center [480, 336] width 14 height 15
click at [478, 334] on input "No" at bounding box center [482, 333] width 9 height 9
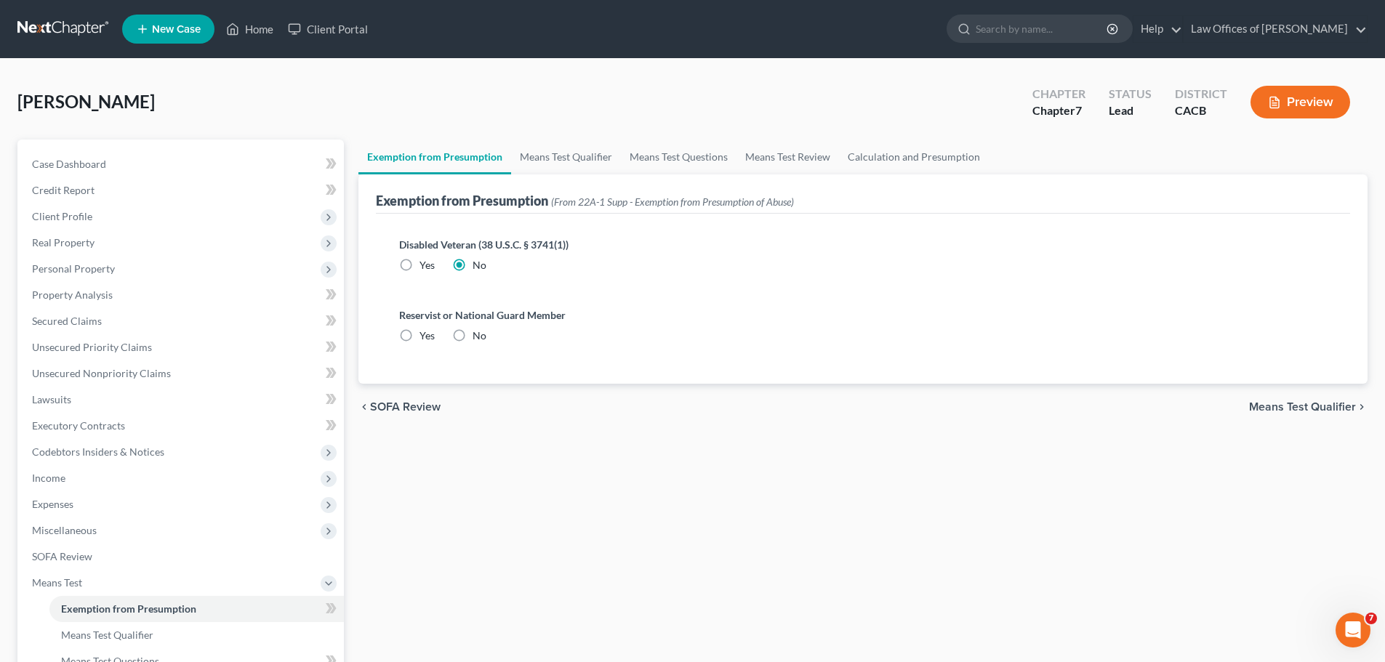
radio input "true"
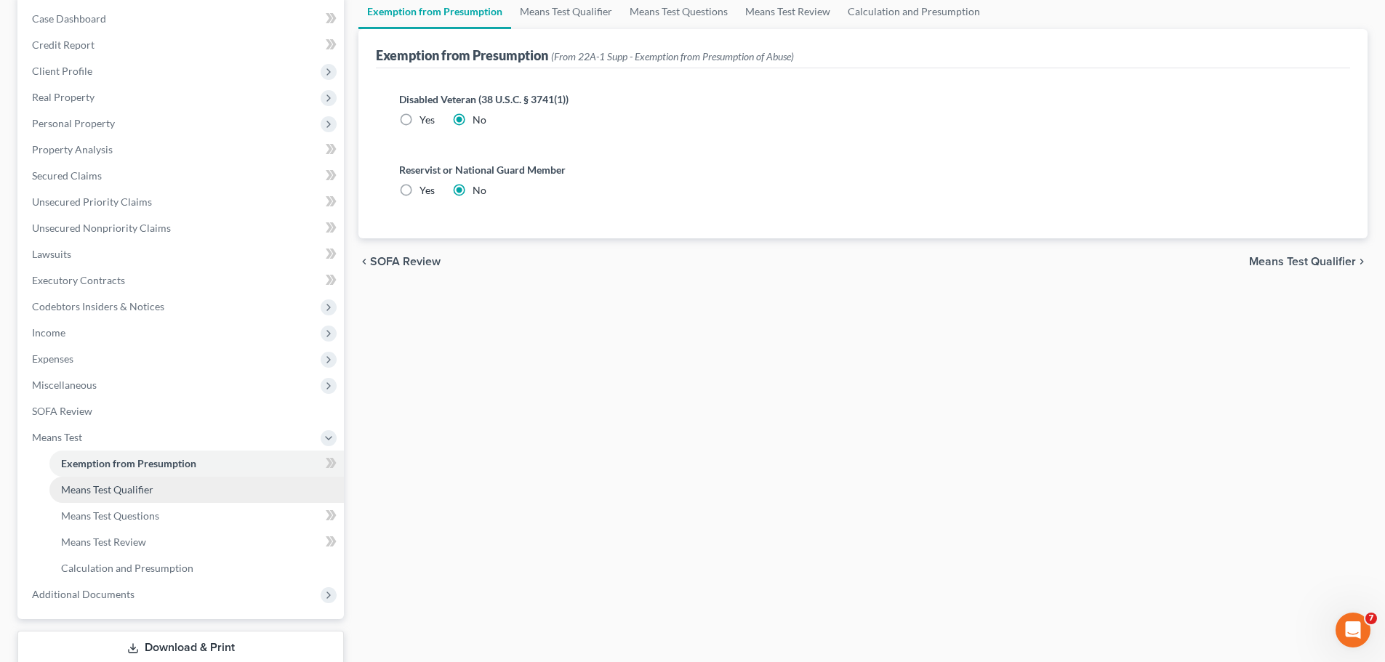
click at [153, 488] on span "Means Test Qualifier" at bounding box center [107, 490] width 92 height 12
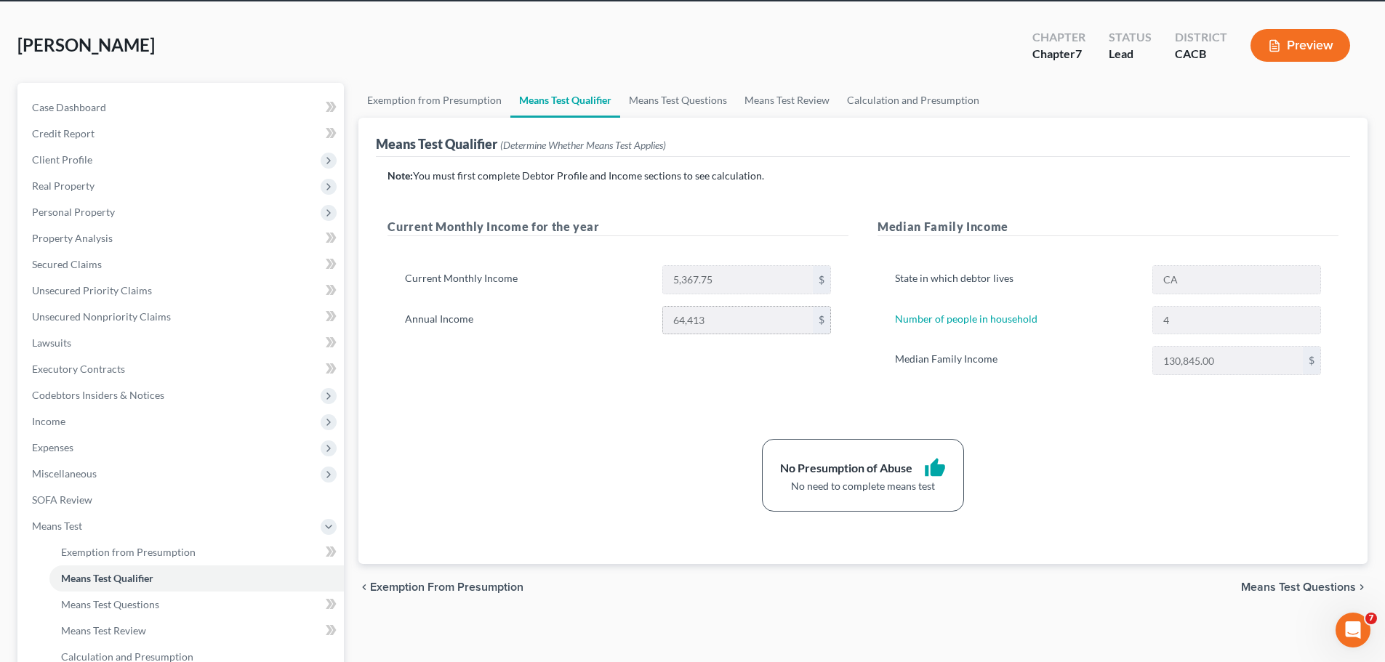
scroll to position [73, 0]
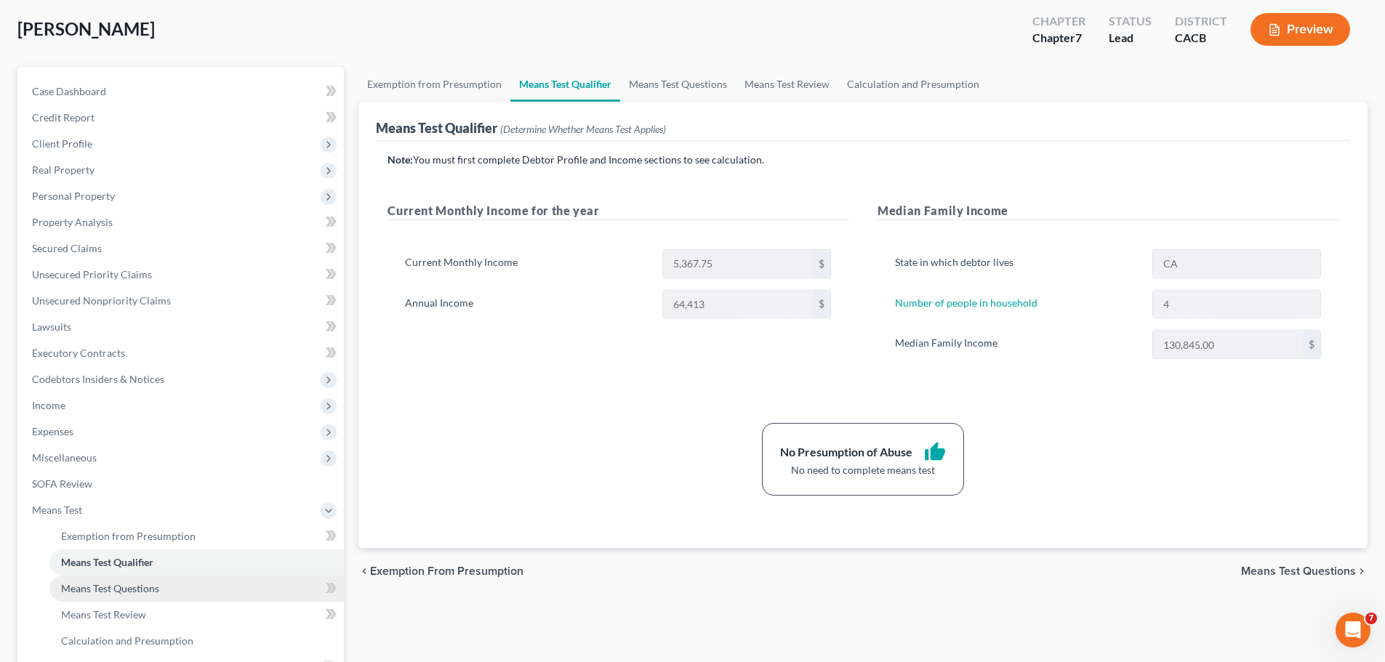
click at [153, 588] on span "Means Test Questions" at bounding box center [110, 588] width 98 height 12
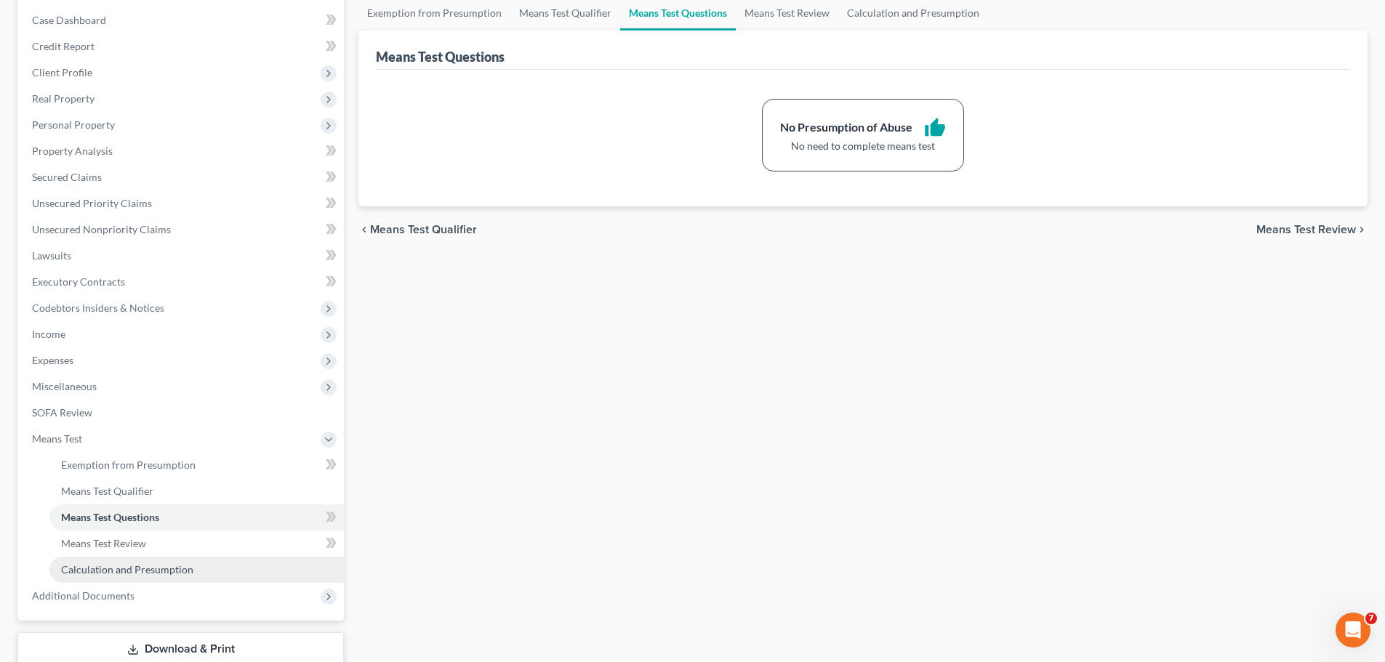
scroll to position [145, 0]
click at [149, 542] on link "Means Test Review" at bounding box center [196, 542] width 294 height 26
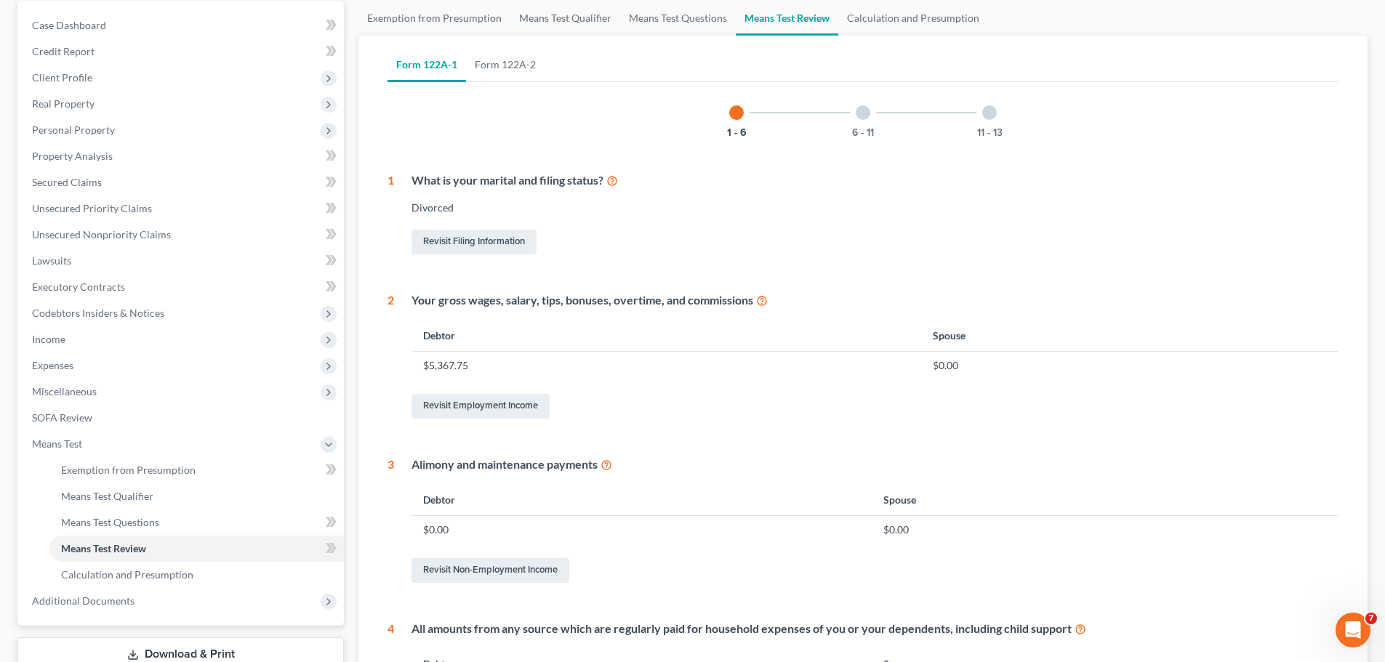
scroll to position [137, 0]
click at [862, 109] on div at bounding box center [863, 115] width 15 height 15
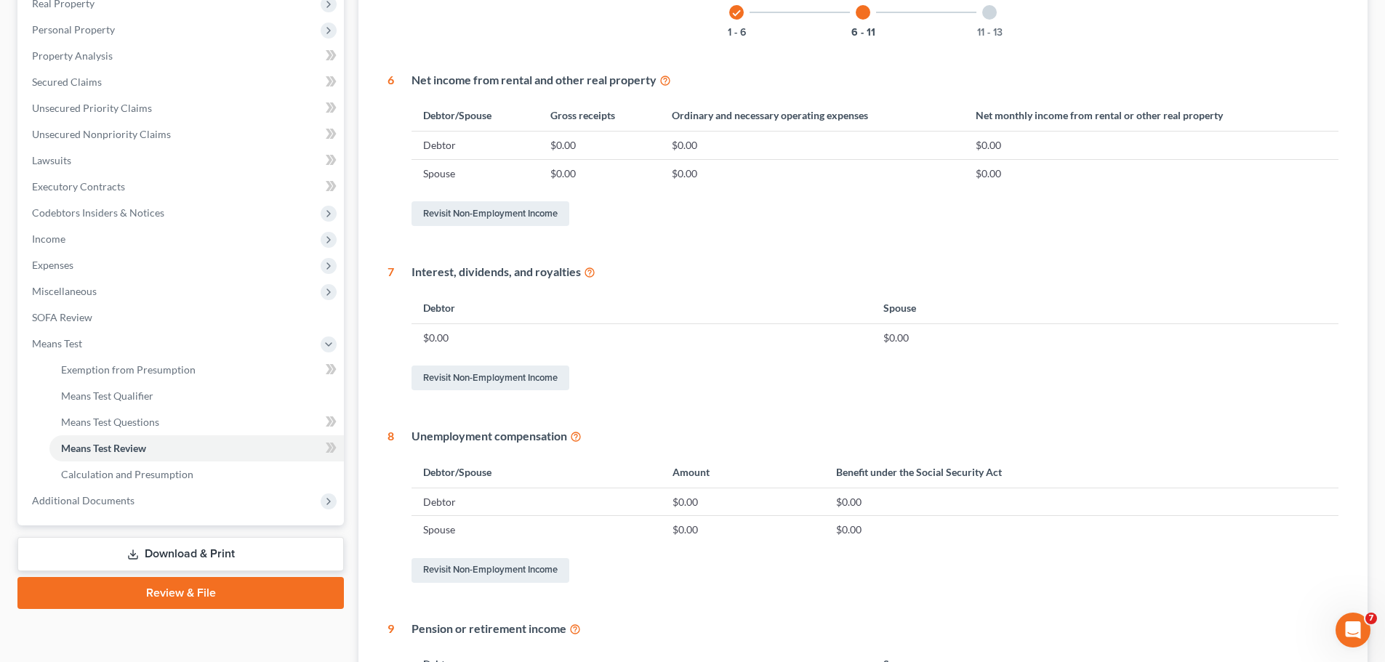
scroll to position [209, 0]
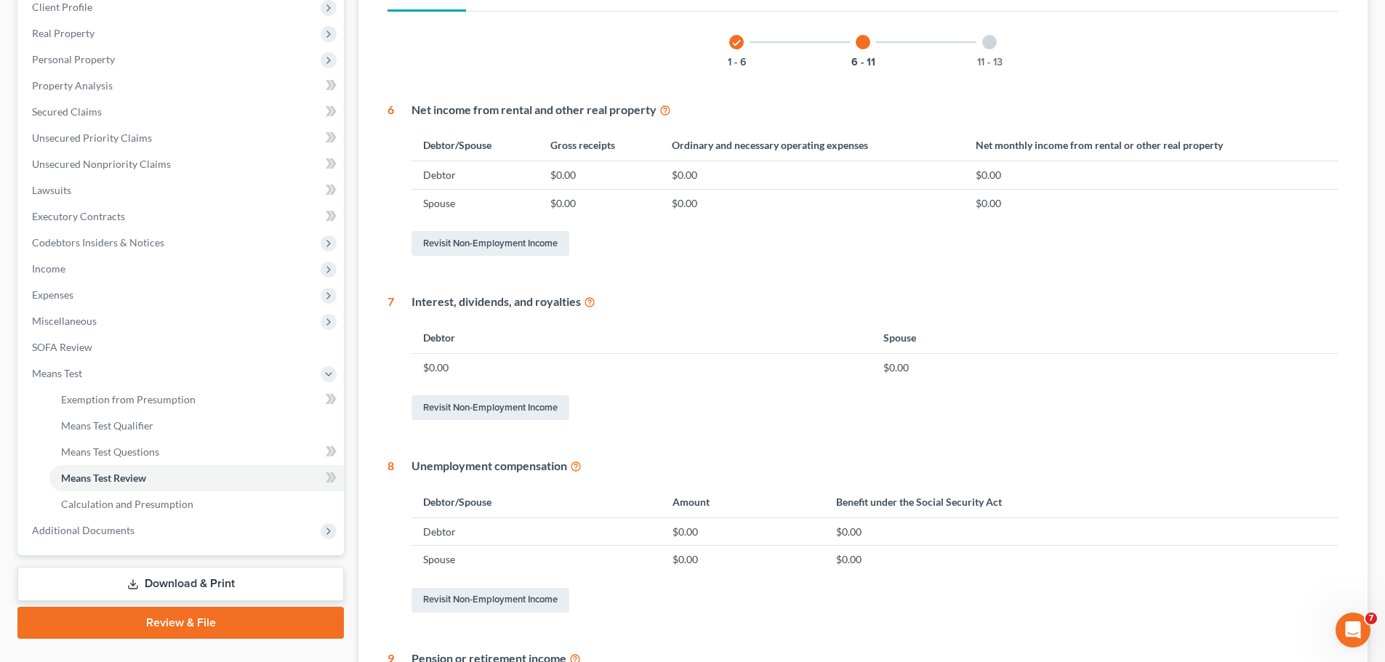
click at [989, 37] on div at bounding box center [989, 42] width 15 height 15
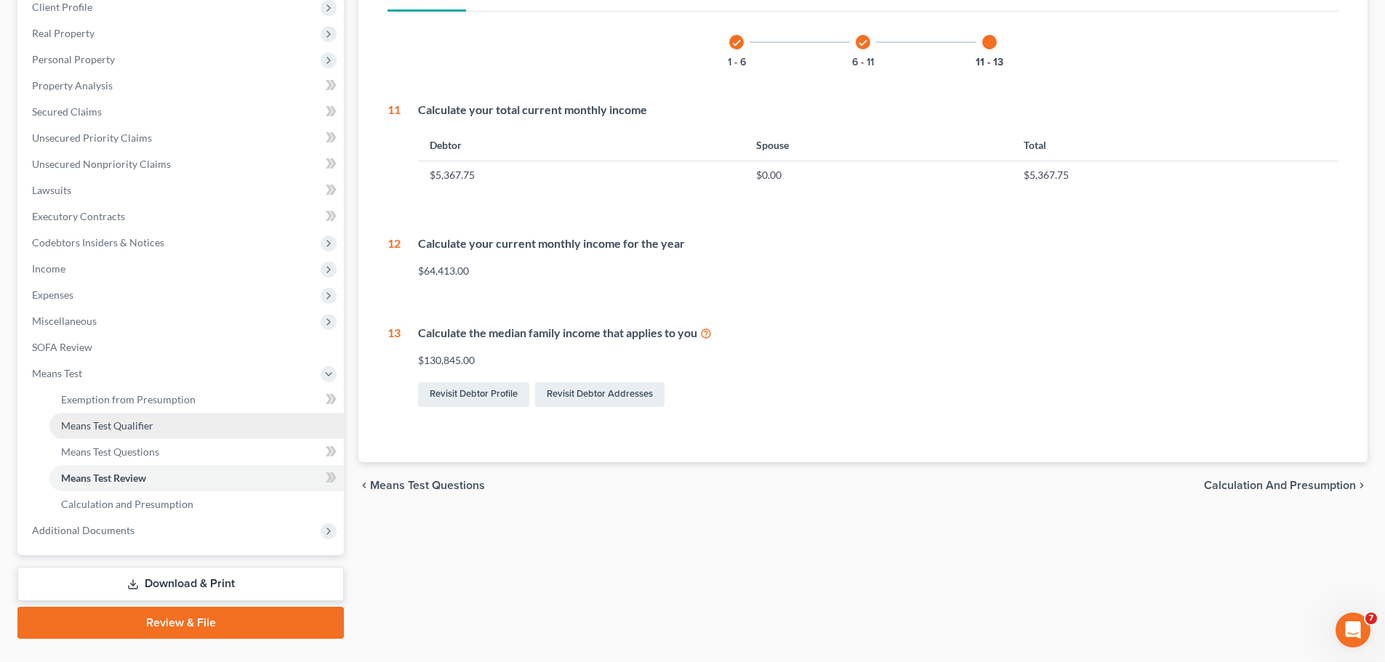
click at [166, 422] on link "Means Test Qualifier" at bounding box center [196, 426] width 294 height 26
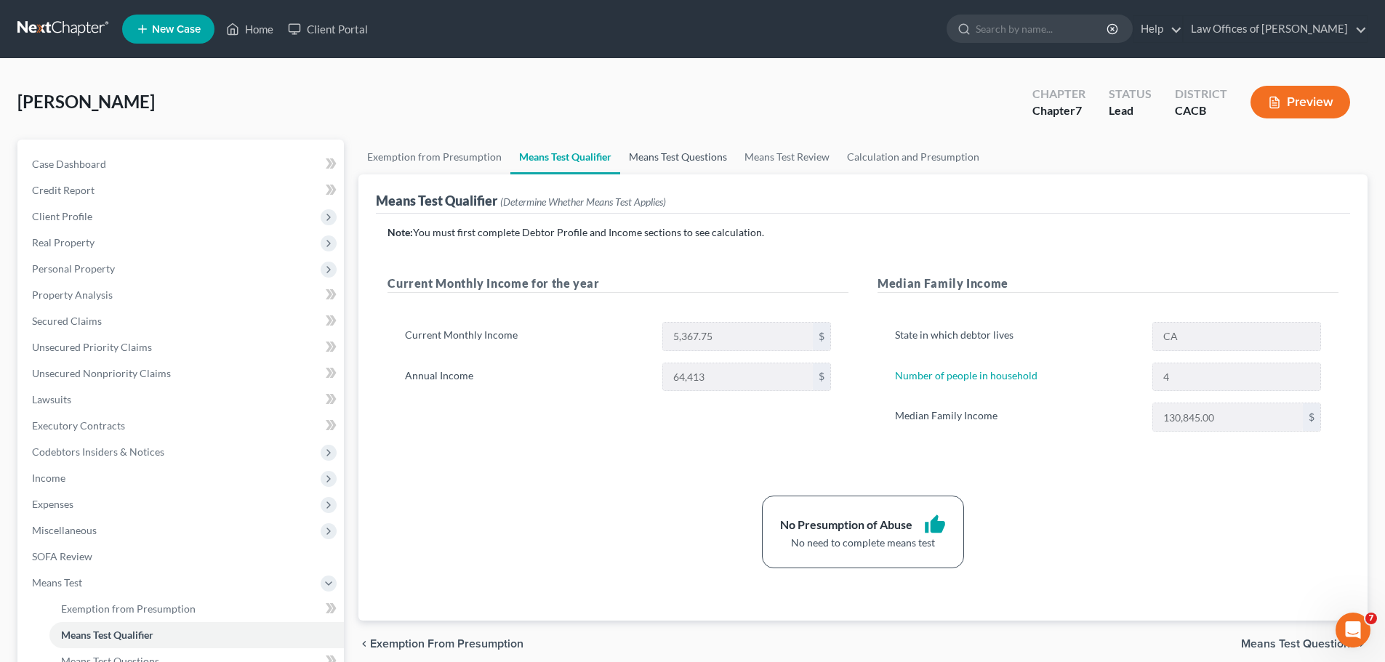
click at [669, 153] on link "Means Test Questions" at bounding box center [678, 157] width 116 height 35
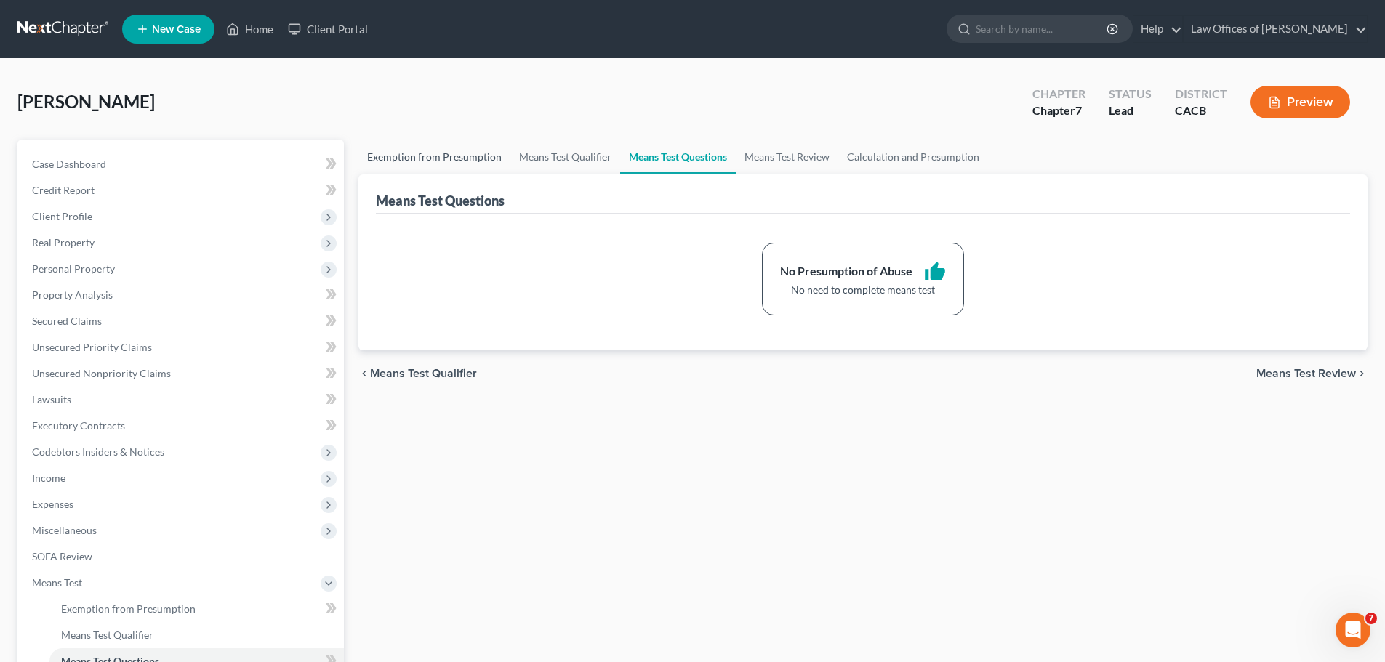
click at [417, 153] on link "Exemption from Presumption" at bounding box center [434, 157] width 152 height 35
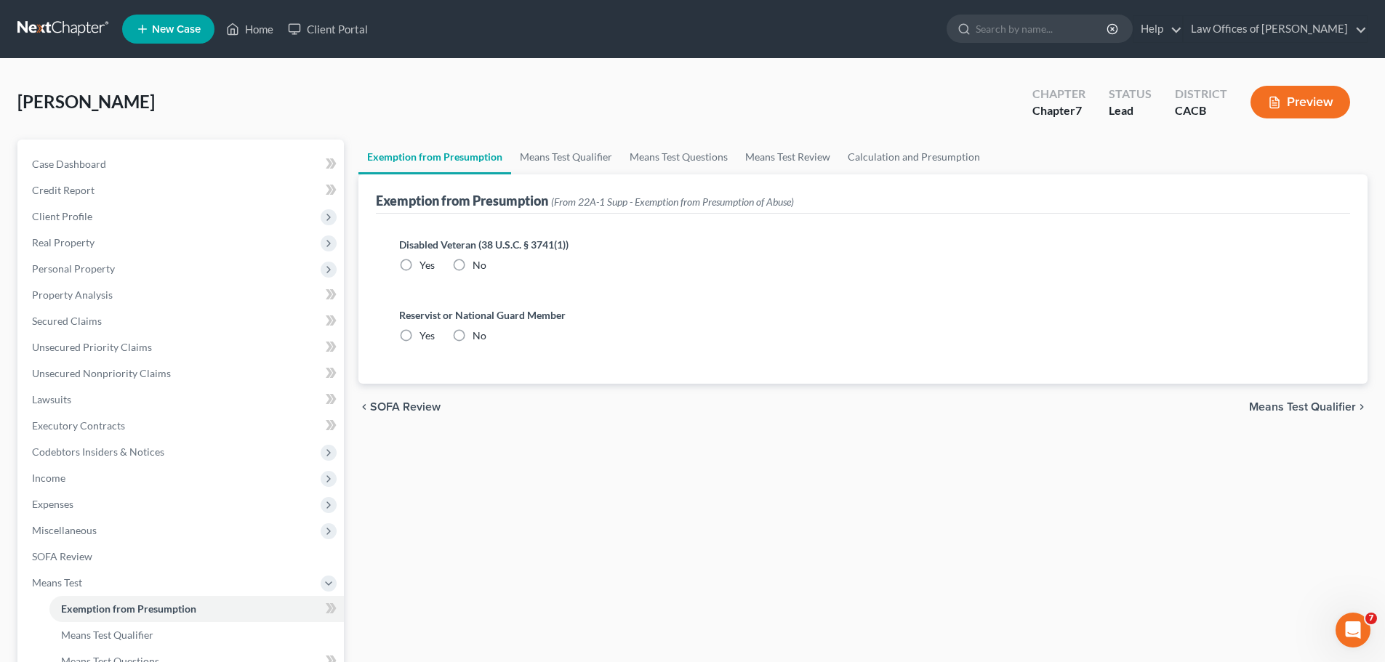
radio input "true"
click at [566, 159] on link "Means Test Qualifier" at bounding box center [566, 157] width 110 height 35
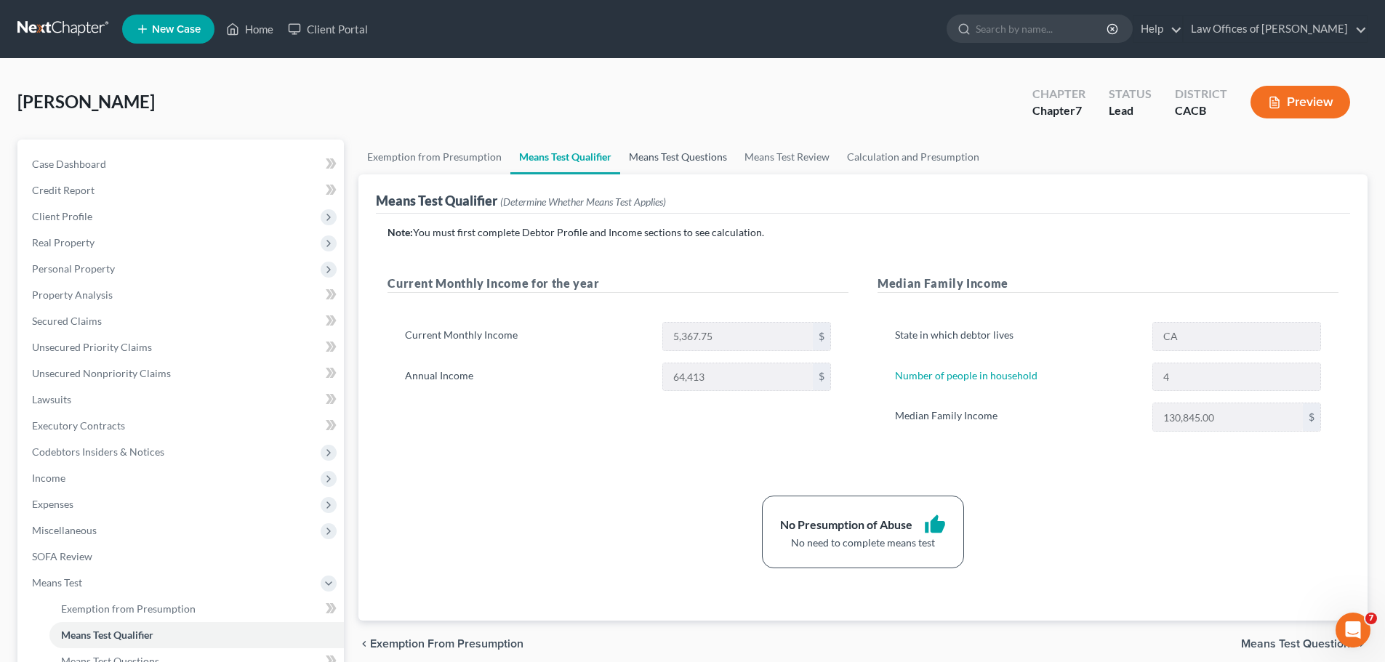
click at [661, 159] on link "Means Test Questions" at bounding box center [678, 157] width 116 height 35
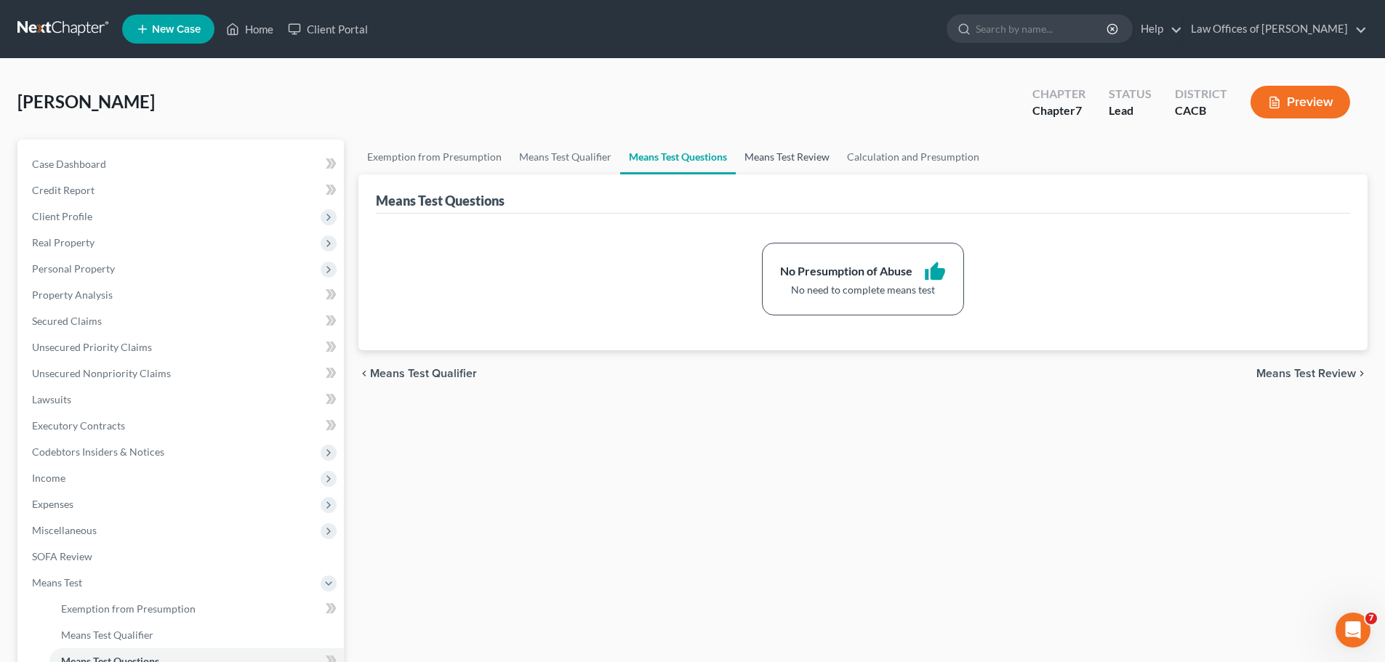
click at [807, 152] on link "Means Test Review" at bounding box center [787, 157] width 103 height 35
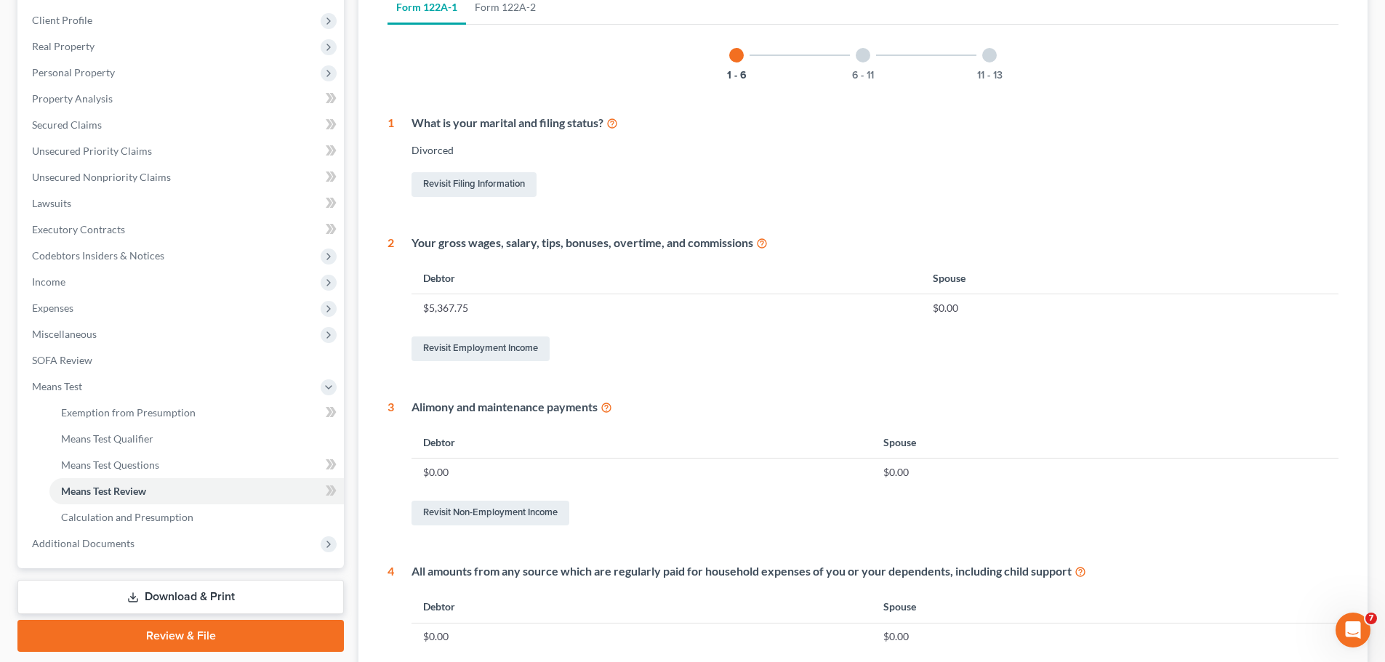
scroll to position [218, 0]
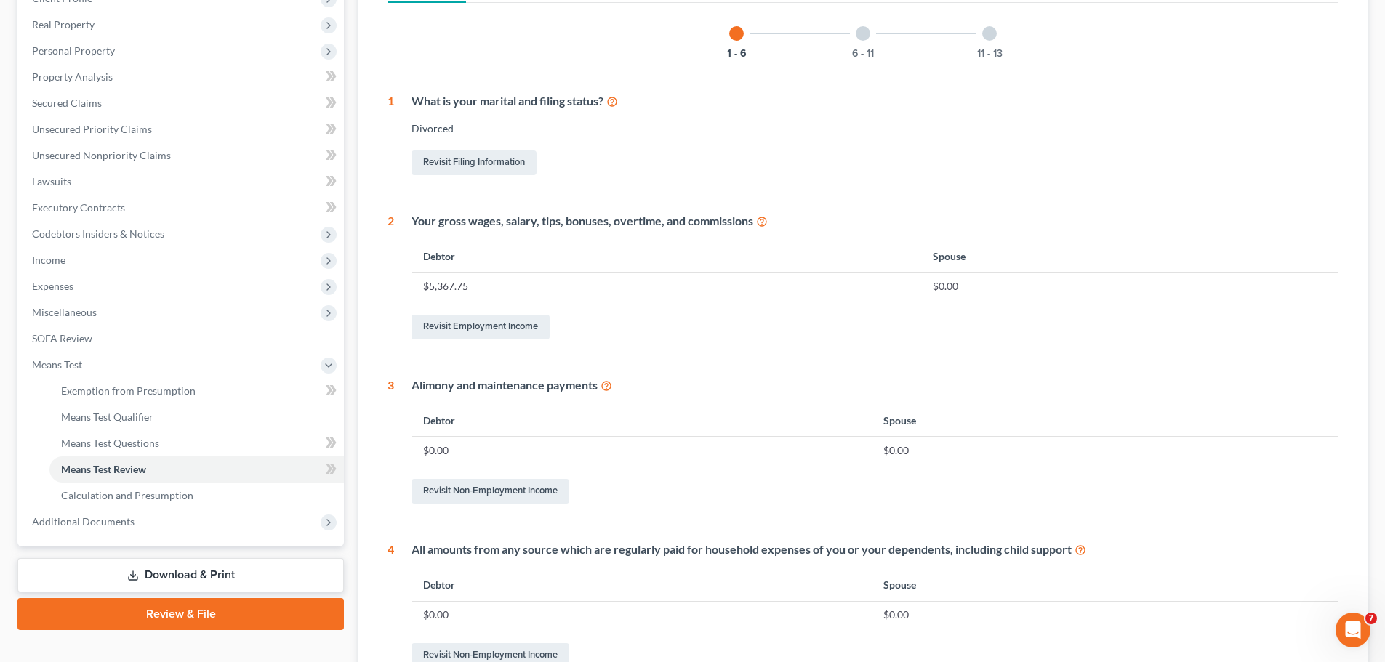
click at [609, 390] on icon at bounding box center [607, 385] width 12 height 14
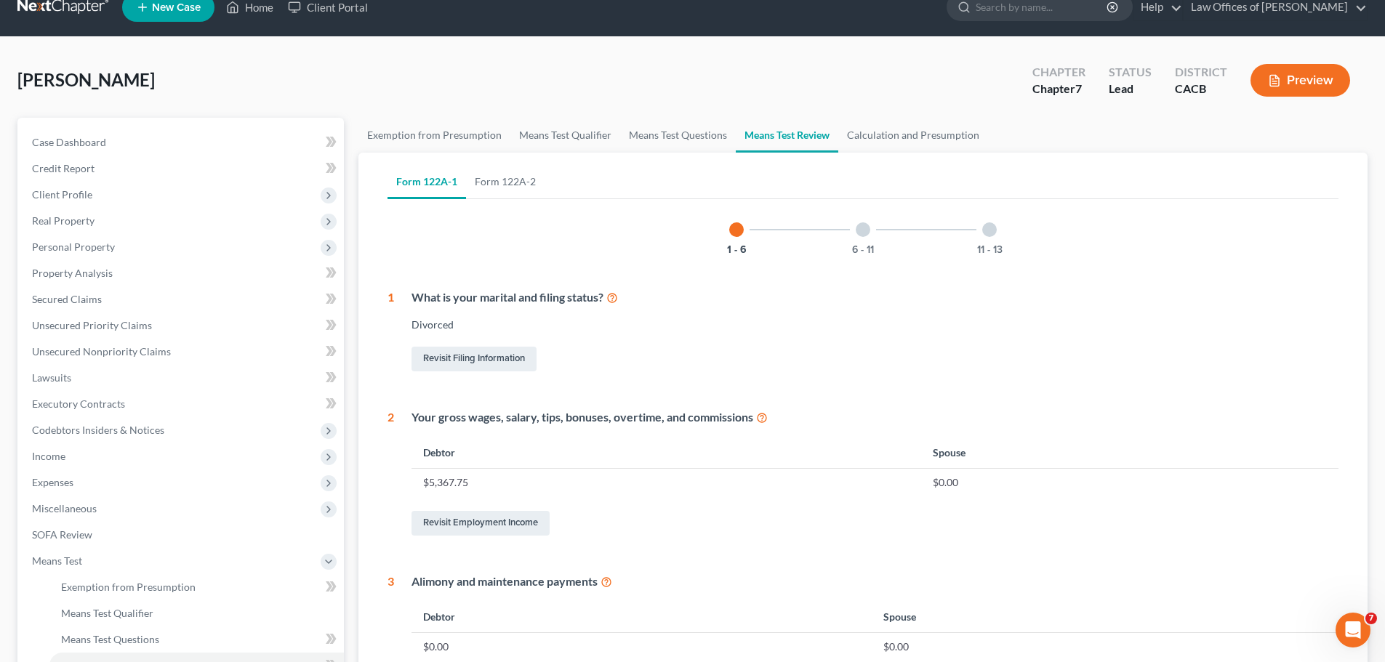
scroll to position [0, 0]
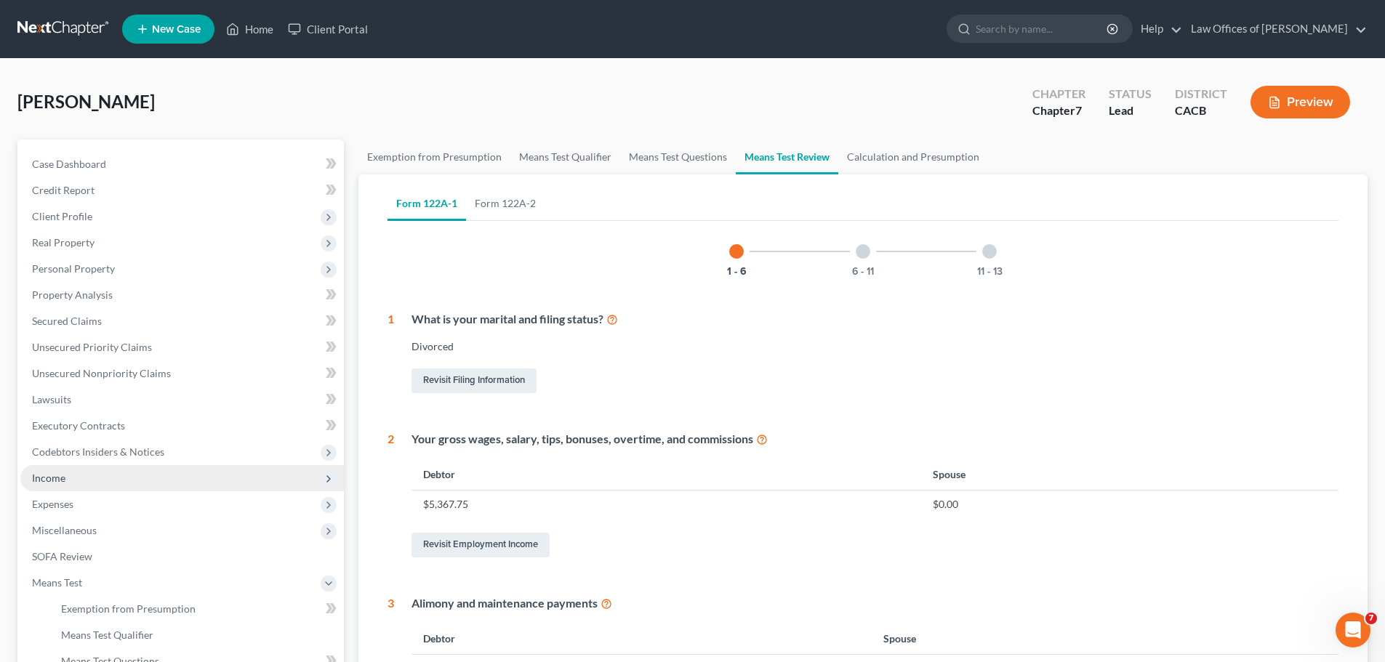
click at [165, 473] on span "Income" at bounding box center [182, 478] width 324 height 26
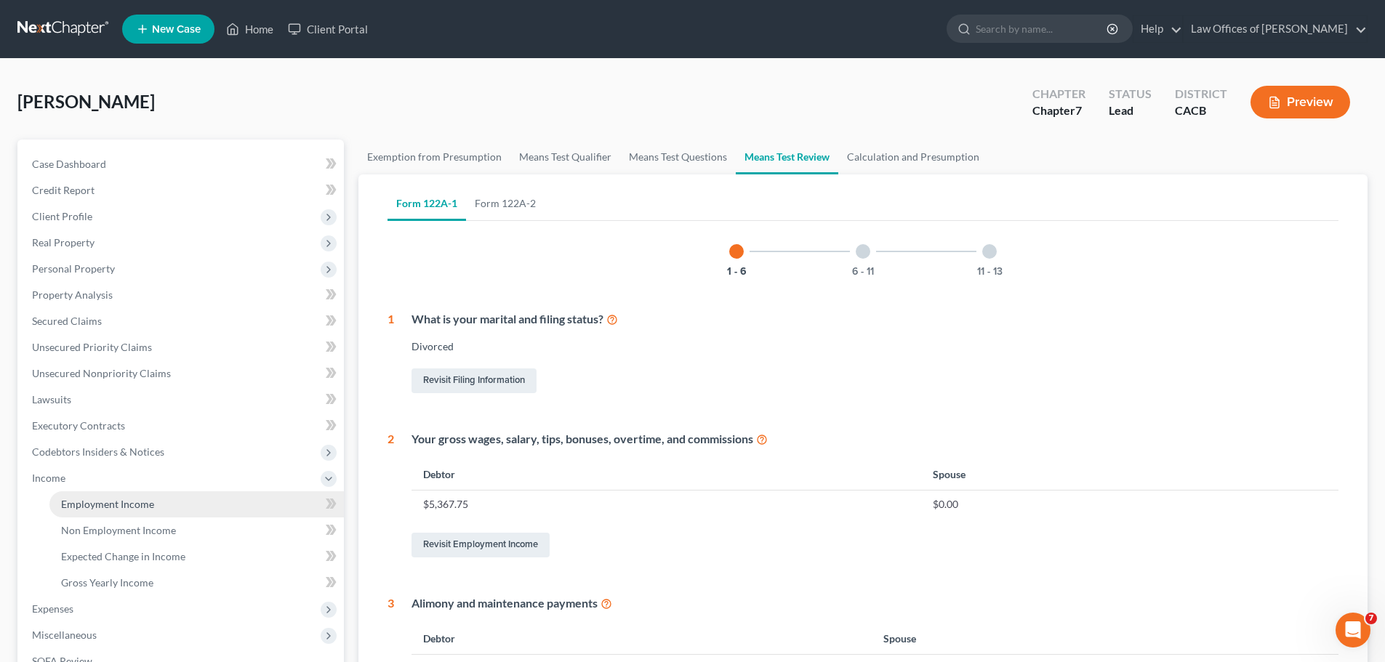
click at [177, 496] on link "Employment Income" at bounding box center [196, 505] width 294 height 26
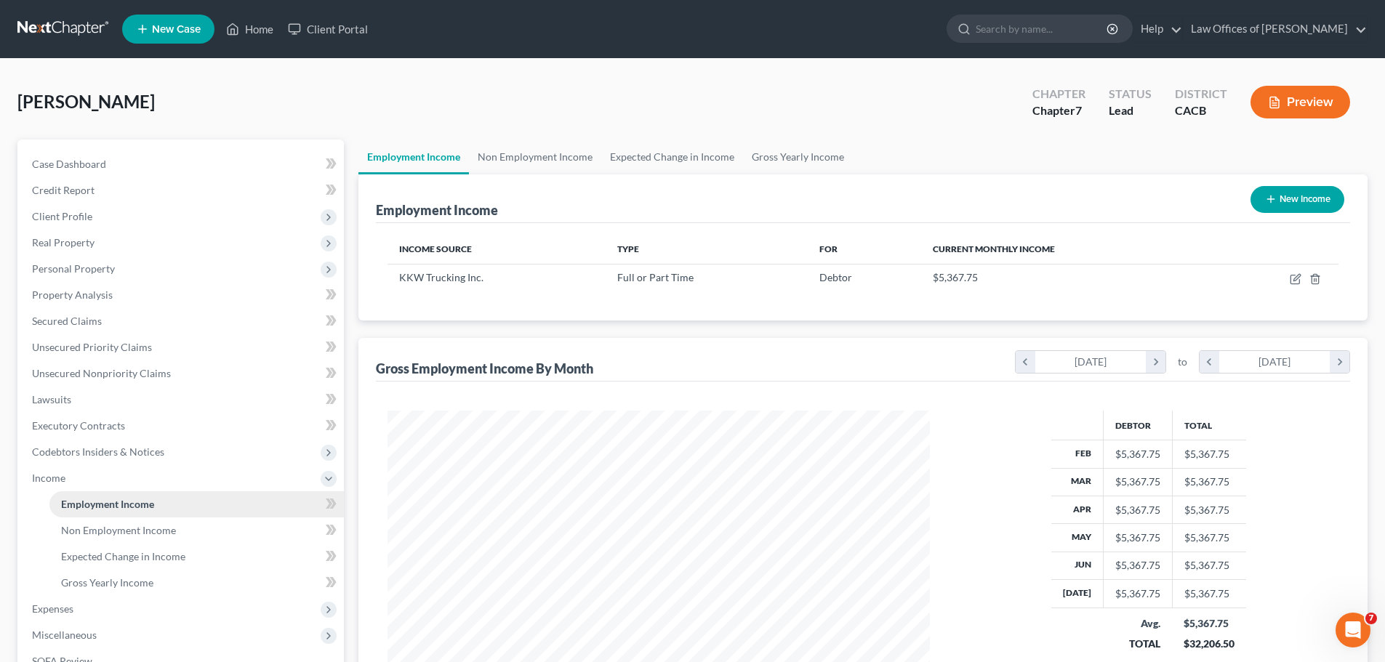
scroll to position [271, 572]
click at [510, 157] on link "Non Employment Income" at bounding box center [535, 157] width 132 height 35
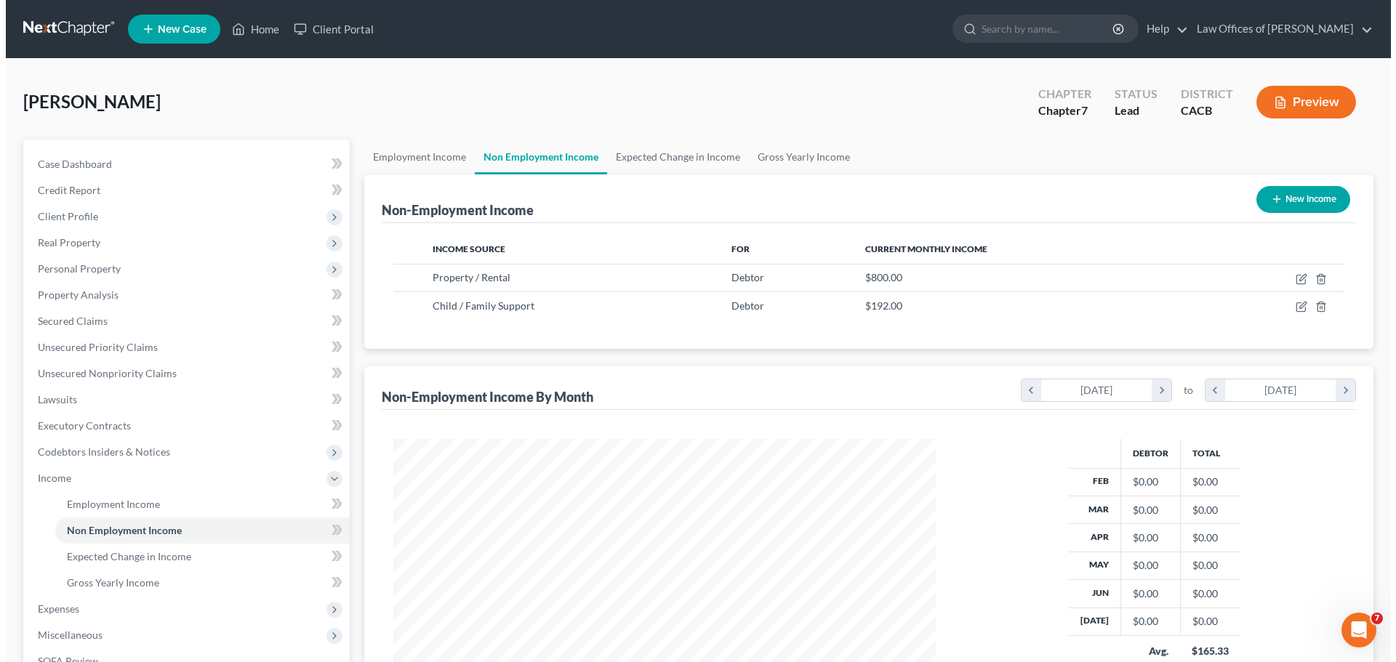
scroll to position [271, 572]
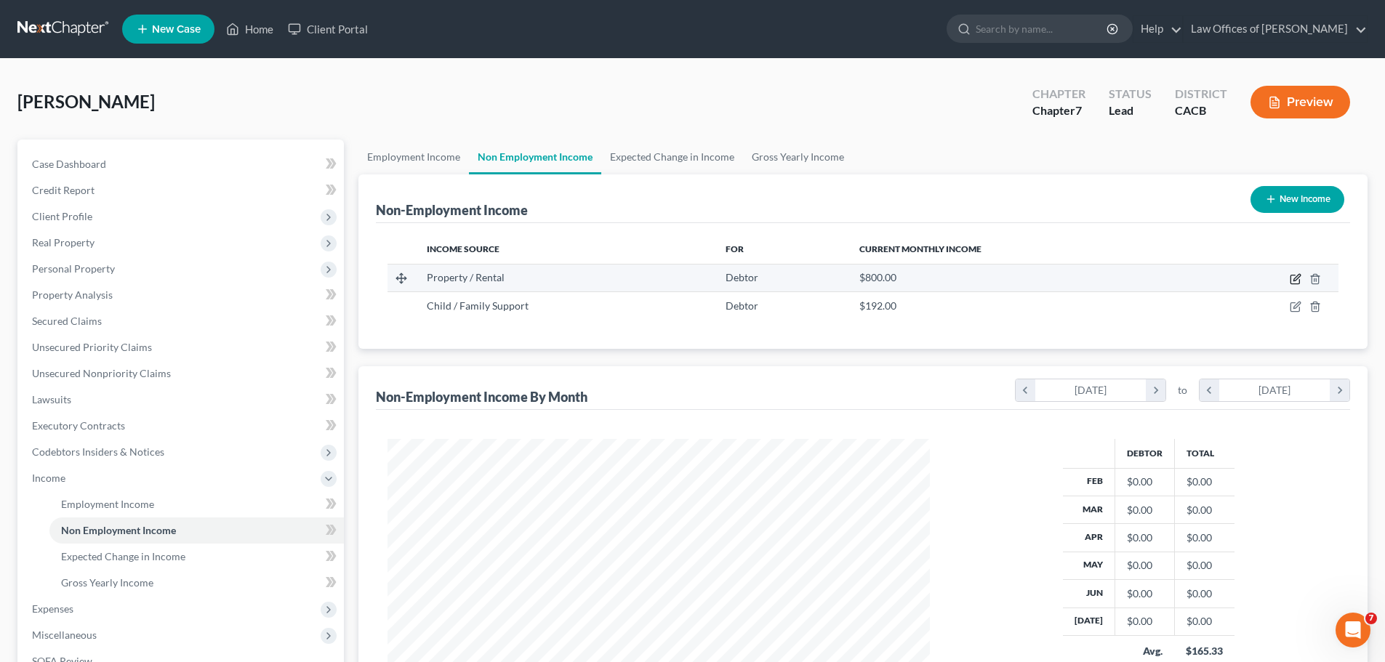
click at [1294, 276] on icon "button" at bounding box center [1296, 279] width 12 height 12
select select "9"
select select "0"
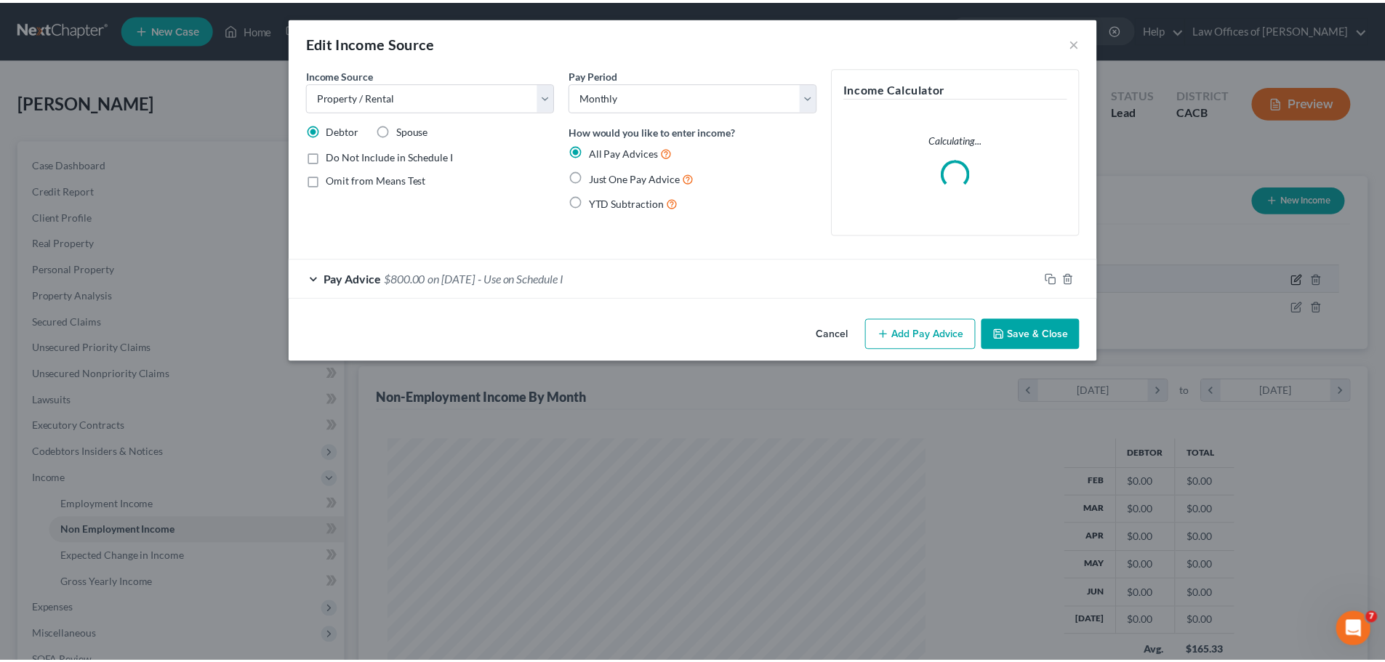
scroll to position [273, 577]
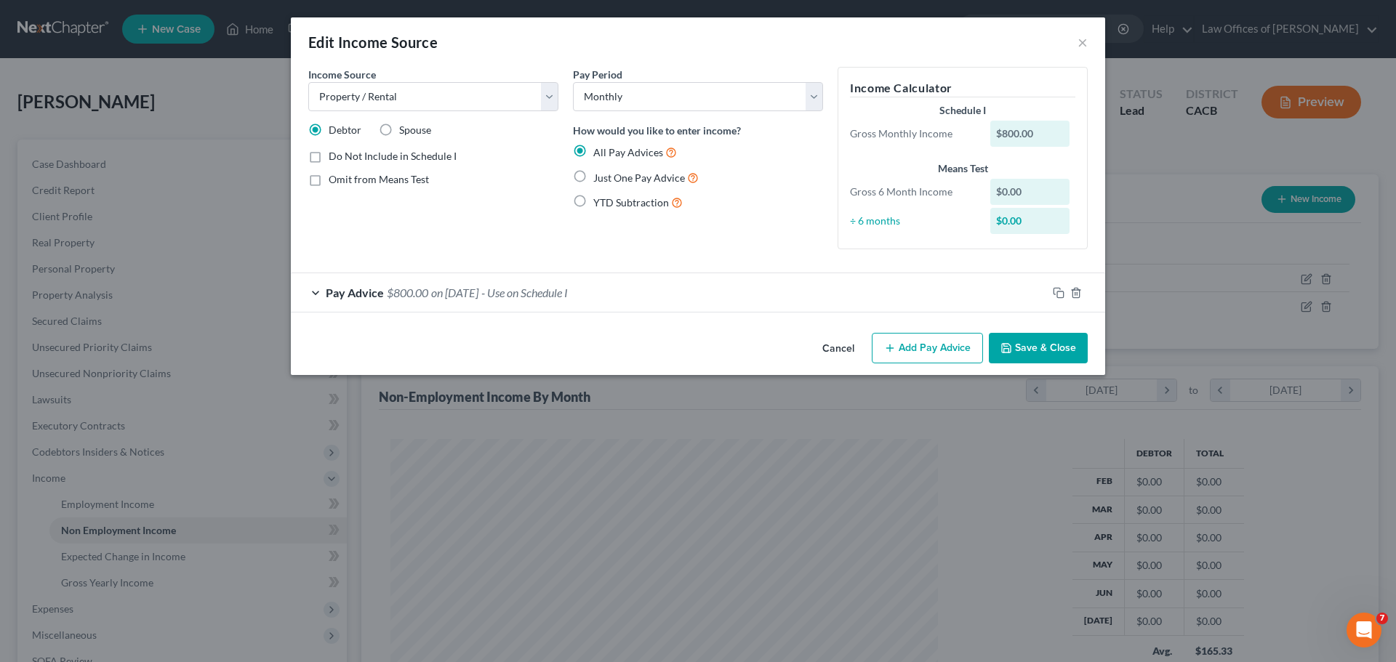
click at [593, 174] on label "Just One Pay Advice" at bounding box center [645, 177] width 105 height 17
click at [599, 174] on input "Just One Pay Advice" at bounding box center [603, 173] width 9 height 9
radio input "true"
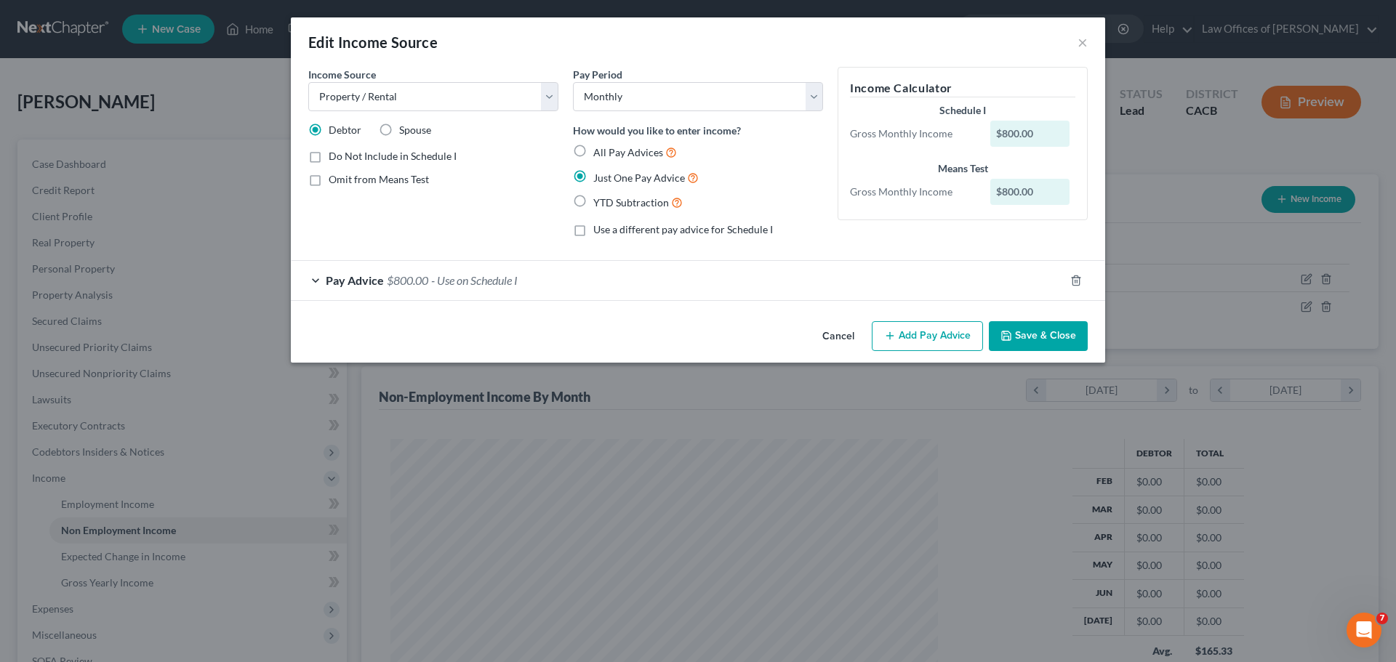
click at [1059, 336] on button "Save & Close" at bounding box center [1038, 336] width 99 height 31
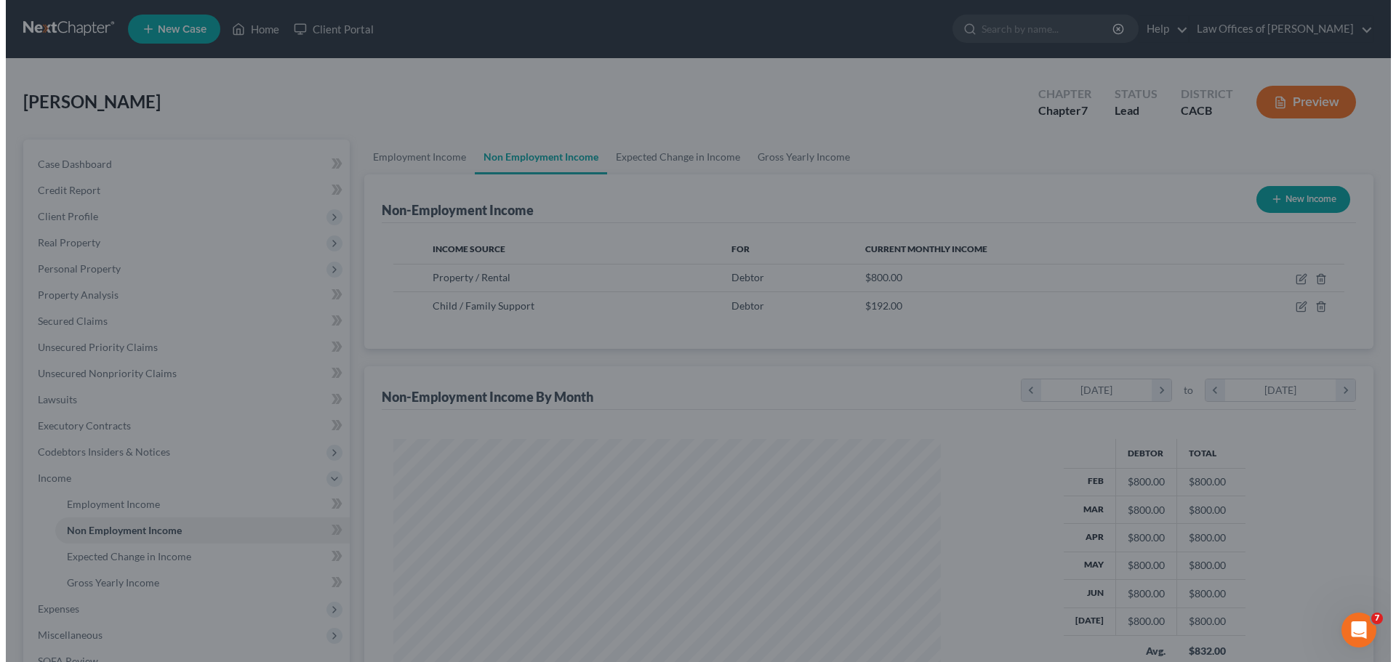
scroll to position [726851, 726551]
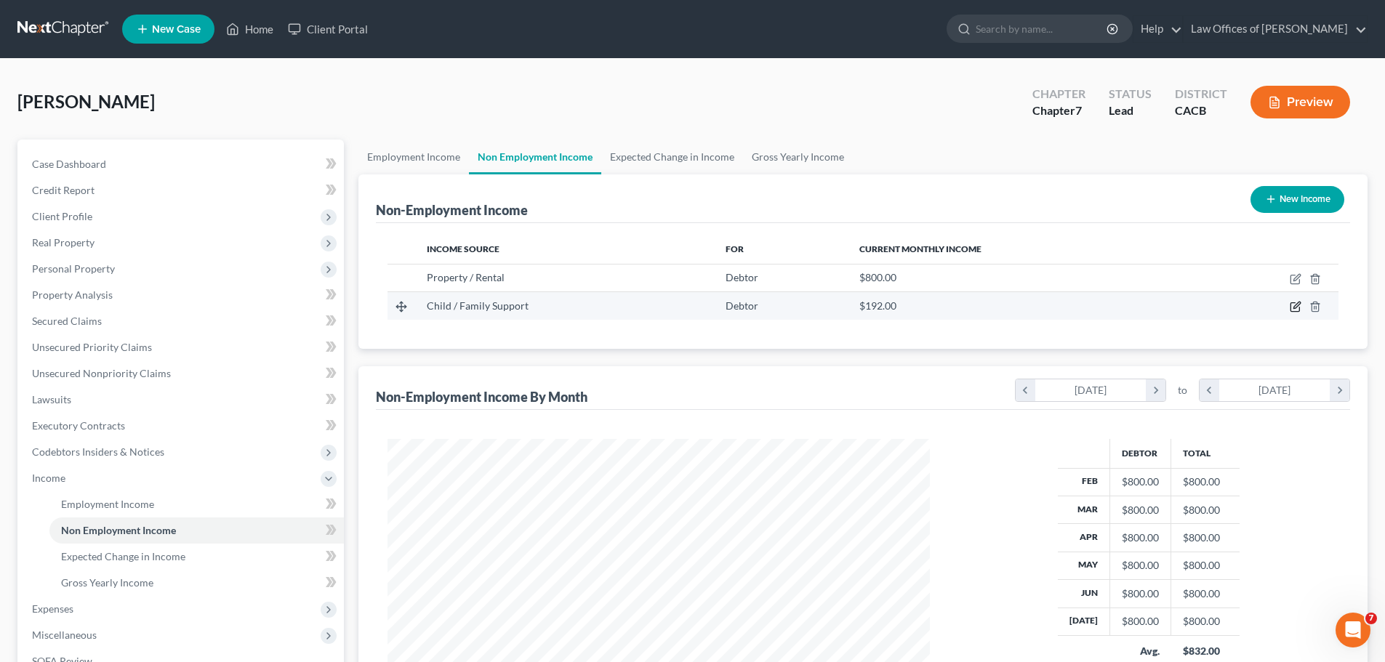
click at [1294, 305] on icon "button" at bounding box center [1296, 307] width 12 height 12
select select "7"
select select "0"
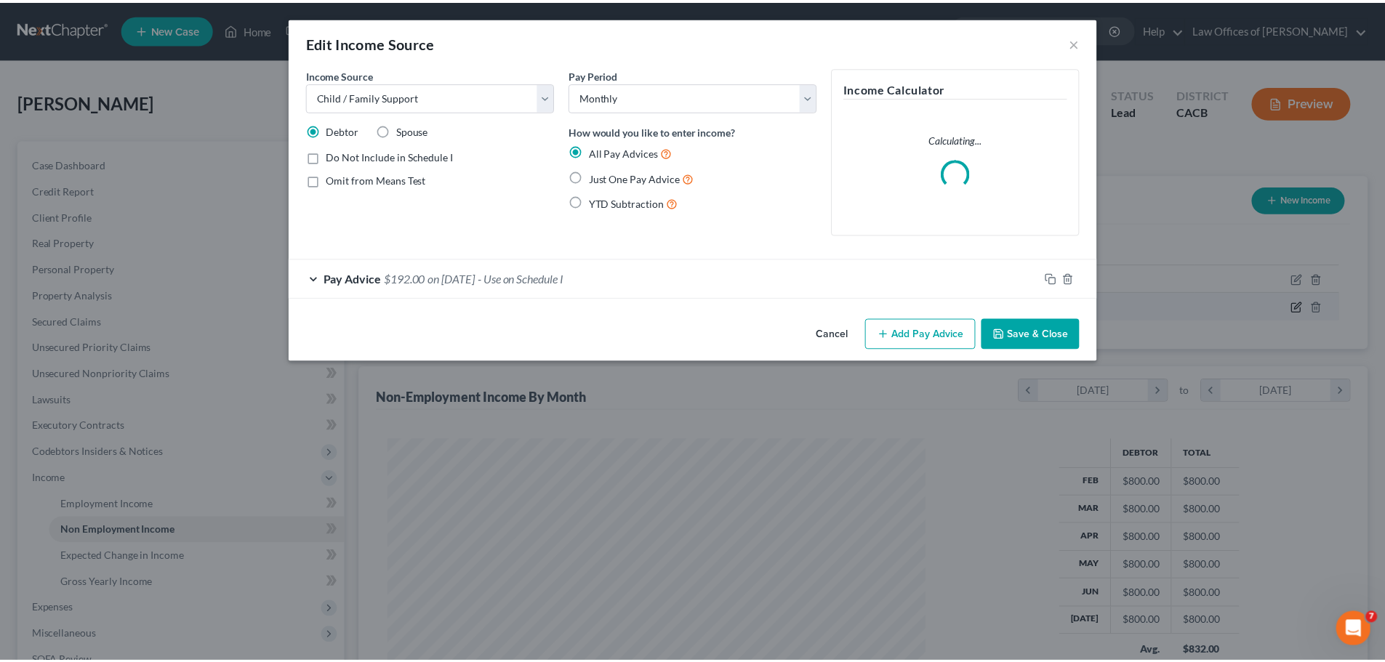
scroll to position [273, 577]
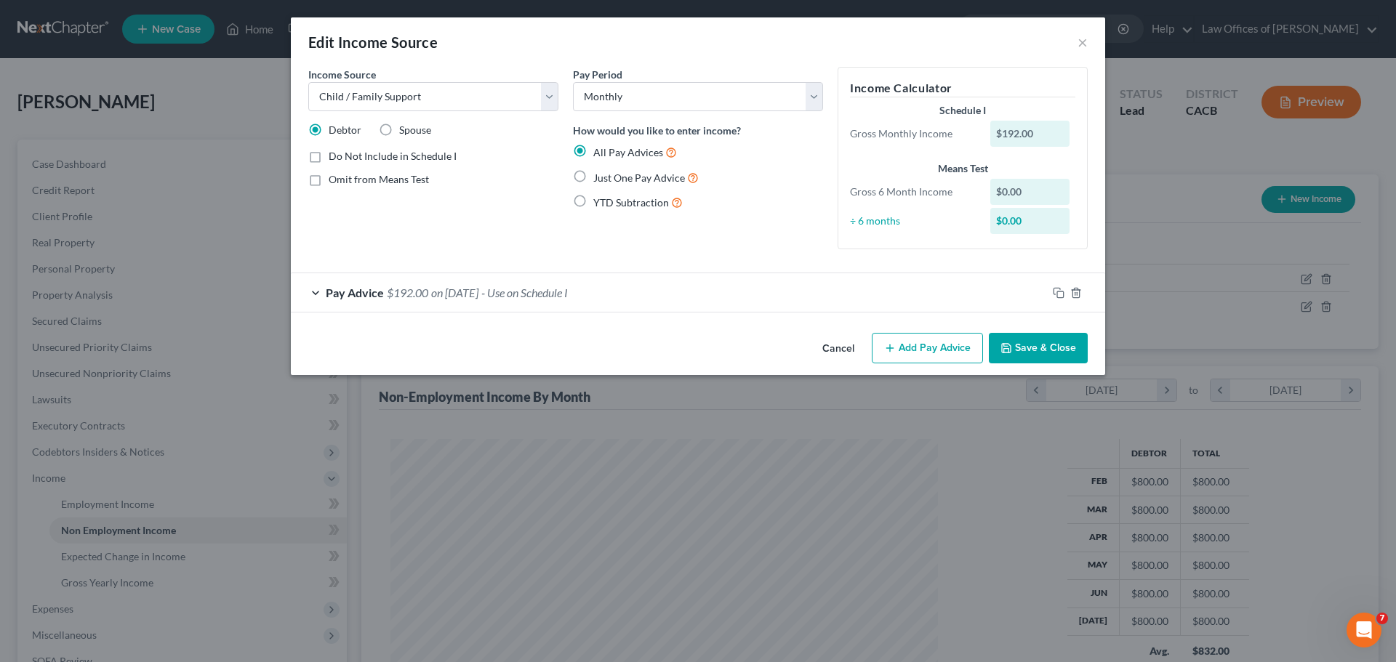
click at [593, 172] on label "Just One Pay Advice" at bounding box center [645, 177] width 105 height 17
click at [599, 172] on input "Just One Pay Advice" at bounding box center [603, 173] width 9 height 9
radio input "true"
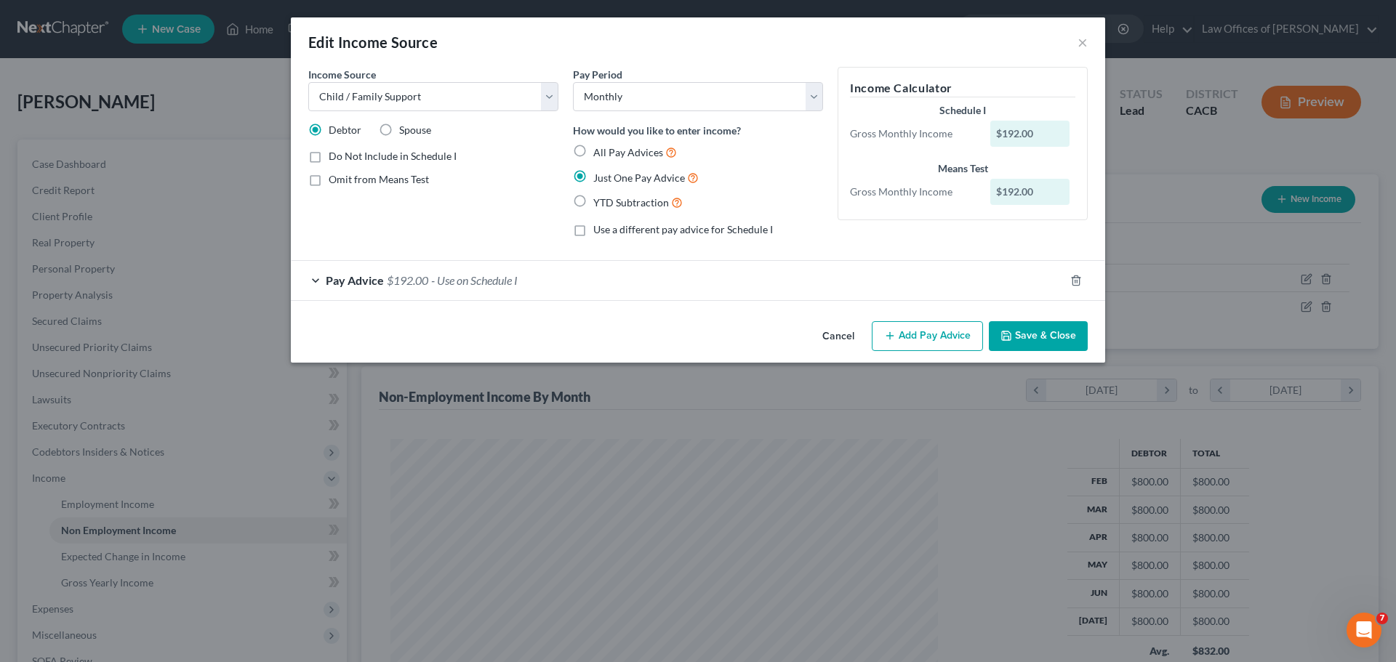
click at [1054, 341] on button "Save & Close" at bounding box center [1038, 336] width 99 height 31
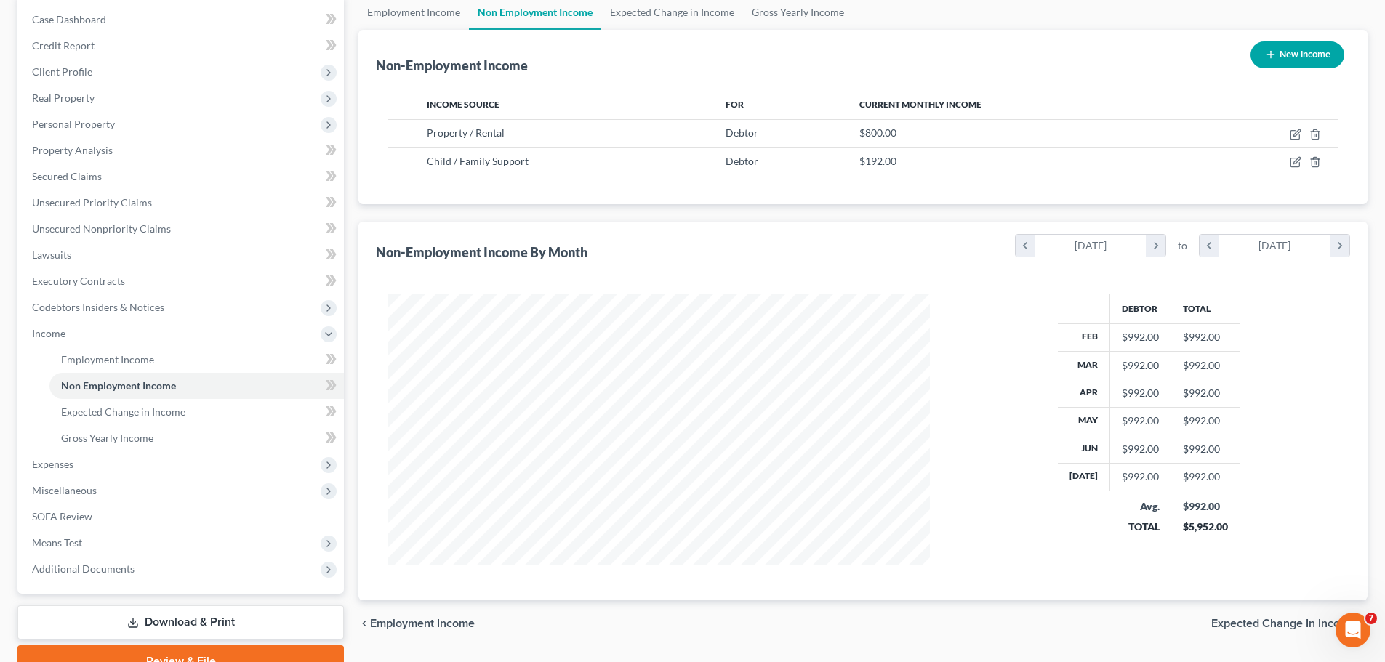
scroll to position [145, 0]
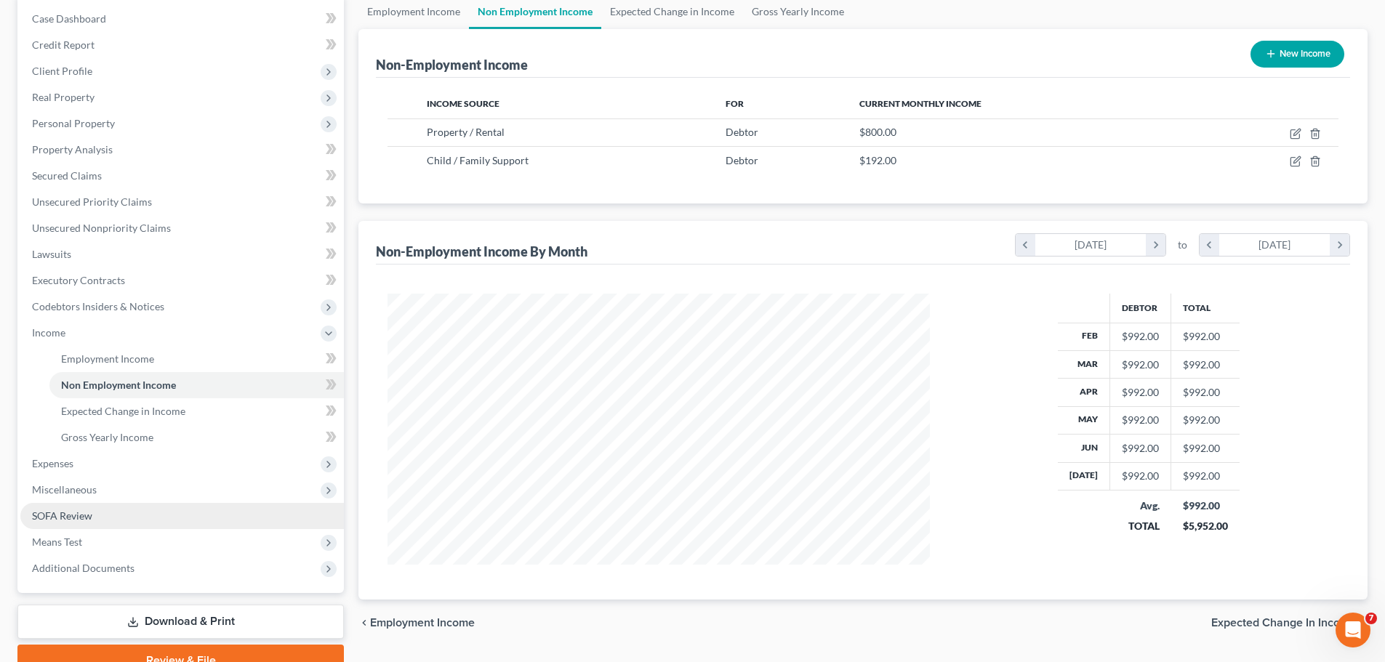
click at [151, 513] on link "SOFA Review" at bounding box center [182, 516] width 324 height 26
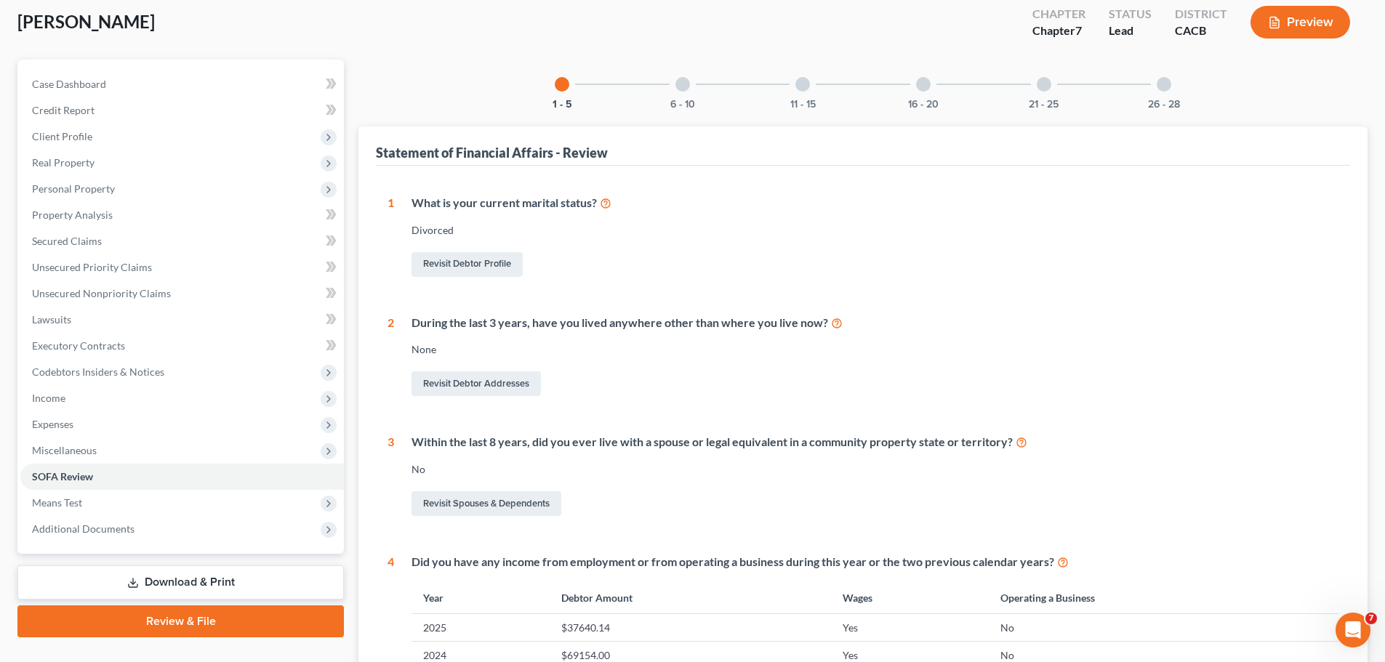
scroll to position [68, 0]
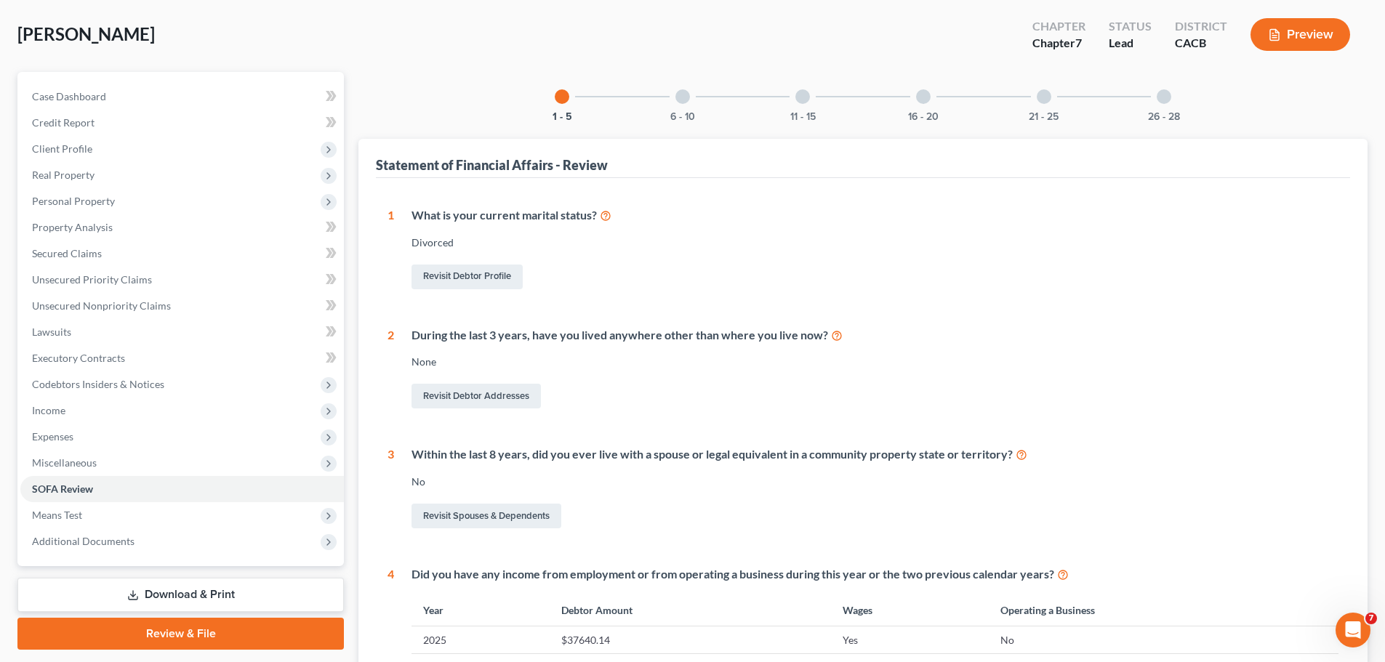
click at [681, 92] on div at bounding box center [682, 96] width 15 height 15
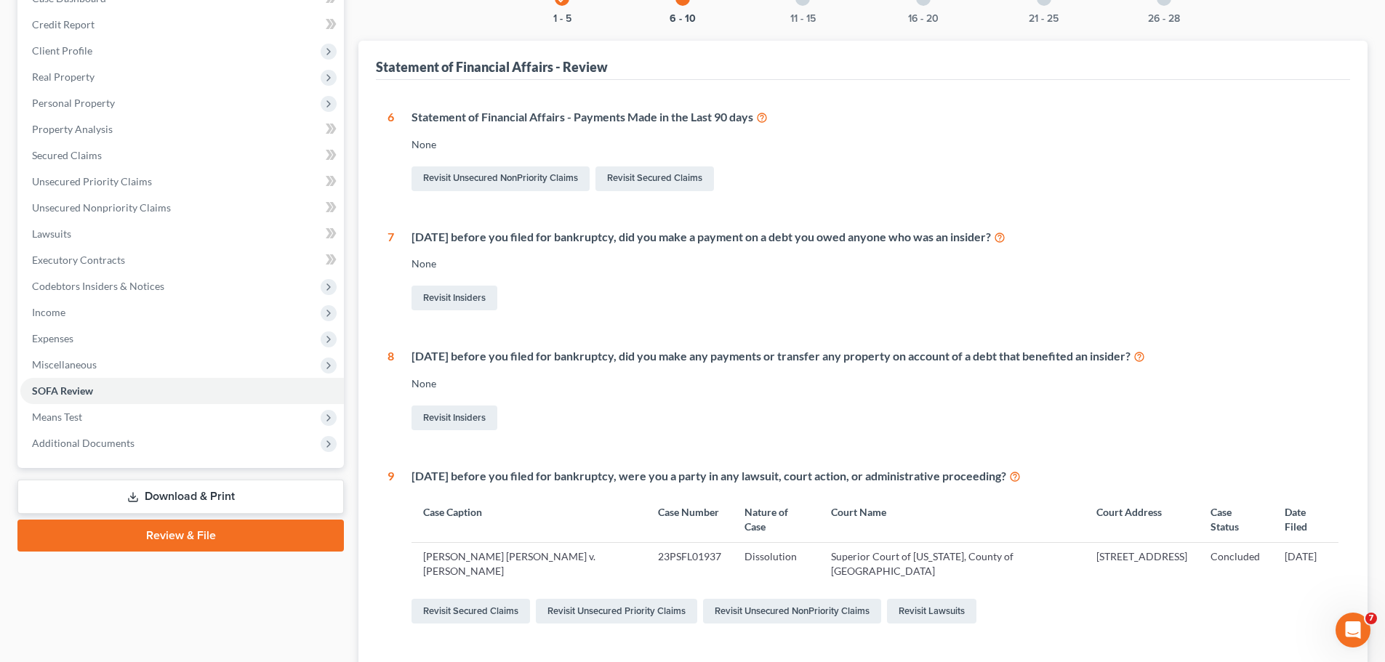
scroll to position [41, 0]
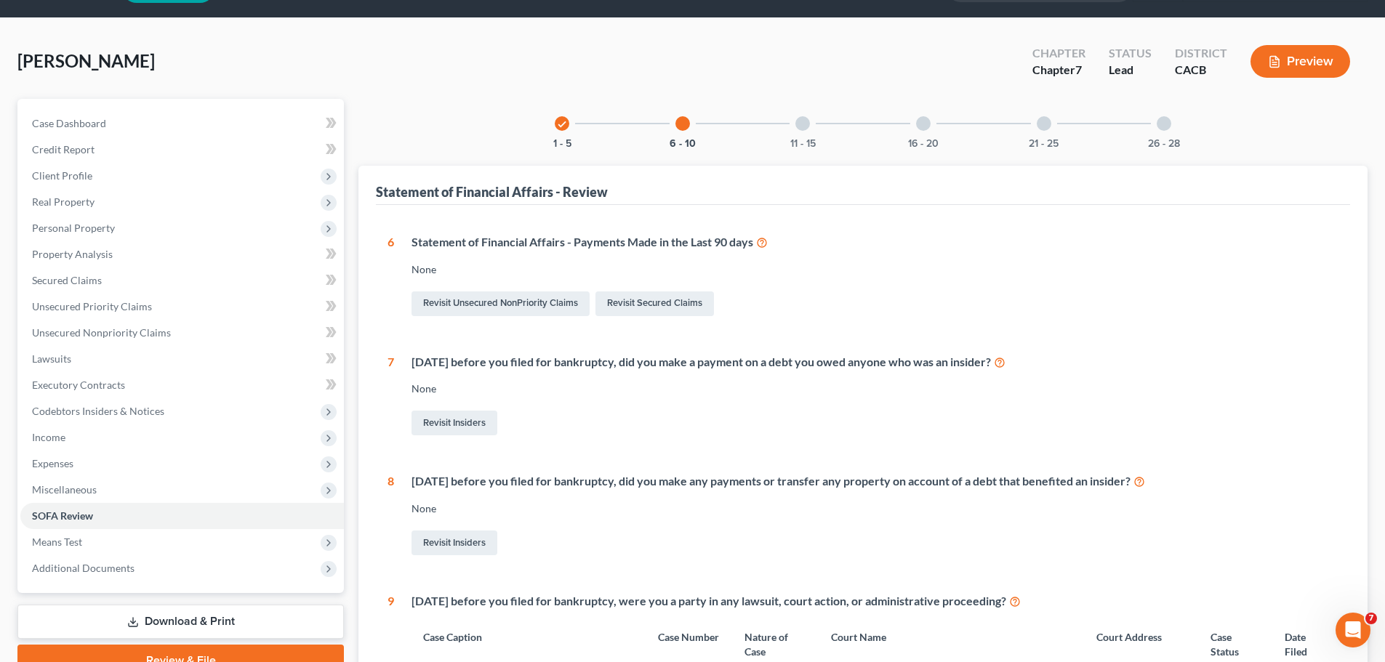
click at [800, 125] on div at bounding box center [802, 123] width 15 height 15
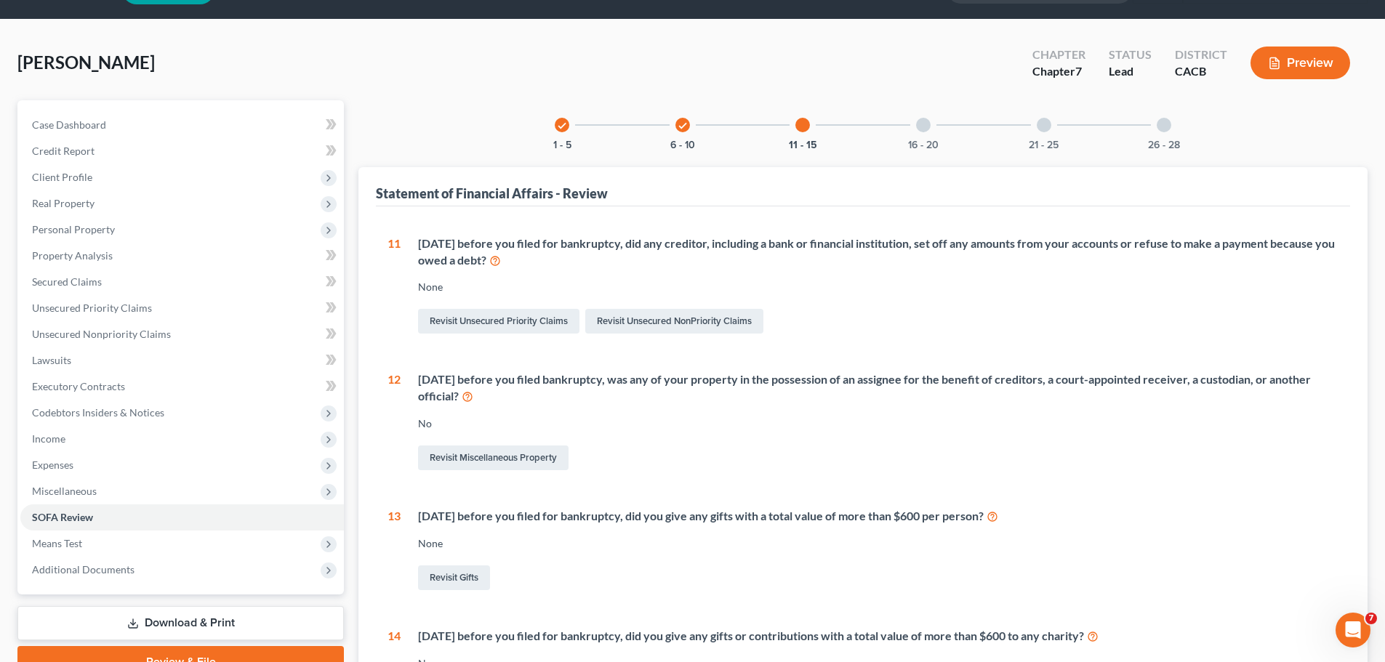
scroll to position [1, 0]
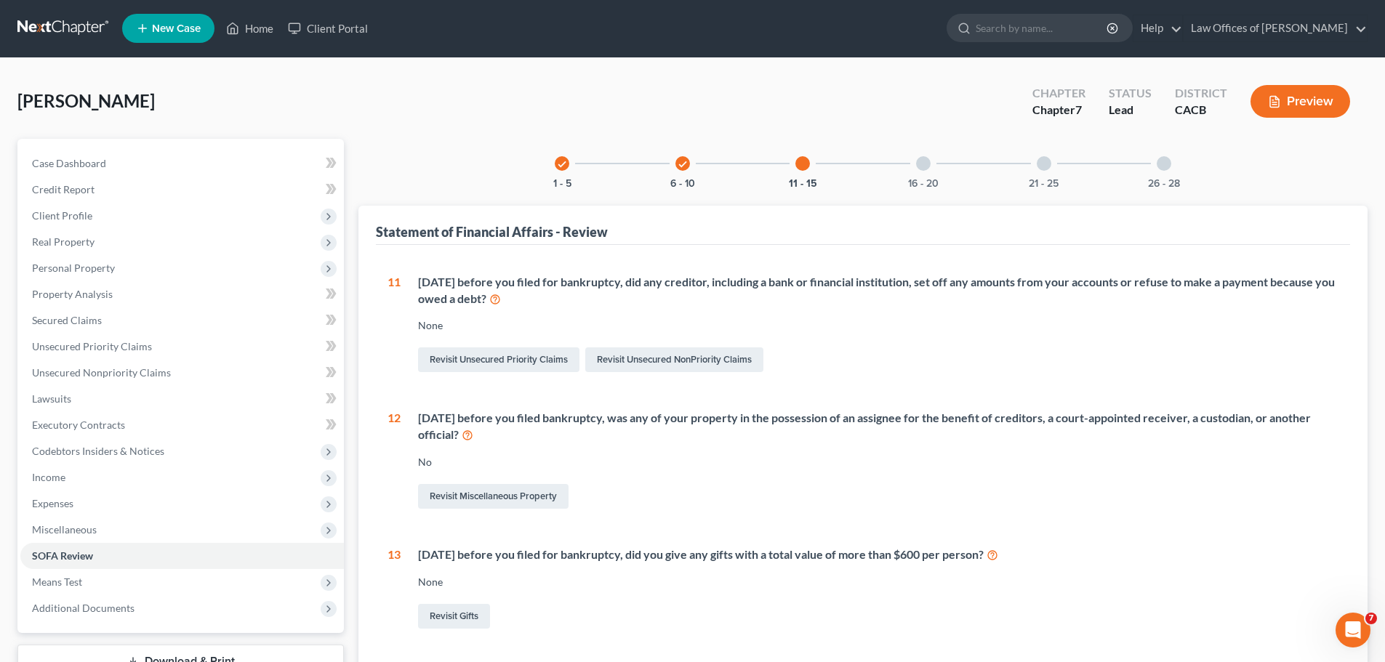
click at [924, 161] on div at bounding box center [923, 163] width 15 height 15
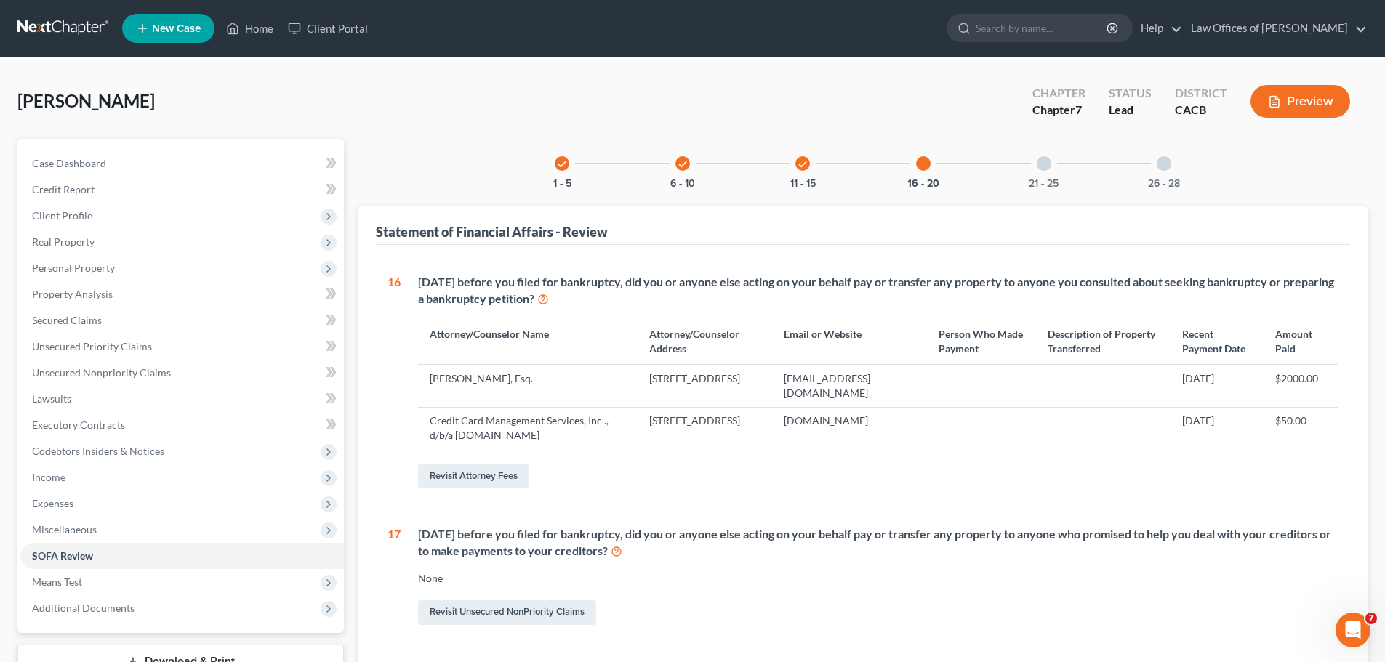
click at [1044, 168] on div at bounding box center [1044, 163] width 15 height 15
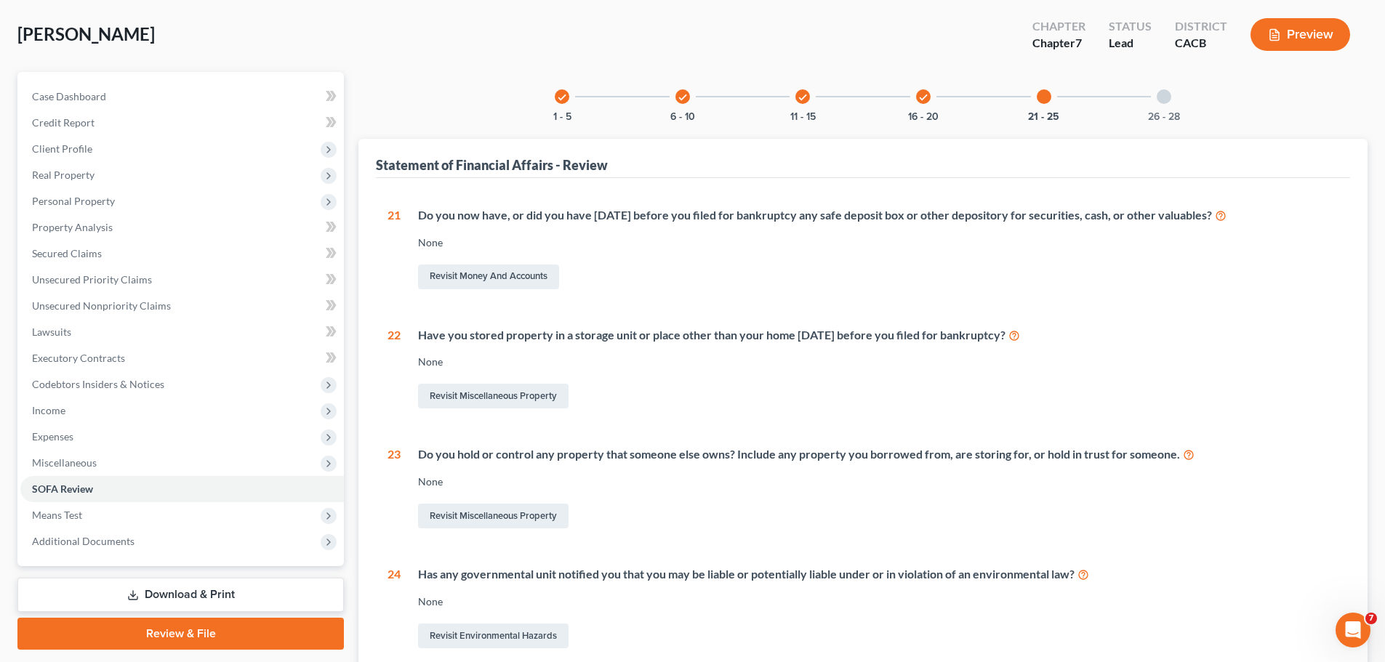
scroll to position [40, 0]
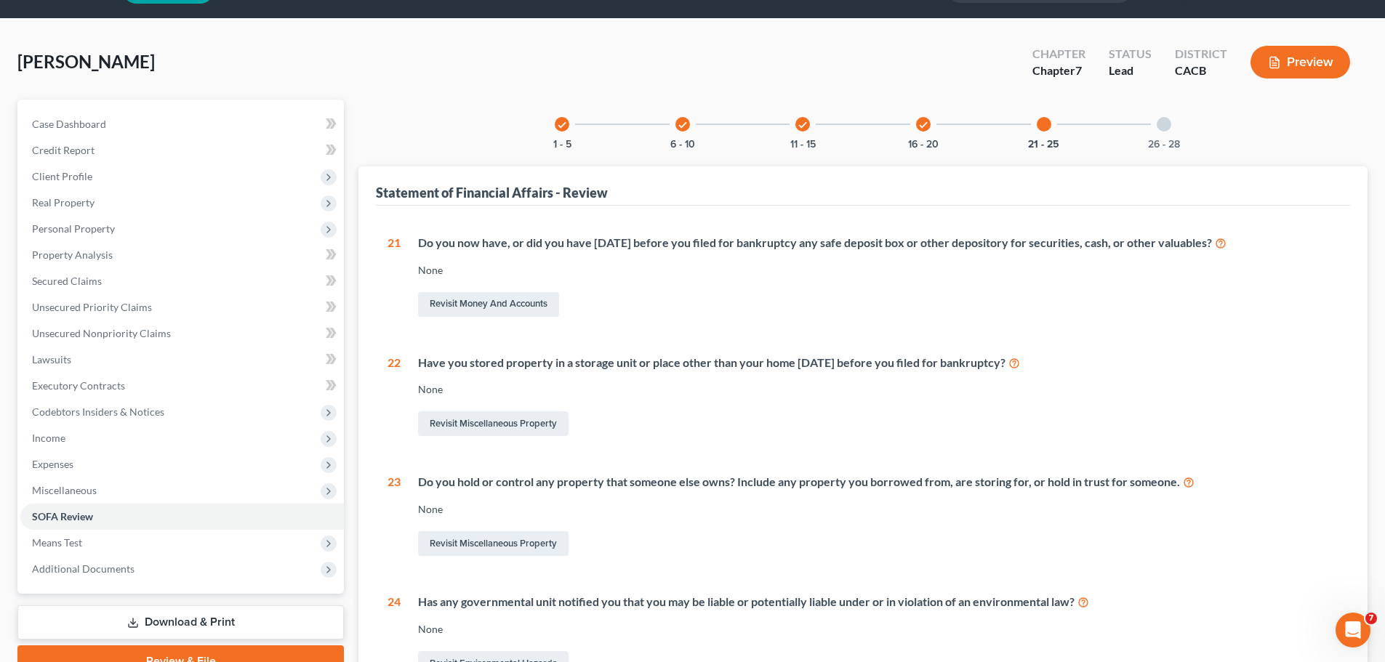
click at [1169, 120] on div at bounding box center [1164, 124] width 15 height 15
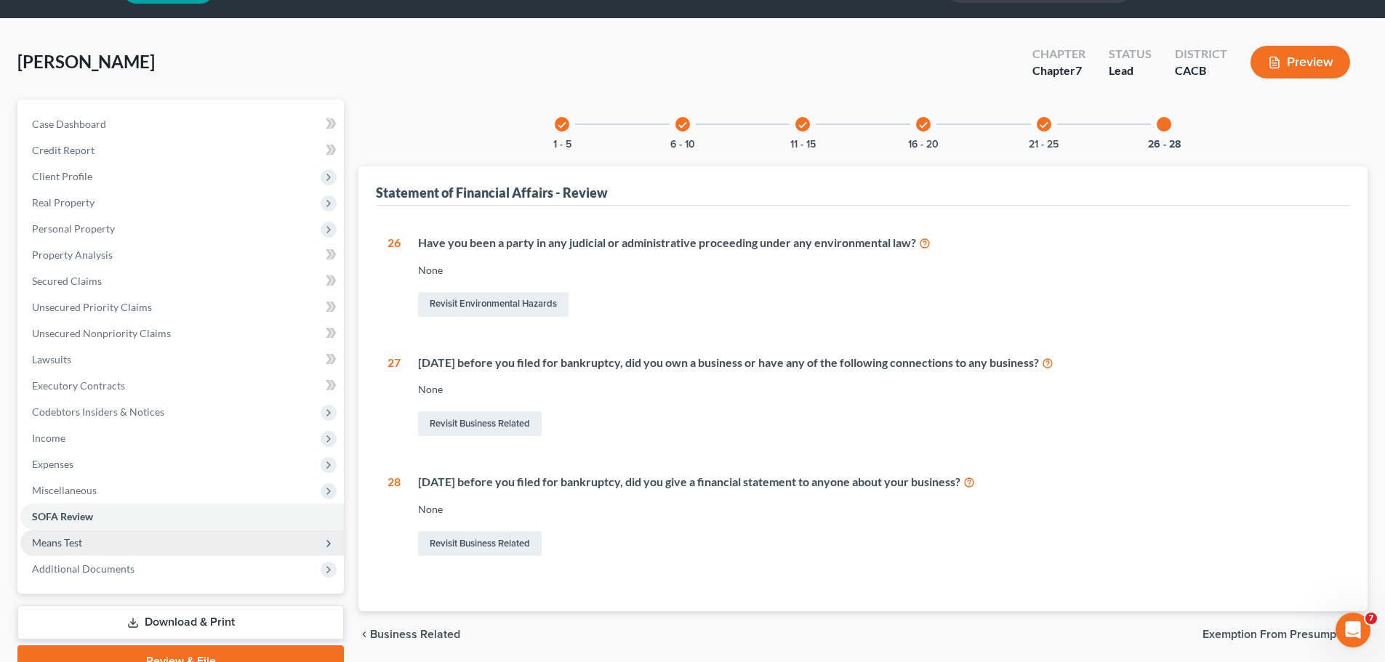
click at [81, 537] on span "Means Test" at bounding box center [57, 543] width 50 height 12
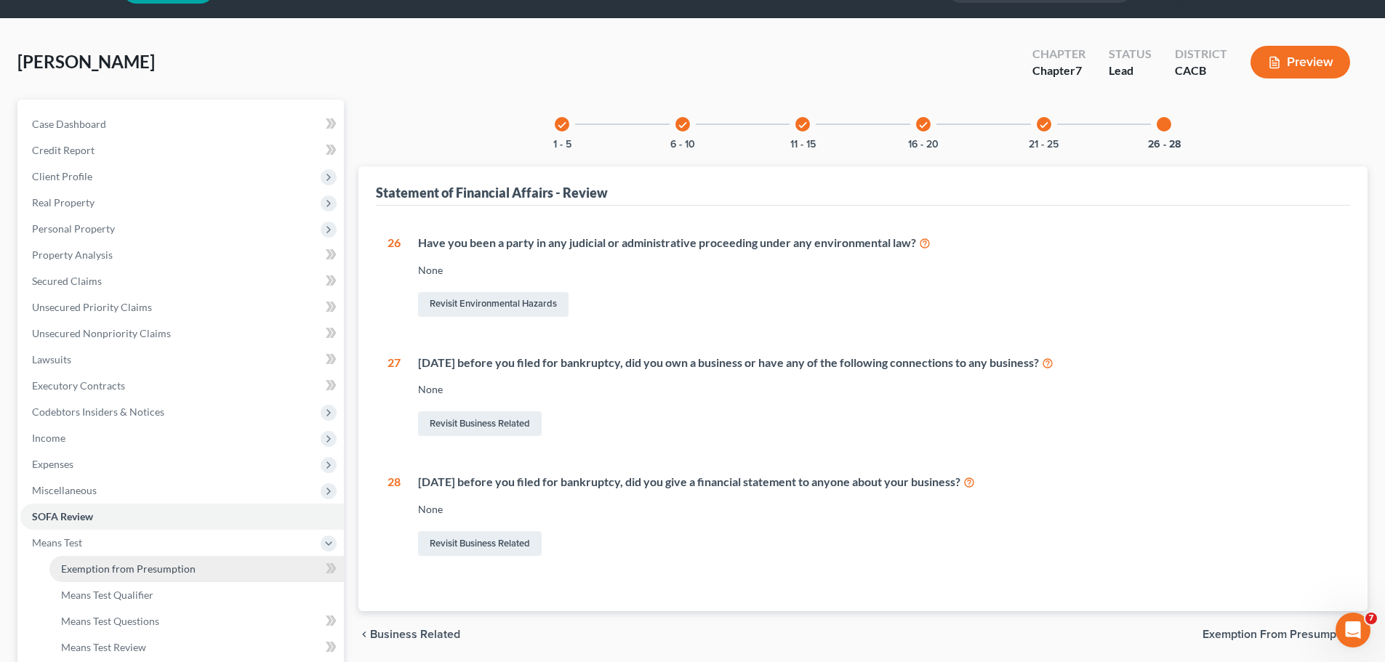
click at [135, 563] on span "Exemption from Presumption" at bounding box center [128, 569] width 135 height 12
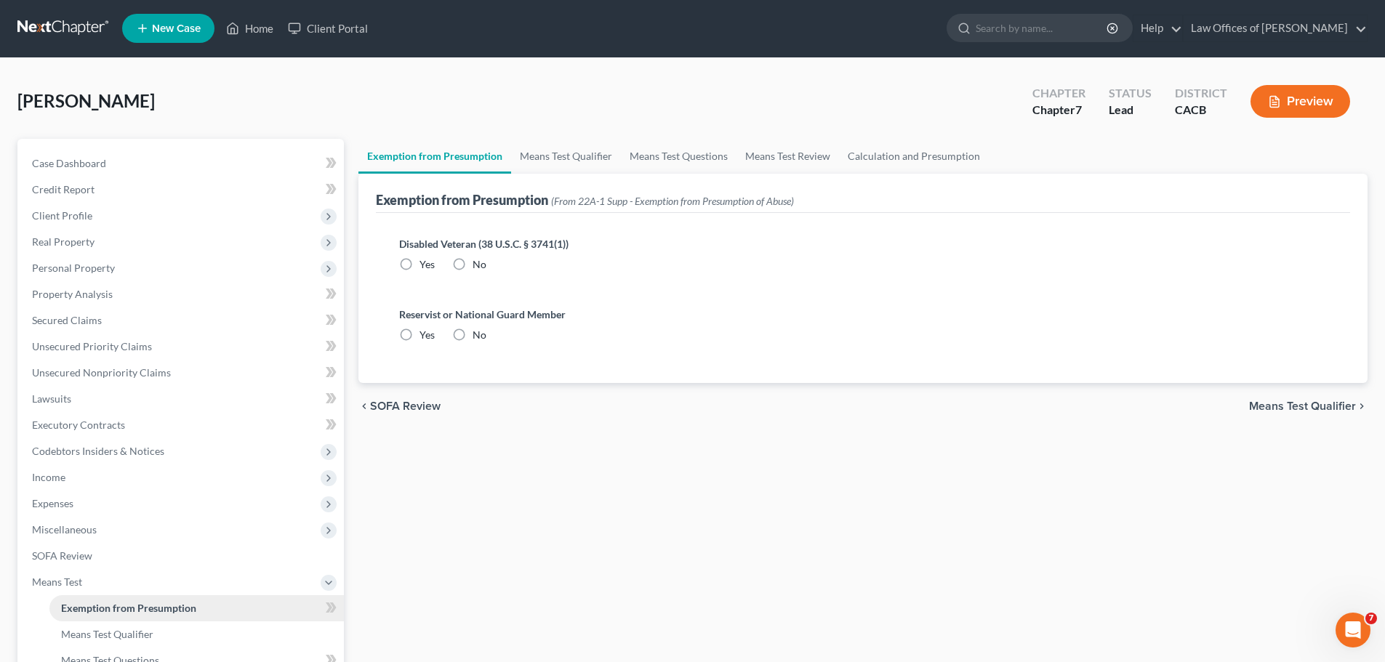
radio input "true"
click at [558, 156] on link "Means Test Qualifier" at bounding box center [566, 157] width 110 height 35
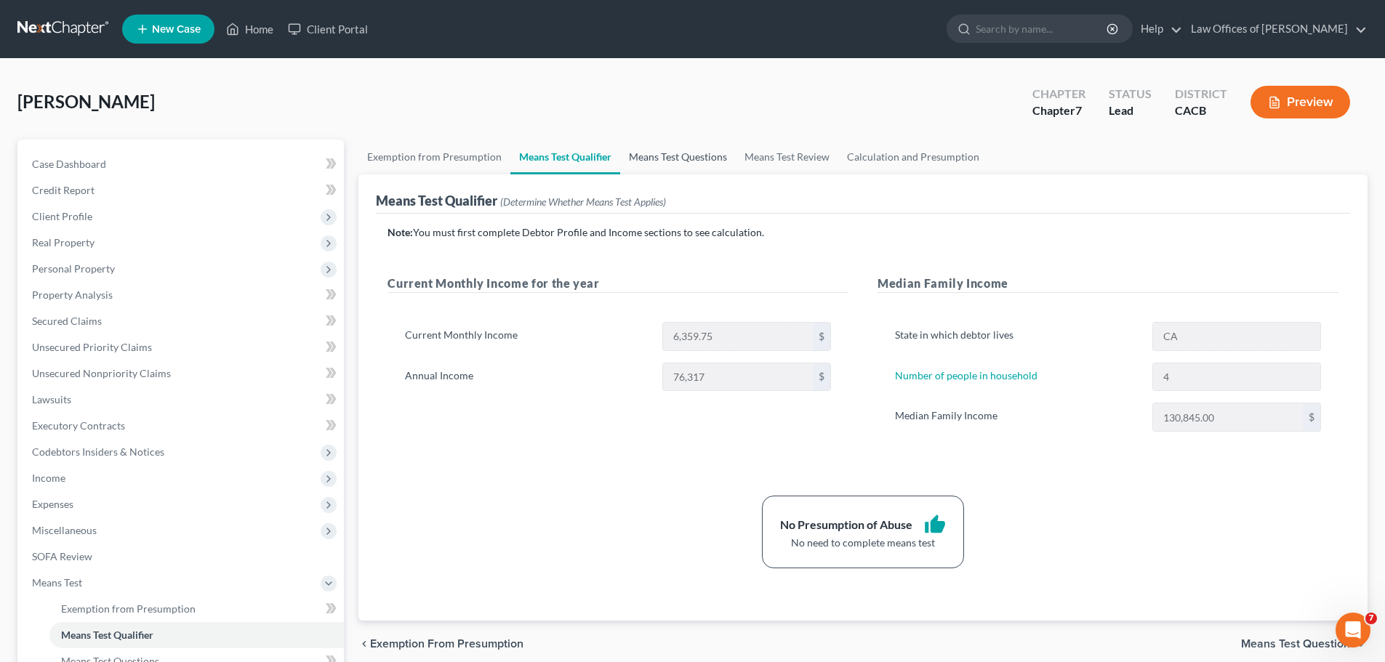
click at [667, 156] on link "Means Test Questions" at bounding box center [678, 157] width 116 height 35
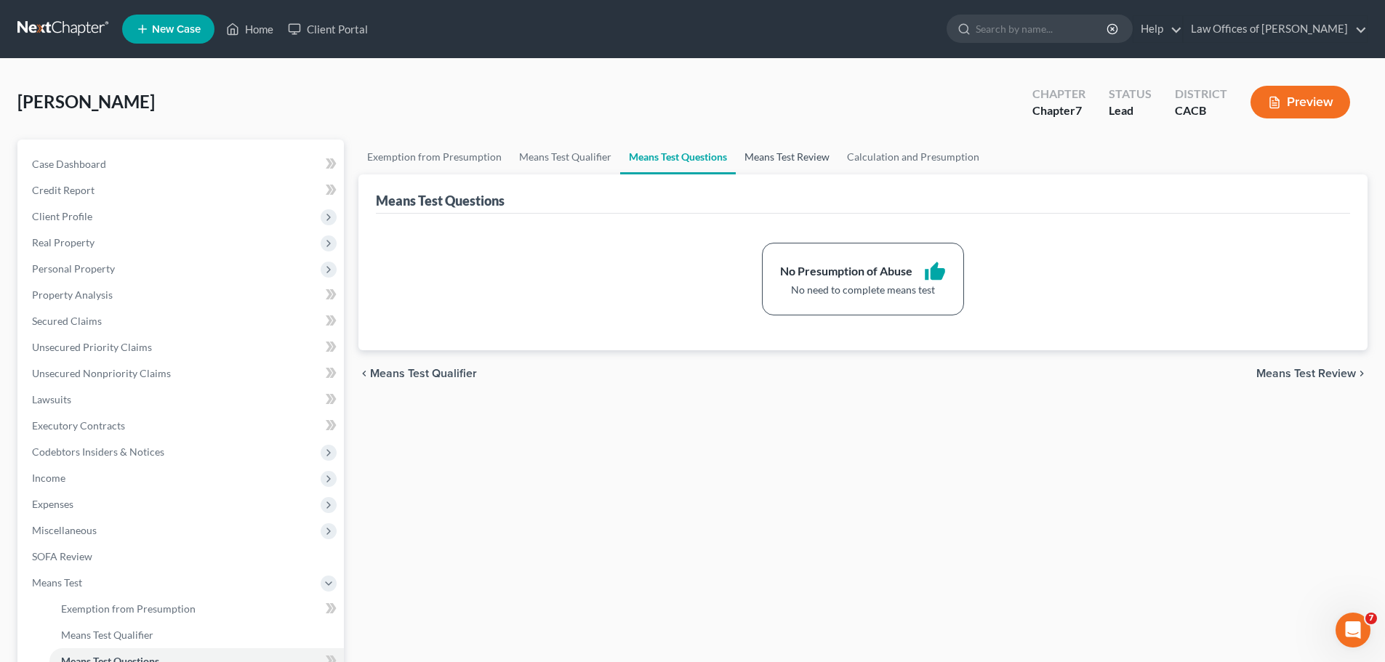
click at [771, 151] on link "Means Test Review" at bounding box center [787, 157] width 103 height 35
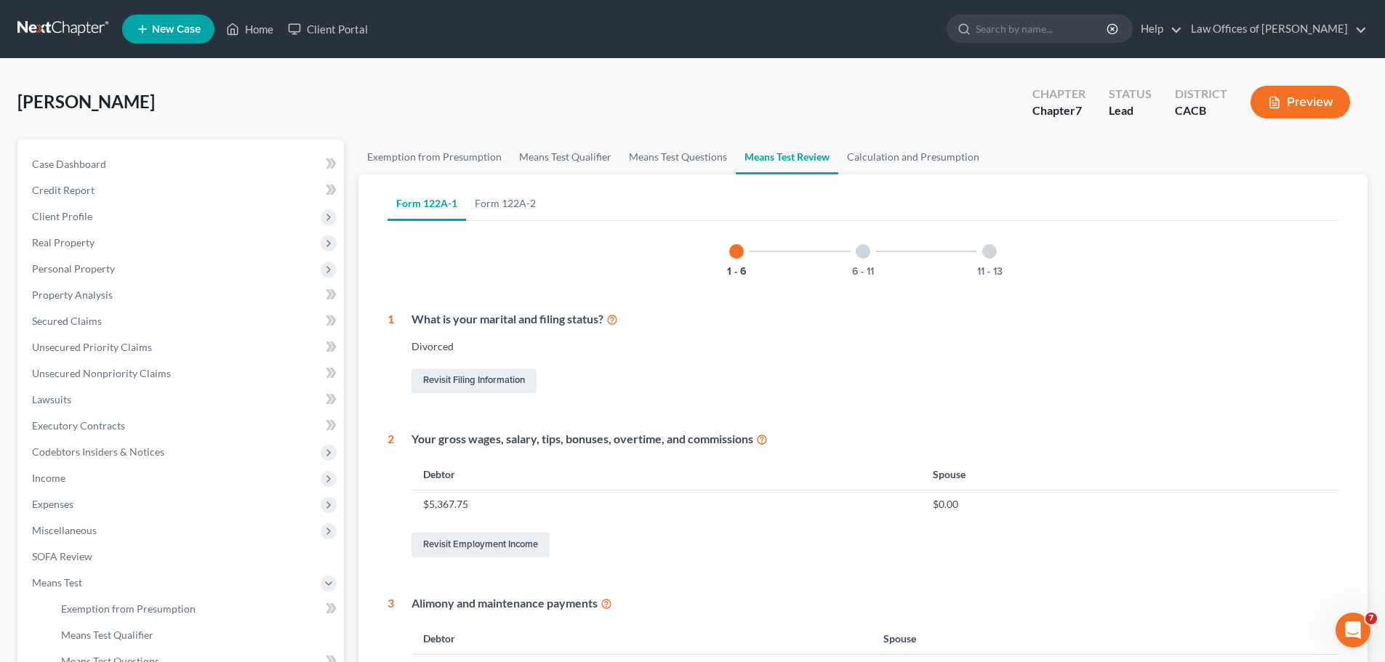
click at [867, 254] on div at bounding box center [863, 251] width 15 height 15
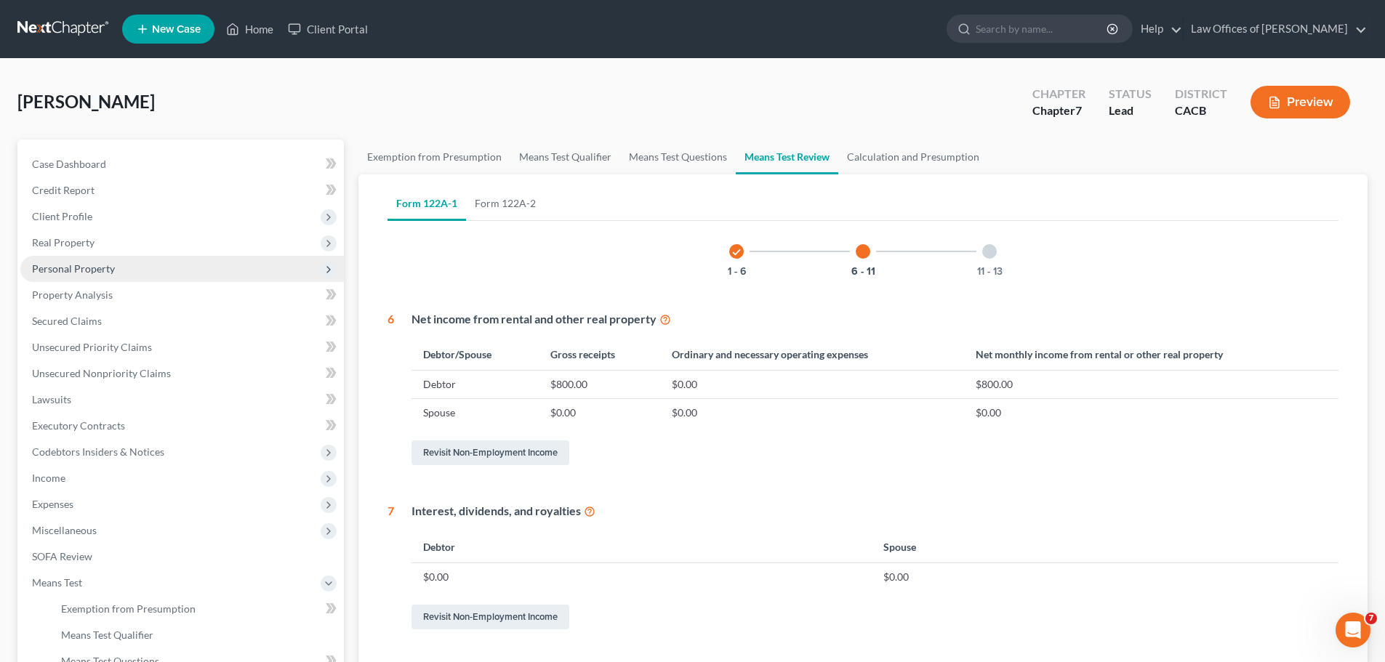
click at [157, 269] on span "Personal Property" at bounding box center [182, 269] width 324 height 26
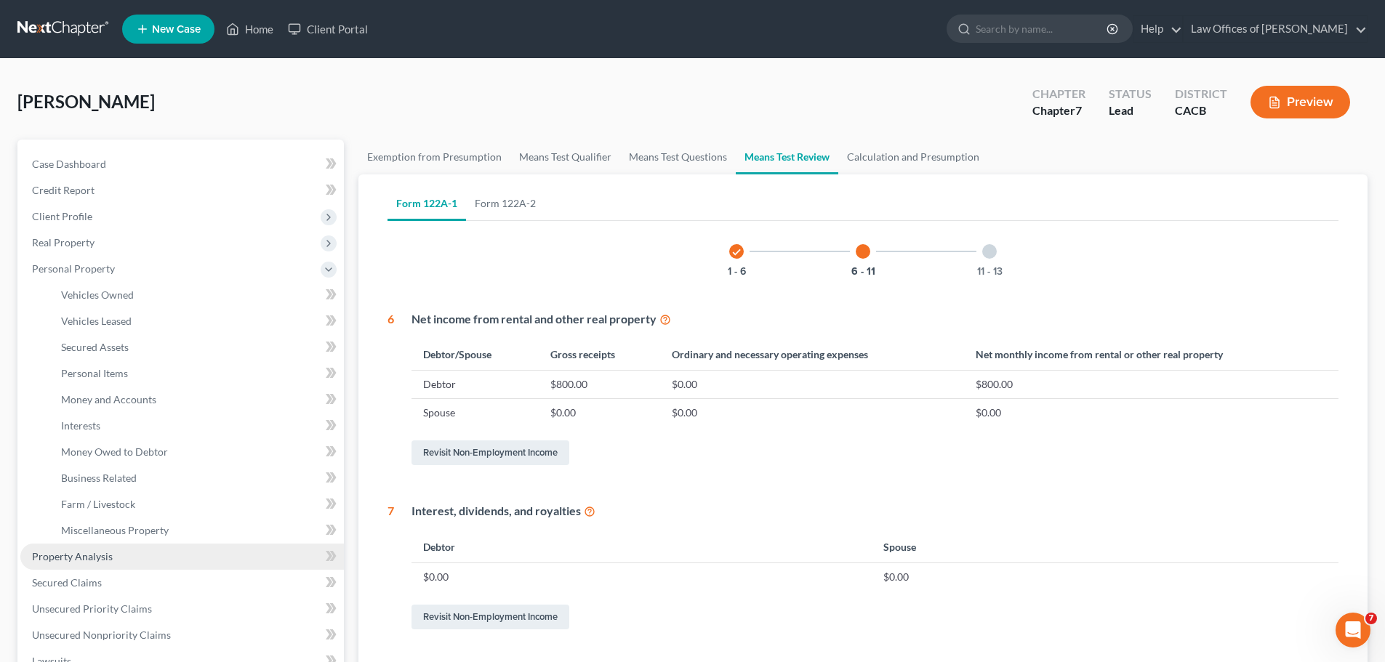
click at [76, 558] on span "Property Analysis" at bounding box center [72, 556] width 81 height 12
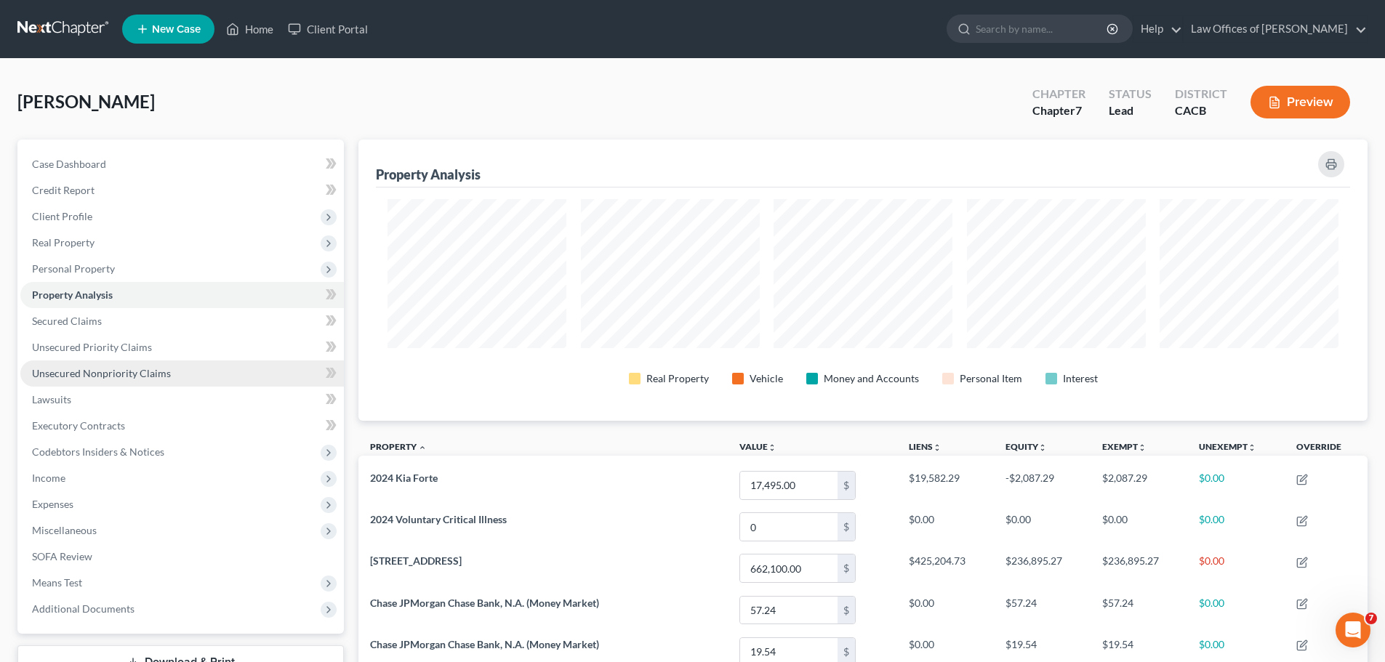
click at [184, 377] on link "Unsecured Nonpriority Claims" at bounding box center [182, 374] width 324 height 26
